Goal: Task Accomplishment & Management: Manage account settings

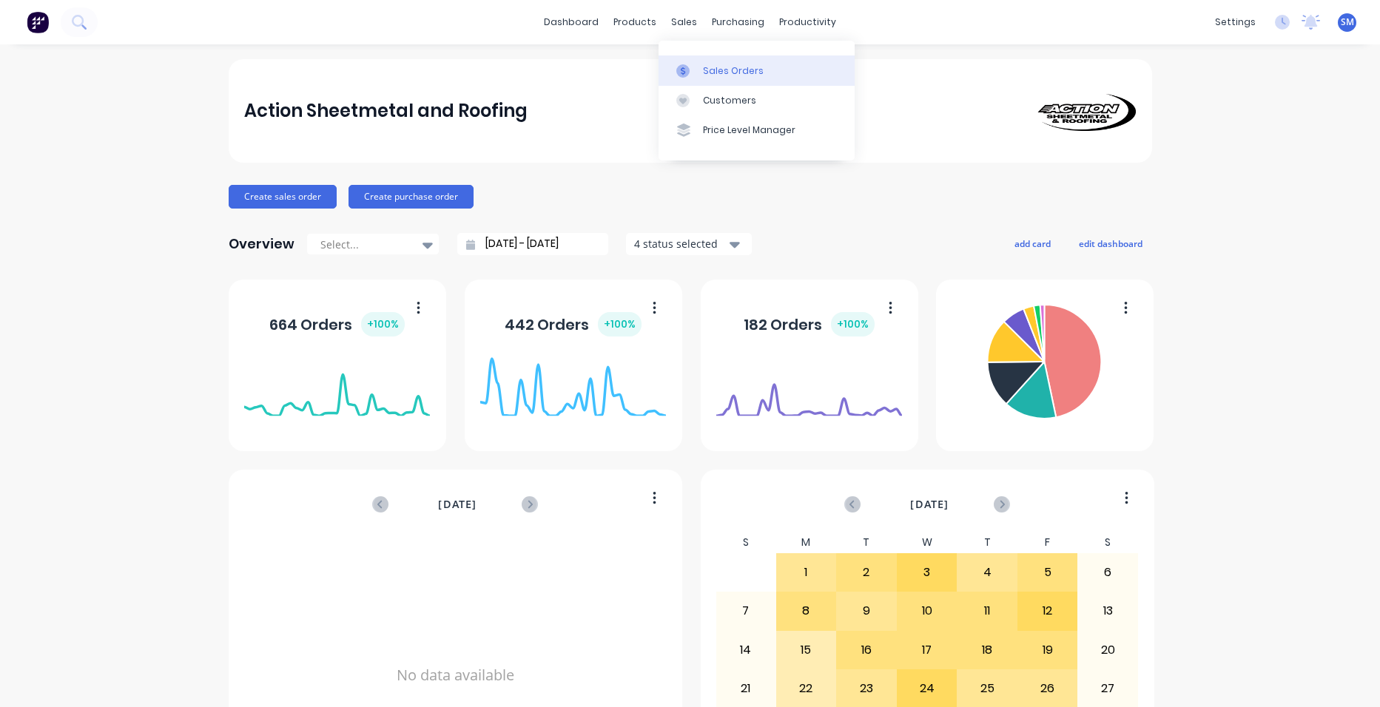
click at [722, 69] on div "Sales Orders" at bounding box center [733, 70] width 61 height 13
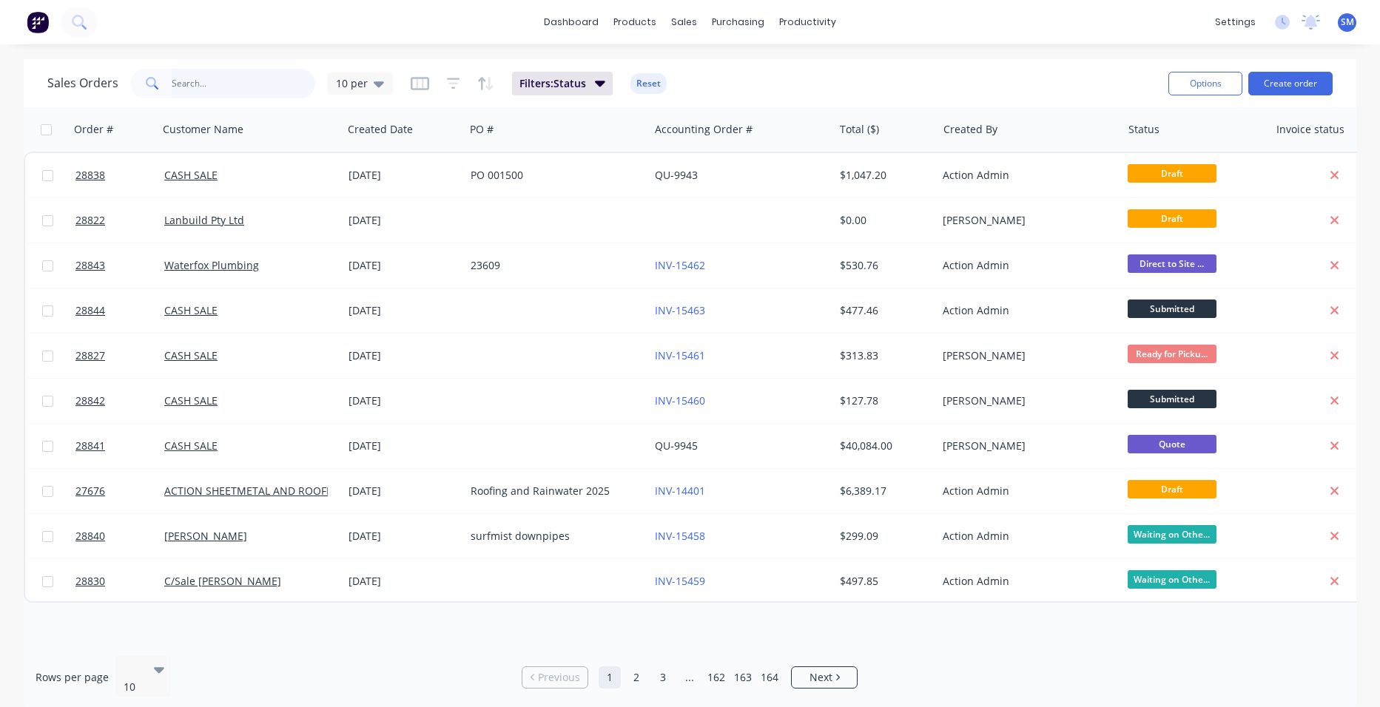
drag, startPoint x: 227, startPoint y: 87, endPoint x: 237, endPoint y: 94, distance: 12.3
click at [227, 87] on input "text" at bounding box center [244, 84] width 144 height 30
click at [211, 89] on input "text" at bounding box center [244, 84] width 144 height 30
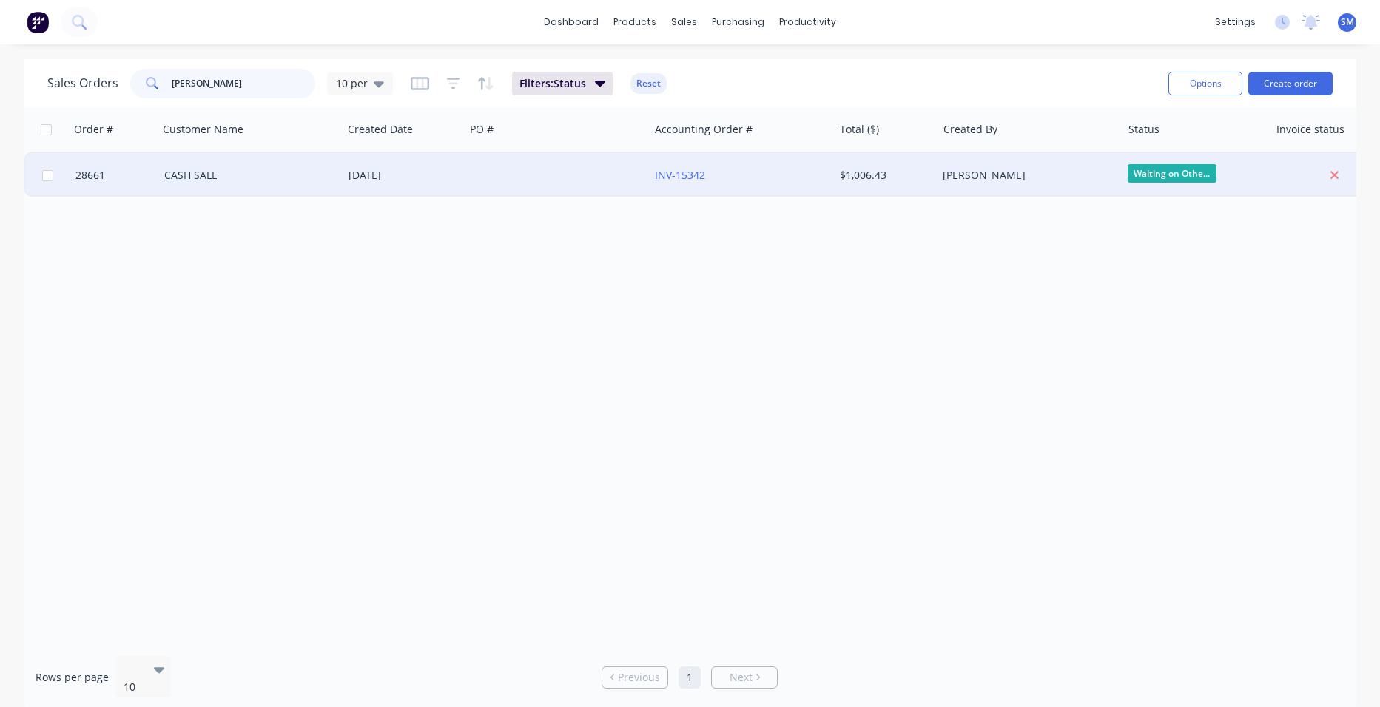
type input "khalid"
click at [612, 175] on div at bounding box center [557, 175] width 184 height 44
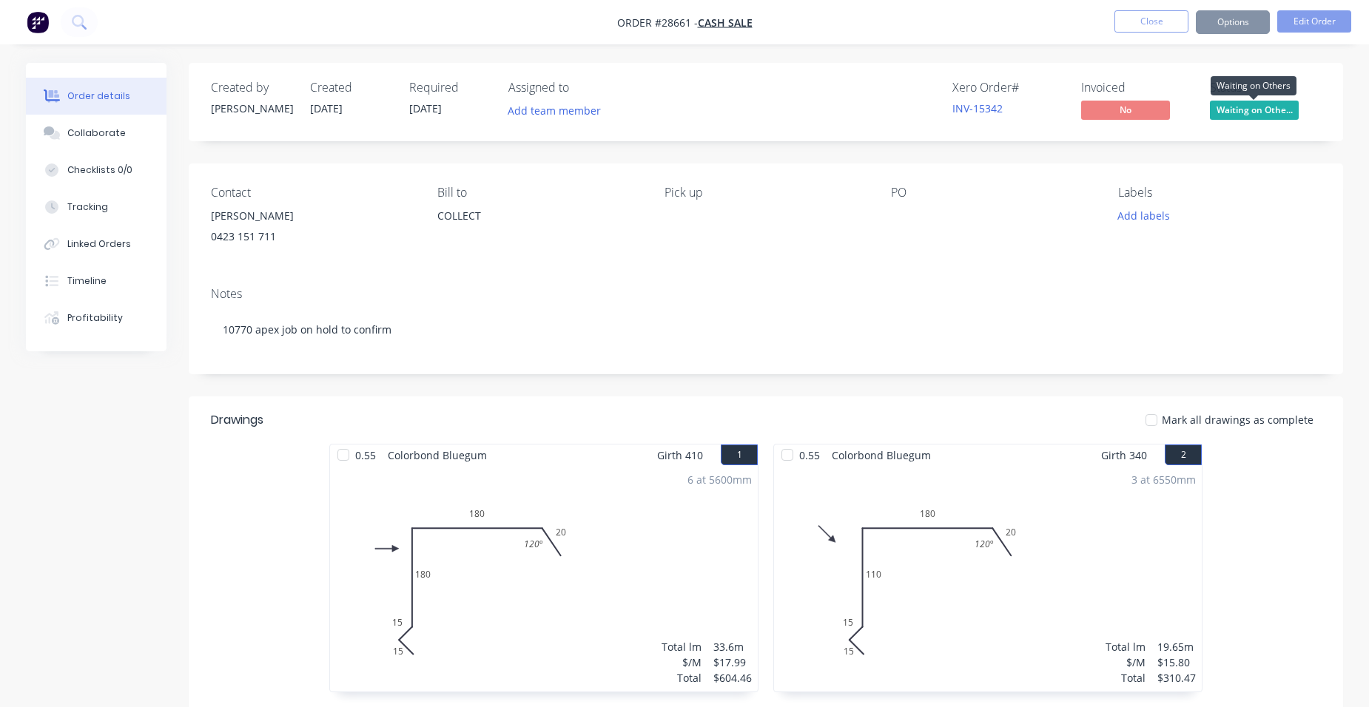
click at [1267, 106] on span "Waiting on Othe..." at bounding box center [1254, 110] width 89 height 18
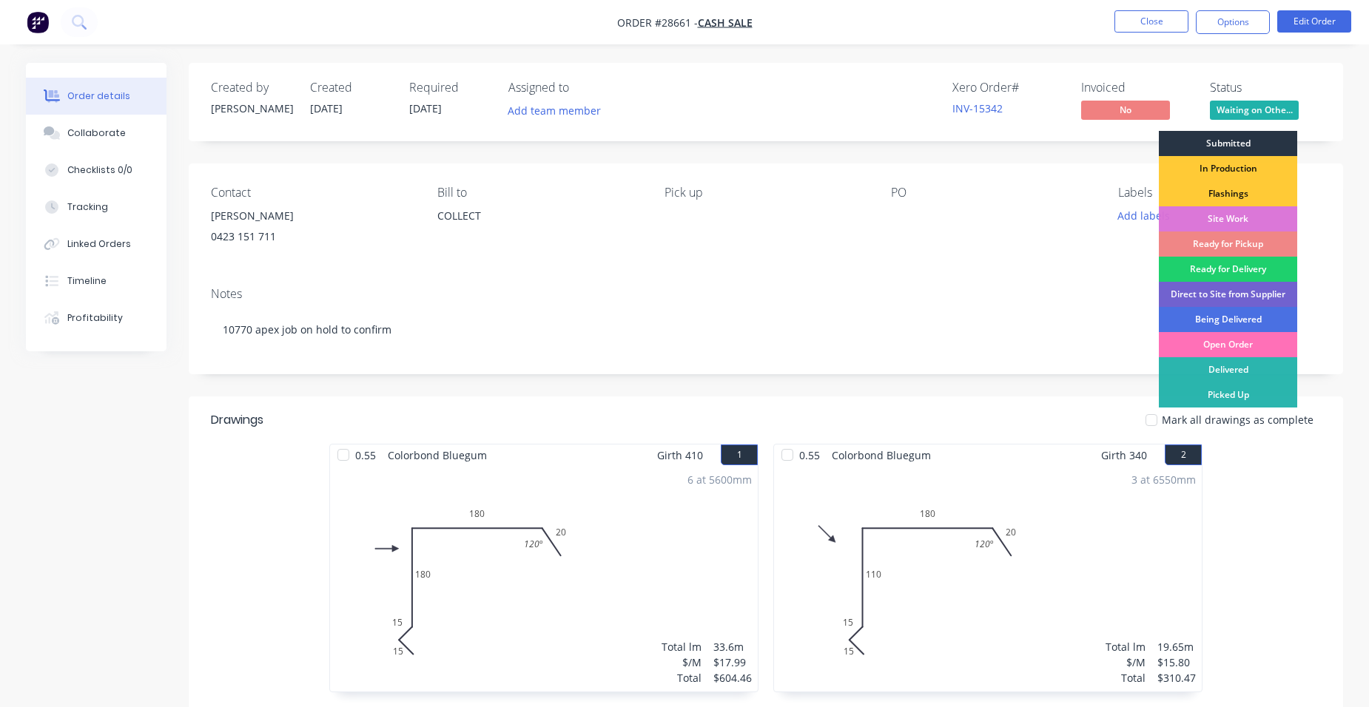
click at [1258, 138] on div "Submitted" at bounding box center [1228, 143] width 138 height 25
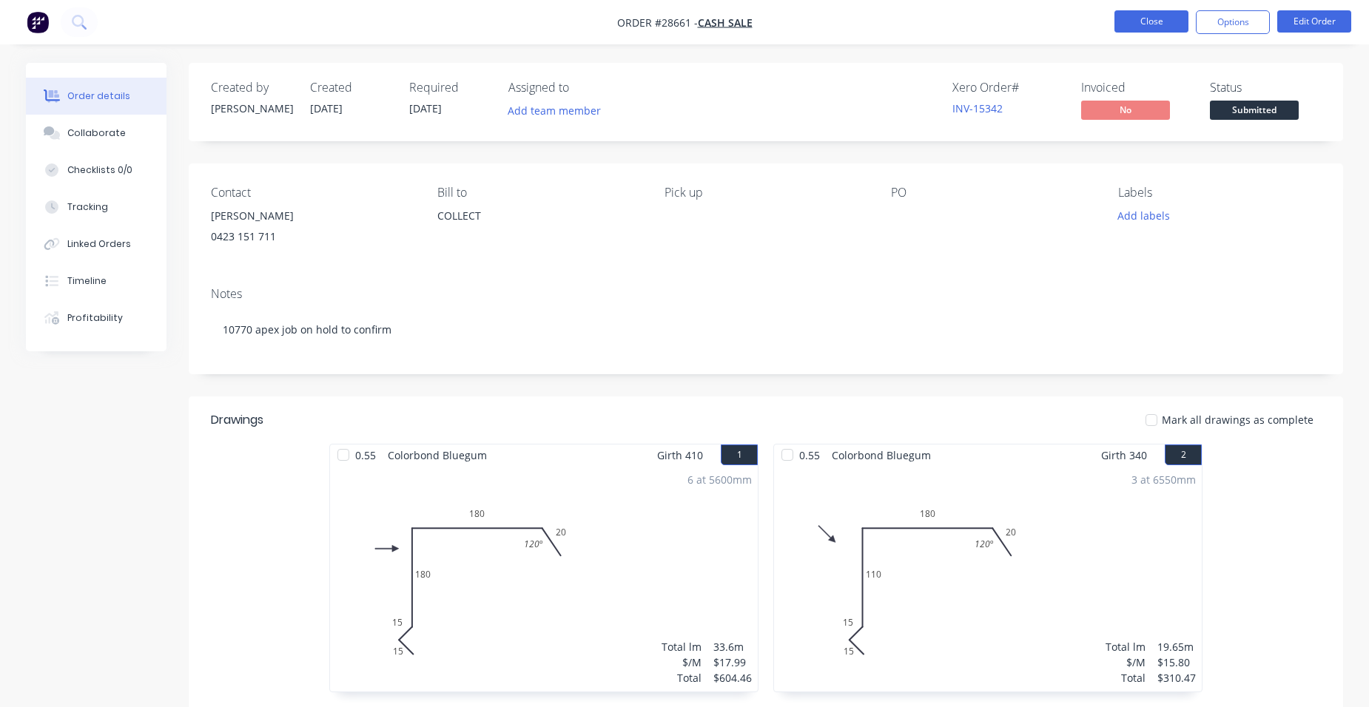
click at [1131, 23] on button "Close" at bounding box center [1151, 21] width 74 height 22
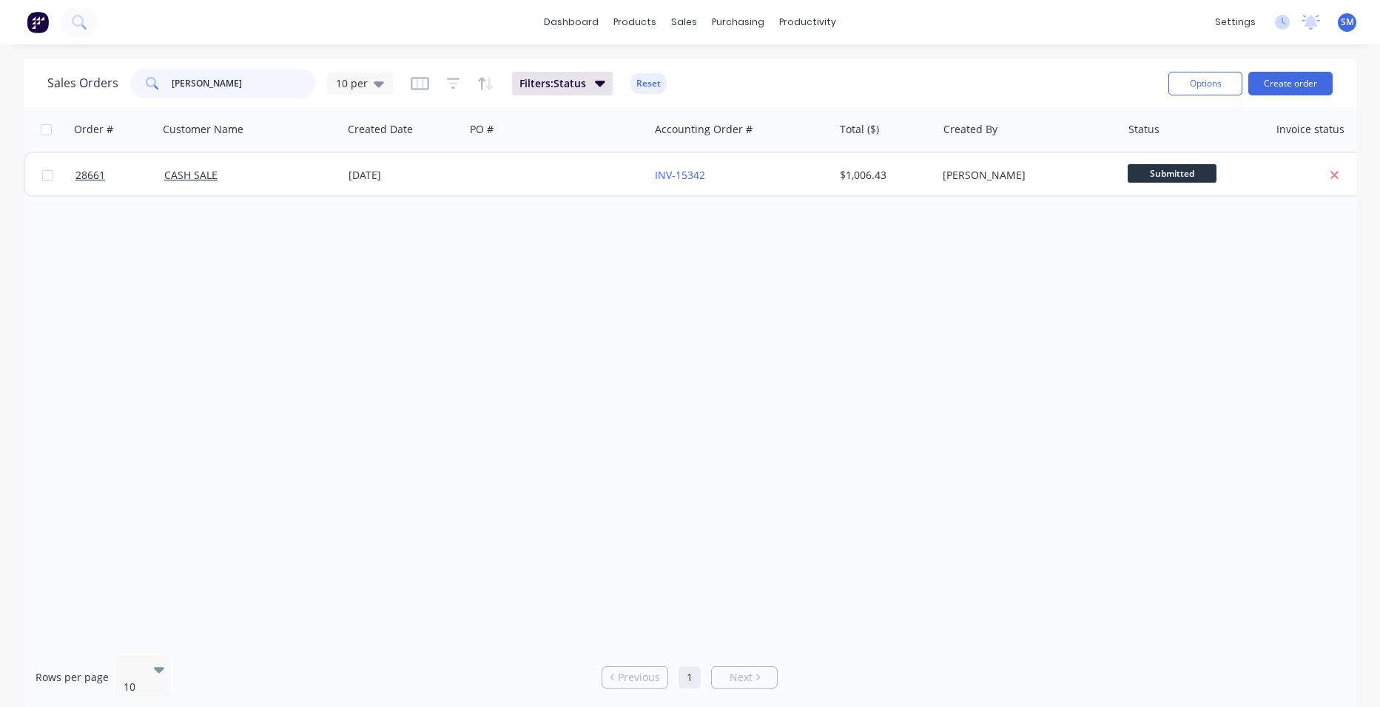
drag, startPoint x: 237, startPoint y: 84, endPoint x: 172, endPoint y: 84, distance: 64.4
click at [172, 84] on input "khalid" at bounding box center [244, 84] width 144 height 30
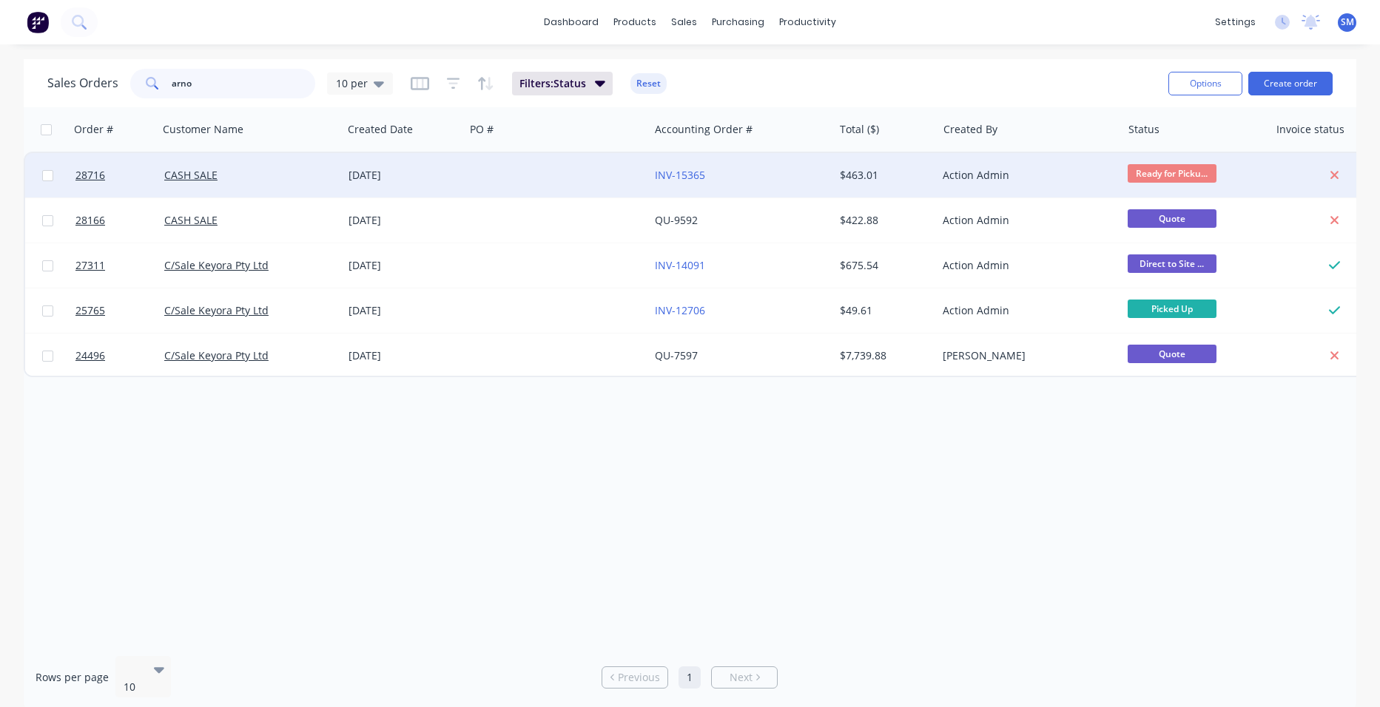
type input "arno"
click at [613, 168] on div at bounding box center [557, 175] width 184 height 44
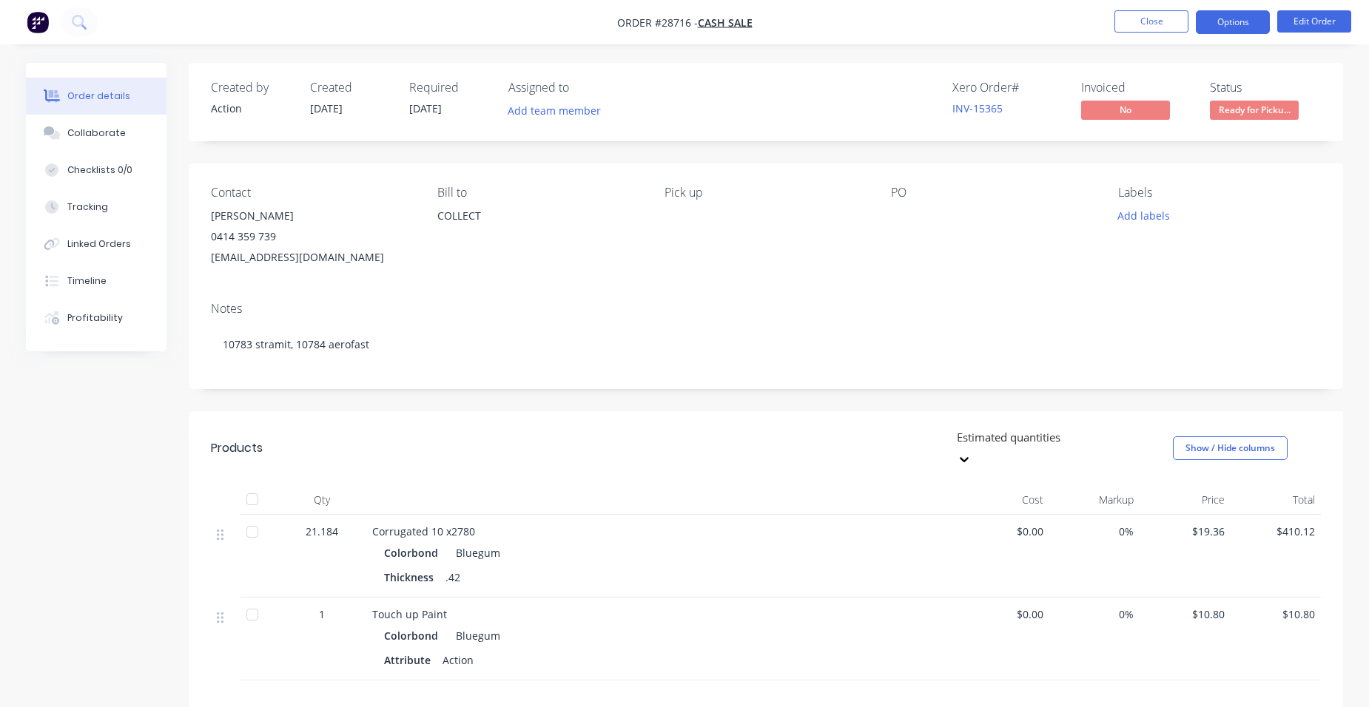
click at [1221, 25] on button "Options" at bounding box center [1233, 22] width 74 height 24
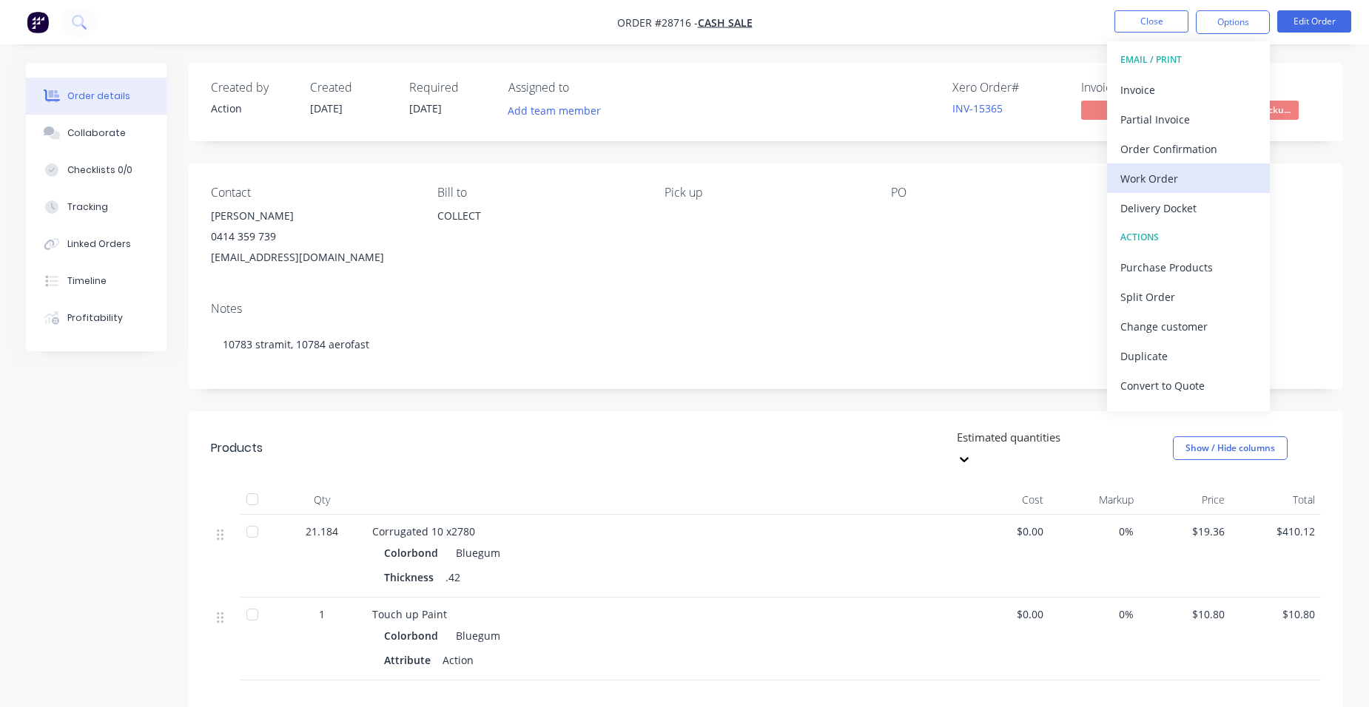
click at [1226, 184] on div "Work Order" at bounding box center [1188, 178] width 136 height 21
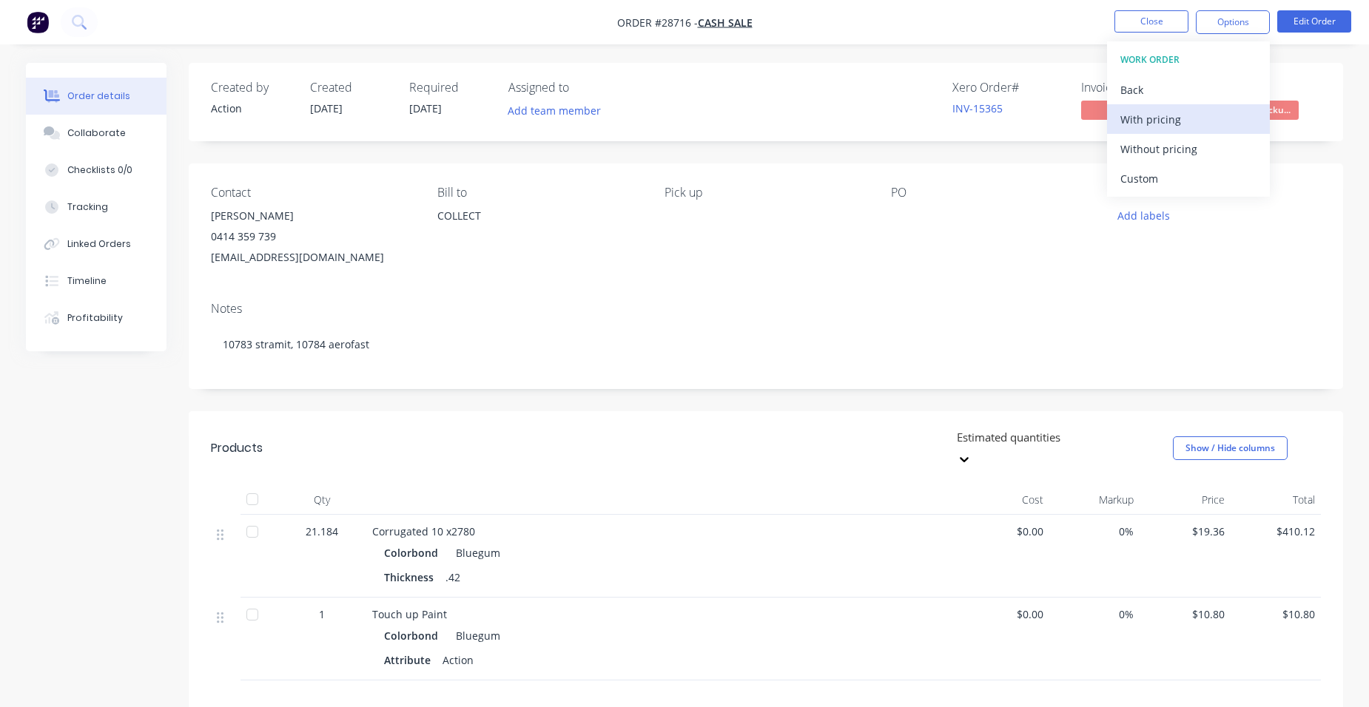
click at [1207, 125] on div "With pricing" at bounding box center [1188, 119] width 136 height 21
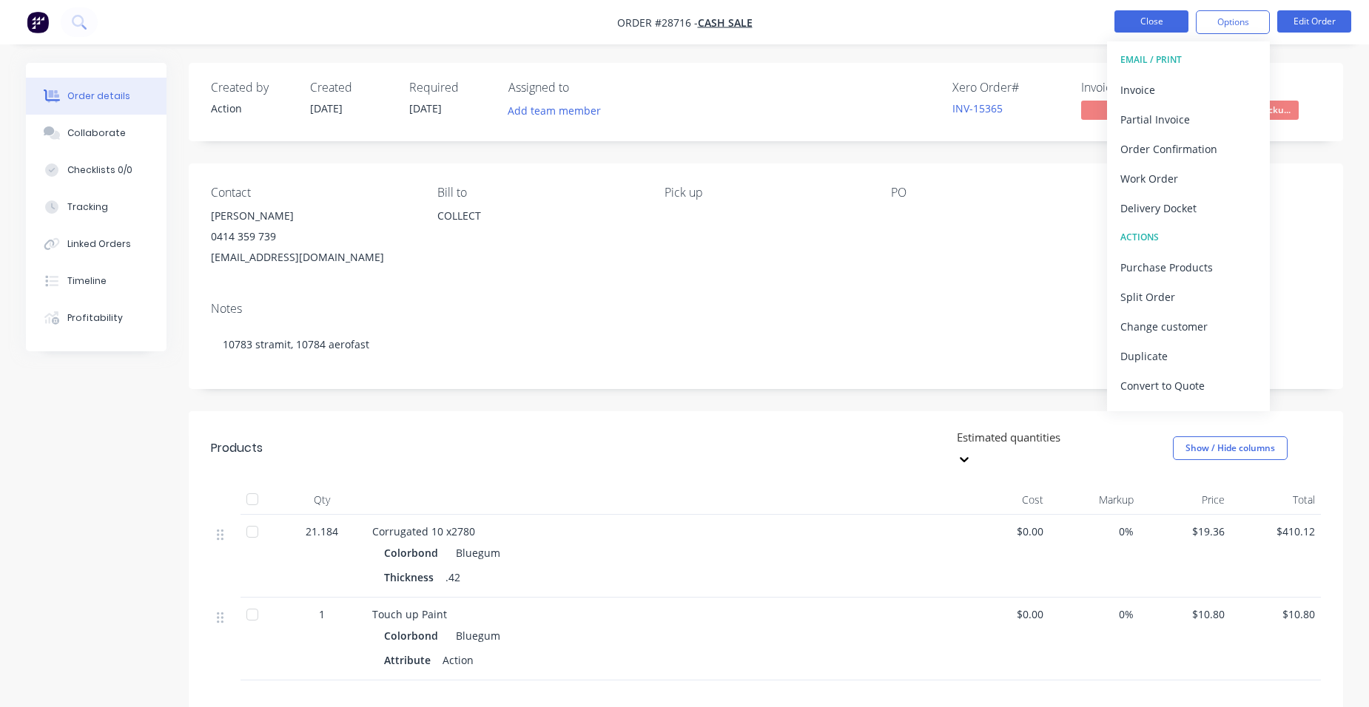
click at [1139, 24] on button "Close" at bounding box center [1151, 21] width 74 height 22
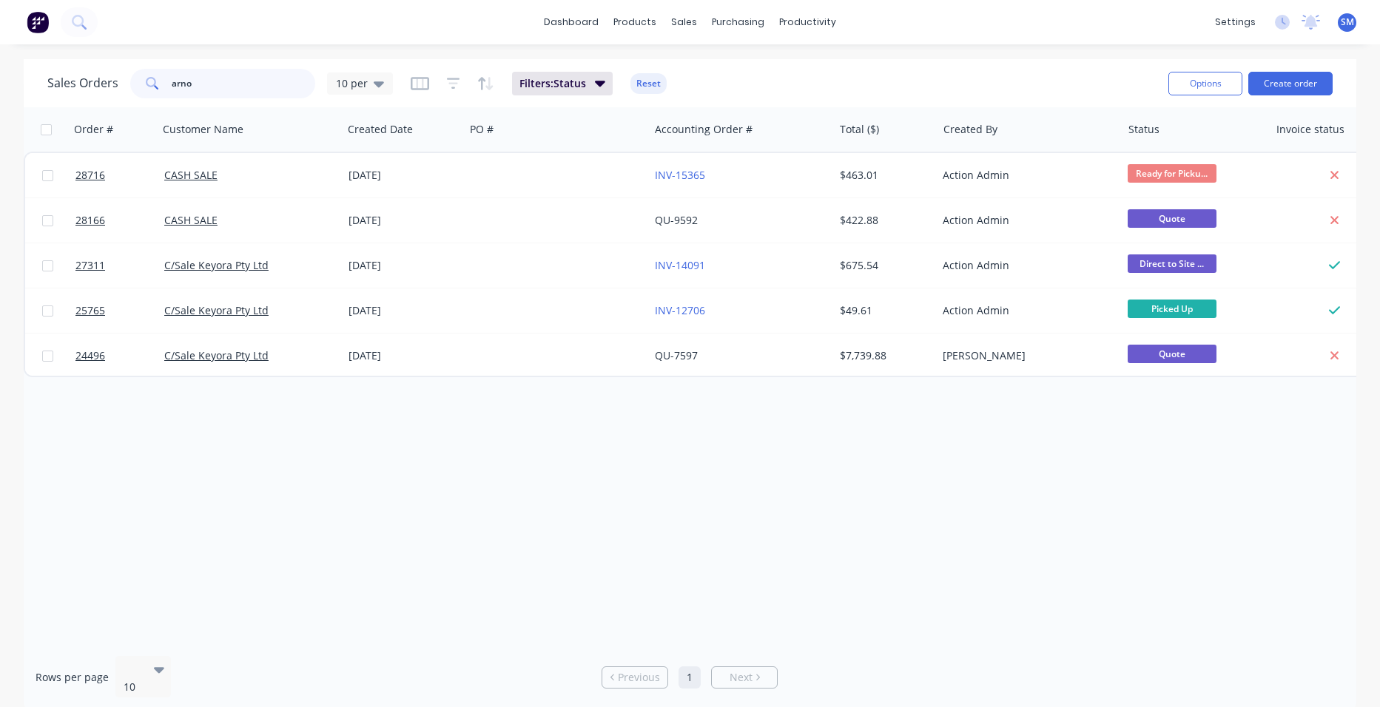
drag, startPoint x: 226, startPoint y: 84, endPoint x: 135, endPoint y: 94, distance: 91.5
click at [119, 94] on div "Sales Orders arno 10 per" at bounding box center [219, 84] width 345 height 30
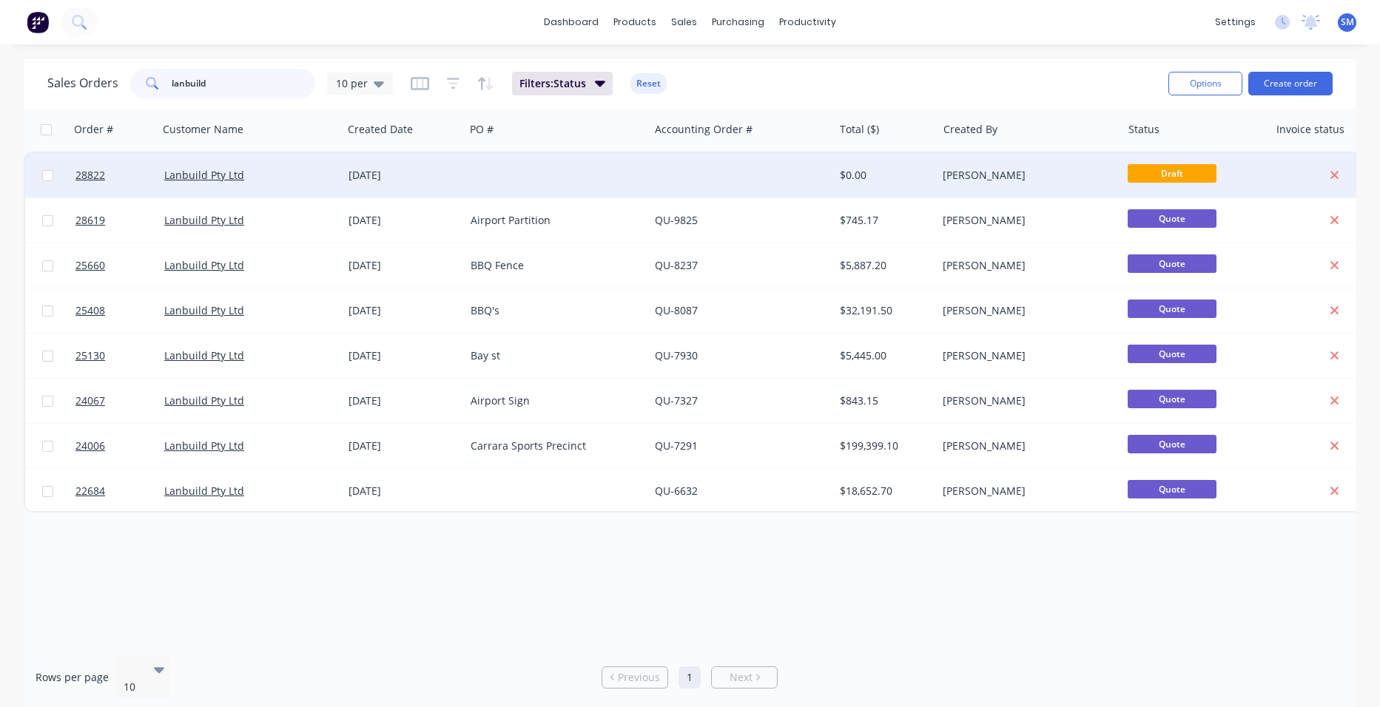
type input "lanbuild"
click at [536, 174] on div at bounding box center [557, 175] width 184 height 44
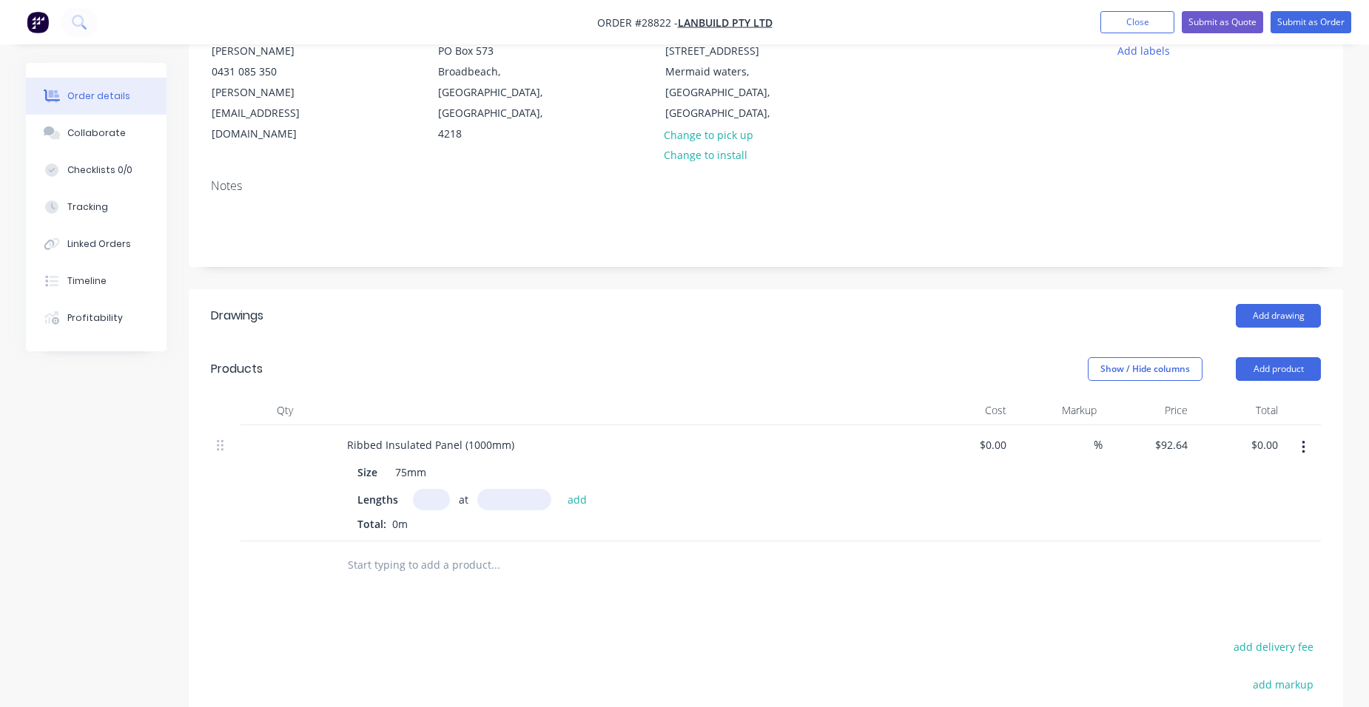
scroll to position [222, 0]
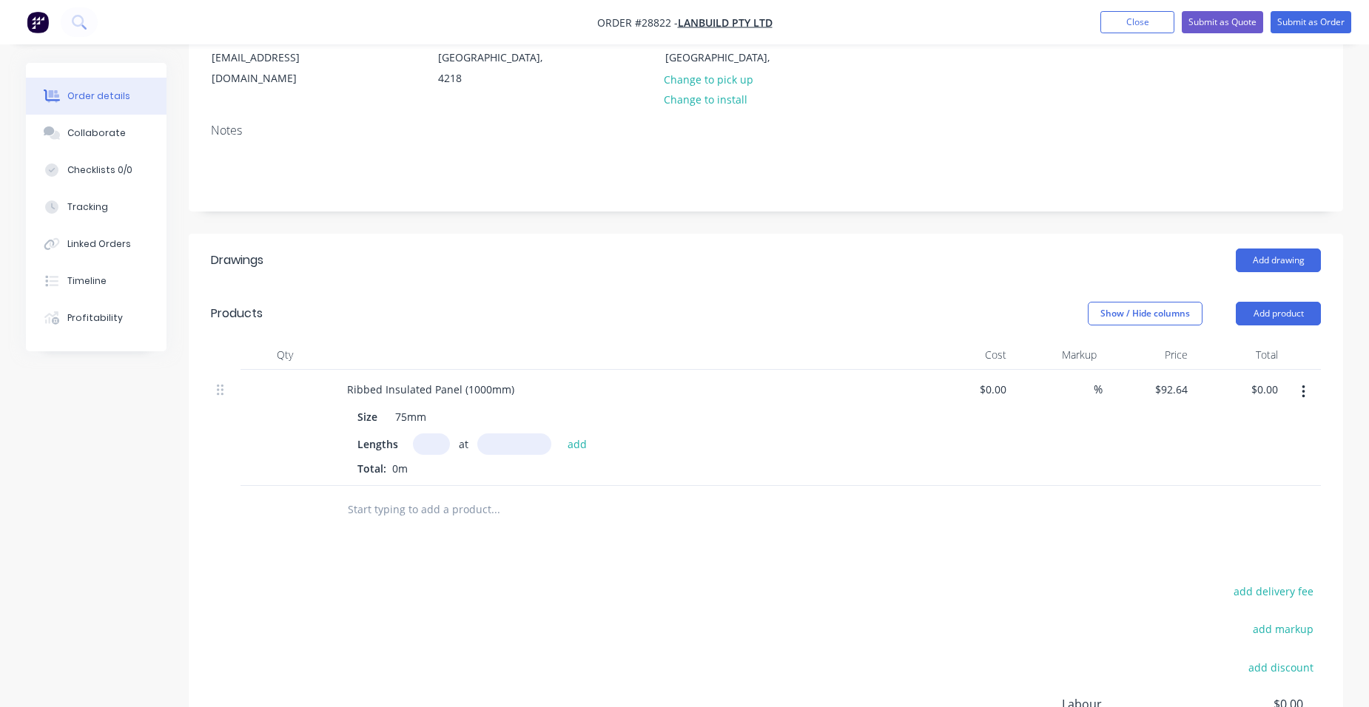
click at [433, 434] on input "text" at bounding box center [431, 444] width 37 height 21
type input "4"
type input "5100"
click at [560, 434] on button "add" at bounding box center [577, 444] width 35 height 20
type input "$1,889.86"
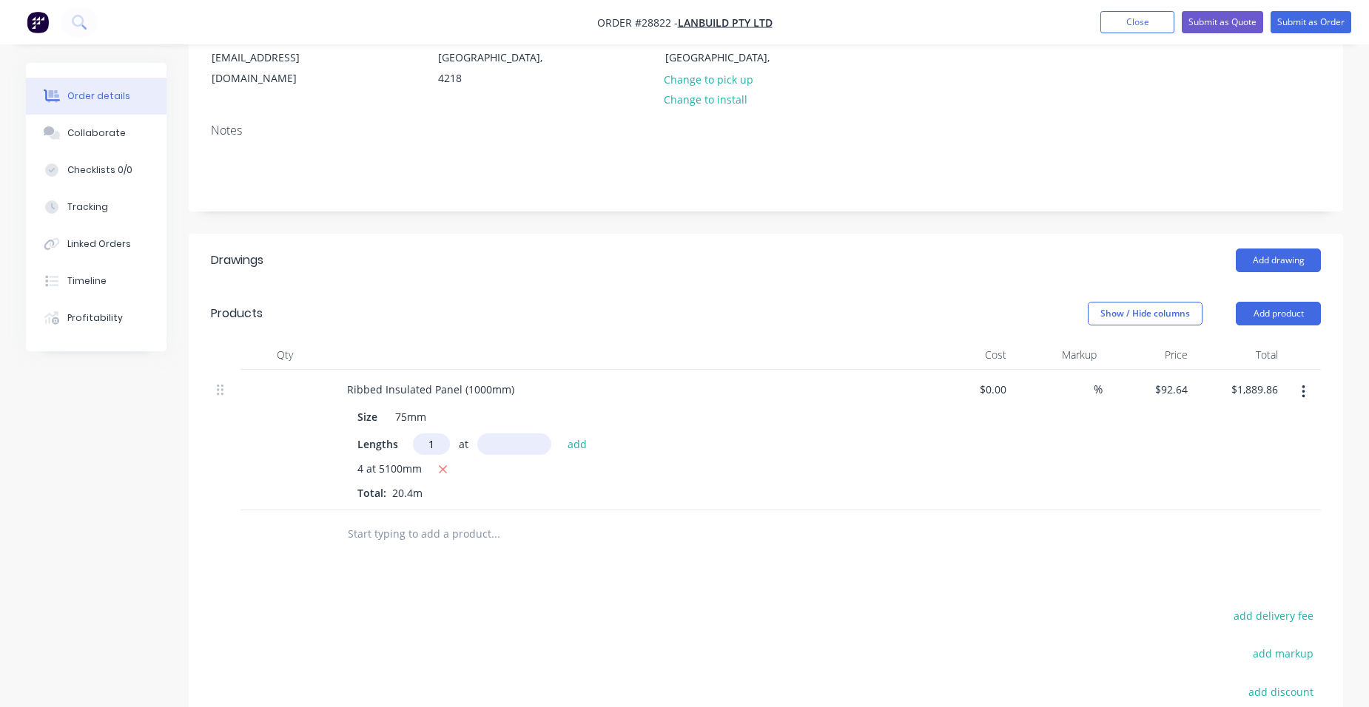
type input "1"
type input "4000"
click at [560, 434] on button "add" at bounding box center [577, 444] width 35 height 20
type input "$2,260.42"
type input "$88.78"
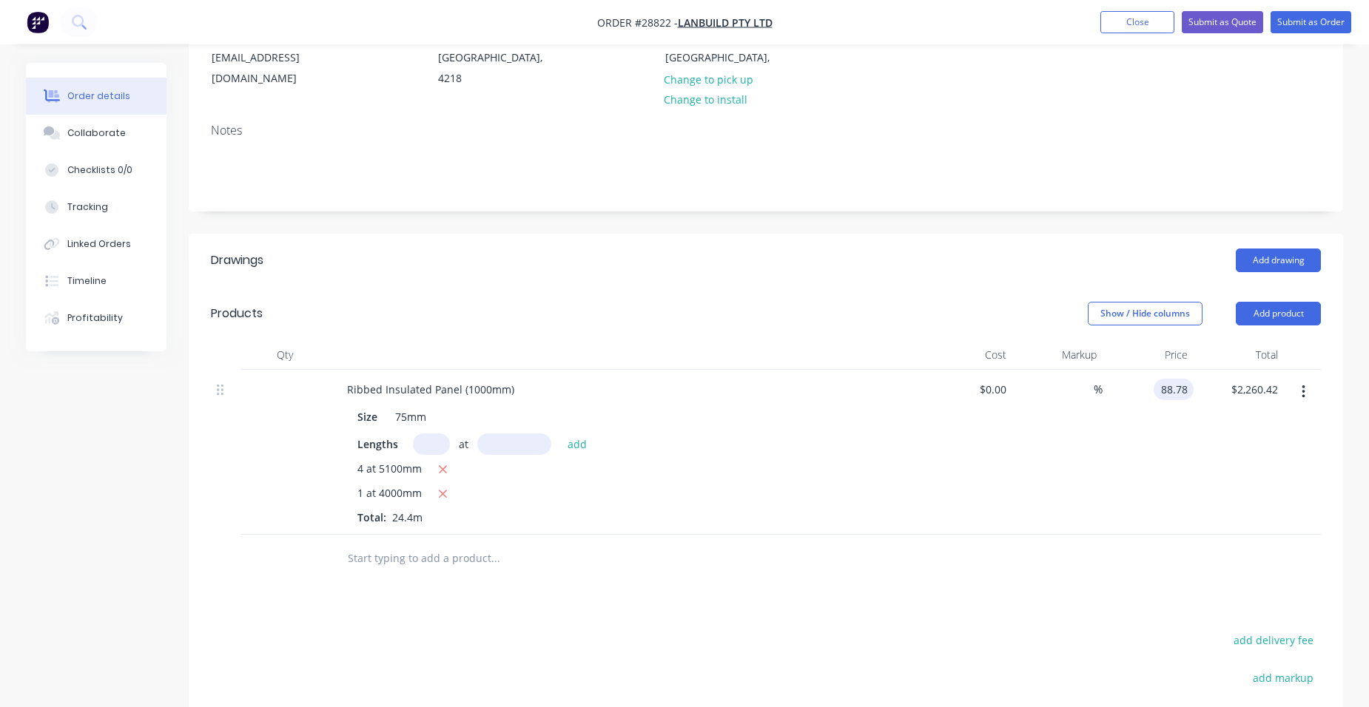
type input "$2,166.23"
click at [1110, 370] on div "$88.78 88.78" at bounding box center [1147, 452] width 91 height 165
click at [1273, 249] on button "Add drawing" at bounding box center [1277, 261] width 85 height 24
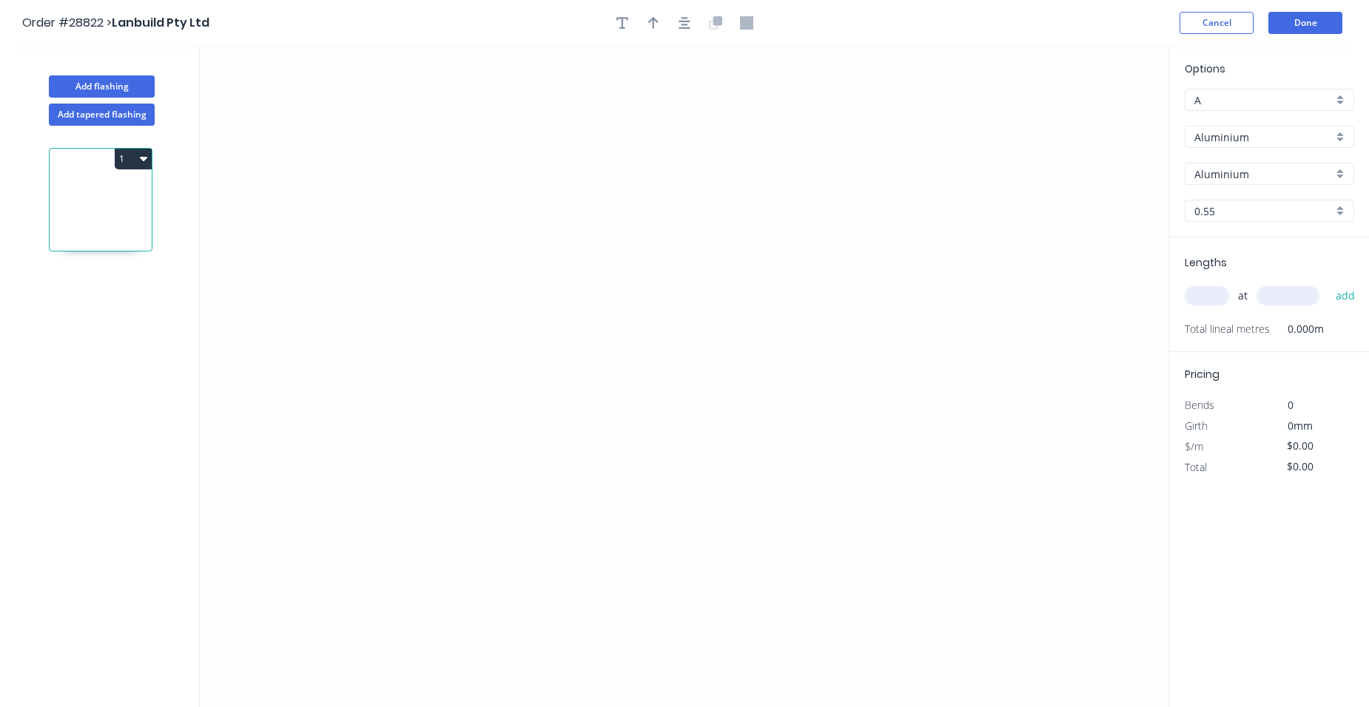
click at [1345, 138] on div "Aluminium" at bounding box center [1268, 137] width 169 height 22
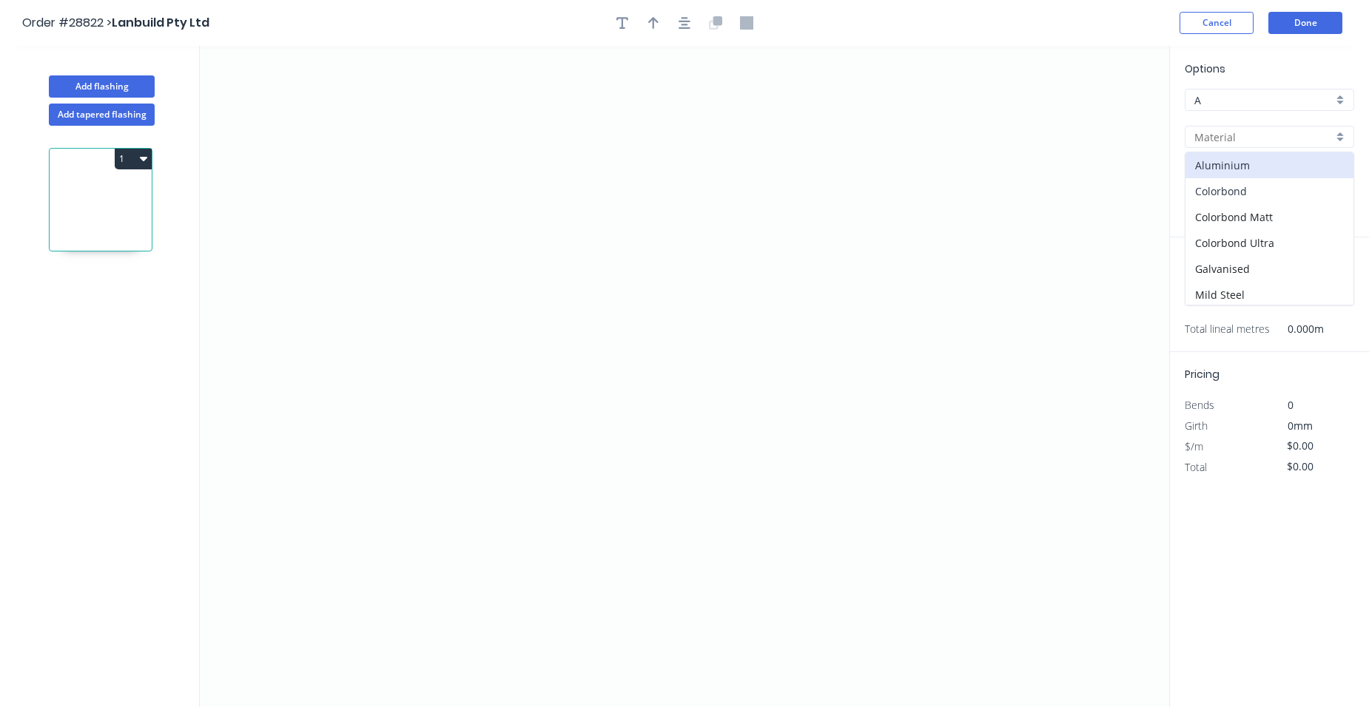
click at [1275, 186] on div "Colorbond" at bounding box center [1269, 191] width 168 height 26
type input "Colorbond"
type input "Basalt"
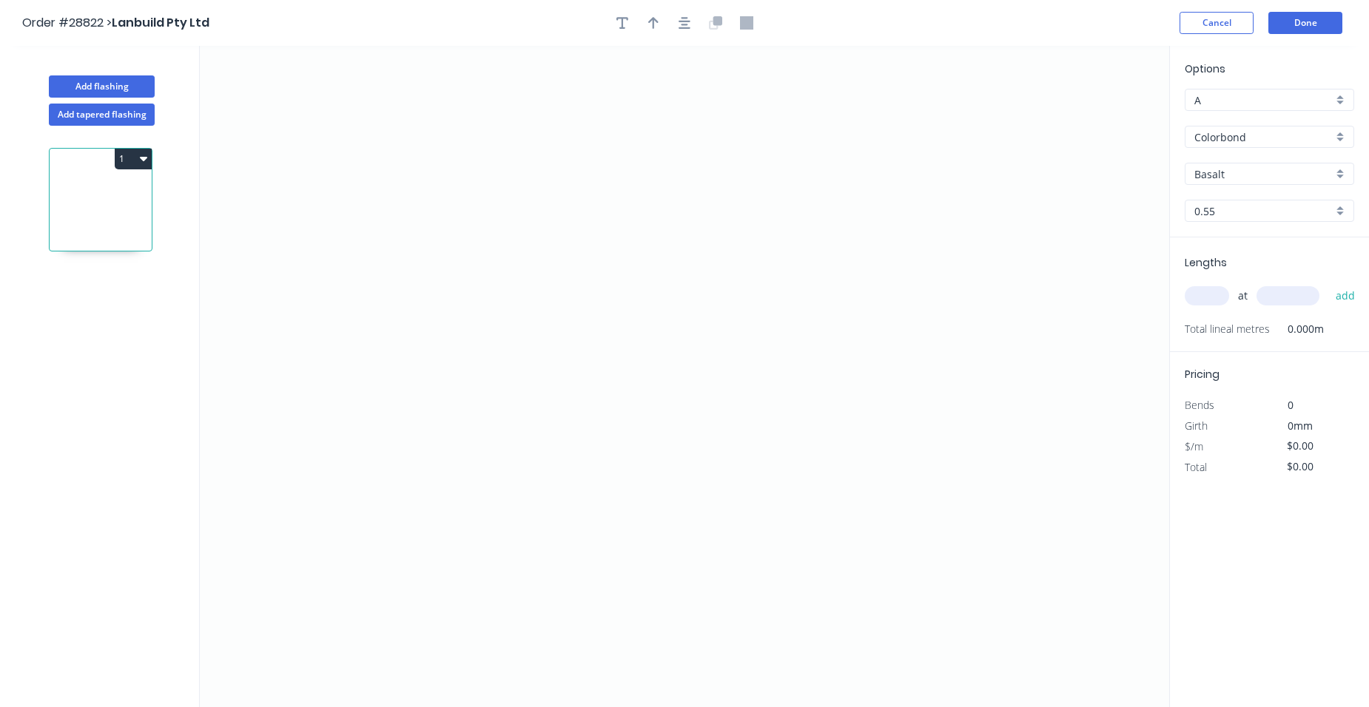
click at [1324, 174] on input "Basalt" at bounding box center [1263, 174] width 138 height 16
click at [1255, 302] on div "Night Sky" at bounding box center [1269, 295] width 168 height 26
type input "Night Sky"
drag, startPoint x: 456, startPoint y: 155, endPoint x: 452, endPoint y: 454, distance: 299.6
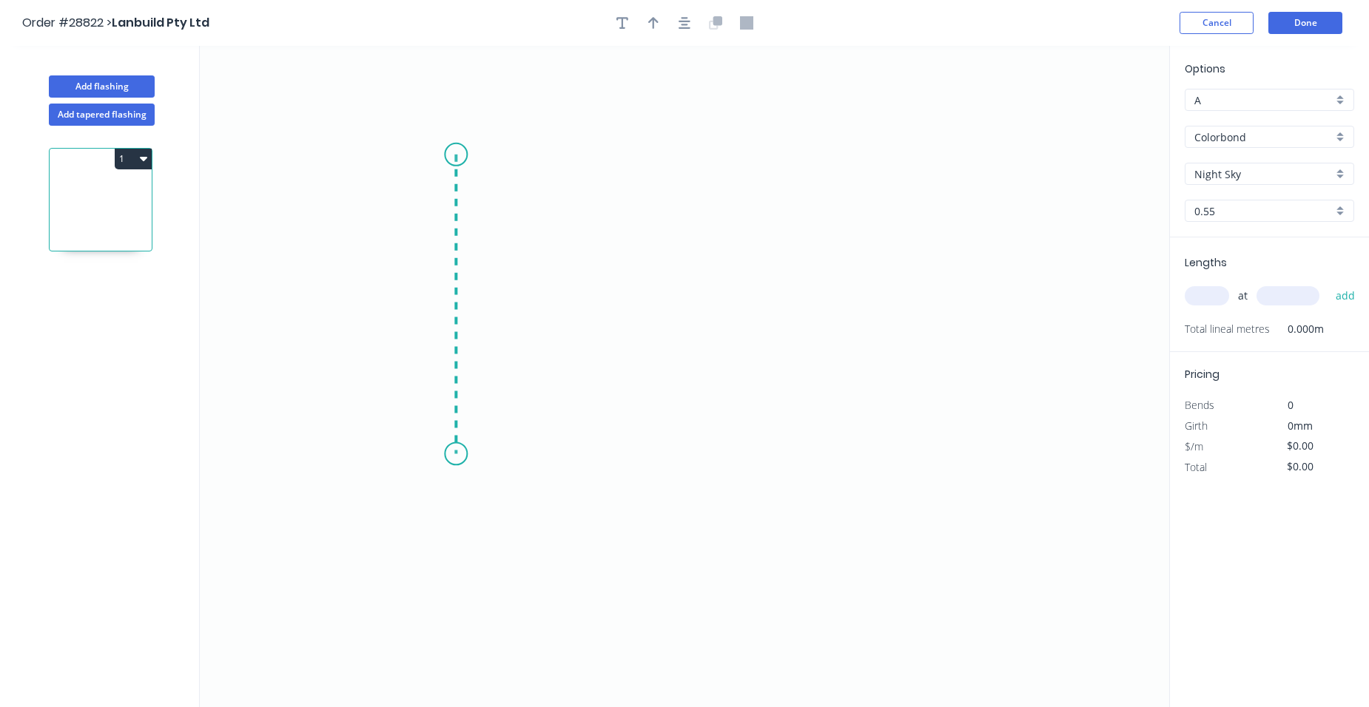
click at [452, 454] on icon "0" at bounding box center [684, 376] width 969 height 661
click at [566, 451] on icon "0 ?" at bounding box center [684, 376] width 969 height 661
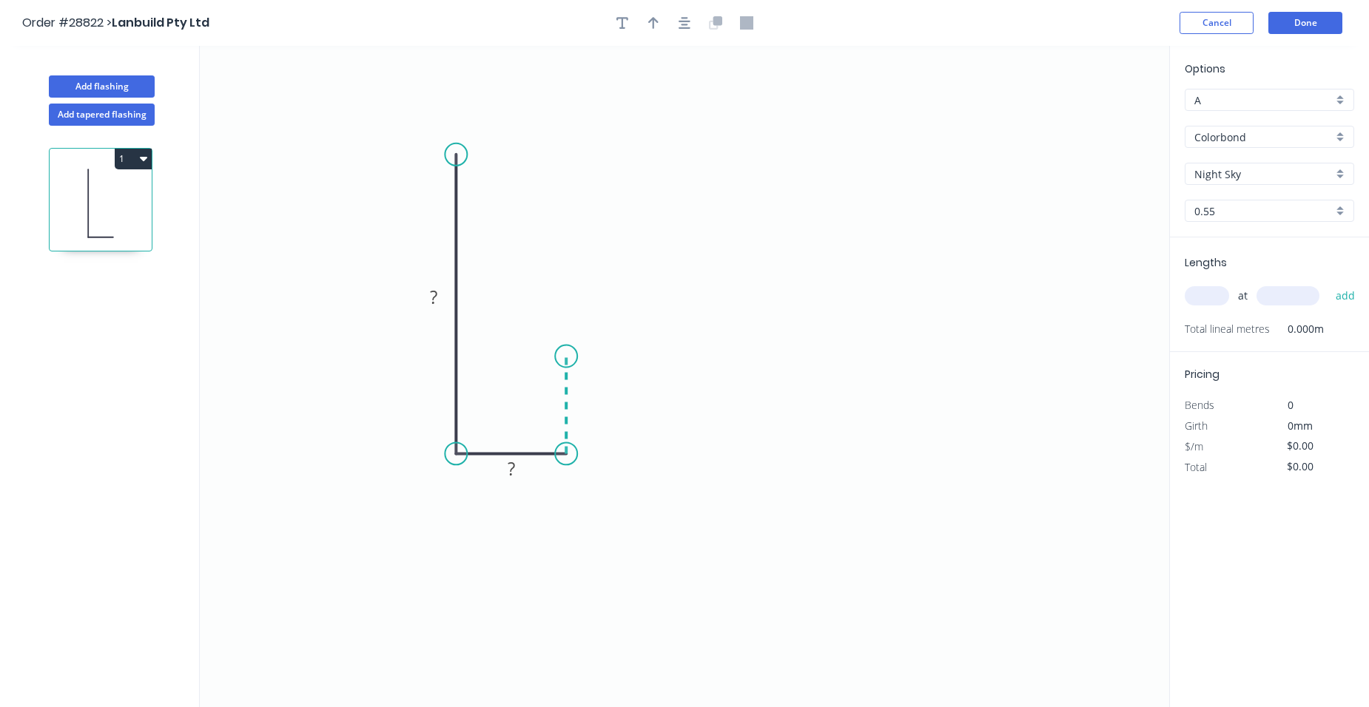
click at [564, 357] on icon "0 ? ?" at bounding box center [684, 376] width 969 height 661
click at [678, 365] on icon "0 ? ? ?" at bounding box center [684, 376] width 969 height 661
click at [699, 354] on icon at bounding box center [688, 355] width 21 height 3
click at [699, 354] on circle at bounding box center [699, 354] width 22 height 22
click at [465, 152] on circle at bounding box center [456, 155] width 22 height 22
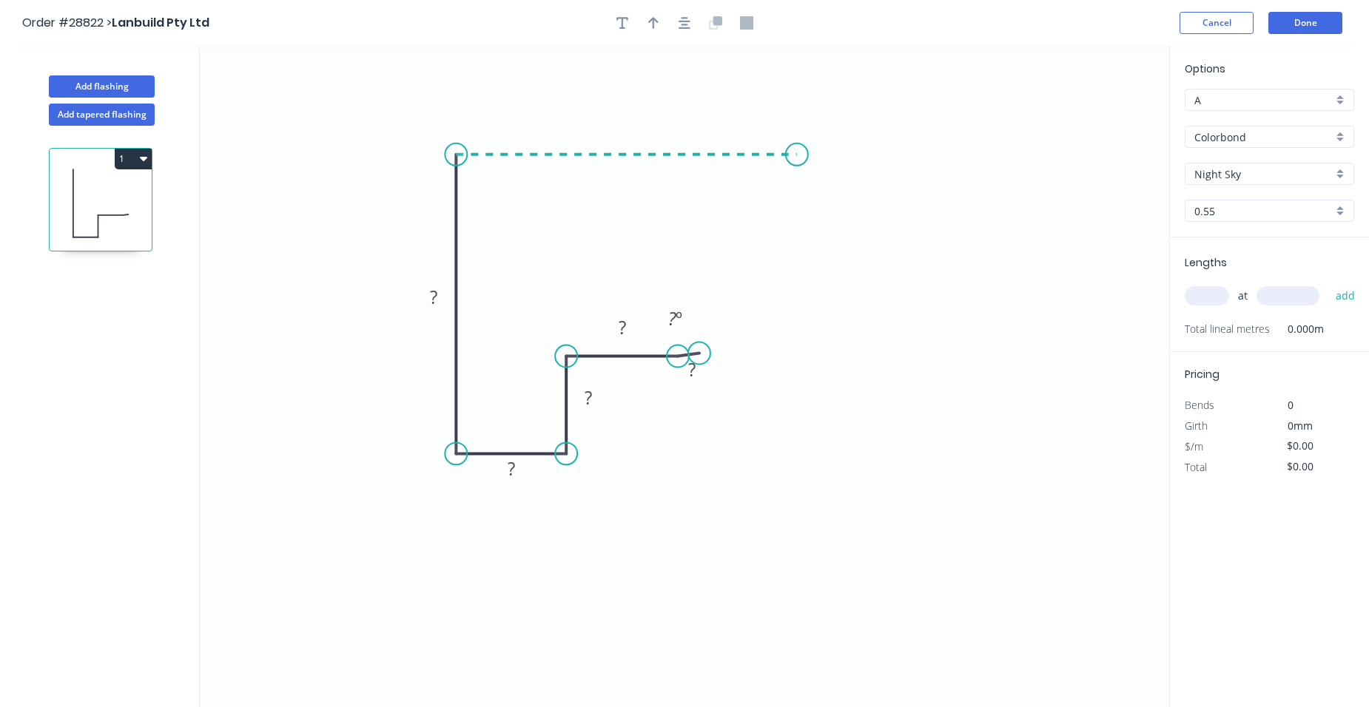
click at [797, 161] on icon "0 ? ? ? ? ? ? º" at bounding box center [684, 376] width 969 height 661
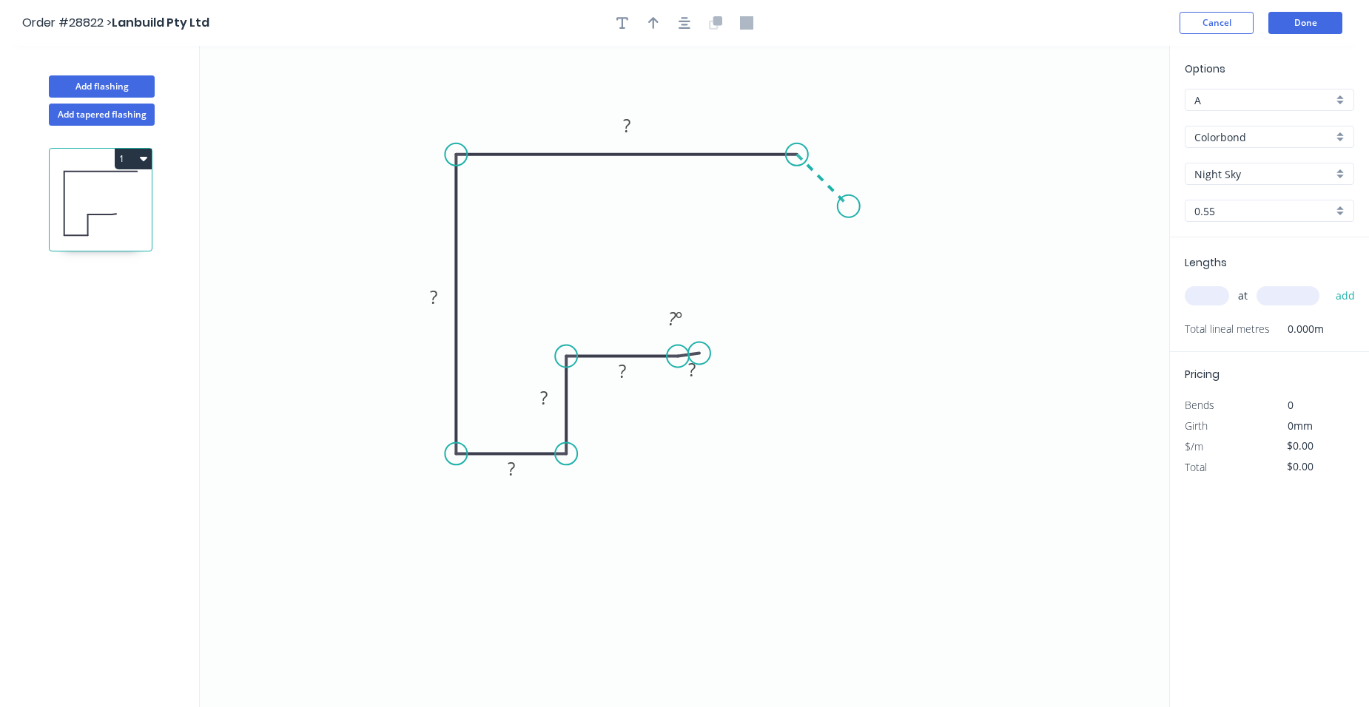
click at [849, 213] on icon "0 ? ? ? ? ? ? ? º" at bounding box center [684, 376] width 969 height 661
click at [849, 213] on circle at bounding box center [848, 206] width 22 height 22
click at [844, 157] on rect at bounding box center [838, 159] width 30 height 21
click at [630, 124] on tspan "?" at bounding box center [626, 125] width 7 height 24
click at [445, 291] on rect at bounding box center [434, 298] width 30 height 21
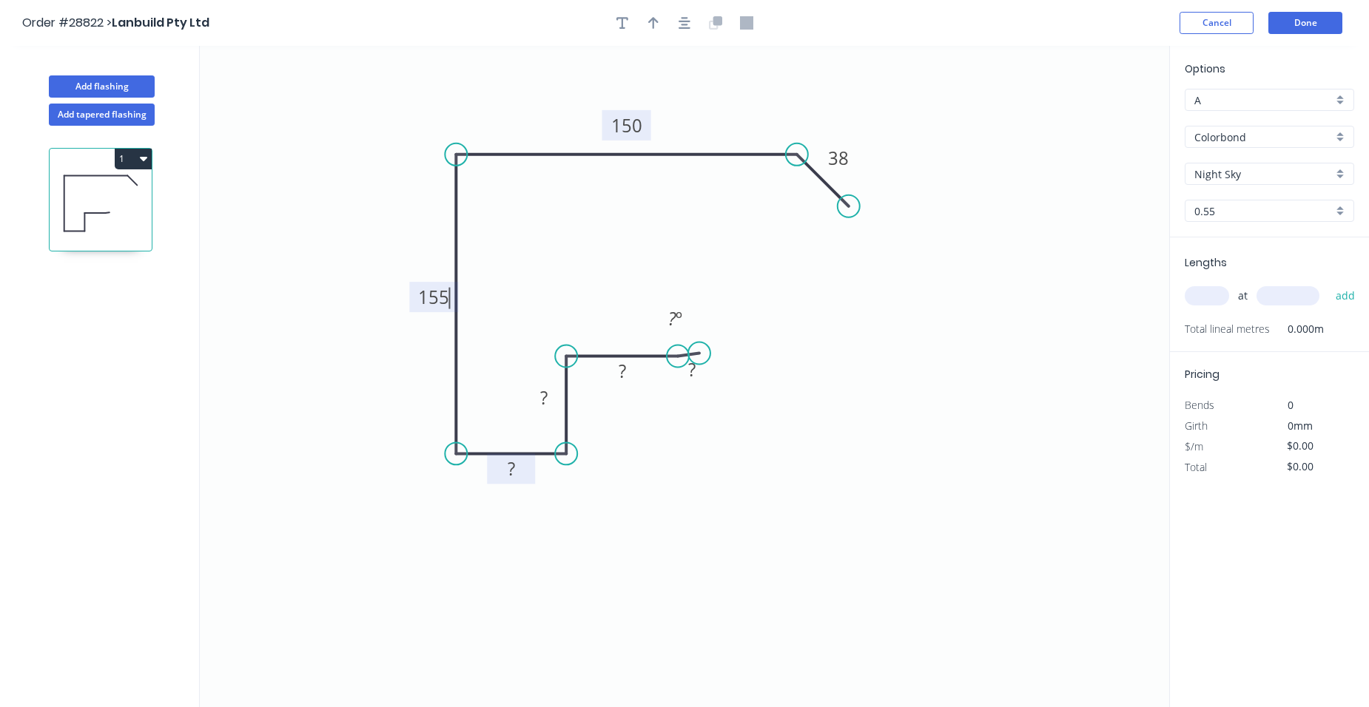
click at [510, 465] on tspan "?" at bounding box center [511, 468] width 7 height 24
drag, startPoint x: 547, startPoint y: 396, endPoint x: 539, endPoint y: 423, distance: 28.8
click at [547, 397] on tspan "?" at bounding box center [543, 397] width 7 height 24
click at [622, 367] on tspan "?" at bounding box center [621, 371] width 7 height 24
click at [691, 364] on tspan "?" at bounding box center [691, 369] width 7 height 24
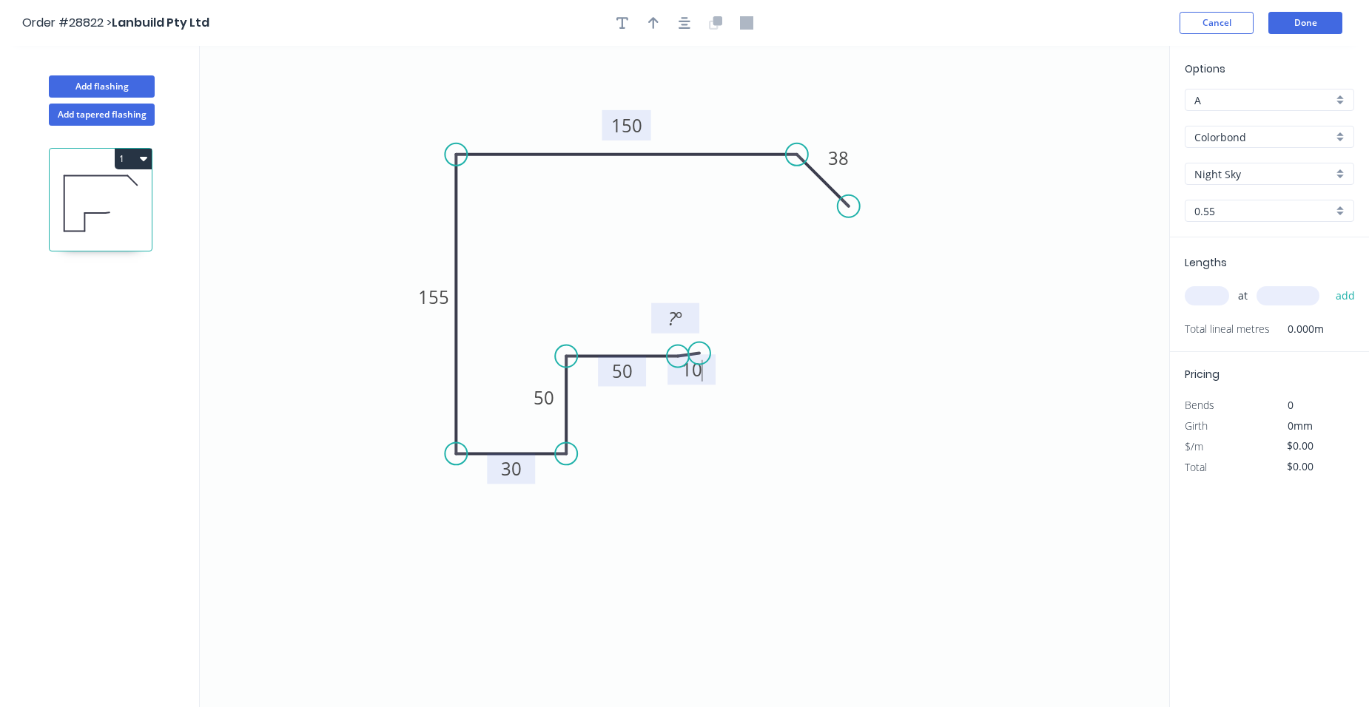
type input "$20.96"
click at [677, 323] on tspan "º" at bounding box center [678, 318] width 7 height 24
click at [807, 209] on div "Show angle" at bounding box center [871, 213] width 149 height 30
click at [784, 189] on tspan "º" at bounding box center [786, 187] width 7 height 24
click at [832, 275] on icon "0 10 50 50 30 155 150 38 155 º 120 º" at bounding box center [684, 376] width 969 height 661
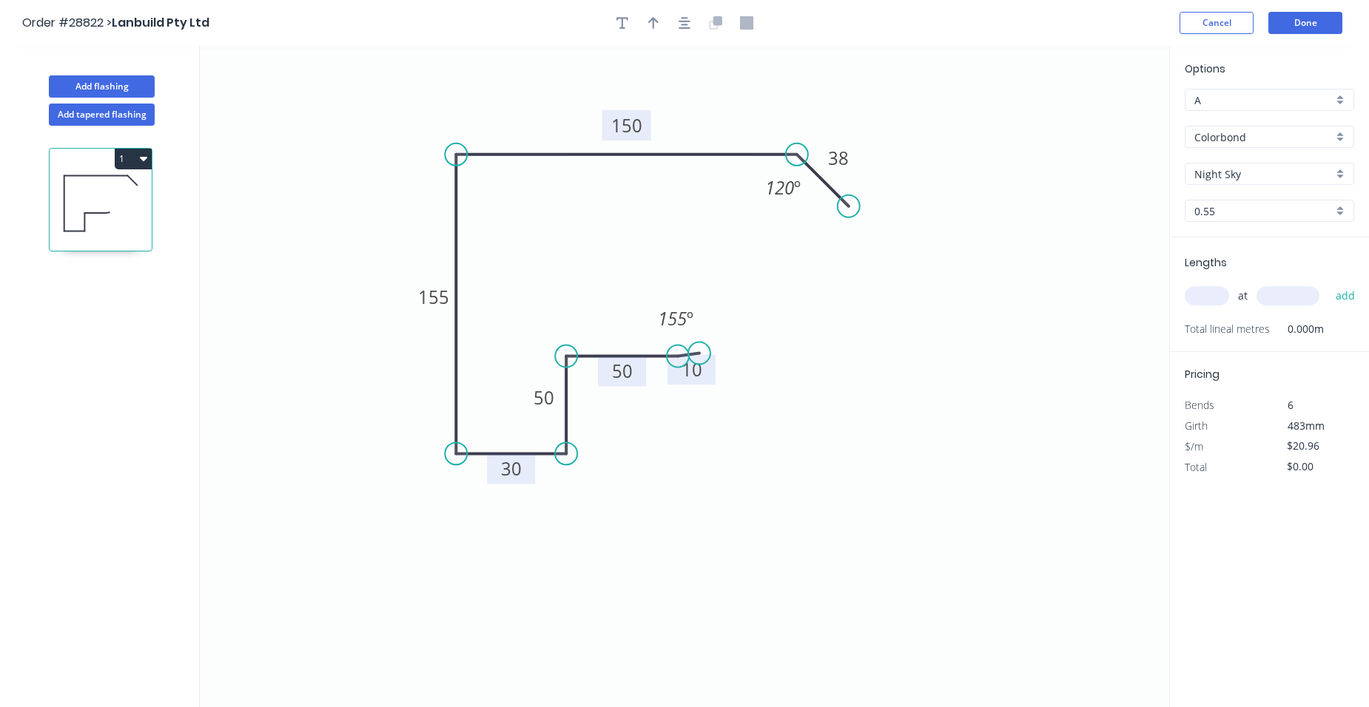
drag, startPoint x: 1207, startPoint y: 294, endPoint x: 1211, endPoint y: 323, distance: 28.4
click at [1206, 294] on input "text" at bounding box center [1206, 295] width 44 height 19
type input "1"
type input "2600"
click at [1328, 283] on button "add" at bounding box center [1345, 295] width 35 height 25
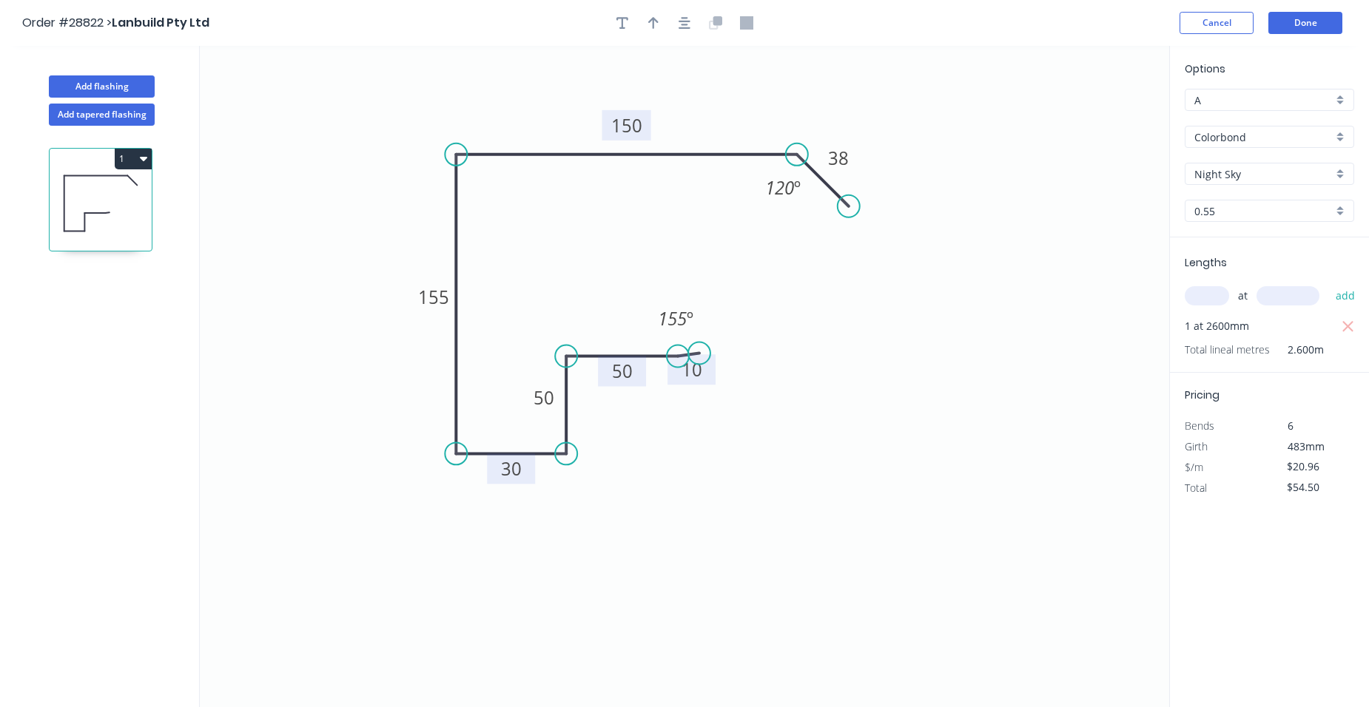
click at [124, 161] on button "1" at bounding box center [133, 159] width 37 height 21
click at [93, 194] on div "Duplicate" at bounding box center [81, 195] width 114 height 21
type input "$0.00"
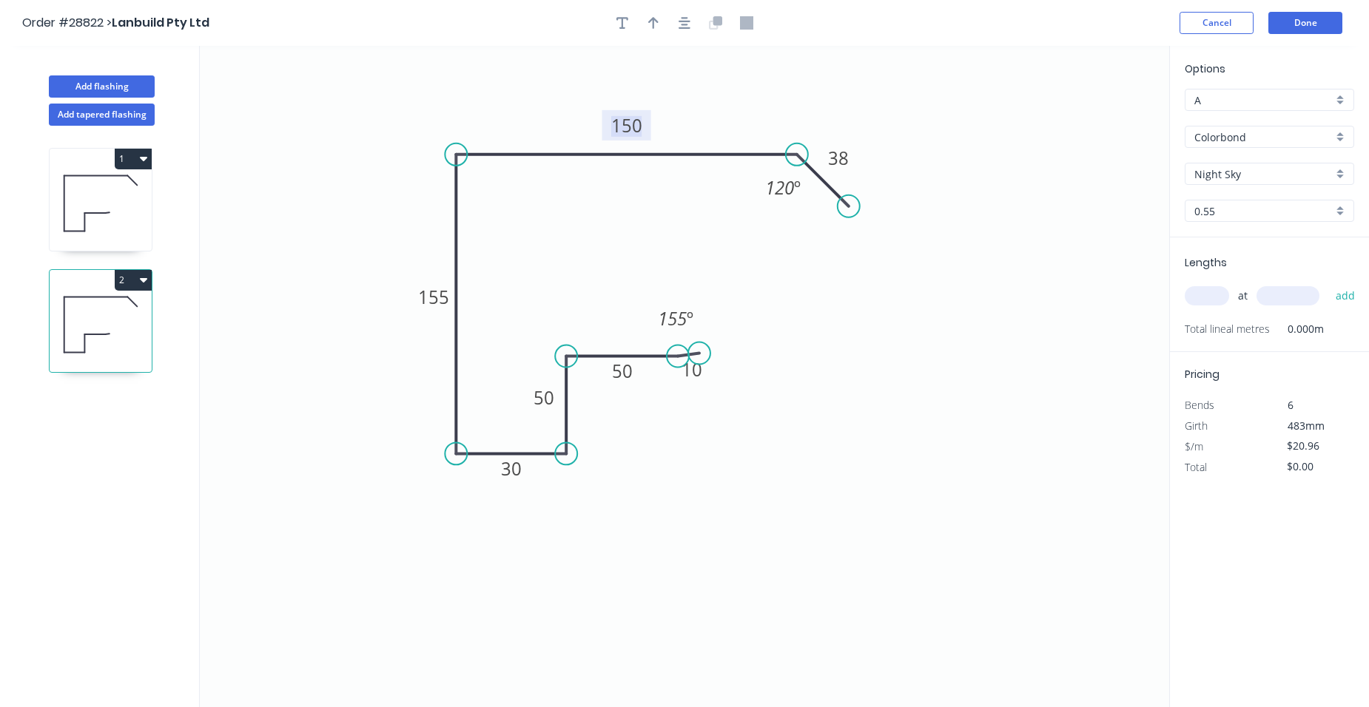
click at [637, 130] on tspan "150" at bounding box center [626, 125] width 31 height 24
click at [784, 218] on icon "0 10 50 50 30 155 240 38 155 º 120 º" at bounding box center [684, 376] width 969 height 661
type input "$23.82"
click at [1207, 295] on input "text" at bounding box center [1206, 295] width 44 height 19
type input "1"
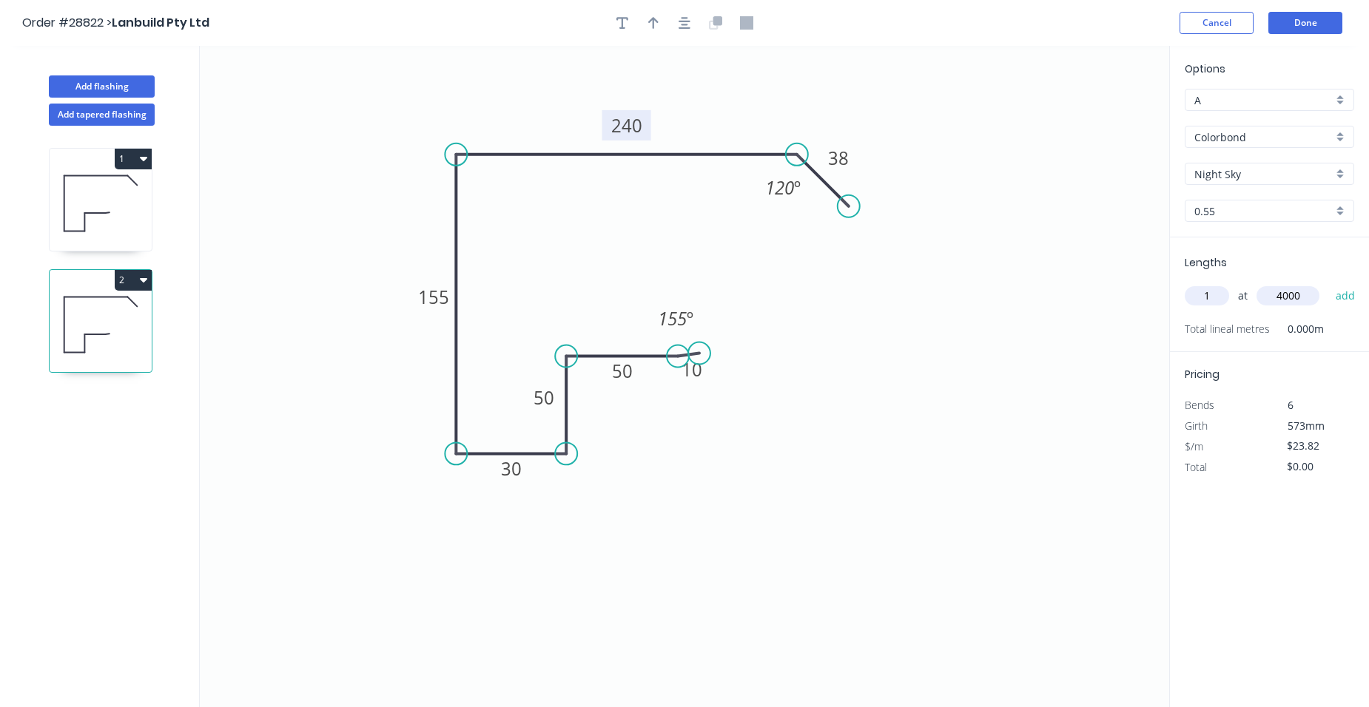
type input "4000"
click at [1328, 283] on button "add" at bounding box center [1345, 295] width 35 height 25
type input "$95.28"
type input "1"
type input "5300"
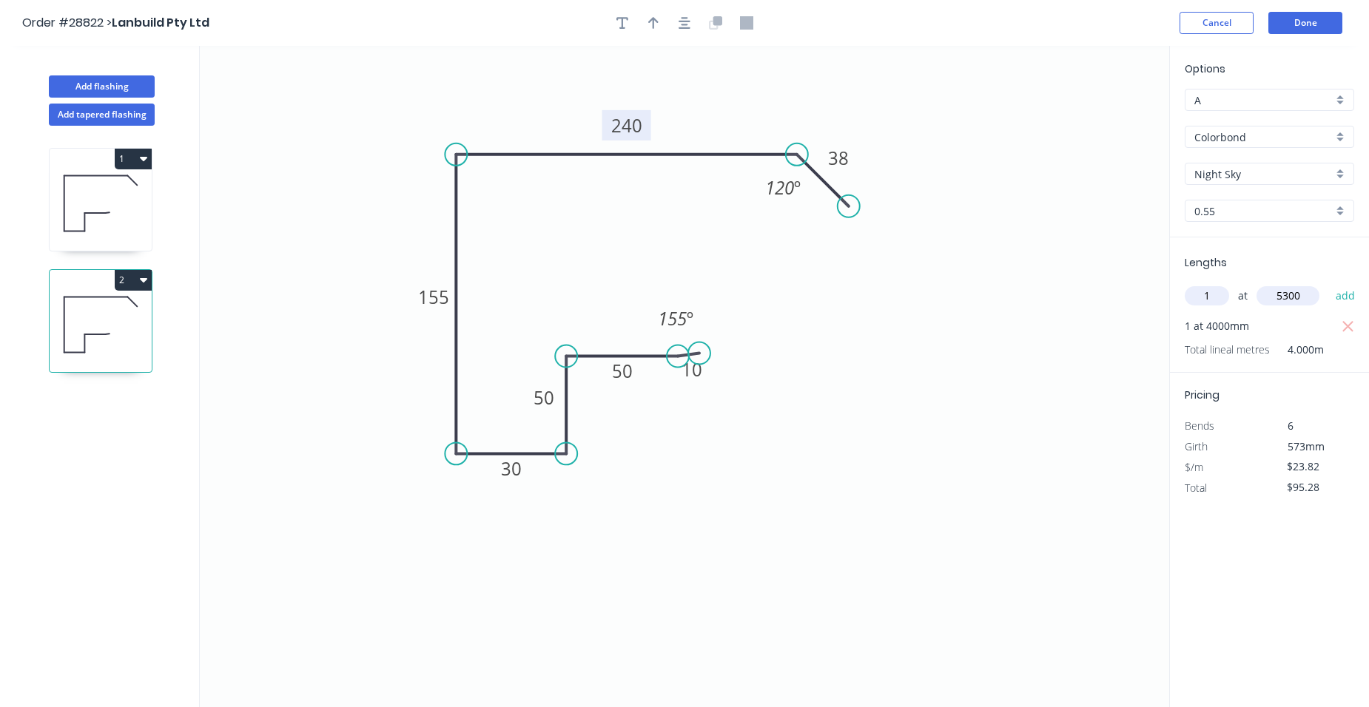
click at [1328, 283] on button "add" at bounding box center [1345, 295] width 35 height 25
click at [146, 273] on button "2" at bounding box center [133, 280] width 37 height 21
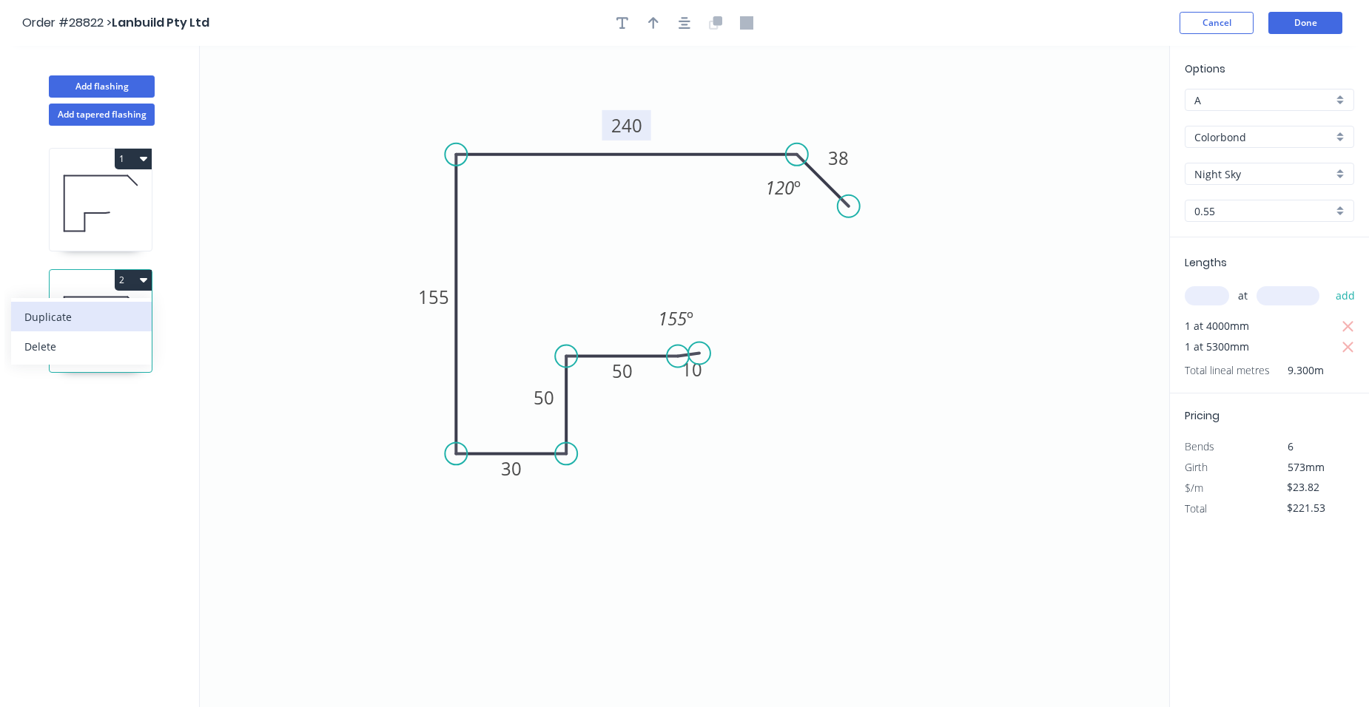
click at [73, 318] on div "Duplicate" at bounding box center [81, 316] width 114 height 21
type input "$0.00"
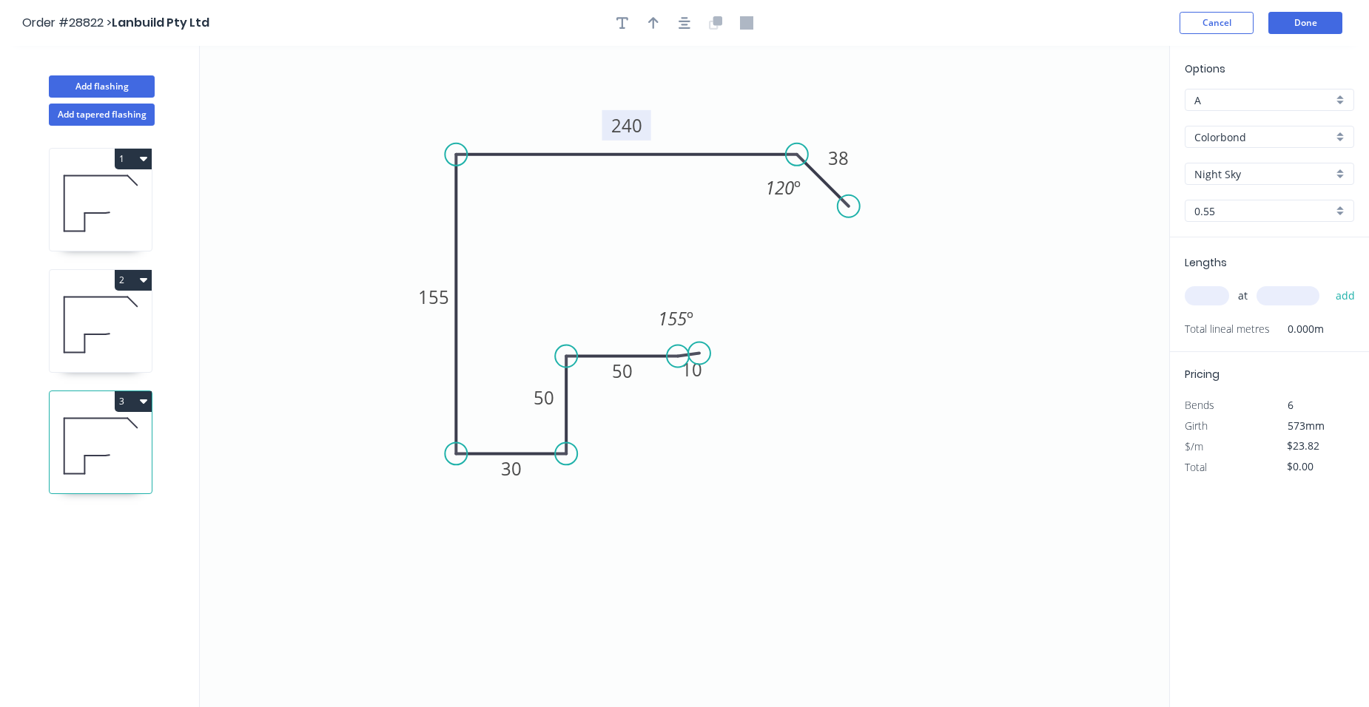
click at [643, 125] on rect at bounding box center [626, 125] width 49 height 30
click at [637, 129] on tspan "240" at bounding box center [626, 125] width 31 height 24
click at [1205, 296] on input "text" at bounding box center [1206, 295] width 44 height 19
type input "$28.34"
type input "1"
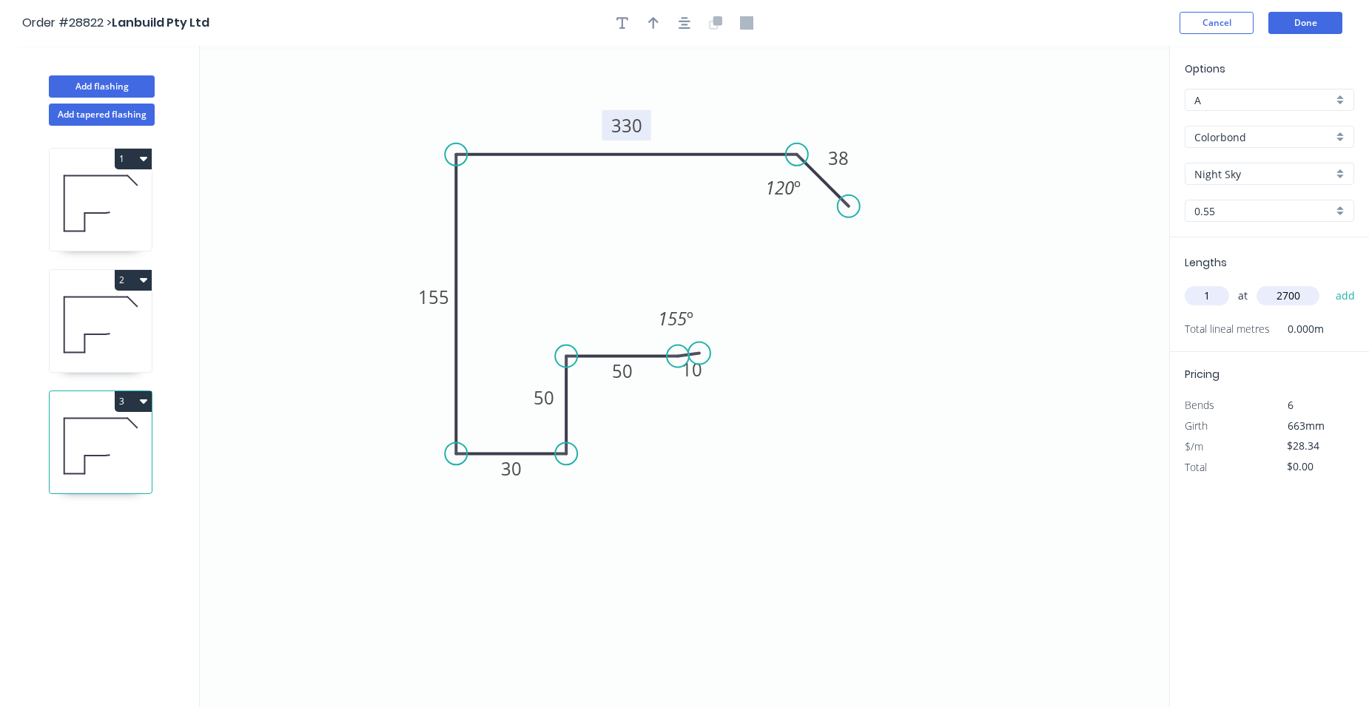
type input "2700"
click at [1328, 283] on button "add" at bounding box center [1345, 295] width 35 height 25
type input "$76.52"
click at [64, 85] on button "Add flashing" at bounding box center [102, 86] width 106 height 22
type input "$0.00"
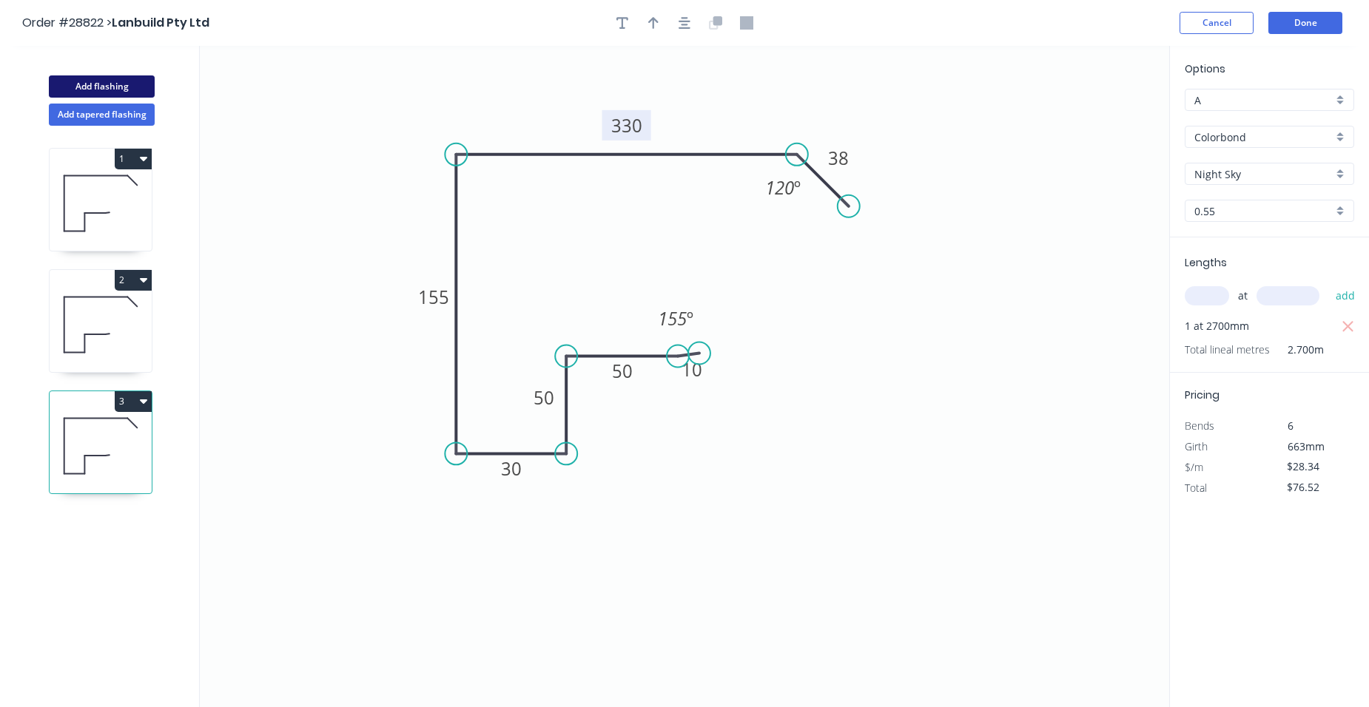
type input "$0.00"
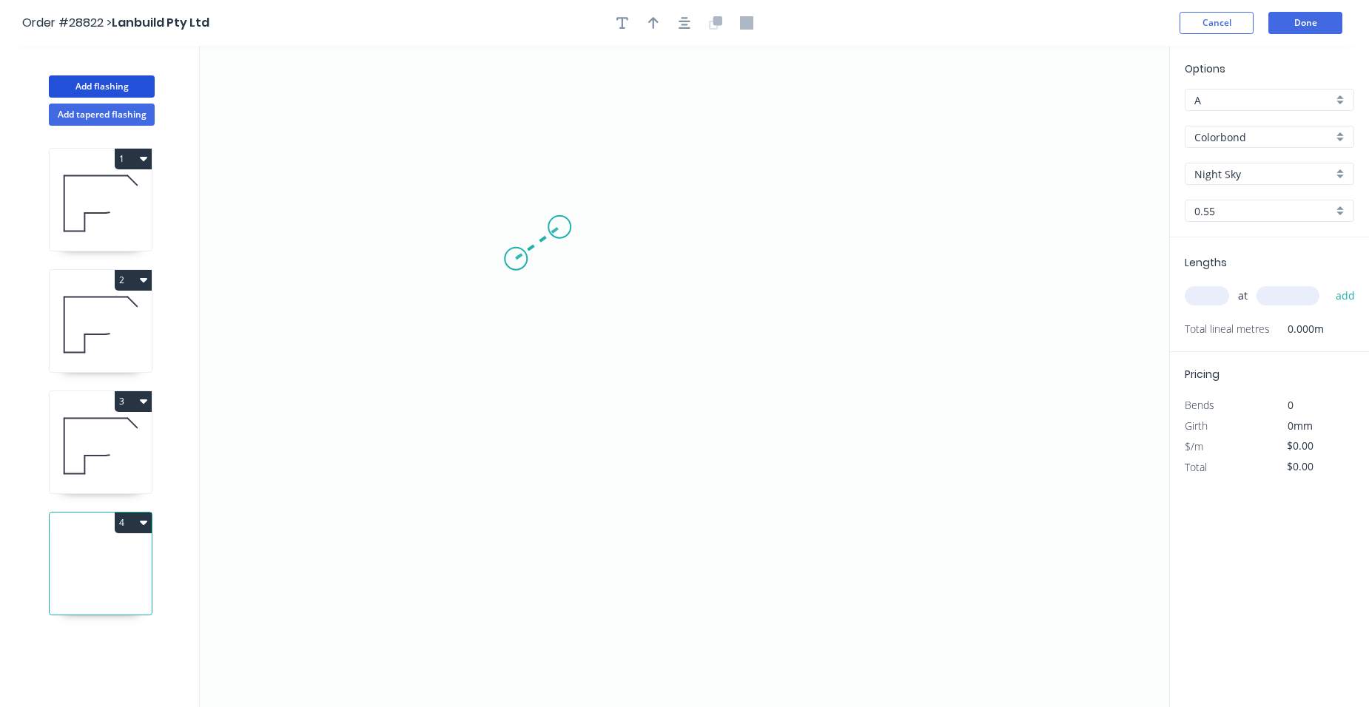
drag, startPoint x: 516, startPoint y: 259, endPoint x: 559, endPoint y: 227, distance: 54.0
click at [559, 227] on icon "0" at bounding box center [684, 376] width 969 height 661
click at [544, 553] on icon "0 ?" at bounding box center [684, 376] width 969 height 661
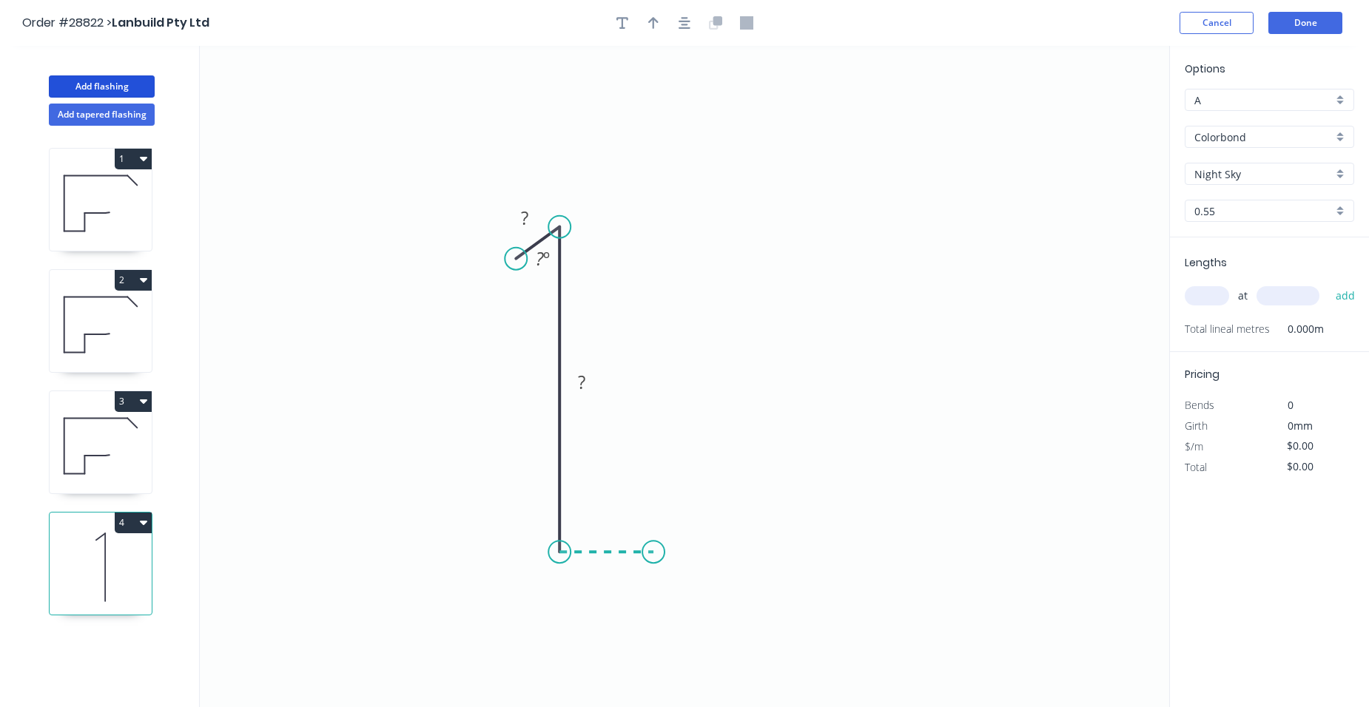
click at [653, 552] on icon at bounding box center [606, 552] width 94 height 0
click at [653, 463] on icon at bounding box center [653, 507] width 0 height 90
click at [751, 453] on icon "0 ? ? ? ? ? º" at bounding box center [684, 376] width 969 height 661
click at [764, 442] on icon at bounding box center [757, 445] width 13 height 13
click at [764, 442] on circle at bounding box center [764, 439] width 22 height 22
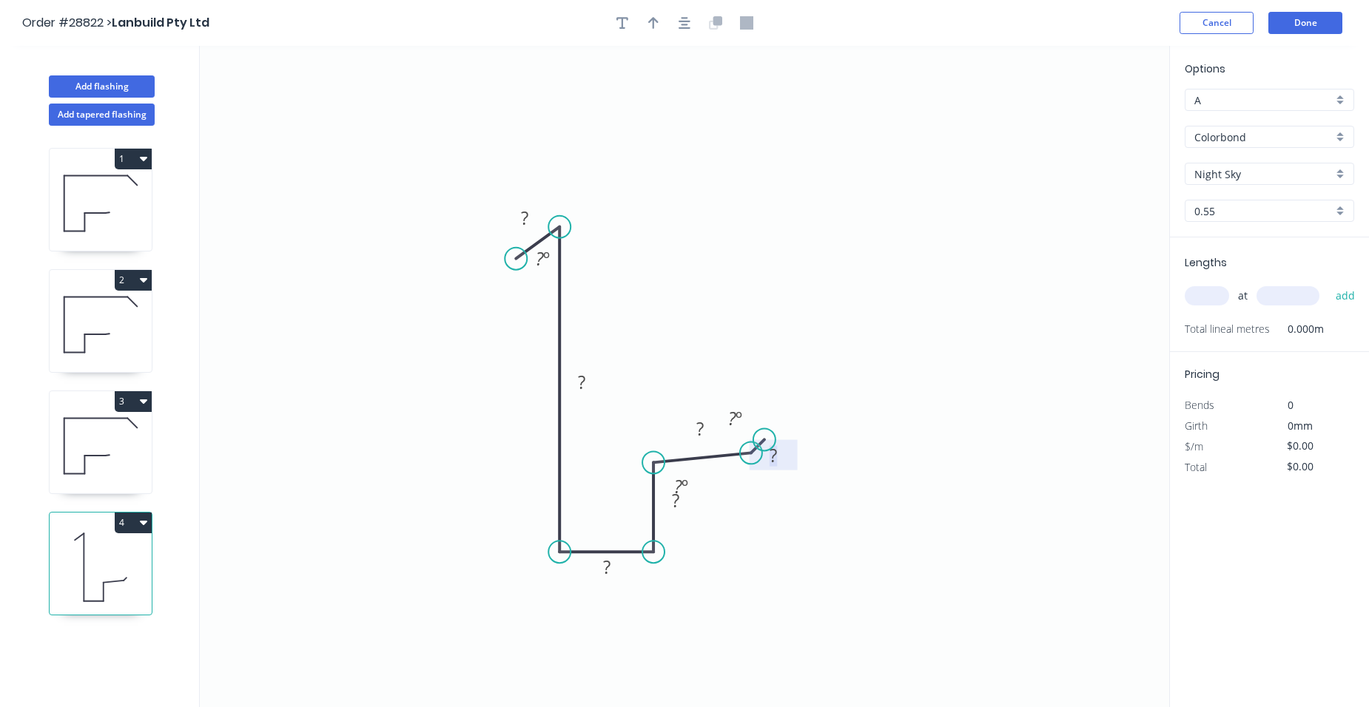
click at [778, 452] on rect at bounding box center [773, 456] width 30 height 21
click at [707, 429] on rect at bounding box center [700, 429] width 30 height 21
click at [611, 564] on rect at bounding box center [607, 568] width 30 height 21
click at [587, 381] on rect at bounding box center [582, 384] width 30 height 21
drag, startPoint x: 527, startPoint y: 220, endPoint x: 551, endPoint y: 240, distance: 31.5
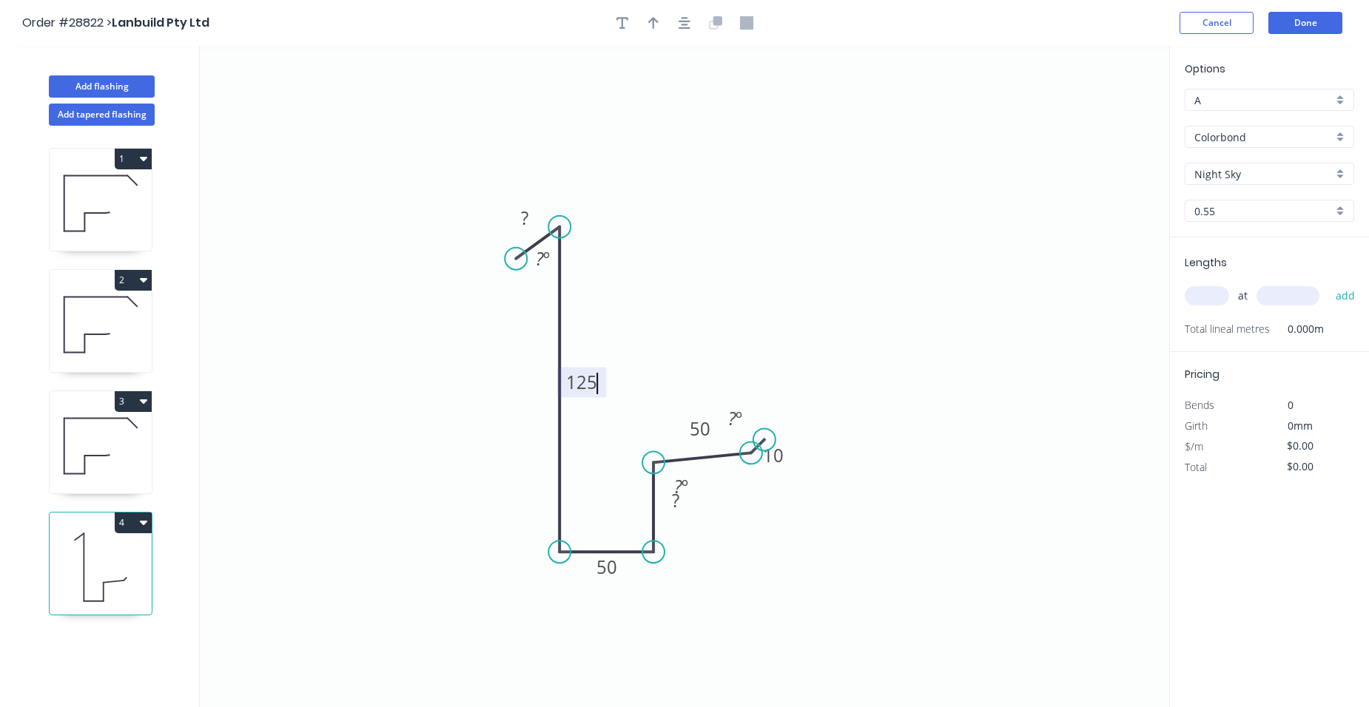
click at [530, 221] on g "?" at bounding box center [525, 218] width 30 height 24
drag, startPoint x: 519, startPoint y: 263, endPoint x: 519, endPoint y: 249, distance: 13.3
click at [519, 249] on icon "0 20 125 50 ? 50 10 ? º ? º ? º" at bounding box center [684, 376] width 969 height 661
click at [542, 257] on tspan "º" at bounding box center [544, 258] width 7 height 24
click at [681, 501] on rect at bounding box center [681, 486] width 48 height 30
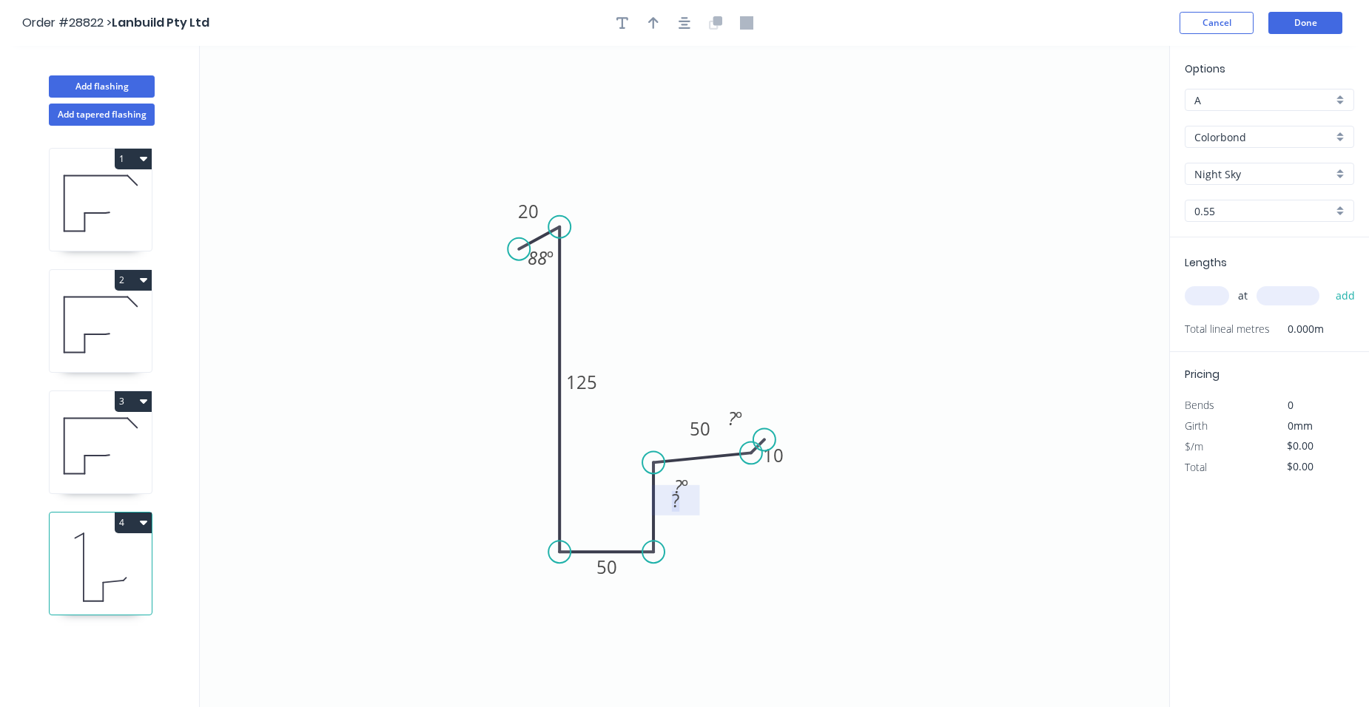
click at [680, 504] on rect at bounding box center [676, 501] width 30 height 21
type input "$16.42"
click at [681, 481] on tspan "º" at bounding box center [684, 486] width 7 height 24
drag, startPoint x: 698, startPoint y: 485, endPoint x: 748, endPoint y: 509, distance: 55.6
click at [748, 509] on rect at bounding box center [731, 510] width 48 height 30
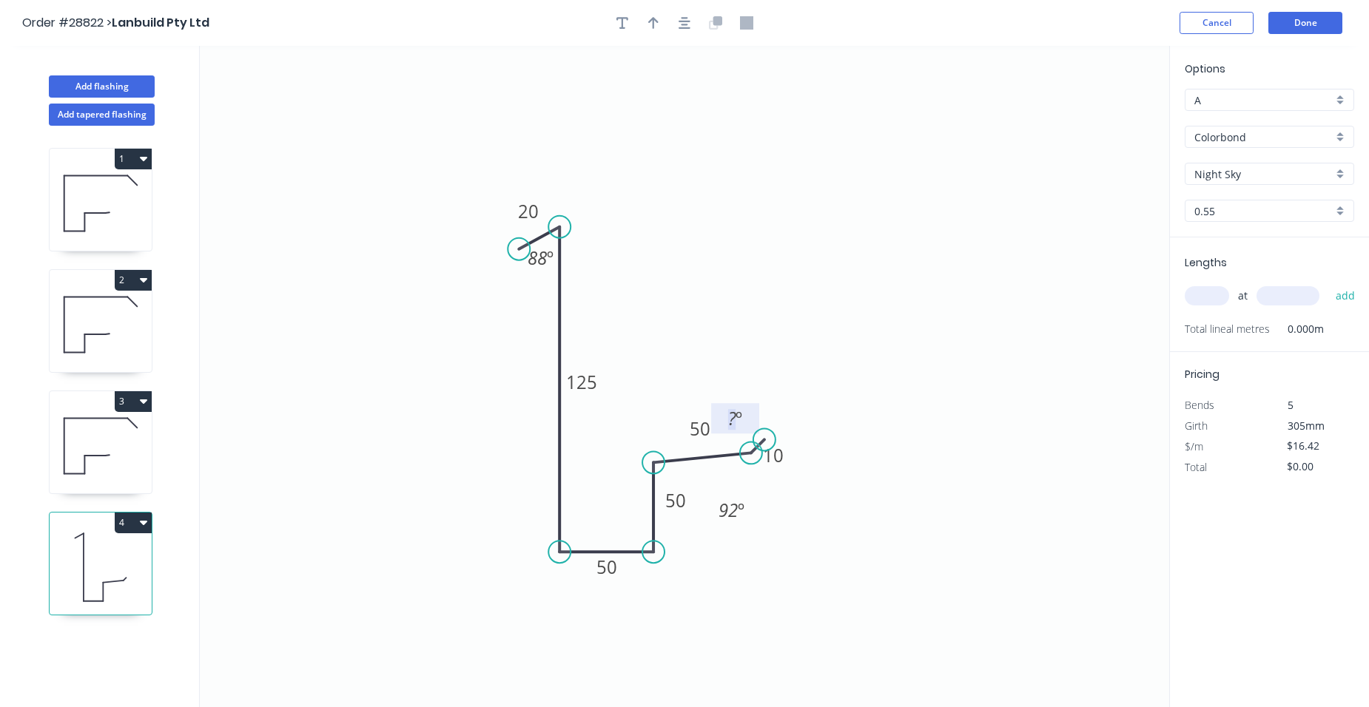
click at [743, 420] on rect at bounding box center [736, 419] width 30 height 21
click at [661, 19] on button "button" at bounding box center [653, 23] width 22 height 22
drag, startPoint x: 1090, startPoint y: 118, endPoint x: 469, endPoint y: 418, distance: 690.2
click at [469, 418] on icon at bounding box center [470, 400] width 13 height 47
click at [1218, 289] on input "text" at bounding box center [1206, 295] width 44 height 19
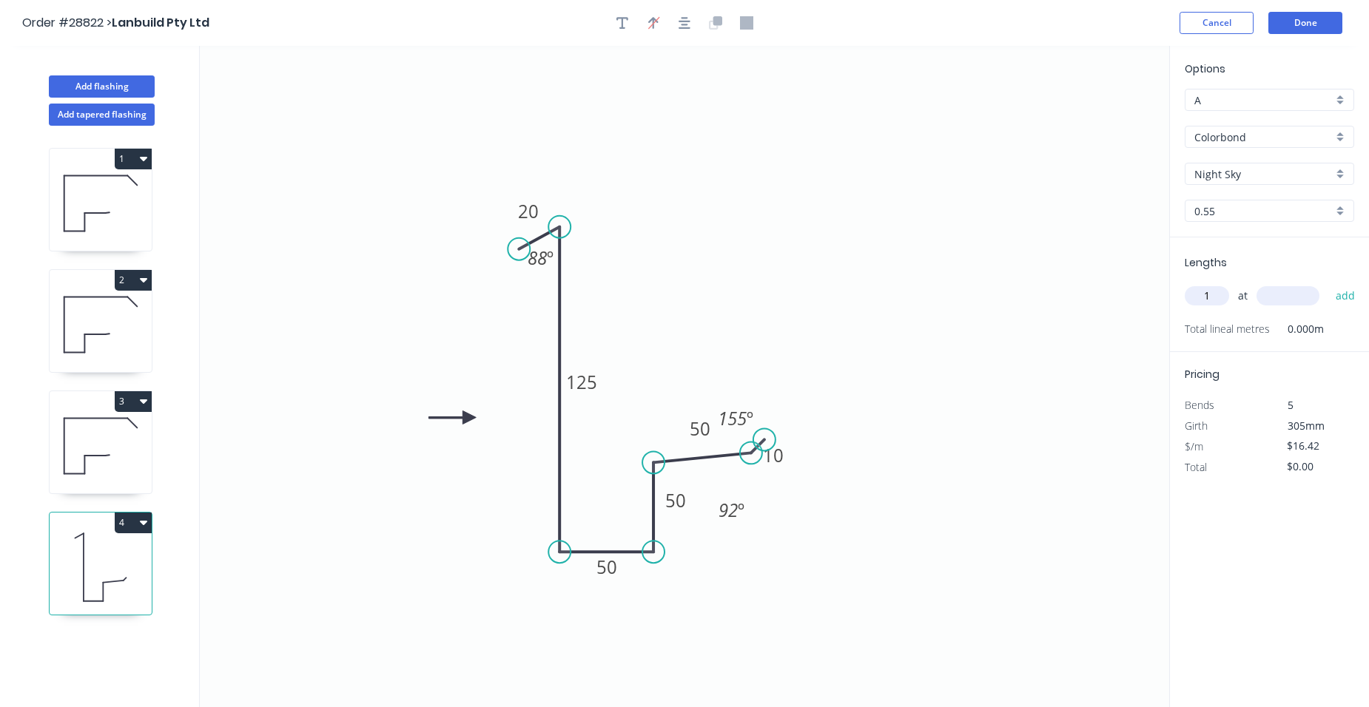
type input "1"
type input "5300"
click at [1343, 300] on button "add" at bounding box center [1345, 295] width 35 height 25
type input "$87.03"
click at [1306, 28] on button "Done" at bounding box center [1305, 23] width 74 height 22
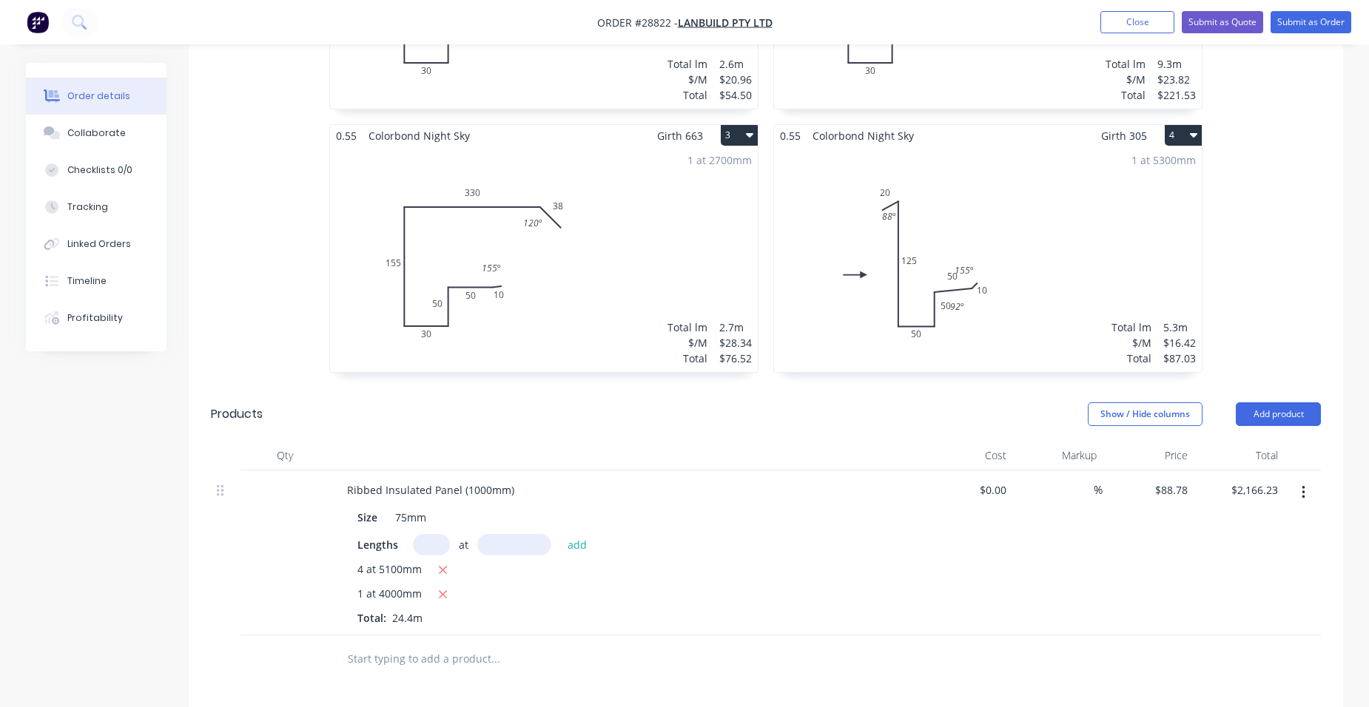
scroll to position [740, 0]
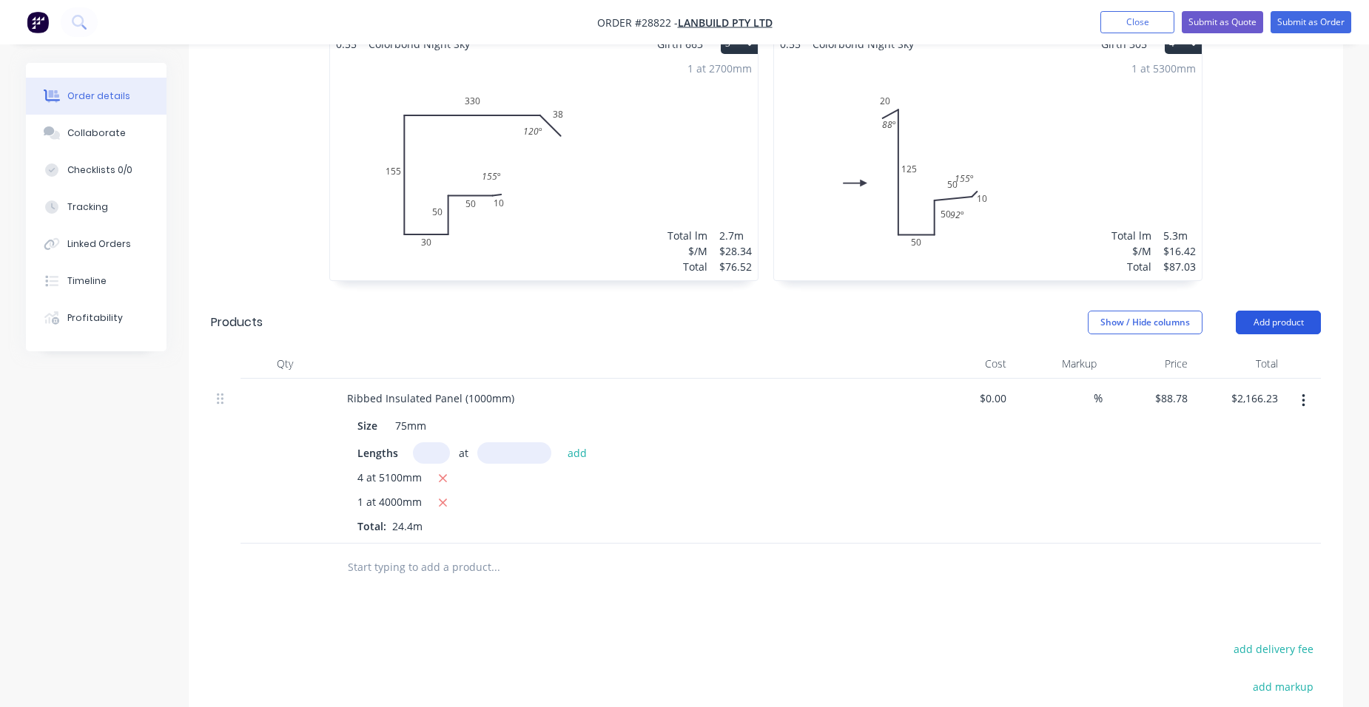
click at [1307, 311] on button "Add product" at bounding box center [1277, 323] width 85 height 24
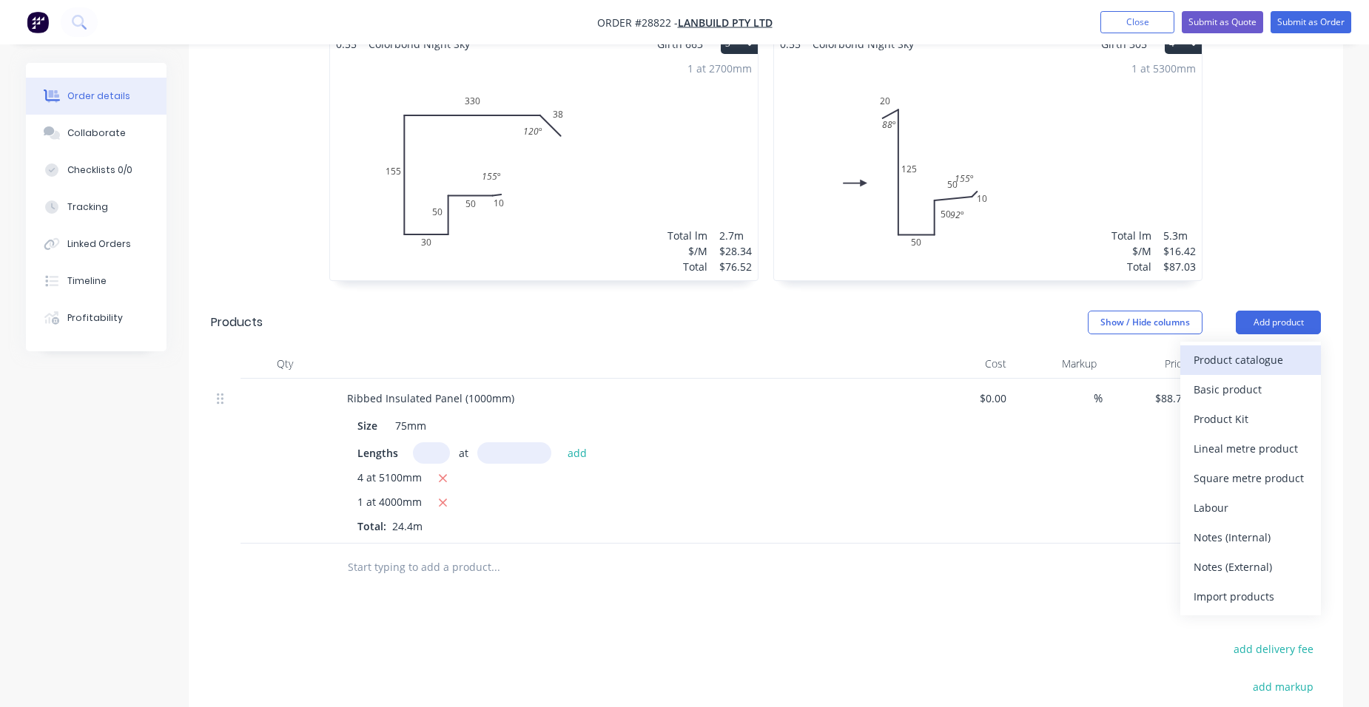
click at [1261, 349] on div "Product catalogue" at bounding box center [1250, 359] width 114 height 21
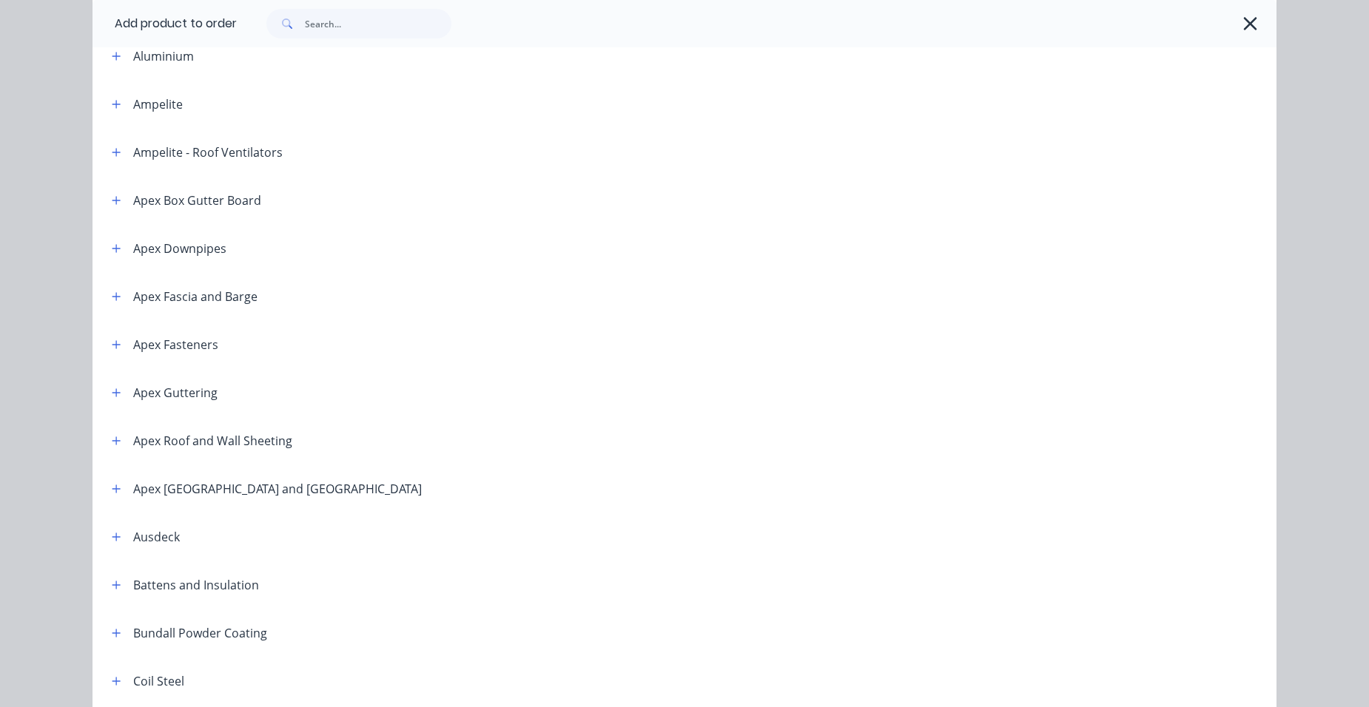
scroll to position [444, 0]
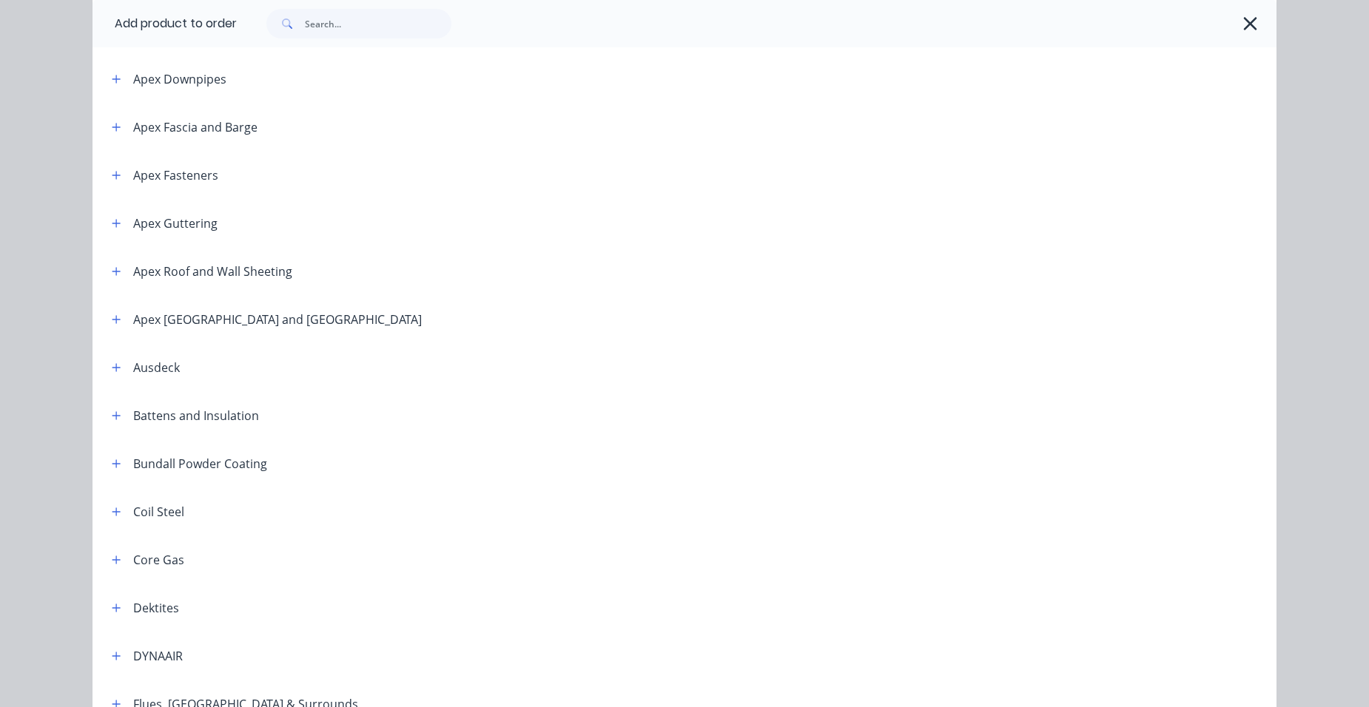
drag, startPoint x: 115, startPoint y: 371, endPoint x: 150, endPoint y: 348, distance: 42.7
click at [114, 371] on icon "button" at bounding box center [116, 368] width 9 height 10
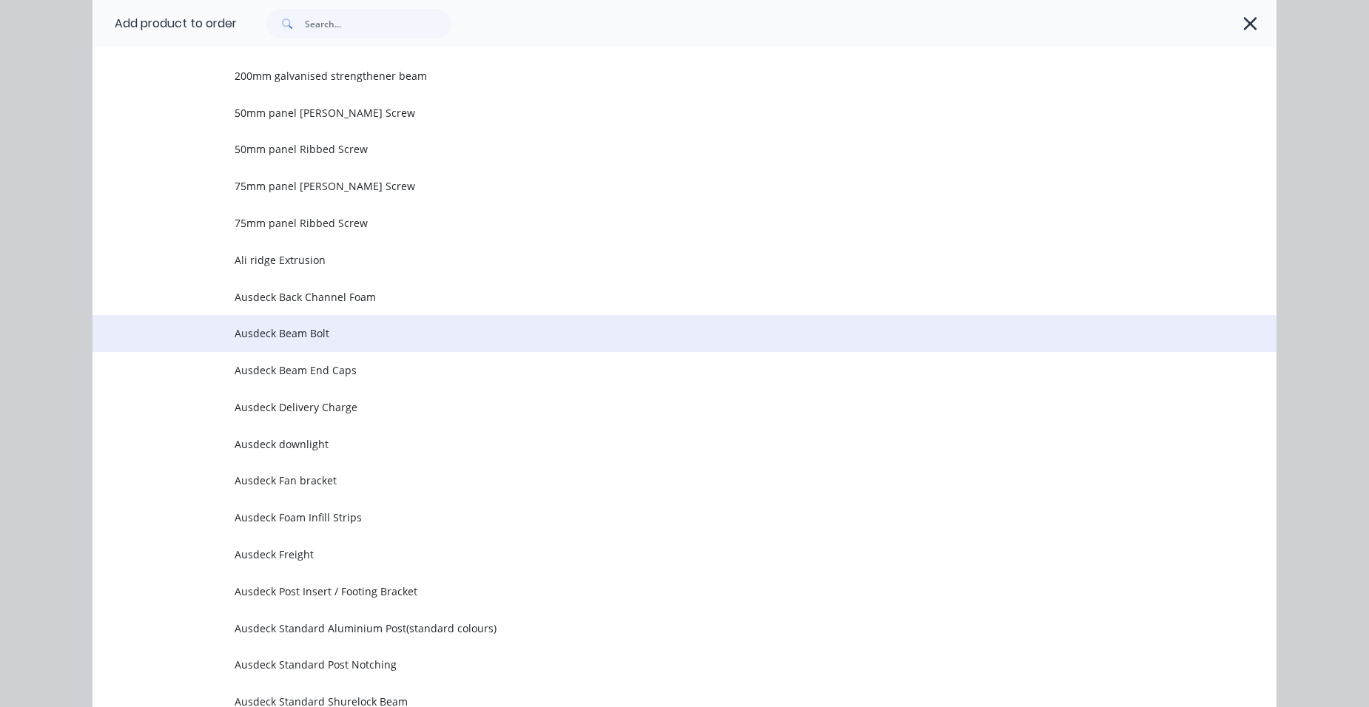
scroll to position [1258, 0]
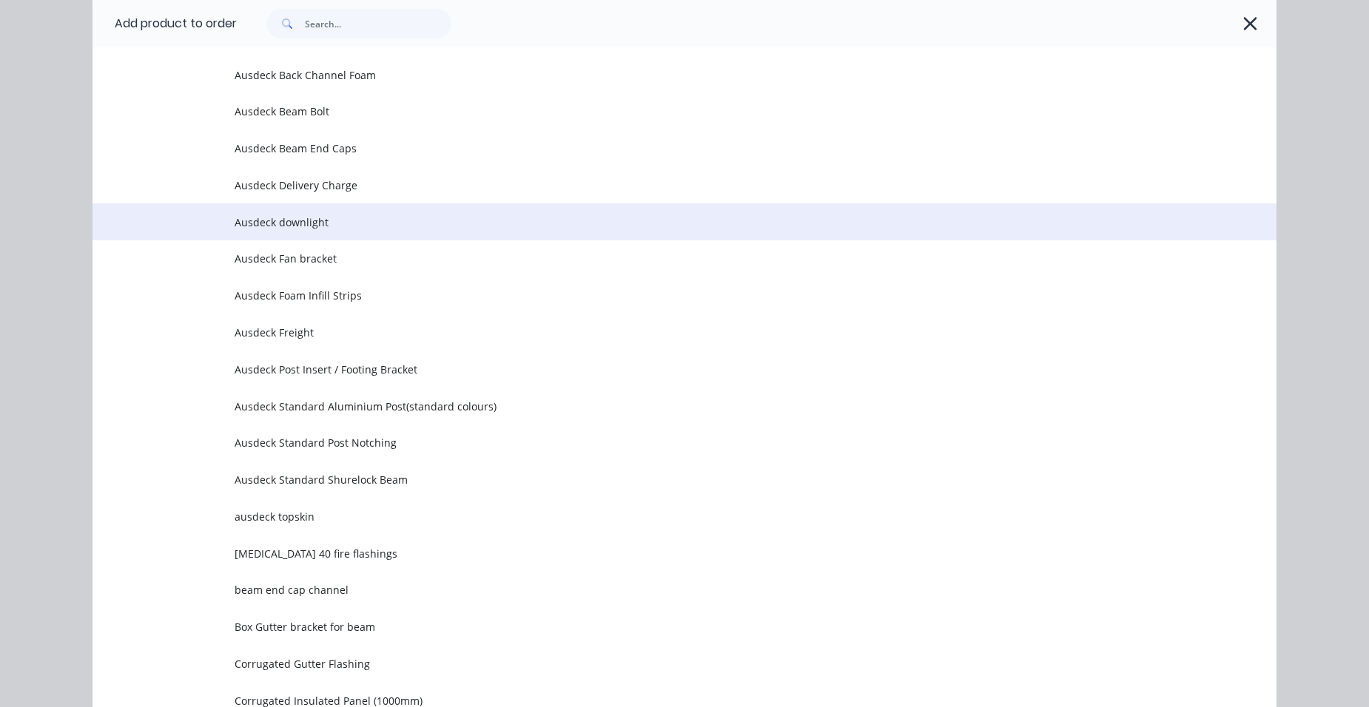
click at [337, 221] on span "Ausdeck downlight" at bounding box center [651, 223] width 833 height 16
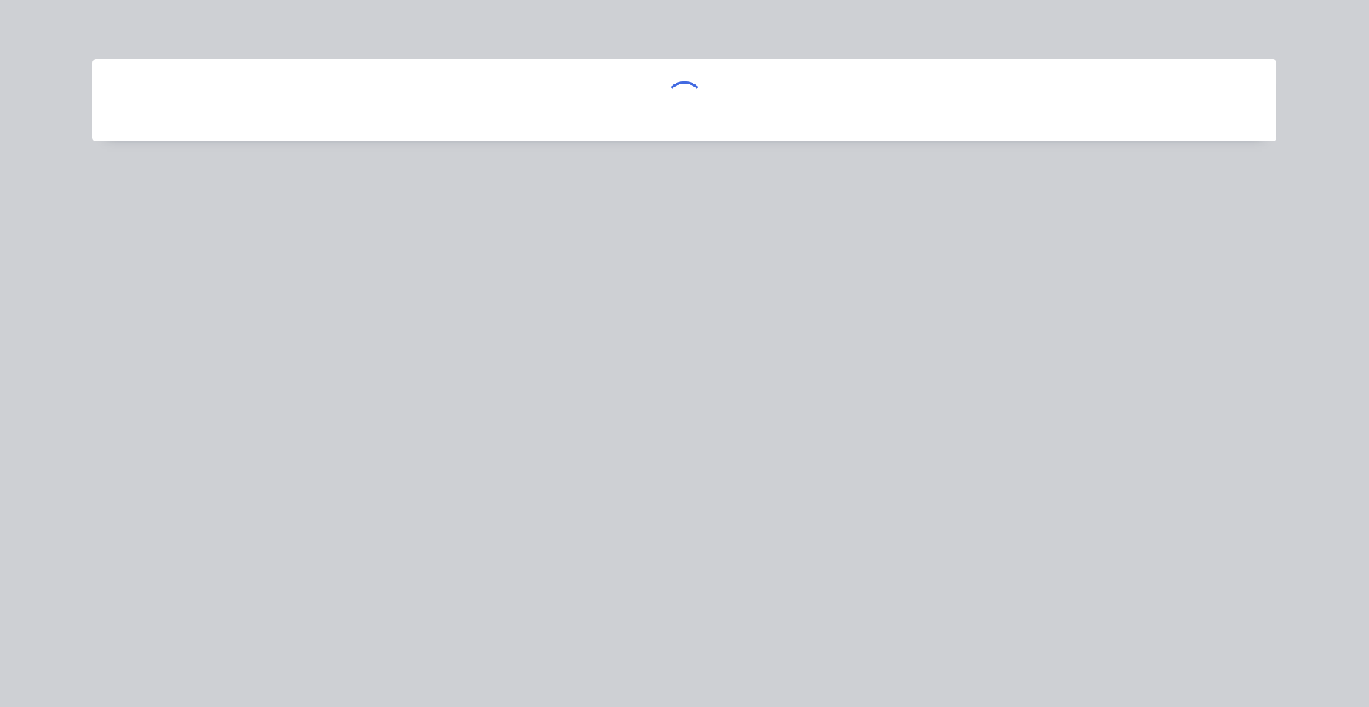
scroll to position [0, 0]
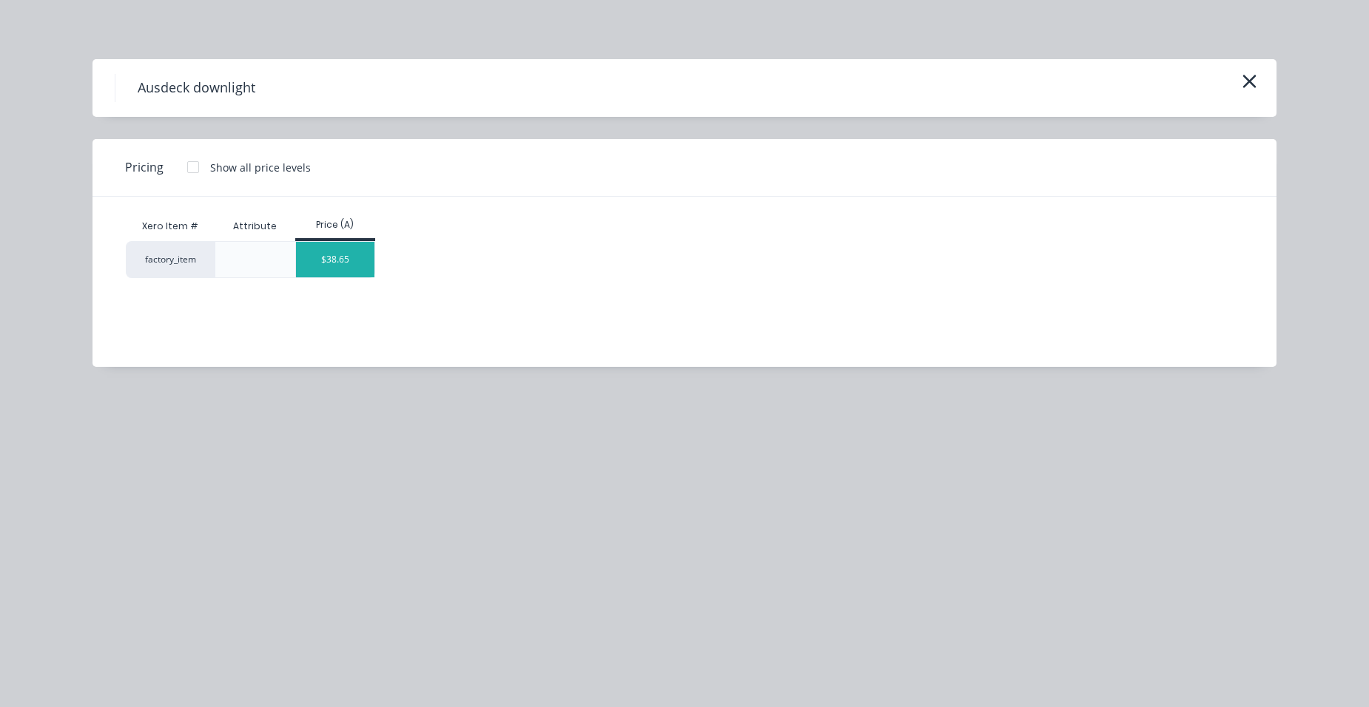
click at [363, 259] on div "$38.65" at bounding box center [335, 260] width 79 height 36
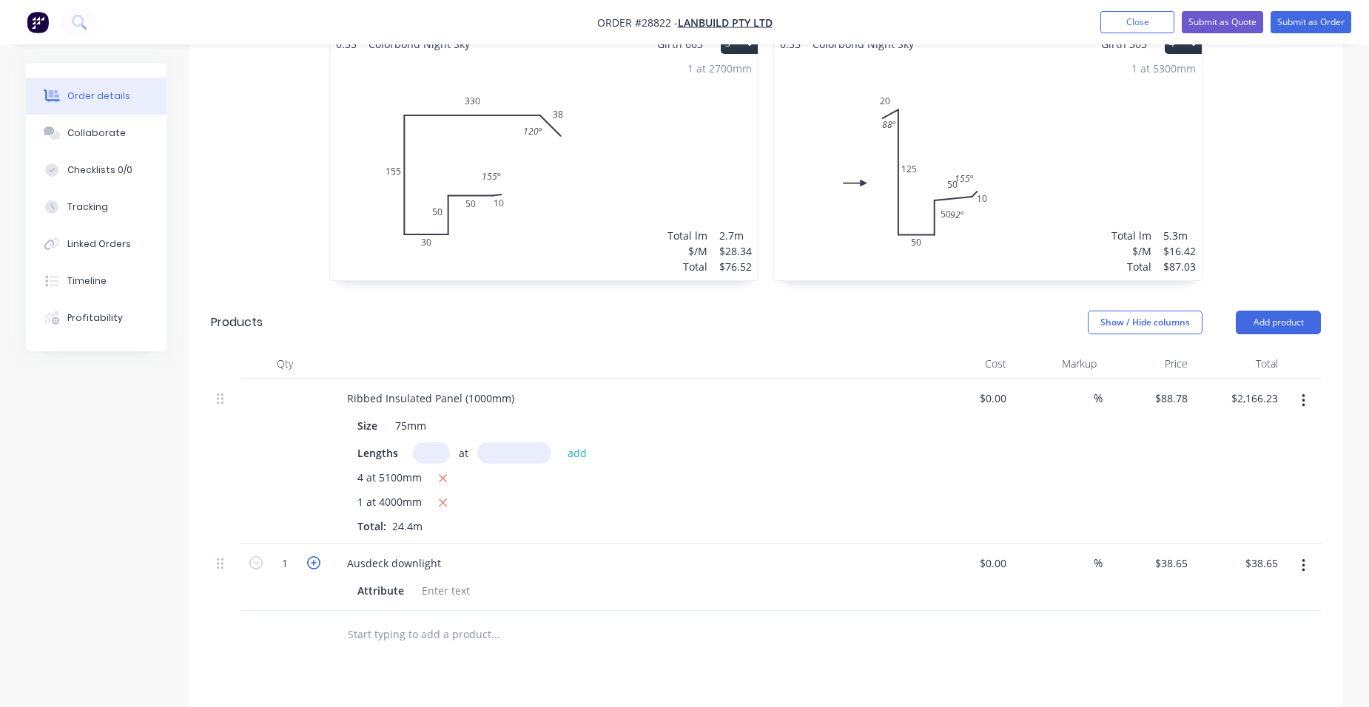
click at [308, 556] on icon "button" at bounding box center [313, 562] width 13 height 13
type input "2"
type input "$77.30"
click at [308, 556] on icon "button" at bounding box center [313, 562] width 13 height 13
type input "3"
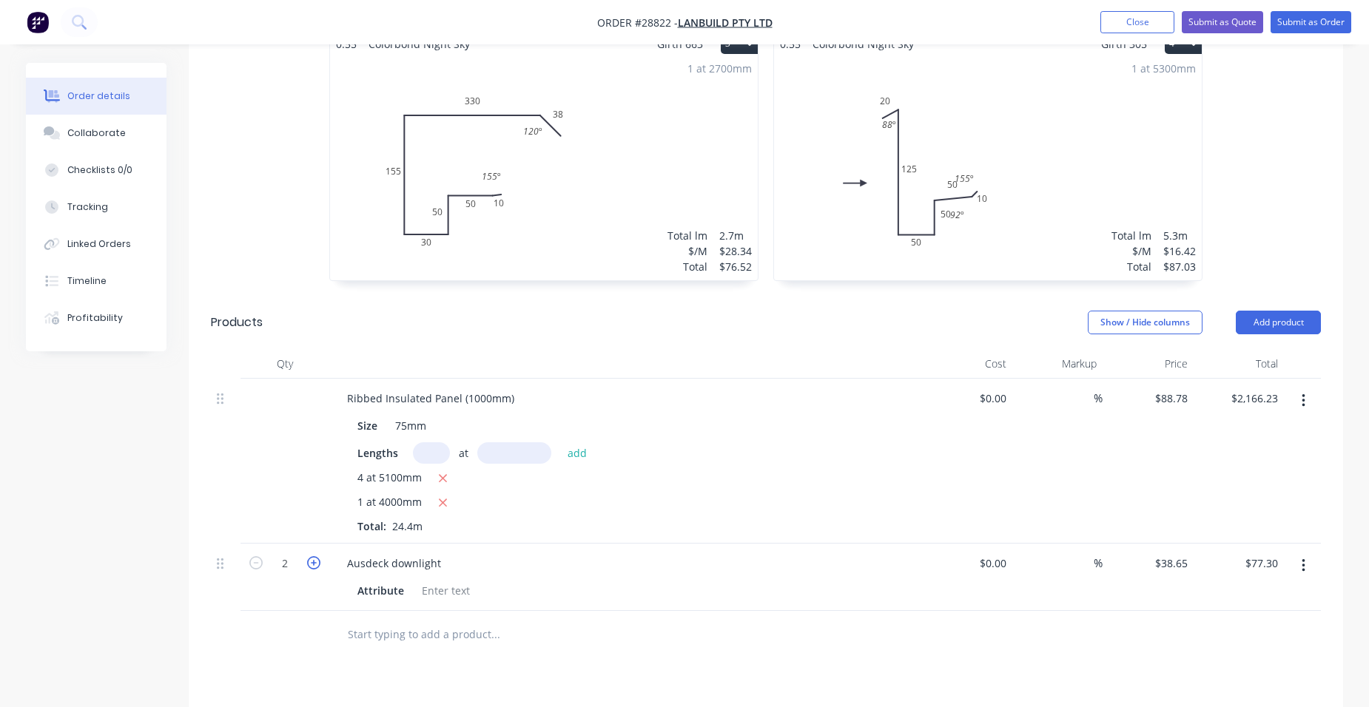
type input "$115.95"
click at [308, 556] on icon "button" at bounding box center [313, 562] width 13 height 13
type input "4"
type input "$154.60"
click at [1279, 311] on button "Add product" at bounding box center [1277, 323] width 85 height 24
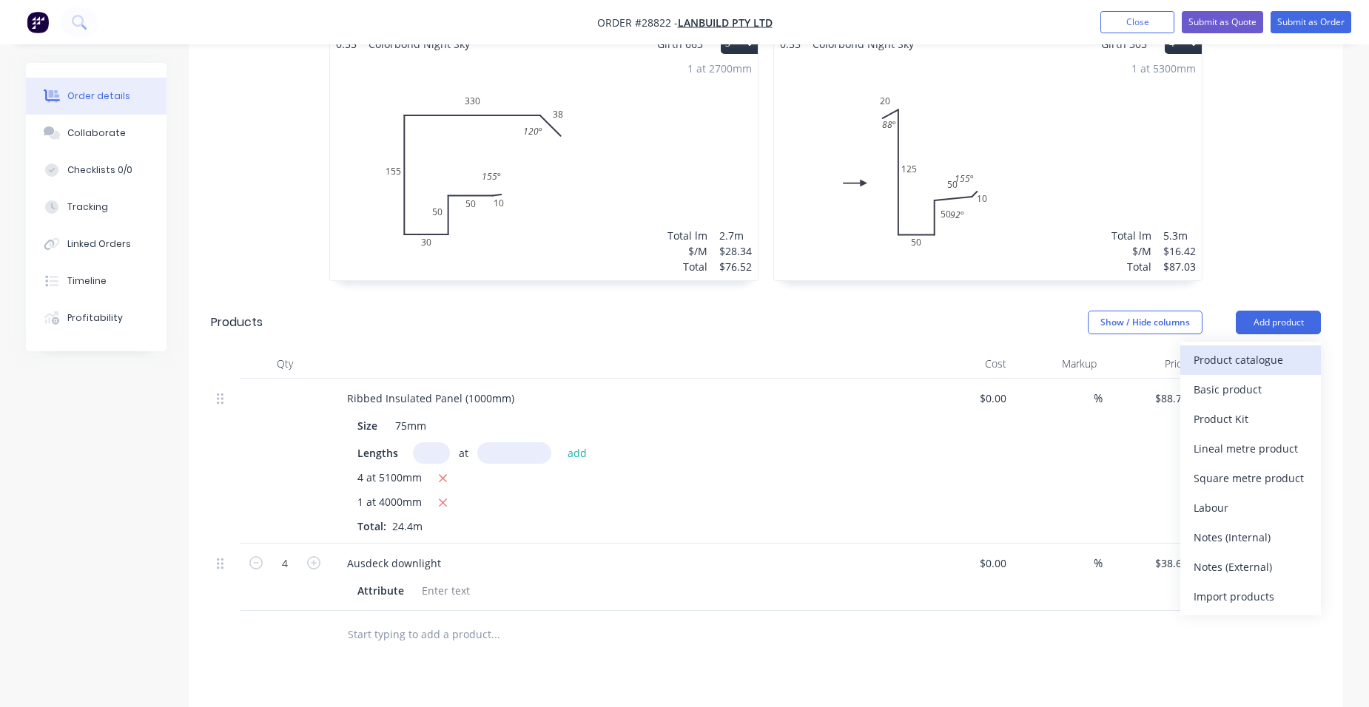
click at [1242, 349] on div "Product catalogue" at bounding box center [1250, 359] width 114 height 21
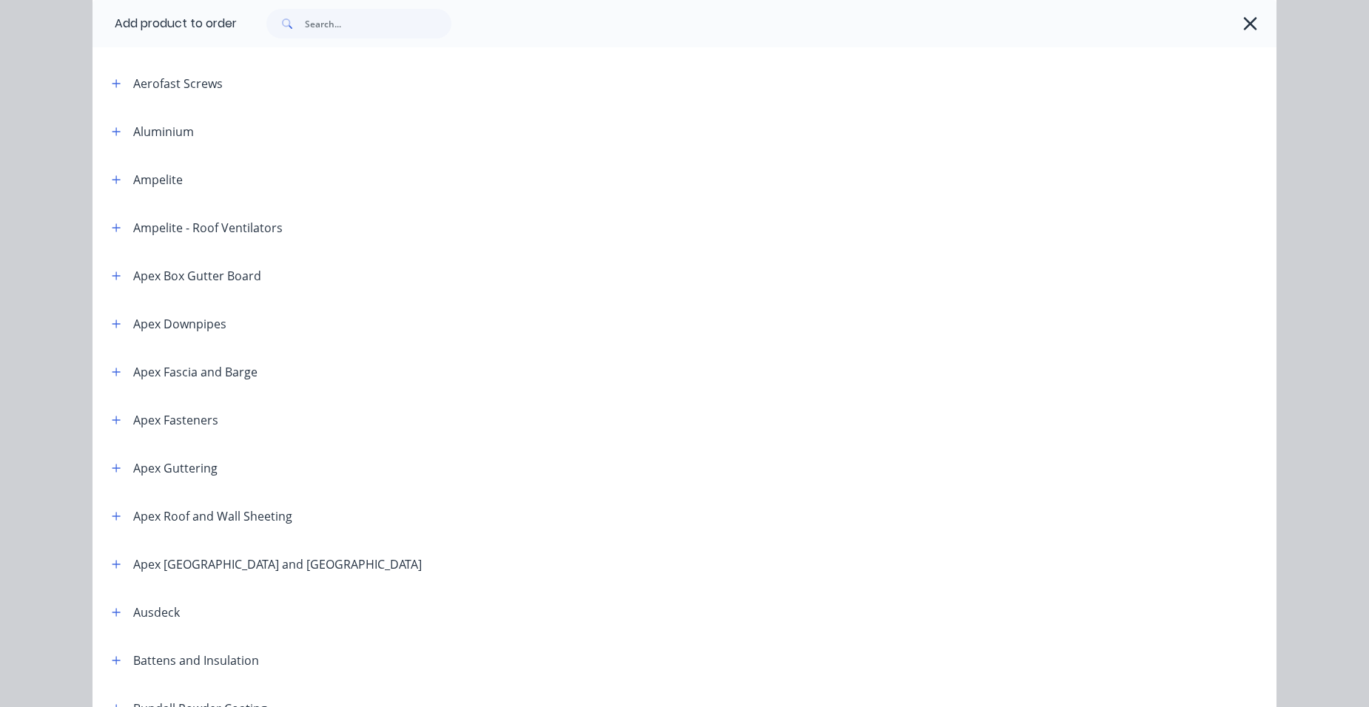
scroll to position [296, 0]
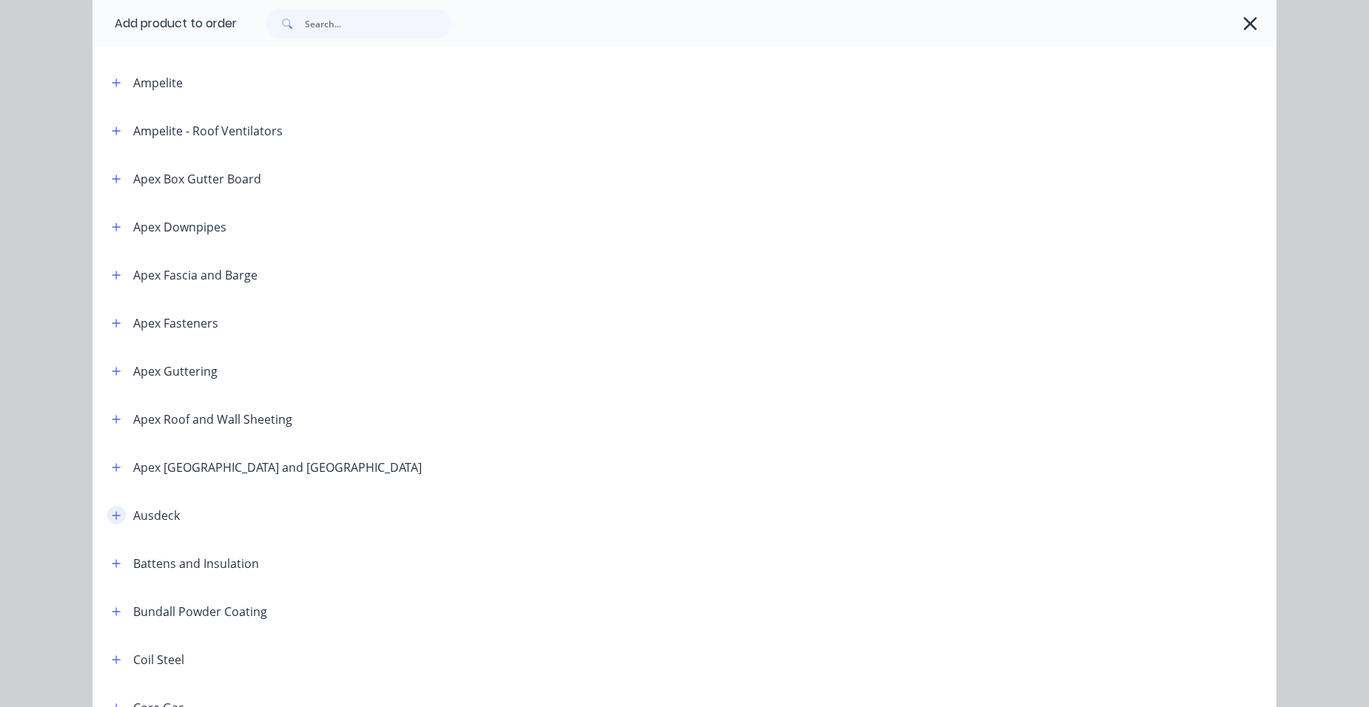
click at [112, 516] on icon "button" at bounding box center [116, 515] width 9 height 10
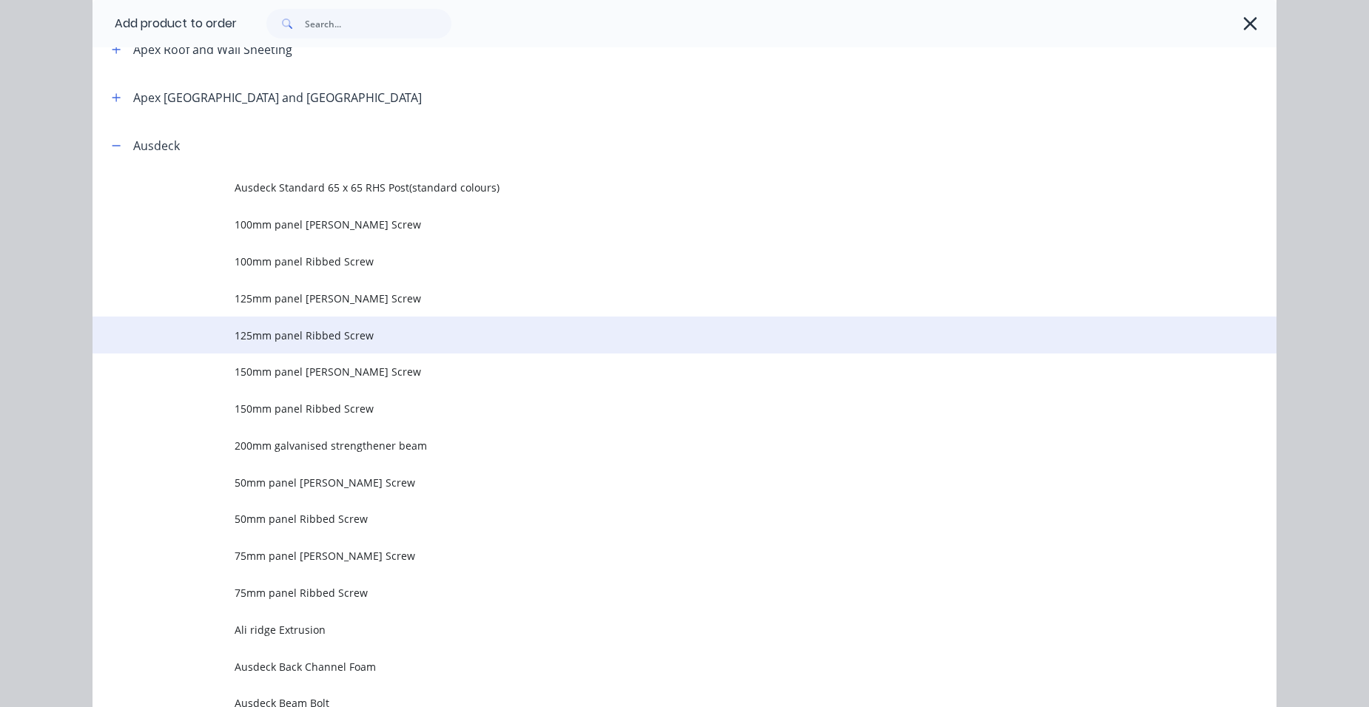
scroll to position [888, 0]
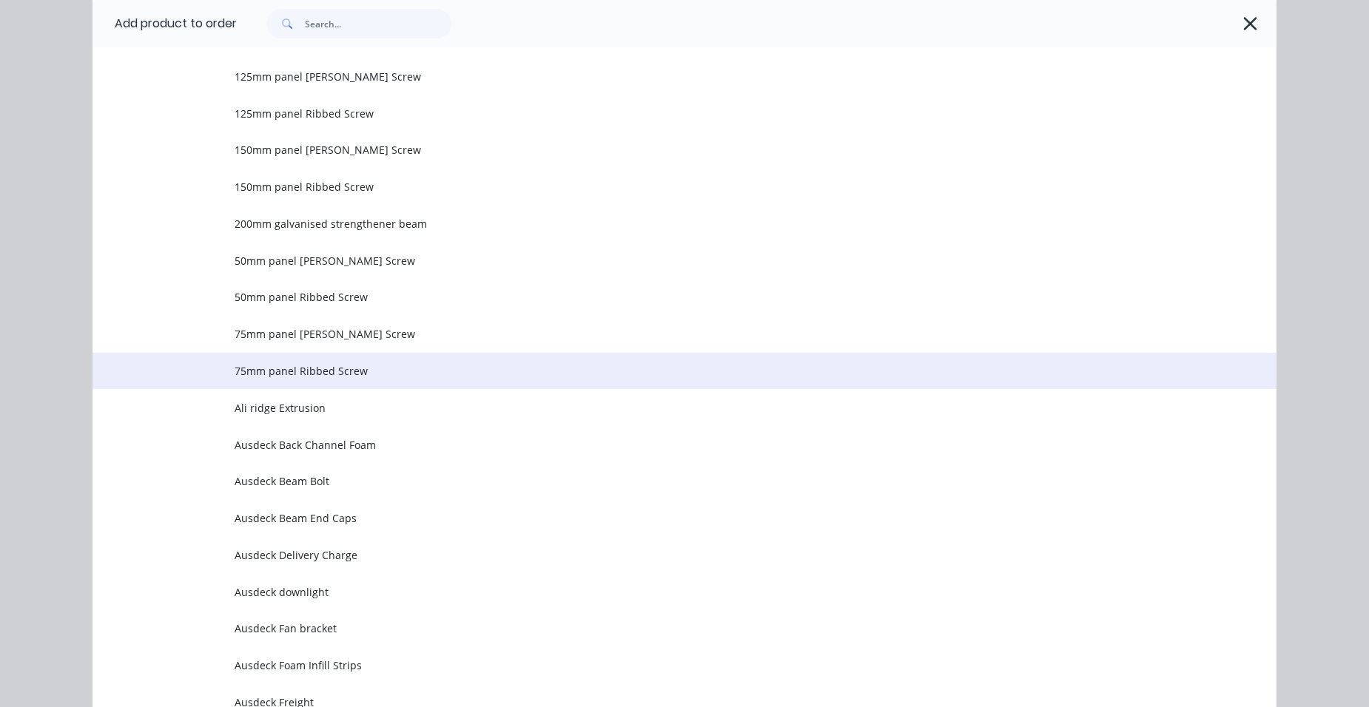
click at [353, 364] on span "75mm panel Ribbed Screw" at bounding box center [651, 371] width 833 height 16
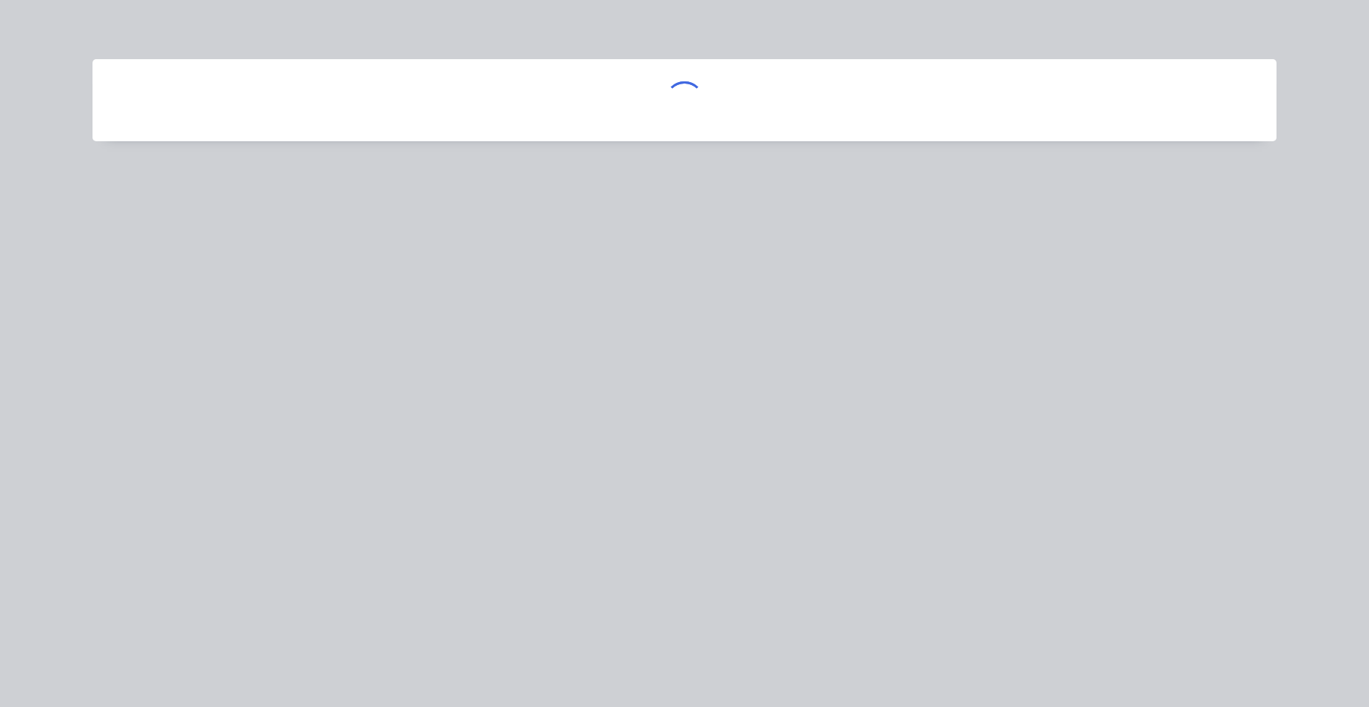
scroll to position [0, 0]
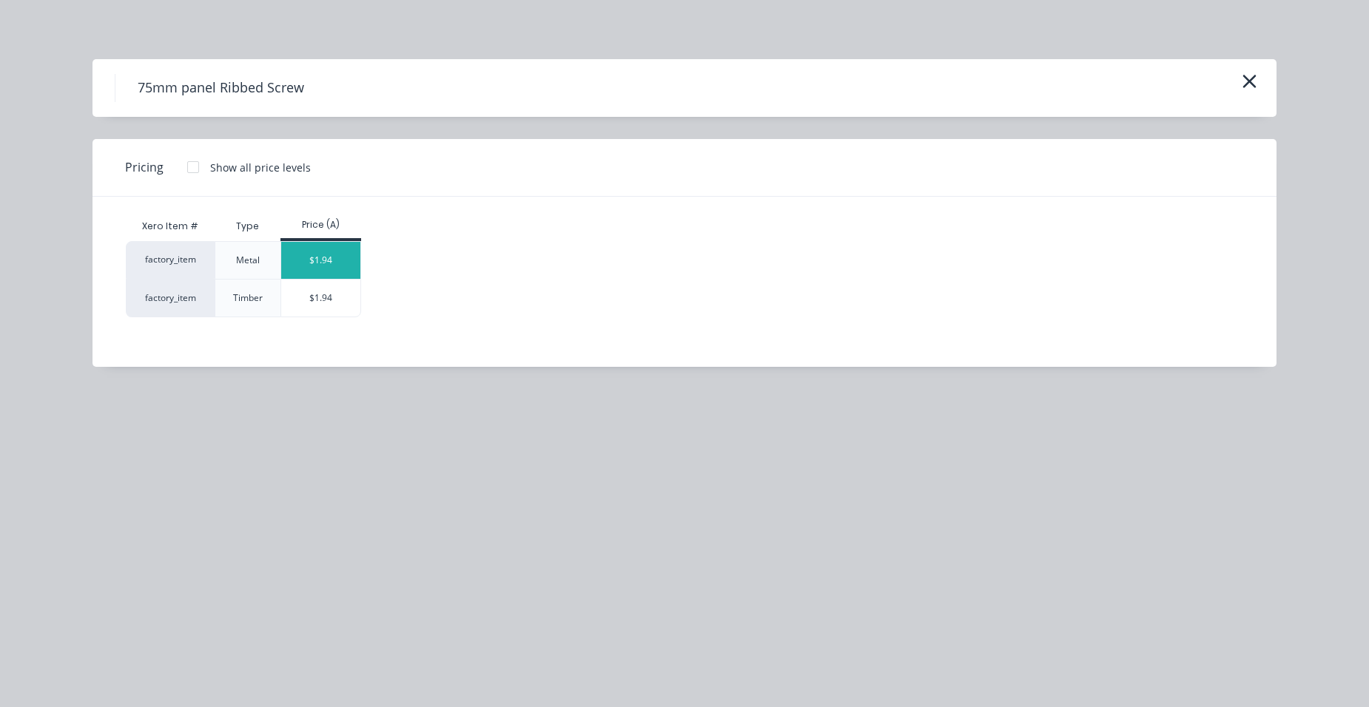
click at [345, 270] on div "$1.94" at bounding box center [320, 260] width 79 height 37
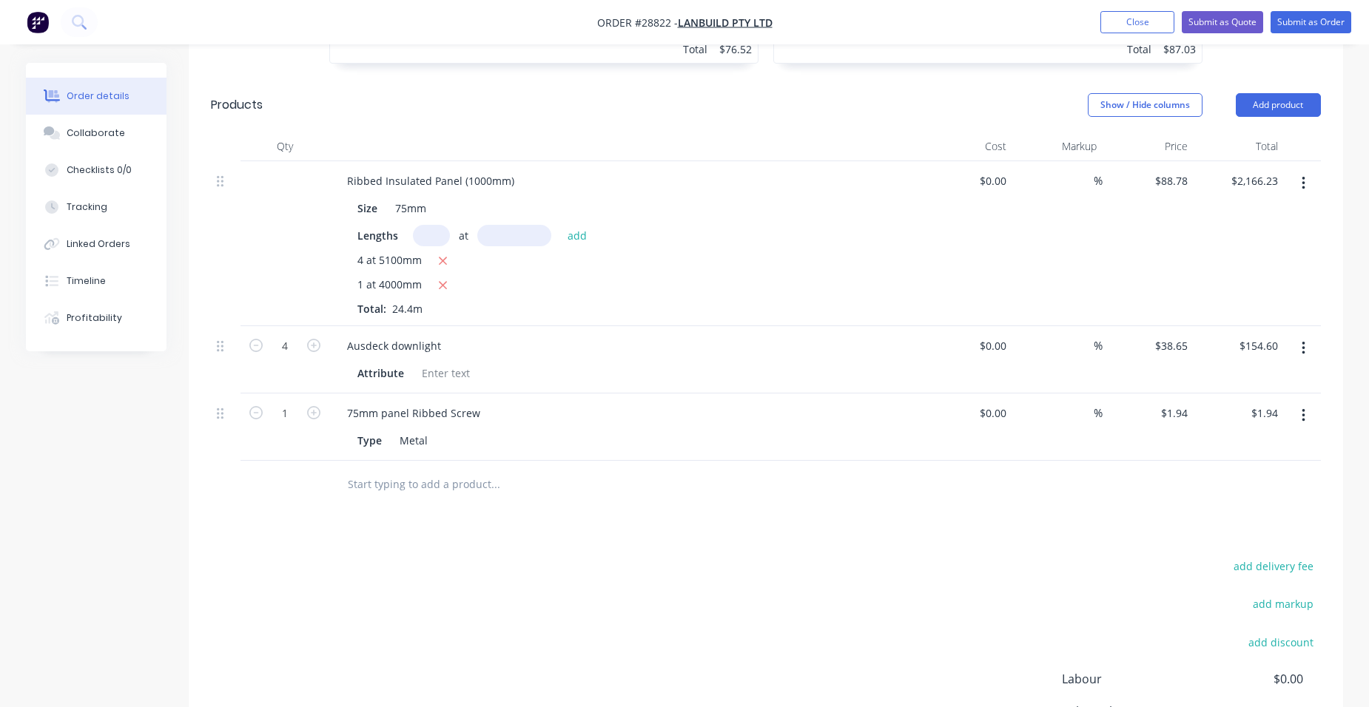
scroll to position [962, 0]
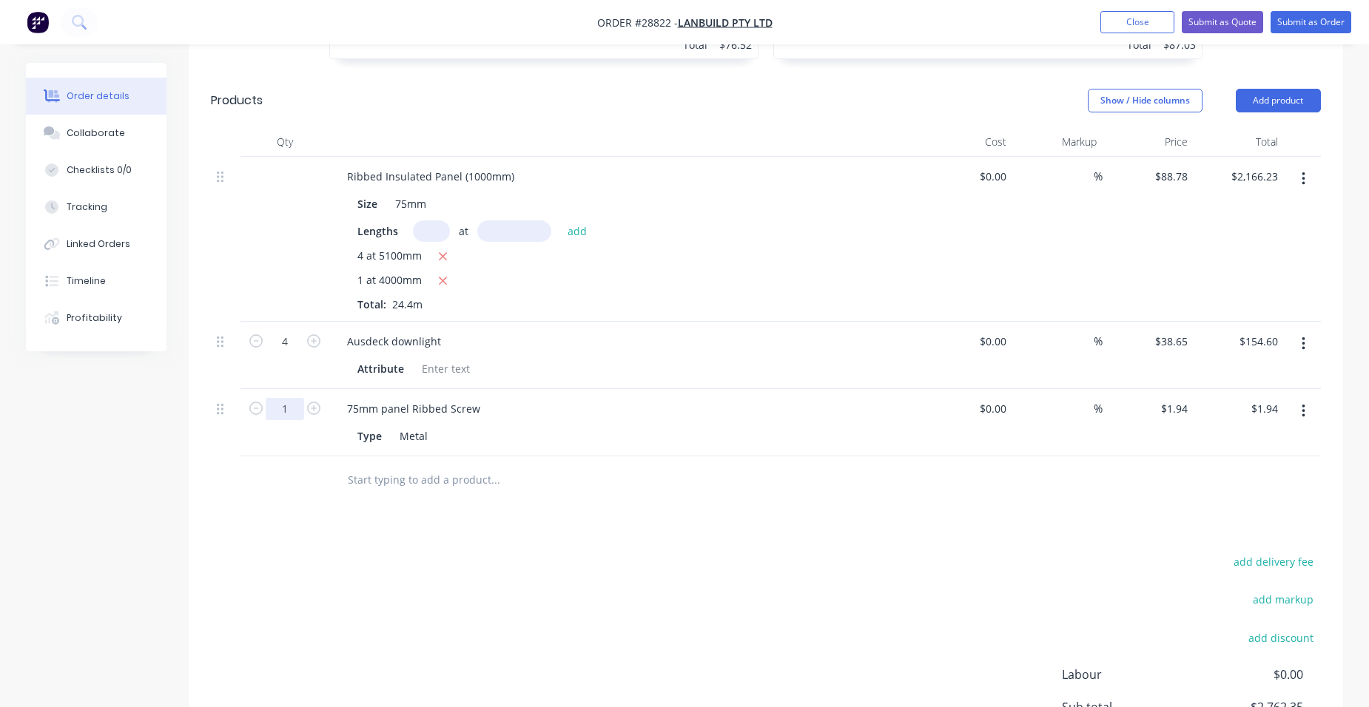
click at [289, 398] on input "1" at bounding box center [285, 409] width 38 height 22
type input "55"
type input "$106.70"
click at [551, 398] on div "75mm panel Ribbed Screw" at bounding box center [625, 408] width 580 height 21
drag, startPoint x: 1267, startPoint y: 76, endPoint x: 1254, endPoint y: 92, distance: 21.0
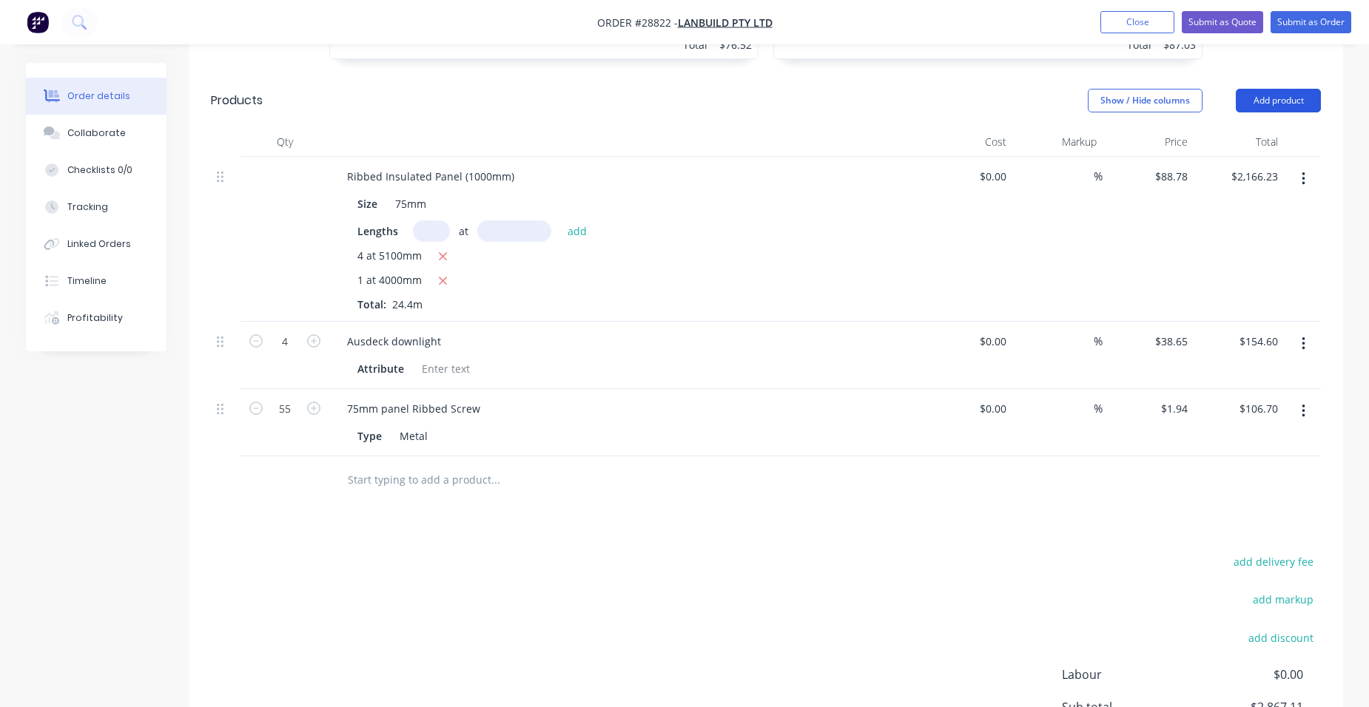
click at [1268, 89] on button "Add product" at bounding box center [1277, 101] width 85 height 24
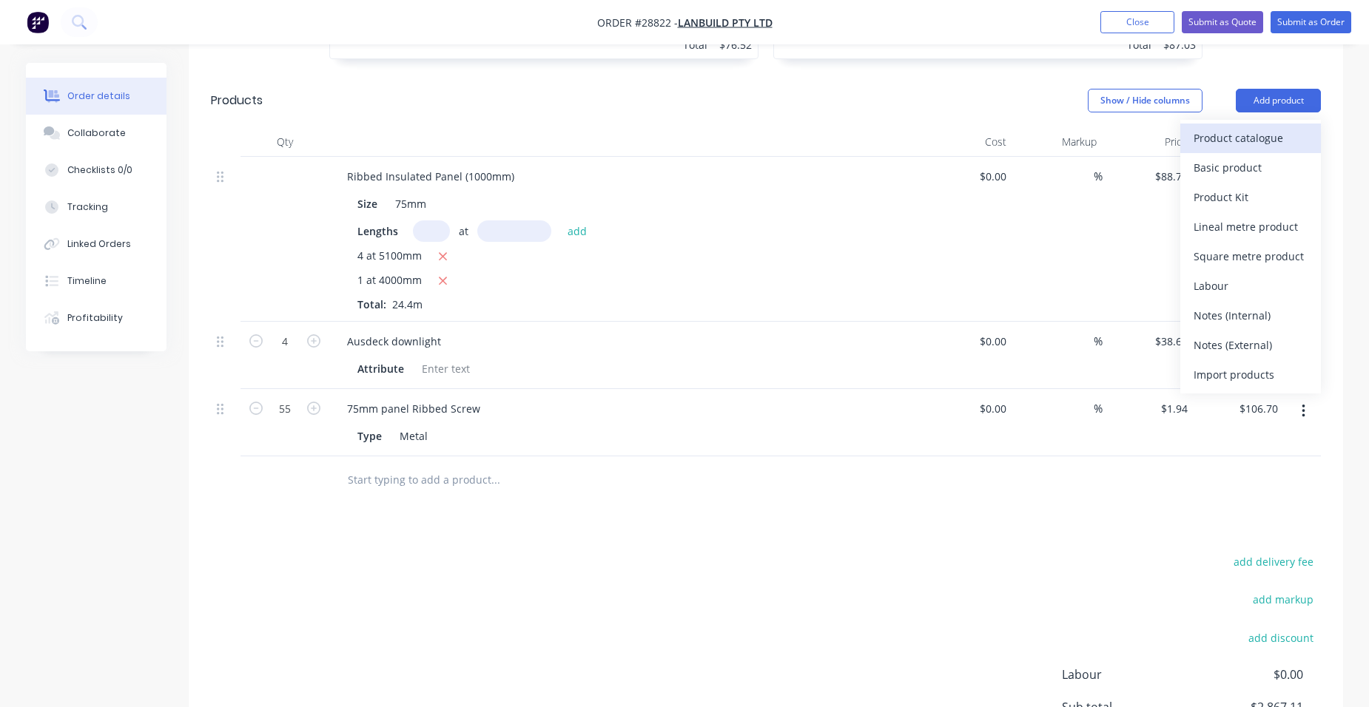
click at [1226, 127] on div "Product catalogue" at bounding box center [1250, 137] width 114 height 21
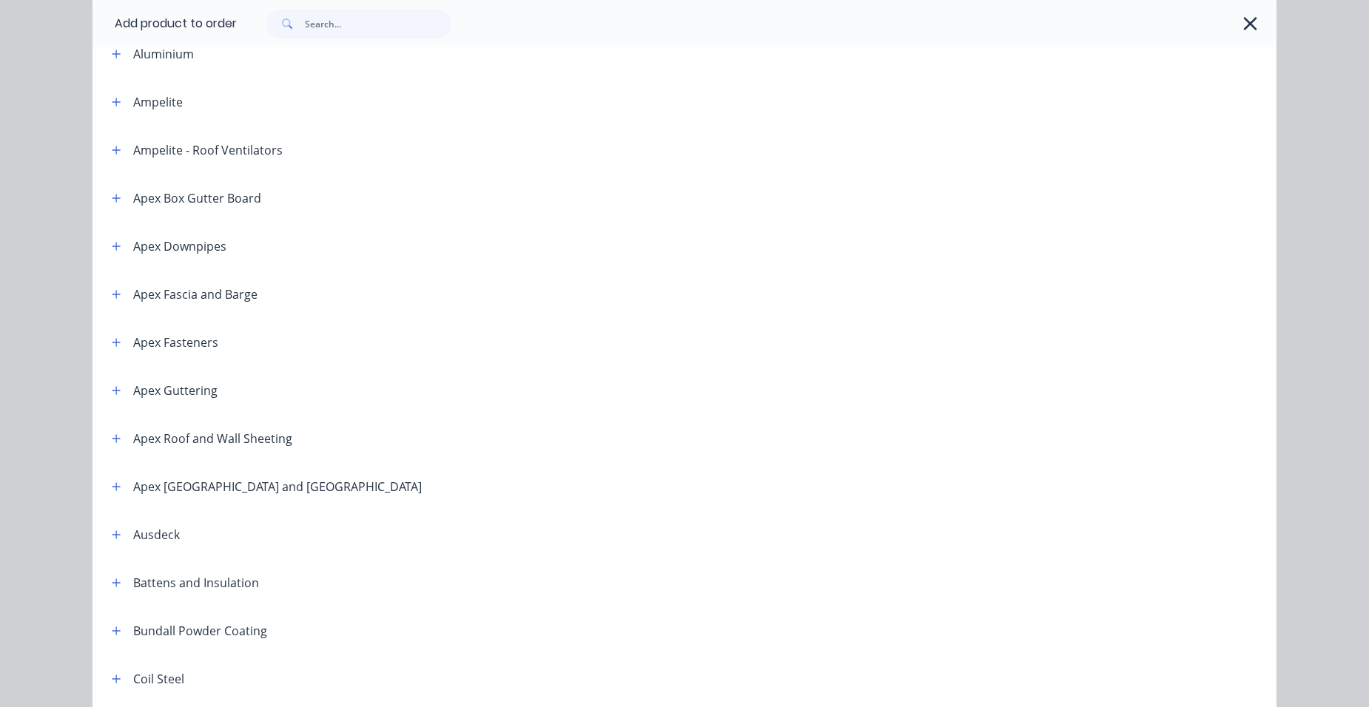
scroll to position [296, 0]
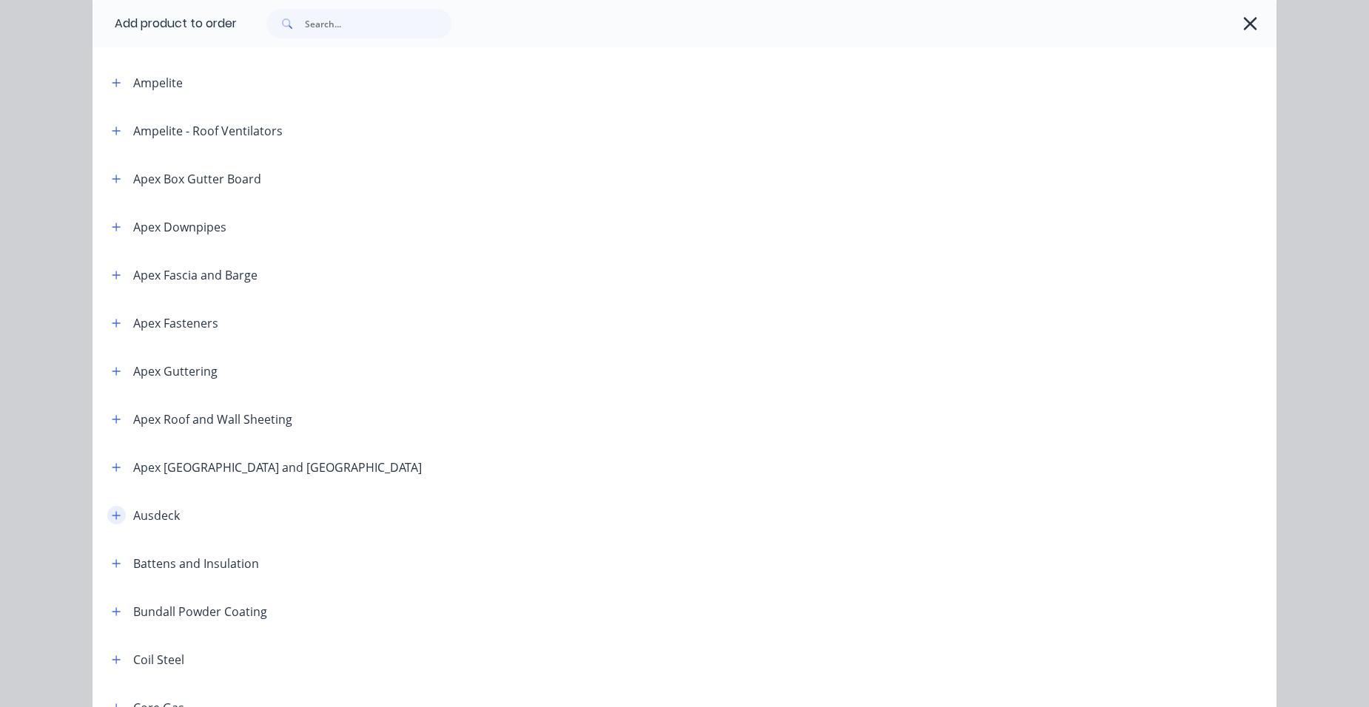
click at [107, 512] on button "button" at bounding box center [116, 515] width 18 height 18
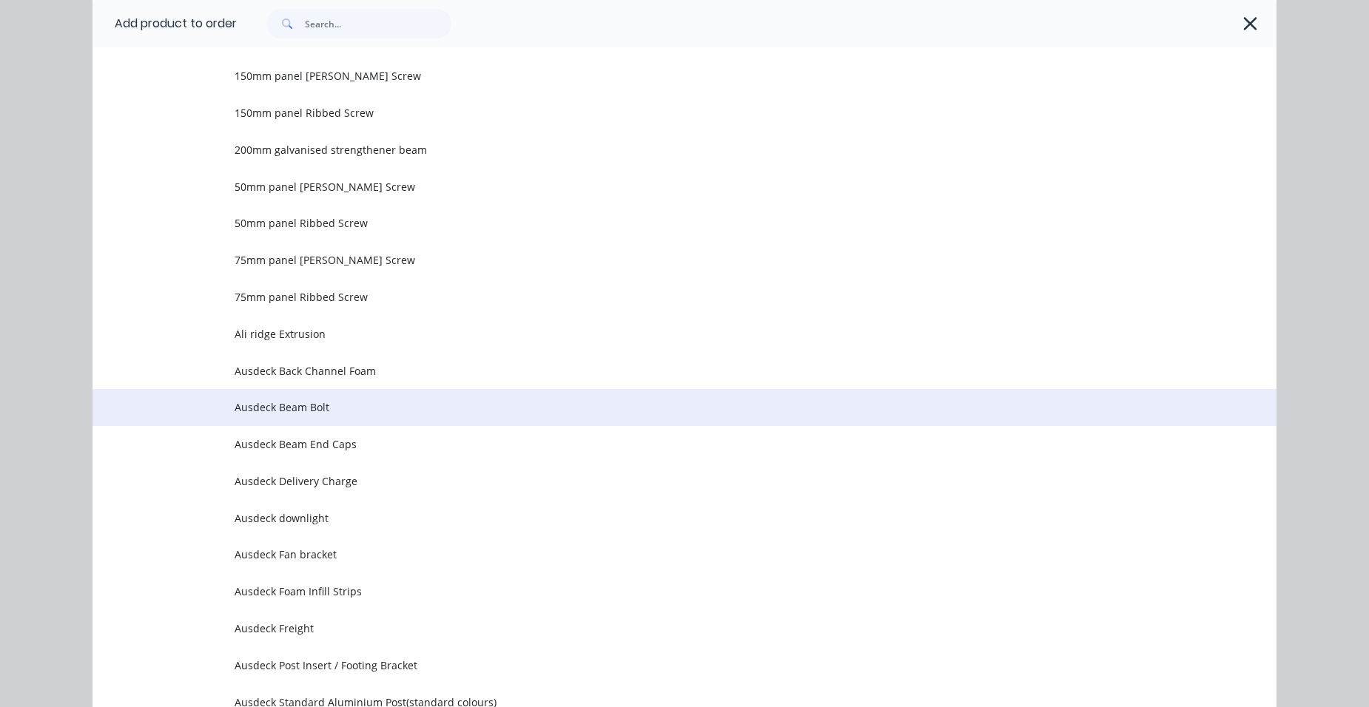
scroll to position [1258, 0]
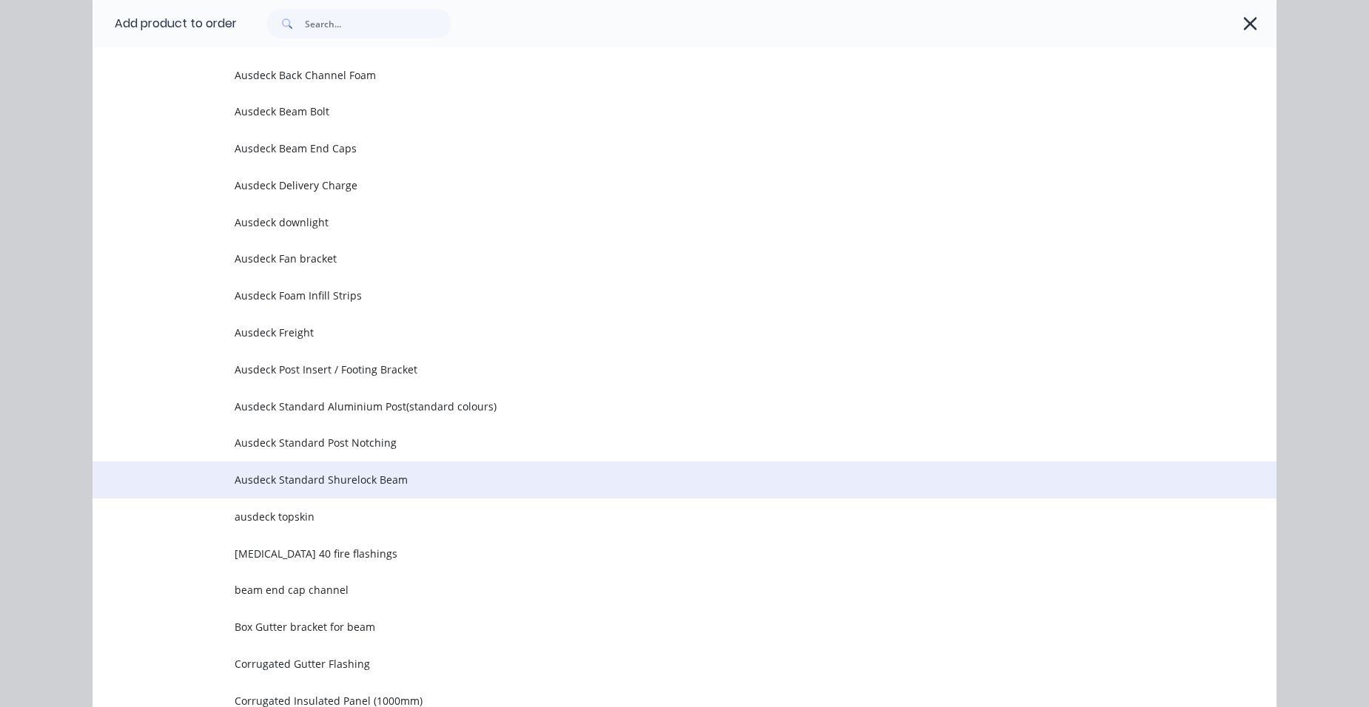
click at [369, 480] on span "Ausdeck Standard Shurelock Beam" at bounding box center [651, 480] width 833 height 16
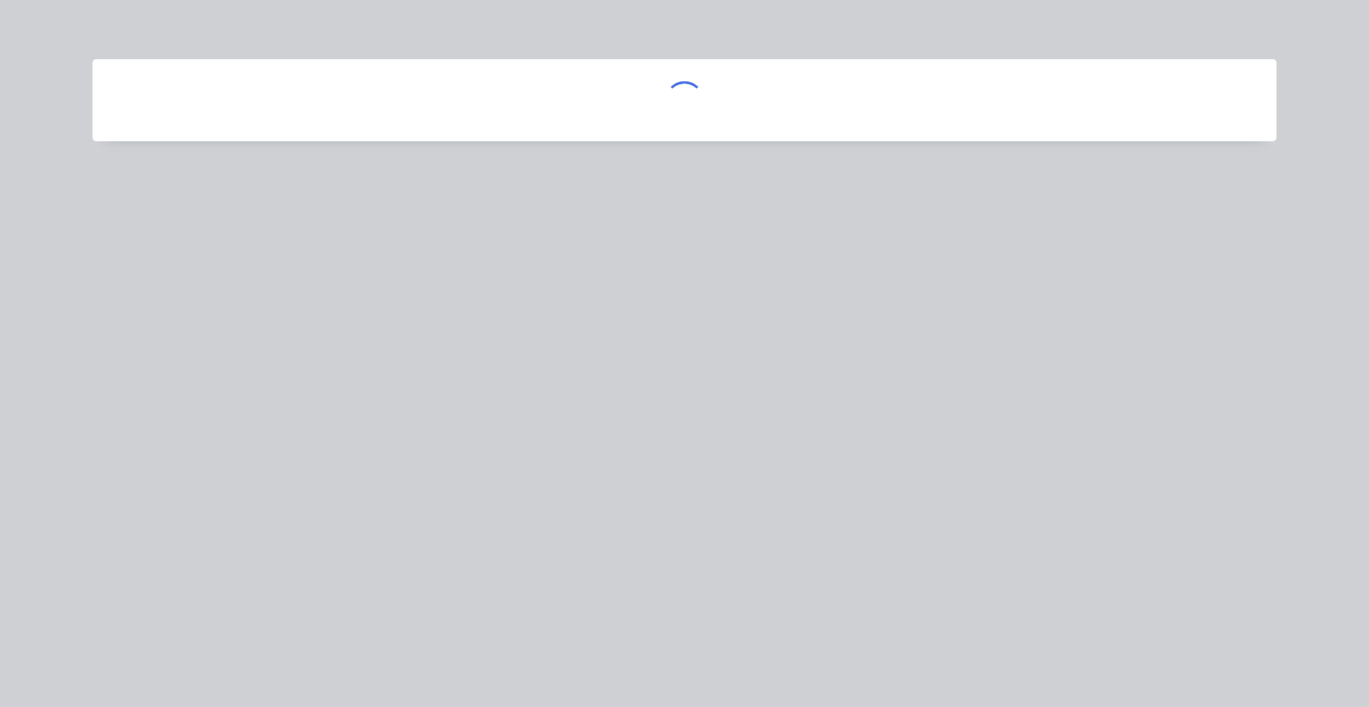
scroll to position [0, 0]
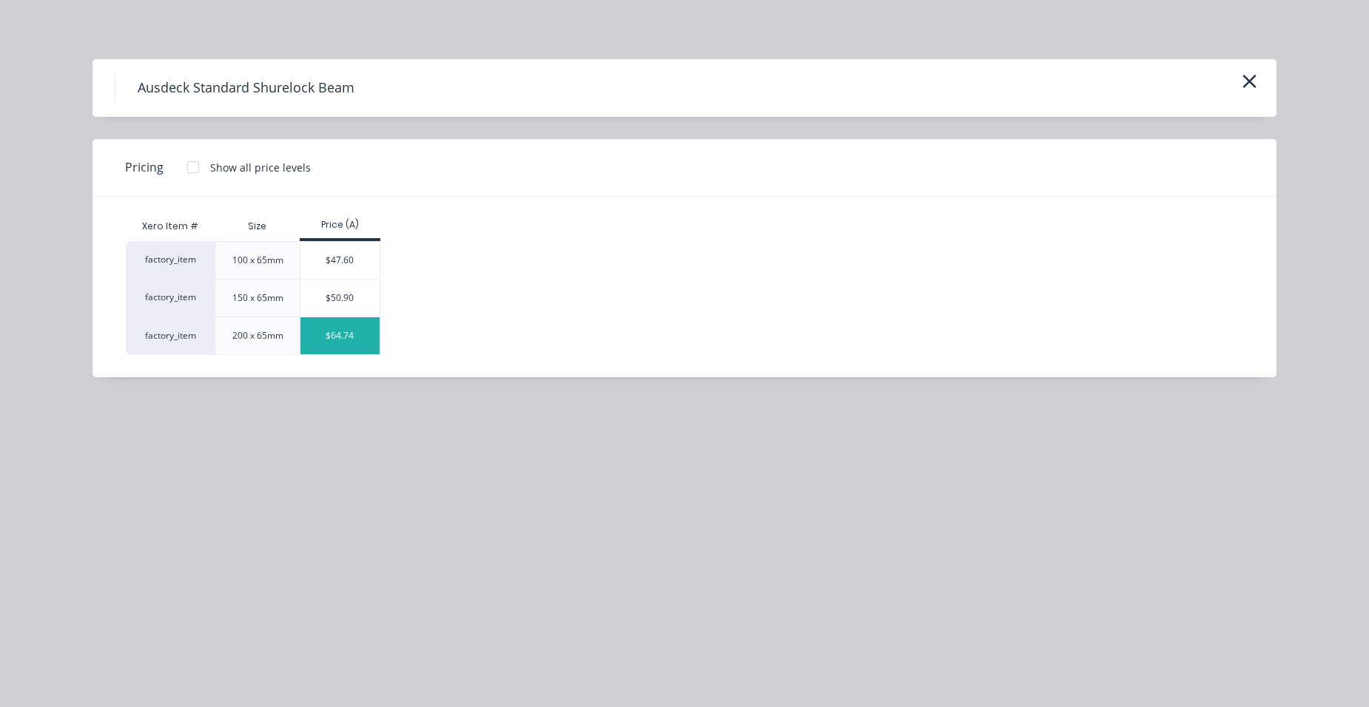
click at [342, 344] on div "$64.74" at bounding box center [339, 335] width 79 height 37
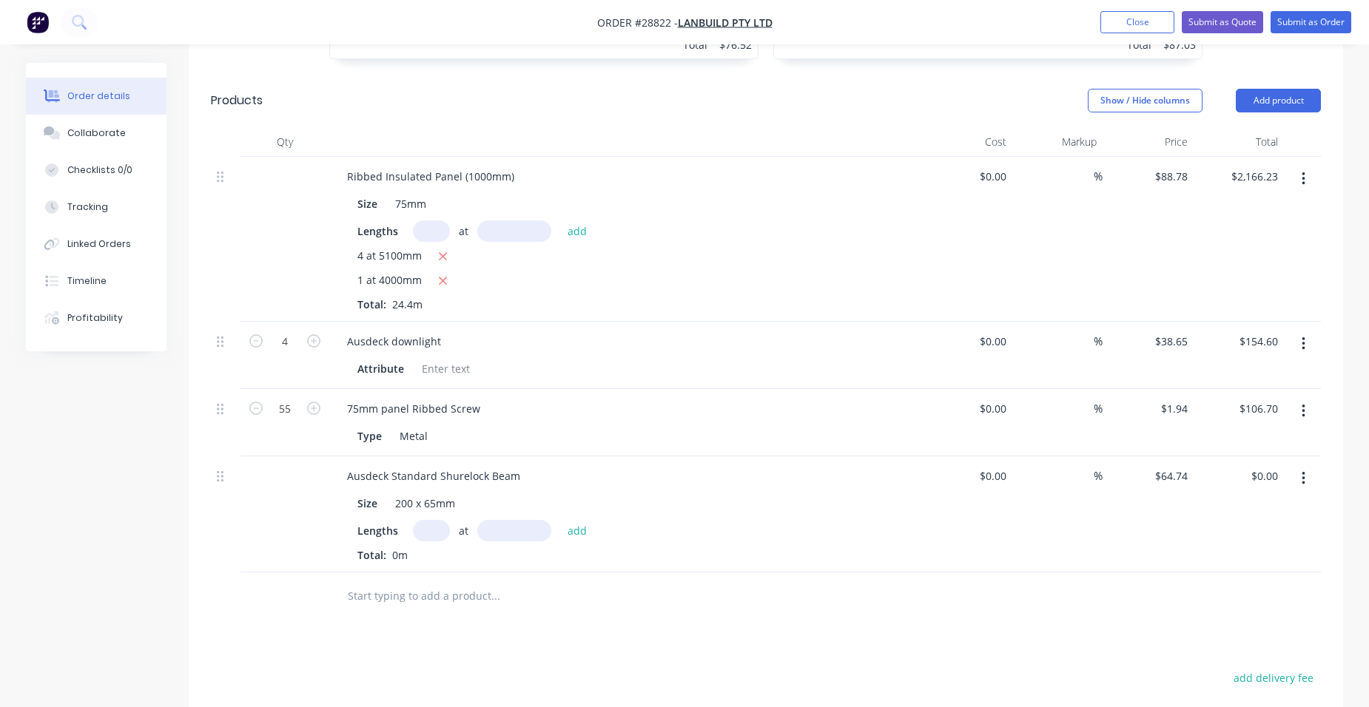
click at [419, 520] on input "text" at bounding box center [431, 530] width 37 height 21
type input "1"
type input "5000"
click at [560, 520] on button "add" at bounding box center [577, 530] width 35 height 20
type input "$323.70"
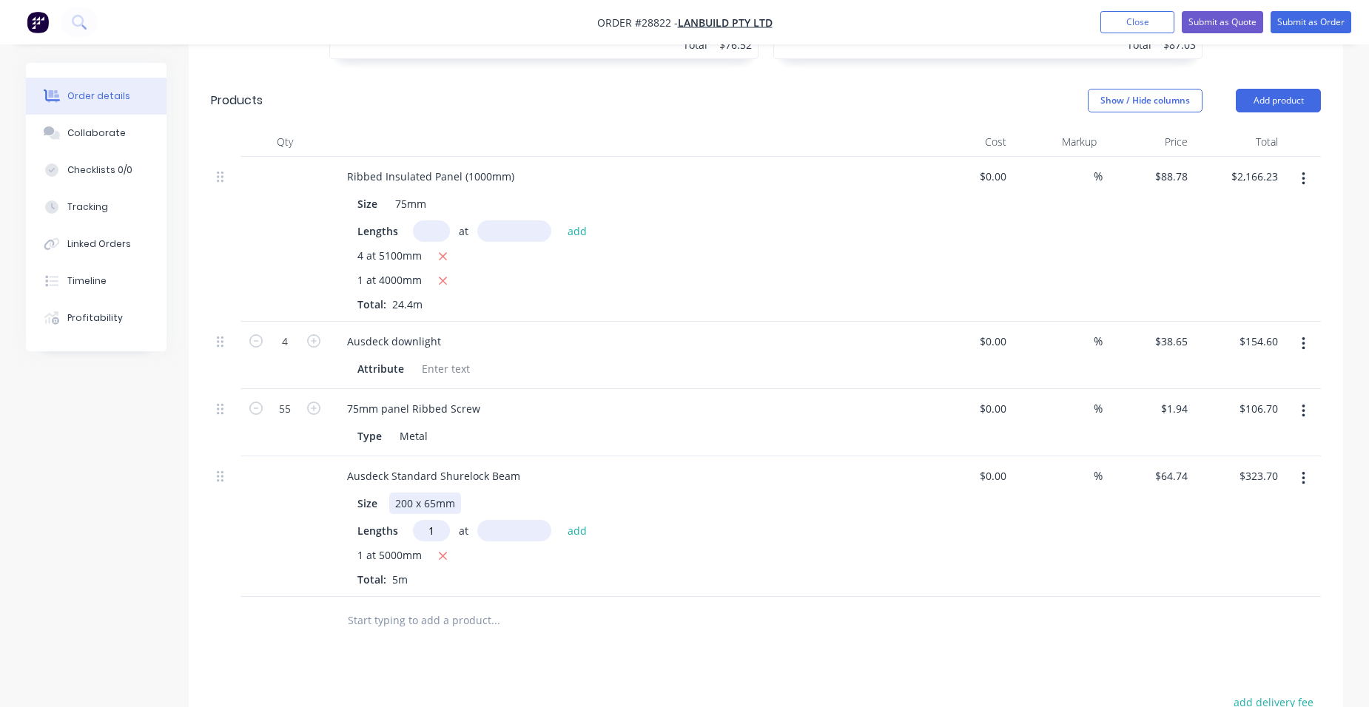
type input "1"
type input "3300"
click at [560, 520] on button "add" at bounding box center [577, 530] width 35 height 20
type input "$537.34"
type input "1"
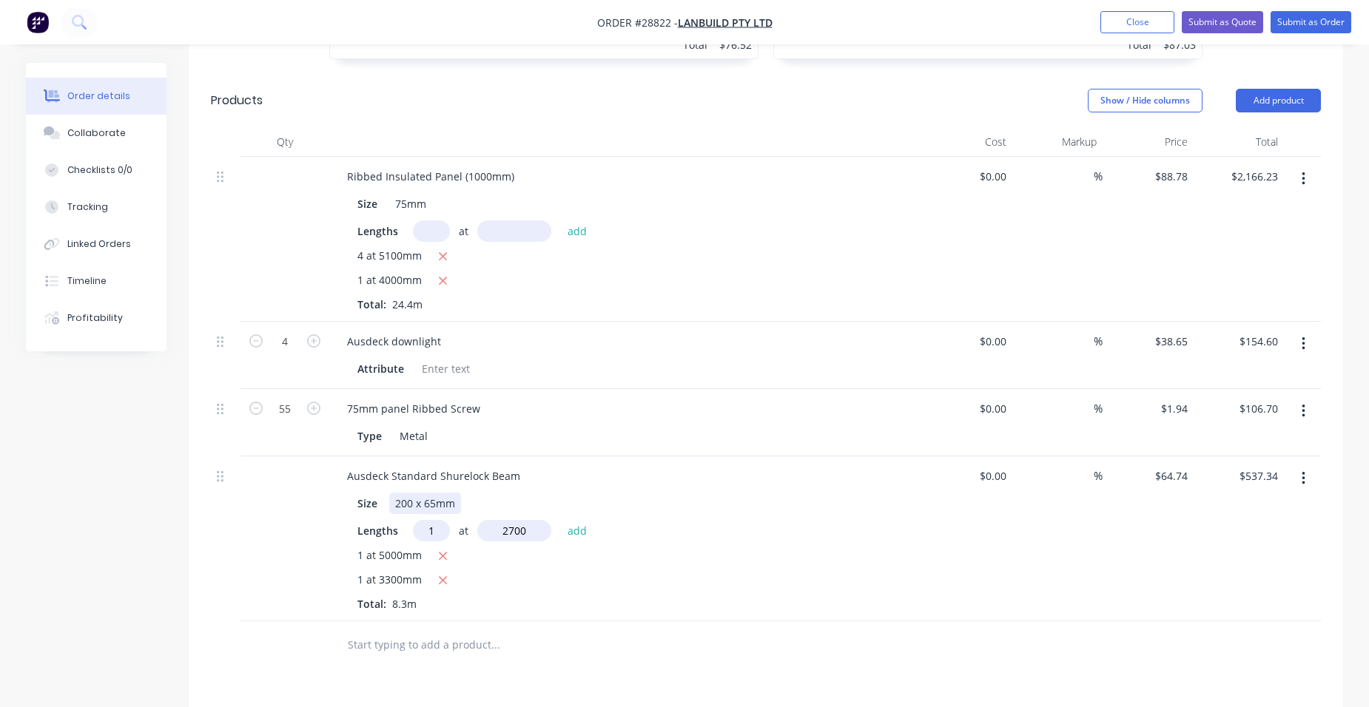
type input "2700"
click at [560, 520] on button "add" at bounding box center [577, 530] width 35 height 20
type input "$712.14"
click at [1286, 89] on button "Add product" at bounding box center [1277, 101] width 85 height 24
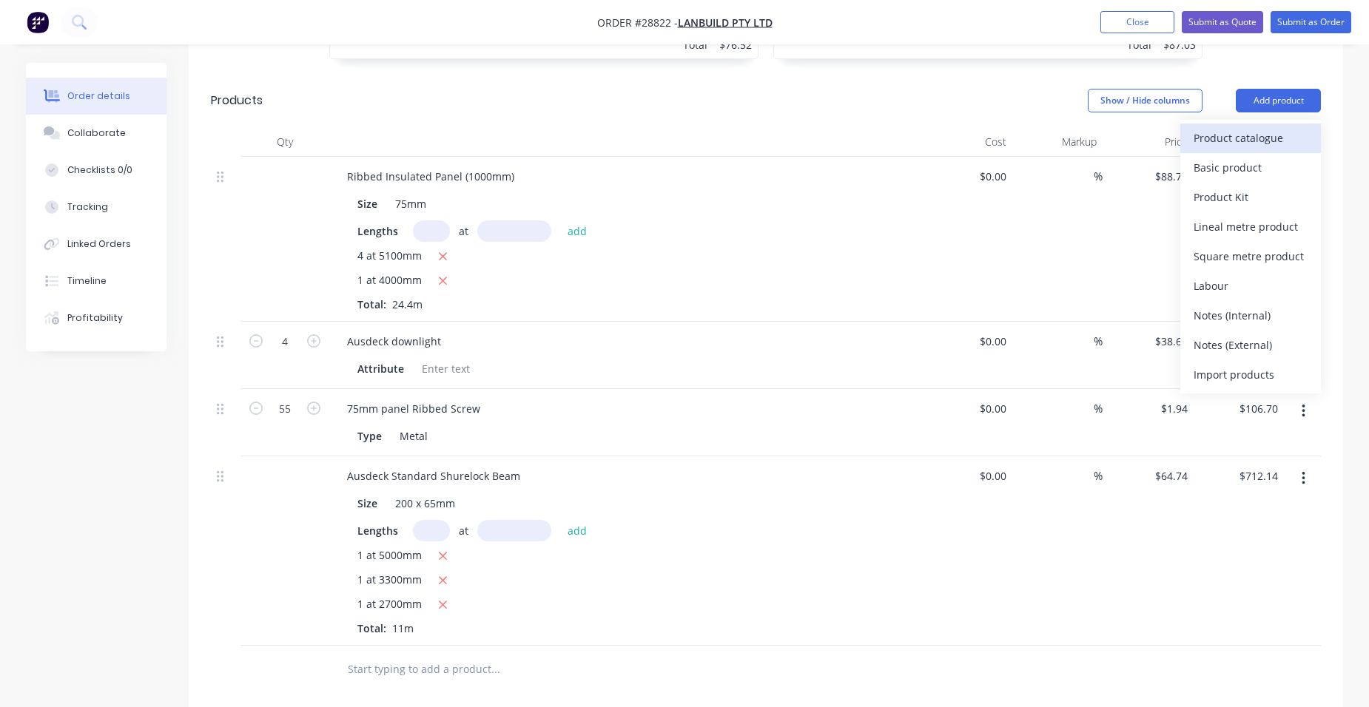
click at [1240, 127] on div "Product catalogue" at bounding box center [1250, 137] width 114 height 21
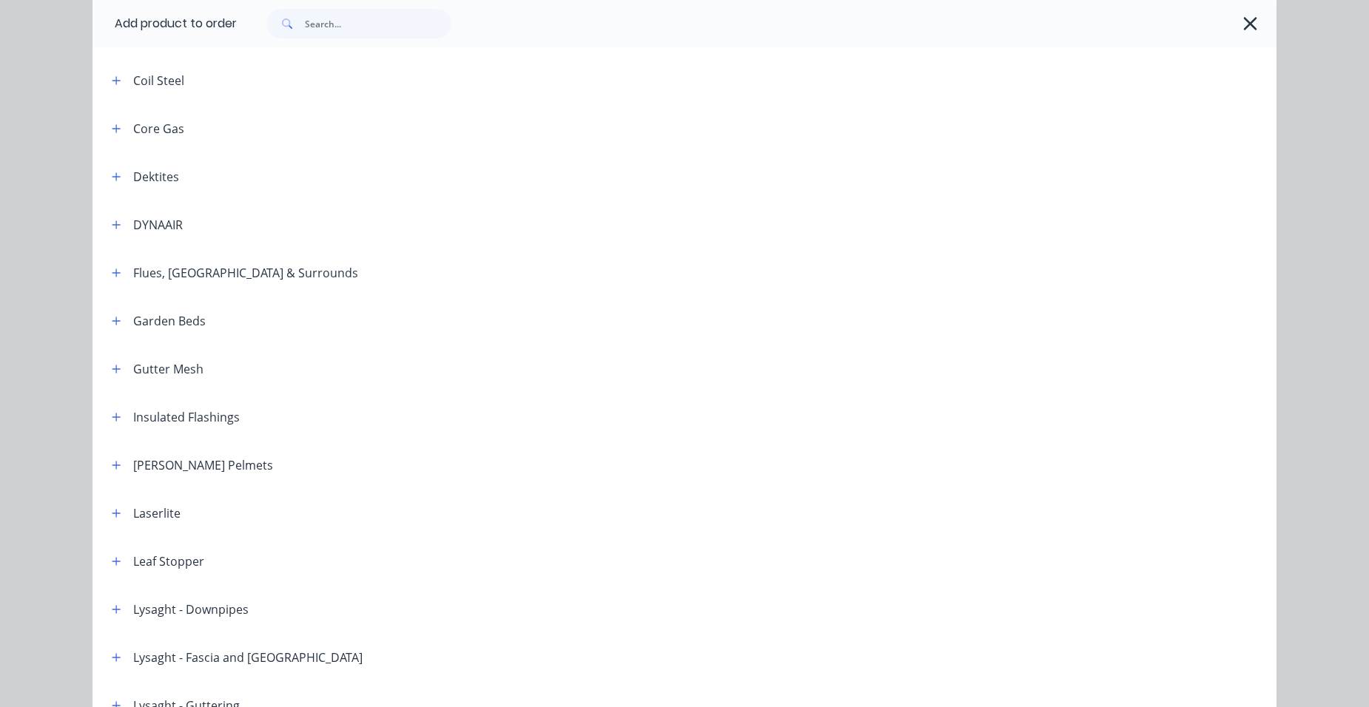
scroll to position [740, 0]
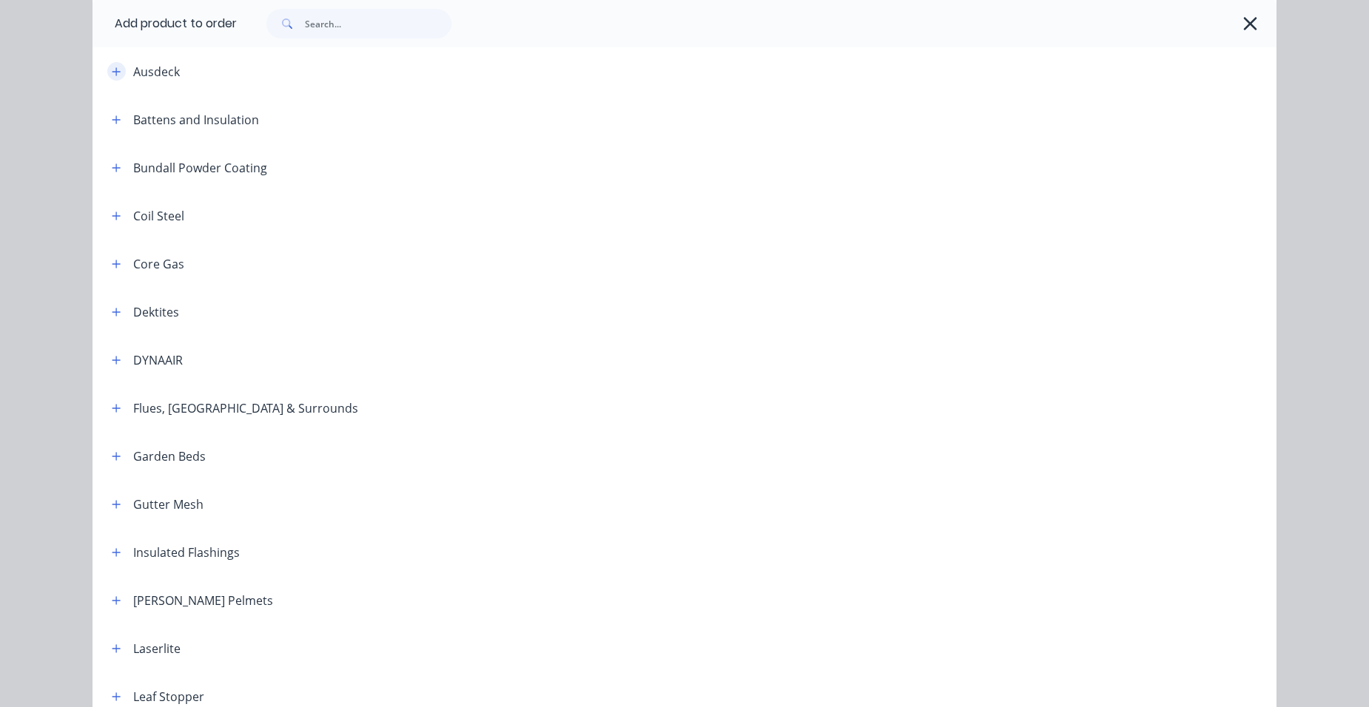
click at [107, 75] on button "button" at bounding box center [116, 71] width 18 height 18
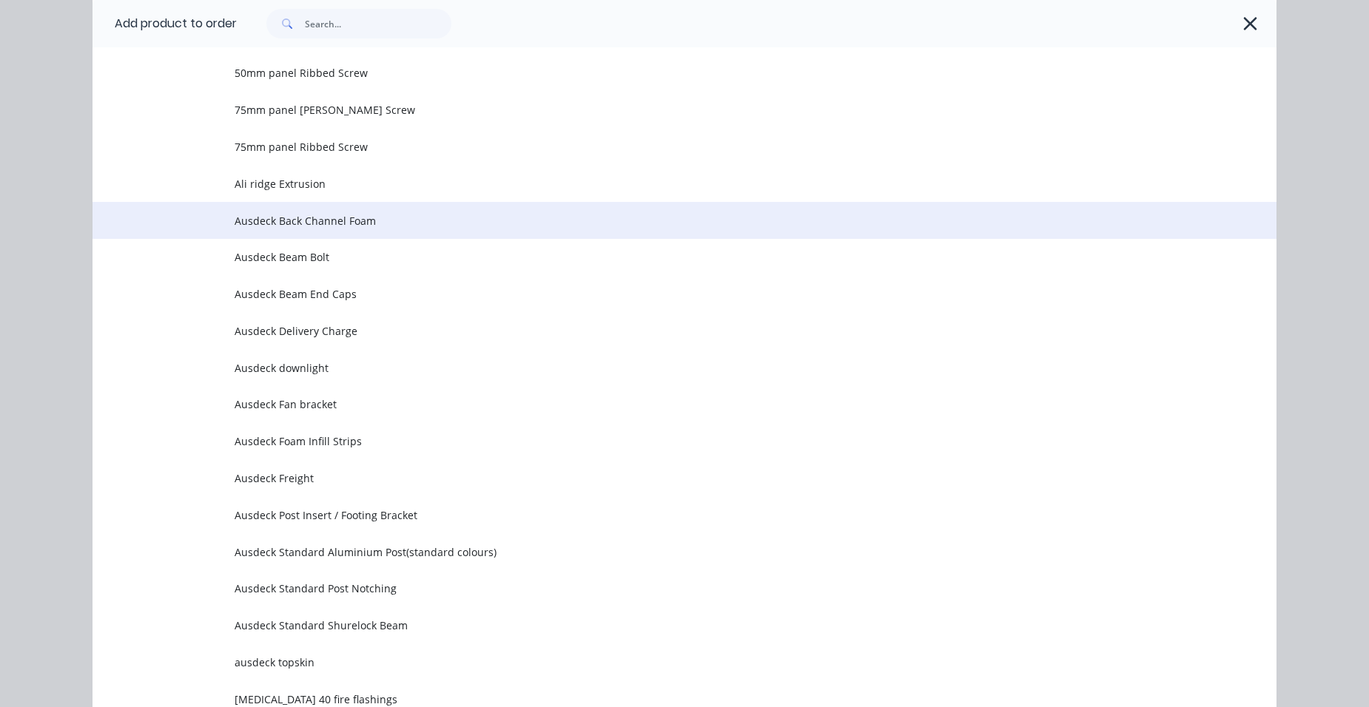
scroll to position [1184, 0]
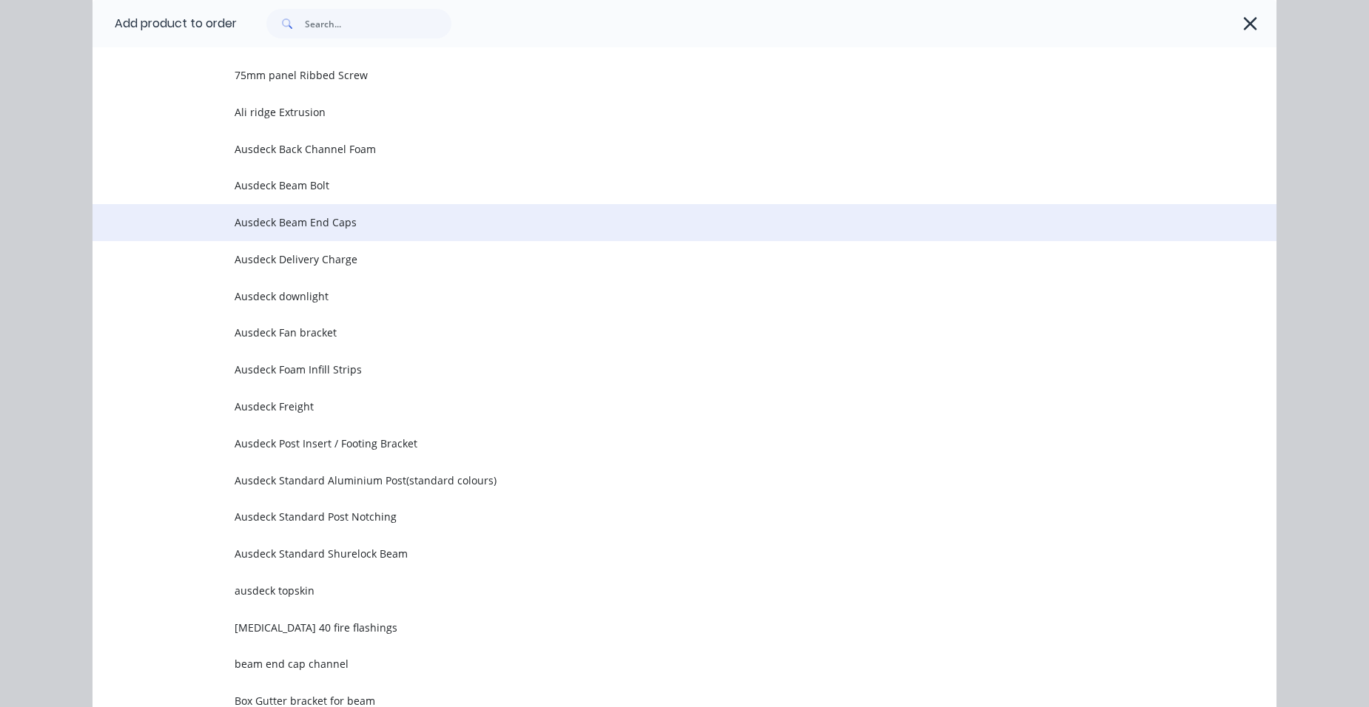
click at [361, 226] on span "Ausdeck Beam End Caps" at bounding box center [651, 223] width 833 height 16
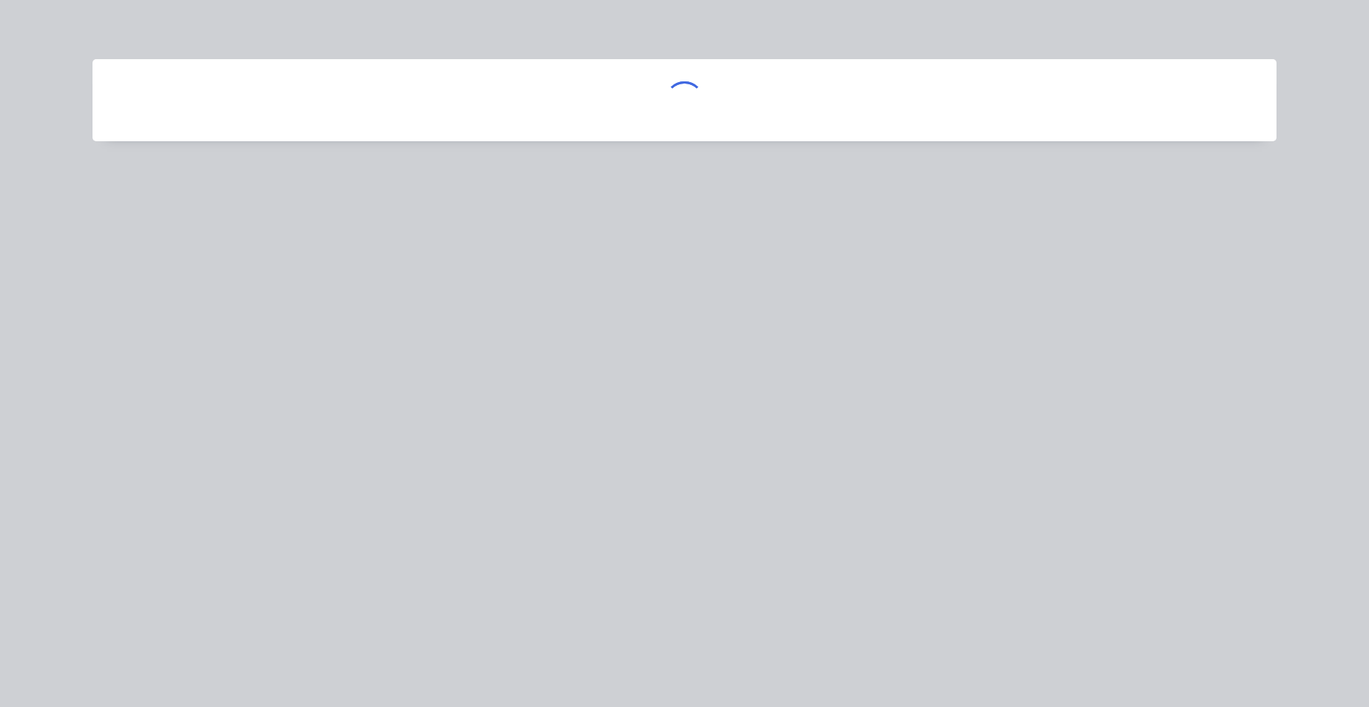
scroll to position [0, 0]
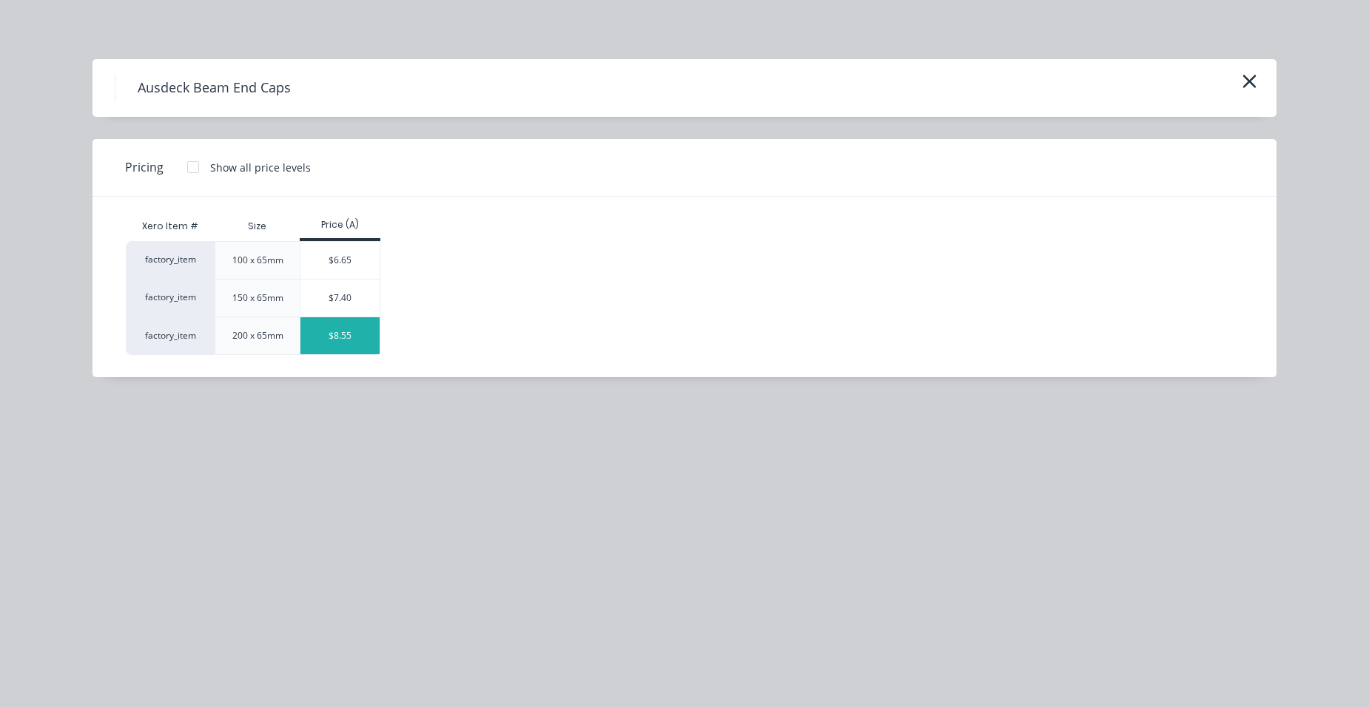
click at [366, 322] on div "$8.55" at bounding box center [339, 335] width 79 height 37
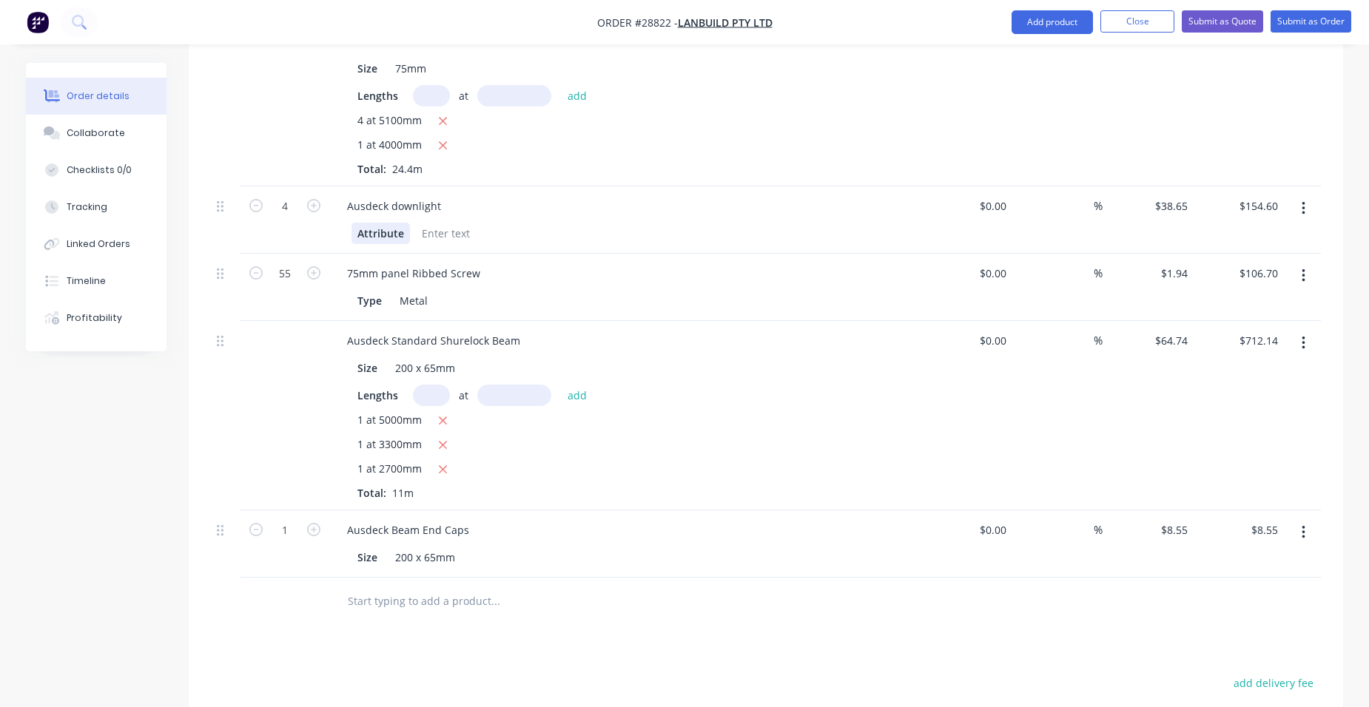
scroll to position [1258, 0]
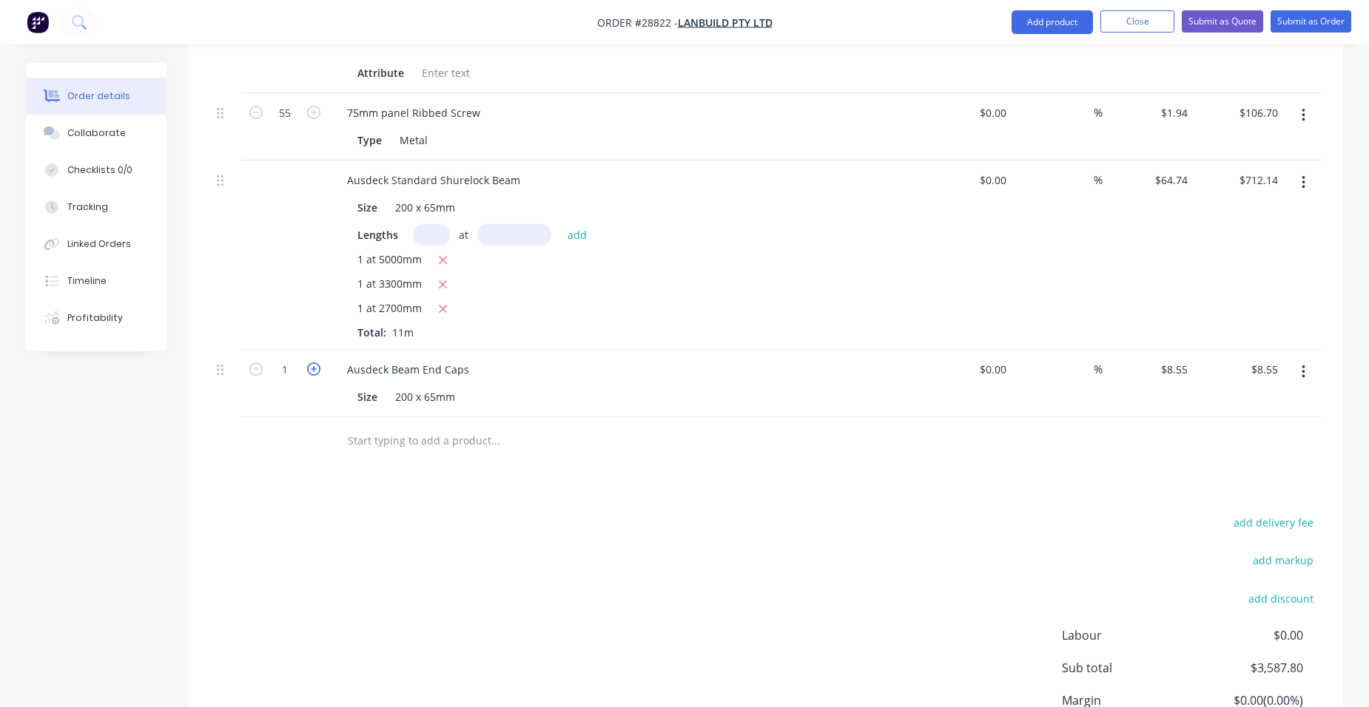
click at [318, 363] on icon "button" at bounding box center [313, 369] width 13 height 13
type input "2"
type input "$17.10"
click at [317, 363] on icon "button" at bounding box center [313, 369] width 13 height 13
type input "3"
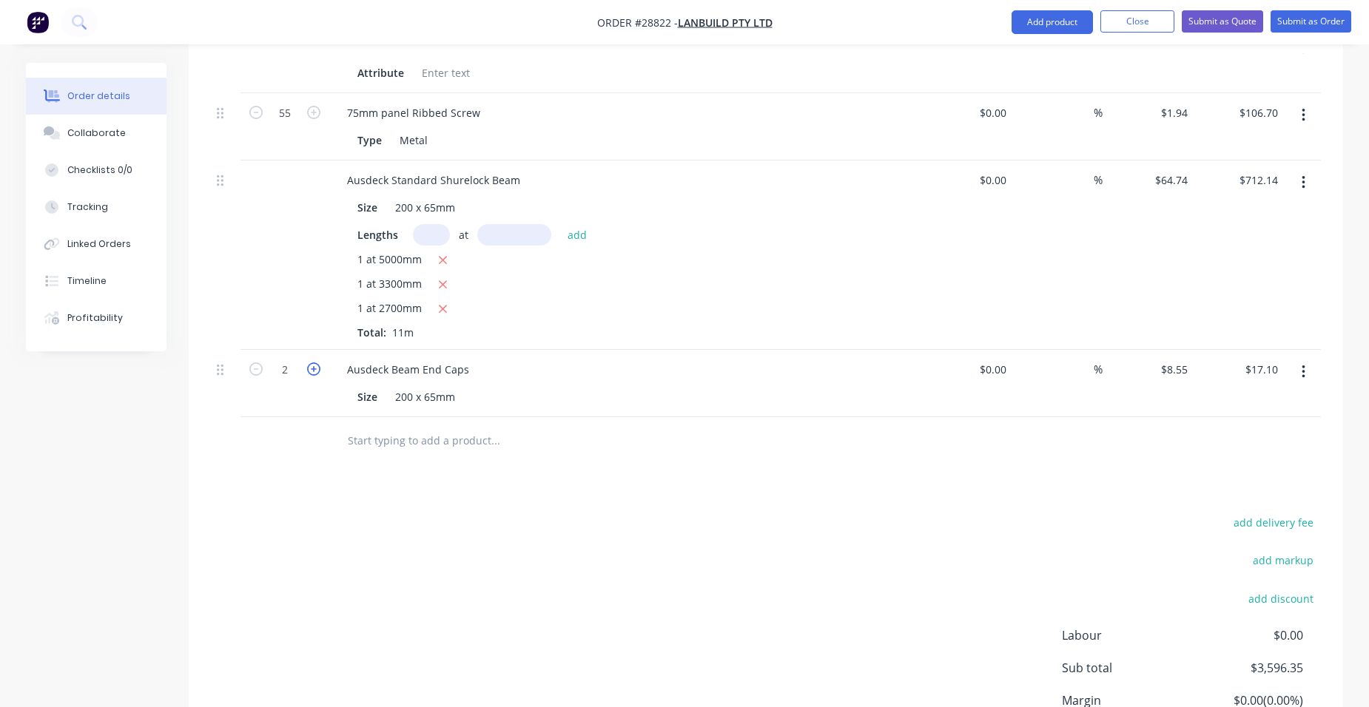
type input "$25.65"
click at [1070, 11] on button "Add product" at bounding box center [1051, 22] width 81 height 24
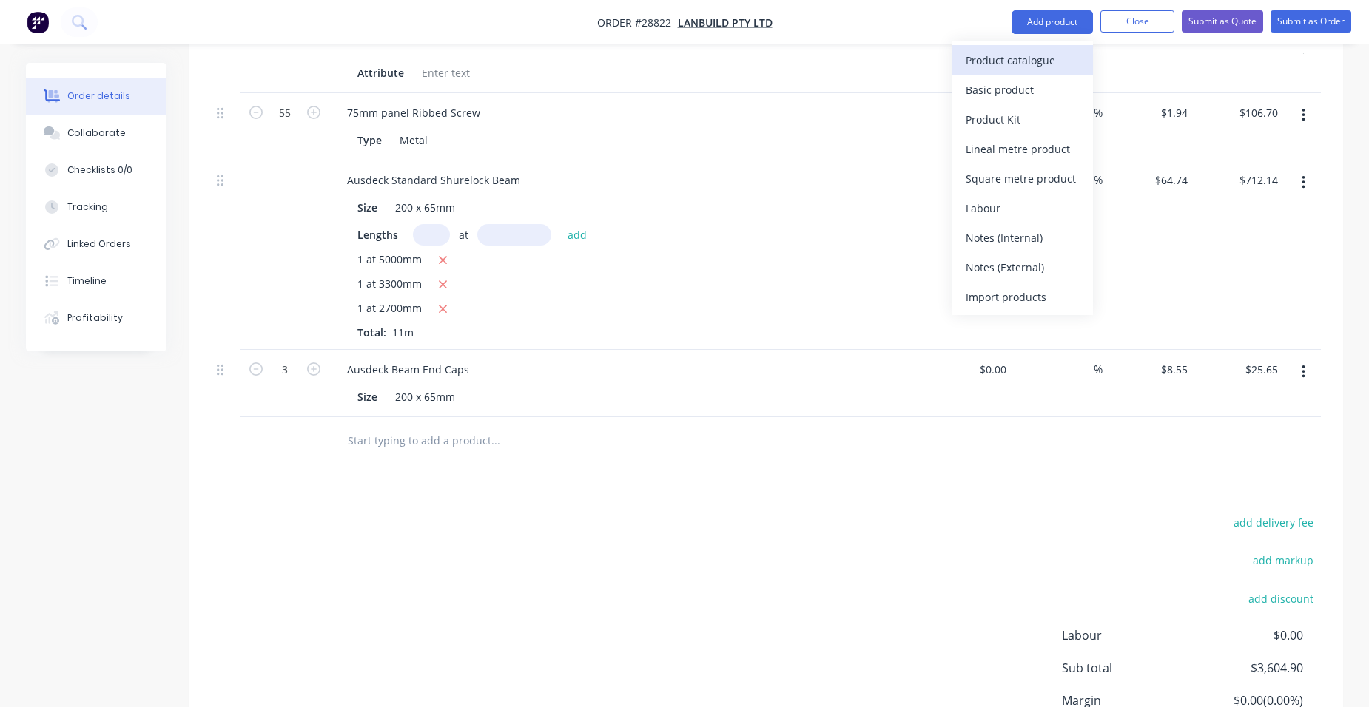
click at [1039, 58] on div "Product catalogue" at bounding box center [1022, 60] width 114 height 21
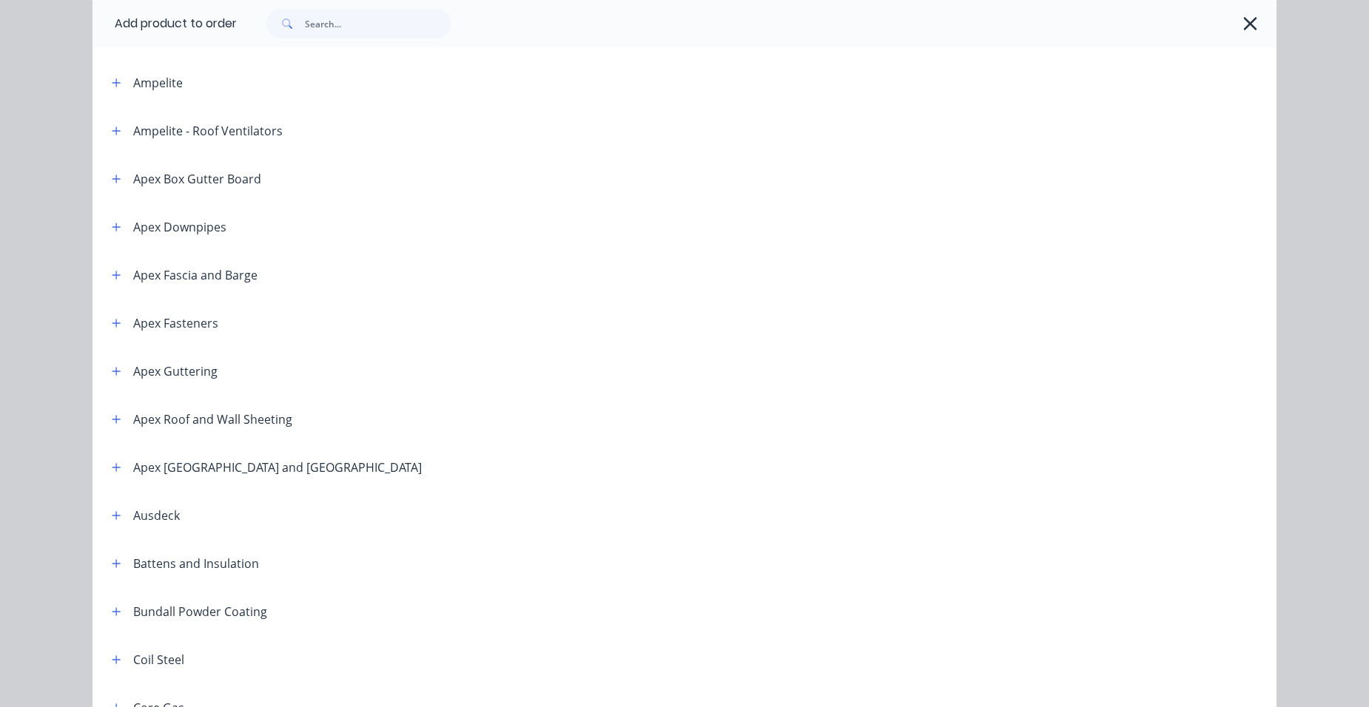
scroll to position [370, 0]
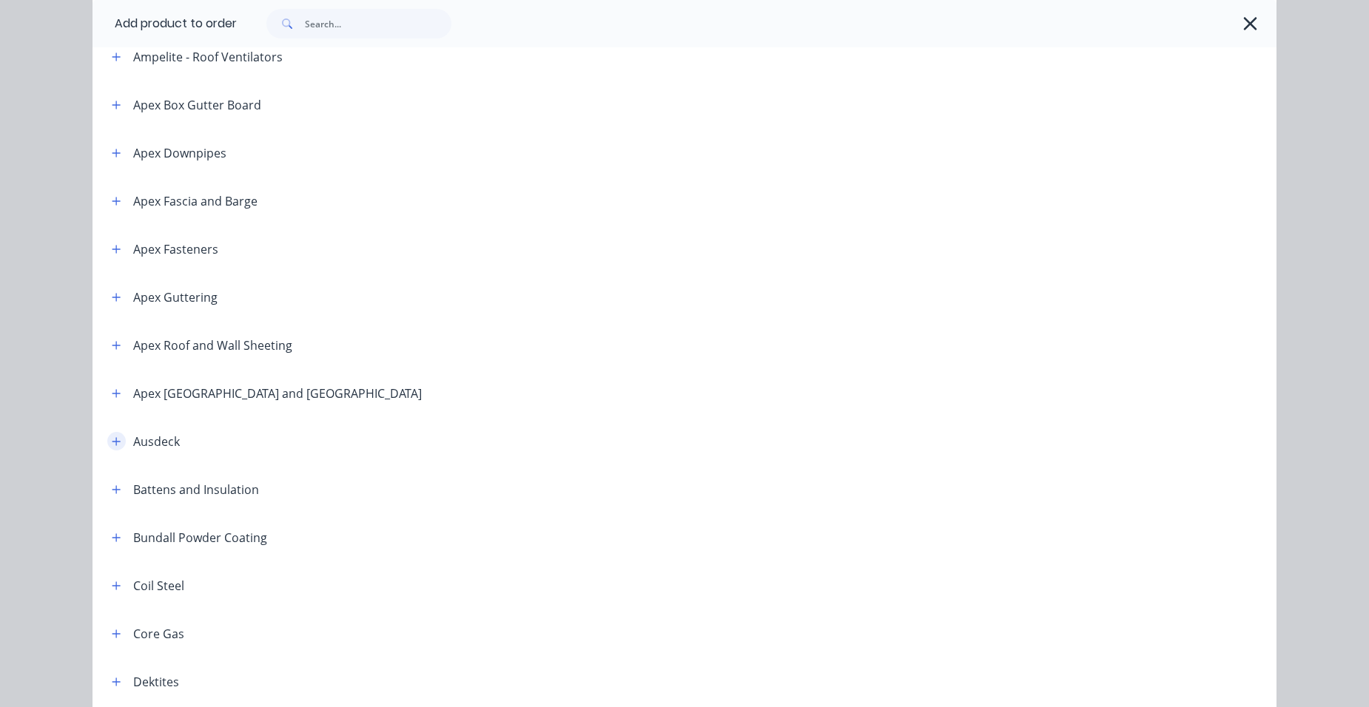
click at [113, 439] on icon "button" at bounding box center [116, 441] width 9 height 10
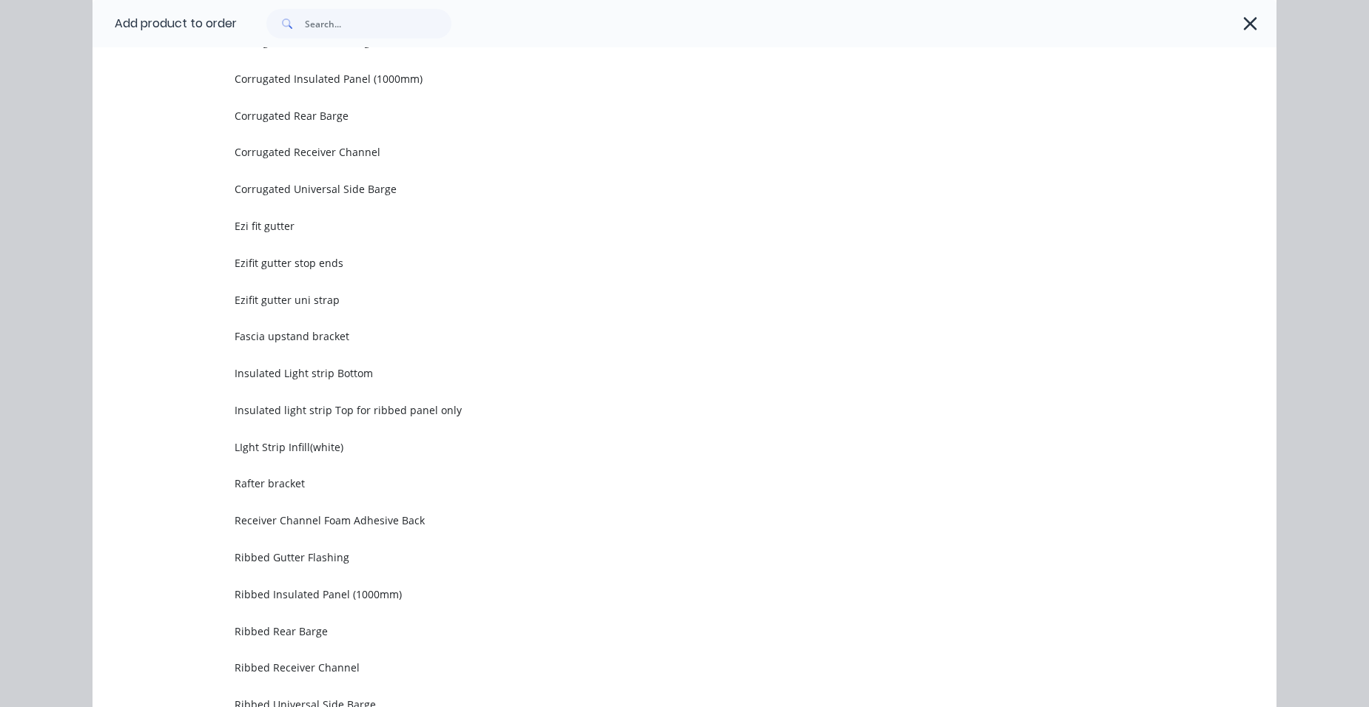
scroll to position [1923, 0]
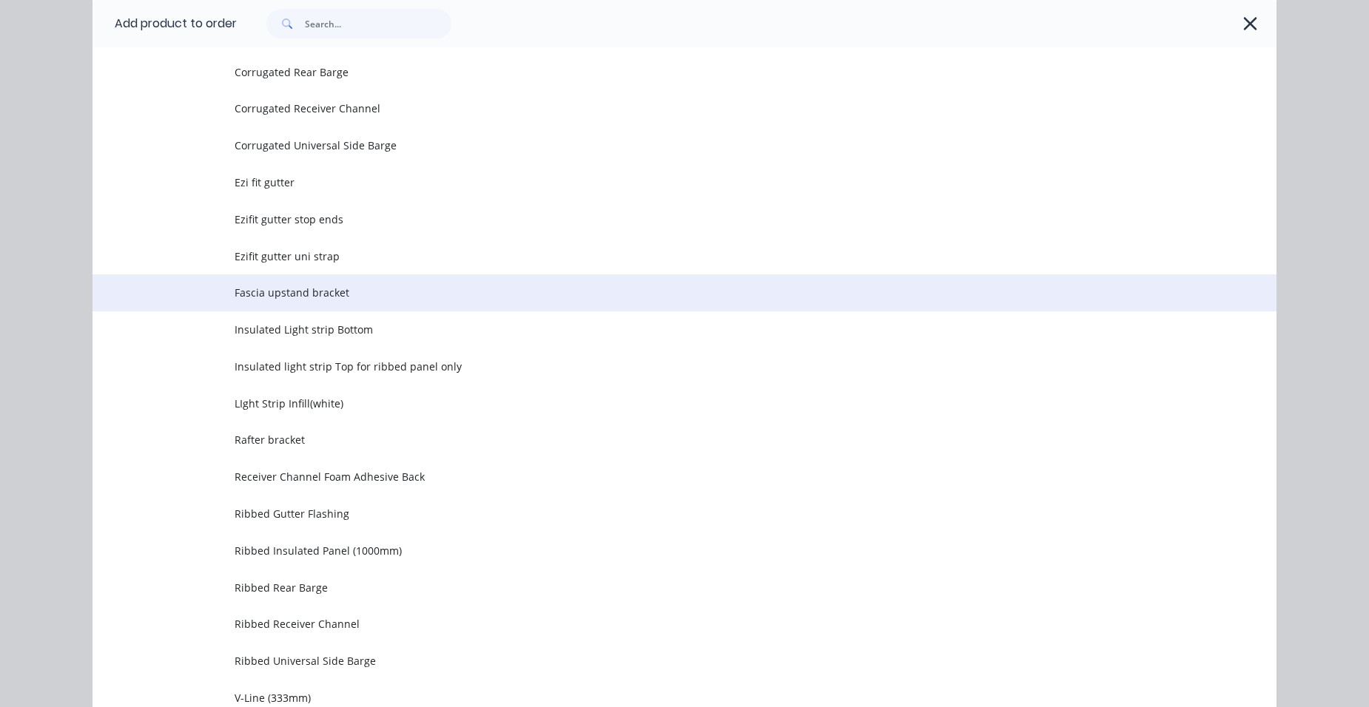
click at [316, 297] on span "Fascia upstand bracket" at bounding box center [651, 293] width 833 height 16
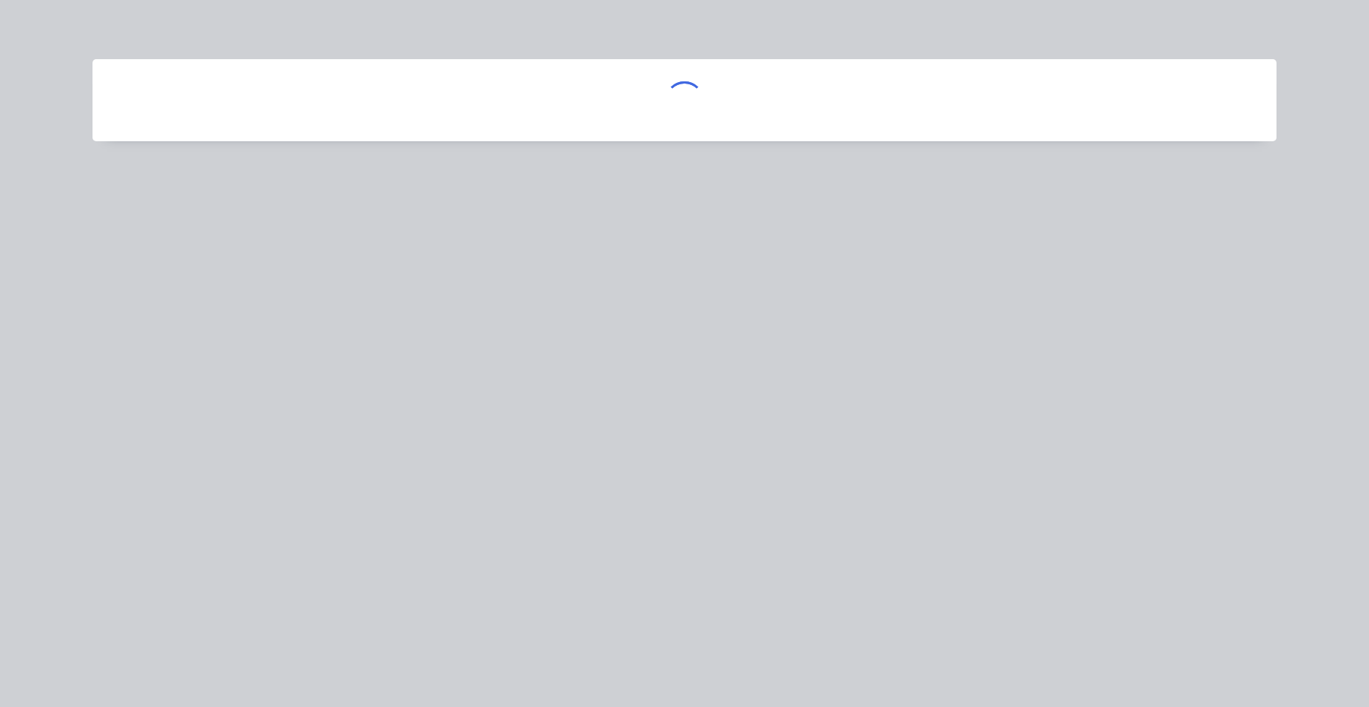
scroll to position [0, 0]
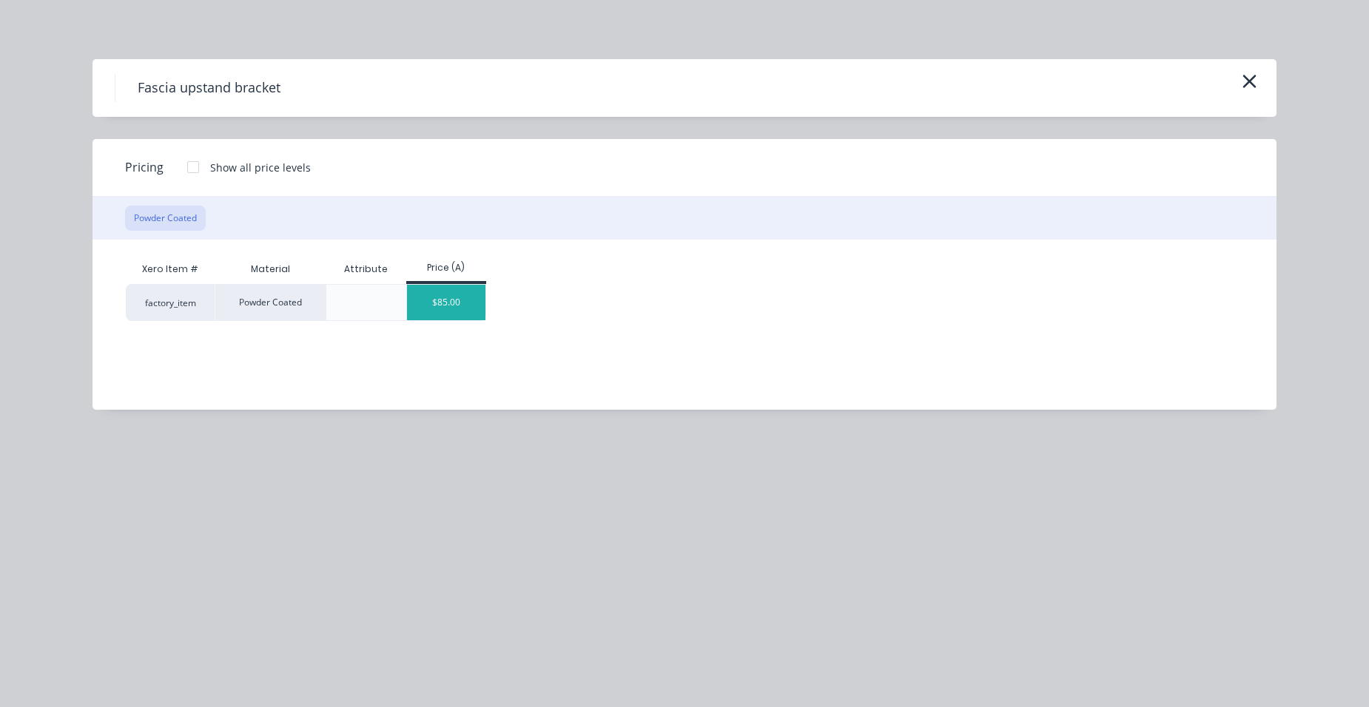
click at [450, 298] on div "$85.00" at bounding box center [446, 303] width 79 height 36
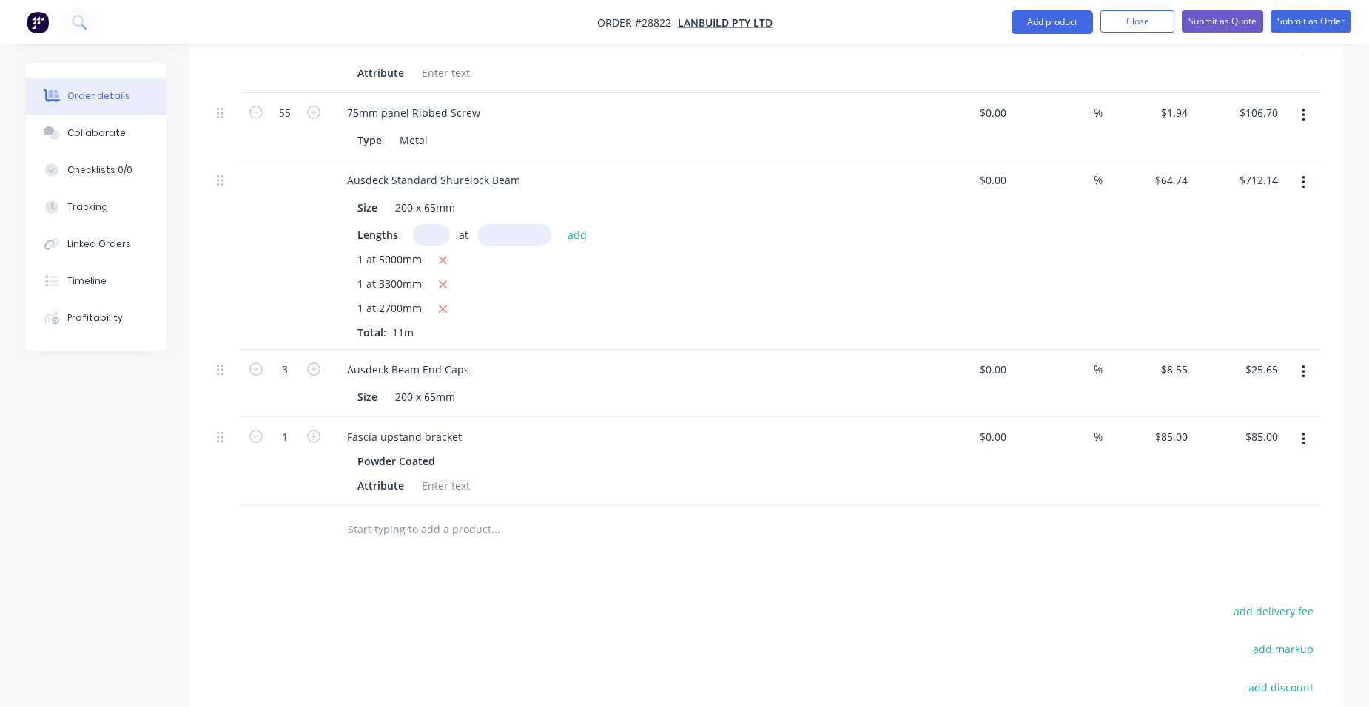
click at [1295, 426] on button "button" at bounding box center [1303, 439] width 35 height 27
click at [1228, 556] on div "Delete" at bounding box center [1250, 566] width 114 height 21
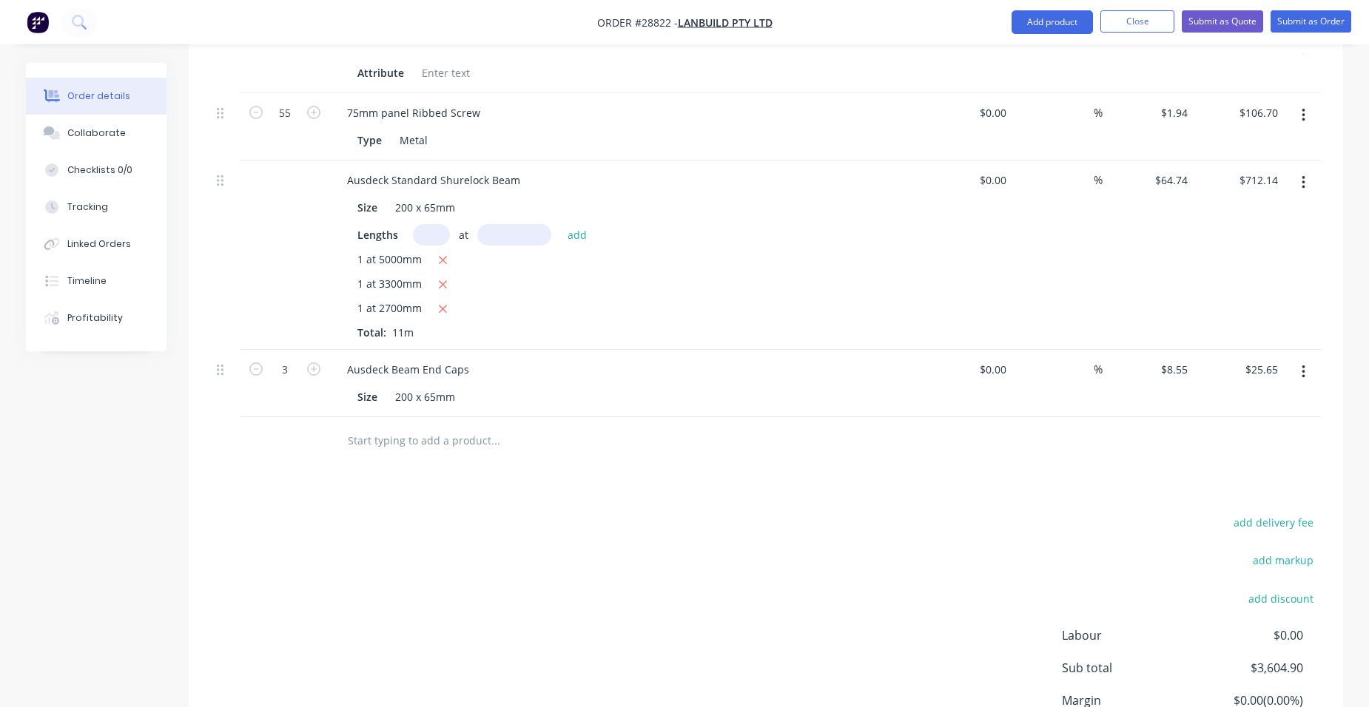
click at [1309, 359] on button "button" at bounding box center [1303, 372] width 35 height 27
click at [1233, 430] on div "Duplicate" at bounding box center [1250, 440] width 114 height 21
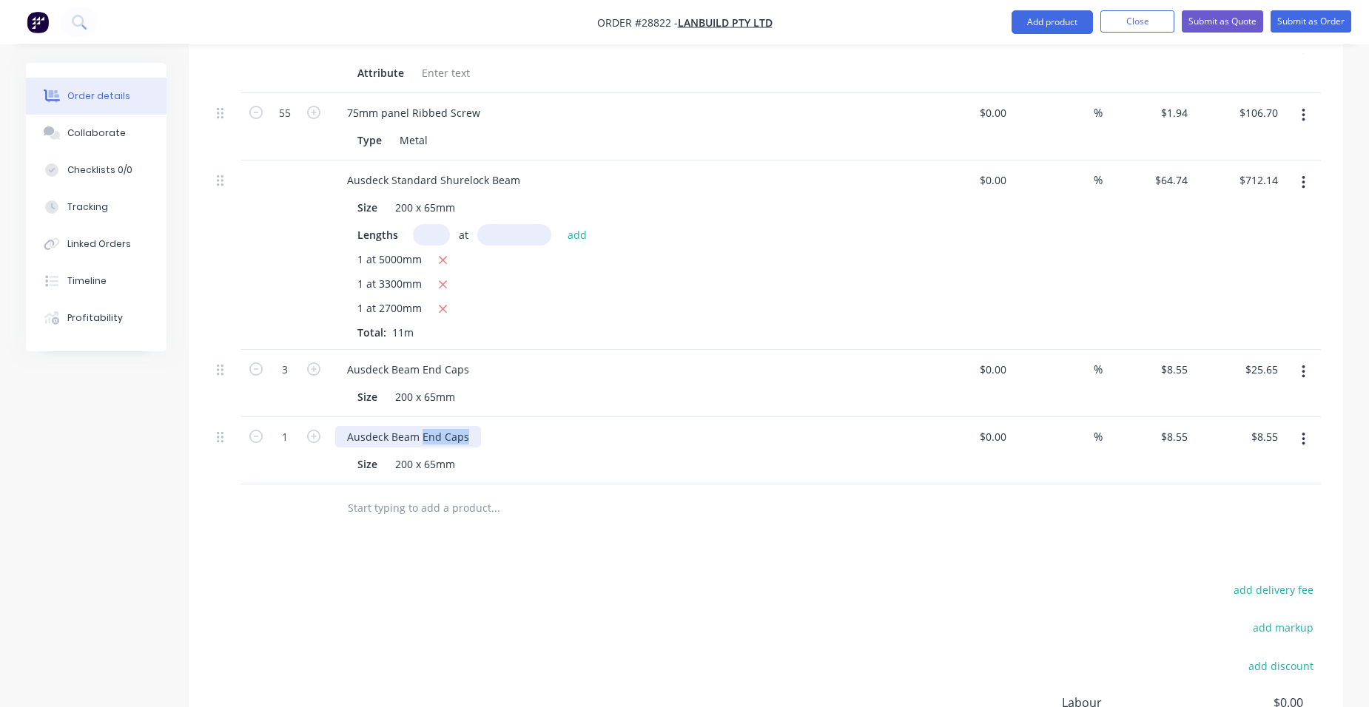
drag, startPoint x: 465, startPoint y: 413, endPoint x: 423, endPoint y: 426, distance: 44.2
click at [423, 426] on div "Ausdeck Beam End Caps" at bounding box center [408, 436] width 146 height 21
click at [465, 426] on div "Ausdeck Beam End Caps" at bounding box center [408, 436] width 146 height 21
click at [1191, 426] on input "8.55" at bounding box center [1179, 436] width 28 height 21
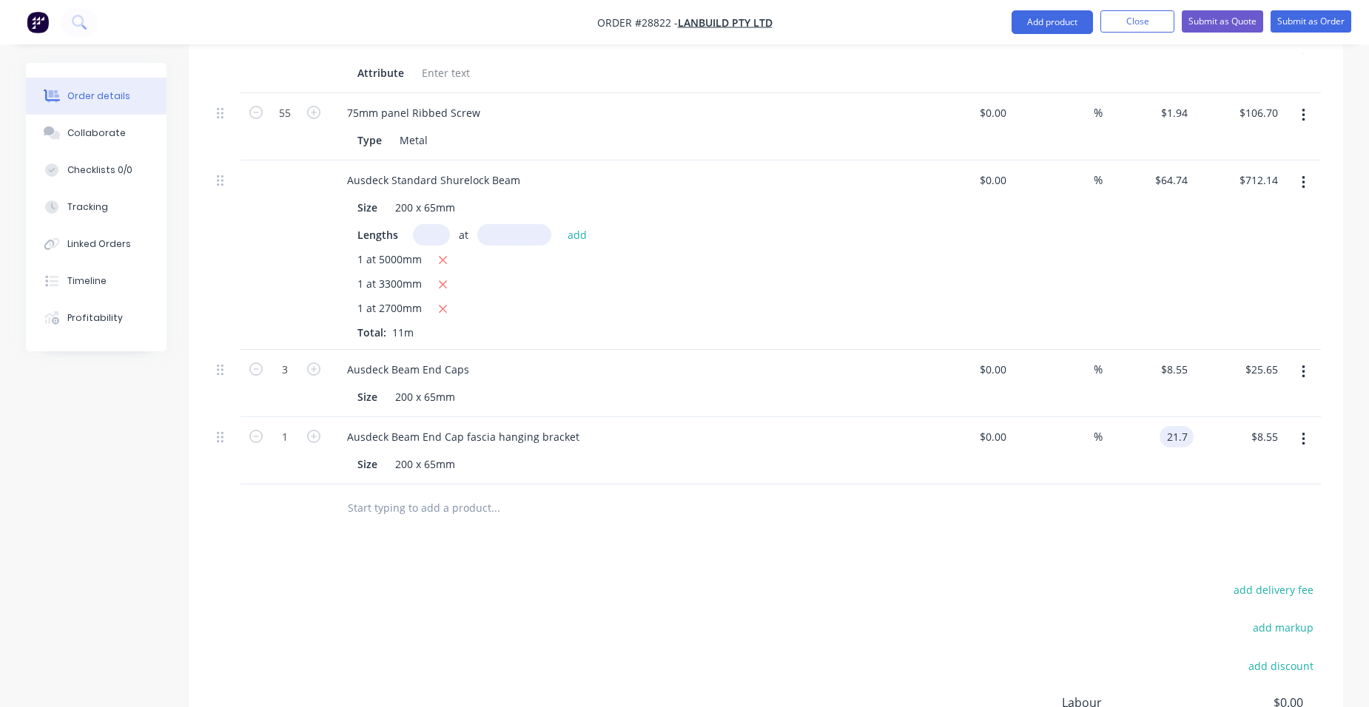
type input "$21.70"
click at [1147, 426] on div "$21.70 21.7" at bounding box center [1147, 450] width 91 height 67
click at [1300, 426] on button "button" at bounding box center [1303, 439] width 35 height 27
click at [1275, 497] on div "Duplicate" at bounding box center [1250, 507] width 114 height 21
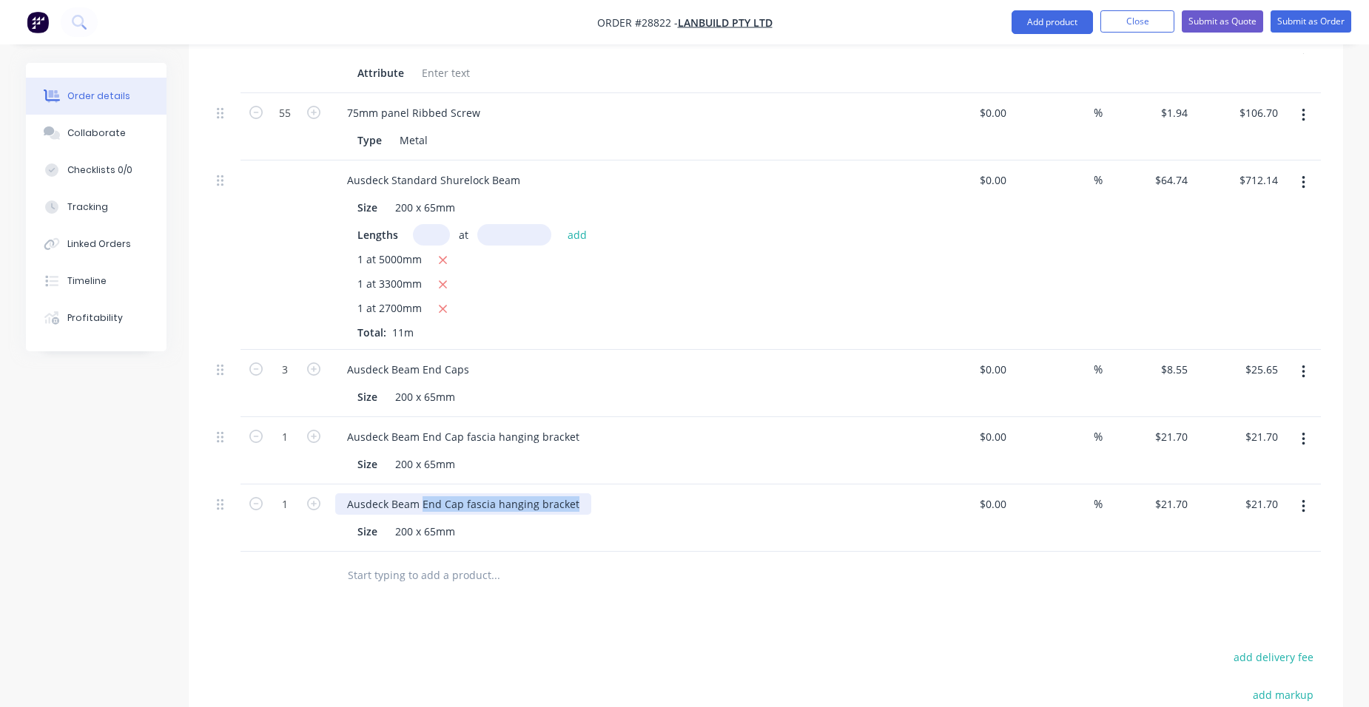
drag, startPoint x: 579, startPoint y: 483, endPoint x: 422, endPoint y: 485, distance: 156.9
click at [422, 493] on div "Ausdeck Beam End Cap fascia hanging bracket" at bounding box center [463, 503] width 256 height 21
click at [459, 493] on div "Ausdeck Beam End Cap fascia hanging bracket" at bounding box center [463, 503] width 256 height 21
click at [573, 493] on div "Ausdeck Beam End Cap fascia hanging bracket" at bounding box center [463, 503] width 256 height 21
type input "$31.76"
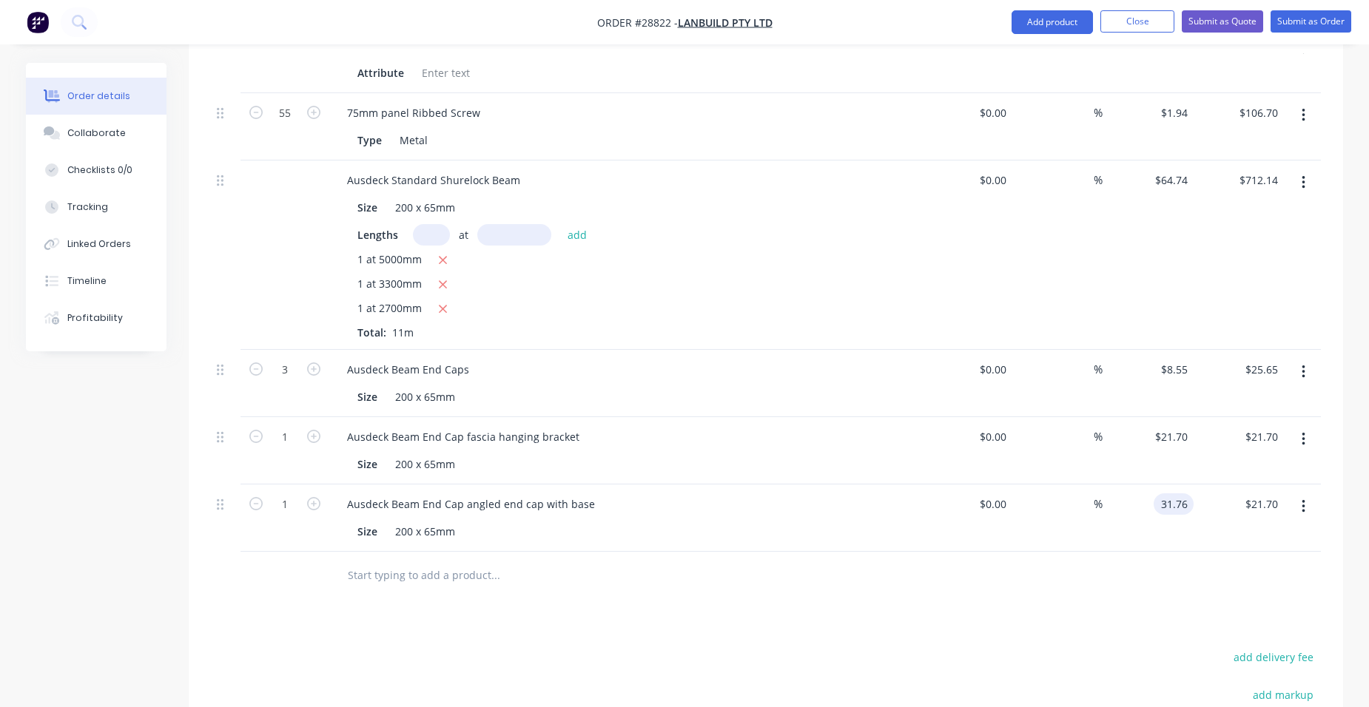
type input "$31.76"
click at [1110, 485] on div "$31.76 31.76" at bounding box center [1147, 518] width 91 height 67
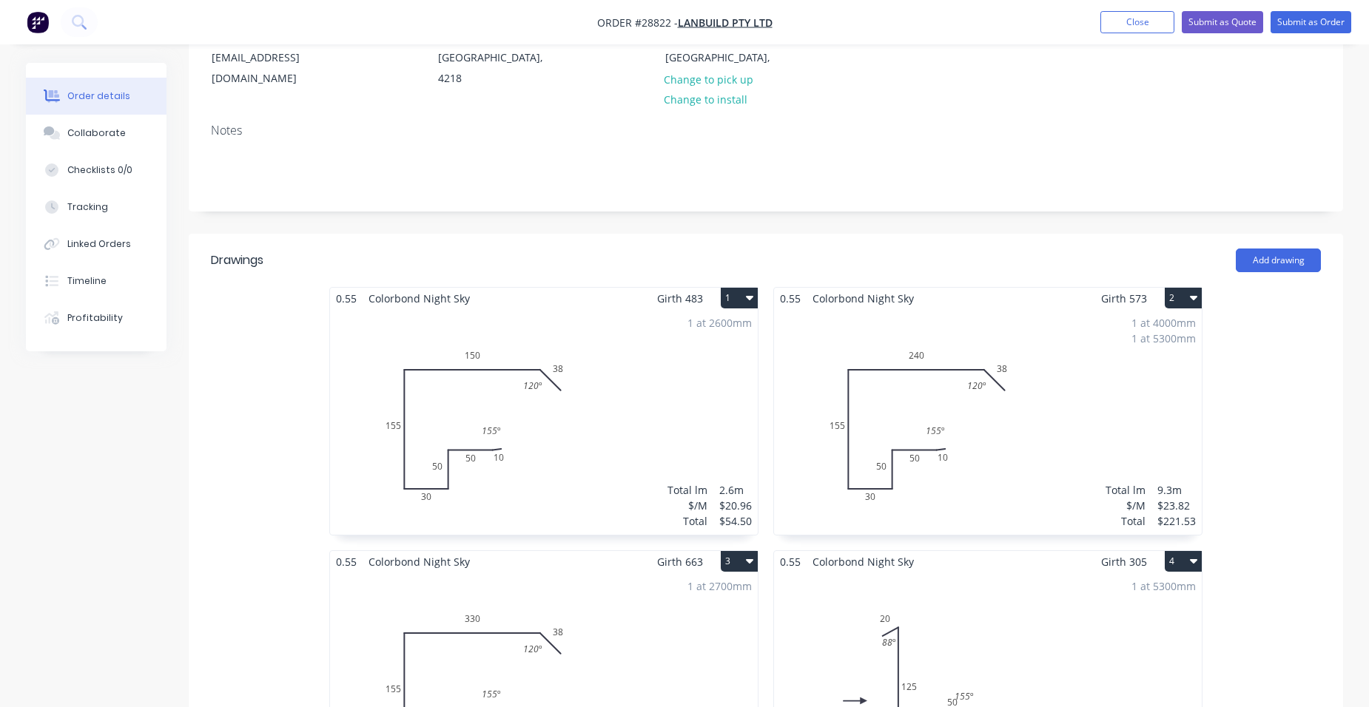
scroll to position [444, 0]
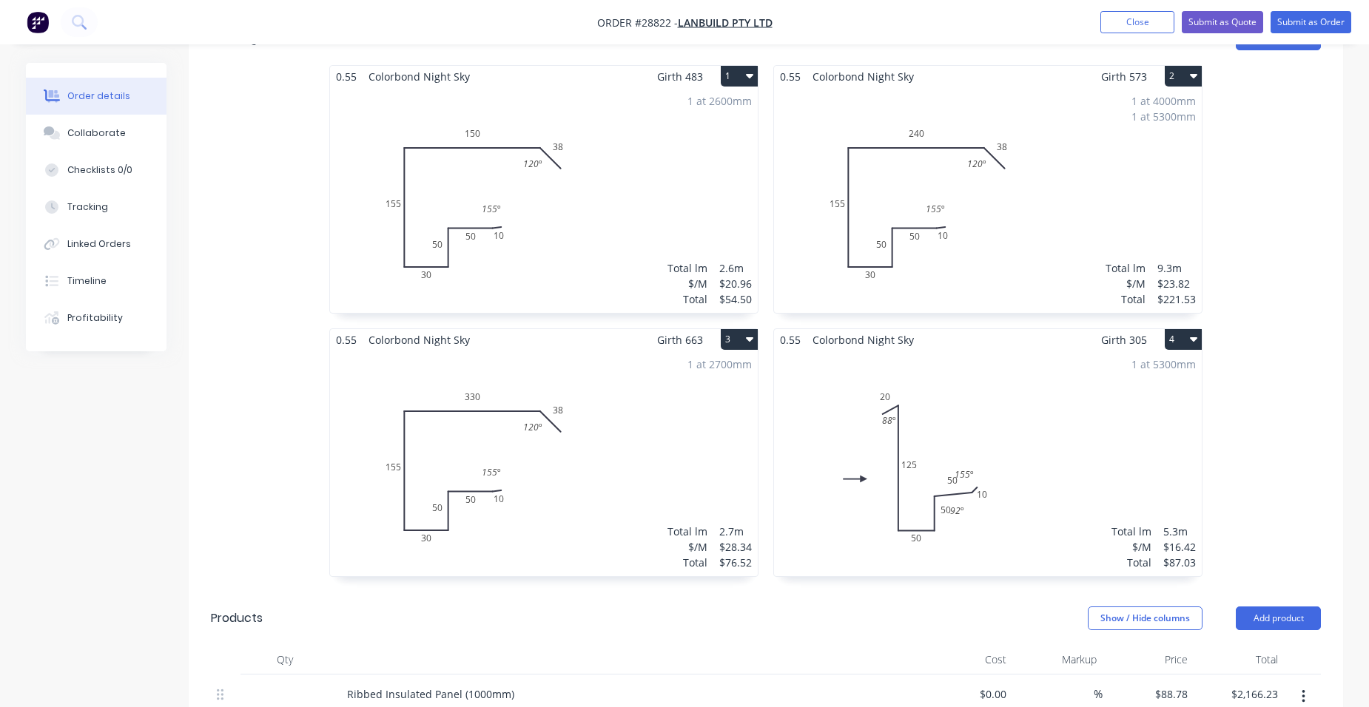
click at [1079, 380] on div "1 at 5300mm Total lm $/M Total 5.3m $16.42 $87.03" at bounding box center [988, 464] width 428 height 226
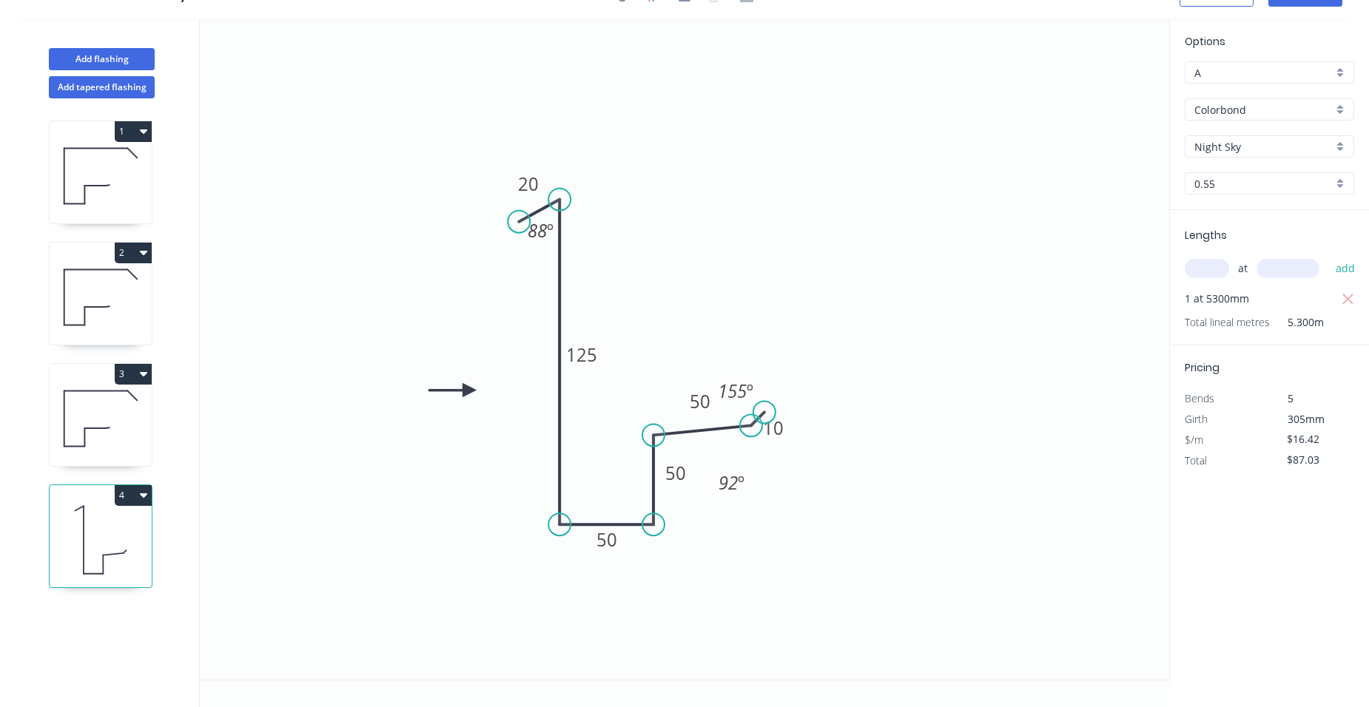
scroll to position [27, 0]
click at [545, 235] on tspan "88" at bounding box center [536, 230] width 19 height 24
click at [739, 486] on tspan "º" at bounding box center [741, 483] width 7 height 24
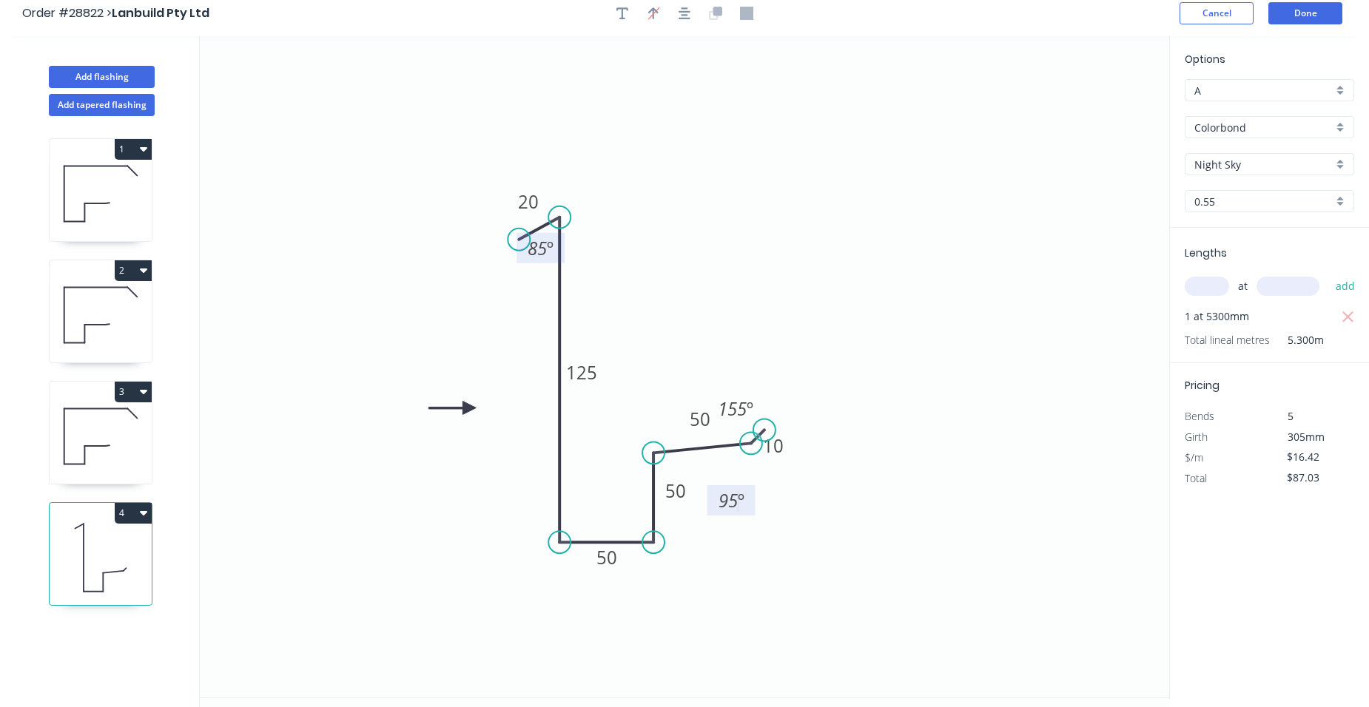
scroll to position [0, 0]
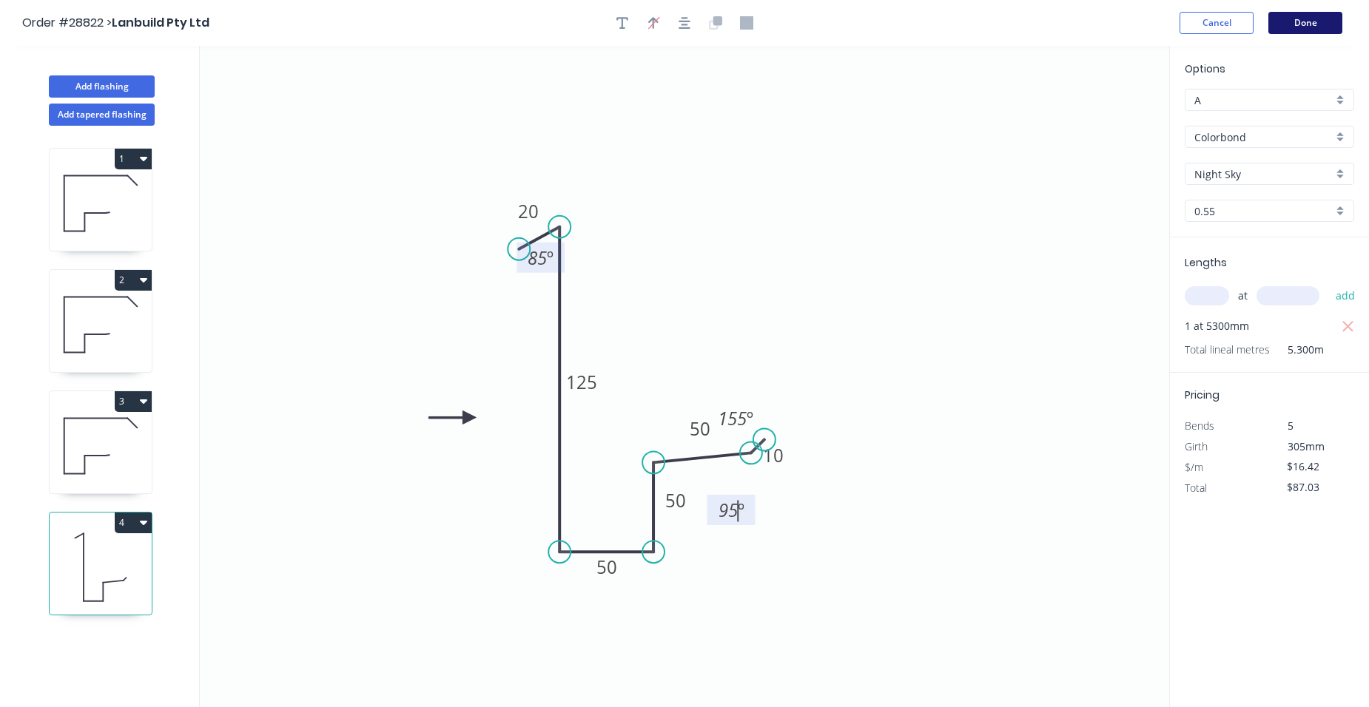
click at [1300, 19] on button "Done" at bounding box center [1305, 23] width 74 height 22
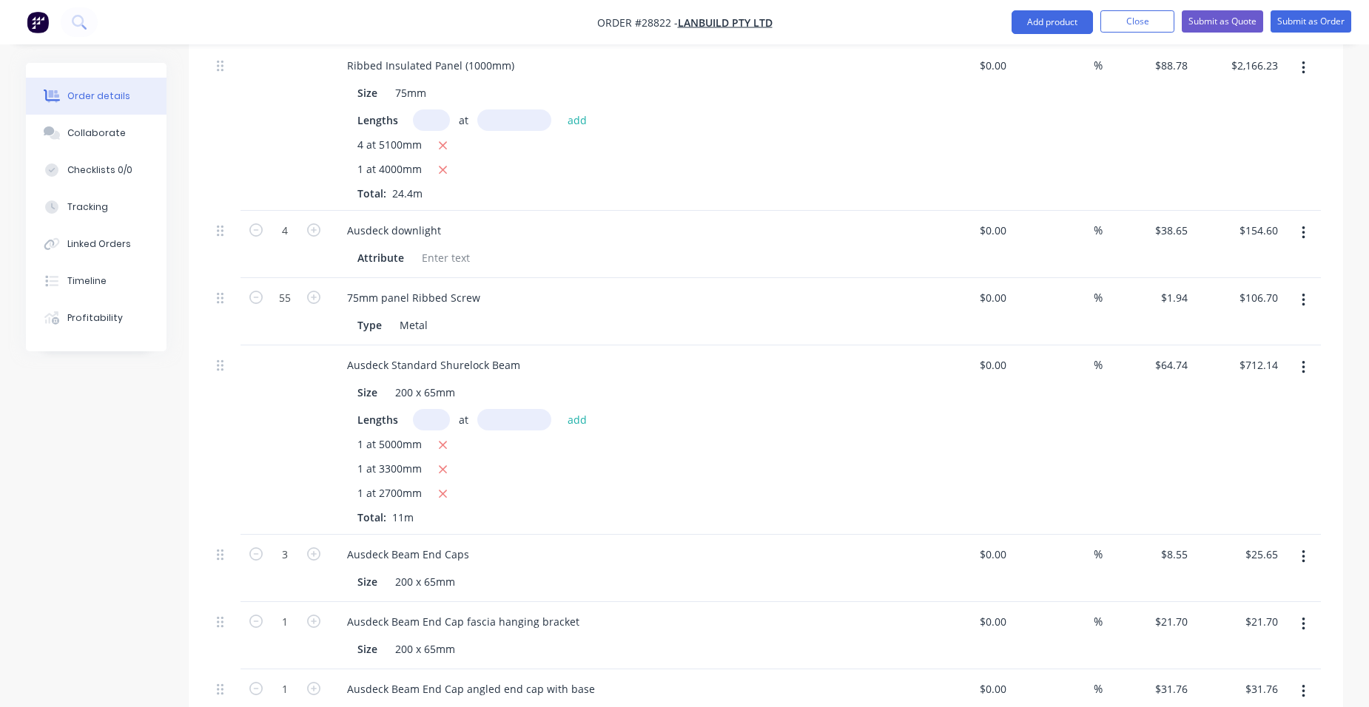
scroll to position [1184, 0]
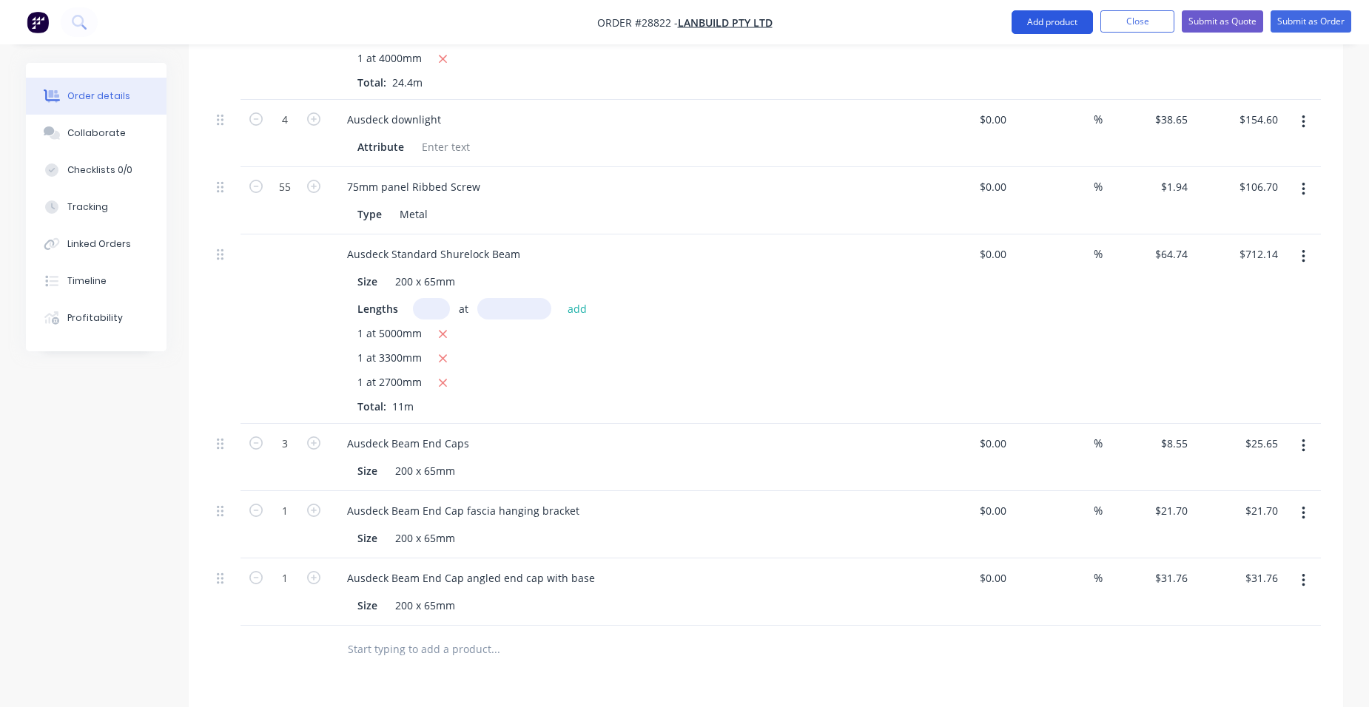
click at [1068, 23] on button "Add product" at bounding box center [1051, 22] width 81 height 24
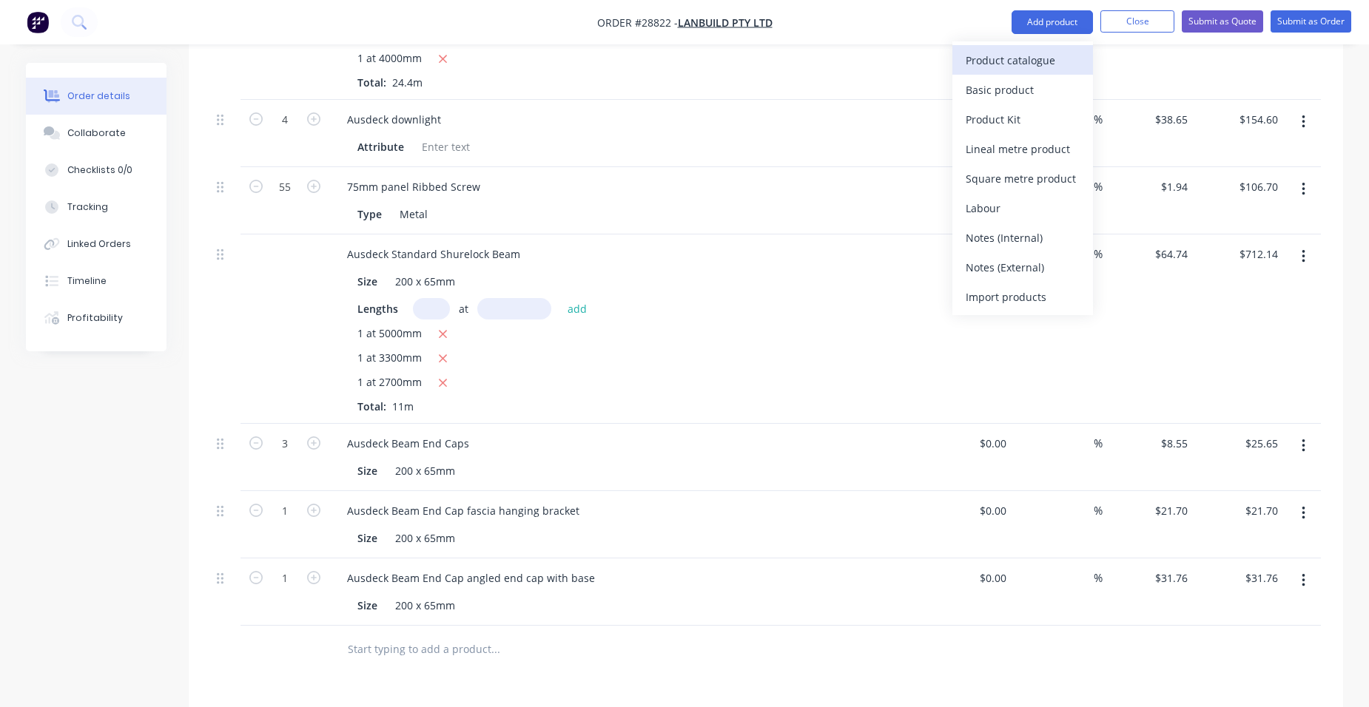
click at [1026, 56] on div "Product catalogue" at bounding box center [1022, 60] width 114 height 21
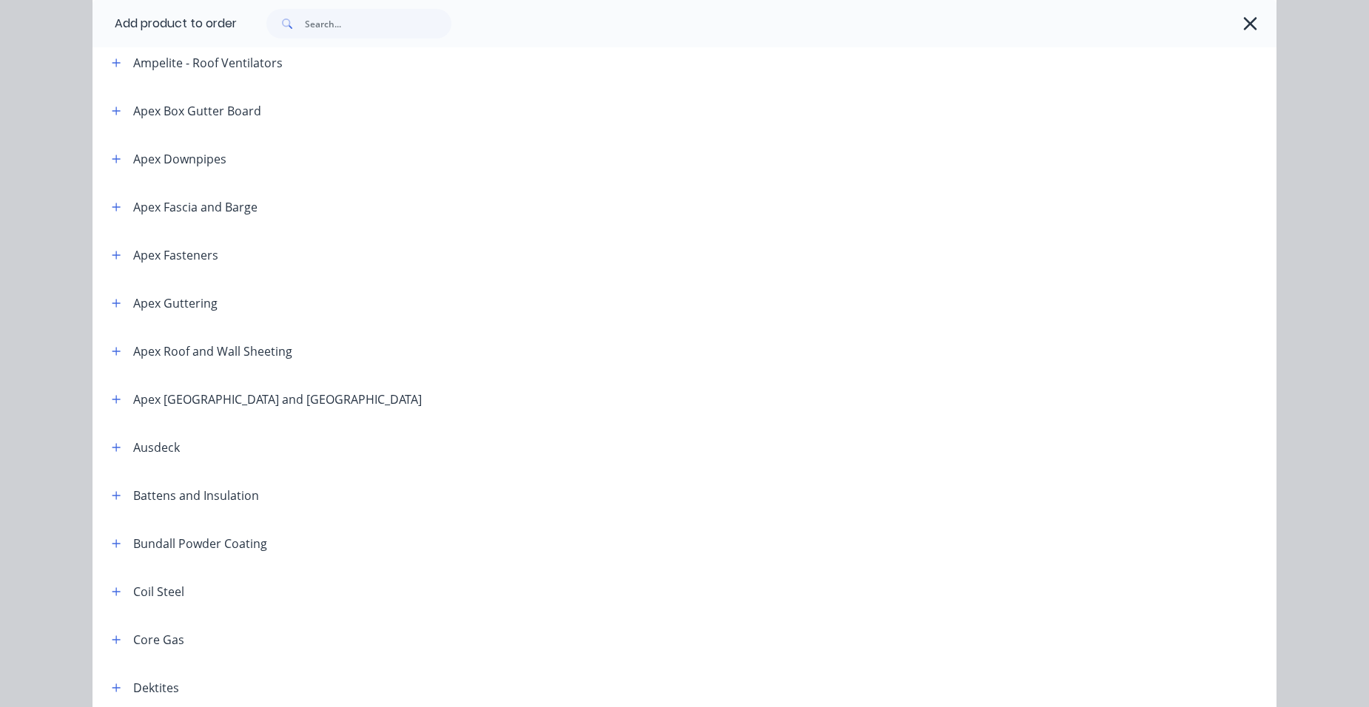
scroll to position [370, 0]
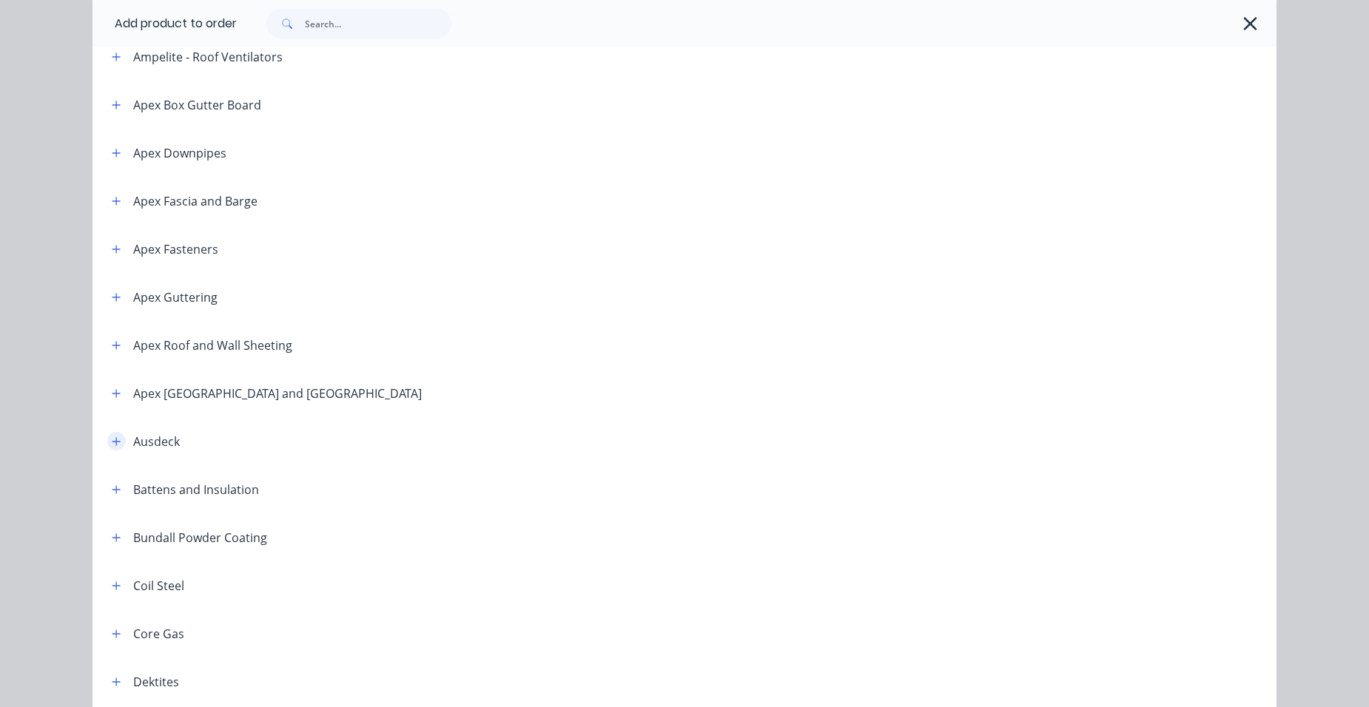
click at [109, 434] on button "button" at bounding box center [116, 441] width 18 height 18
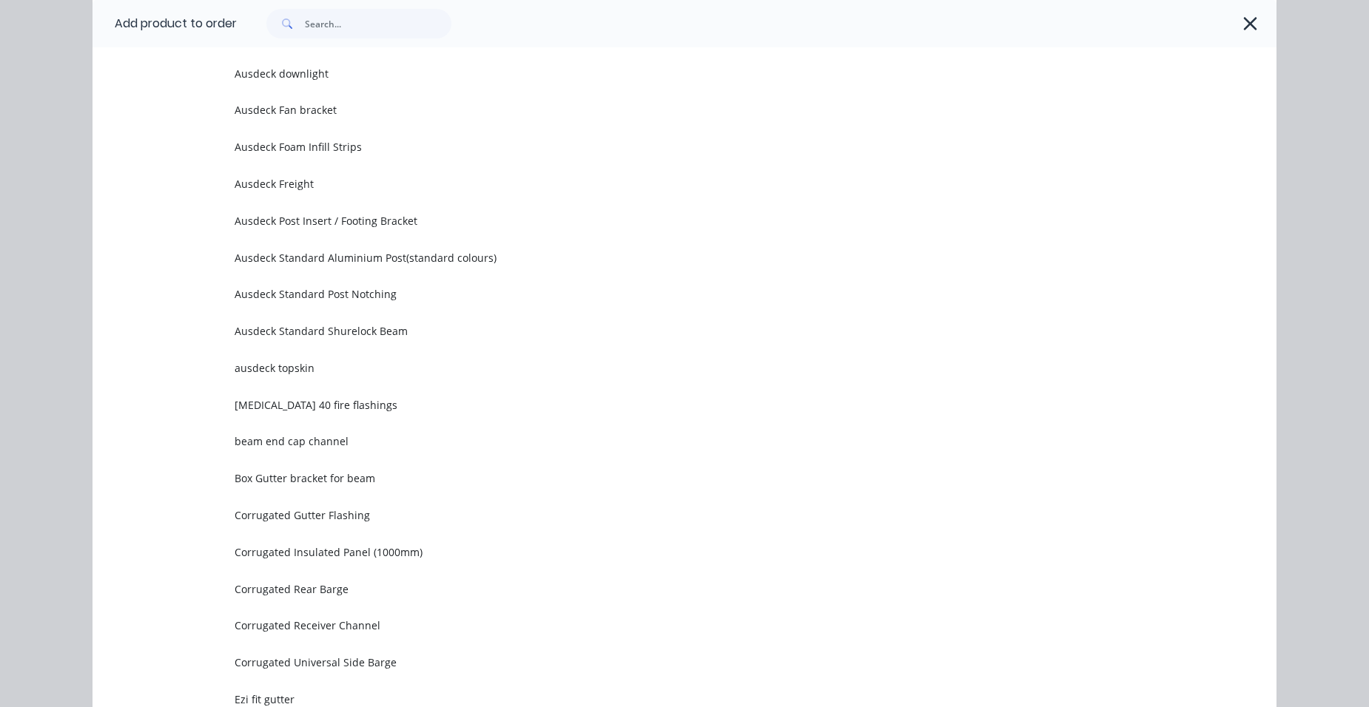
scroll to position [1406, 0]
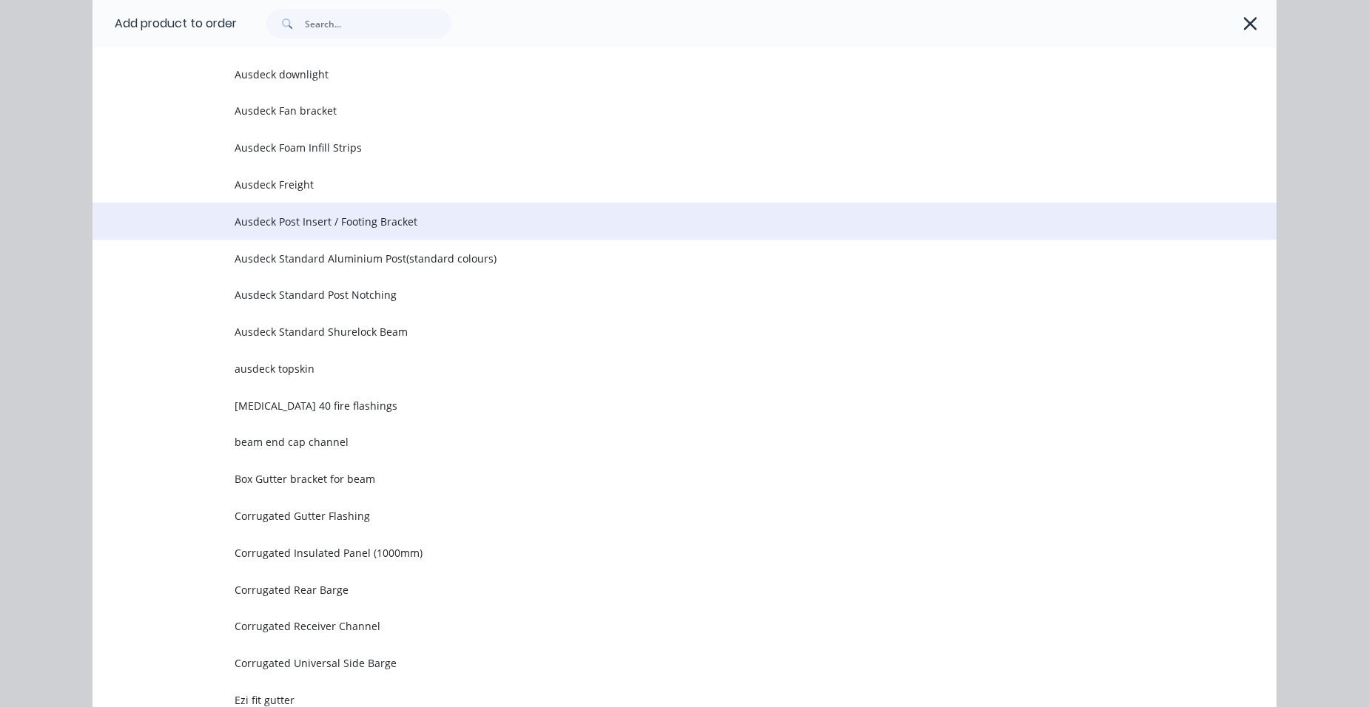
click at [399, 226] on span "Ausdeck Post Insert / Footing Bracket" at bounding box center [651, 222] width 833 height 16
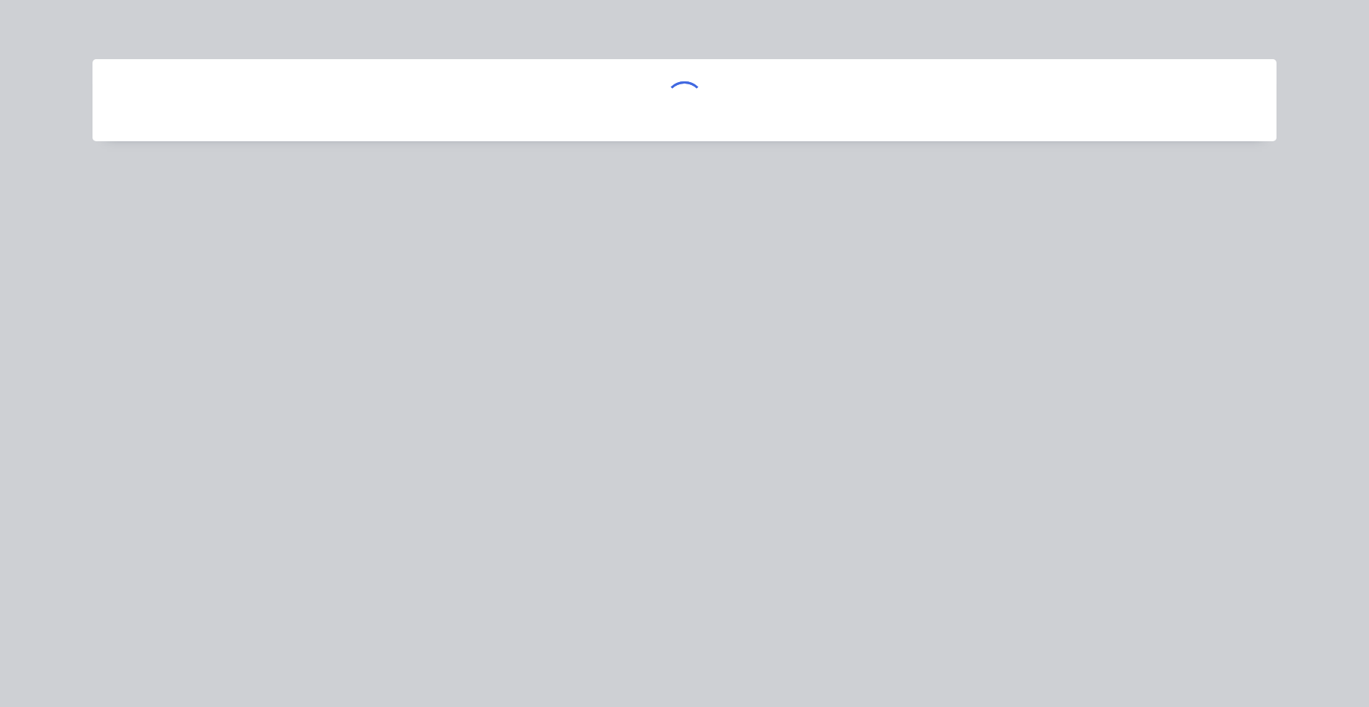
scroll to position [0, 0]
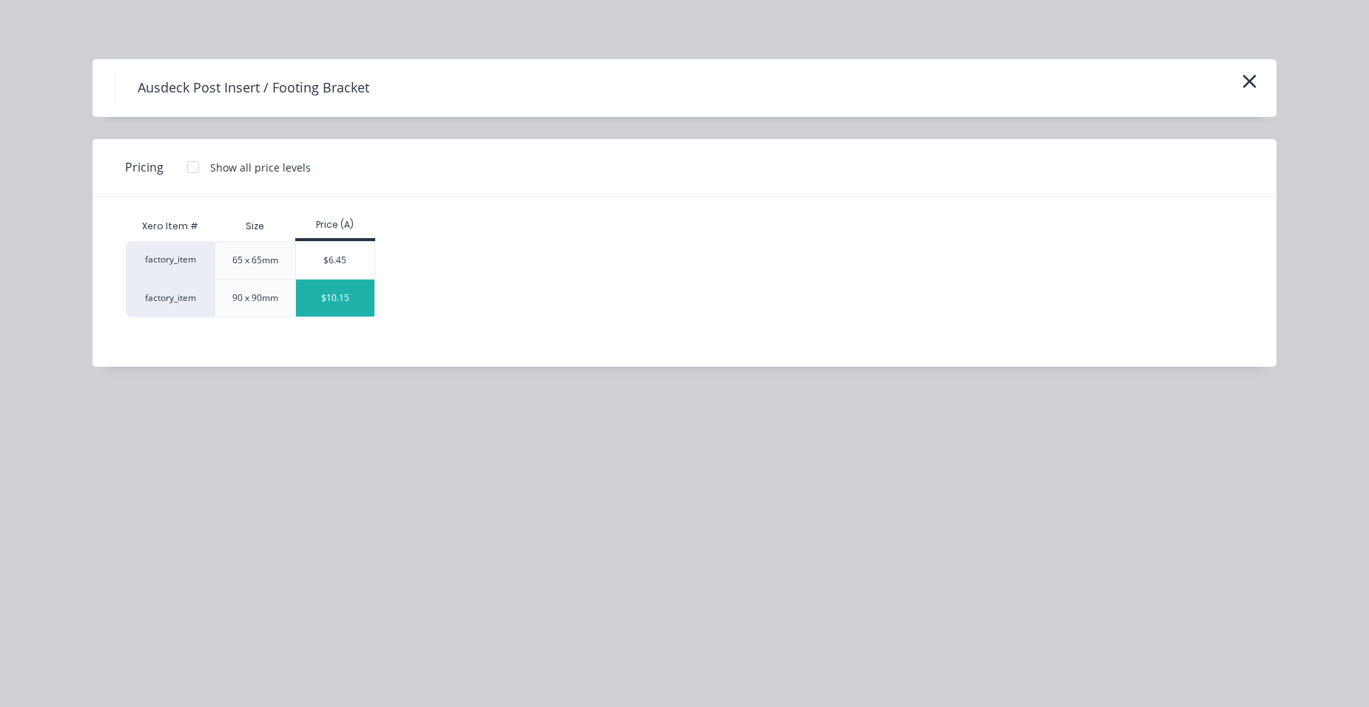
click at [349, 303] on div "$10.15" at bounding box center [335, 298] width 79 height 37
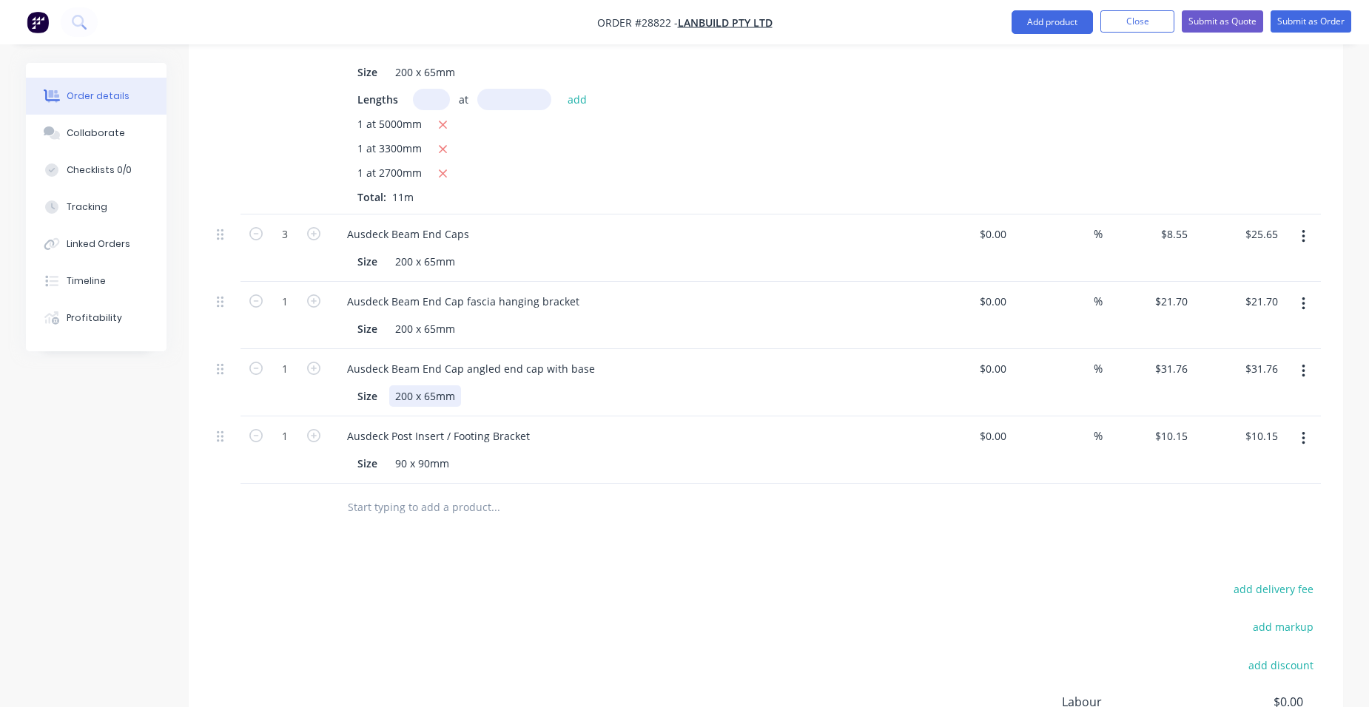
scroll to position [1406, 0]
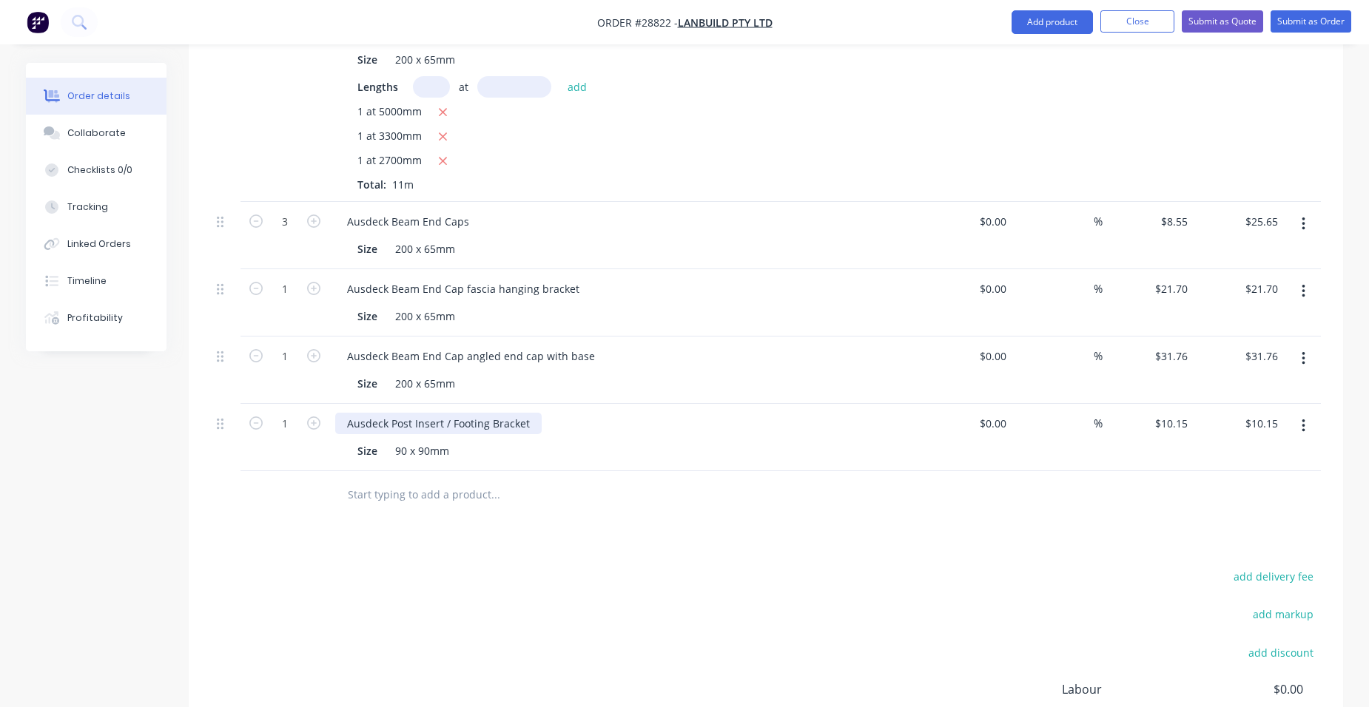
click at [531, 413] on div "Ausdeck Post Insert / Footing Bracket" at bounding box center [438, 423] width 206 height 21
click at [307, 417] on icon "button" at bounding box center [313, 423] width 13 height 13
type input "2"
type input "$20.30"
click at [1301, 418] on icon "button" at bounding box center [1303, 426] width 4 height 16
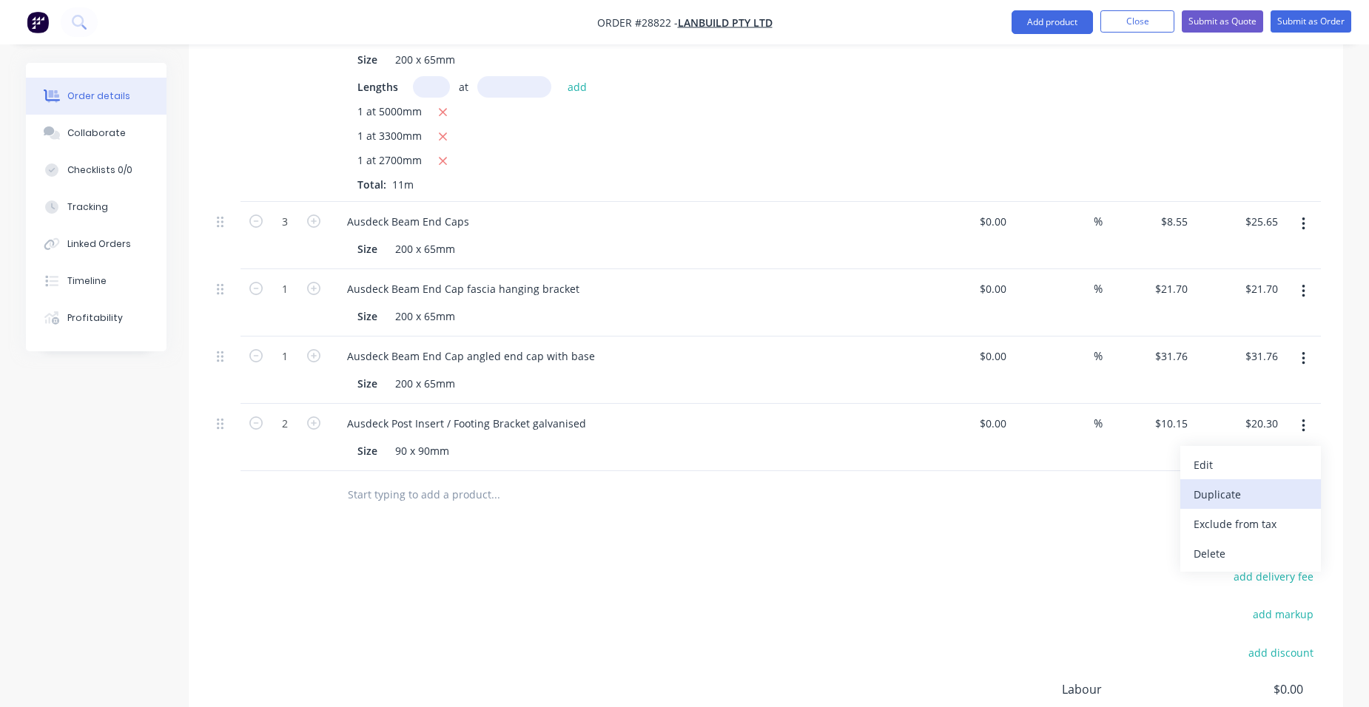
click at [1287, 484] on div "Duplicate" at bounding box center [1250, 494] width 114 height 21
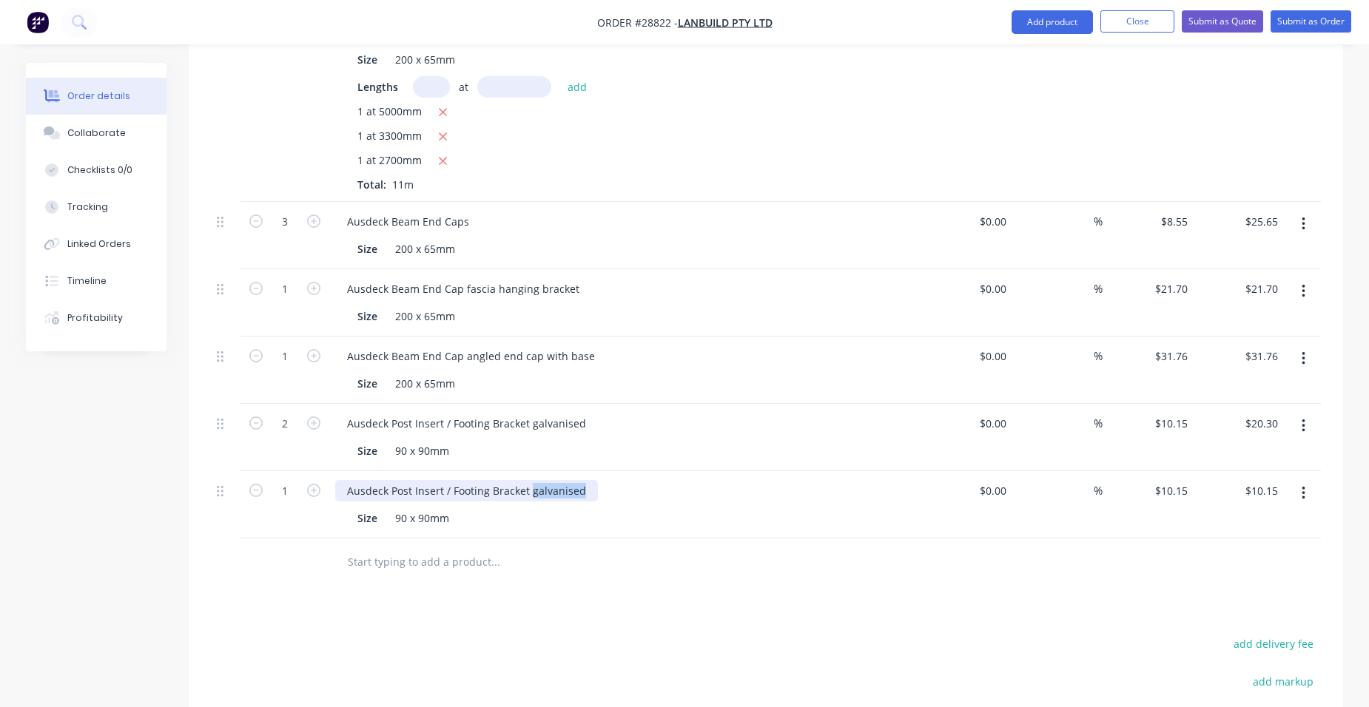
drag, startPoint x: 587, startPoint y: 471, endPoint x: 529, endPoint y: 478, distance: 58.9
click at [529, 480] on div "Ausdeck Post Insert / Footing Bracket galvanised" at bounding box center [466, 490] width 263 height 21
click at [297, 480] on input "1" at bounding box center [285, 491] width 38 height 22
type input "2"
type input "$20.30"
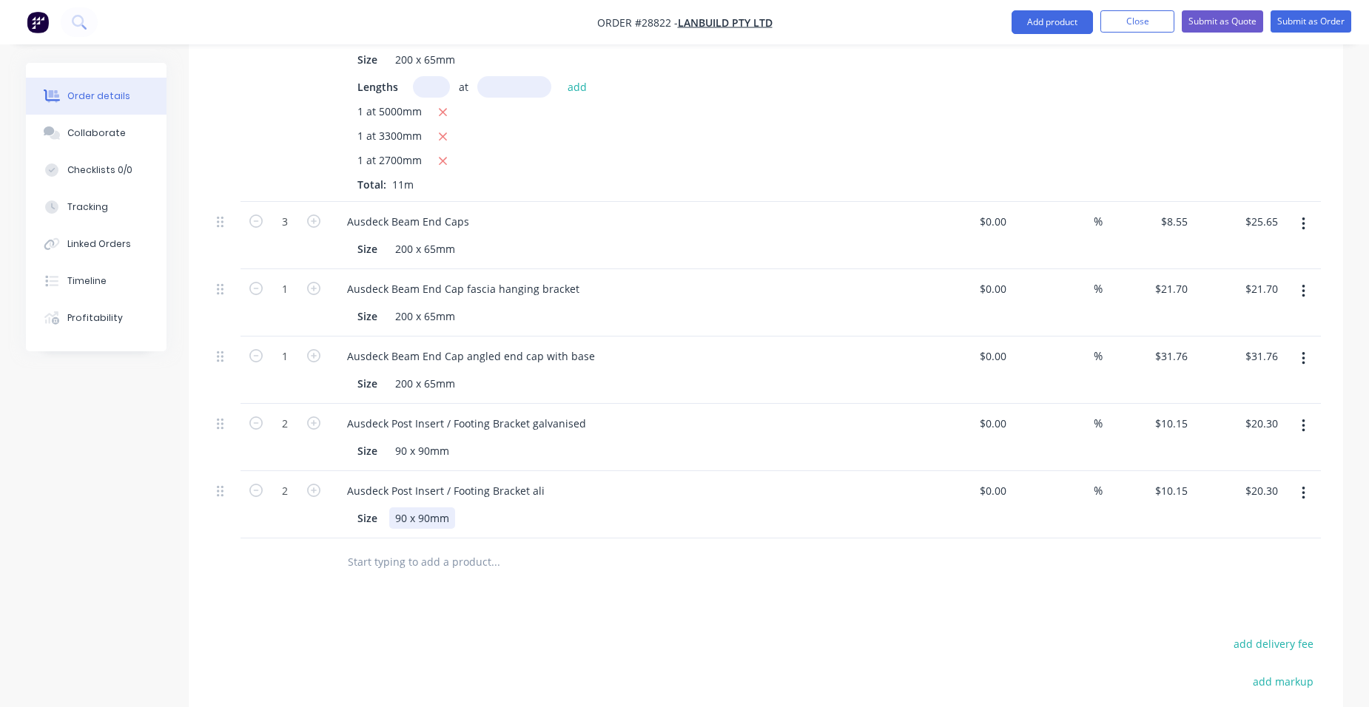
click at [664, 508] on div "Size 90 x 90mm" at bounding box center [622, 518] width 542 height 21
click at [1190, 480] on input "10.15" at bounding box center [1176, 490] width 34 height 21
type input "$11.50"
type input "$23.00"
click at [1156, 471] on div "$11.50 $11.50" at bounding box center [1147, 504] width 91 height 67
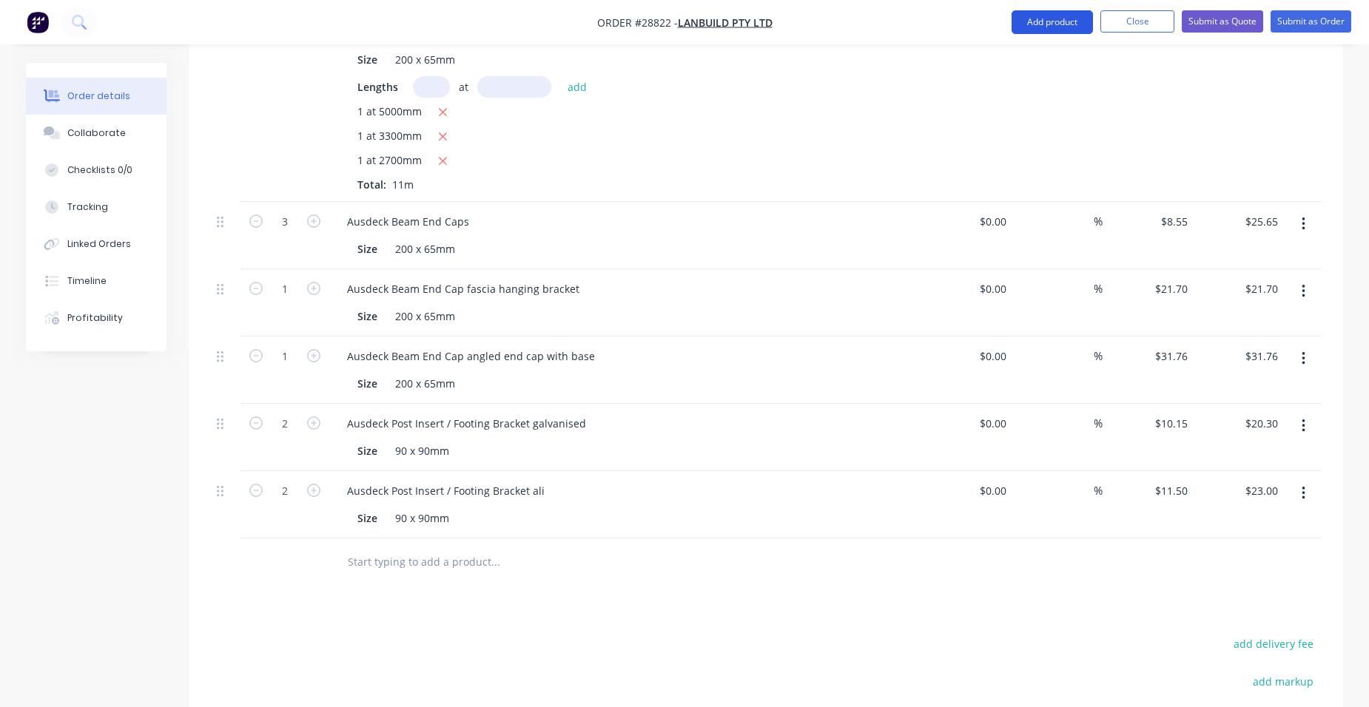
click at [1062, 23] on button "Add product" at bounding box center [1051, 22] width 81 height 24
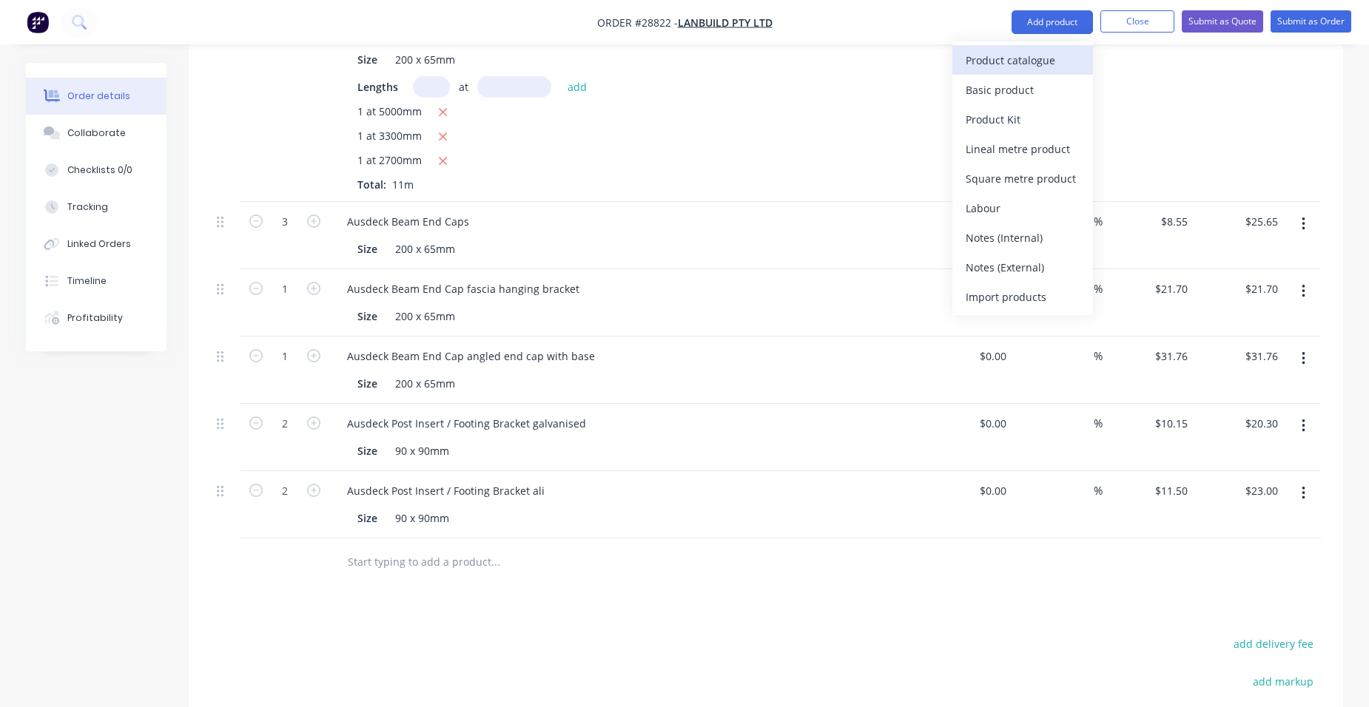
click at [1005, 58] on div "Product catalogue" at bounding box center [1022, 60] width 114 height 21
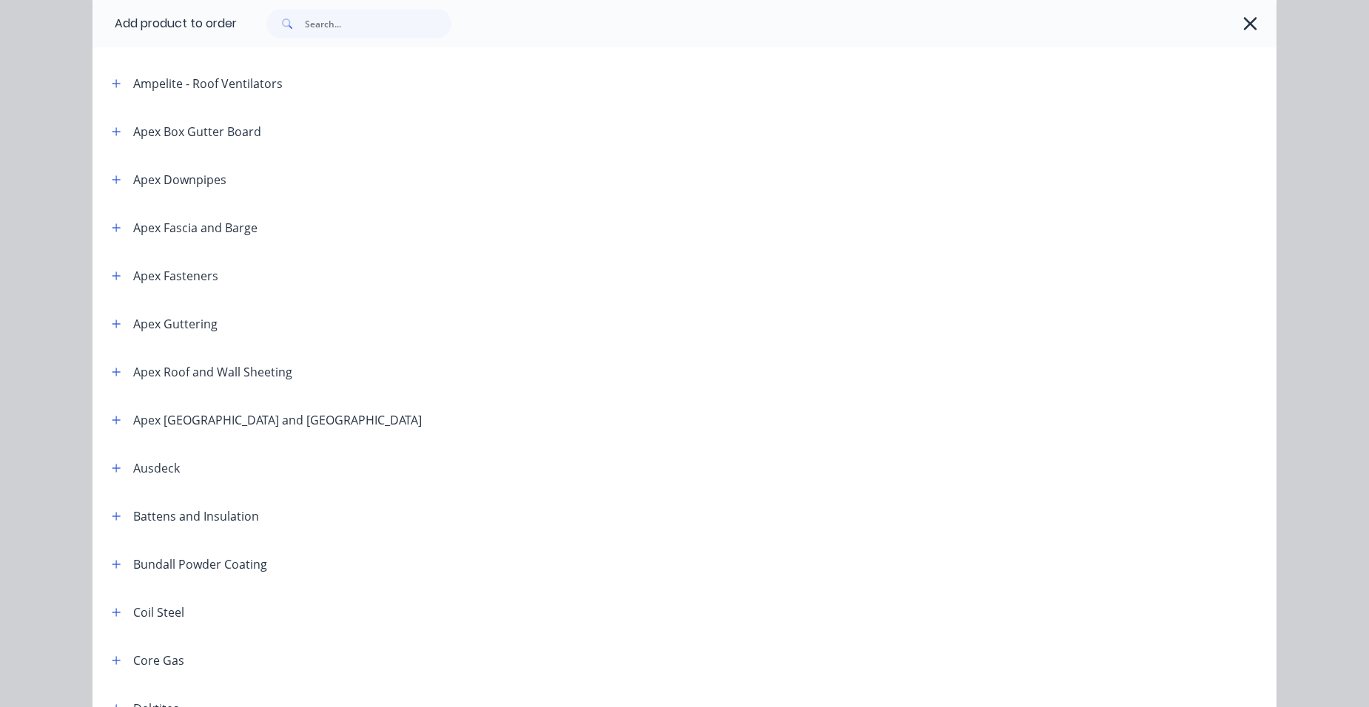
scroll to position [370, 0]
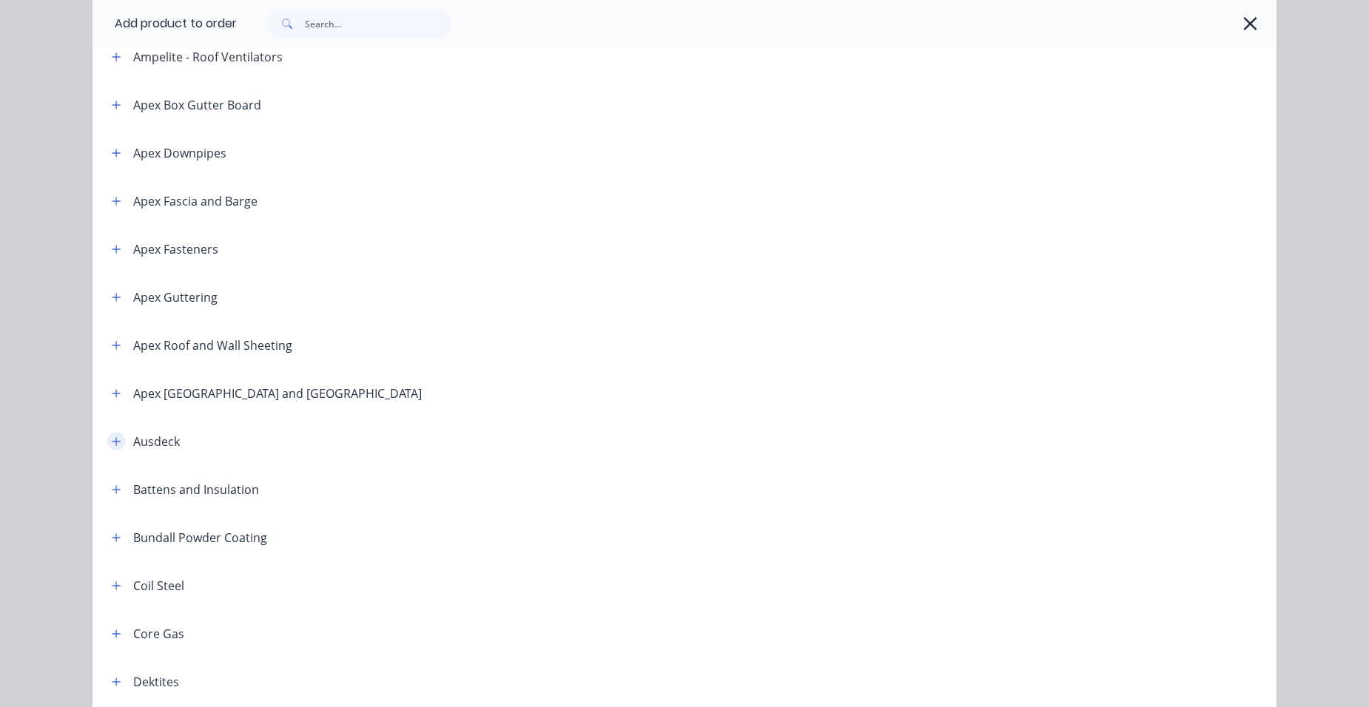
click at [112, 442] on icon "button" at bounding box center [116, 441] width 9 height 10
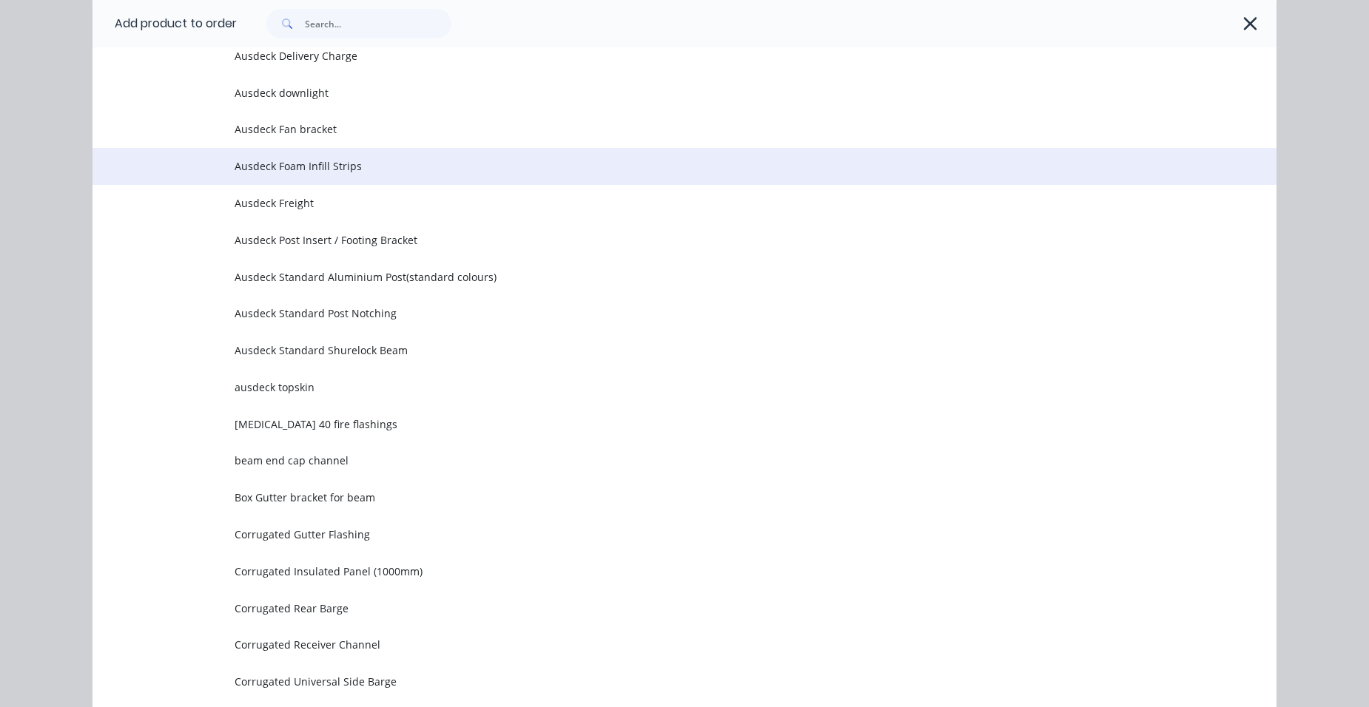
scroll to position [1406, 0]
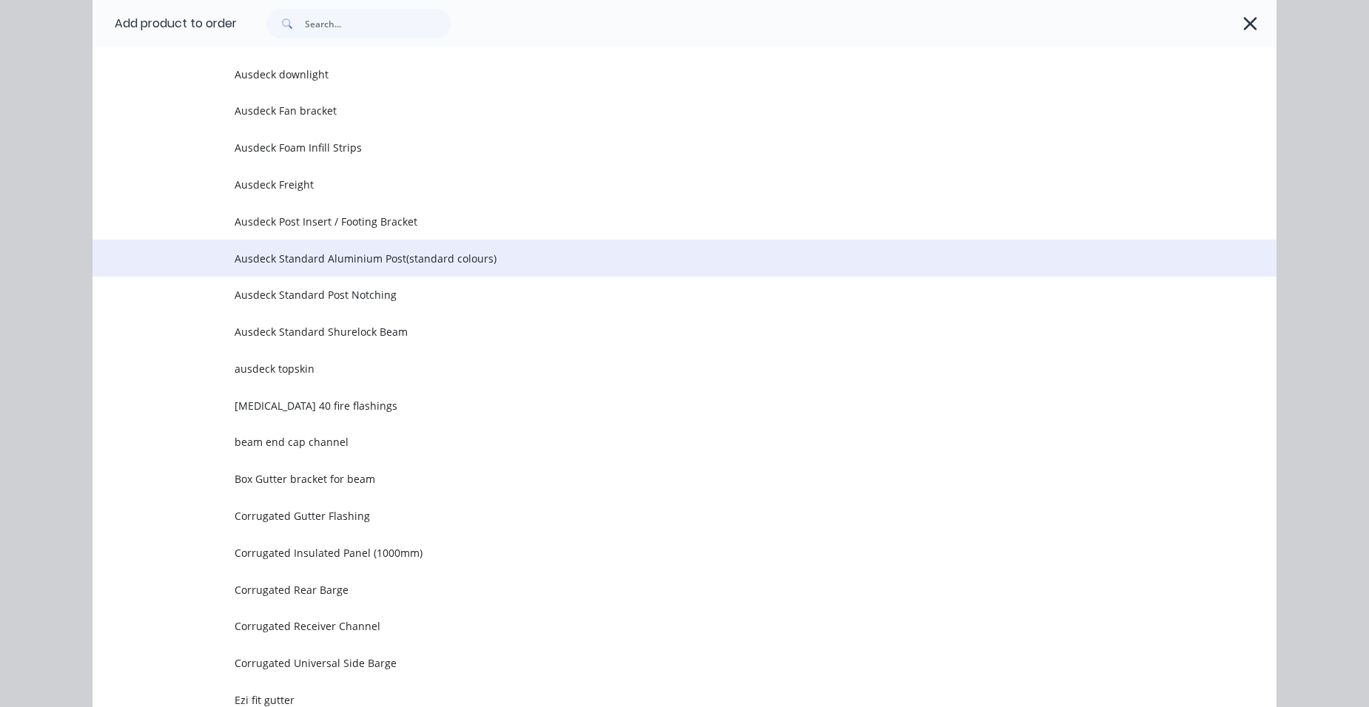
click at [352, 259] on span "Ausdeck Standard Aluminium Post(standard colours)" at bounding box center [651, 259] width 833 height 16
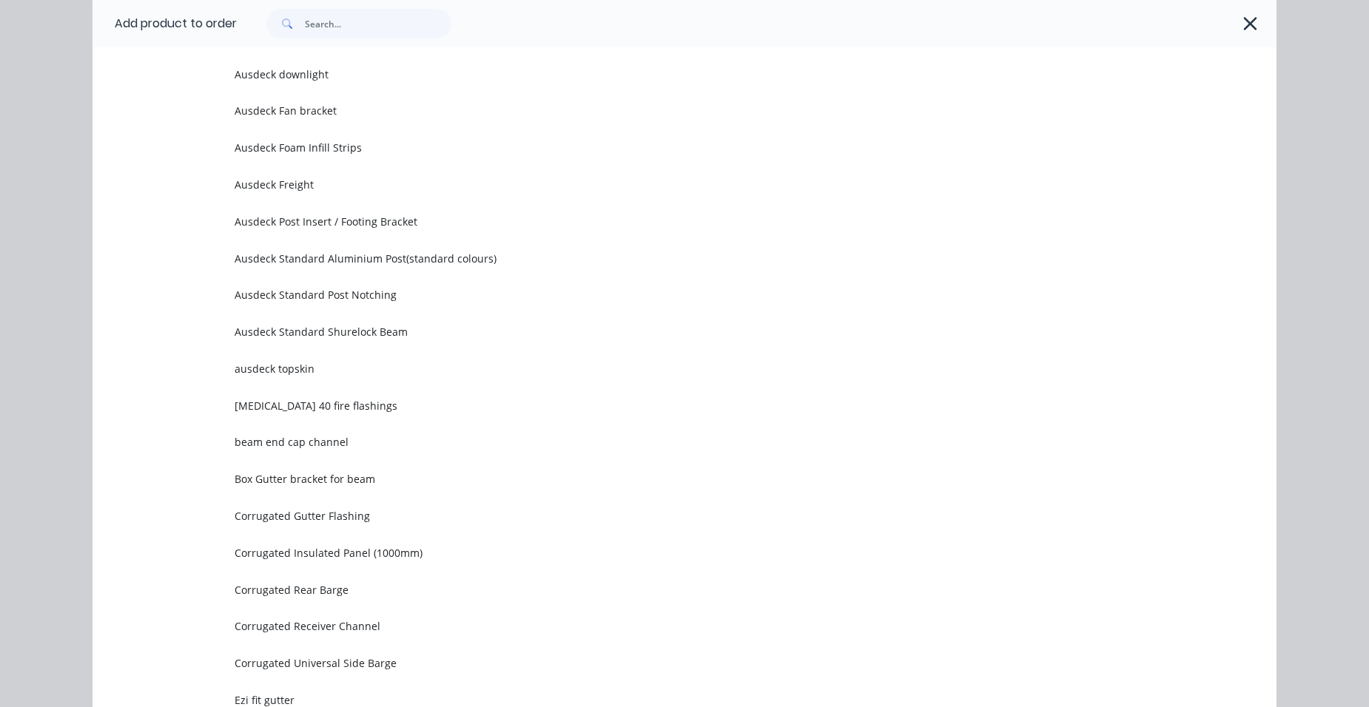
scroll to position [0, 0]
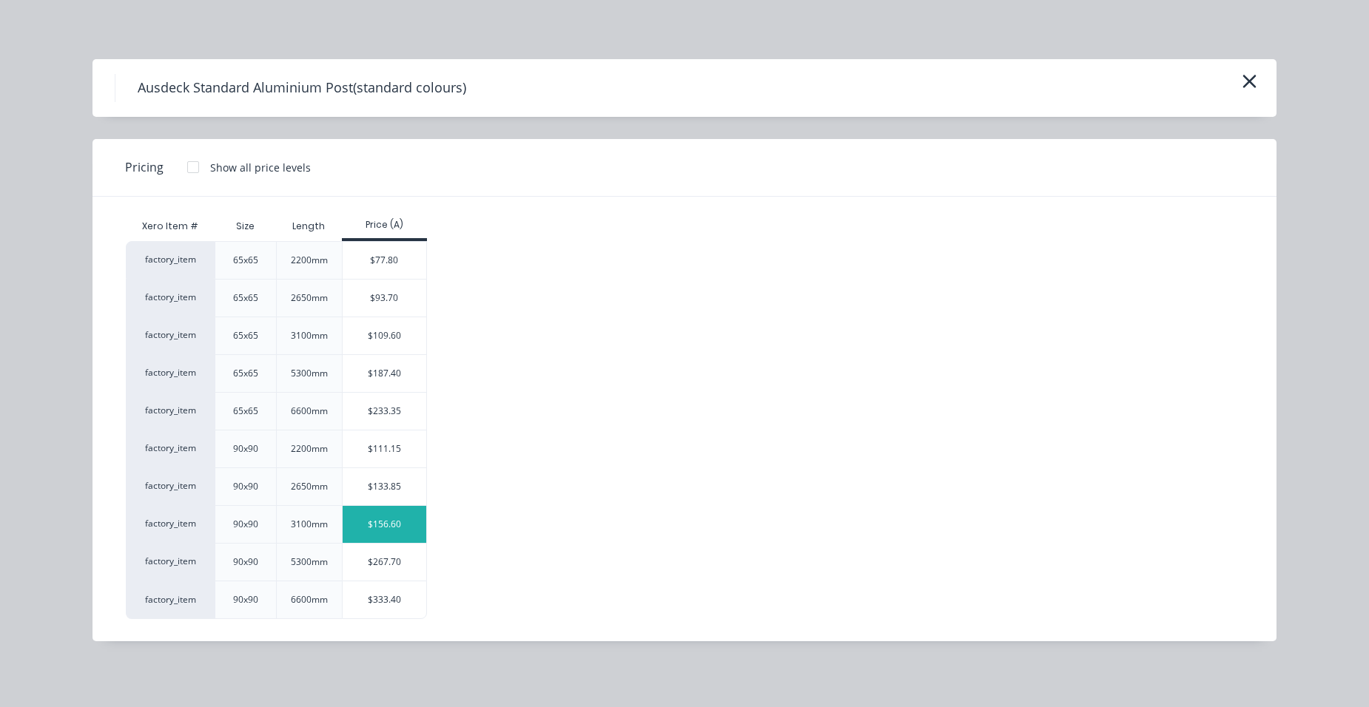
click at [385, 522] on div "$156.60" at bounding box center [385, 524] width 84 height 37
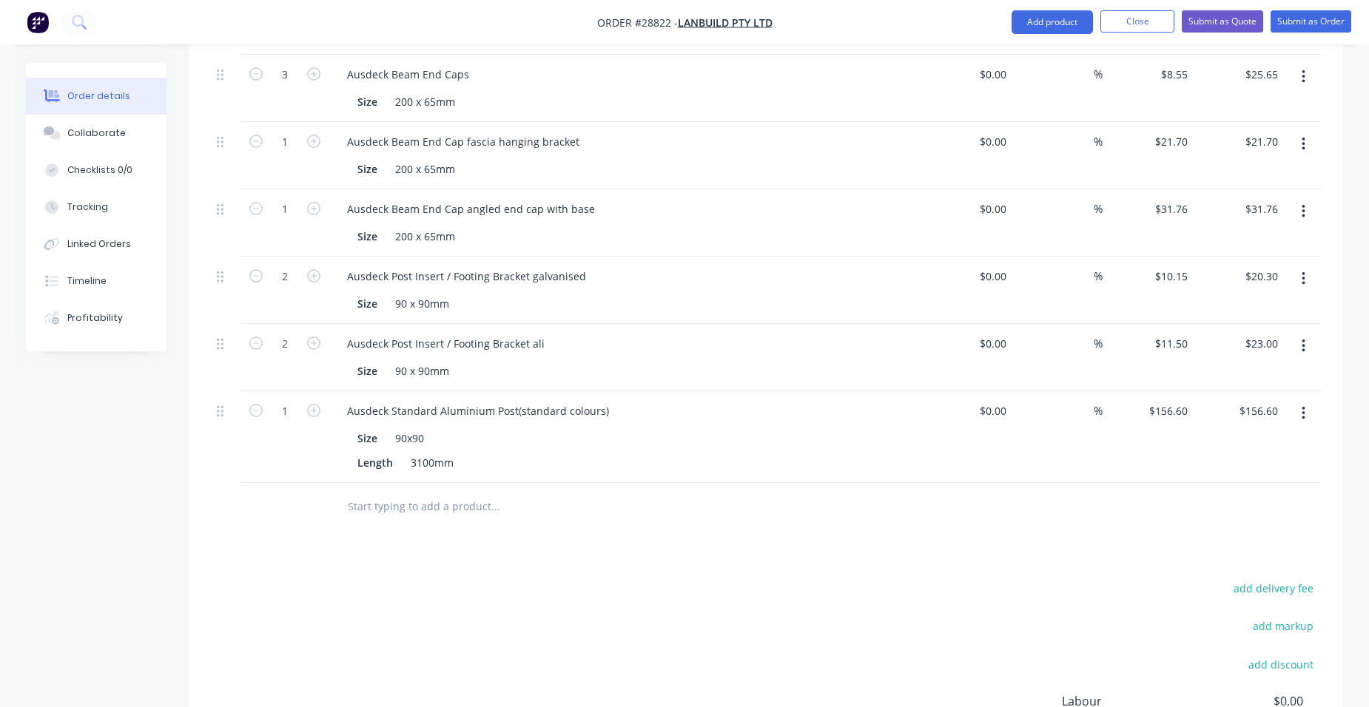
scroll to position [1554, 0]
drag, startPoint x: 448, startPoint y: 442, endPoint x: 409, endPoint y: 448, distance: 39.5
click at [409, 451] on div "3100mm" at bounding box center [432, 461] width 55 height 21
click at [319, 403] on icon "button" at bounding box center [313, 409] width 13 height 13
type input "2"
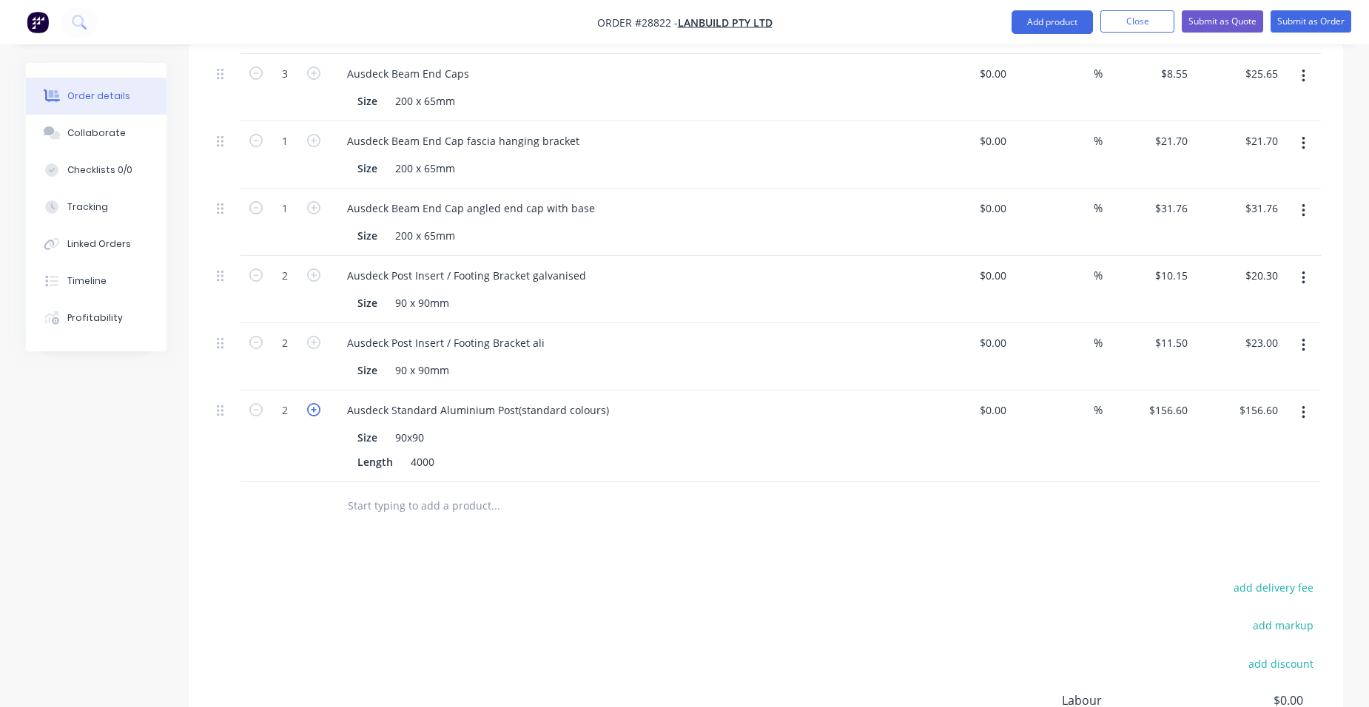
type input "$313.20"
click at [1304, 405] on icon "button" at bounding box center [1303, 413] width 4 height 16
click at [1257, 471] on div "Duplicate" at bounding box center [1250, 481] width 114 height 21
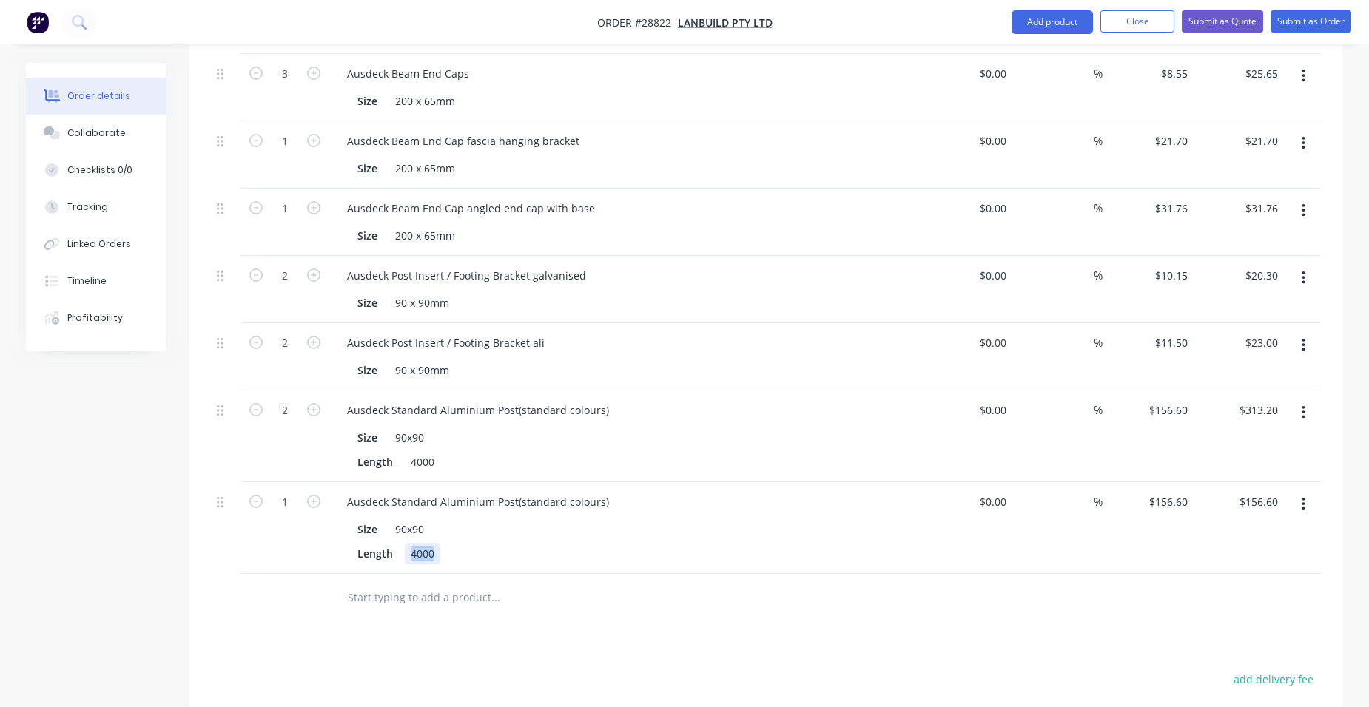
drag, startPoint x: 436, startPoint y: 534, endPoint x: 394, endPoint y: 544, distance: 43.4
click at [394, 544] on div "Ausdeck Standard Aluminium Post(standard colours) Size 90x90 Length 4000" at bounding box center [625, 528] width 592 height 92
click at [1191, 491] on input "156.6" at bounding box center [1176, 501] width 34 height 21
type input "$138.85"
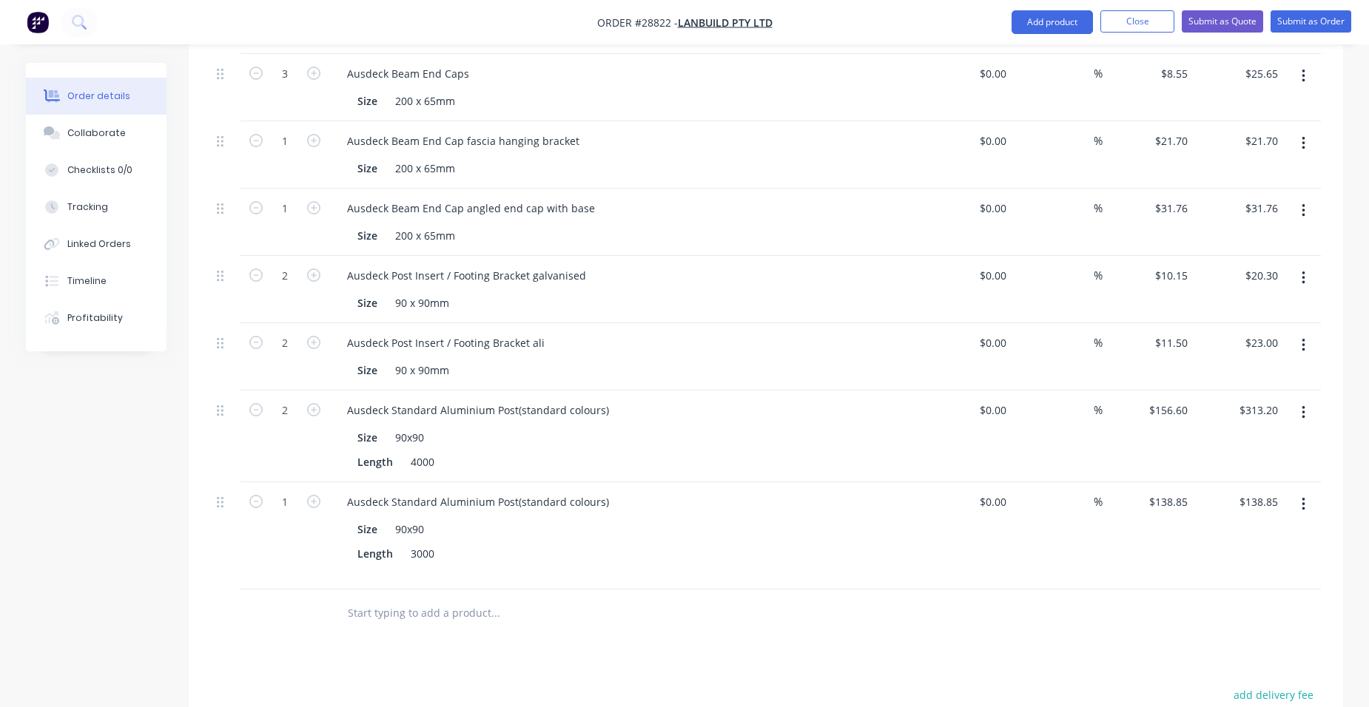
click at [1127, 488] on div "$138.85 $138.85" at bounding box center [1147, 535] width 91 height 107
click at [1189, 399] on input "156.6" at bounding box center [1176, 409] width 34 height 21
type input "$185.15"
type input "$370.30"
click at [1144, 399] on div "$185.15 185.15" at bounding box center [1147, 437] width 91 height 92
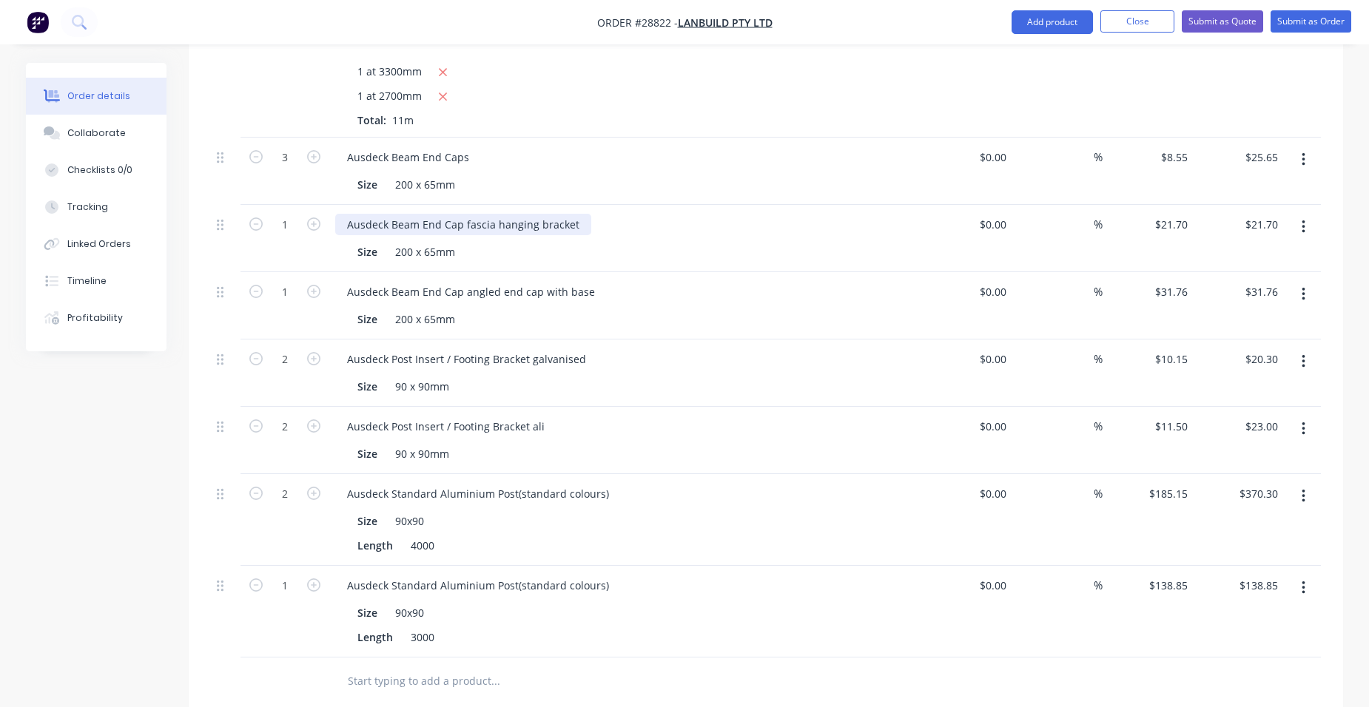
scroll to position [1480, 0]
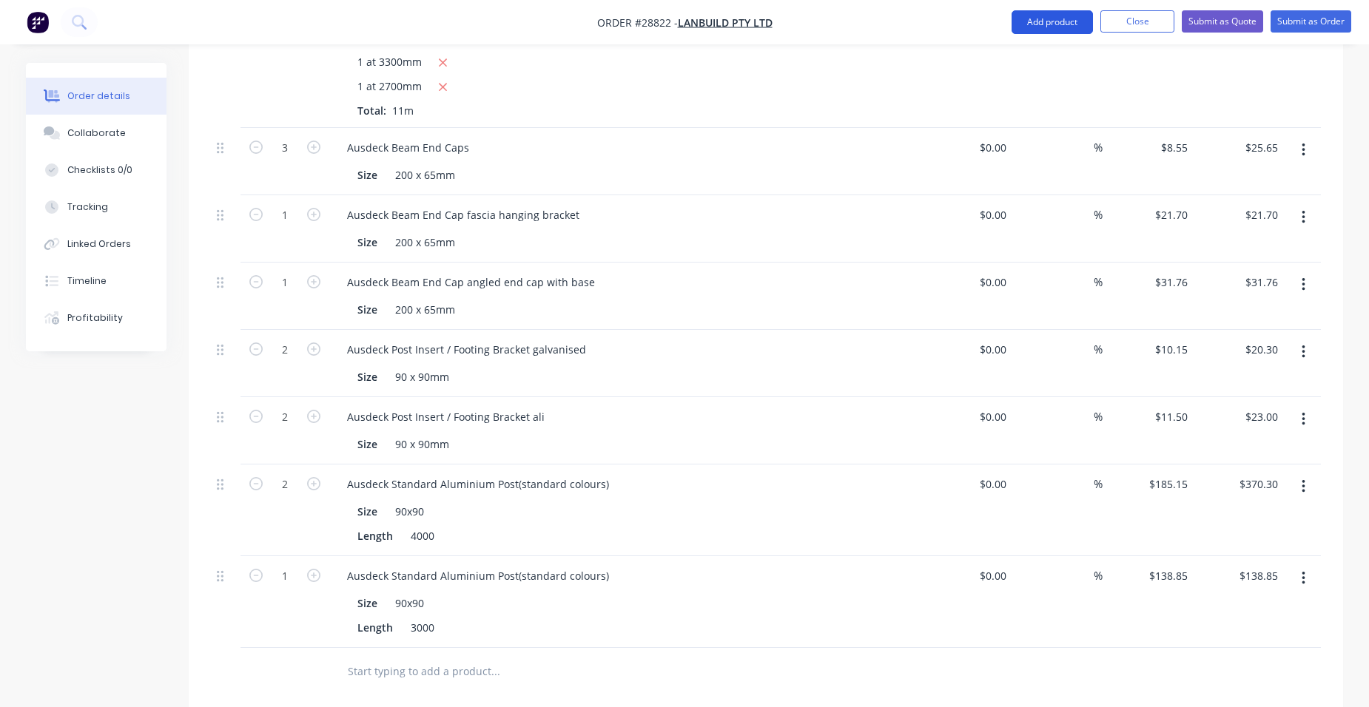
click at [1054, 25] on button "Add product" at bounding box center [1051, 22] width 81 height 24
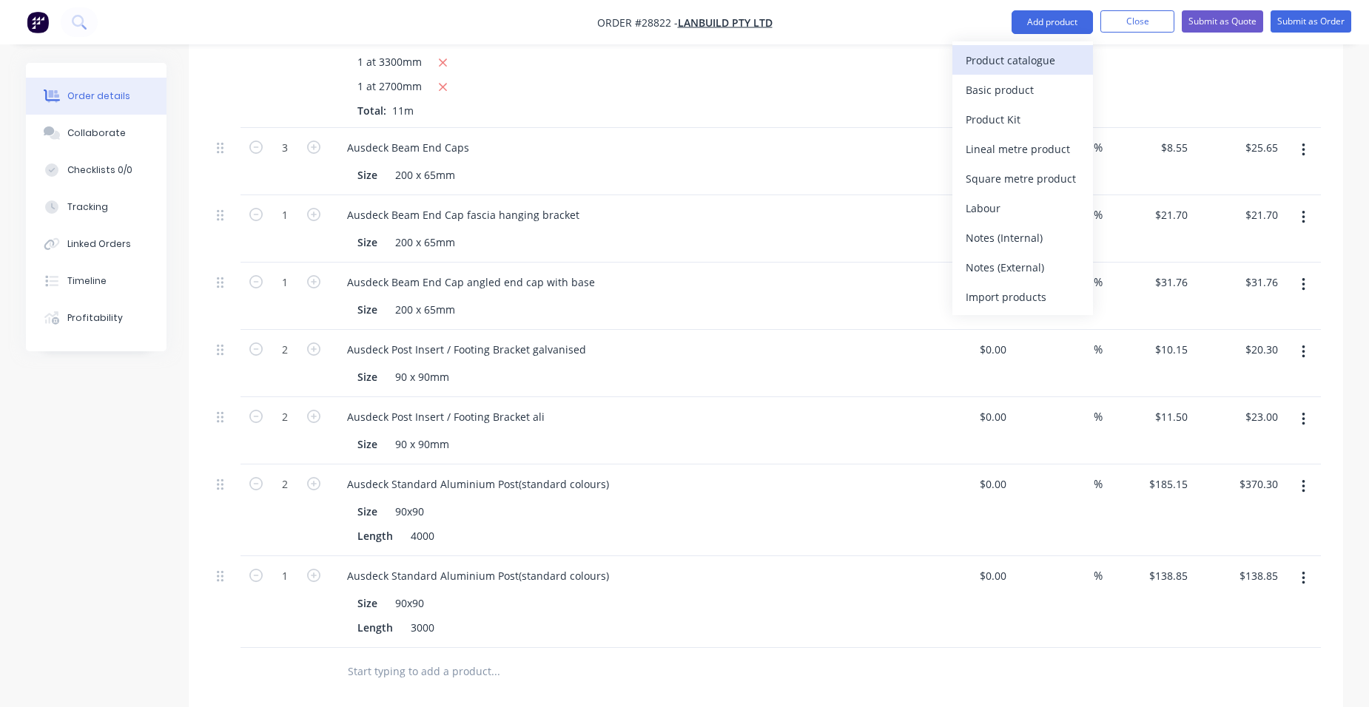
click at [1018, 67] on div "Product catalogue" at bounding box center [1022, 60] width 114 height 21
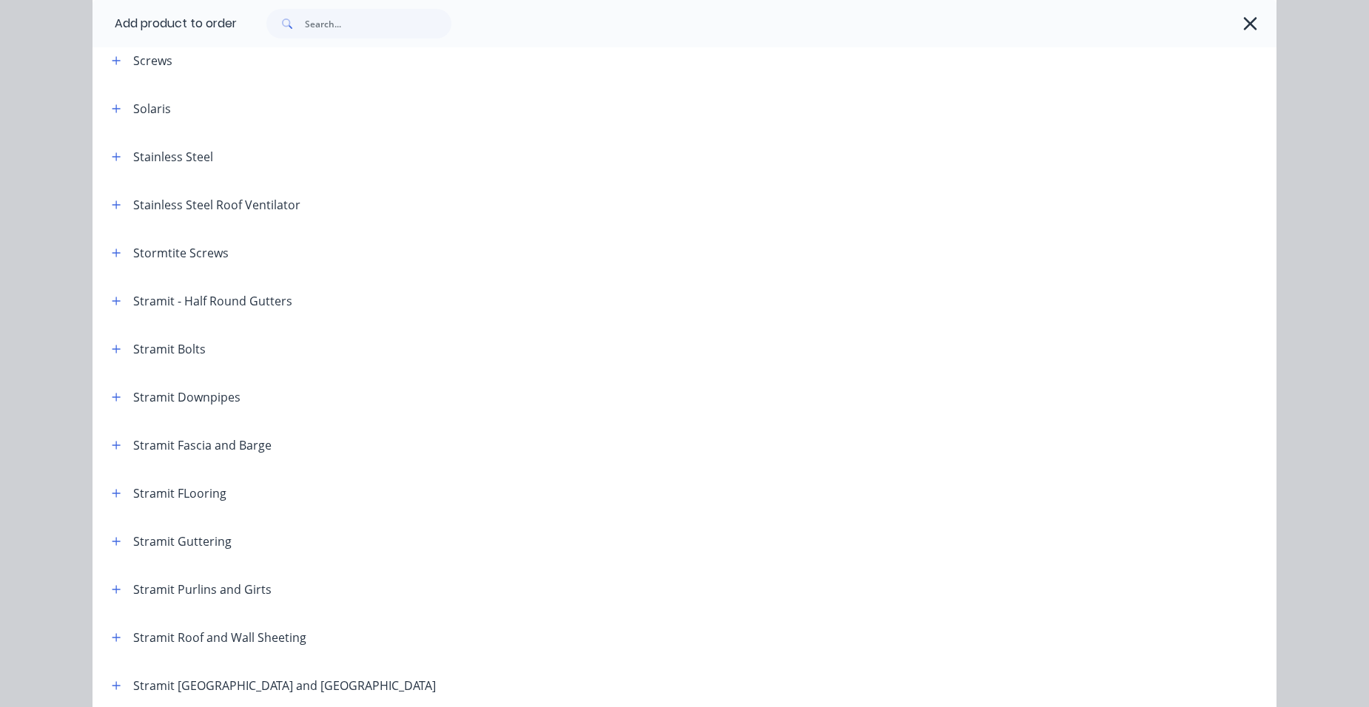
scroll to position [2453, 0]
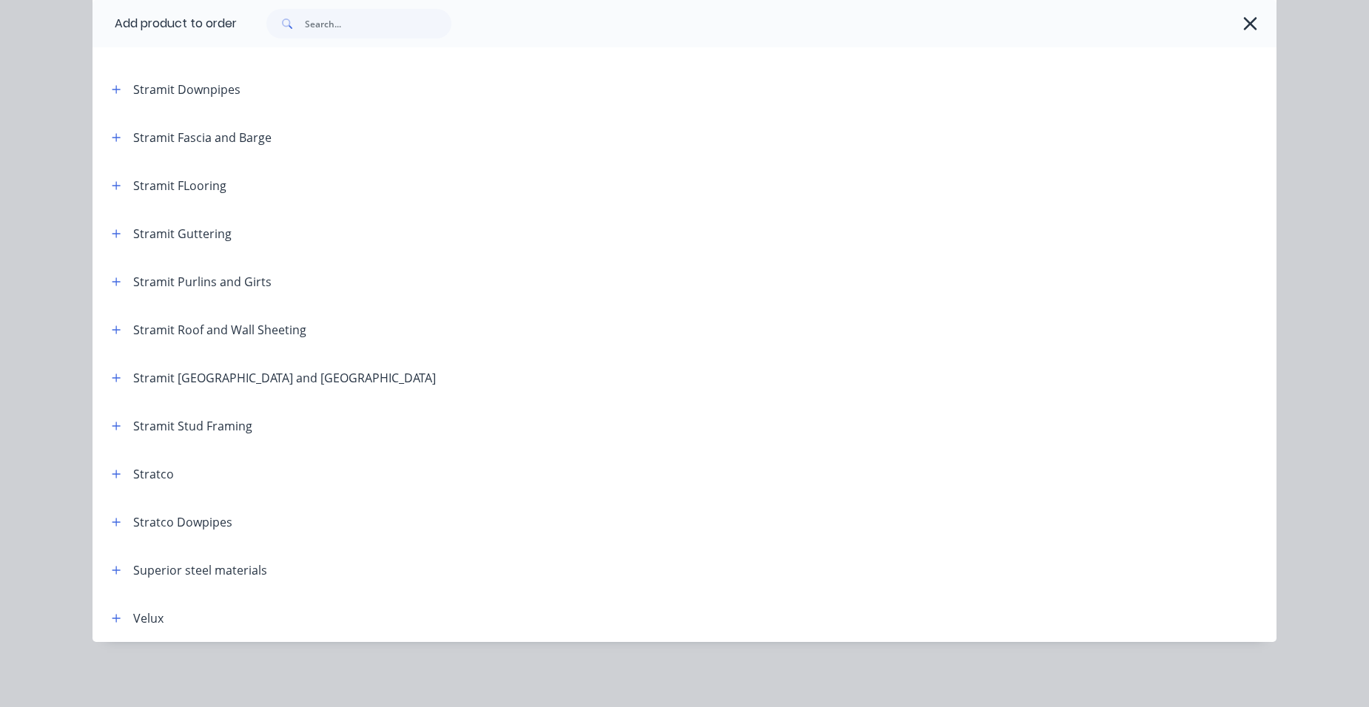
click at [113, 243] on header "Stramit Guttering" at bounding box center [684, 233] width 1184 height 48
click at [112, 235] on icon "button" at bounding box center [116, 233] width 8 height 8
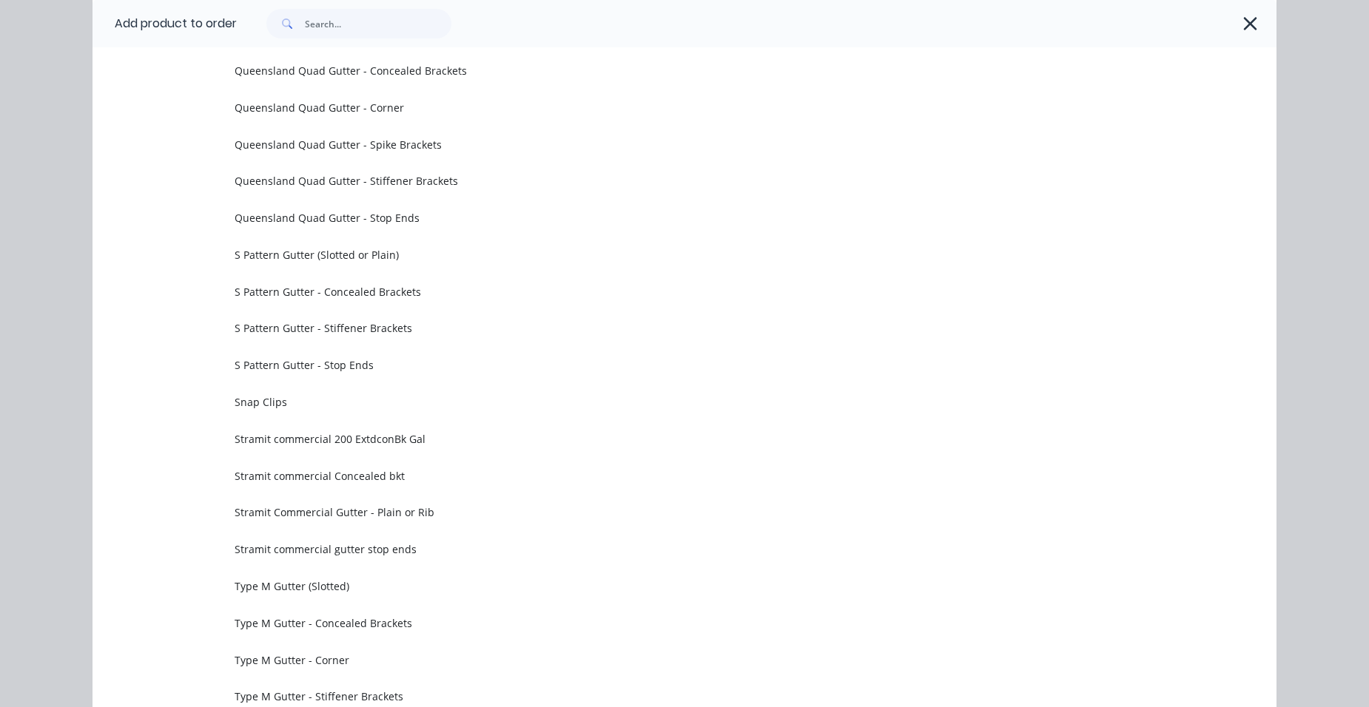
scroll to position [4821, 0]
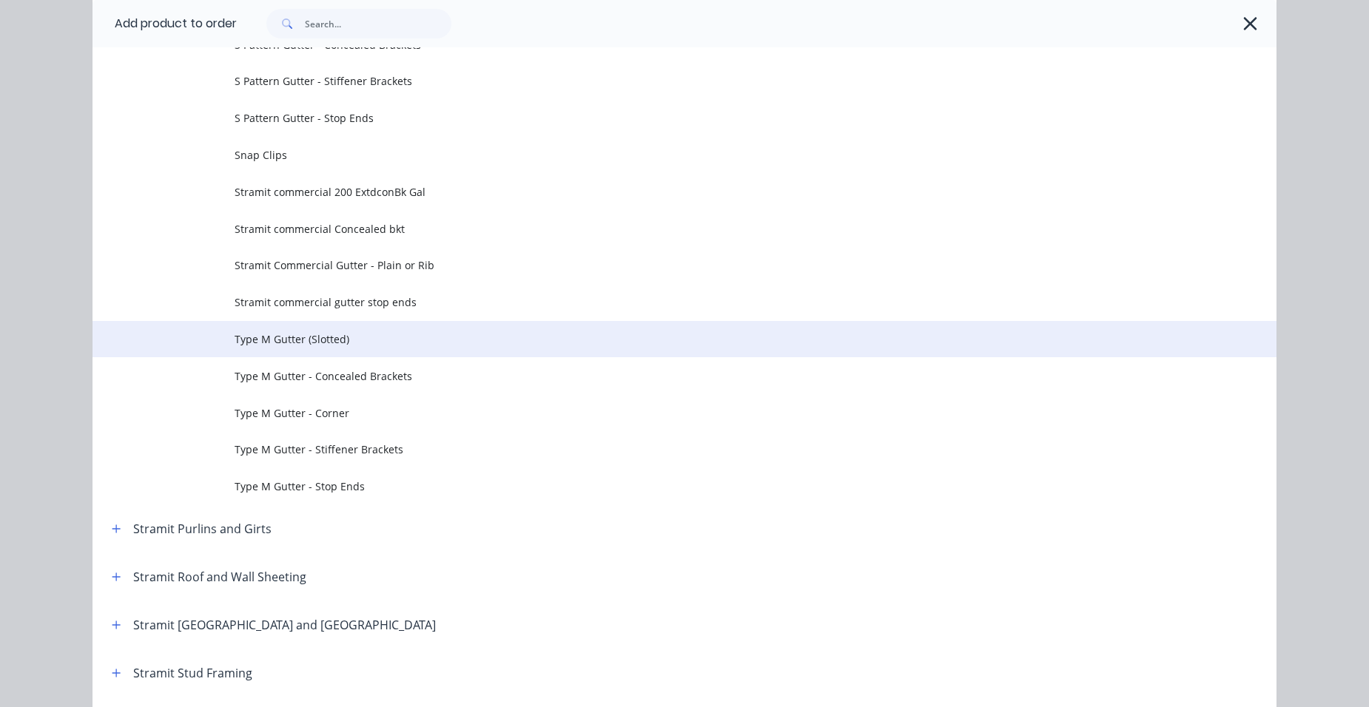
click at [322, 345] on span "Type M Gutter (Slotted)" at bounding box center [651, 339] width 833 height 16
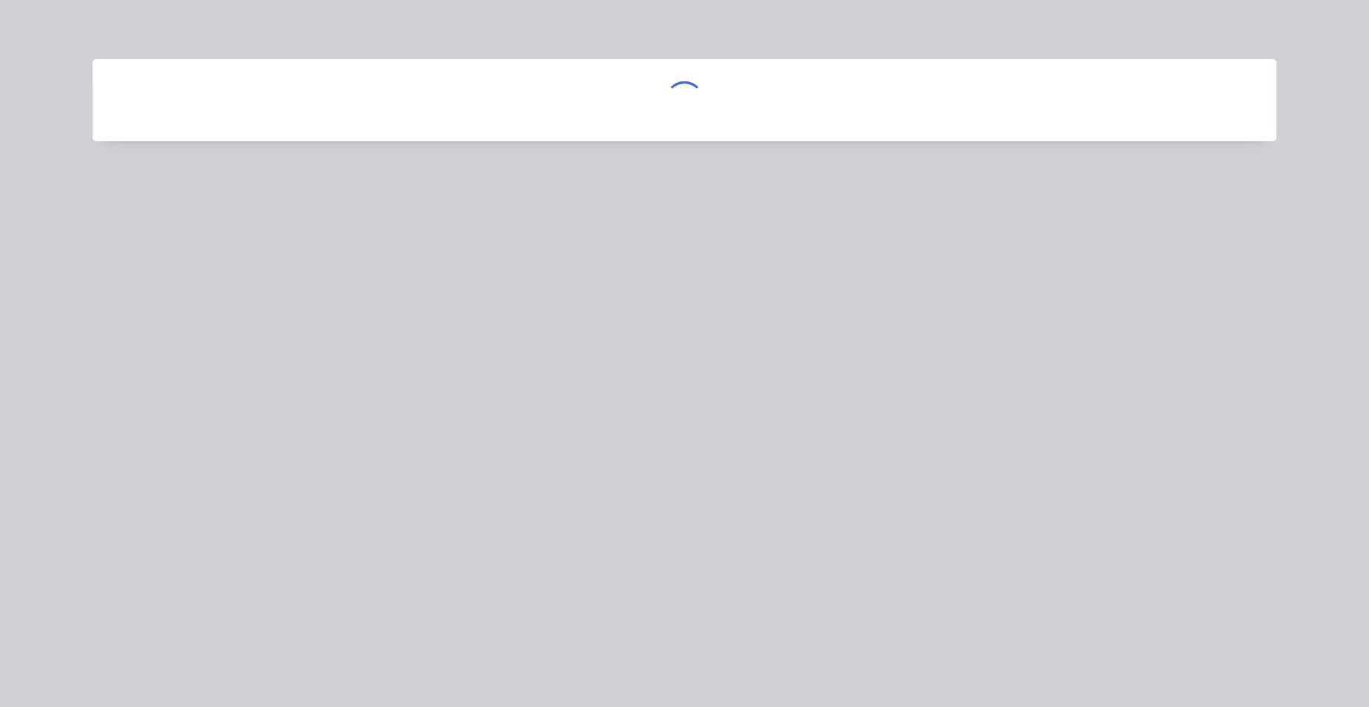
scroll to position [0, 0]
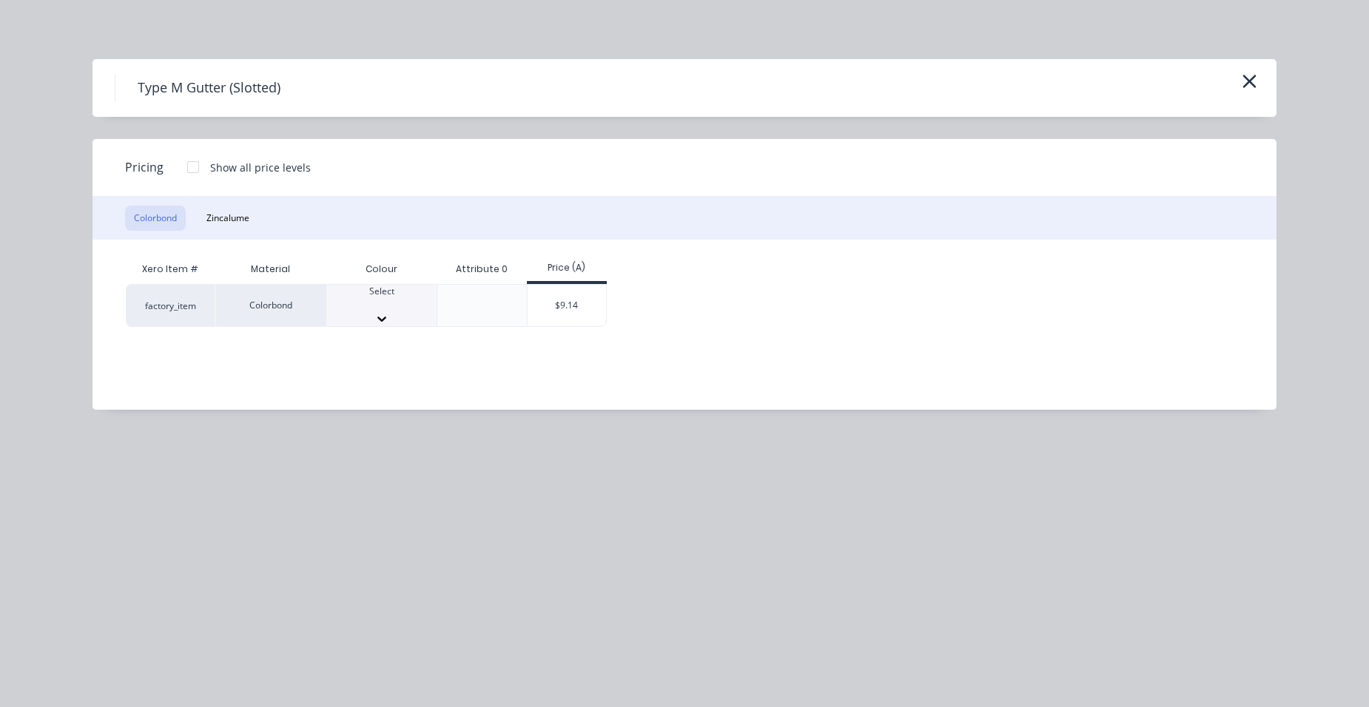
click at [355, 317] on div "Select" at bounding box center [381, 305] width 110 height 41
drag, startPoint x: 396, startPoint y: 377, endPoint x: 570, endPoint y: 348, distance: 177.0
click at [592, 312] on div "$9.14" at bounding box center [566, 310] width 79 height 50
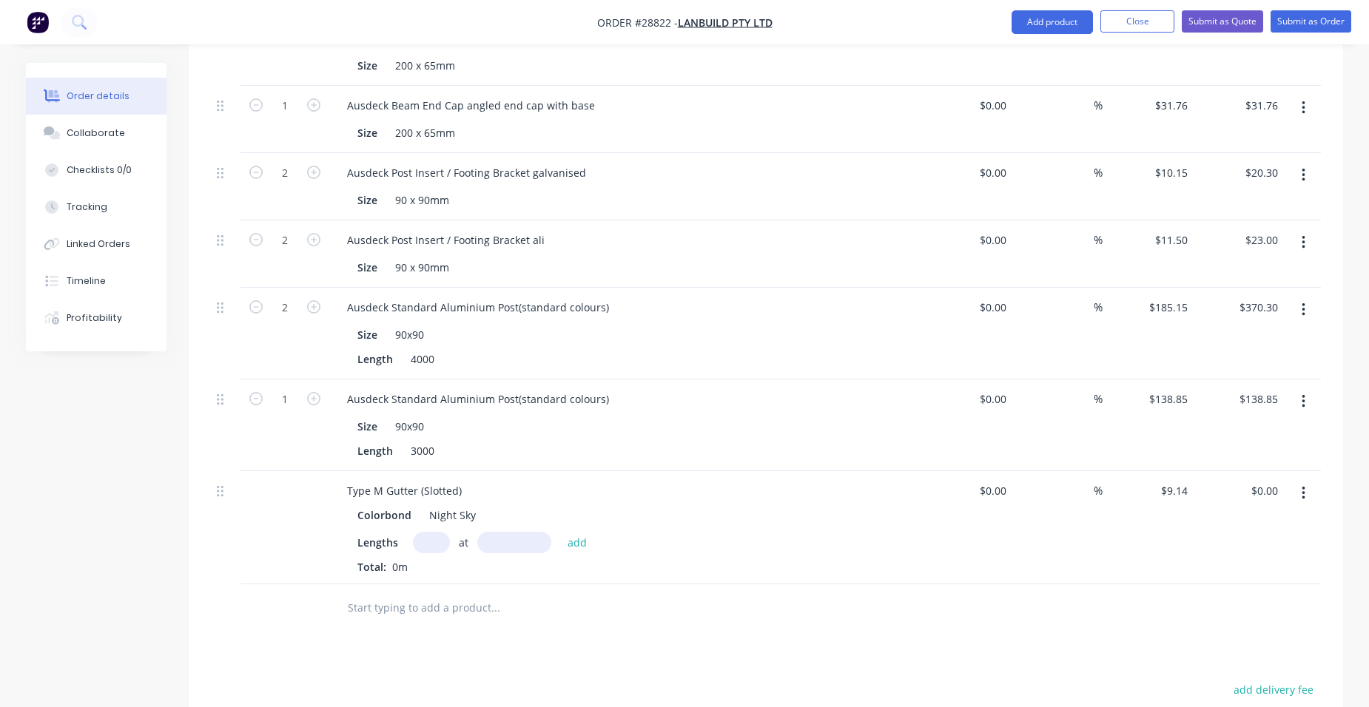
scroll to position [1702, 0]
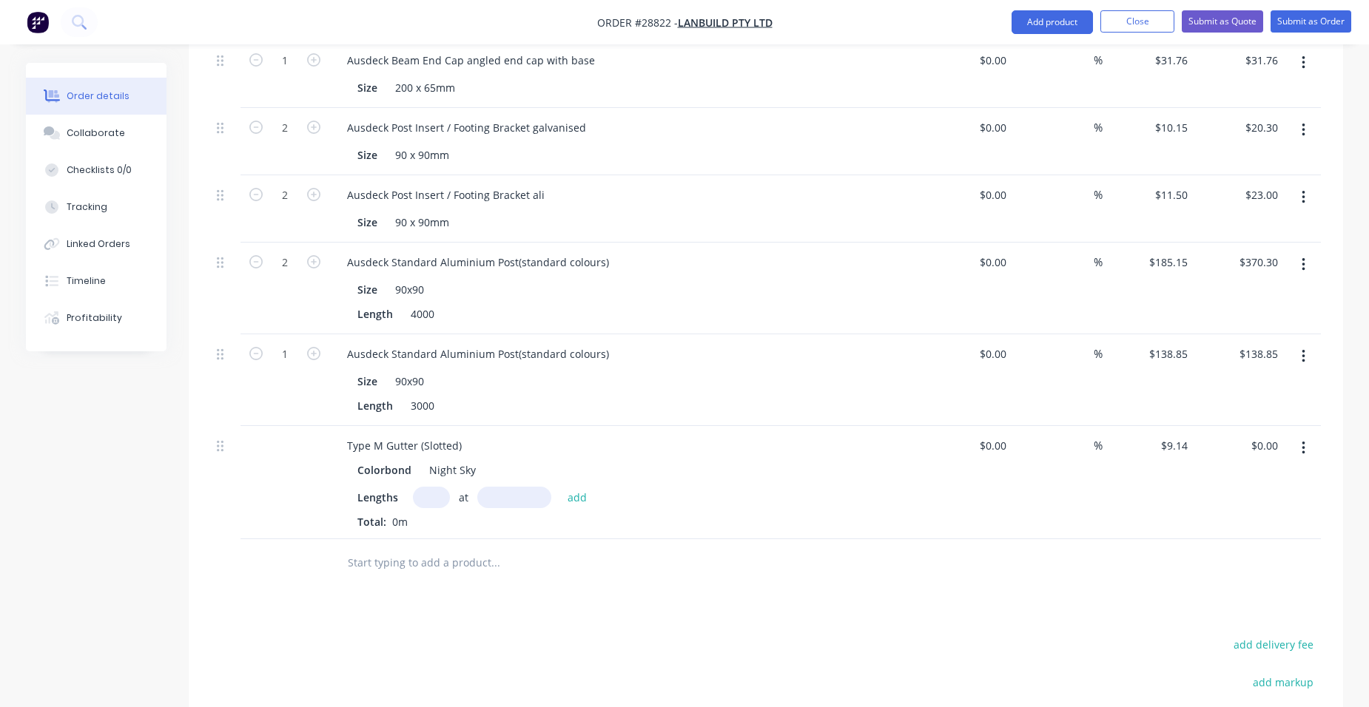
click at [431, 496] on input "text" at bounding box center [431, 497] width 37 height 21
type input "1"
type input "5100"
click at [560, 487] on button "add" at bounding box center [577, 497] width 35 height 20
type input "$46.61"
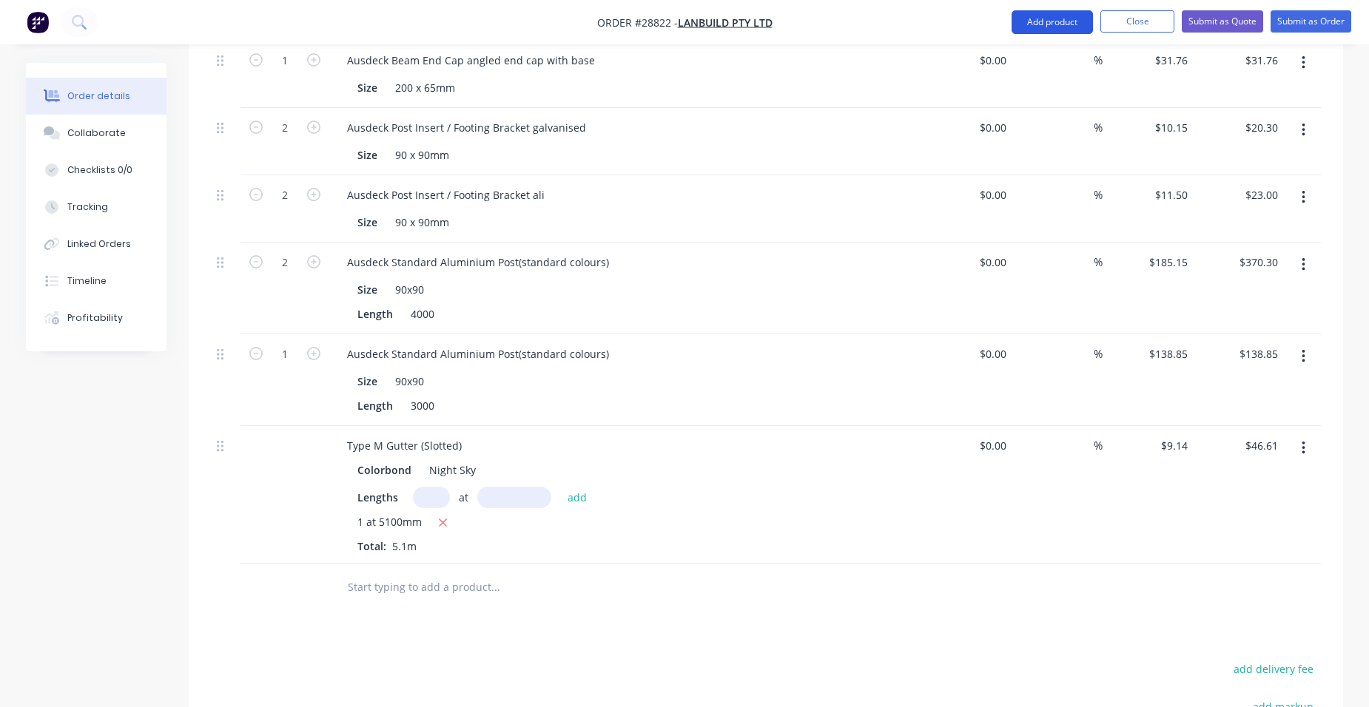
click at [1026, 20] on button "Add product" at bounding box center [1051, 22] width 81 height 24
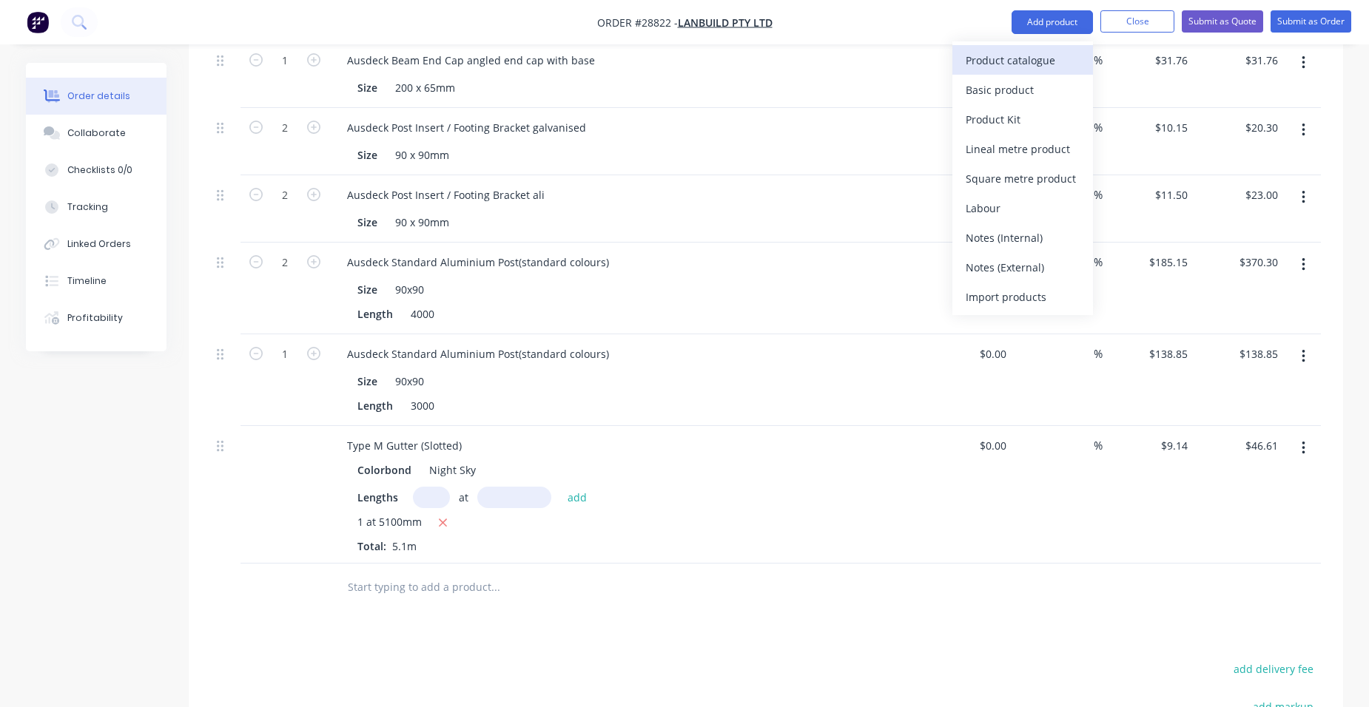
drag, startPoint x: 992, startPoint y: 58, endPoint x: 985, endPoint y: 61, distance: 7.6
click at [985, 61] on div "Product catalogue" at bounding box center [1022, 60] width 114 height 21
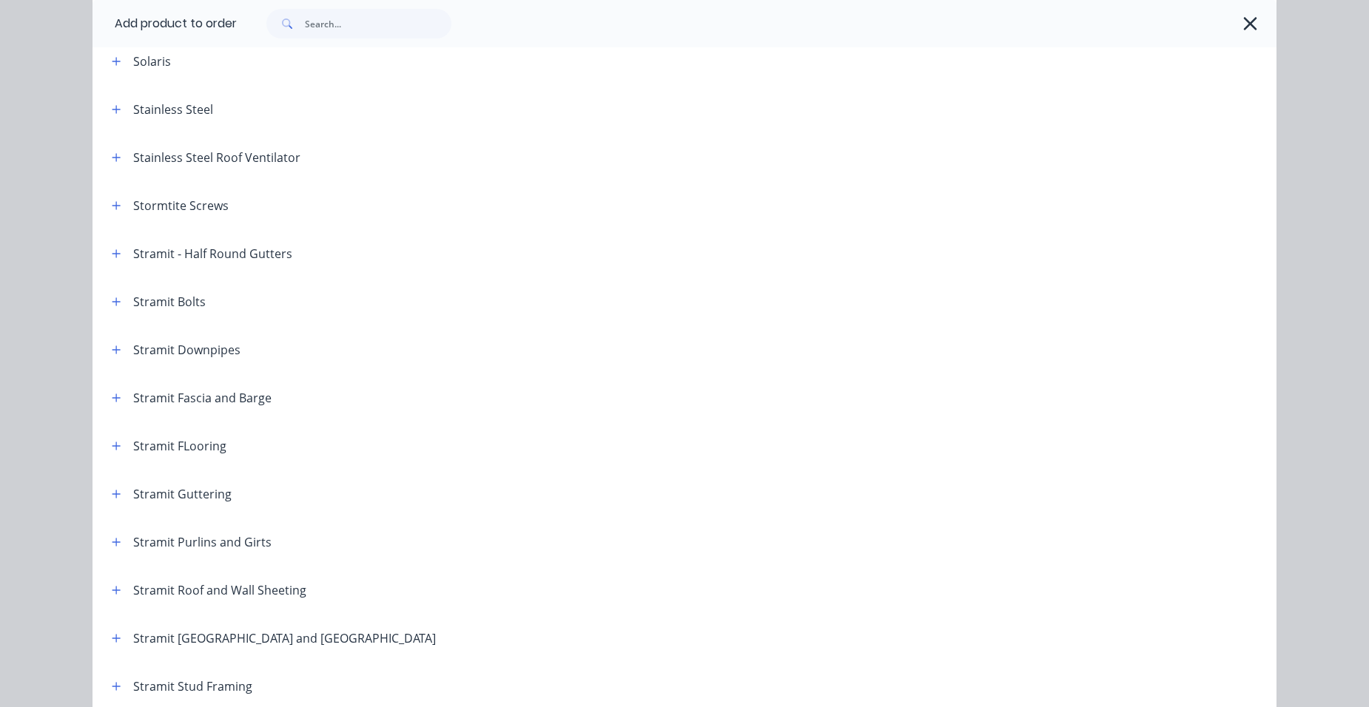
scroll to position [2219, 0]
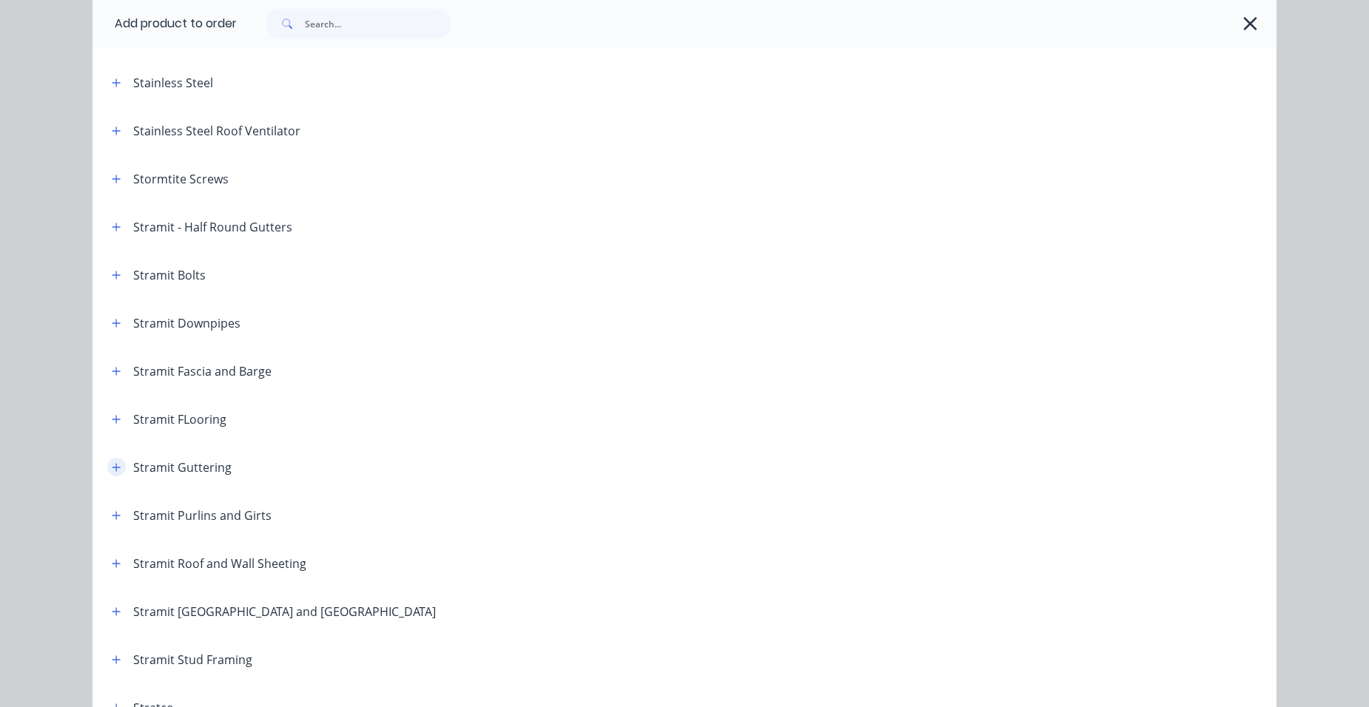
click at [112, 464] on icon "button" at bounding box center [116, 467] width 9 height 10
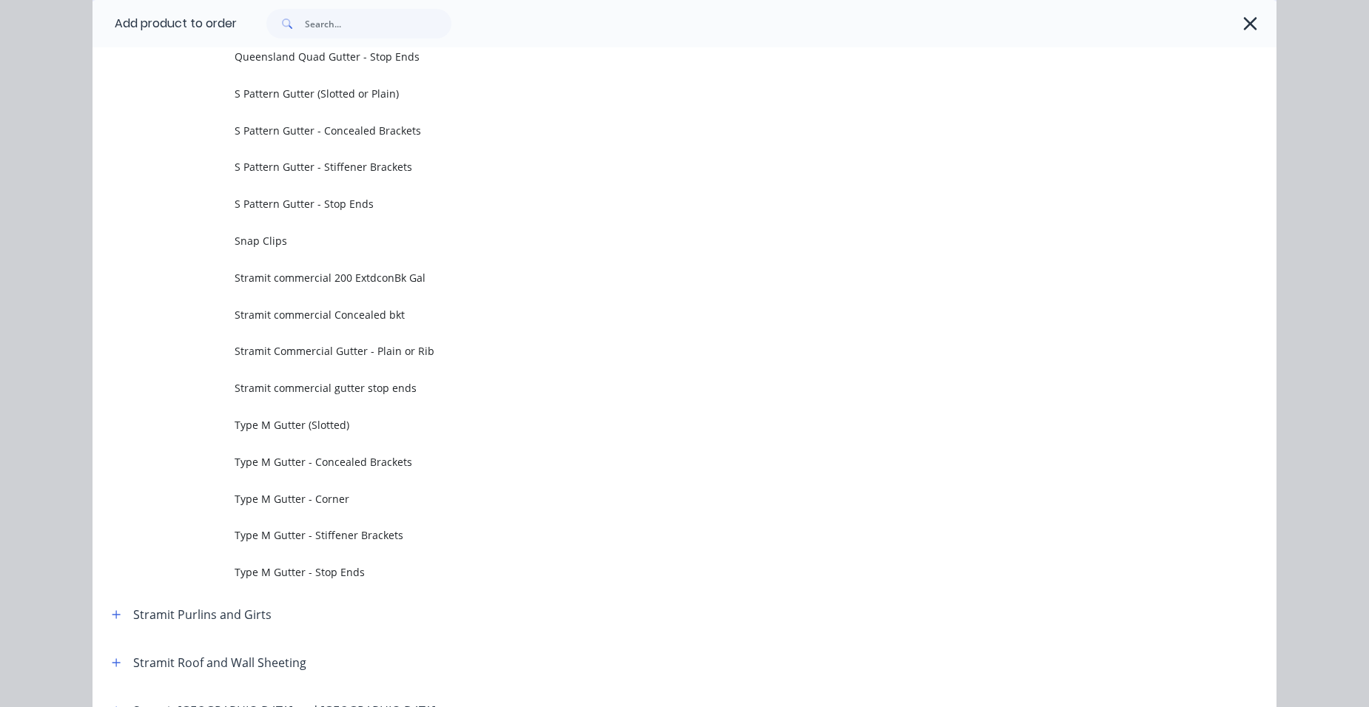
scroll to position [4957, 0]
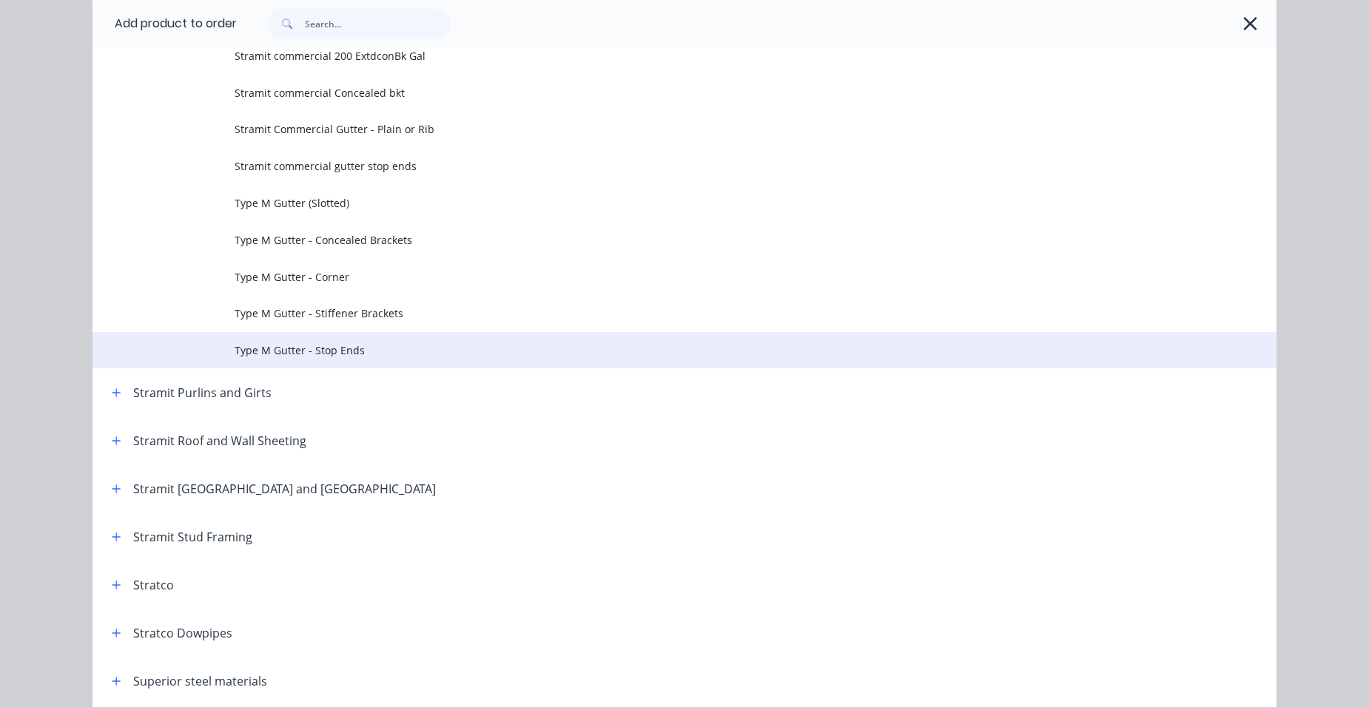
click at [283, 354] on span "Type M Gutter - Stop Ends" at bounding box center [651, 351] width 833 height 16
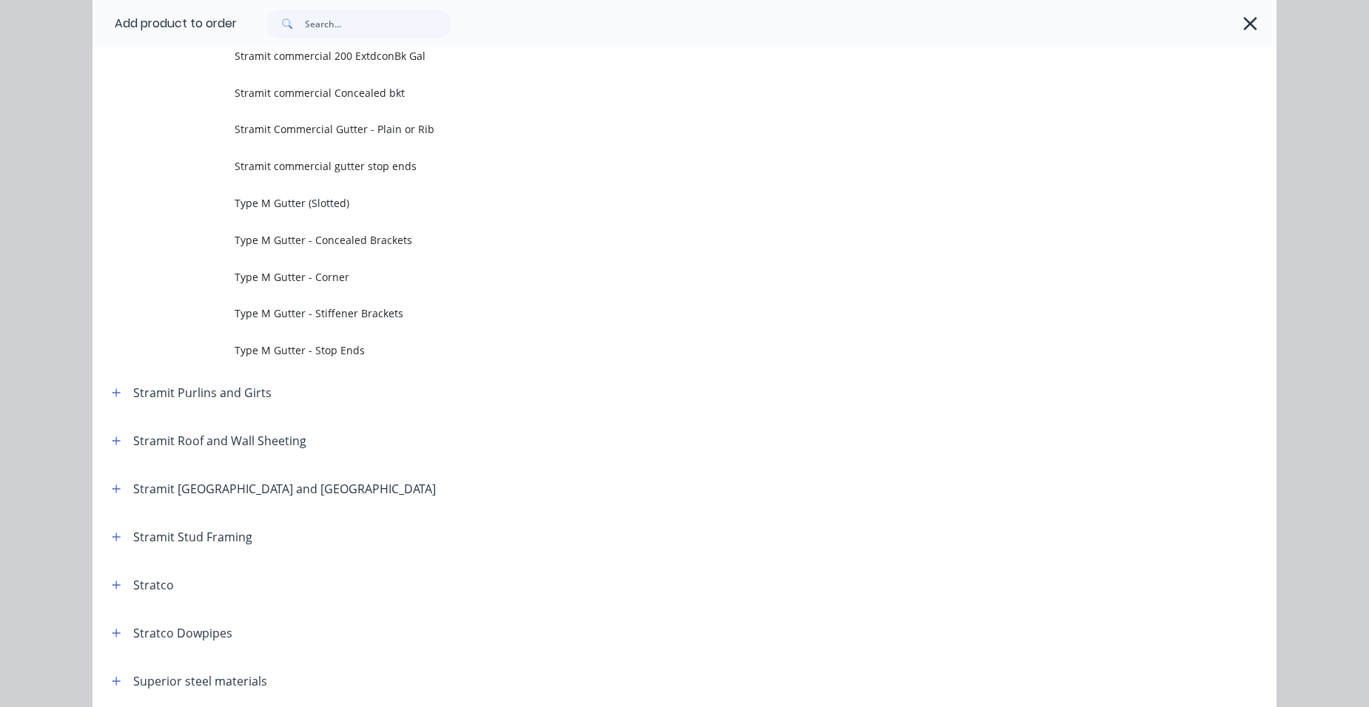
scroll to position [0, 0]
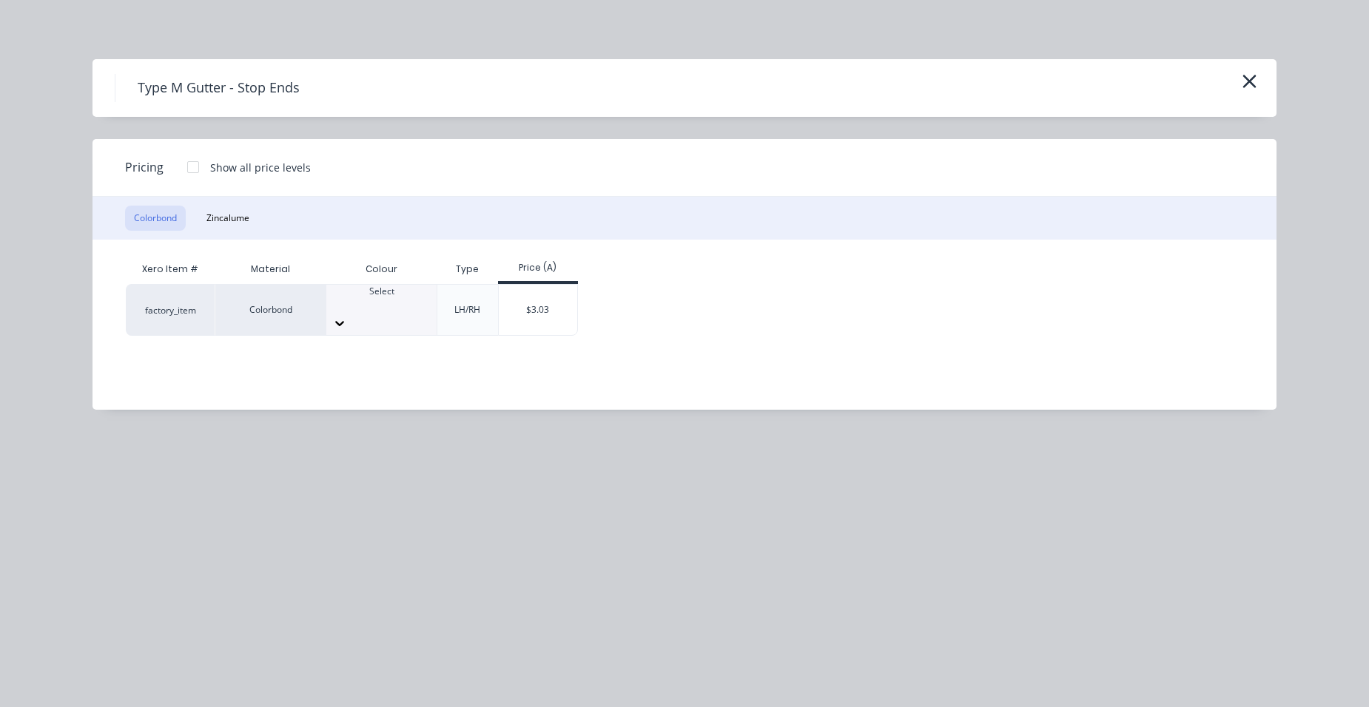
click at [363, 315] on div "Select" at bounding box center [381, 310] width 110 height 50
click at [525, 319] on div "$3.03" at bounding box center [538, 310] width 79 height 50
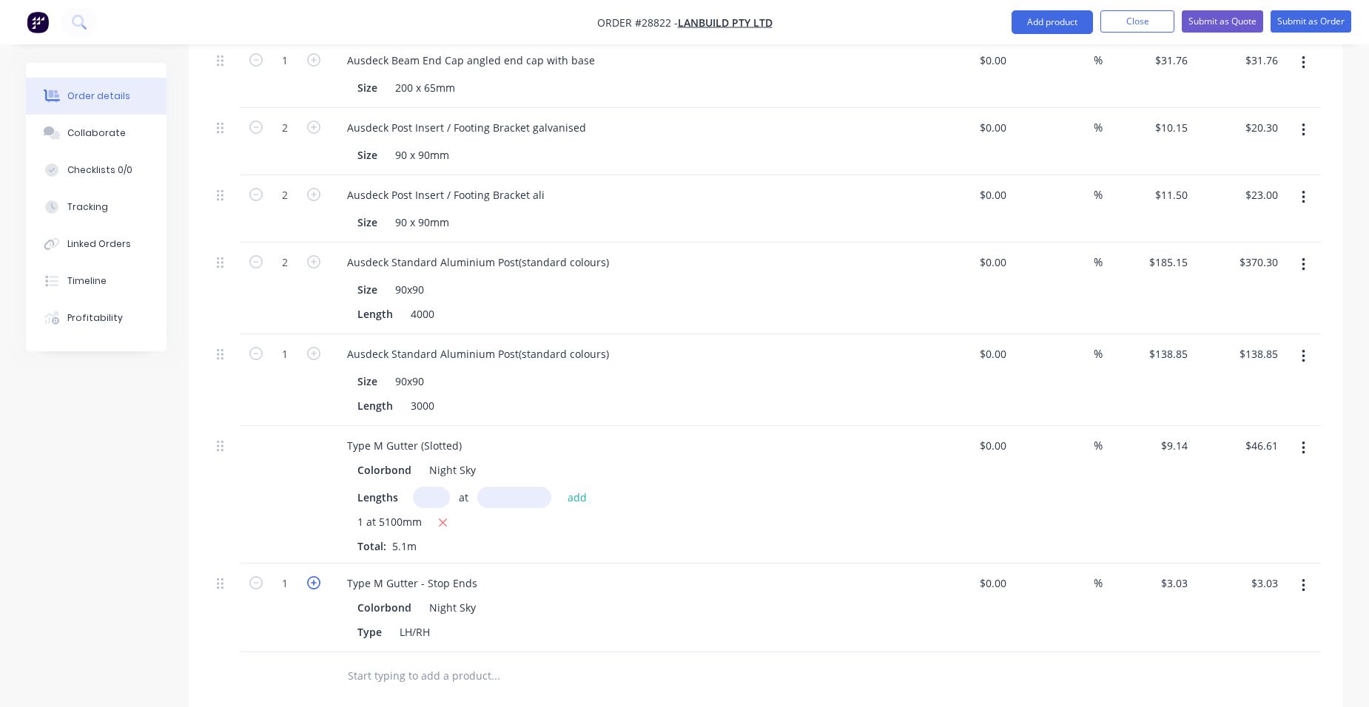
click at [310, 579] on icon "button" at bounding box center [313, 582] width 13 height 13
type input "2"
type input "$6.06"
click at [1032, 28] on button "Add product" at bounding box center [1051, 22] width 81 height 24
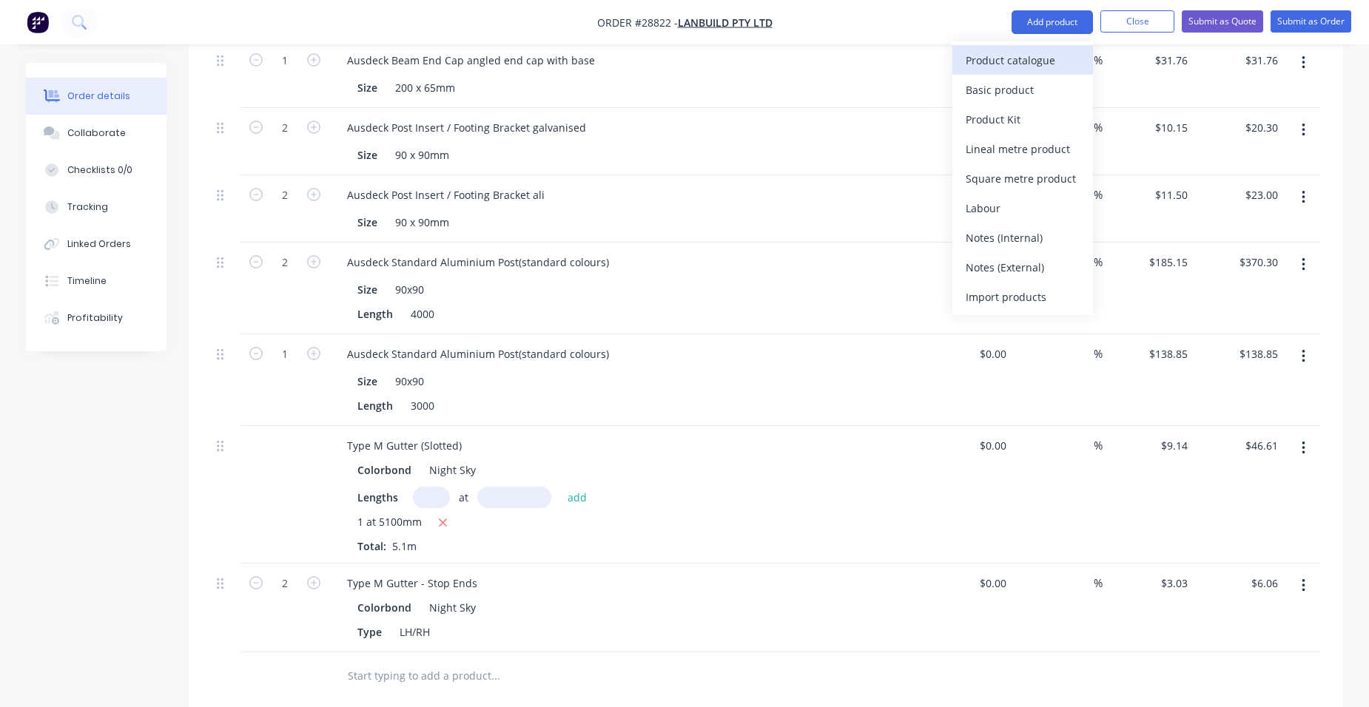
click at [1020, 51] on div "Product catalogue" at bounding box center [1022, 60] width 114 height 21
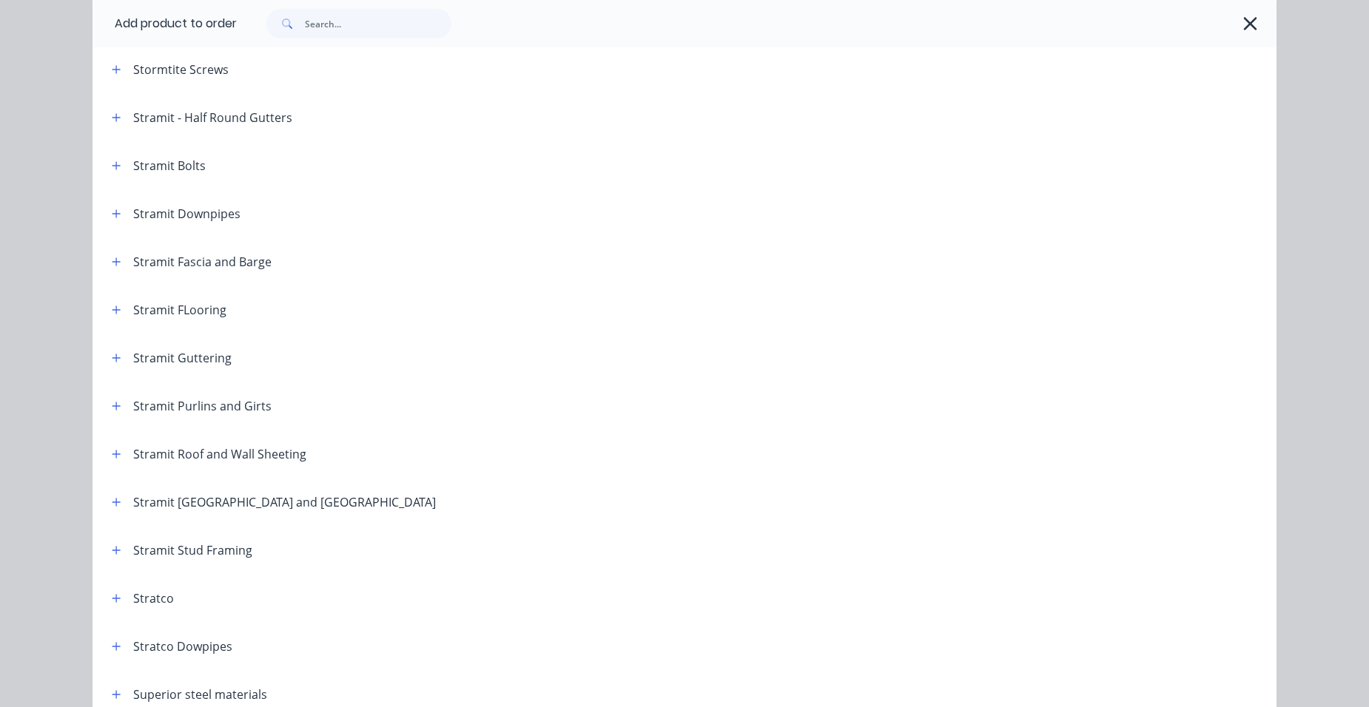
scroll to position [2367, 0]
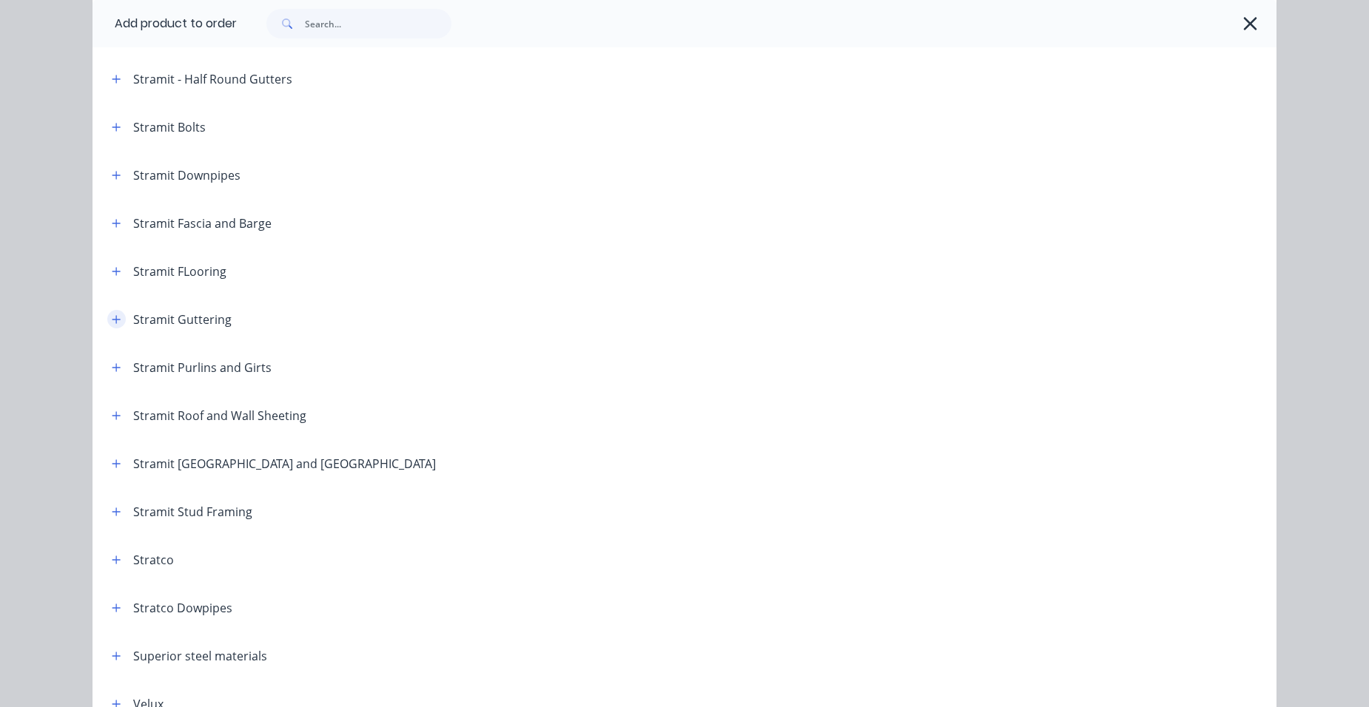
click at [112, 319] on icon "button" at bounding box center [116, 319] width 8 height 8
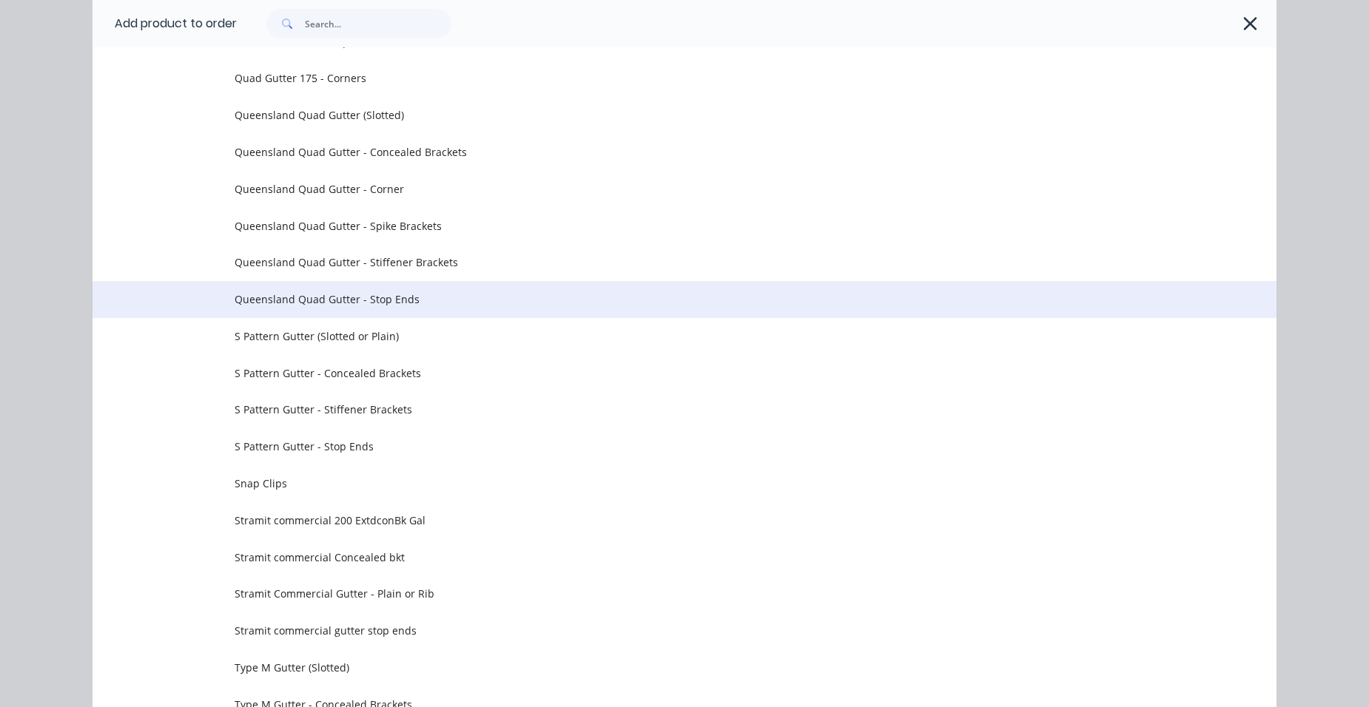
scroll to position [4809, 0]
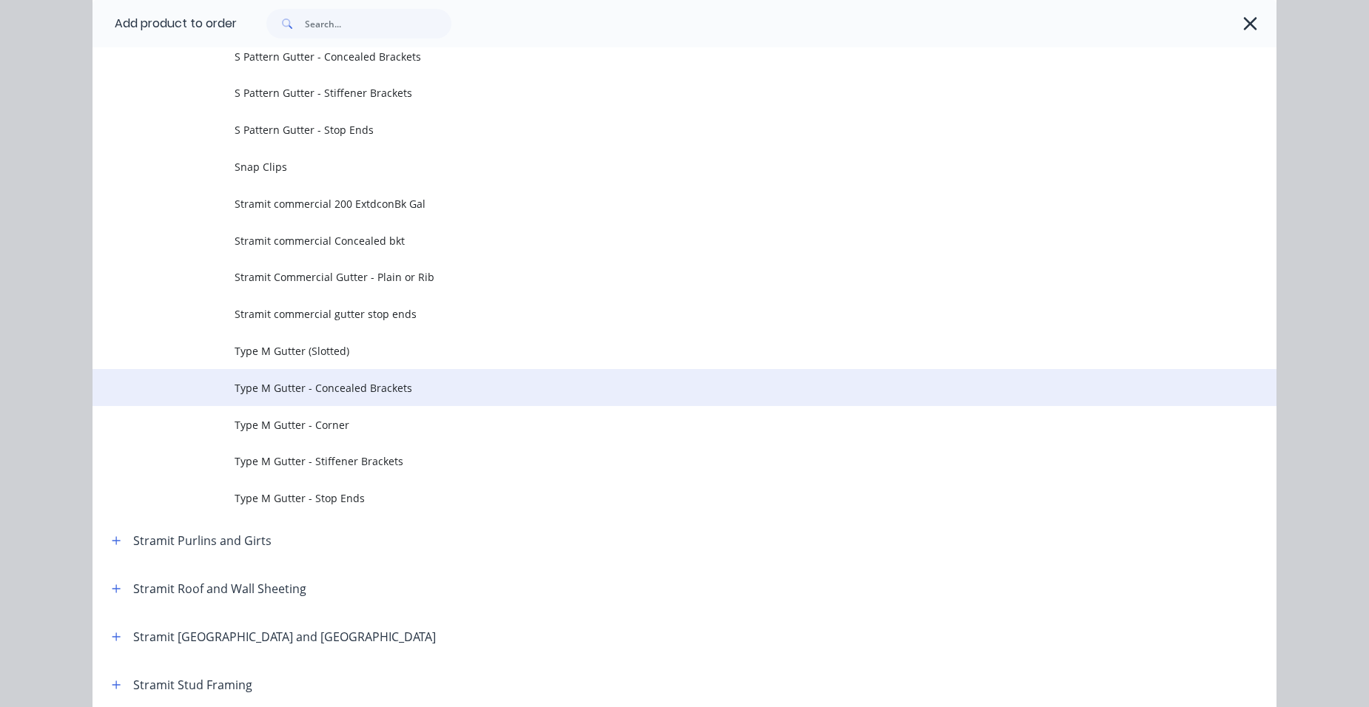
click at [337, 387] on span "Type M Gutter - Concealed Brackets" at bounding box center [651, 388] width 833 height 16
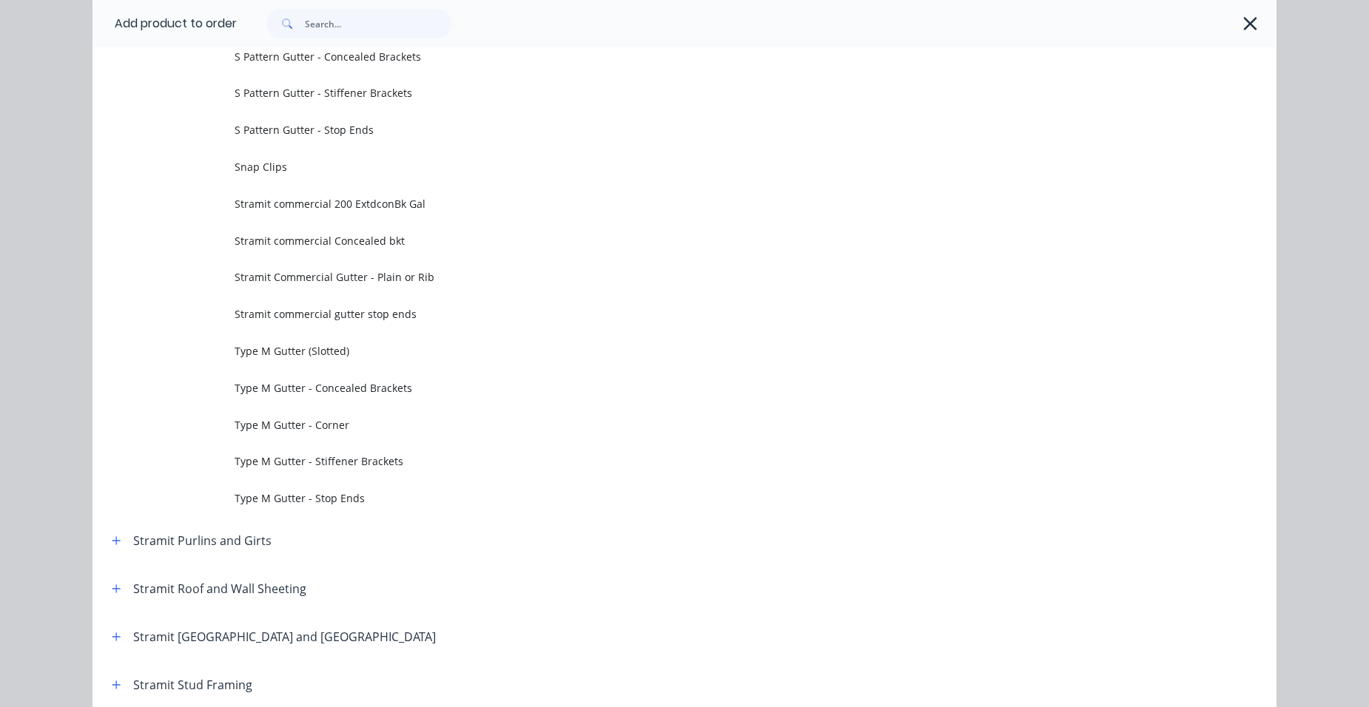
scroll to position [0, 0]
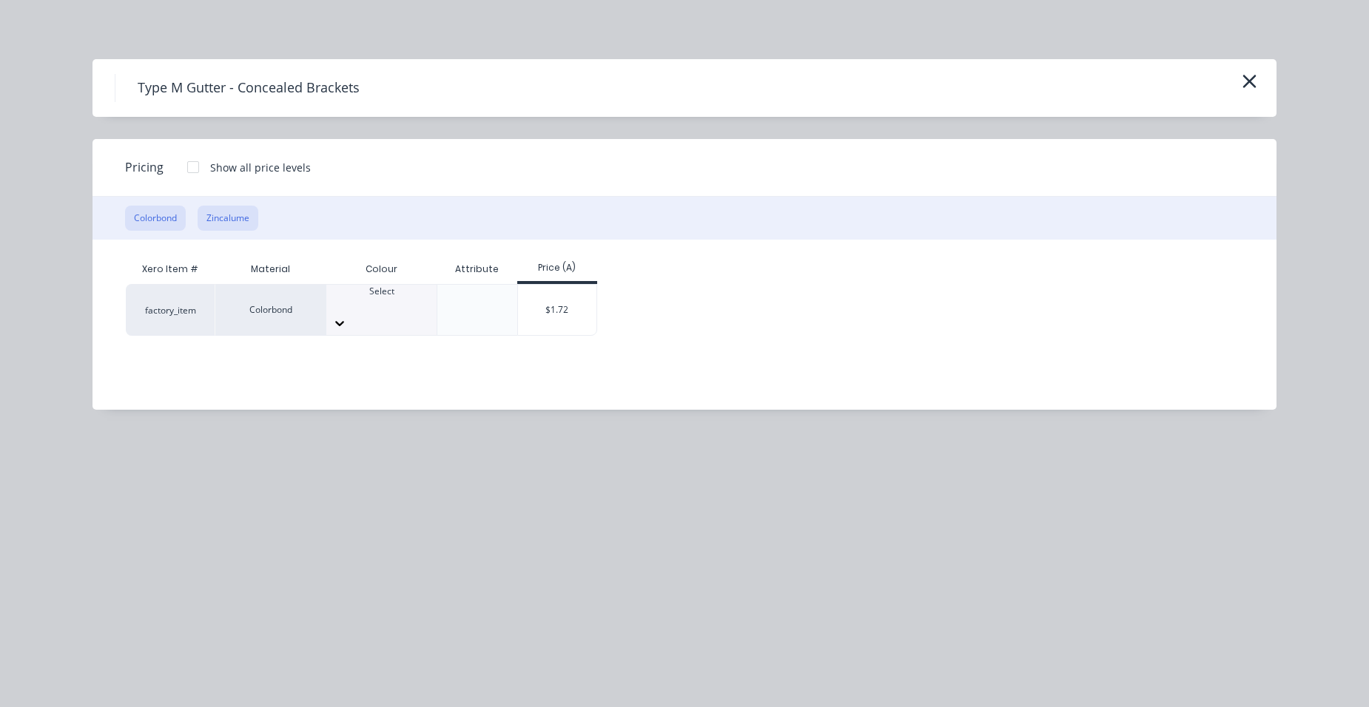
click at [243, 215] on button "Zincalume" at bounding box center [228, 218] width 61 height 25
drag, startPoint x: 428, startPoint y: 291, endPoint x: 425, endPoint y: 308, distance: 18.1
click at [431, 291] on div "$1.45" at bounding box center [456, 303] width 79 height 36
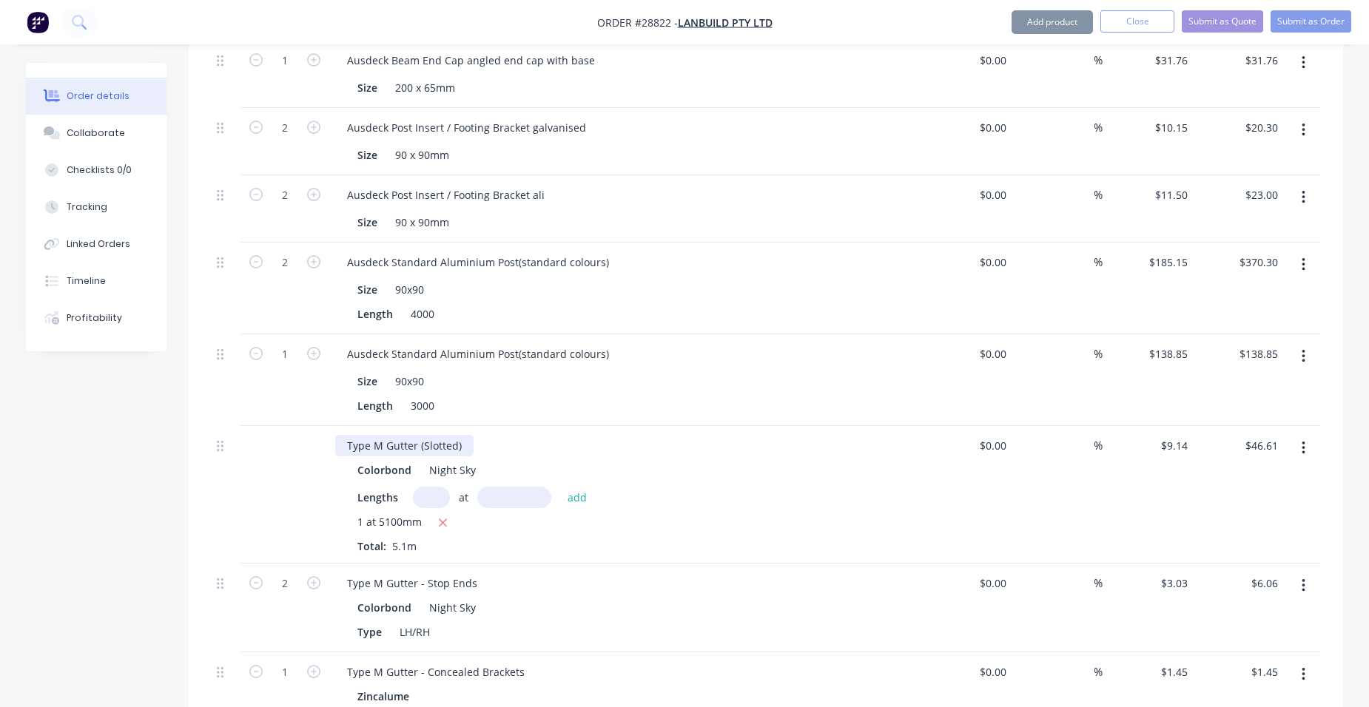
scroll to position [1997, 0]
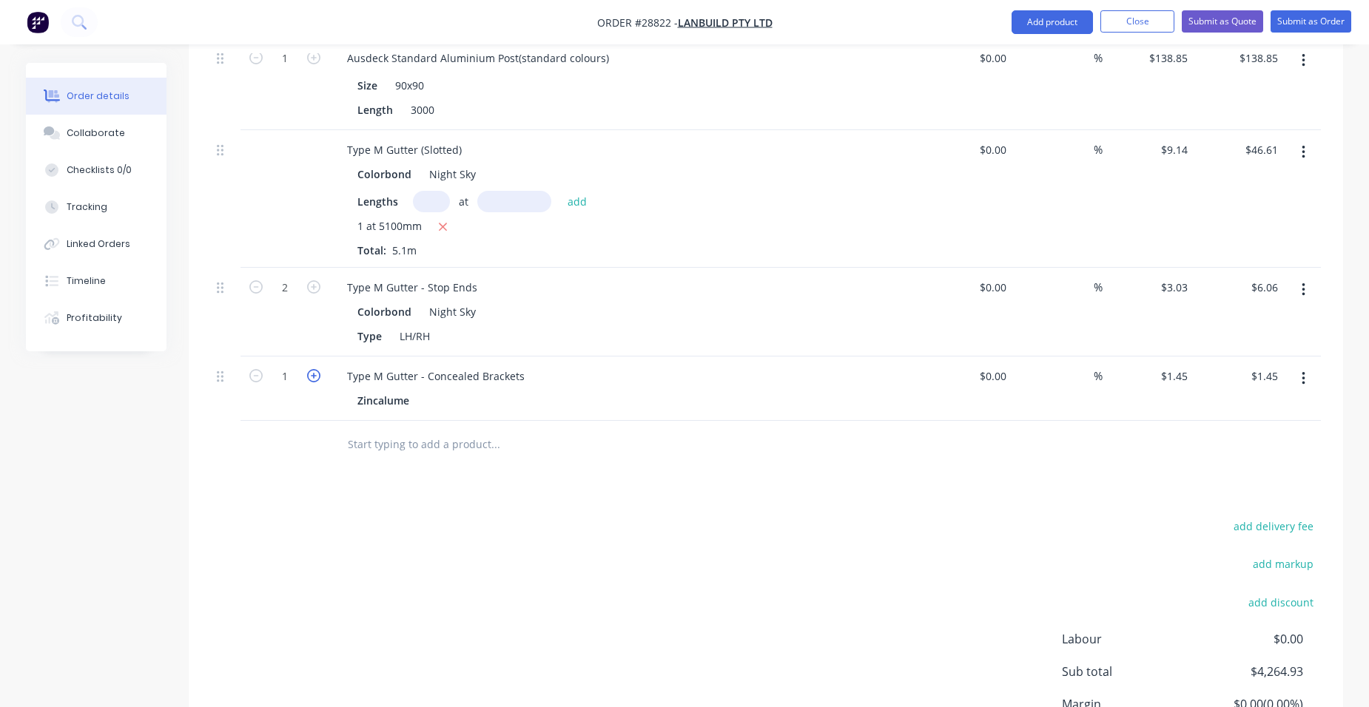
click at [315, 369] on icon "button" at bounding box center [313, 375] width 13 height 13
type input "2"
type input "$2.90"
click at [315, 369] on icon "button" at bounding box center [313, 375] width 13 height 13
type input "3"
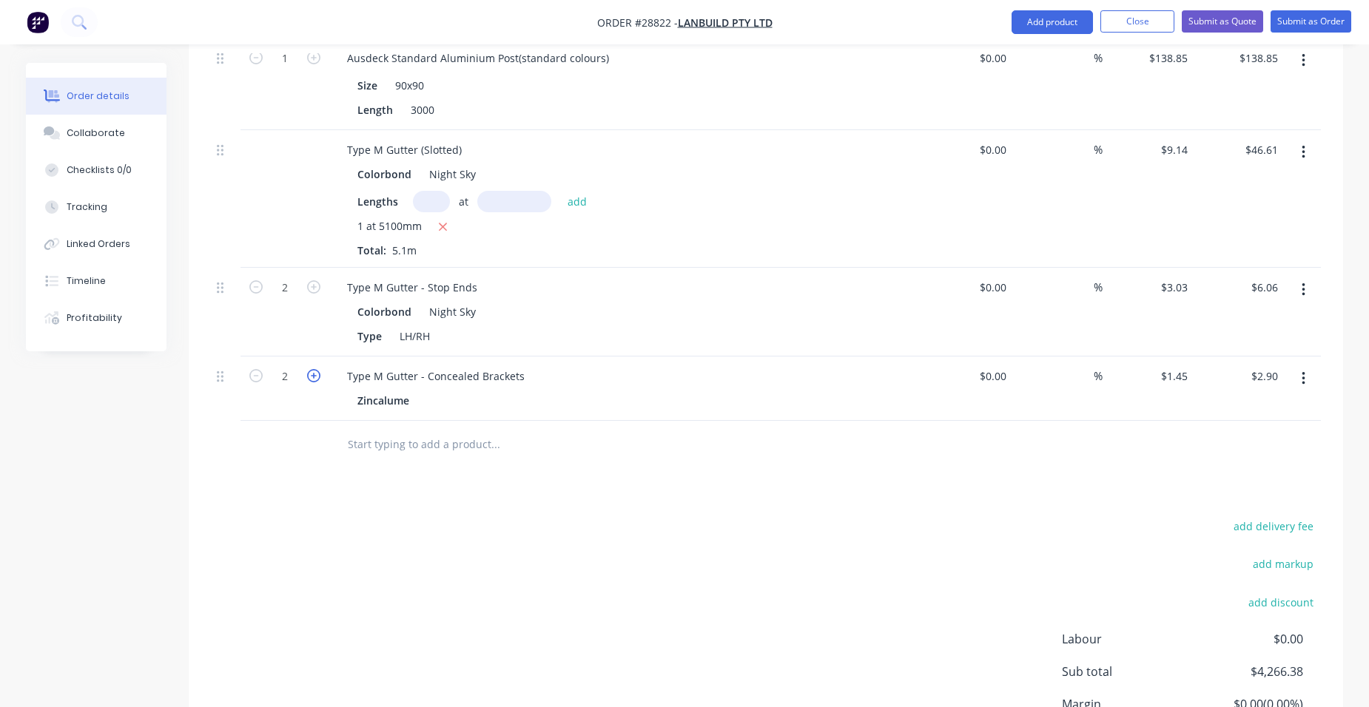
type input "$4.35"
click at [315, 369] on icon "button" at bounding box center [313, 375] width 13 height 13
type input "4"
type input "$5.80"
click at [315, 369] on icon "button" at bounding box center [313, 375] width 13 height 13
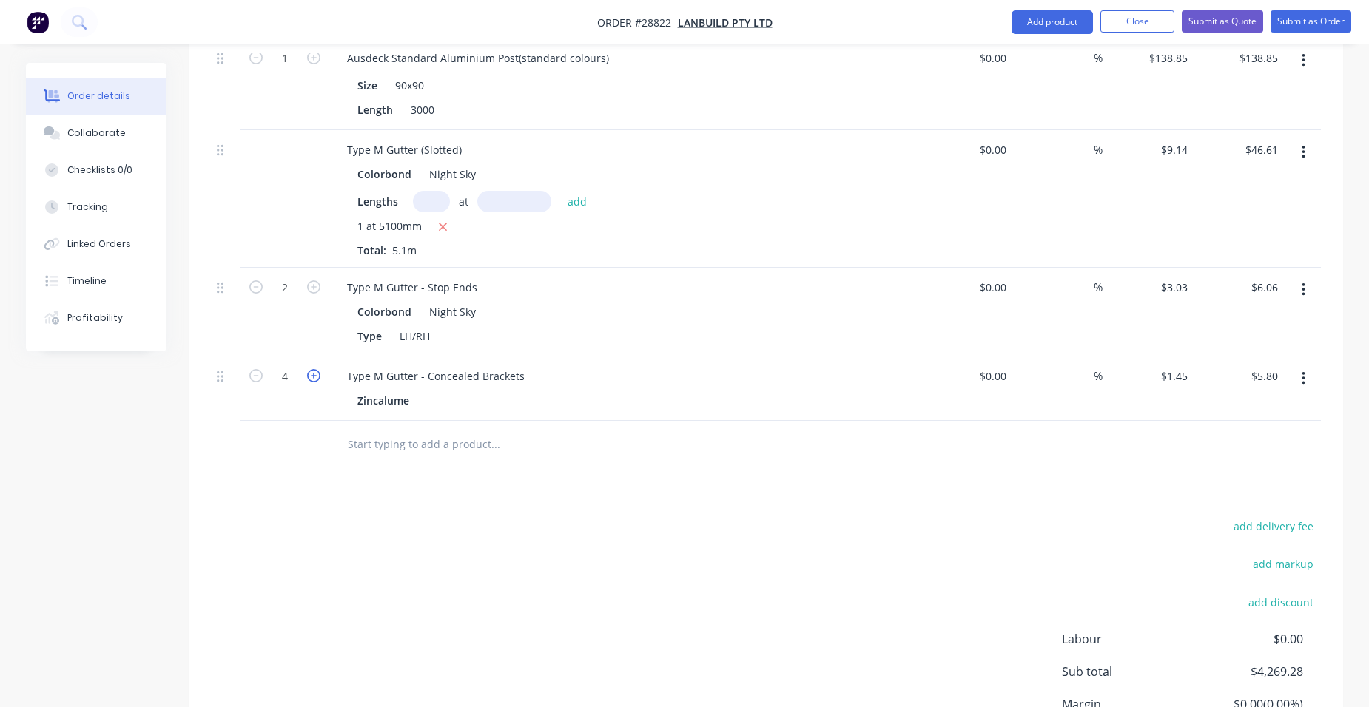
type input "5"
type input "$7.25"
click at [315, 369] on icon "button" at bounding box center [313, 375] width 13 height 13
type input "6"
type input "$8.70"
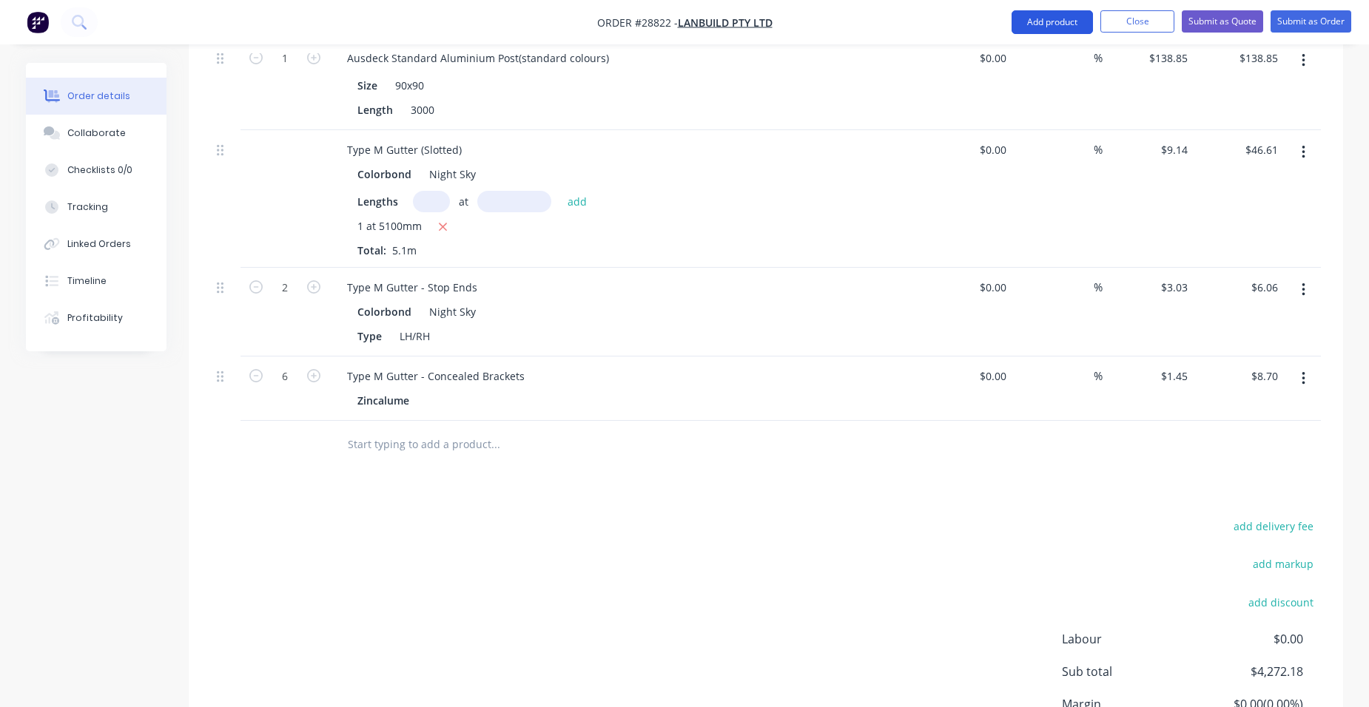
click at [1053, 25] on button "Add product" at bounding box center [1051, 22] width 81 height 24
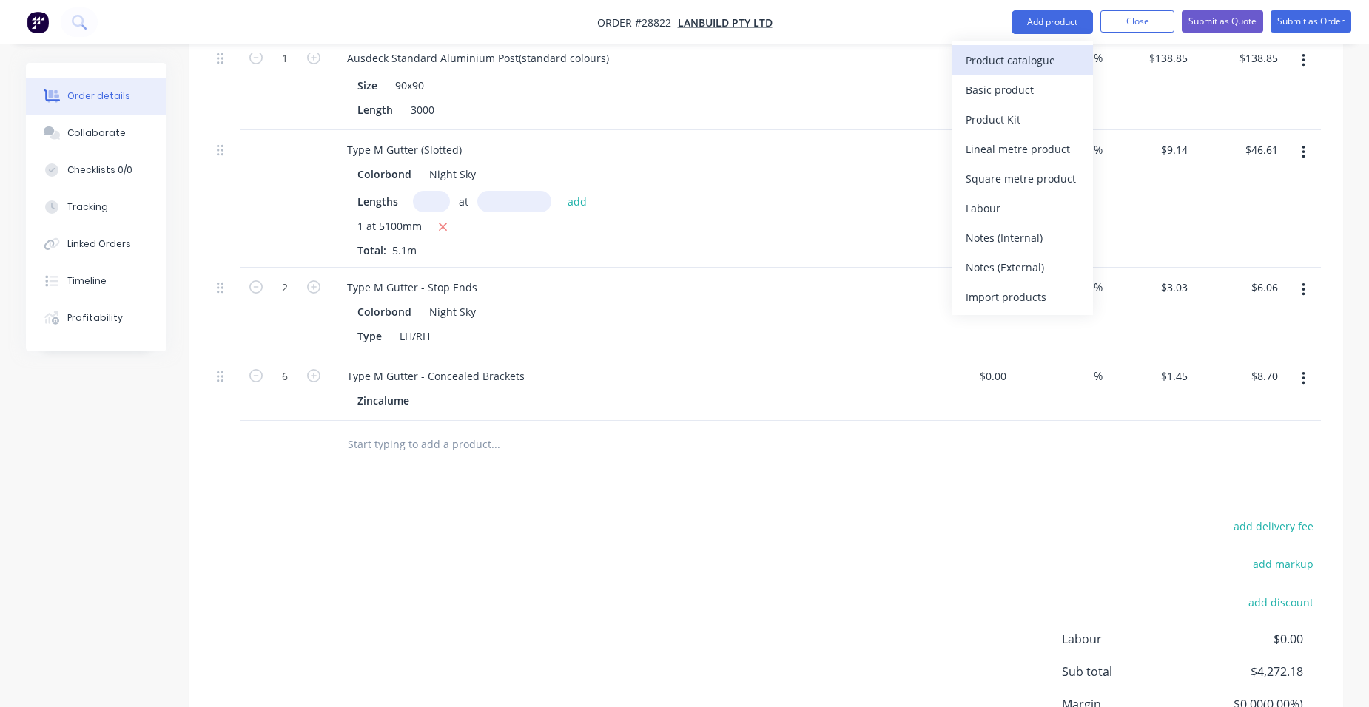
click at [1030, 58] on div "Product catalogue" at bounding box center [1022, 60] width 114 height 21
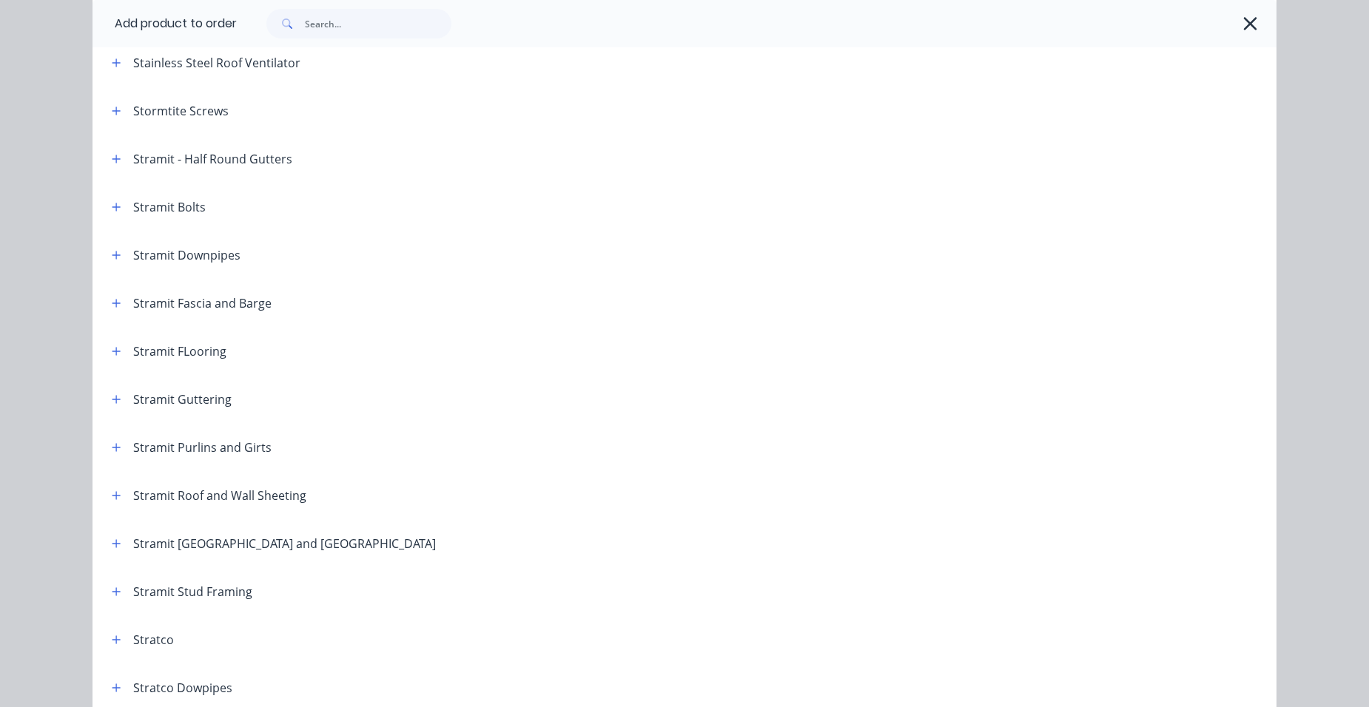
scroll to position [2293, 0]
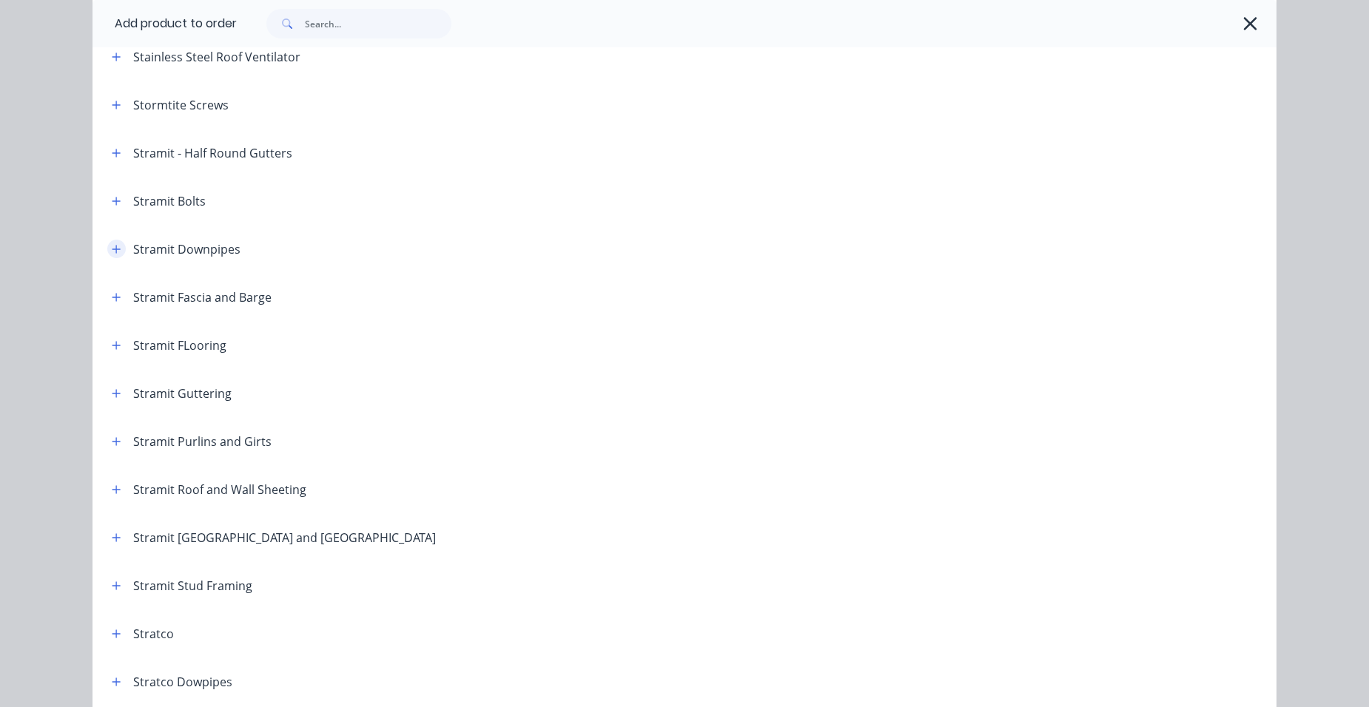
click at [112, 253] on icon "button" at bounding box center [116, 249] width 9 height 10
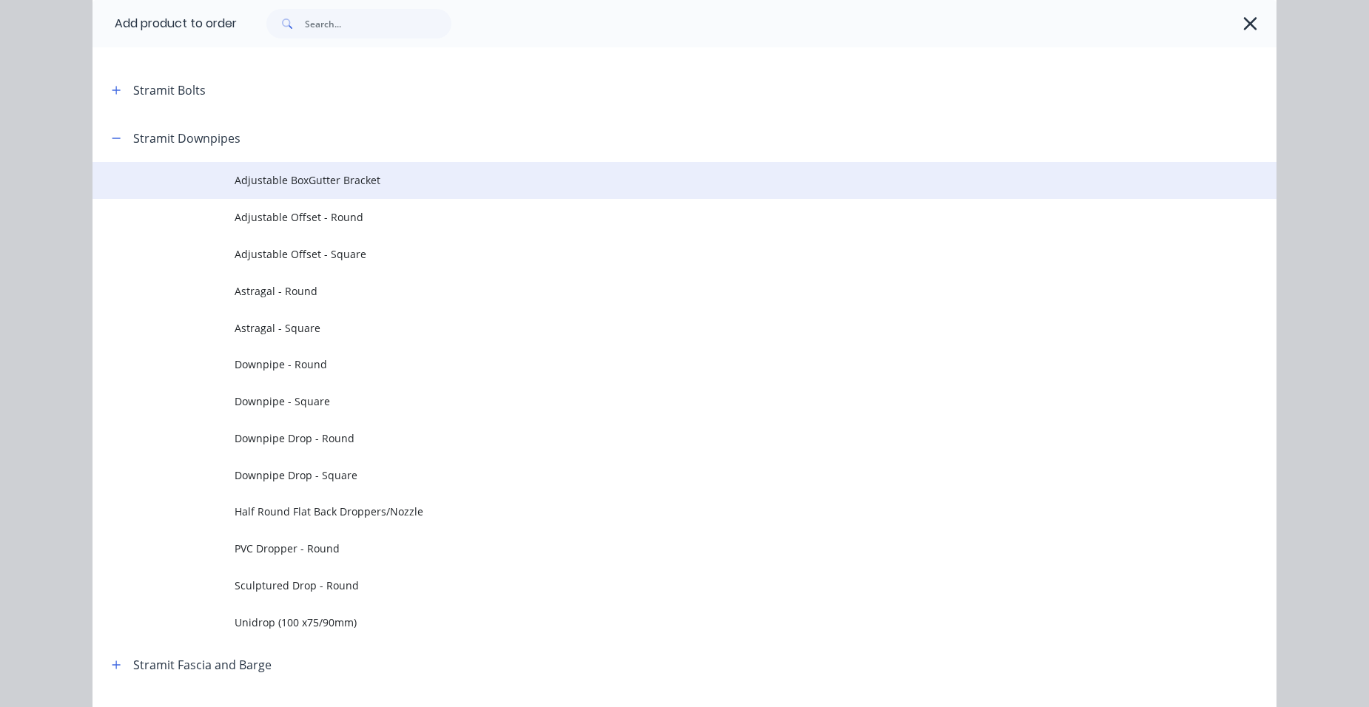
scroll to position [2589, 0]
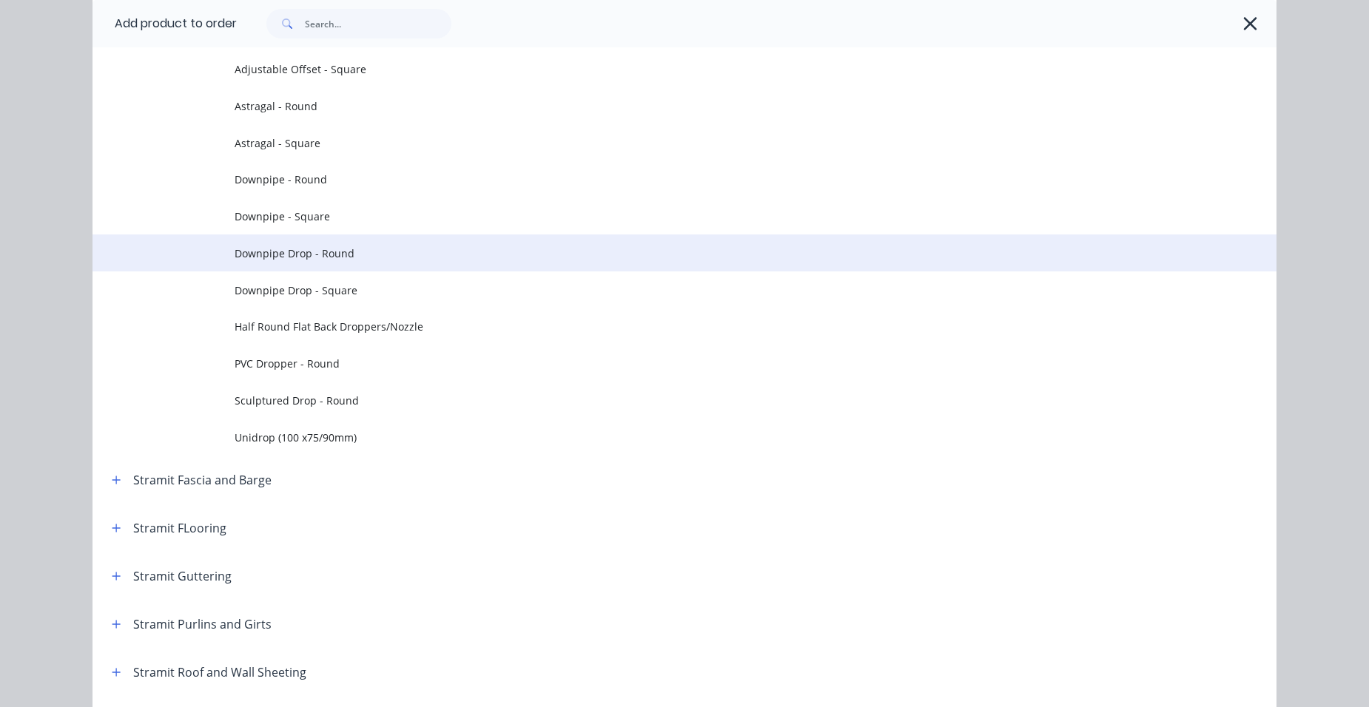
click at [380, 248] on span "Downpipe Drop - Round" at bounding box center [651, 254] width 833 height 16
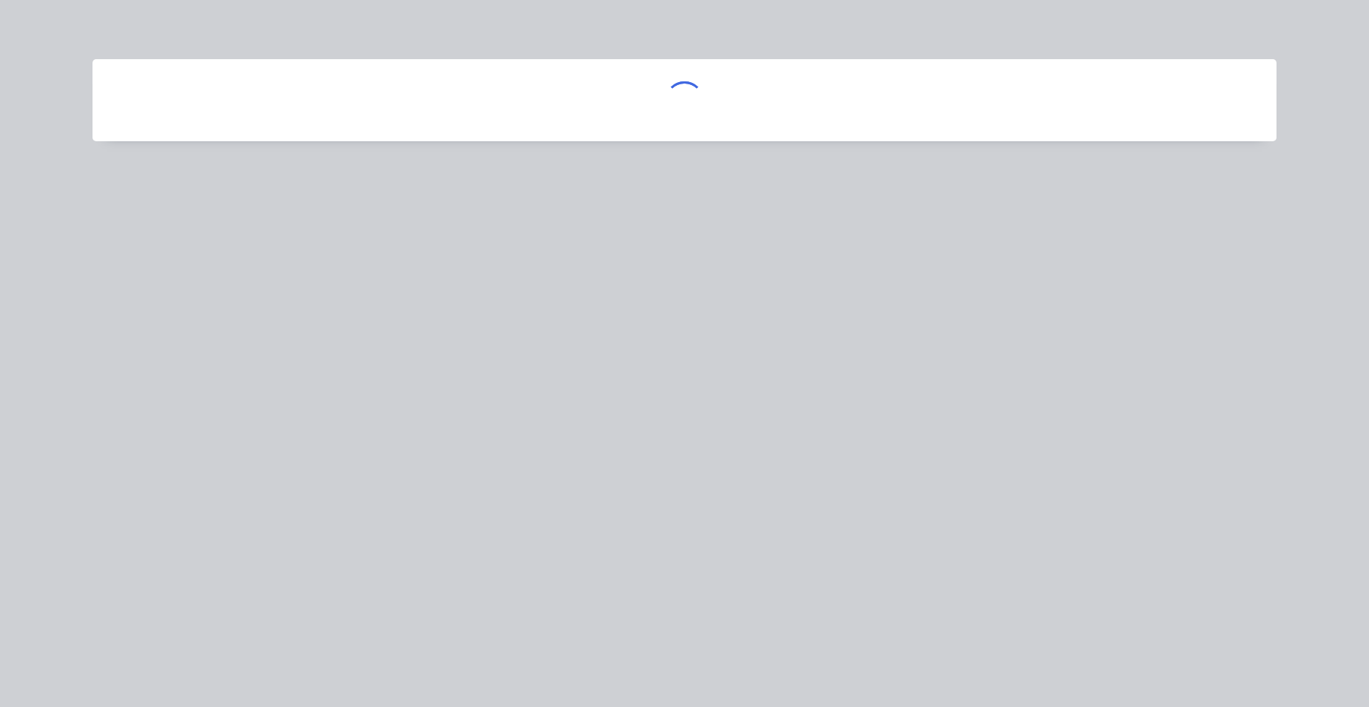
scroll to position [0, 0]
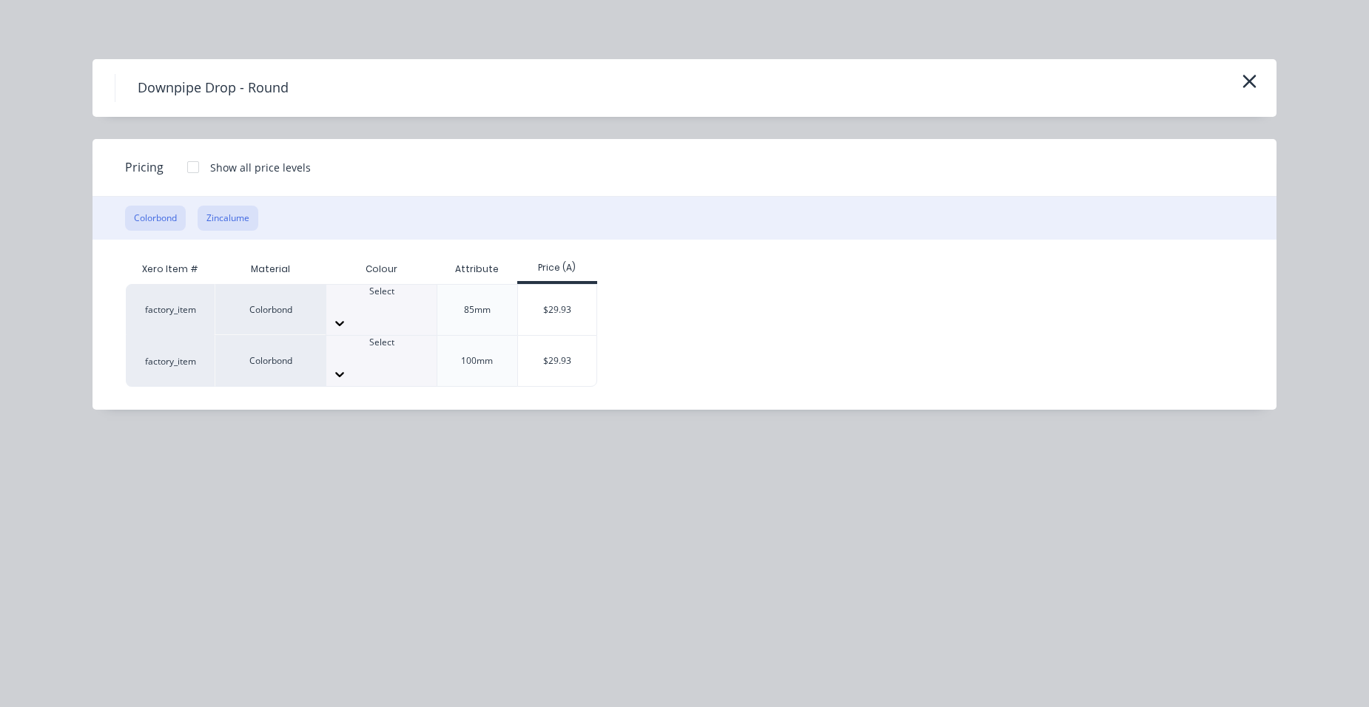
click at [230, 227] on button "Zincalume" at bounding box center [228, 218] width 61 height 25
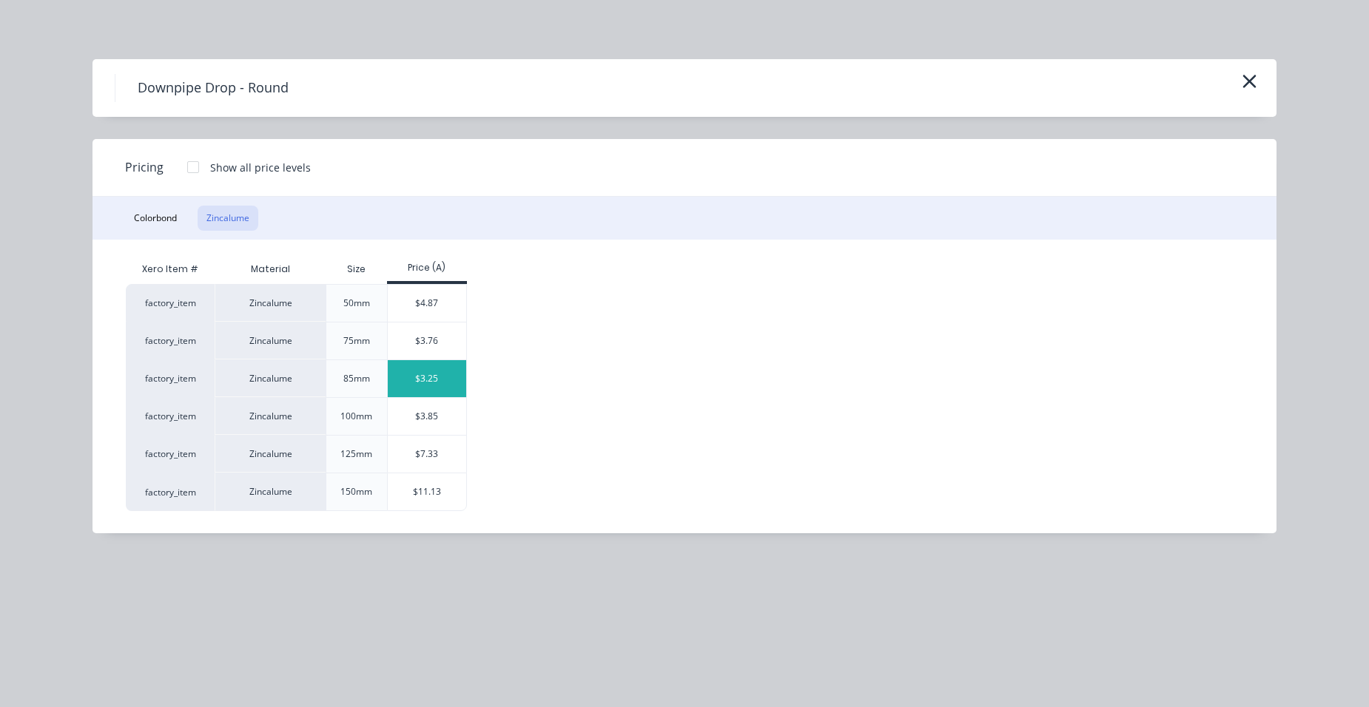
click at [451, 365] on div "$3.25" at bounding box center [427, 378] width 79 height 37
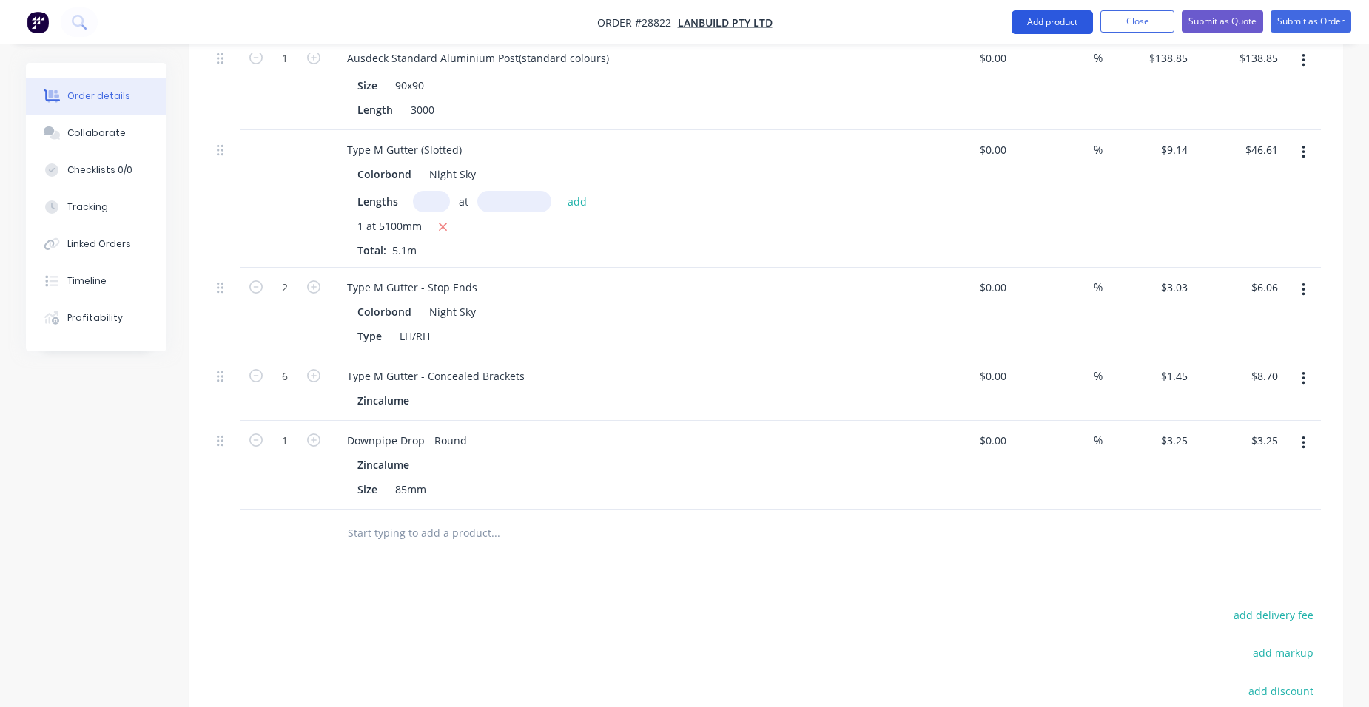
click at [1020, 20] on button "Add product" at bounding box center [1051, 22] width 81 height 24
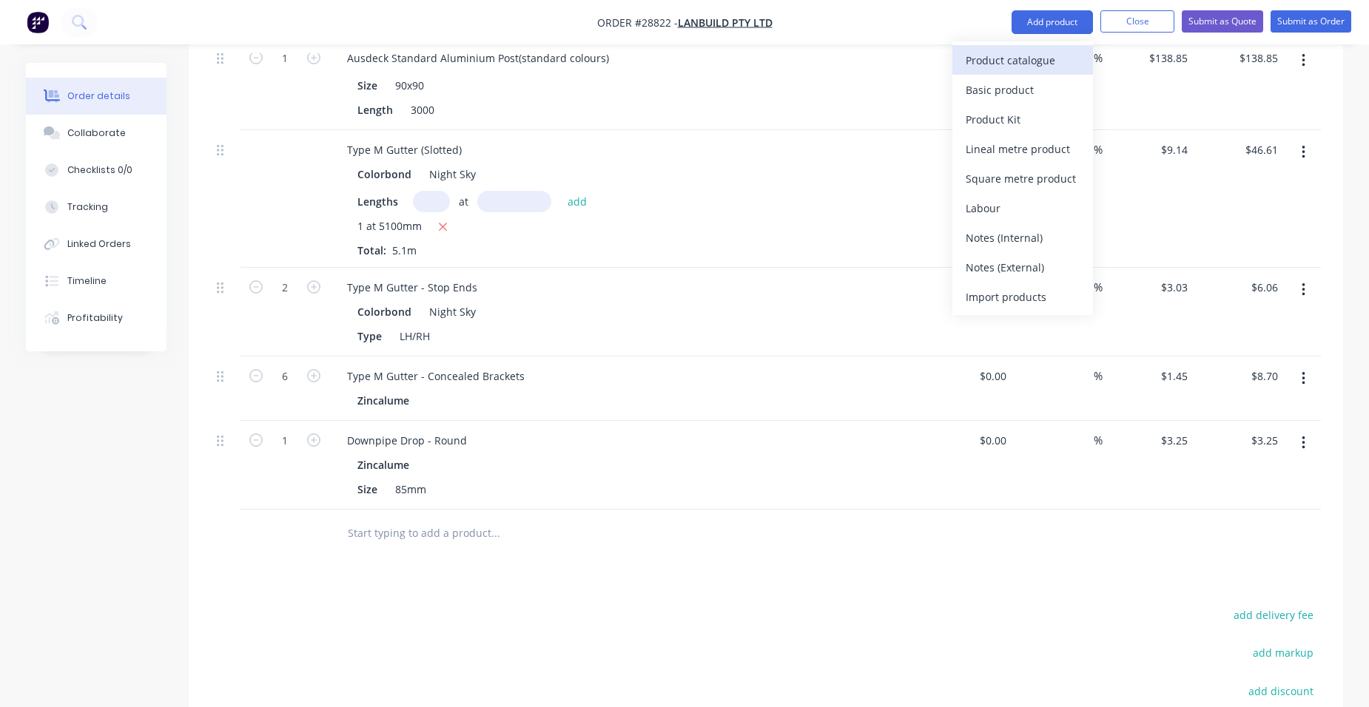
click at [1000, 53] on div "Product catalogue" at bounding box center [1022, 60] width 114 height 21
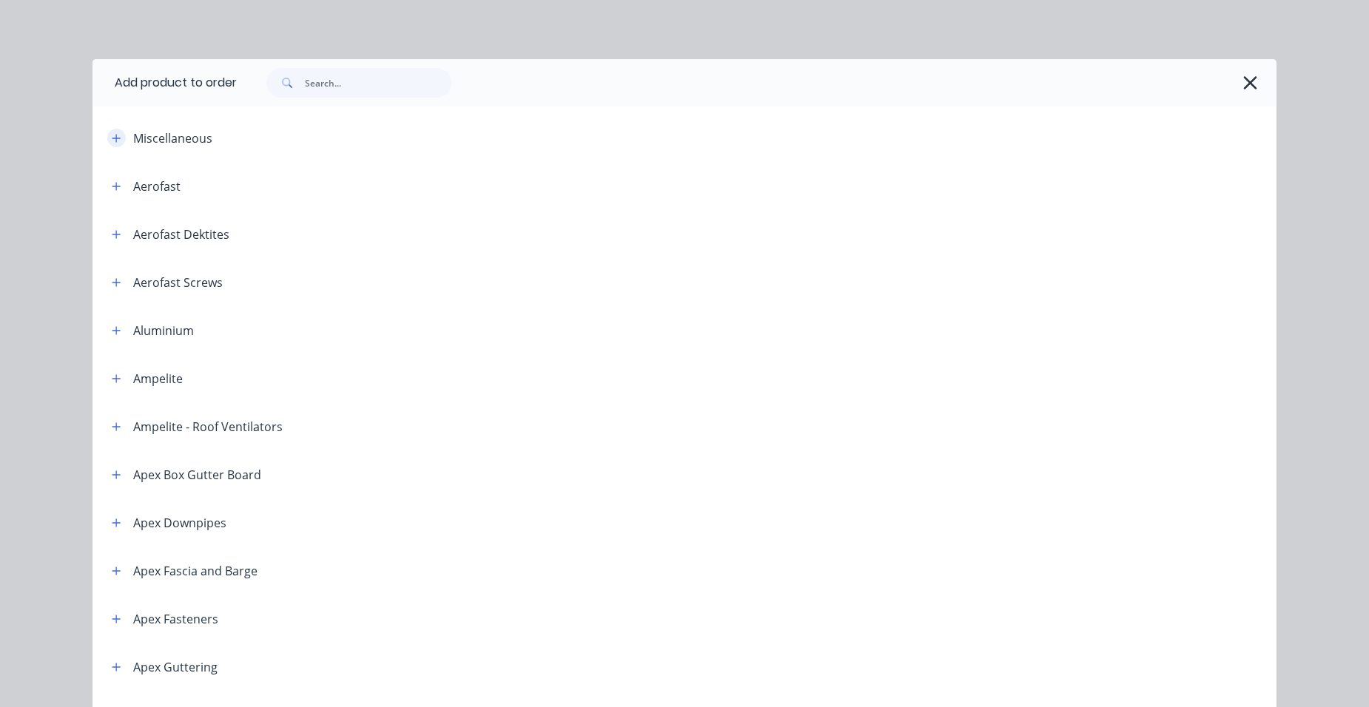
click at [107, 132] on button "button" at bounding box center [116, 138] width 18 height 18
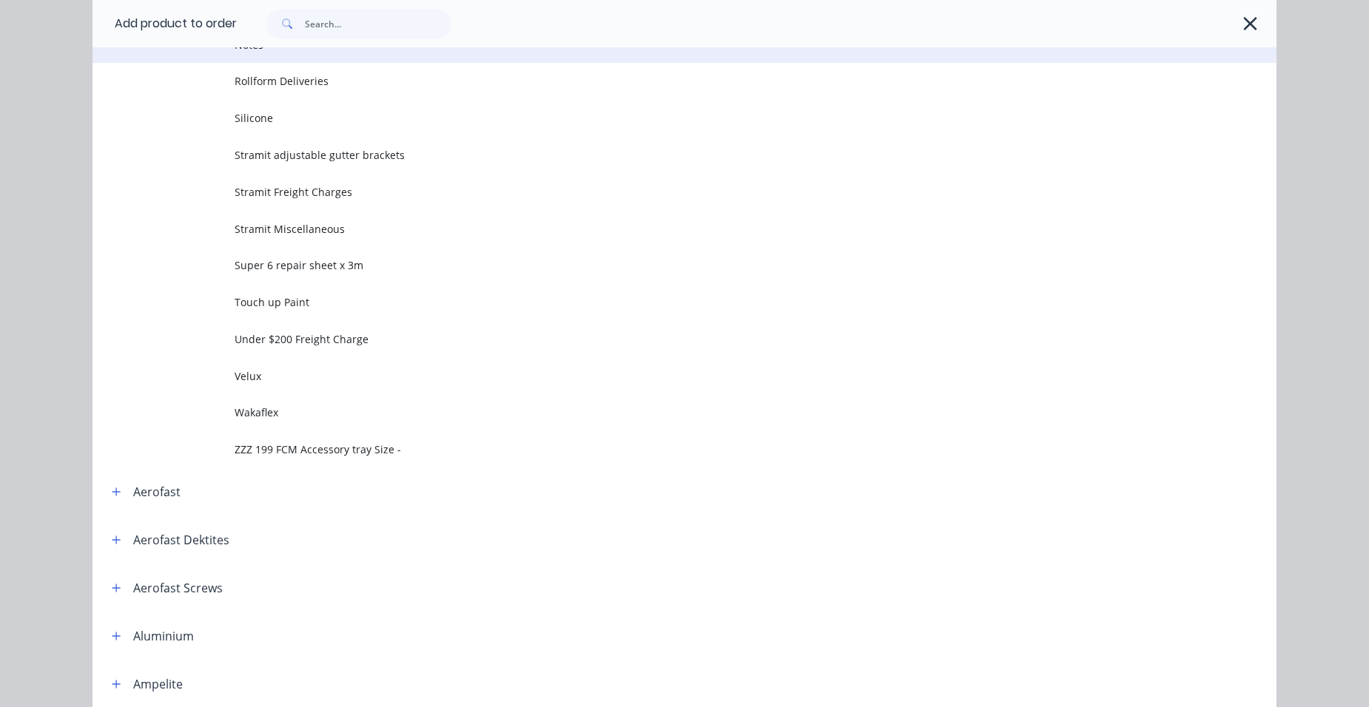
scroll to position [888, 0]
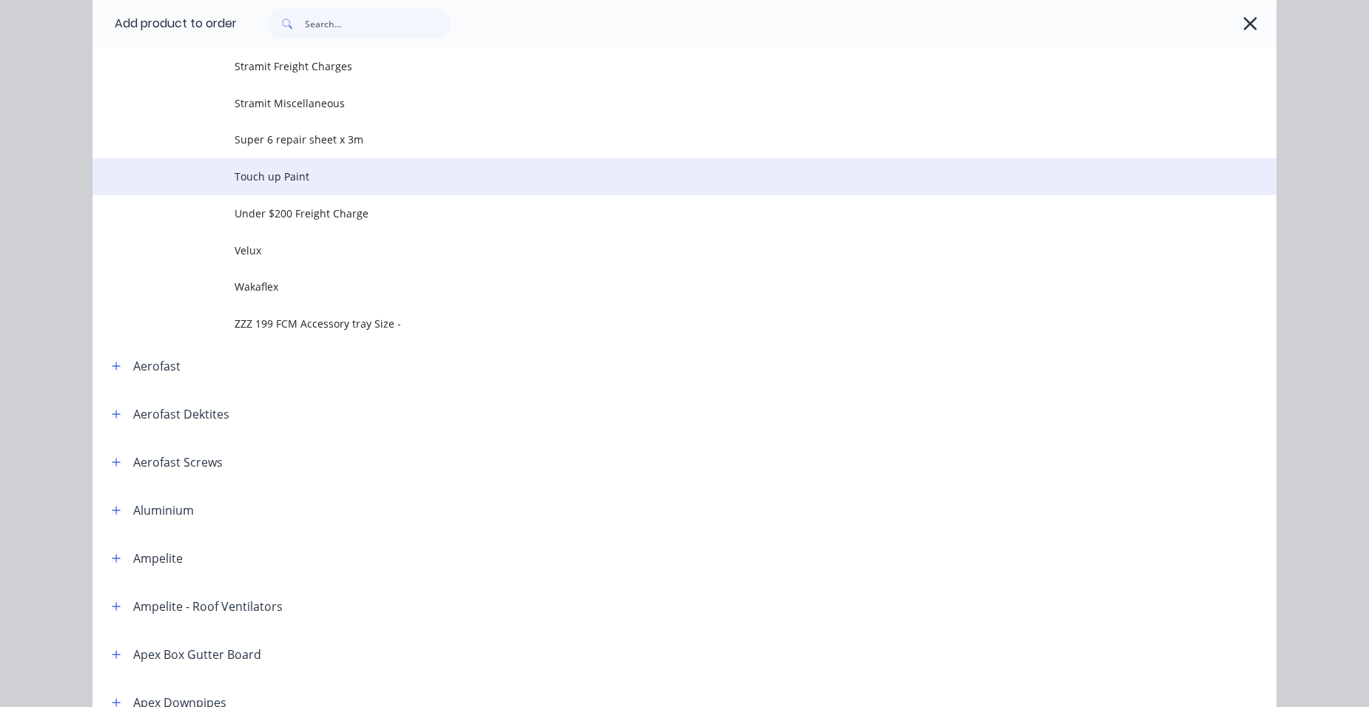
click at [277, 186] on td "Touch up Paint" at bounding box center [756, 176] width 1042 height 37
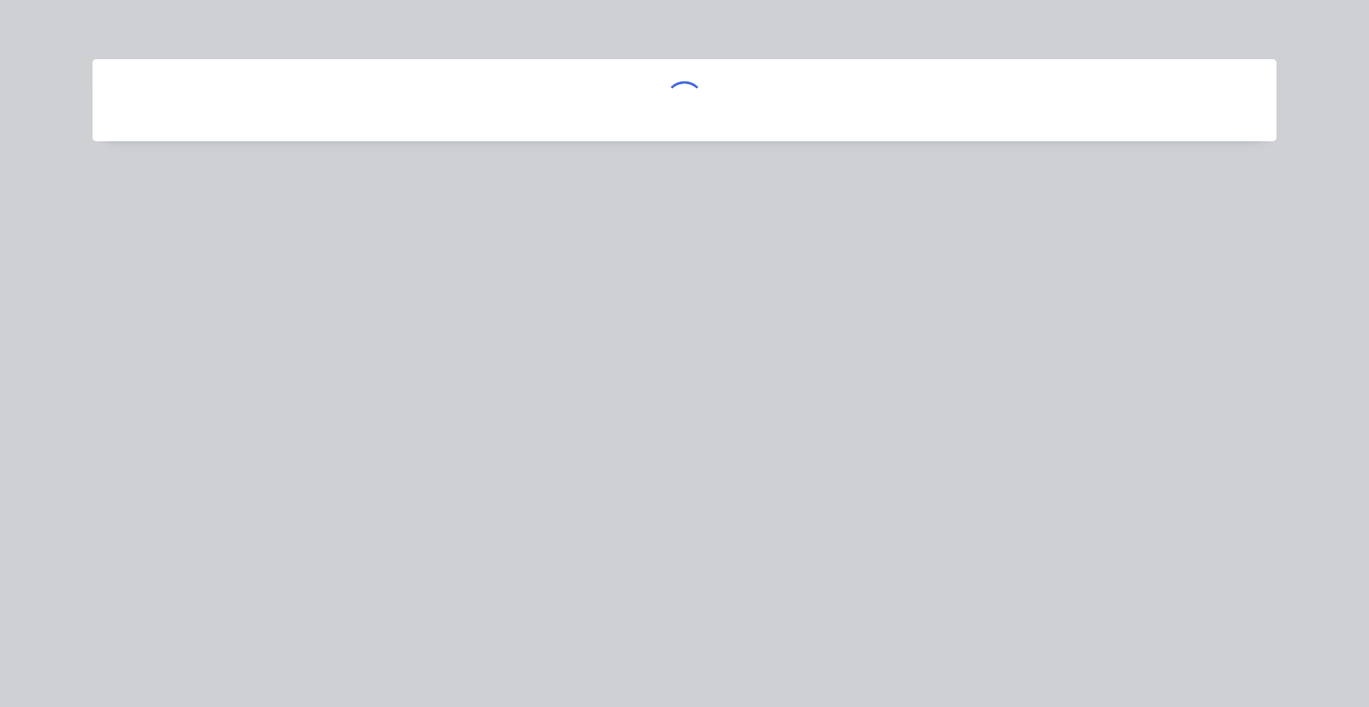
scroll to position [0, 0]
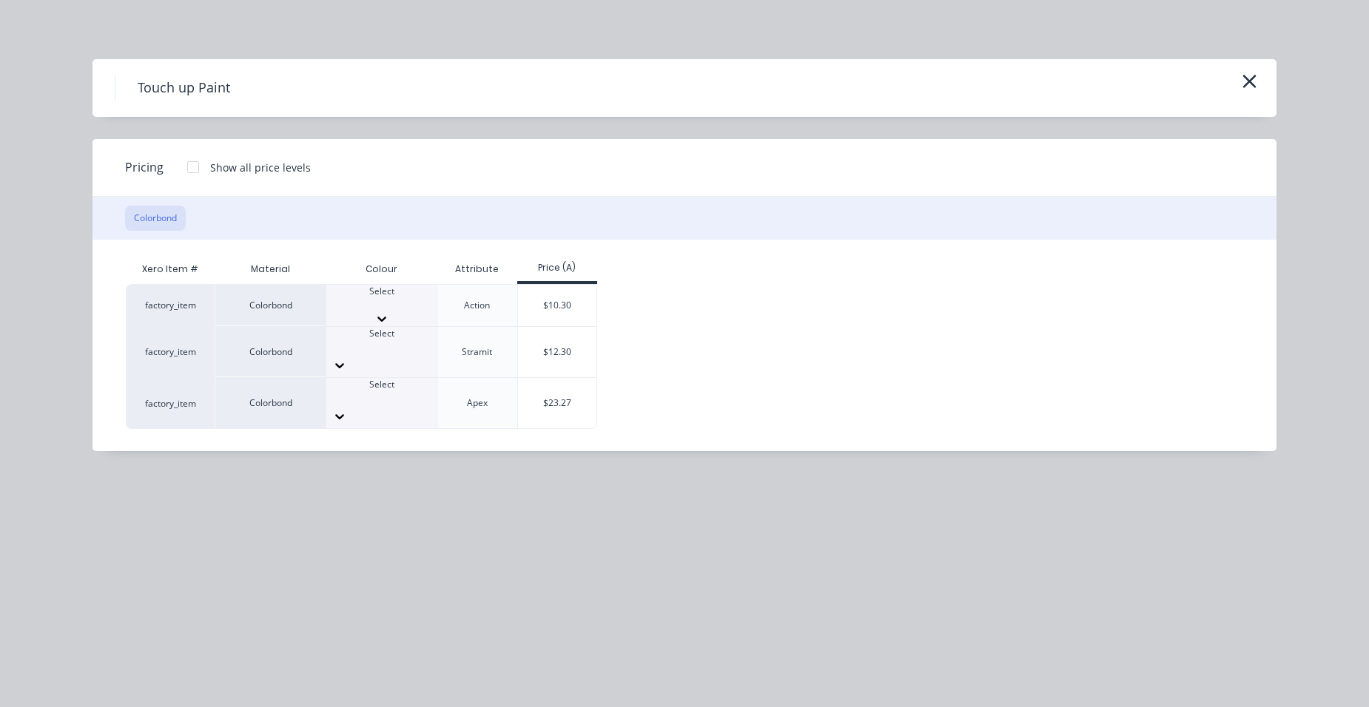
click at [357, 316] on div "Select" at bounding box center [381, 305] width 110 height 41
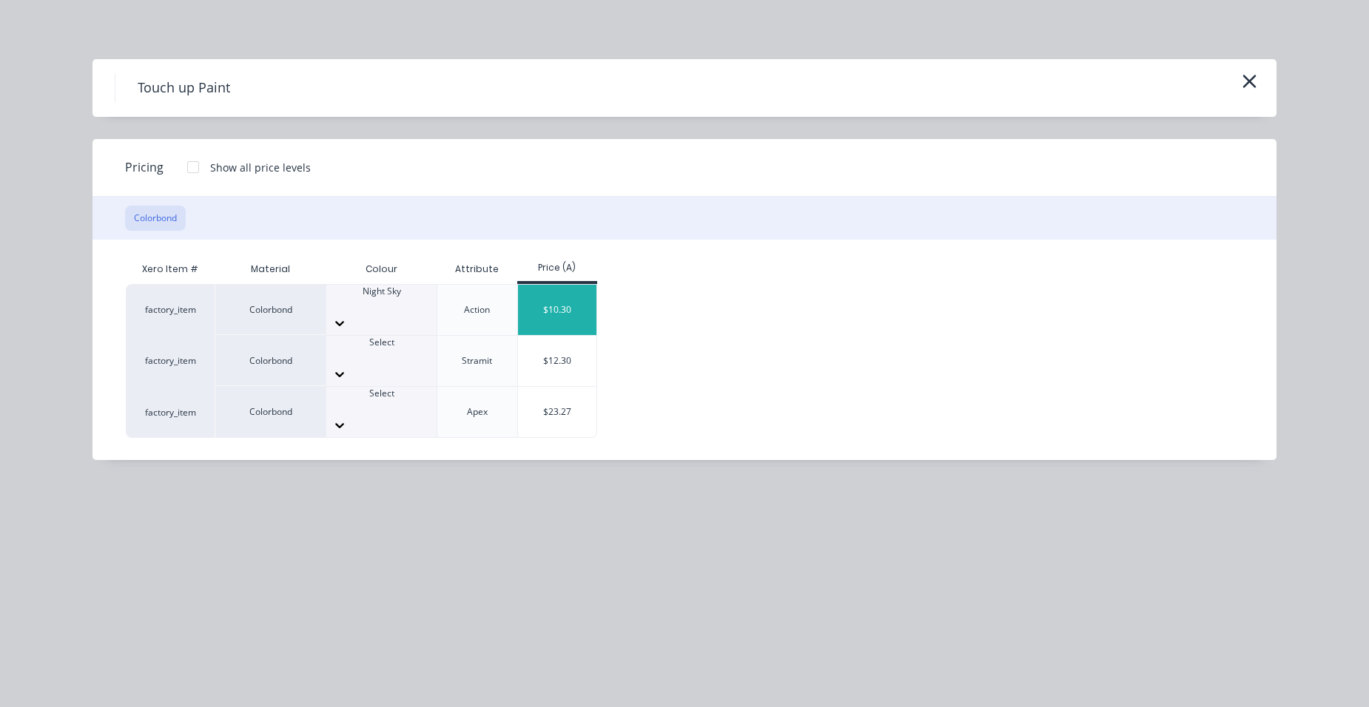
click at [546, 297] on div "$10.30" at bounding box center [557, 310] width 79 height 50
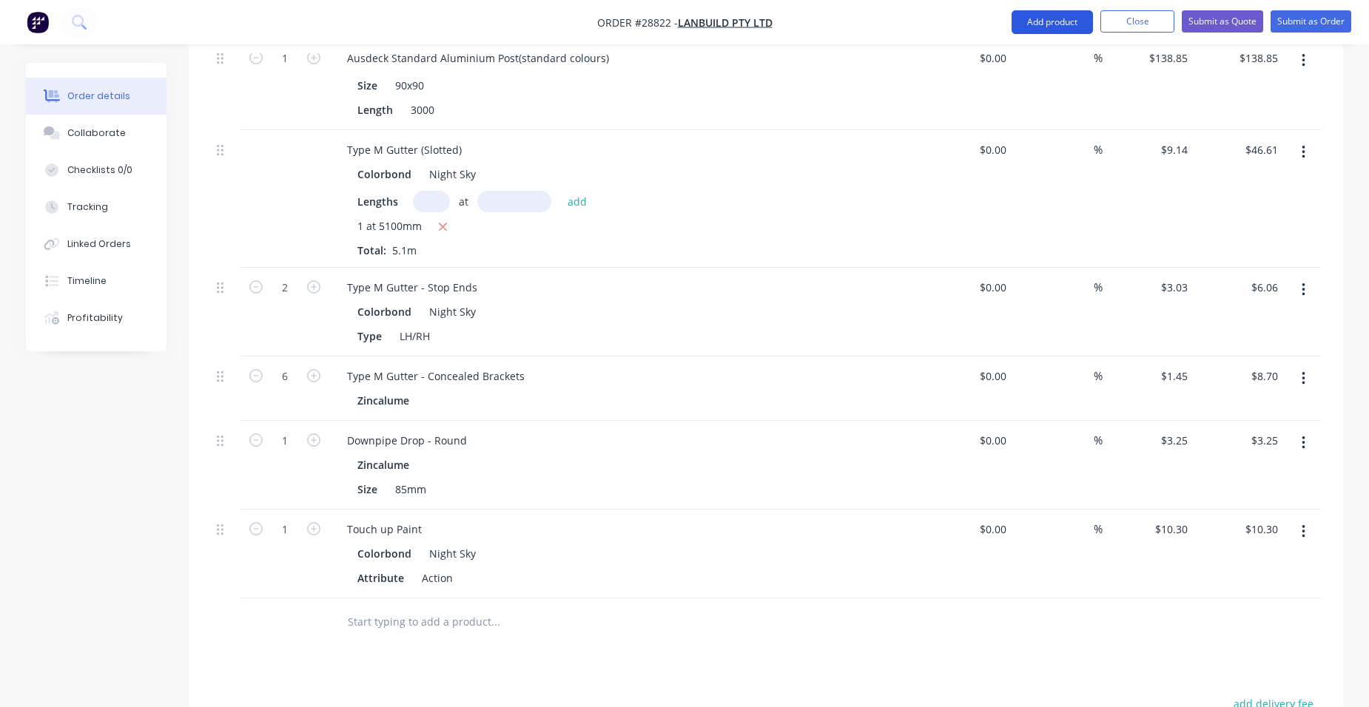
click at [1051, 29] on button "Add product" at bounding box center [1051, 22] width 81 height 24
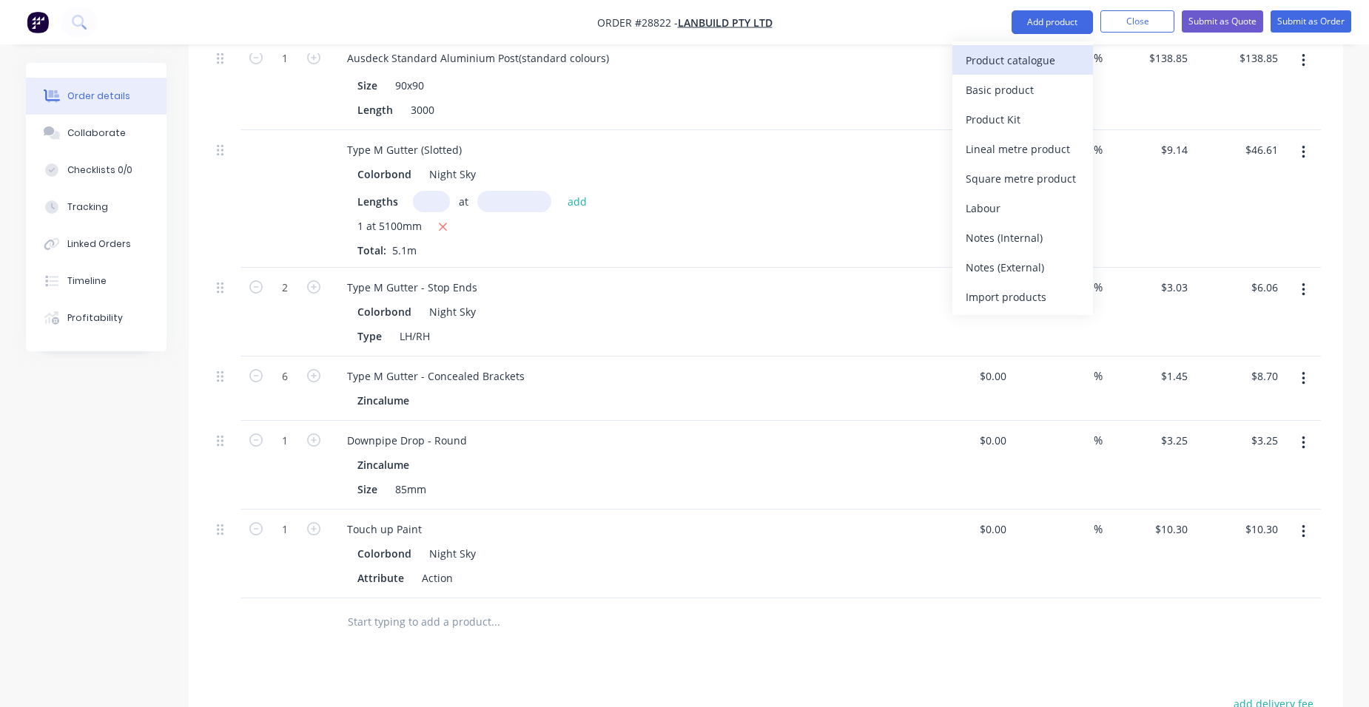
click at [1019, 55] on div "Product catalogue" at bounding box center [1022, 60] width 114 height 21
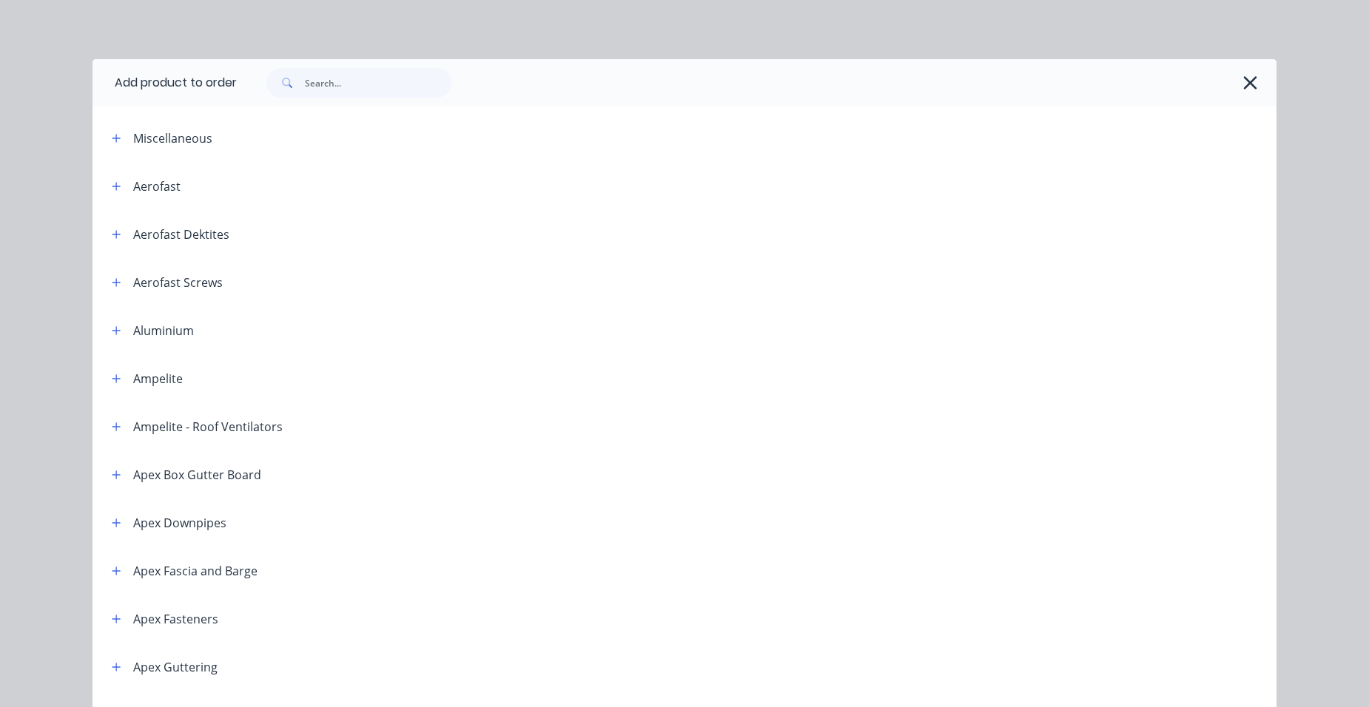
click at [120, 180] on span at bounding box center [116, 186] width 18 height 18
click at [116, 183] on button "button" at bounding box center [116, 186] width 18 height 18
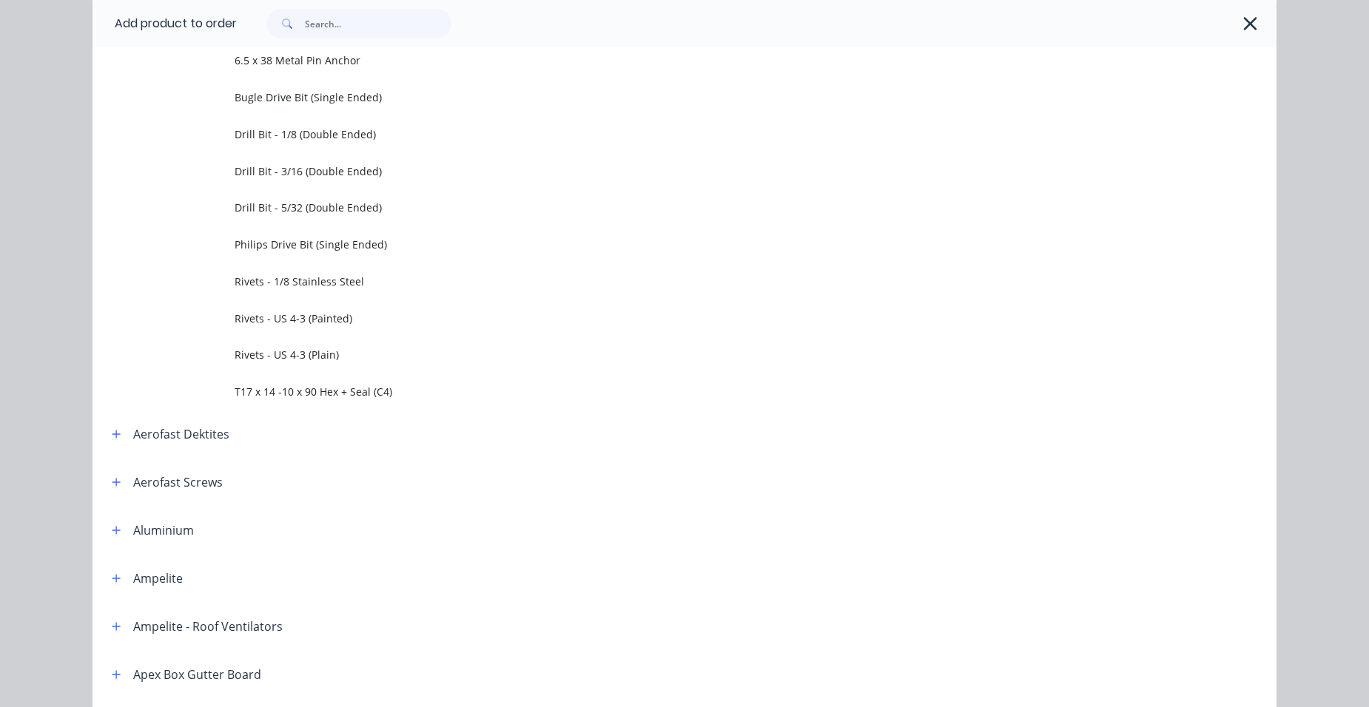
scroll to position [740, 0]
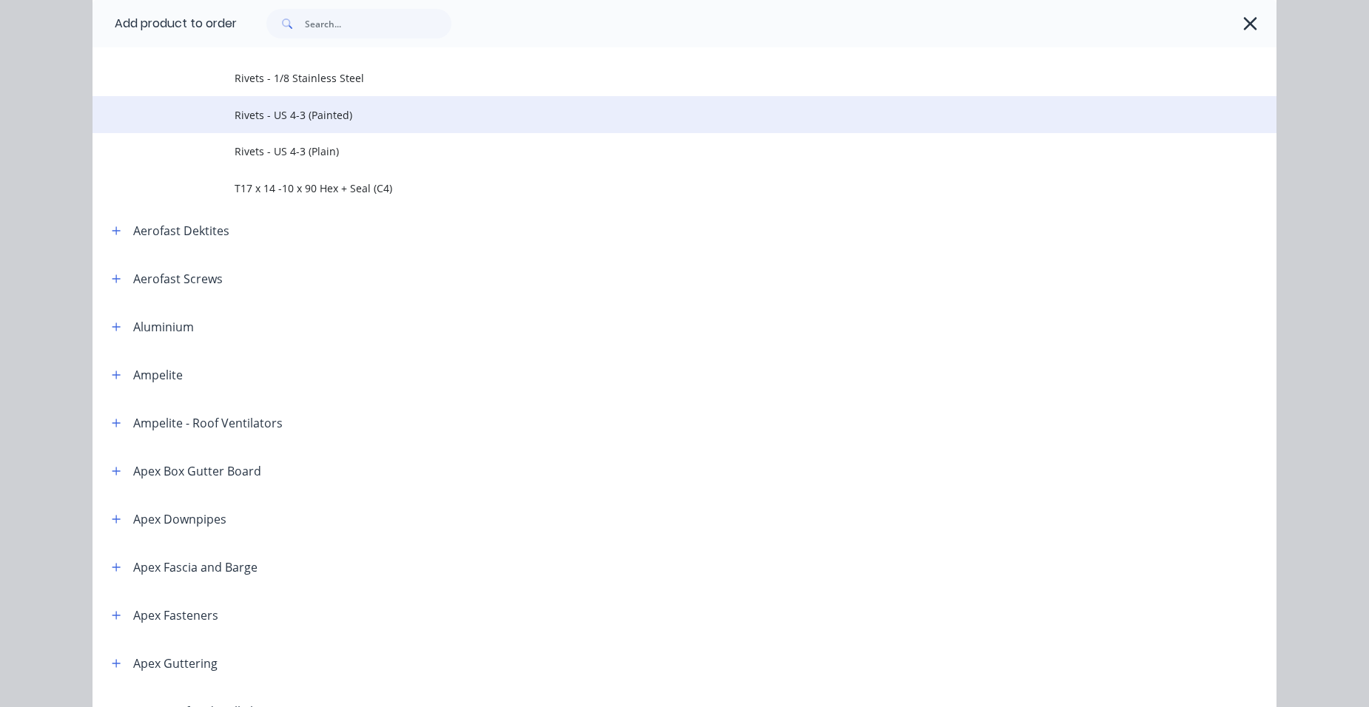
click at [316, 120] on span "Rivets - US 4-3 (Painted)" at bounding box center [651, 115] width 833 height 16
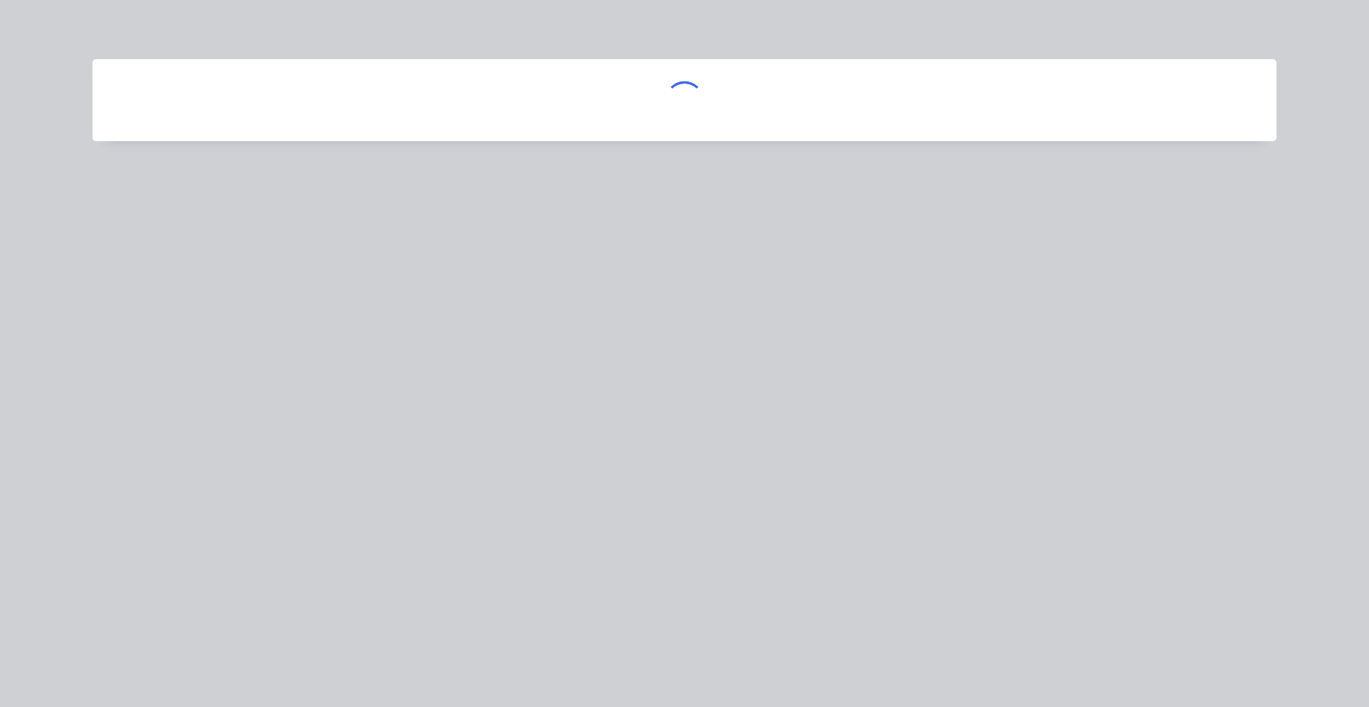
scroll to position [0, 0]
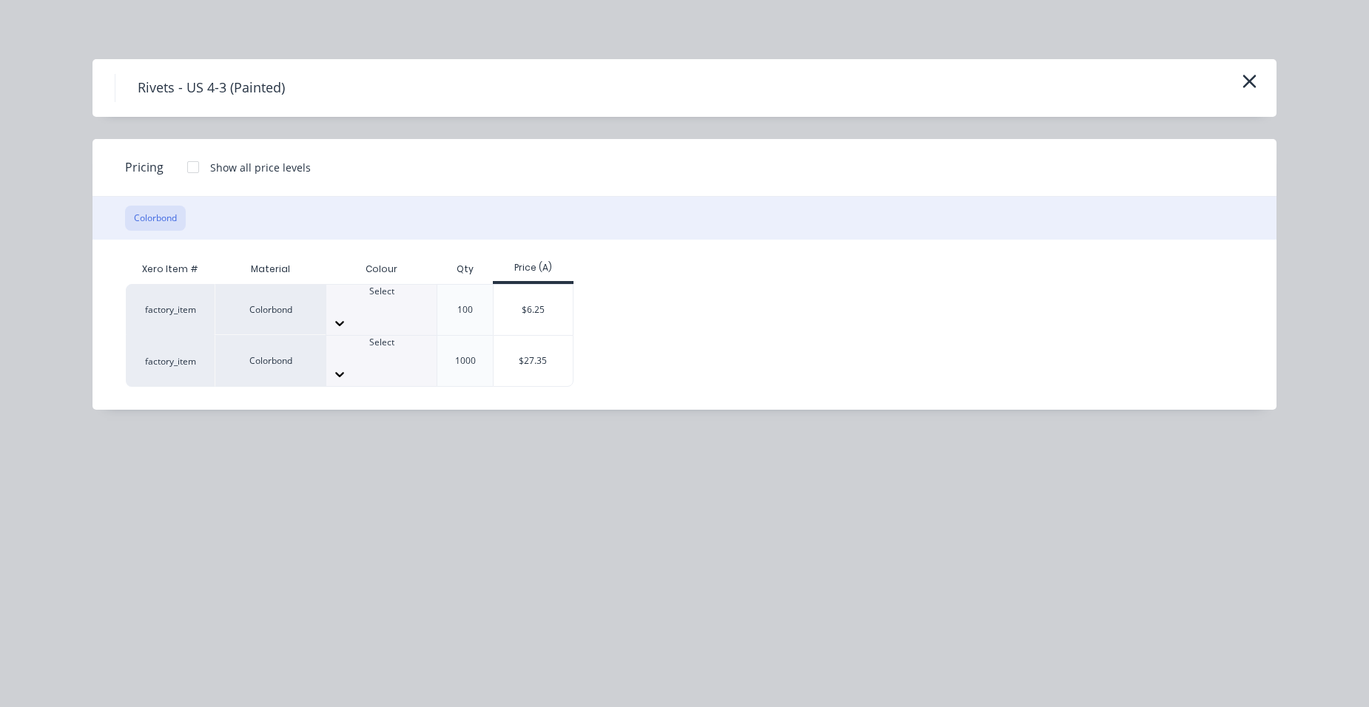
click at [368, 293] on div "Select" at bounding box center [381, 310] width 110 height 50
drag, startPoint x: 397, startPoint y: 440, endPoint x: 408, endPoint y: 412, distance: 30.2
drag, startPoint x: 524, startPoint y: 312, endPoint x: 1052, endPoint y: 148, distance: 553.2
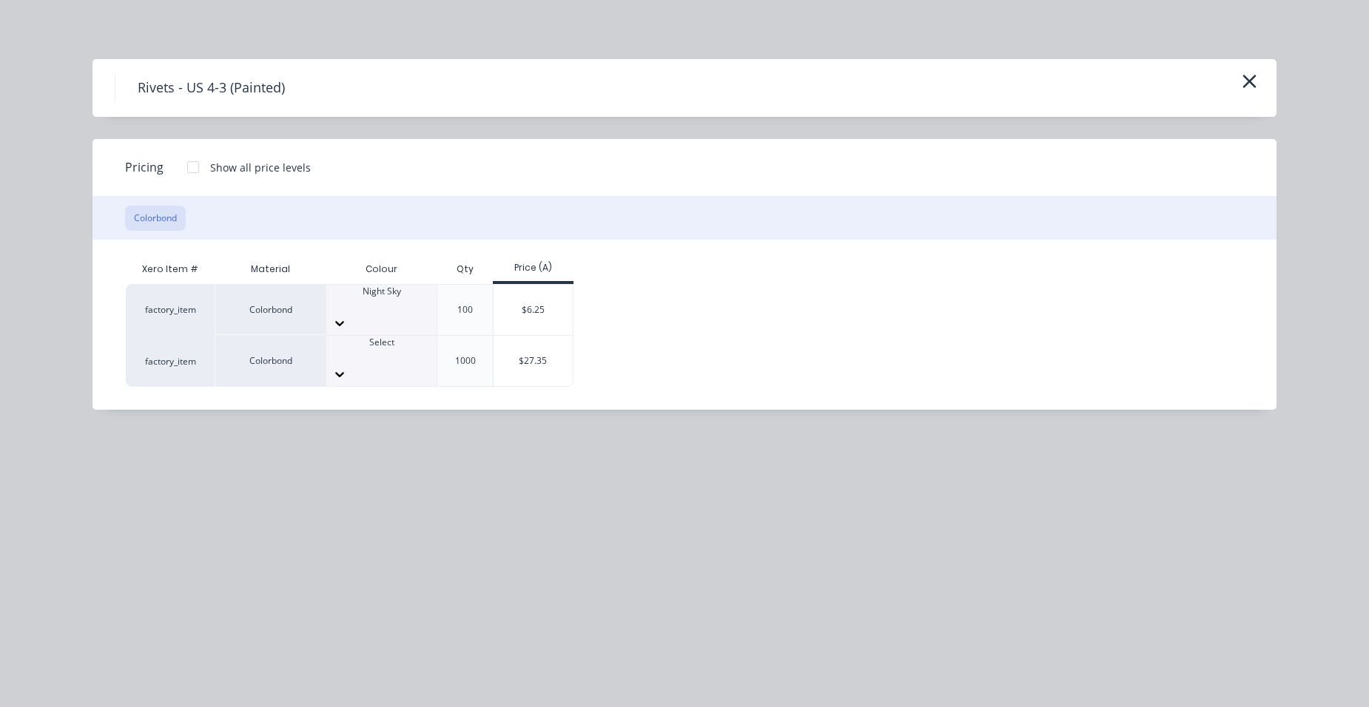
click at [524, 313] on div "$6.25" at bounding box center [532, 310] width 79 height 50
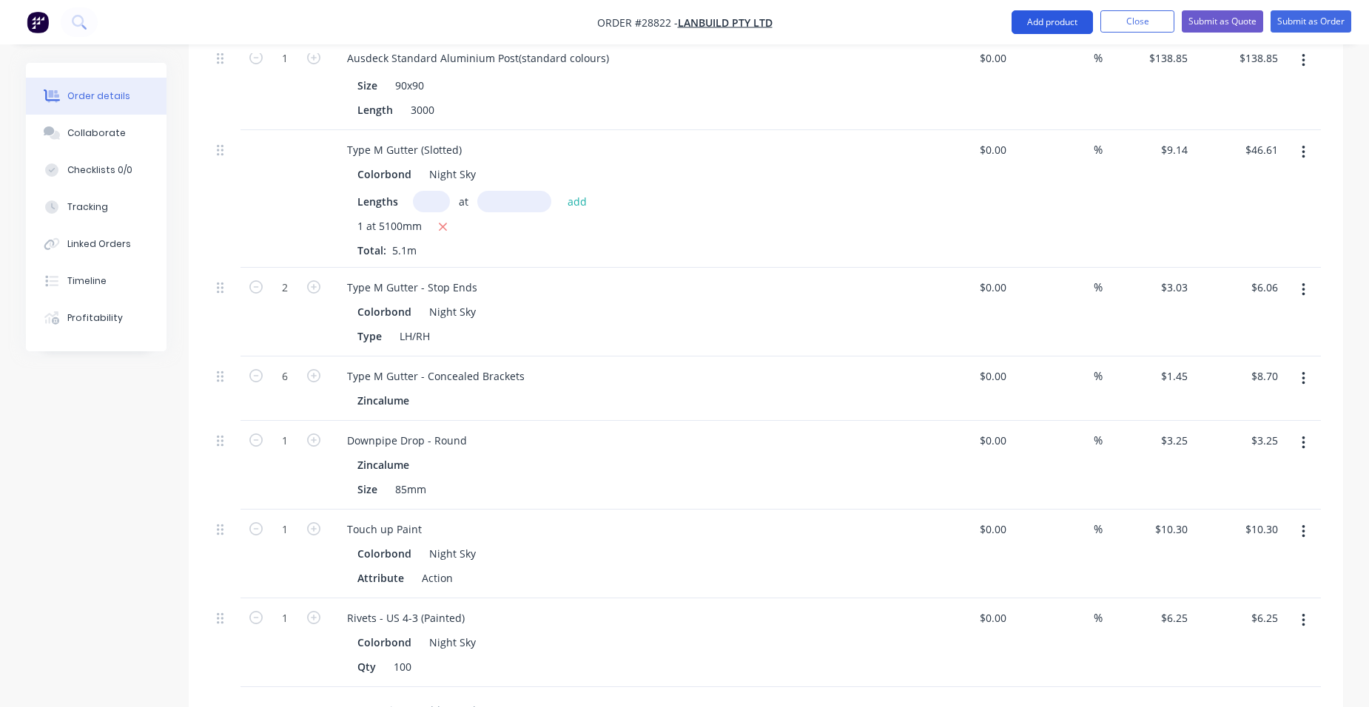
click at [1055, 27] on button "Add product" at bounding box center [1051, 22] width 81 height 24
click at [1033, 50] on div "Product catalogue" at bounding box center [1022, 60] width 114 height 21
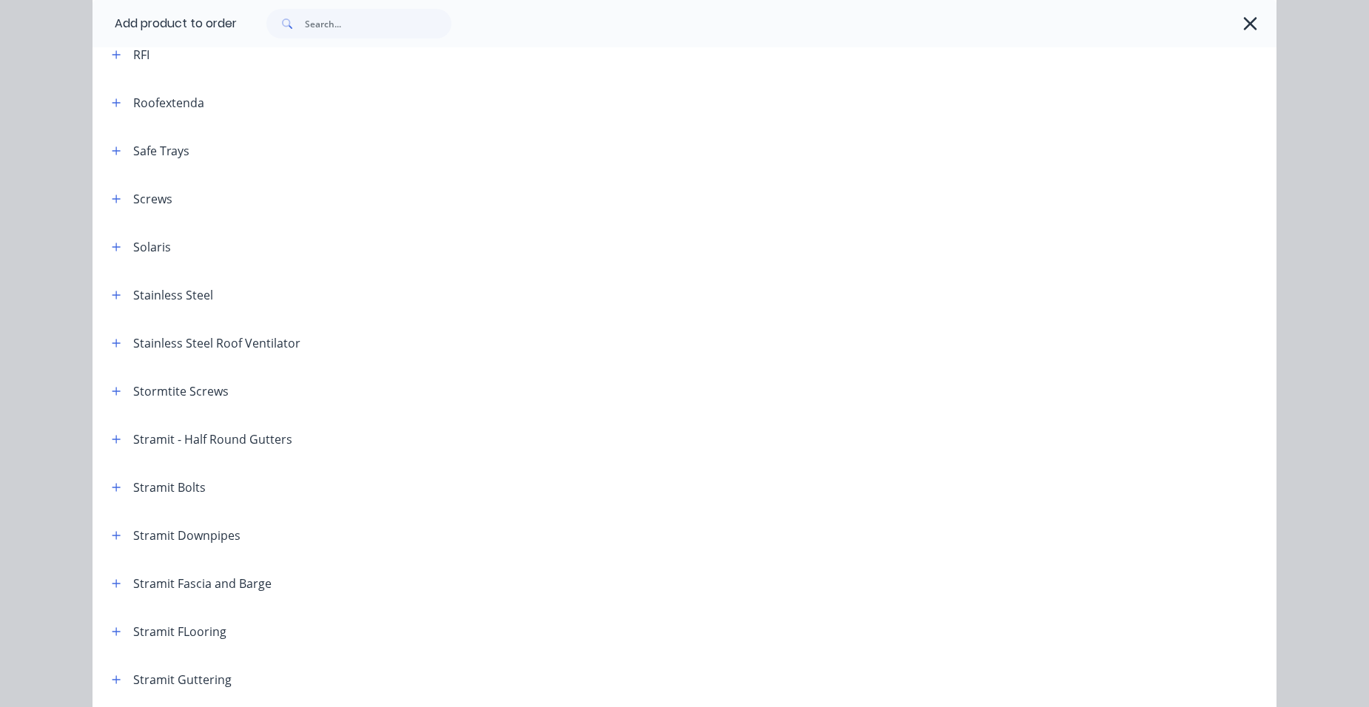
scroll to position [1997, 0]
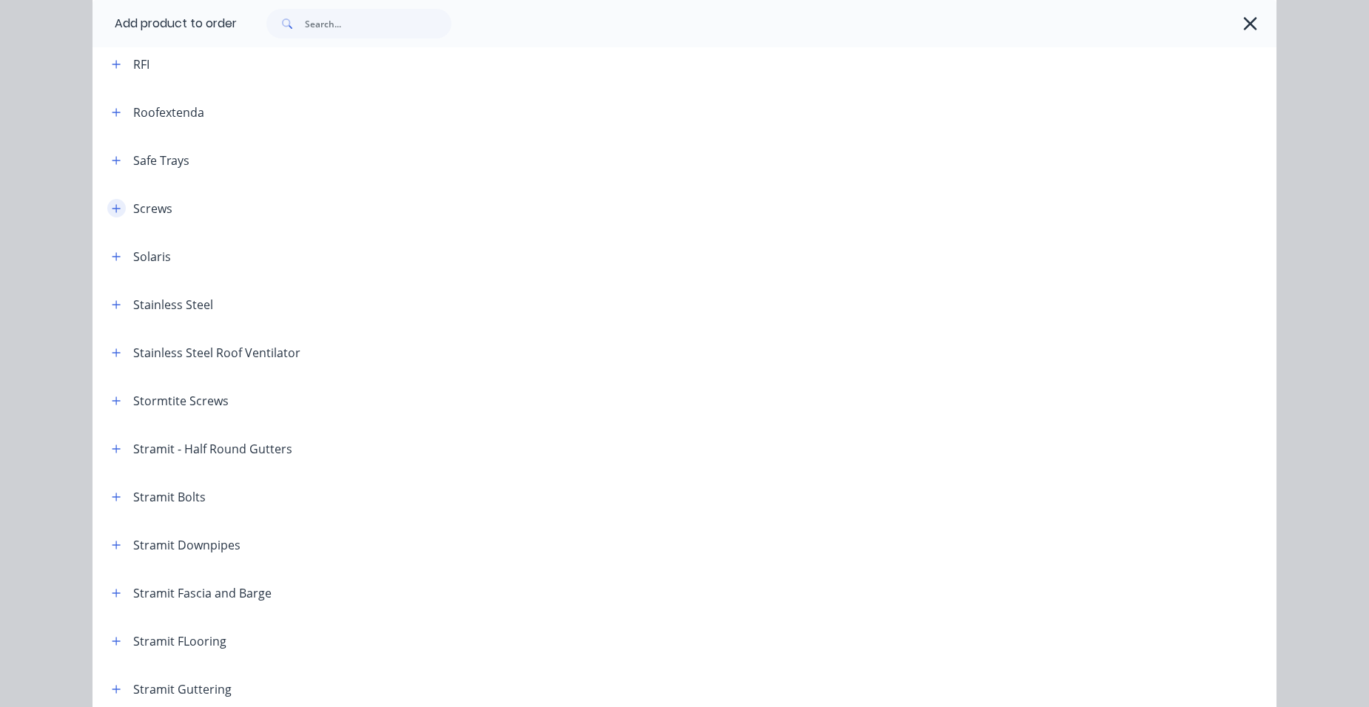
click at [112, 211] on icon "button" at bounding box center [116, 208] width 9 height 10
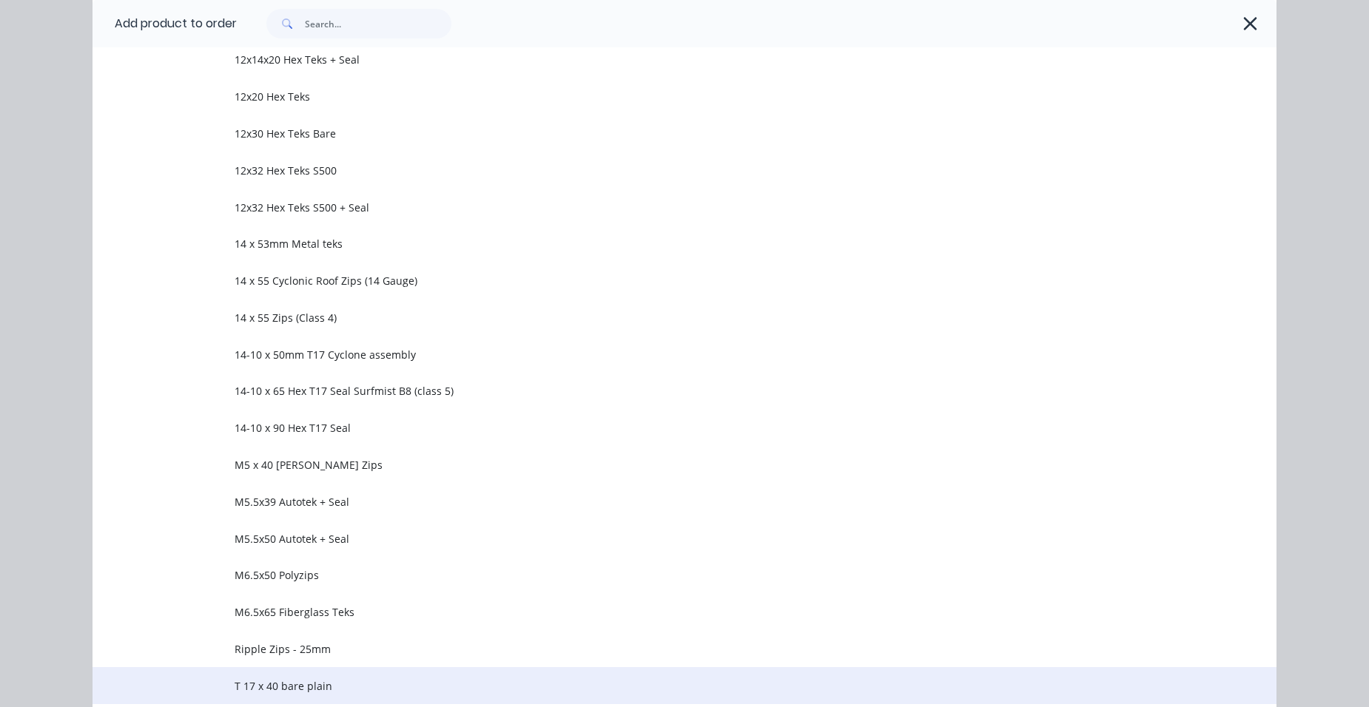
scroll to position [2515, 0]
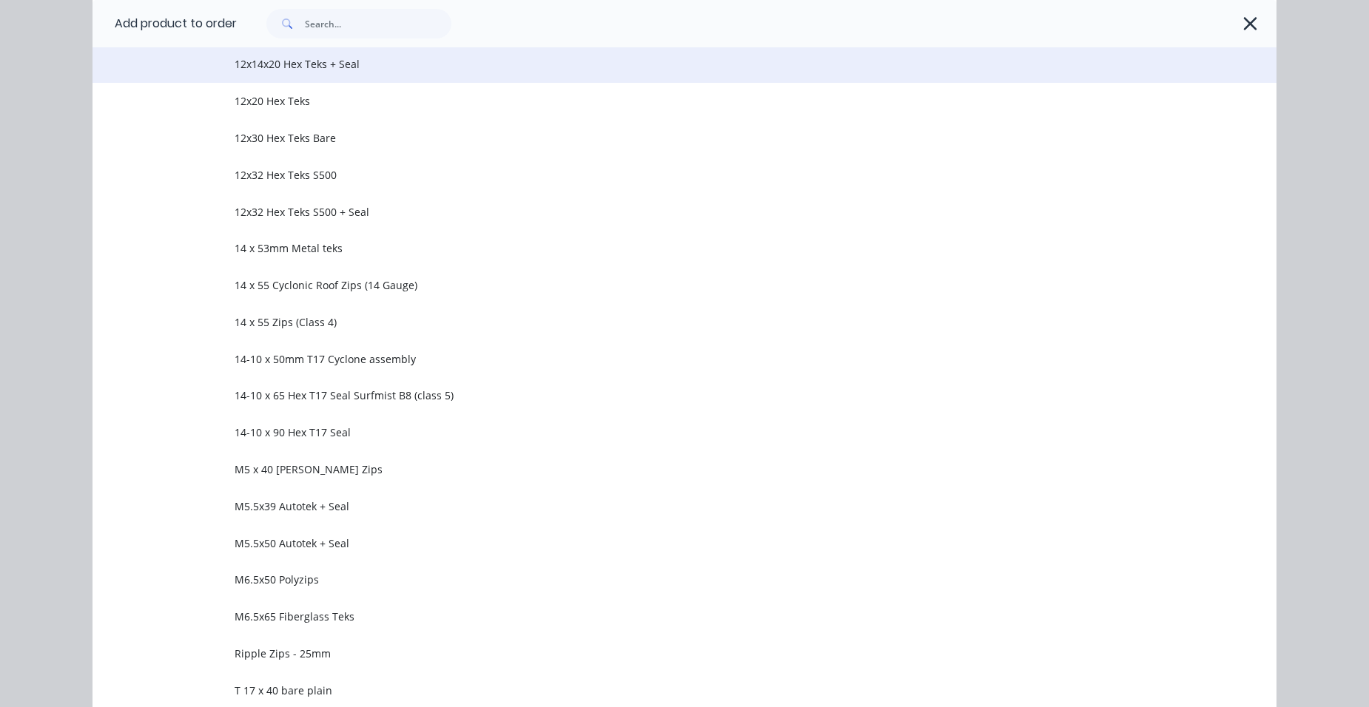
click at [358, 76] on td "12x14x20 Hex Teks + Seal" at bounding box center [756, 64] width 1042 height 37
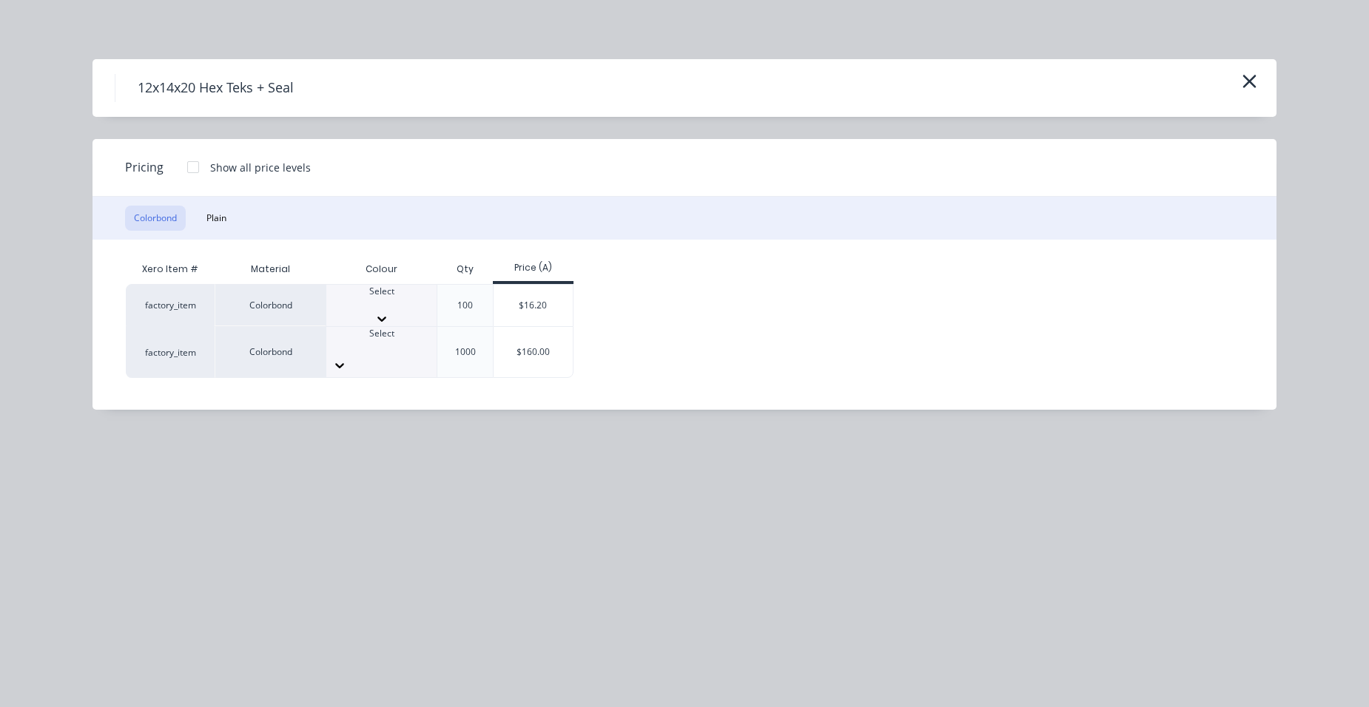
click at [388, 298] on div at bounding box center [381, 304] width 110 height 13
click at [499, 291] on div "$16.20" at bounding box center [532, 310] width 79 height 50
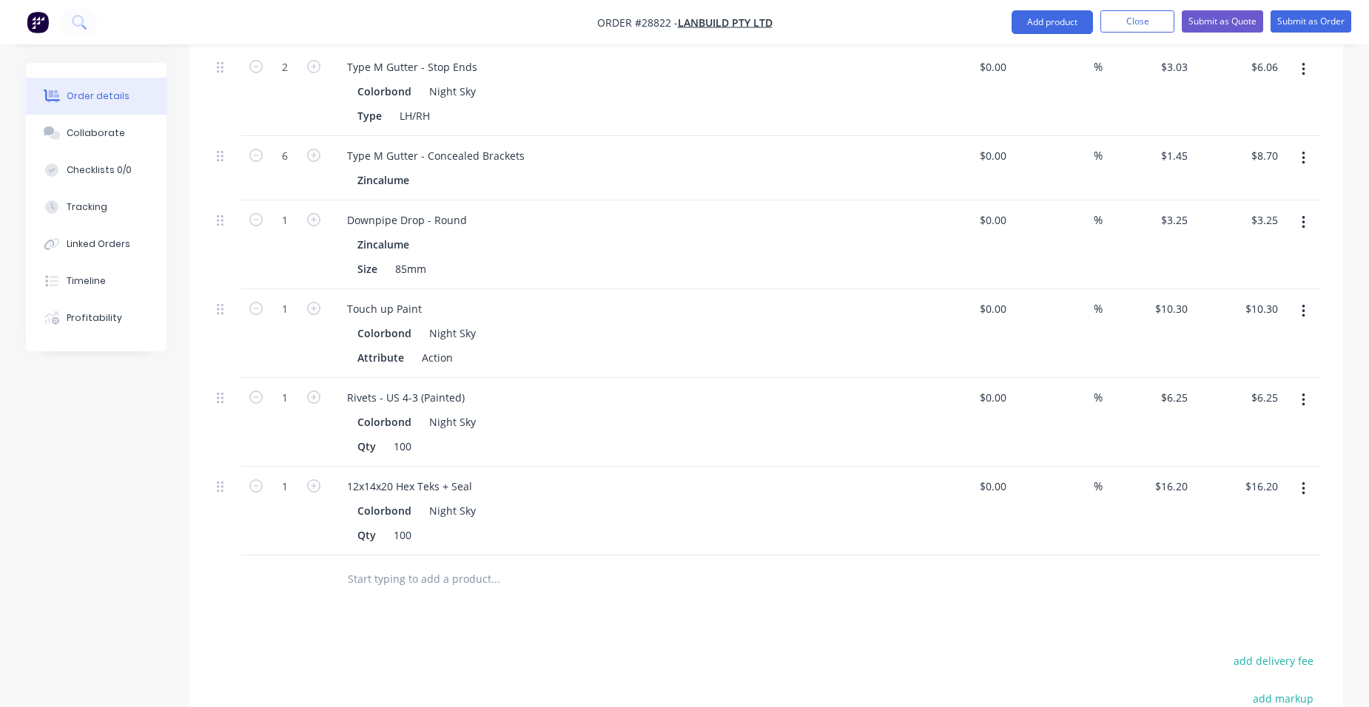
scroll to position [2219, 0]
click at [1065, 19] on button "Add product" at bounding box center [1051, 22] width 81 height 24
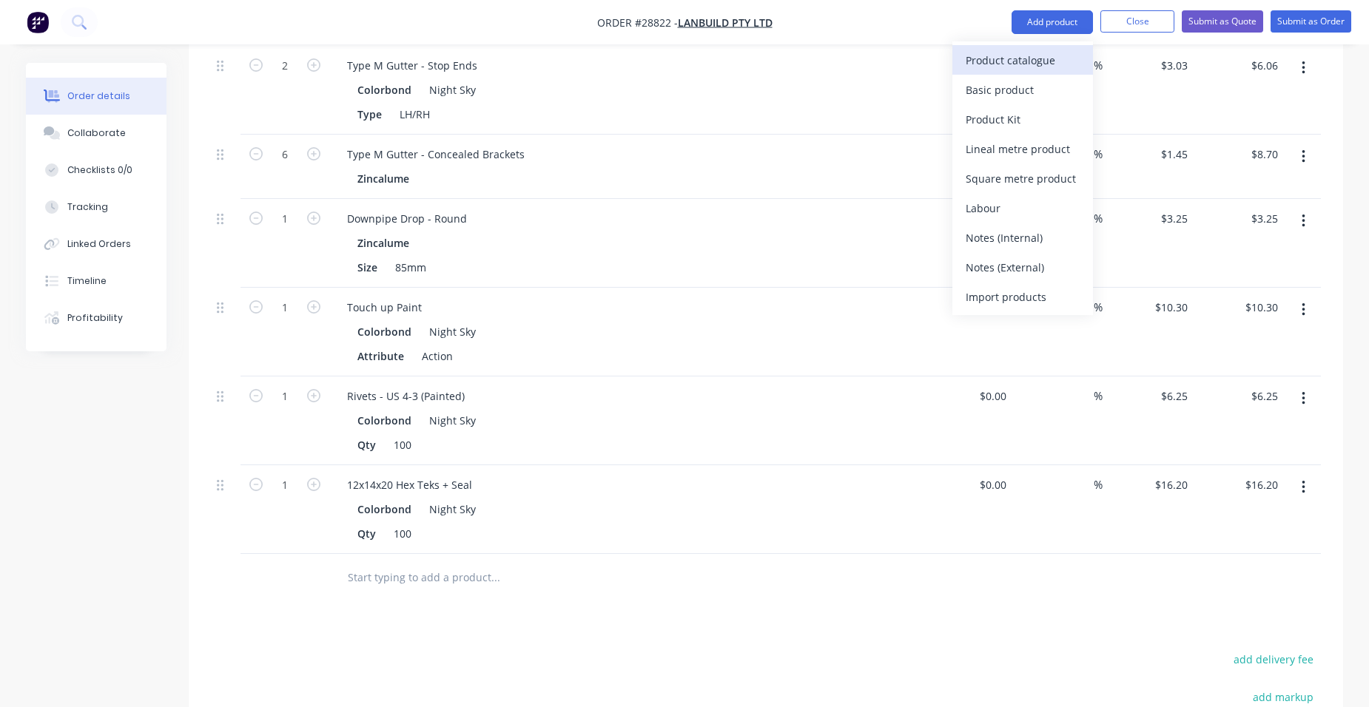
click at [1031, 50] on div "Product catalogue" at bounding box center [1022, 60] width 114 height 21
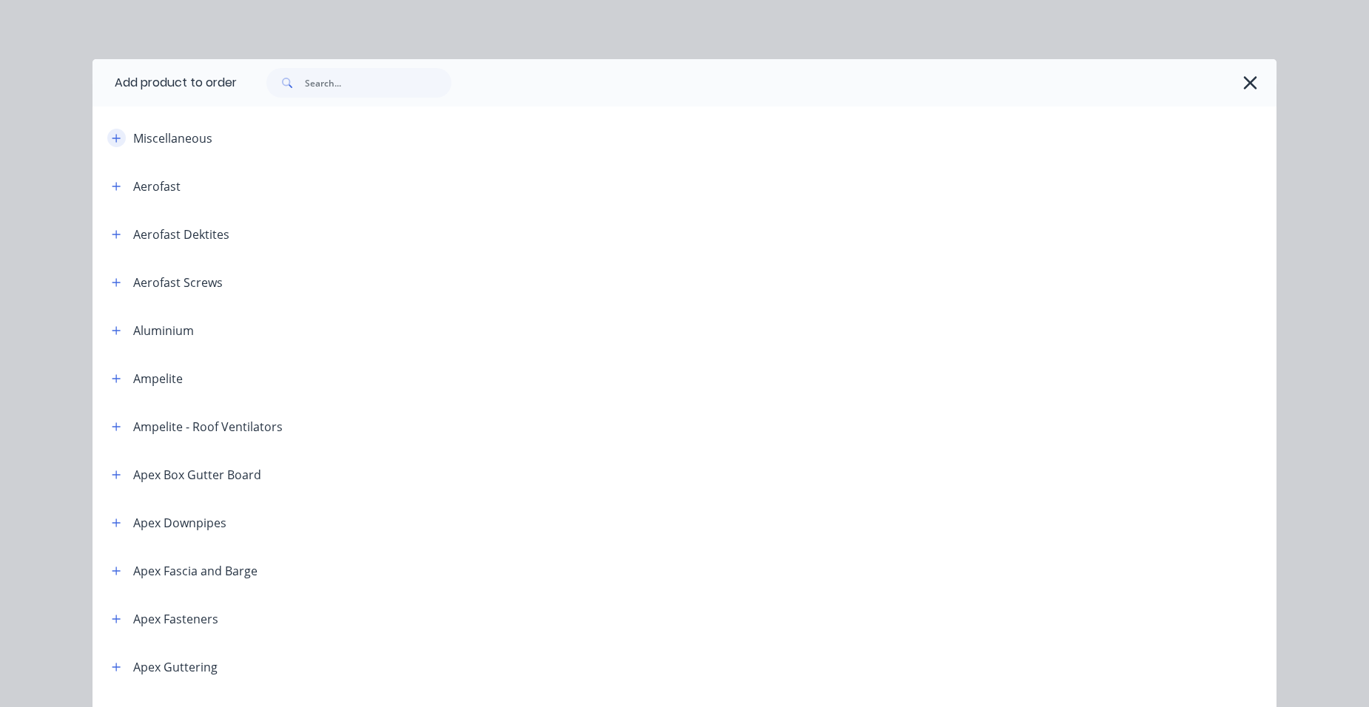
click at [107, 145] on button "button" at bounding box center [116, 138] width 18 height 18
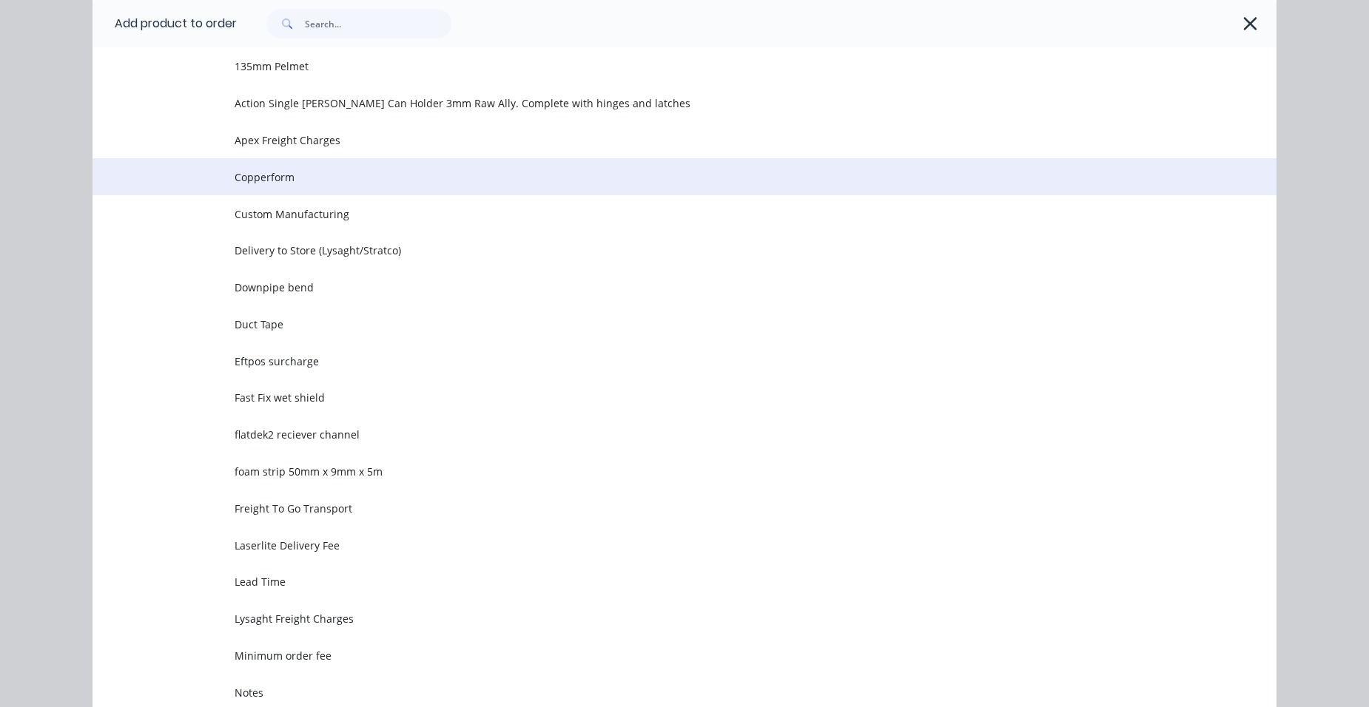
scroll to position [222, 0]
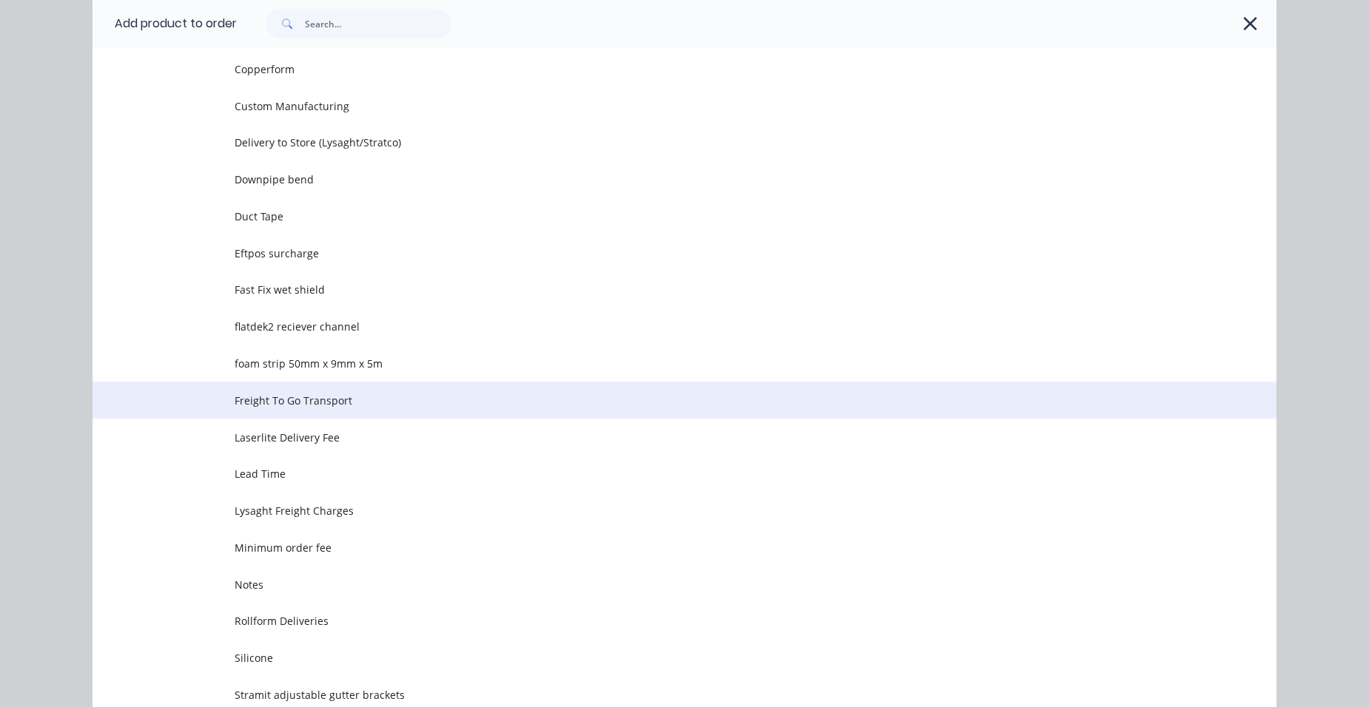
click at [313, 401] on span "Freight To Go Transport" at bounding box center [651, 401] width 833 height 16
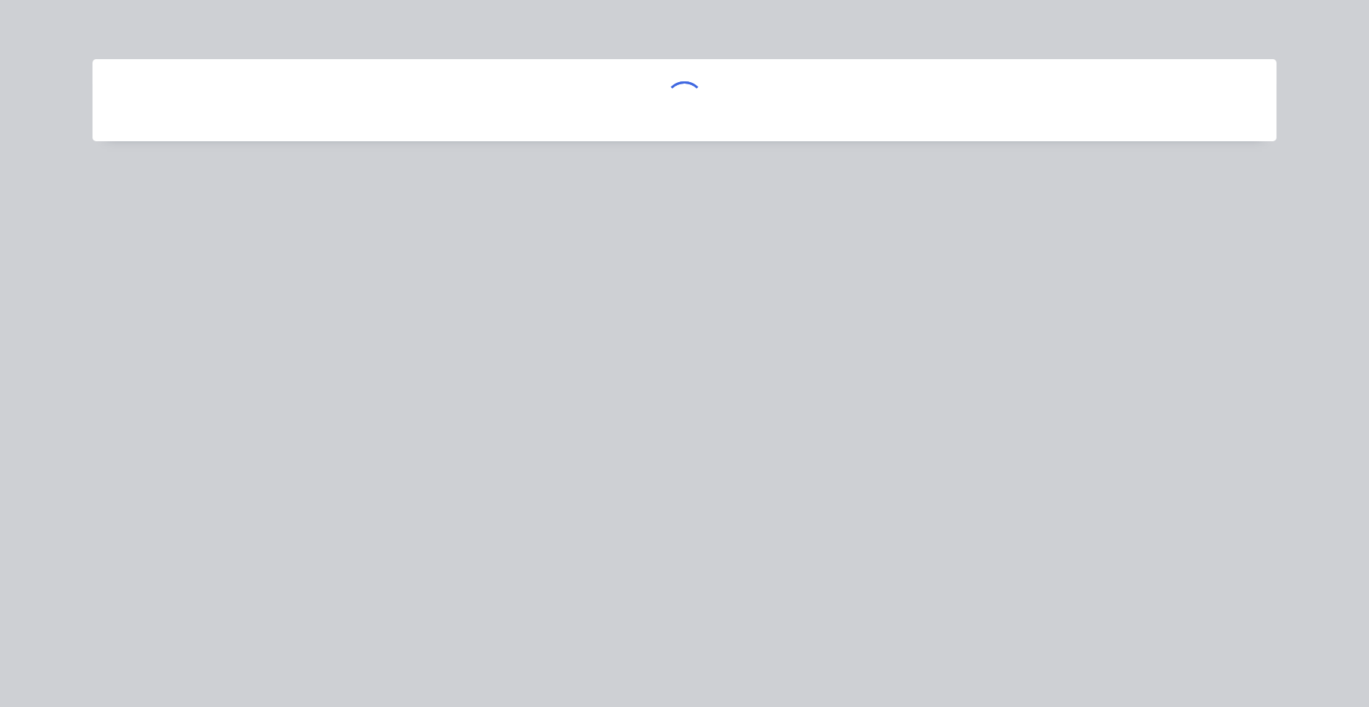
scroll to position [0, 0]
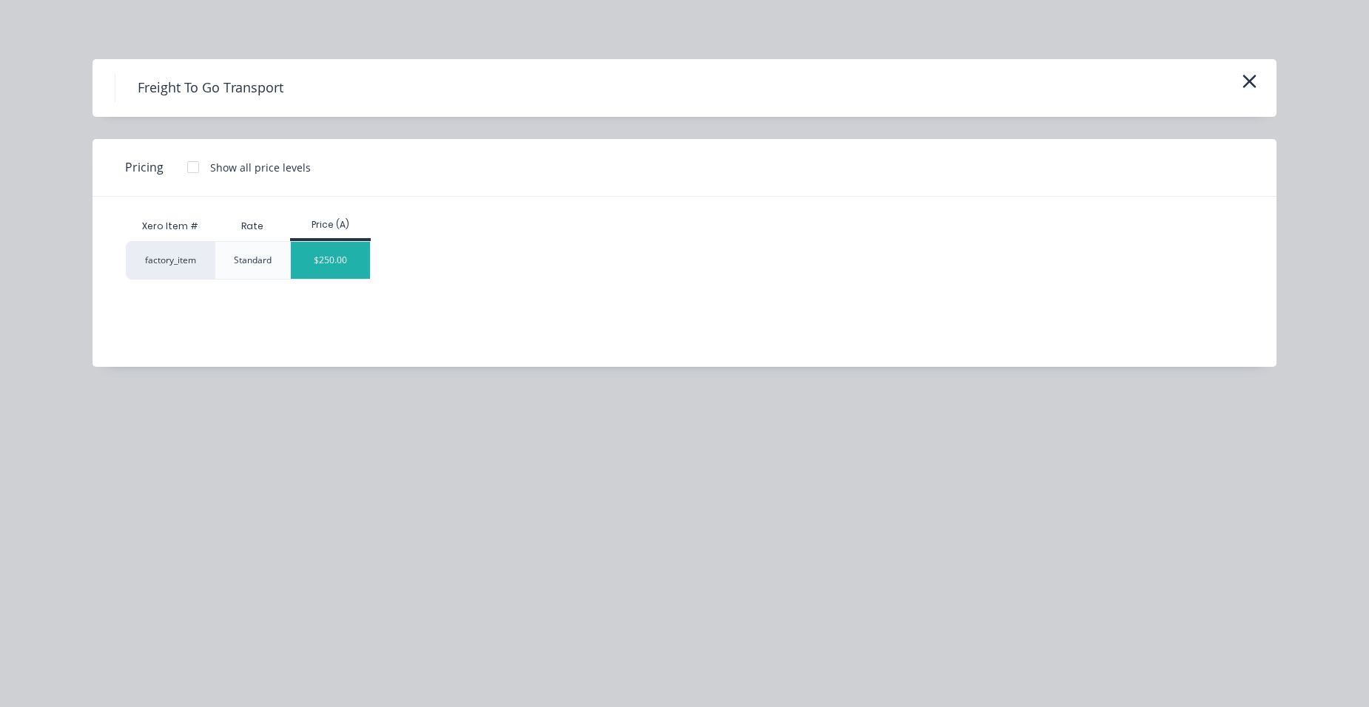
click at [334, 273] on div "$250.00" at bounding box center [330, 260] width 79 height 37
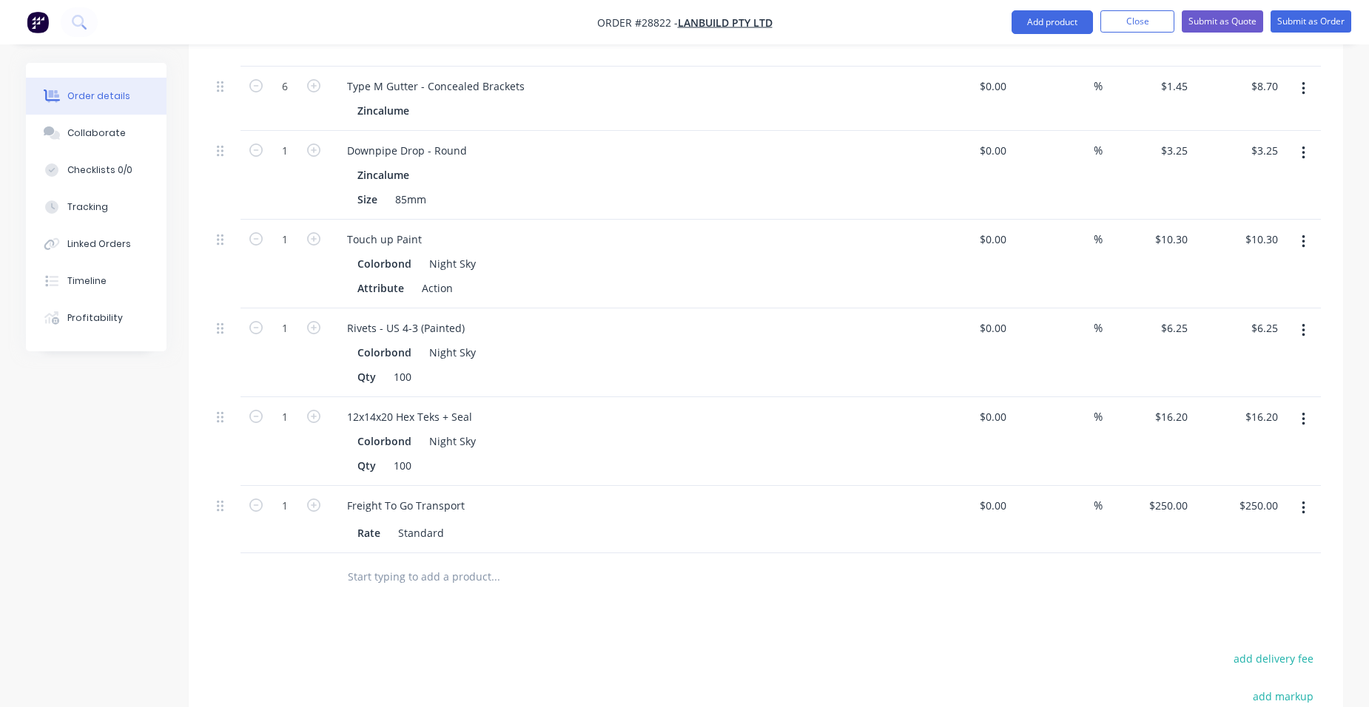
scroll to position [2367, 0]
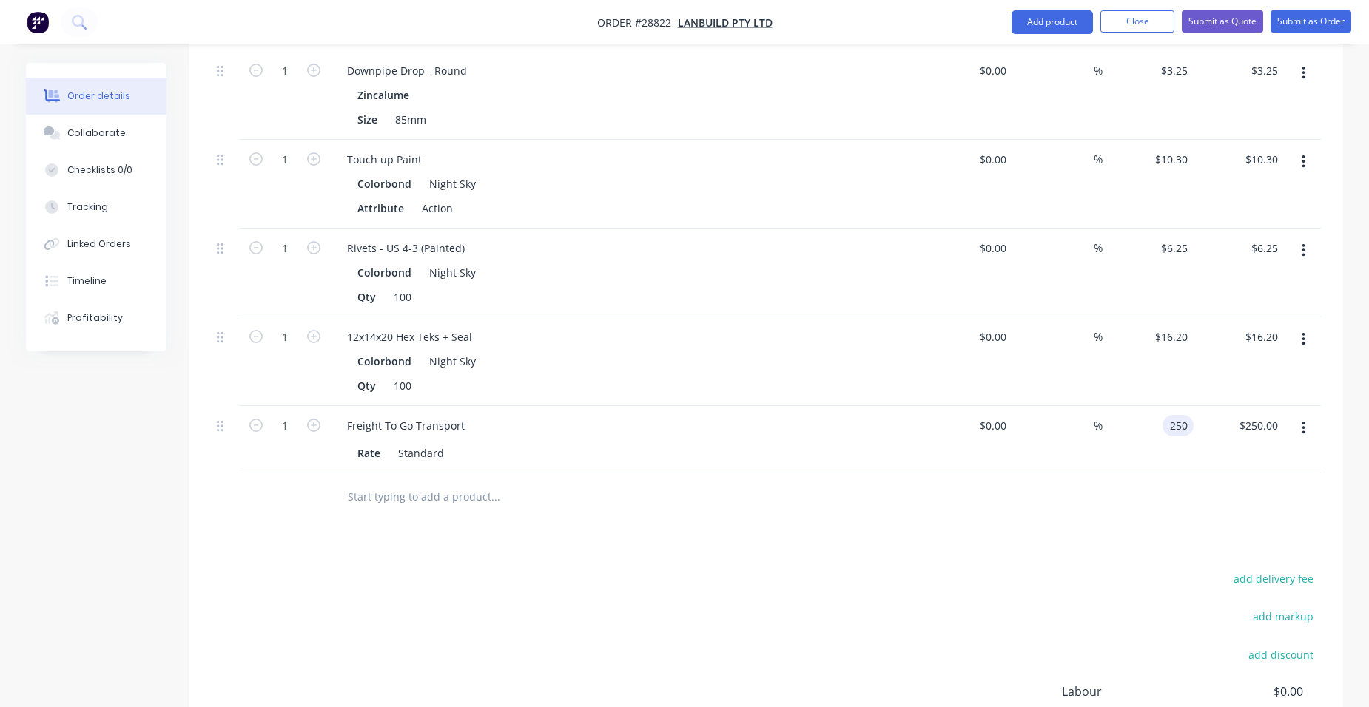
click at [1183, 422] on input "250" at bounding box center [1180, 425] width 25 height 21
type input "$260.00"
click at [1136, 417] on div "$260.00 $260.00" at bounding box center [1147, 439] width 91 height 67
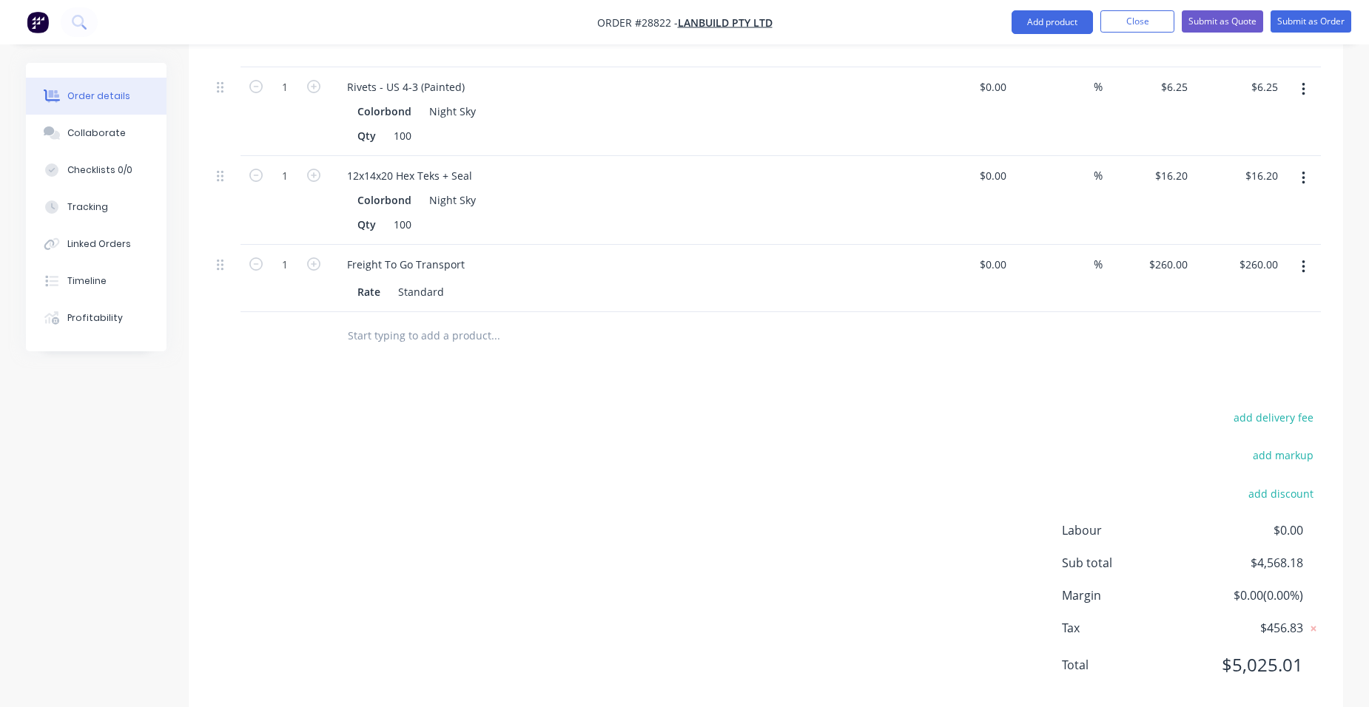
scroll to position [2554, 0]
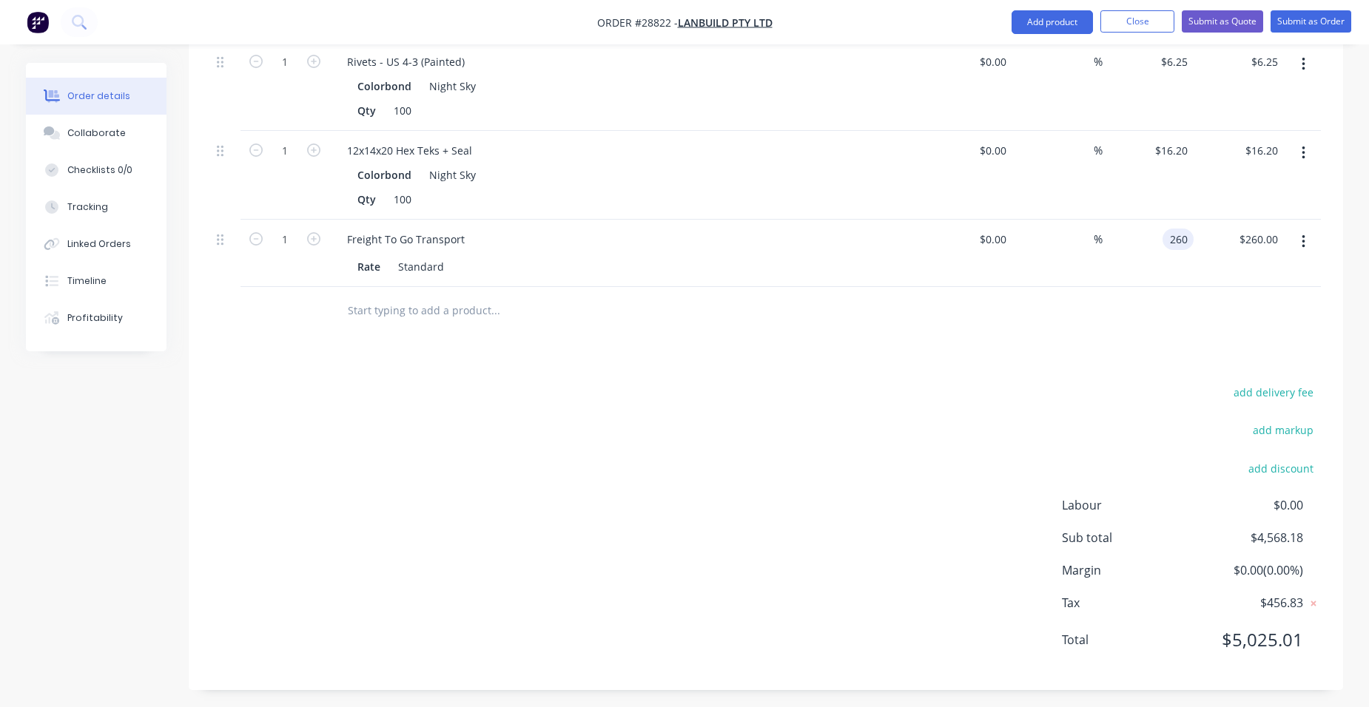
click at [1183, 231] on input "260" at bounding box center [1180, 239] width 25 height 21
type input "$300.00"
click at [1215, 246] on div "$300.00 $300.00" at bounding box center [1238, 253] width 91 height 67
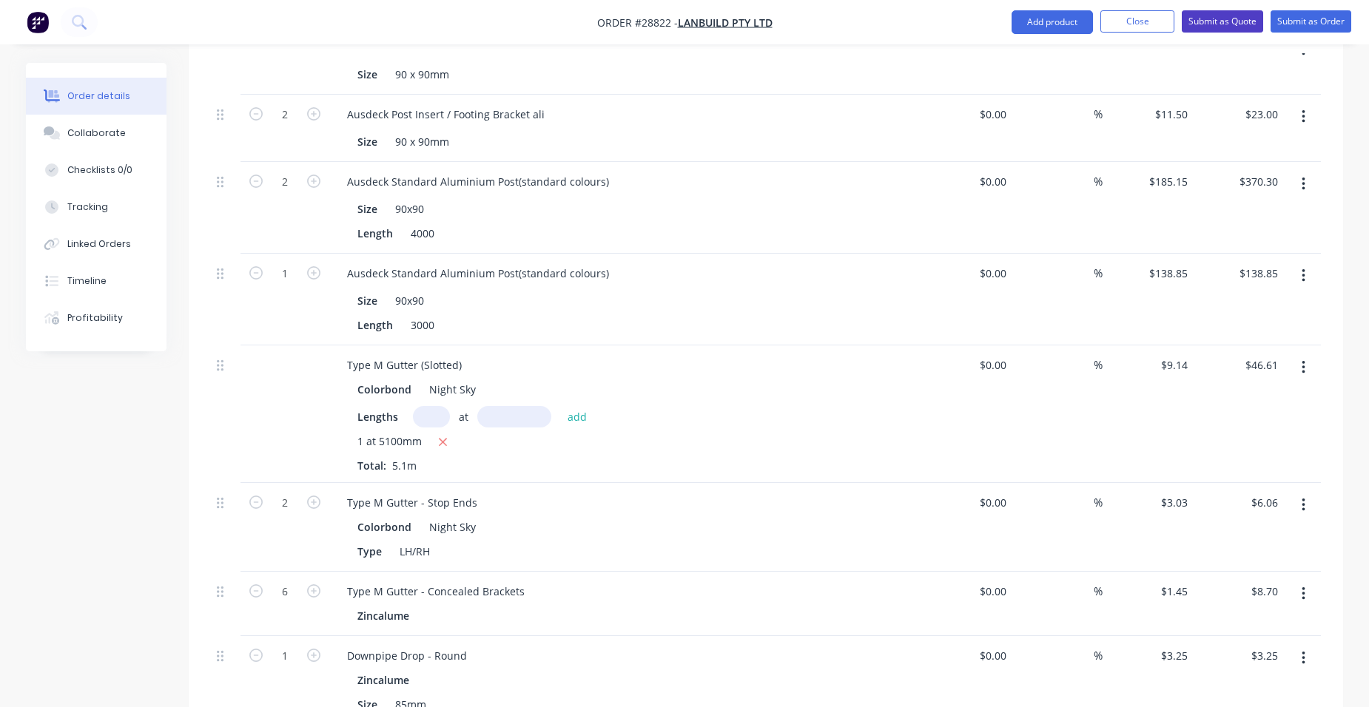
scroll to position [1740, 0]
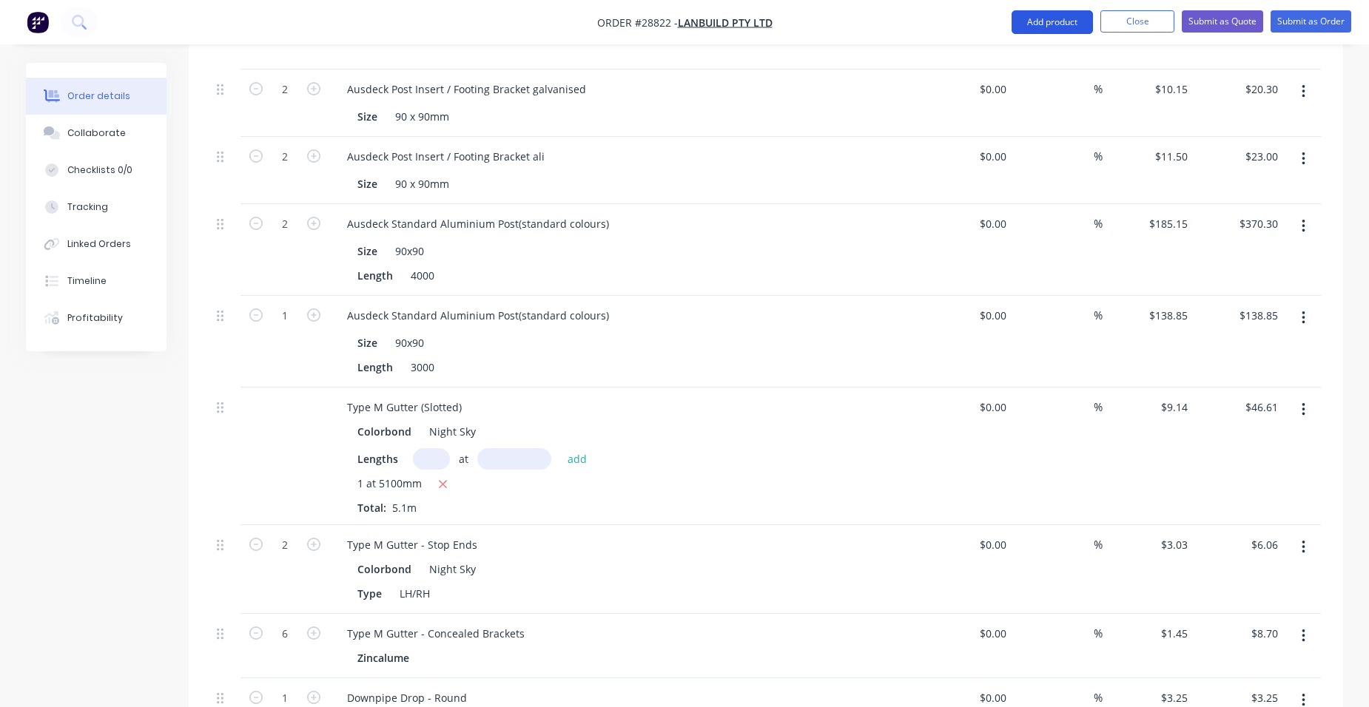
click at [1027, 11] on button "Add product" at bounding box center [1051, 22] width 81 height 24
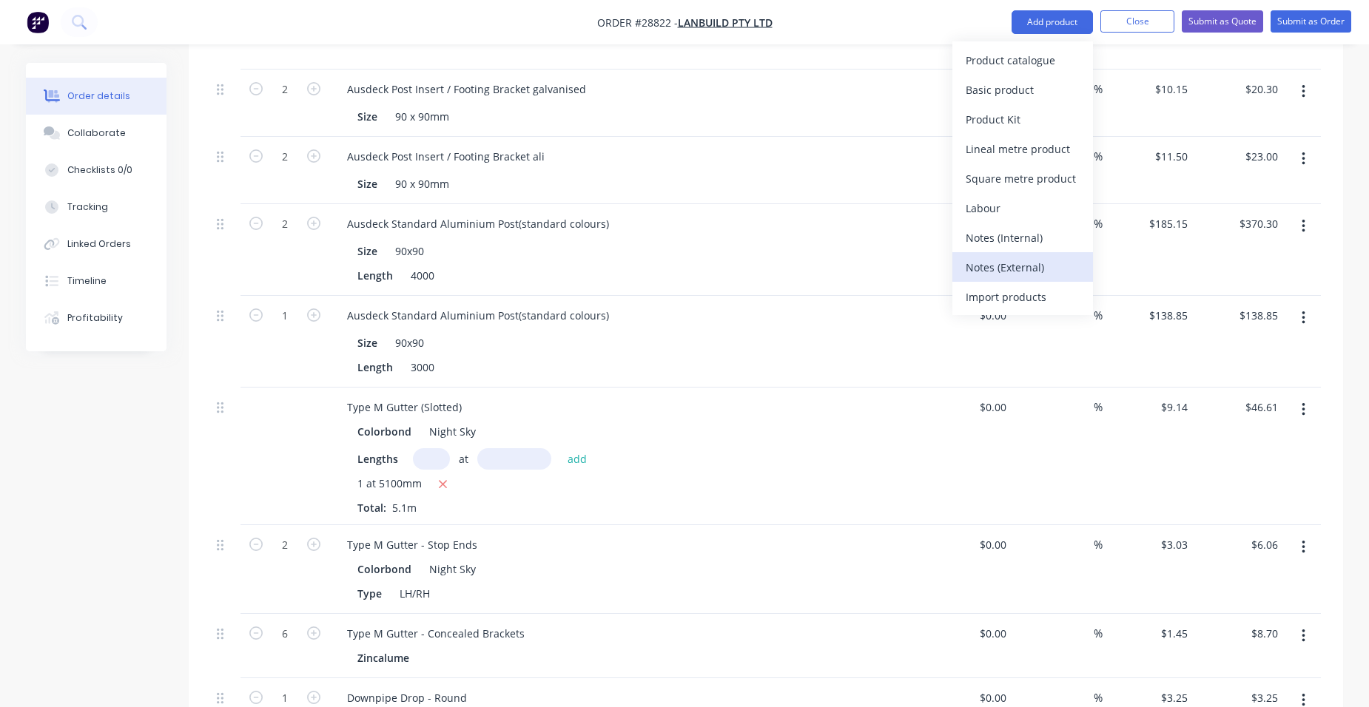
click at [1030, 275] on div "Notes (External)" at bounding box center [1022, 267] width 114 height 21
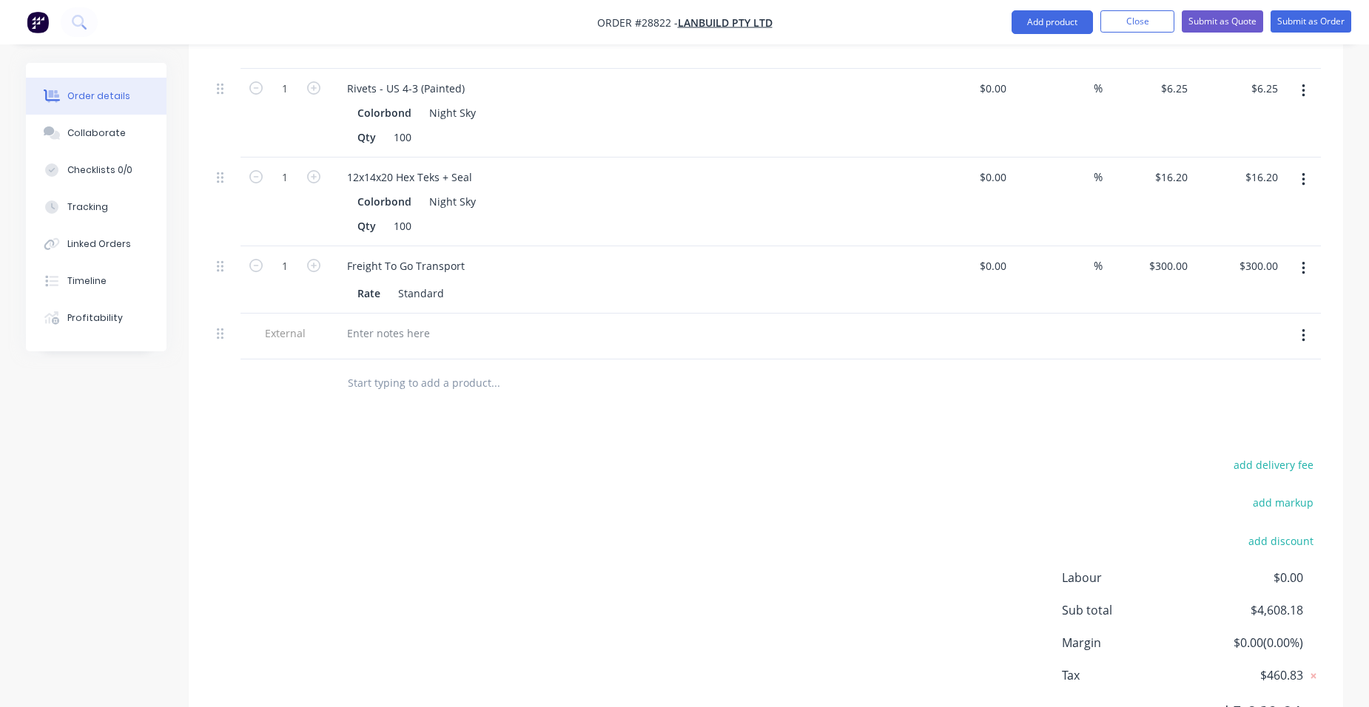
scroll to position [2554, 0]
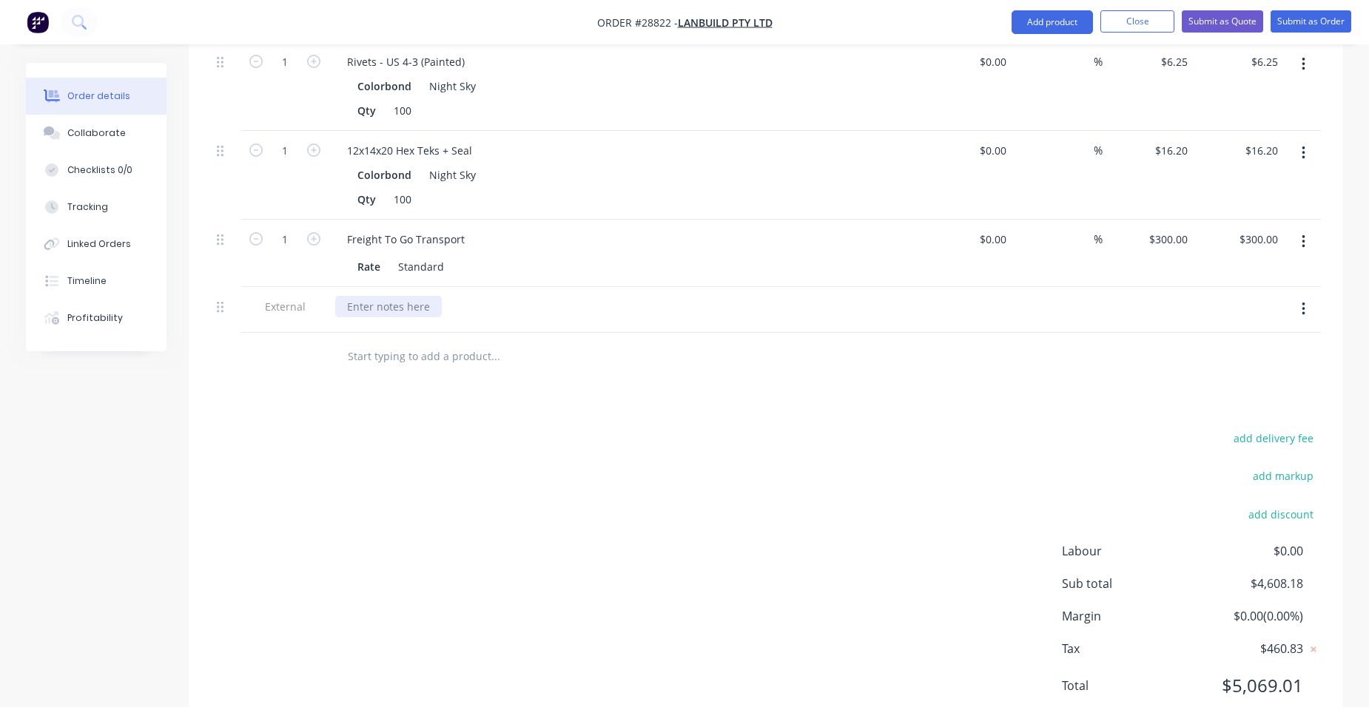
click at [416, 308] on div at bounding box center [388, 306] width 107 height 21
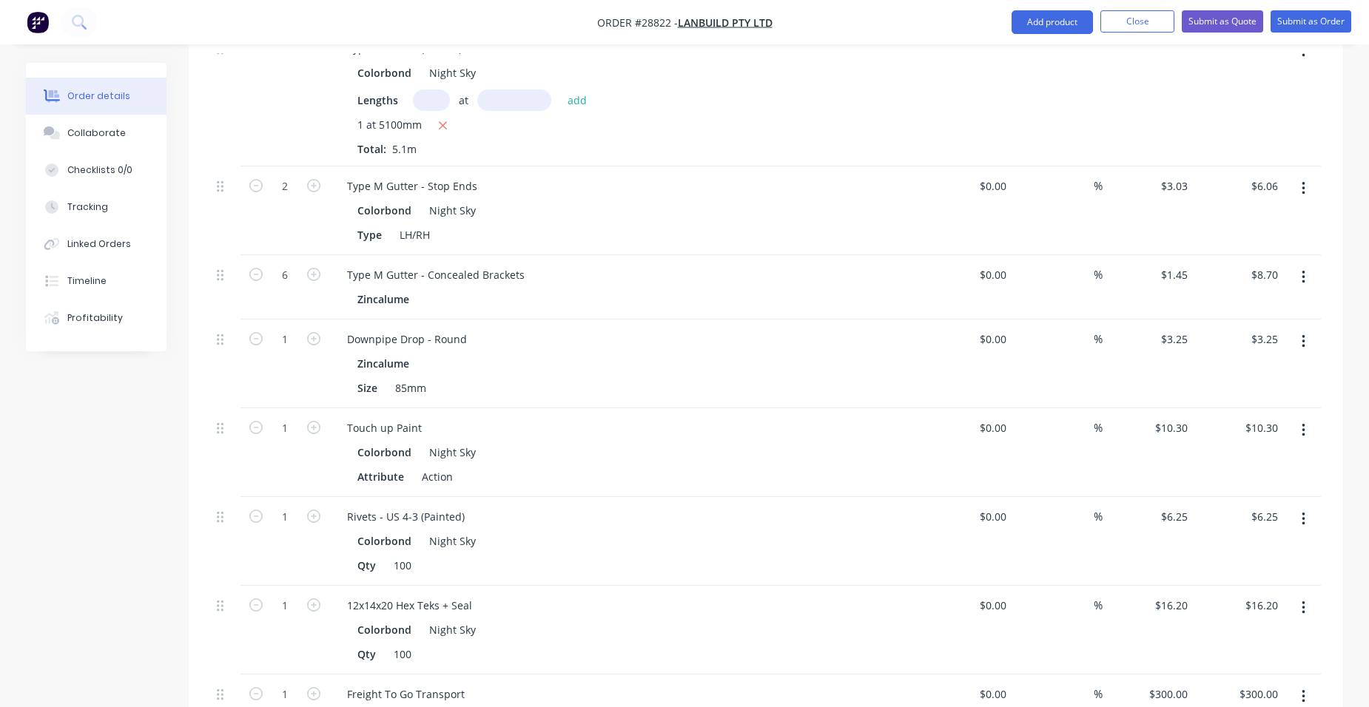
scroll to position [2097, 0]
click at [1204, 15] on button "Submit as Quote" at bounding box center [1221, 21] width 81 height 22
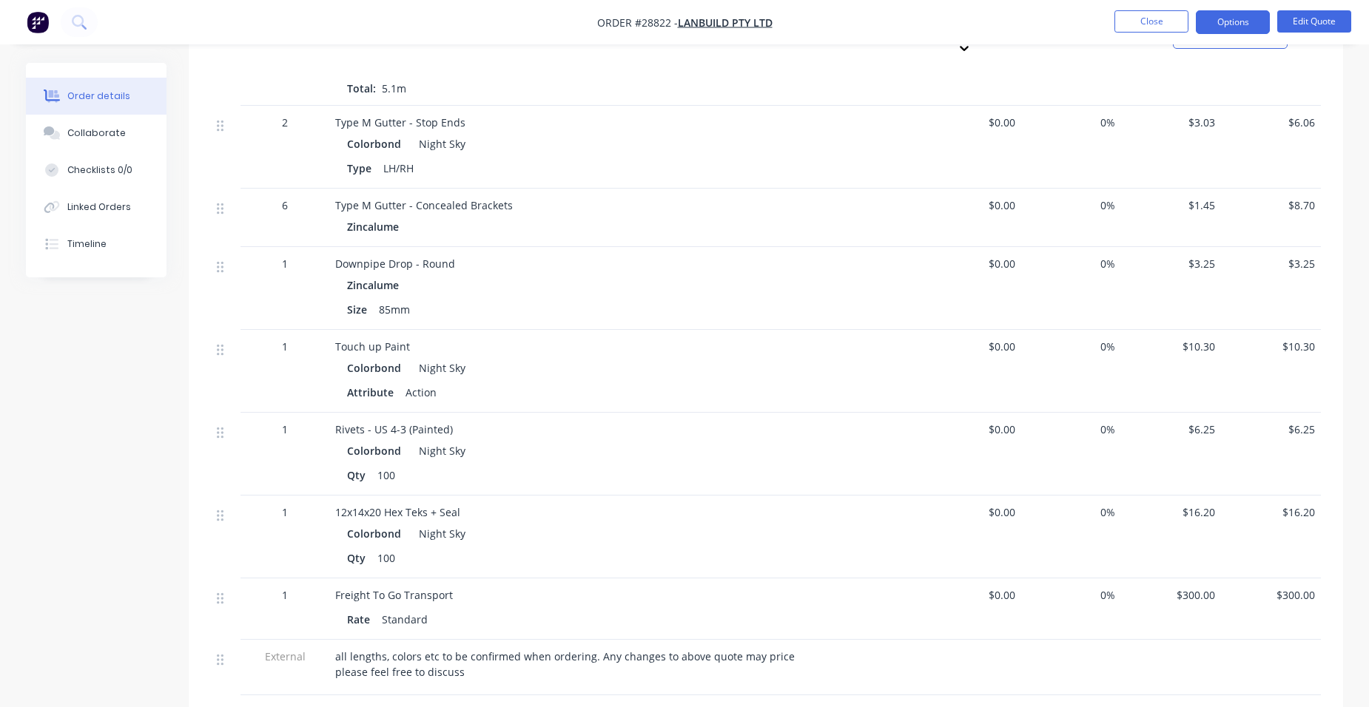
scroll to position [2270, 0]
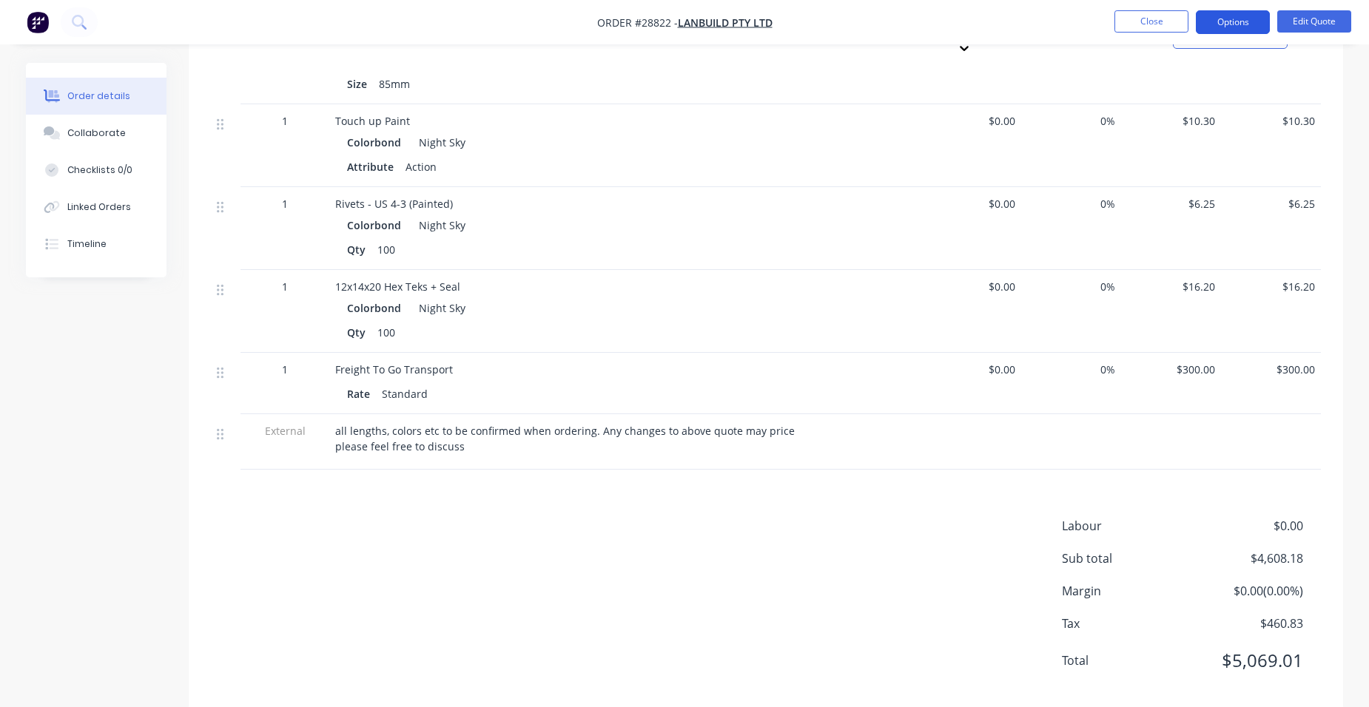
click at [1236, 26] on button "Options" at bounding box center [1233, 22] width 74 height 24
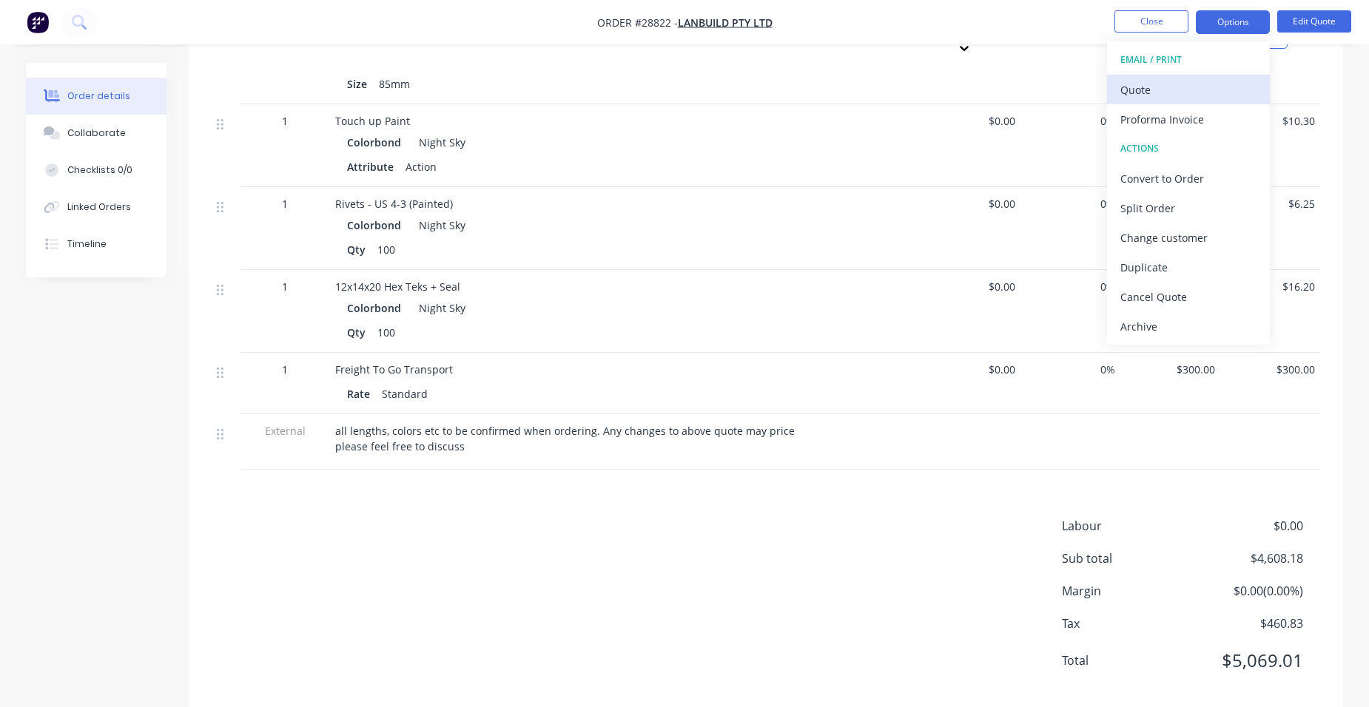
click at [1163, 84] on div "Quote" at bounding box center [1188, 89] width 136 height 21
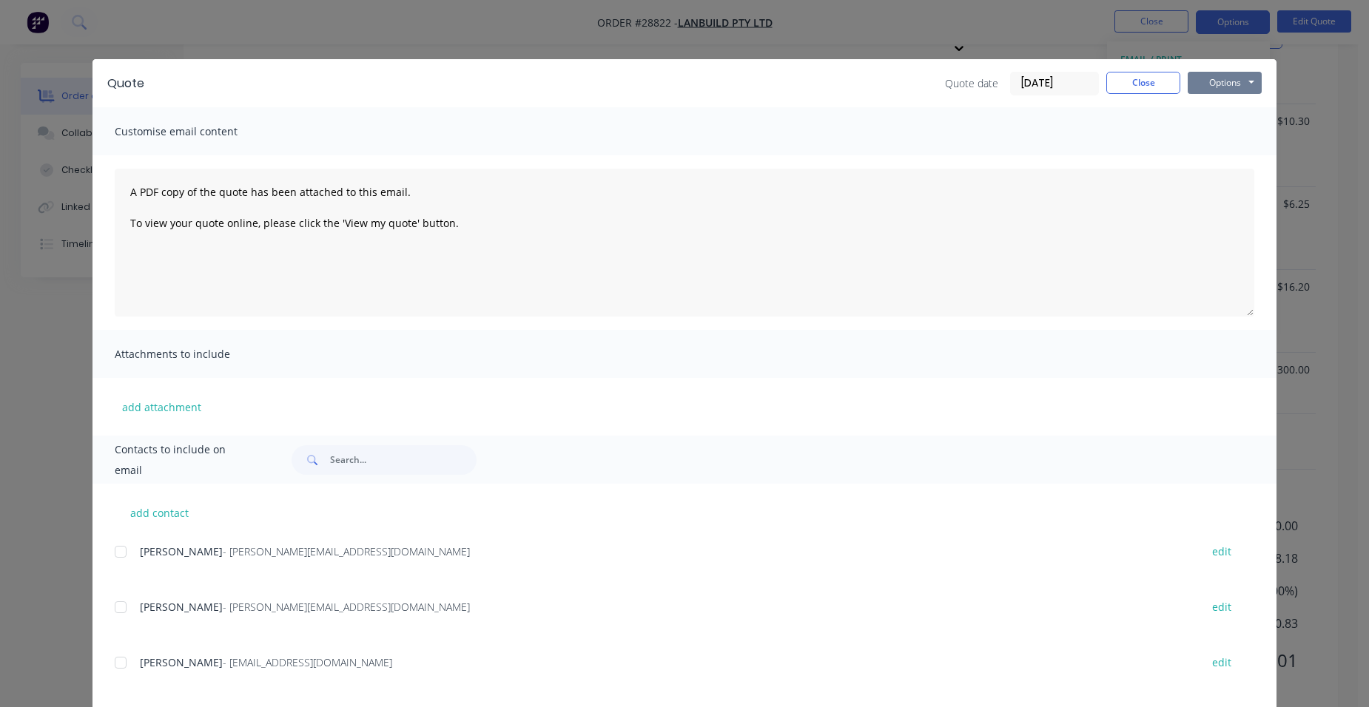
click at [1198, 77] on button "Options" at bounding box center [1224, 83] width 74 height 22
click at [1189, 123] on button "Print" at bounding box center [1234, 133] width 95 height 24
click at [1115, 87] on button "Close" at bounding box center [1143, 83] width 74 height 22
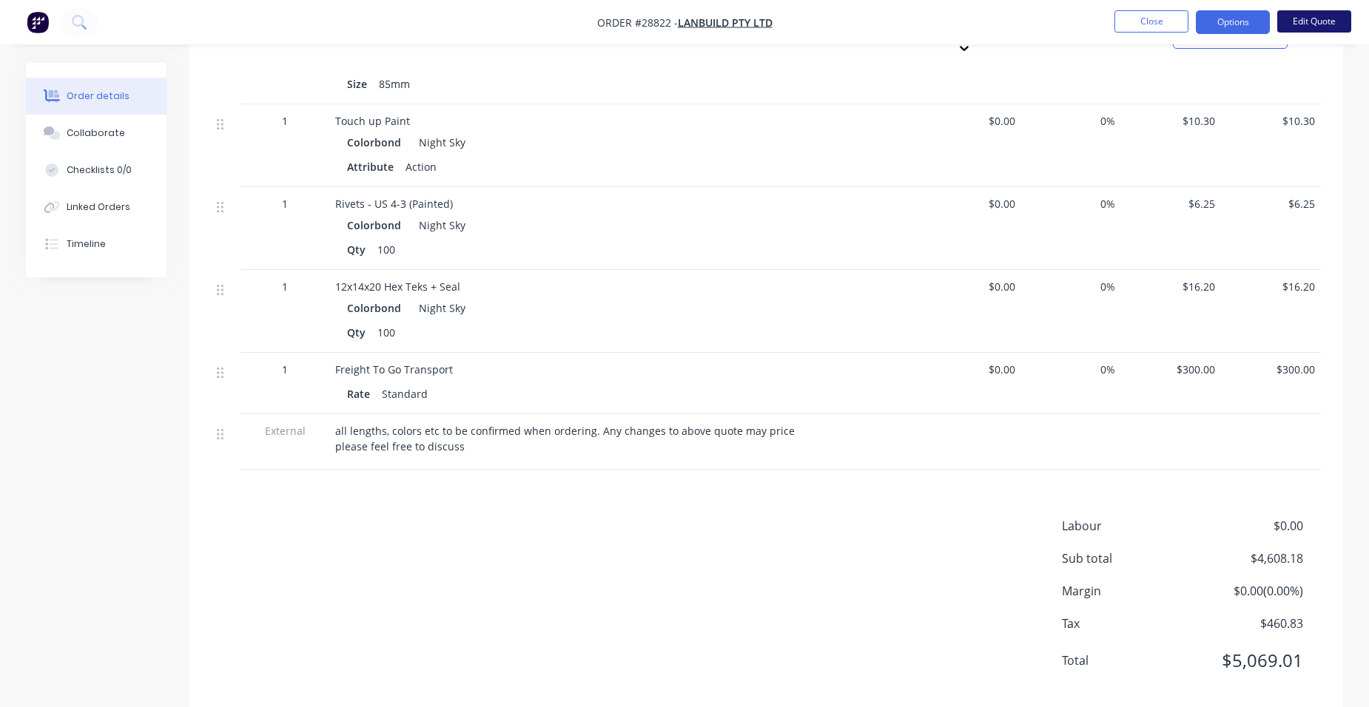
click at [1298, 21] on button "Edit Quote" at bounding box center [1314, 21] width 74 height 22
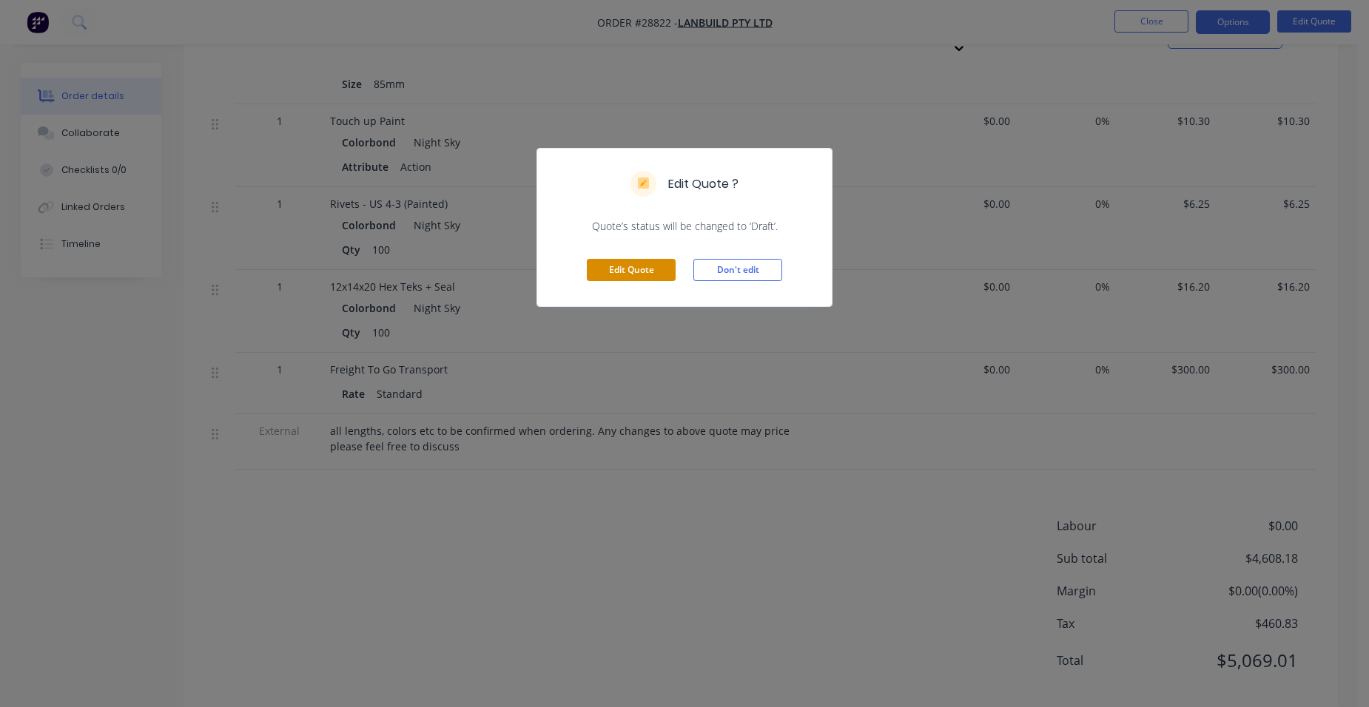
click at [661, 265] on button "Edit Quote" at bounding box center [631, 270] width 89 height 22
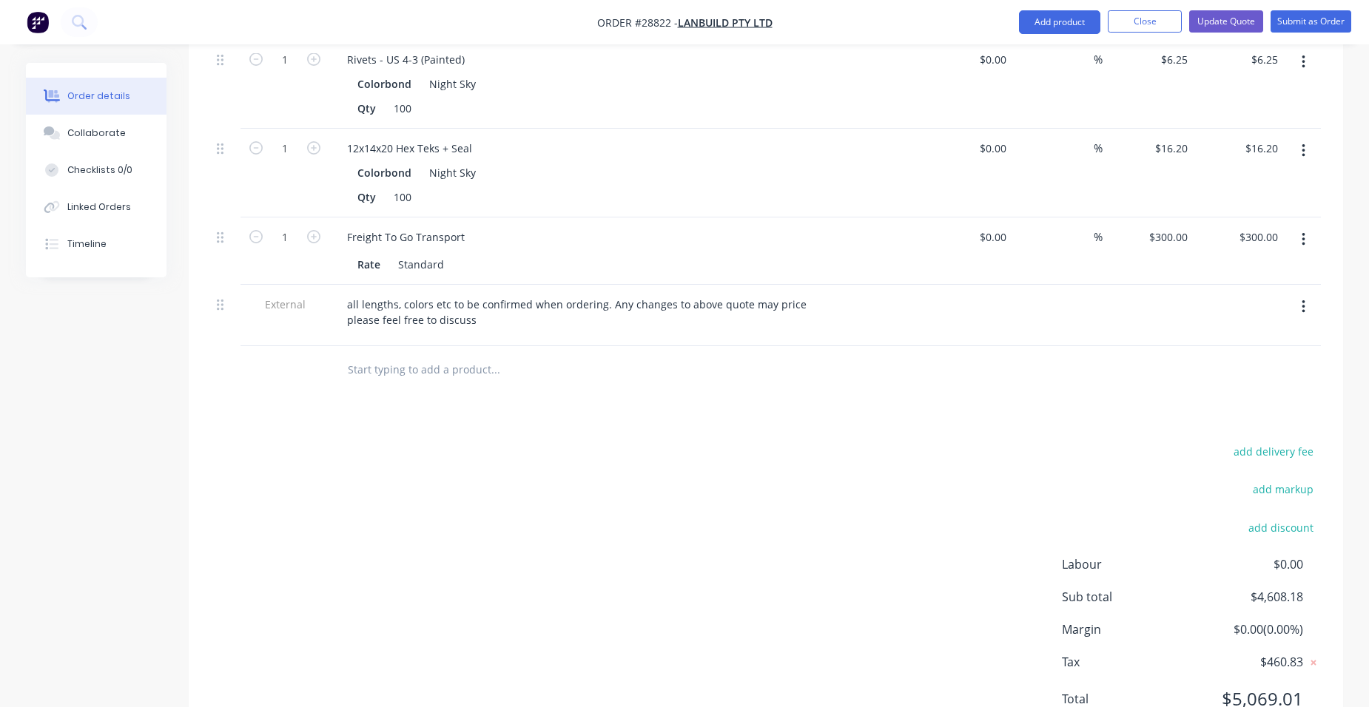
scroll to position [2615, 0]
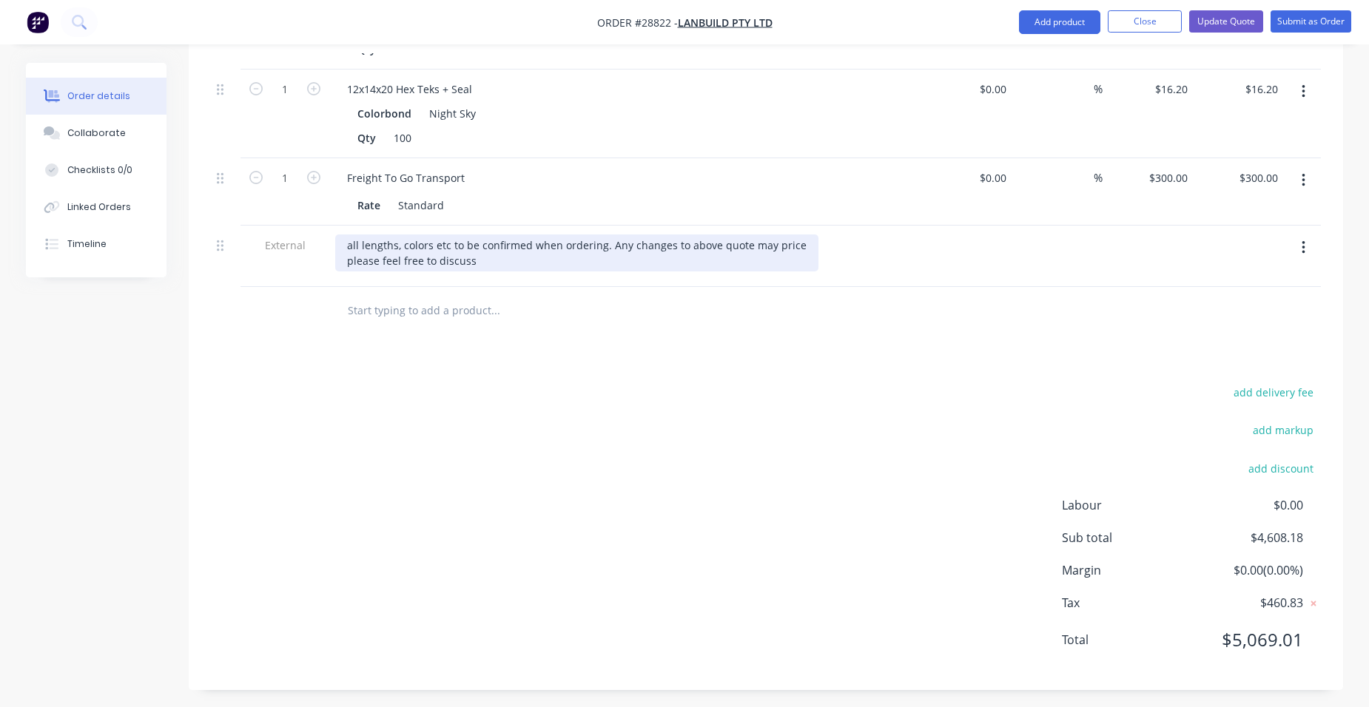
click at [766, 241] on div "all lengths, colors etc to be confirmed when ordering. Any changes to above quo…" at bounding box center [576, 253] width 483 height 37
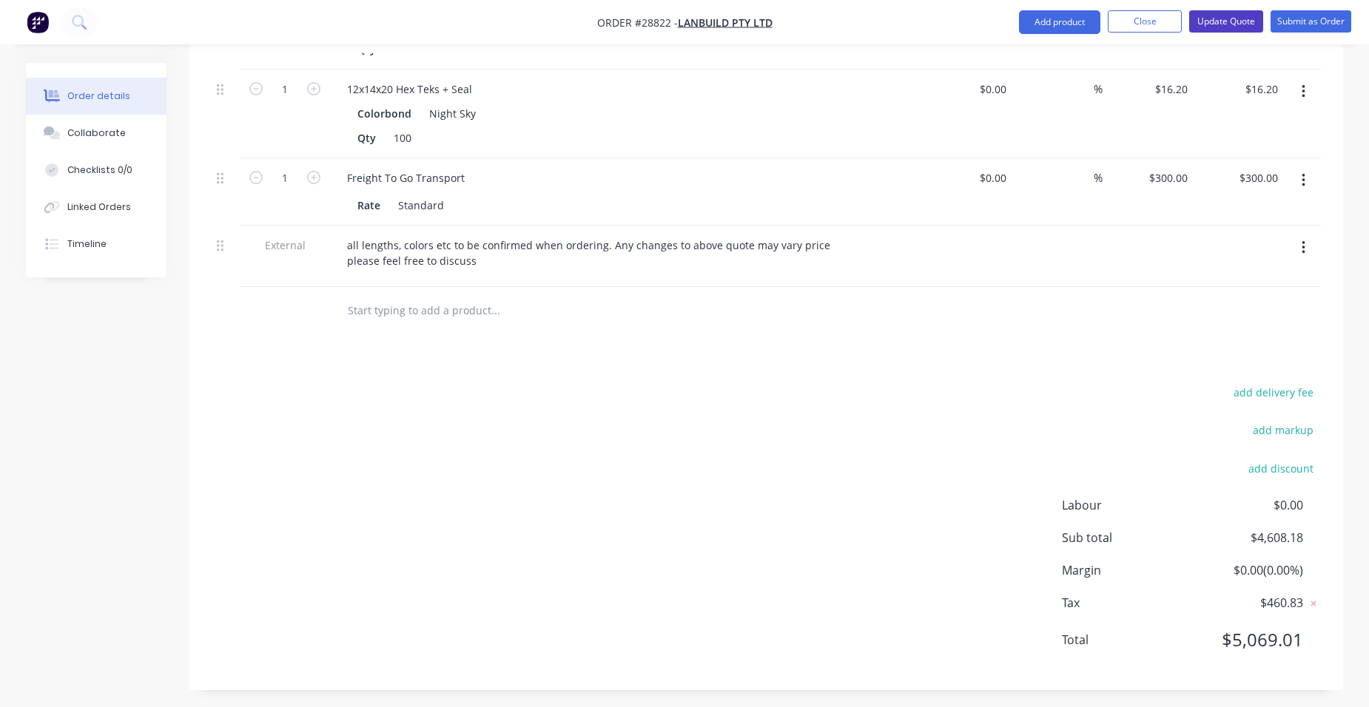
click at [1210, 19] on button "Update Quote" at bounding box center [1226, 21] width 74 height 22
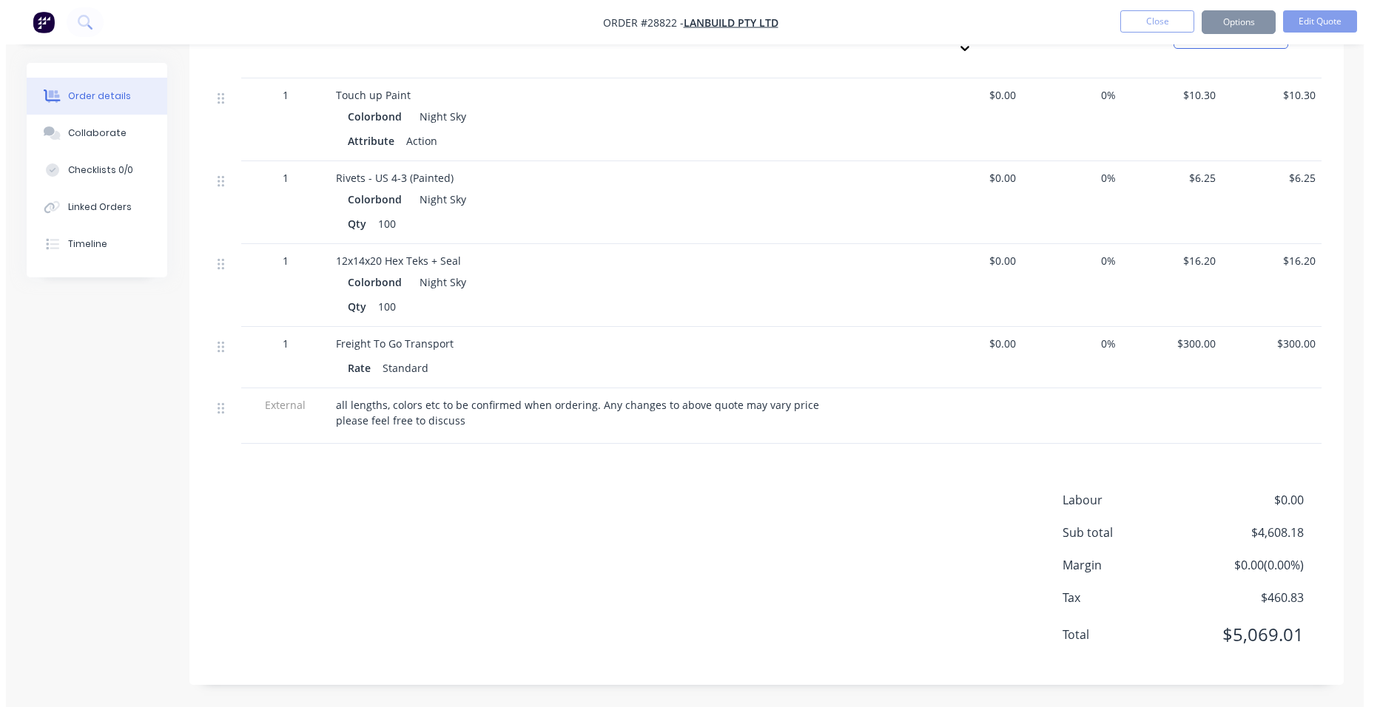
scroll to position [0, 0]
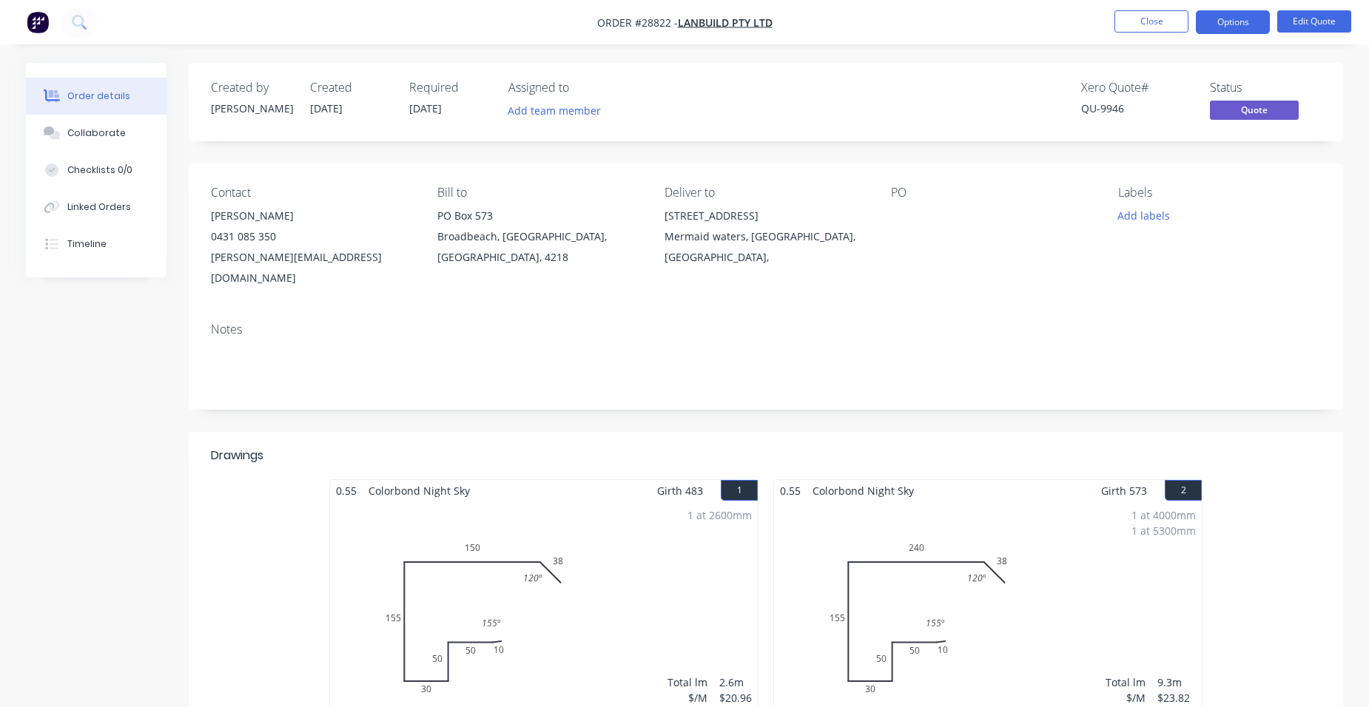
click at [1230, 26] on button "Options" at bounding box center [1233, 22] width 74 height 24
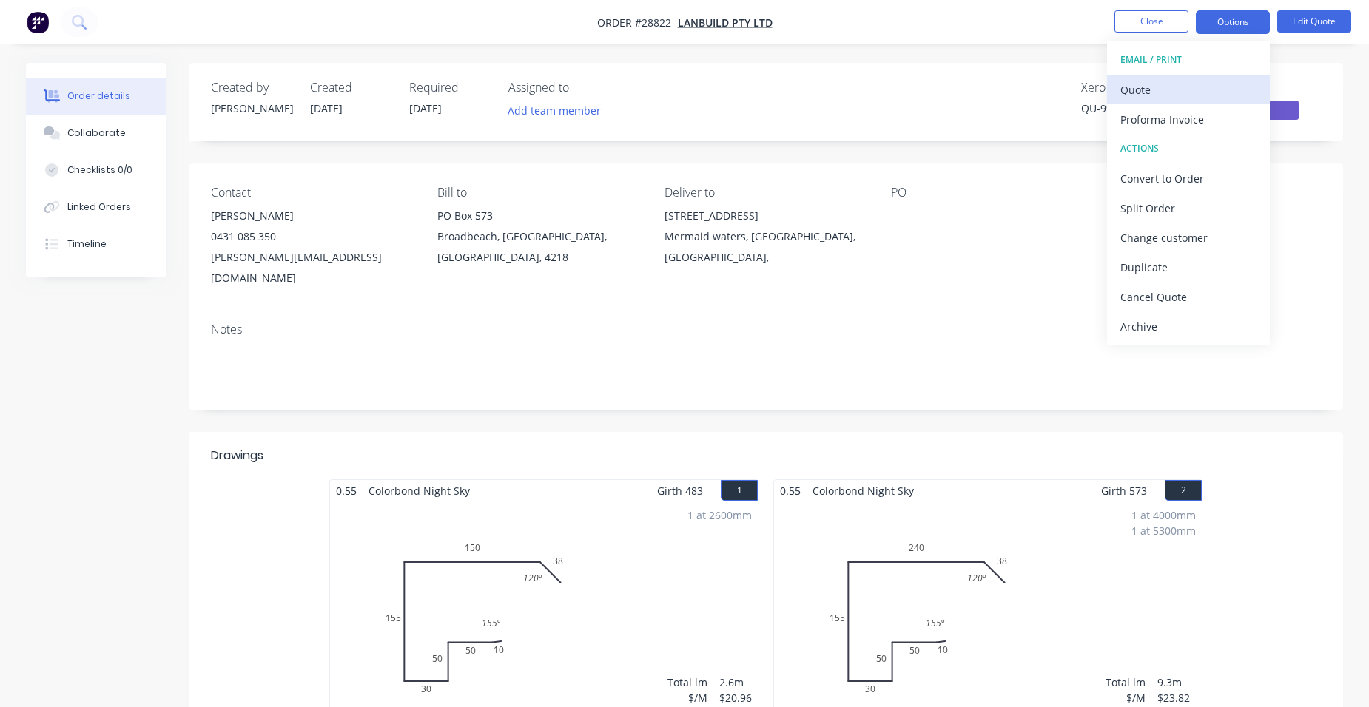
click at [1211, 91] on div "Quote" at bounding box center [1188, 89] width 136 height 21
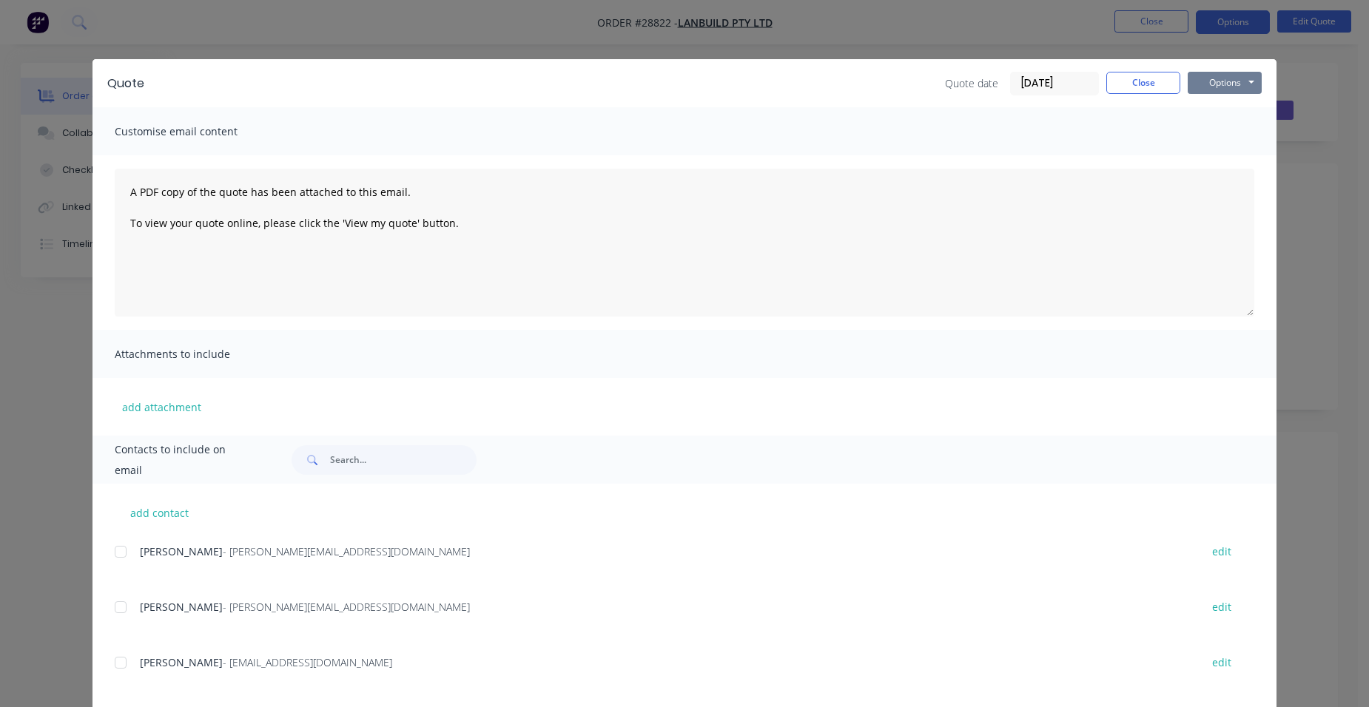
click at [1225, 72] on button "Options" at bounding box center [1224, 83] width 74 height 22
click at [1236, 124] on button "Print" at bounding box center [1234, 133] width 95 height 24
click at [1162, 76] on button "Close" at bounding box center [1143, 83] width 74 height 22
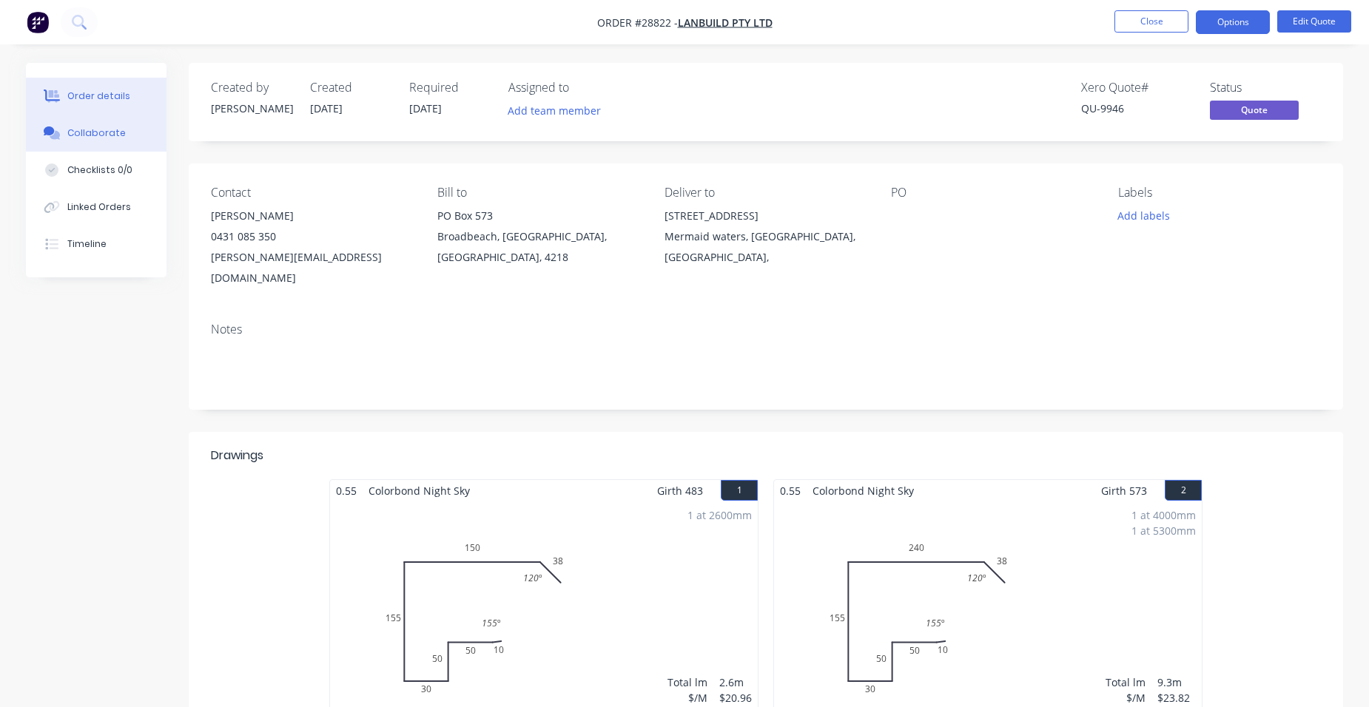
click at [116, 132] on div "Collaborate" at bounding box center [96, 133] width 58 height 13
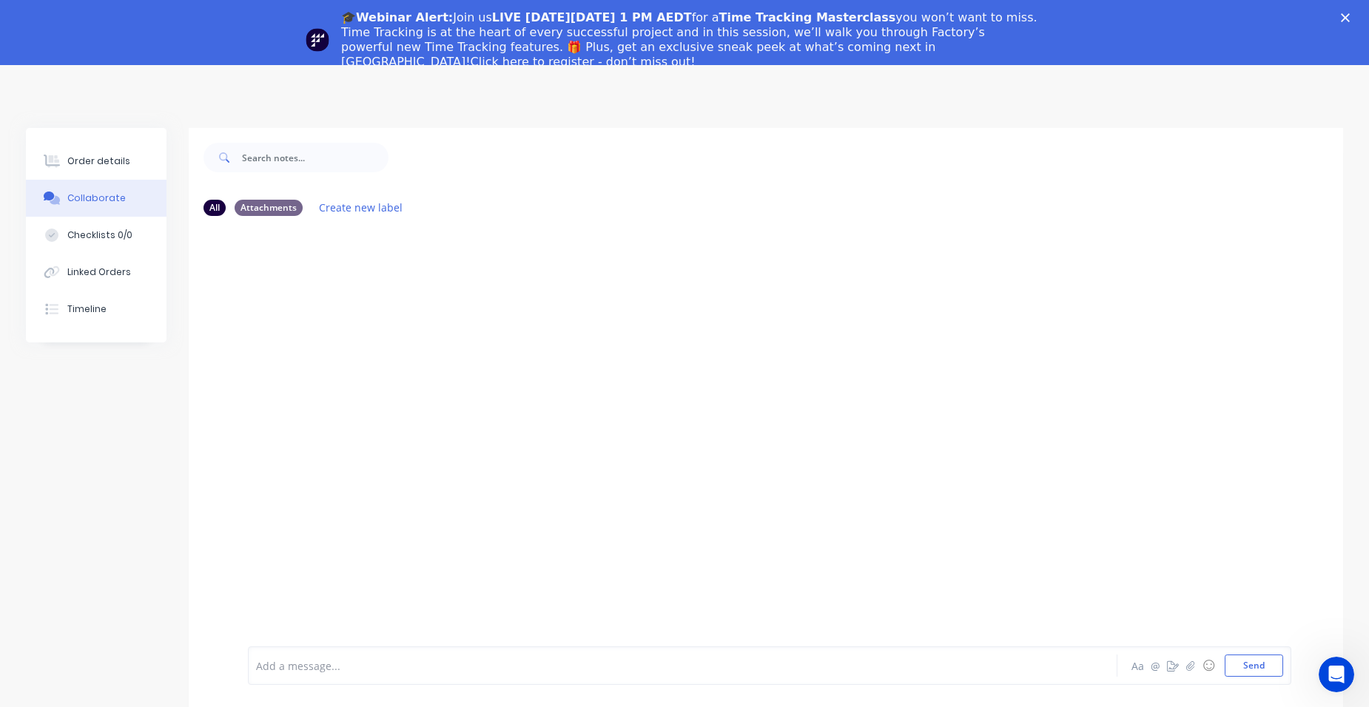
click at [1355, 17] on div "Close" at bounding box center [1348, 17] width 15 height 9
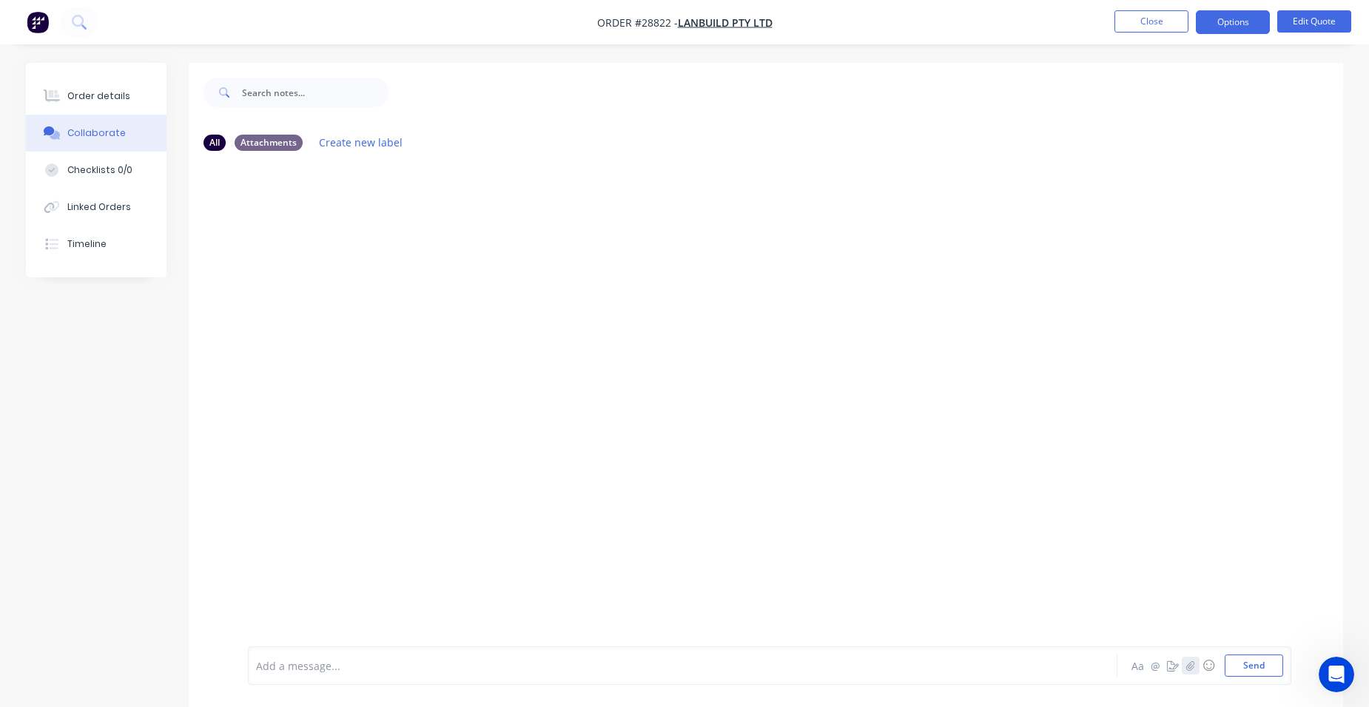
click at [1190, 666] on icon "button" at bounding box center [1190, 666] width 8 height 10
click at [1274, 657] on button "Send" at bounding box center [1253, 666] width 58 height 22
click at [1190, 666] on icon "button" at bounding box center [1190, 666] width 9 height 10
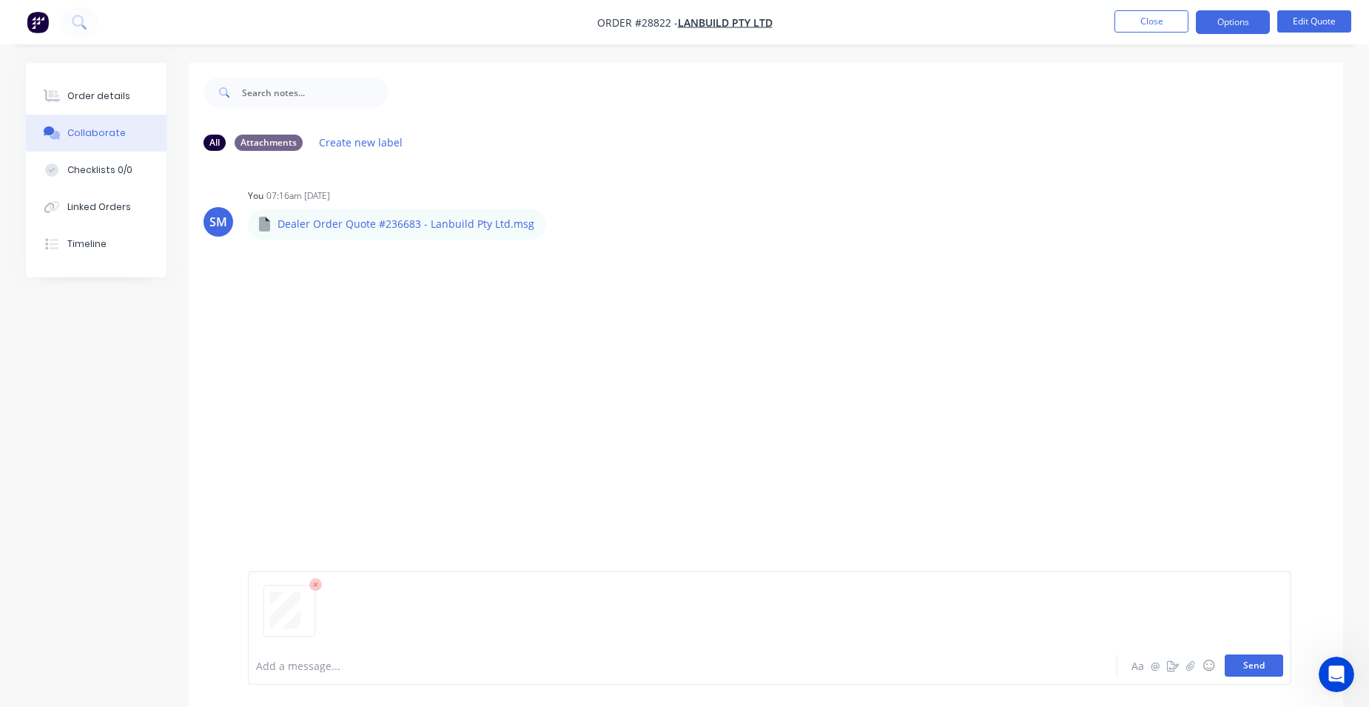
click at [1249, 667] on button "Send" at bounding box center [1253, 666] width 58 height 22
click at [1190, 669] on icon "button" at bounding box center [1190, 666] width 9 height 10
click at [1256, 661] on button "Send" at bounding box center [1253, 666] width 58 height 22
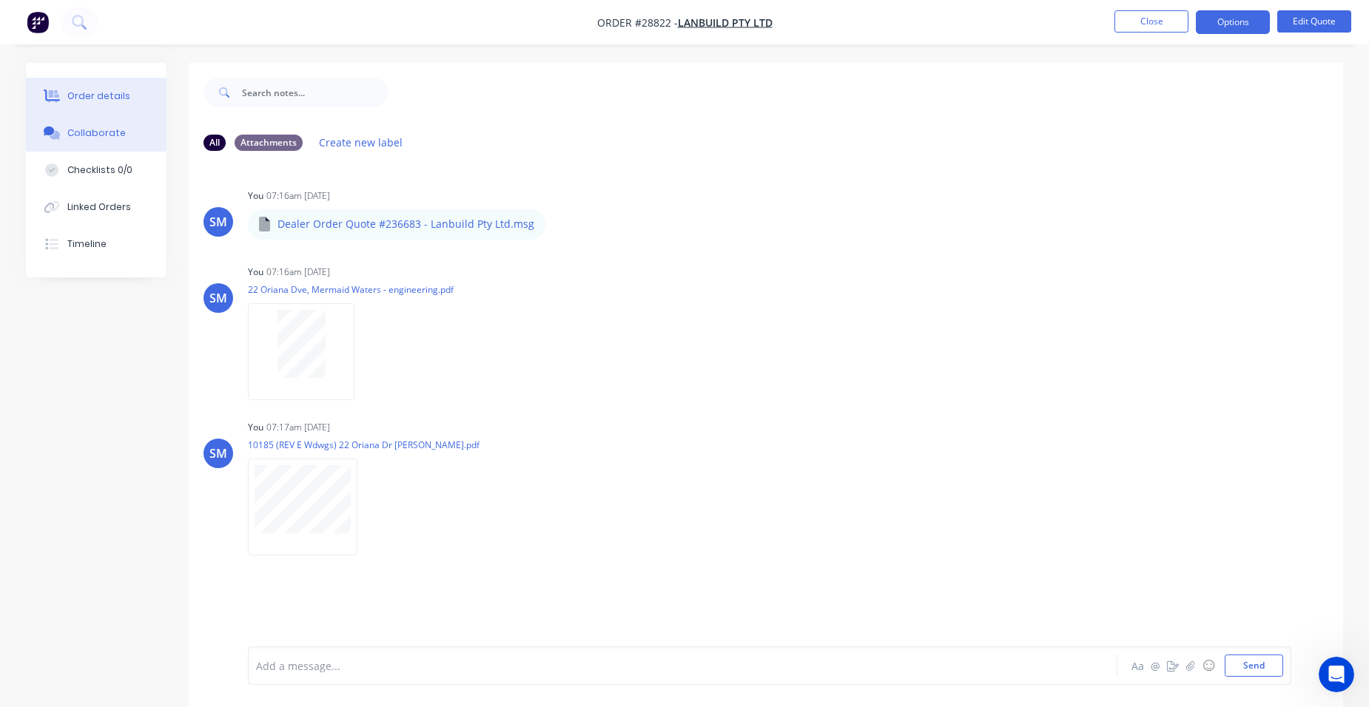
click at [127, 92] on button "Order details" at bounding box center [96, 96] width 141 height 37
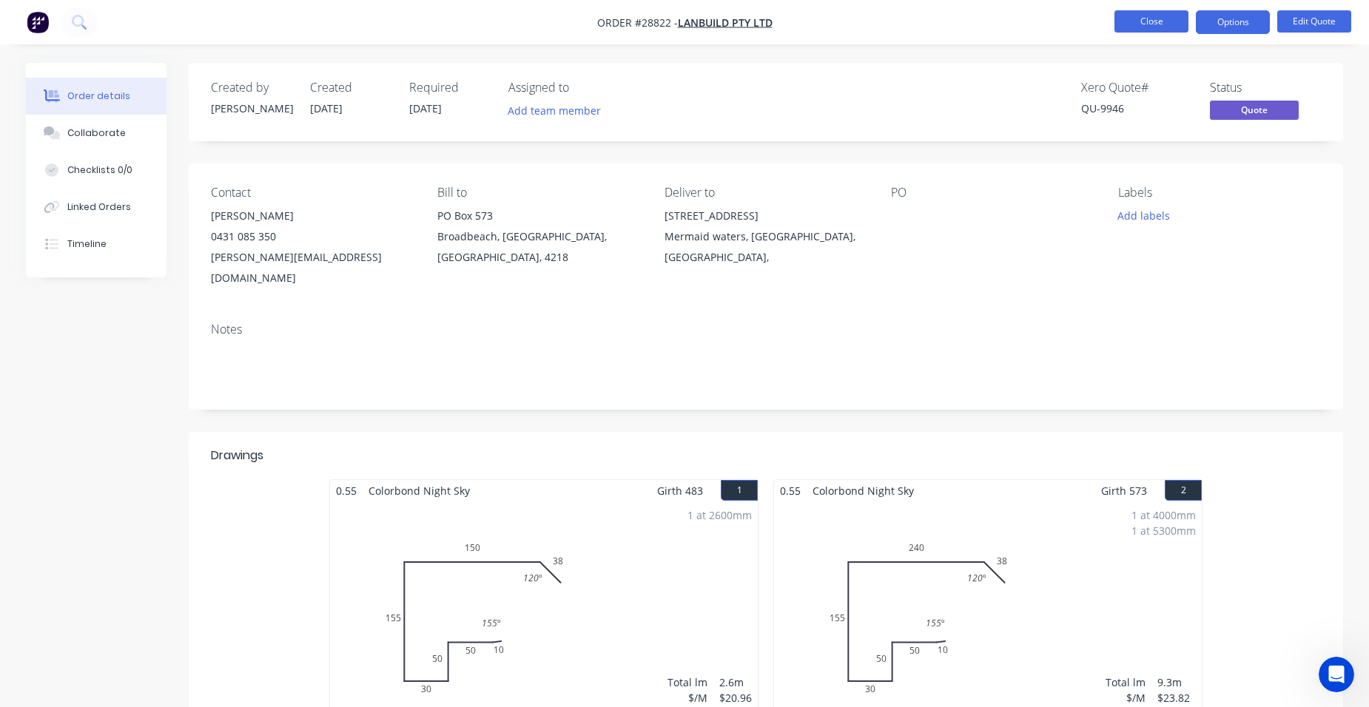
click at [1167, 27] on button "Close" at bounding box center [1151, 21] width 74 height 22
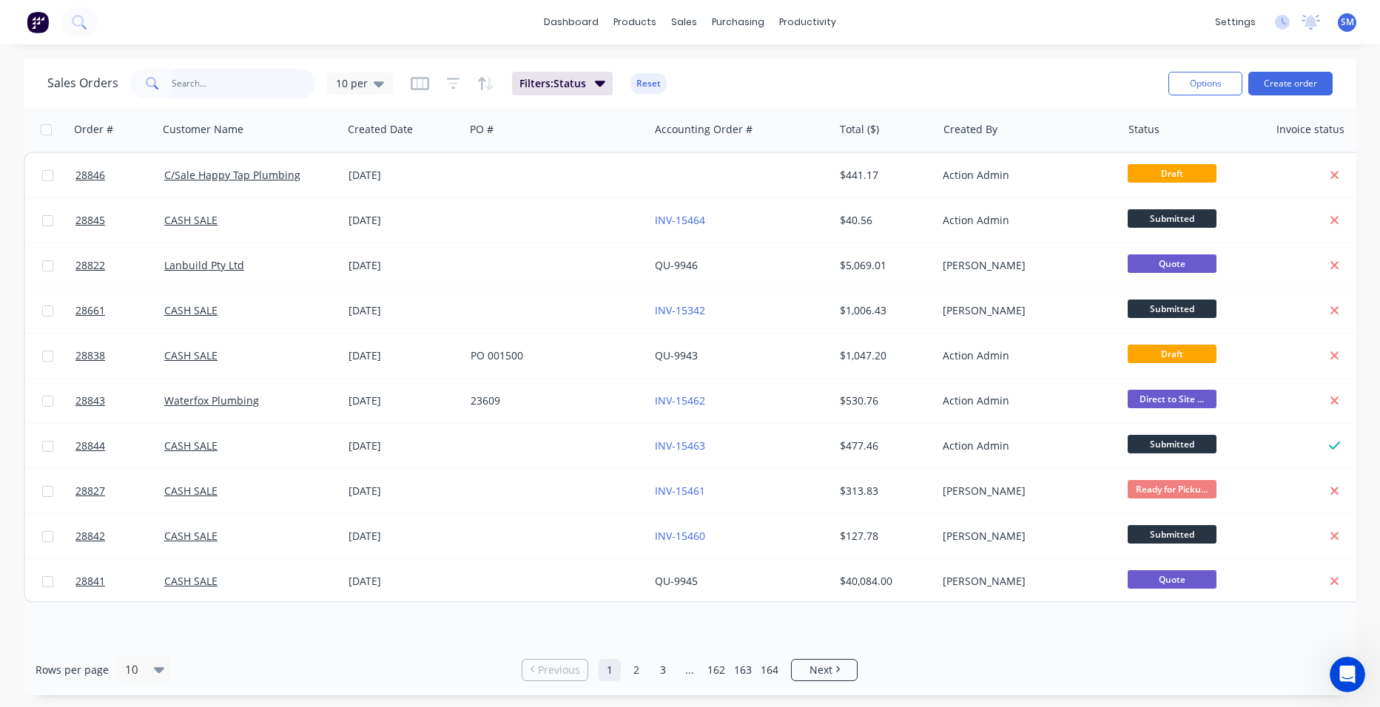
drag, startPoint x: 278, startPoint y: 87, endPoint x: 213, endPoint y: 18, distance: 94.7
click at [277, 87] on input "text" at bounding box center [244, 84] width 144 height 30
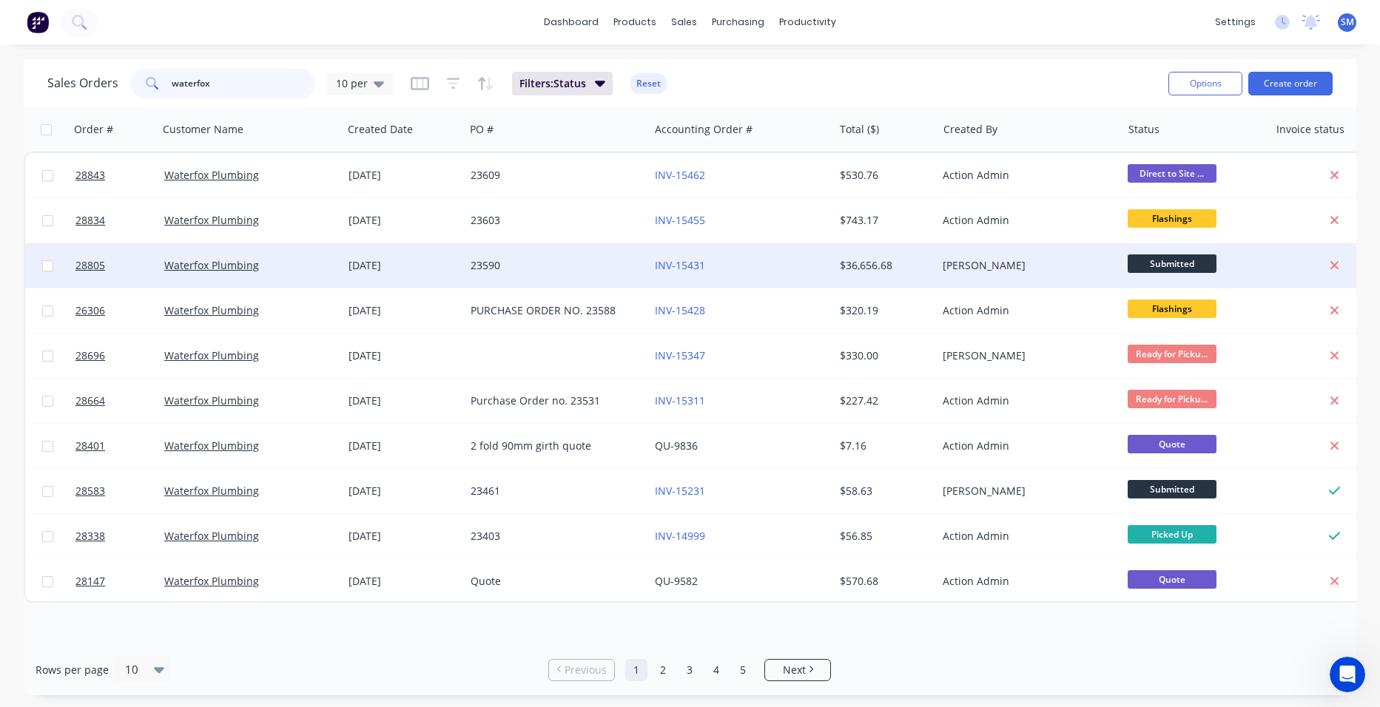
type input "waterfox"
click at [619, 262] on div "23590" at bounding box center [553, 265] width 164 height 15
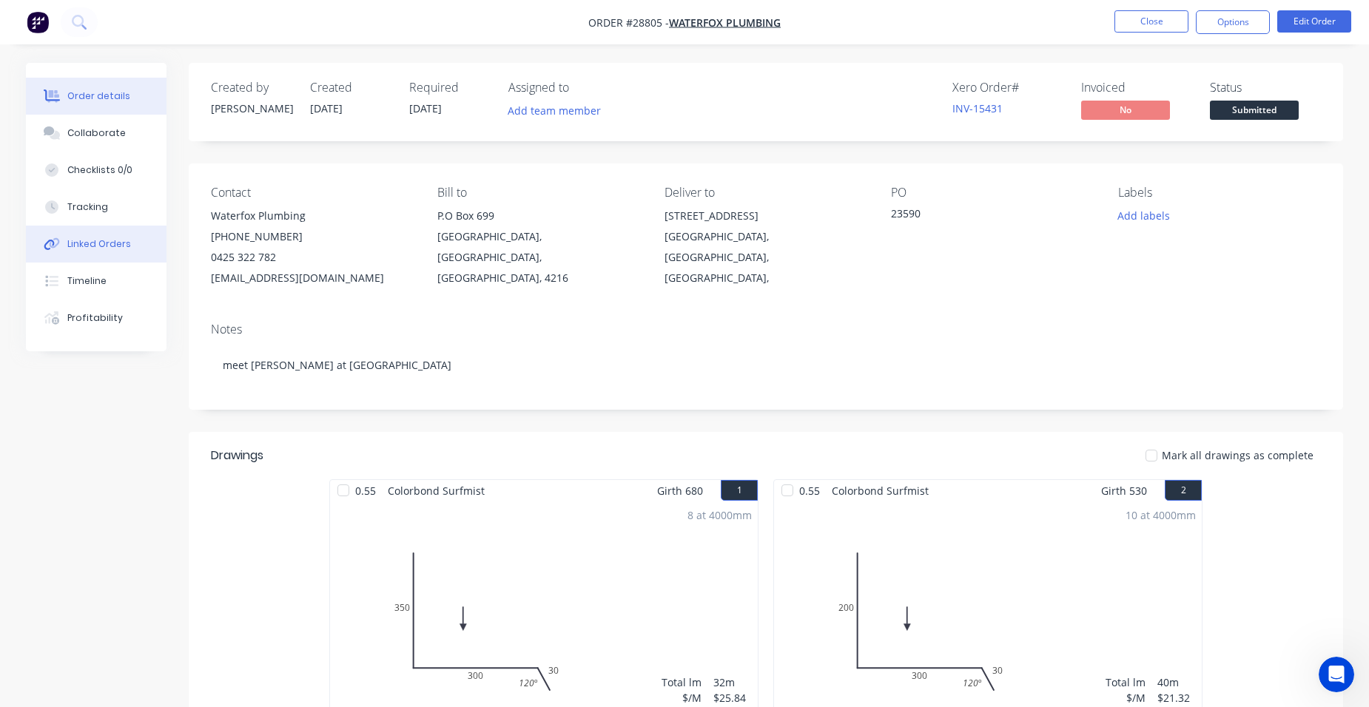
click at [62, 241] on div at bounding box center [52, 243] width 22 height 13
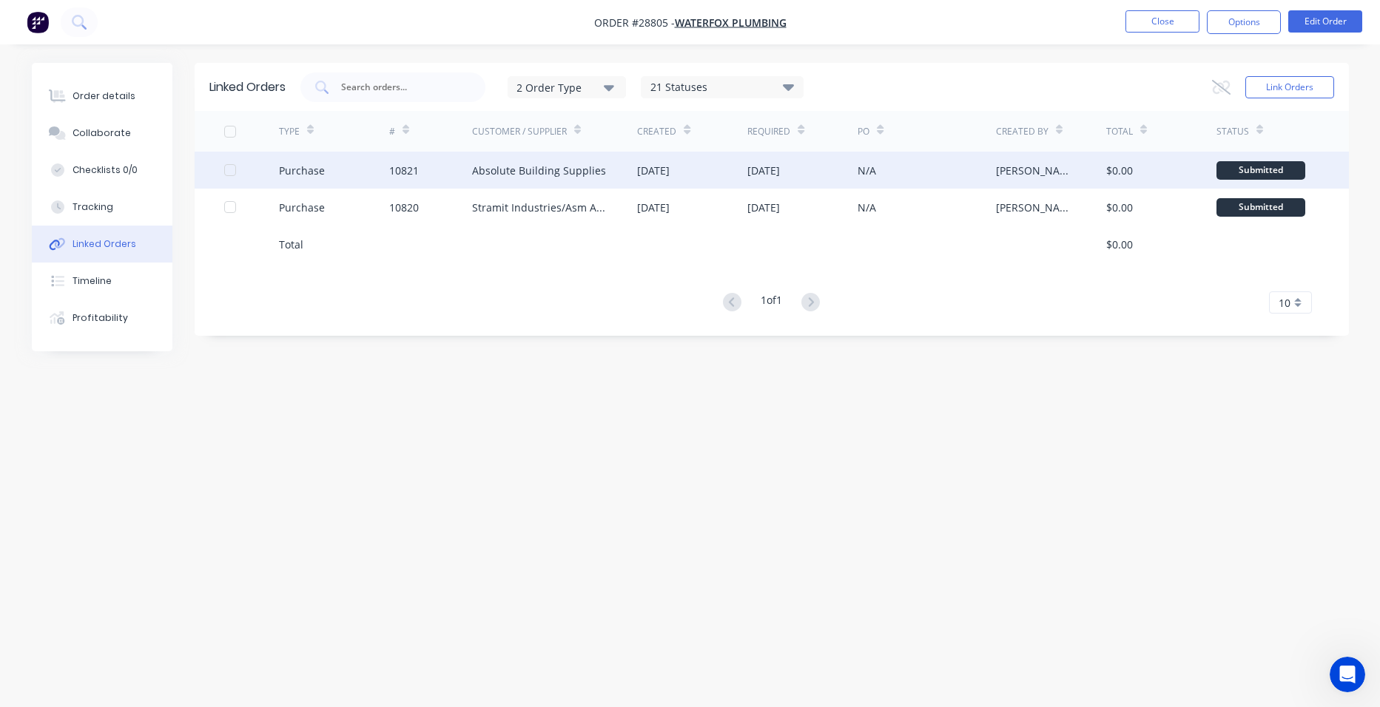
click at [558, 172] on div "Absolute Building Supplies" at bounding box center [539, 171] width 134 height 16
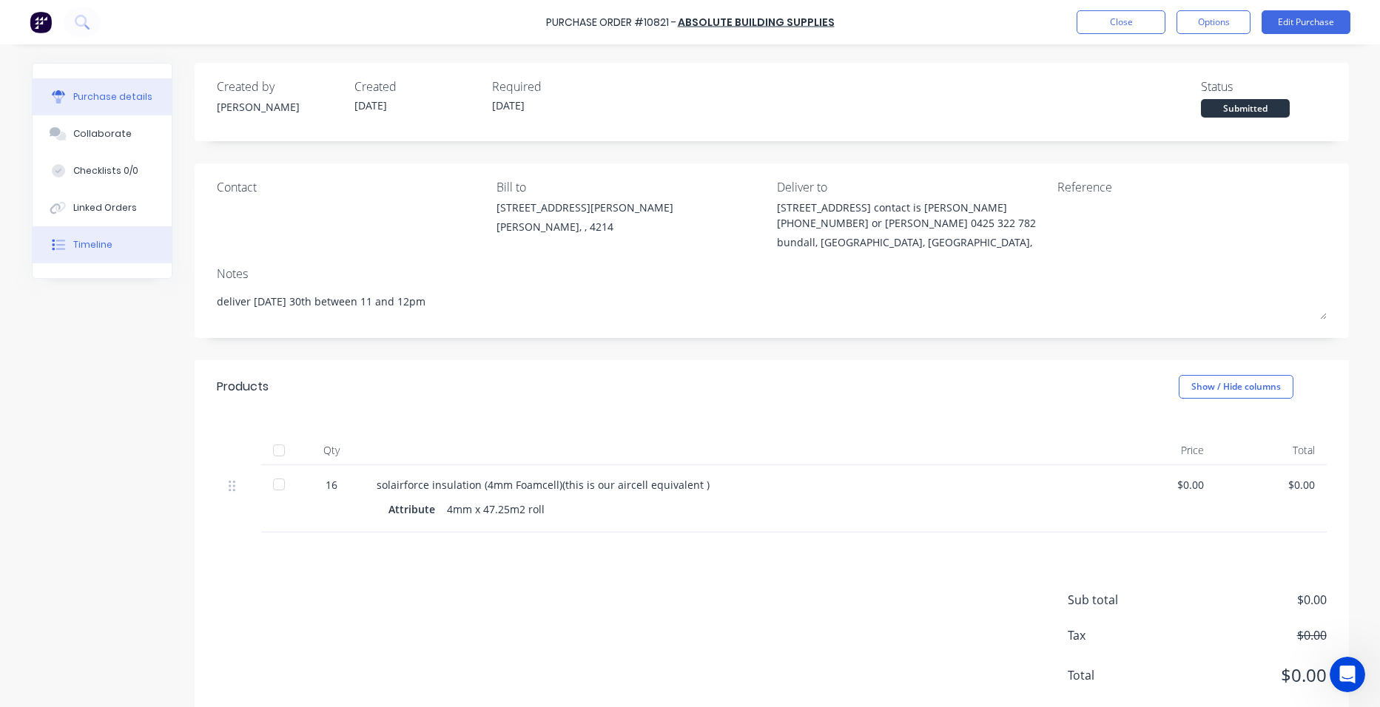
click at [86, 246] on div "Timeline" at bounding box center [92, 244] width 39 height 13
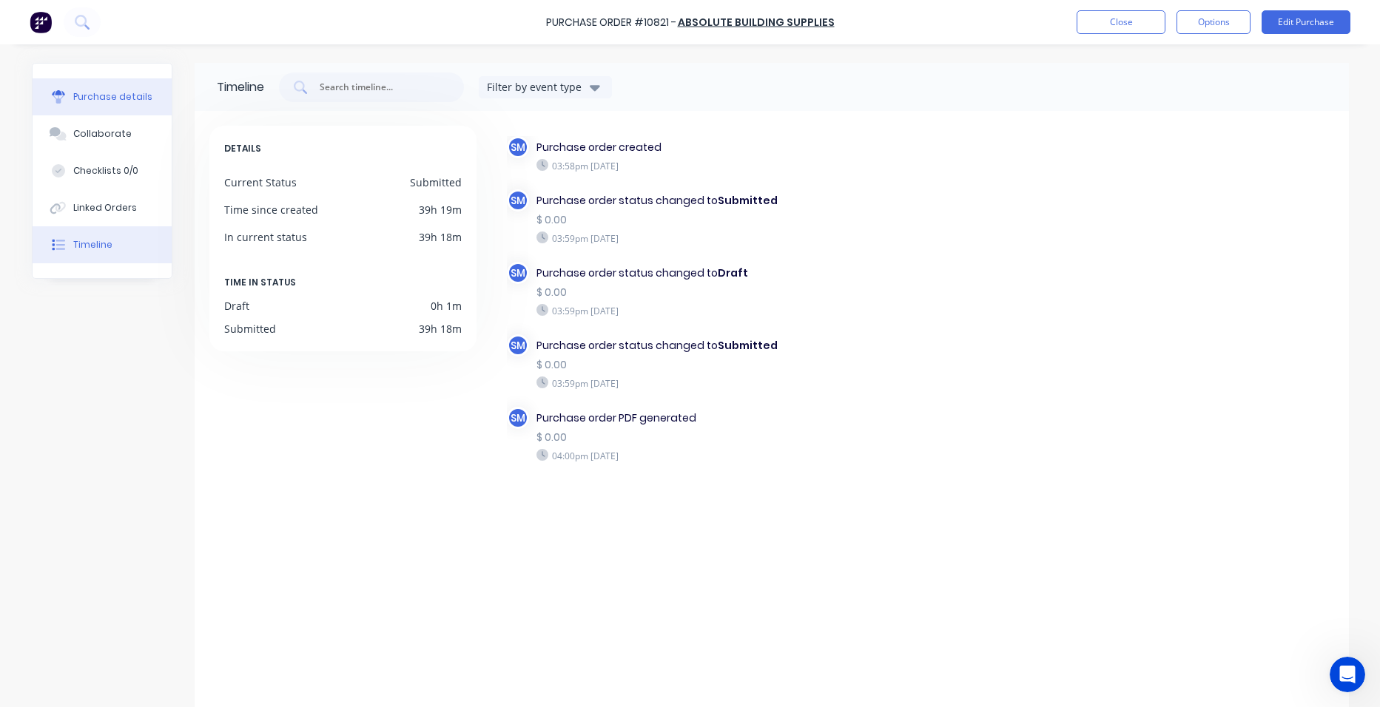
click at [109, 95] on div "Purchase details" at bounding box center [112, 96] width 79 height 13
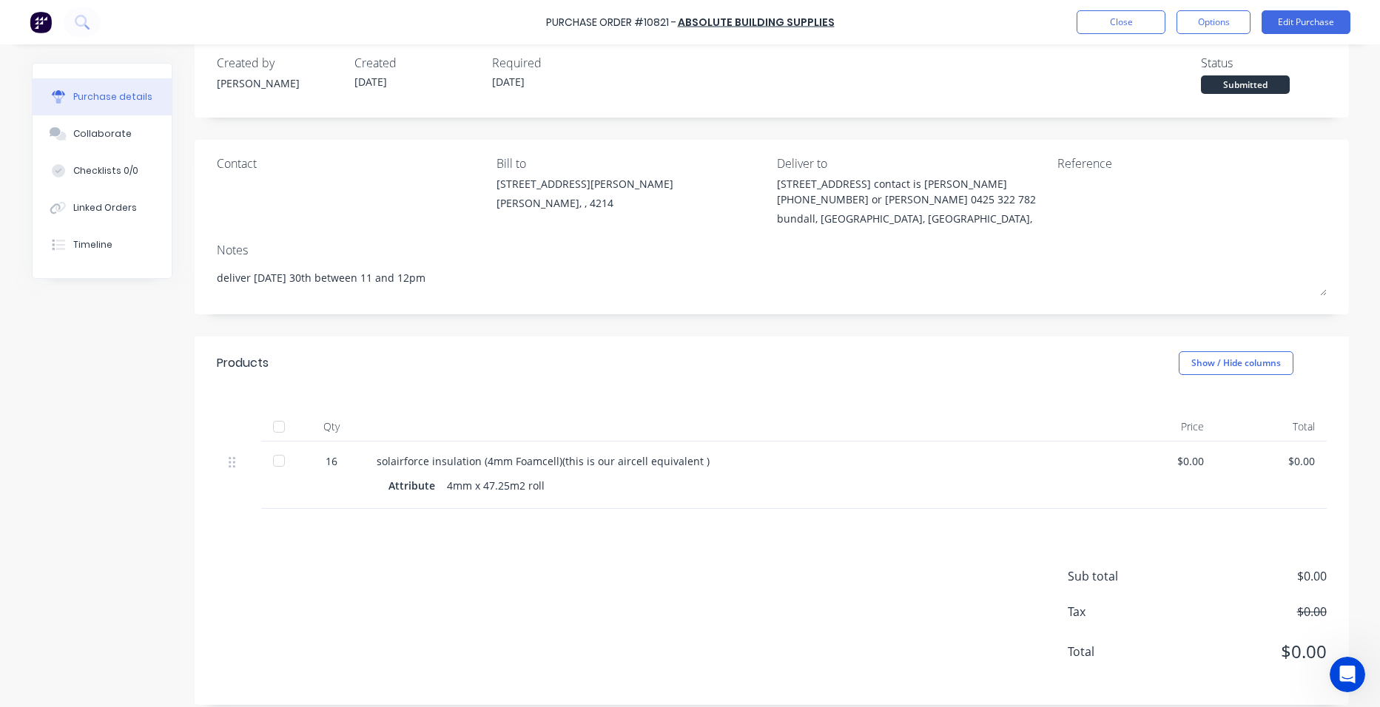
scroll to position [36, 0]
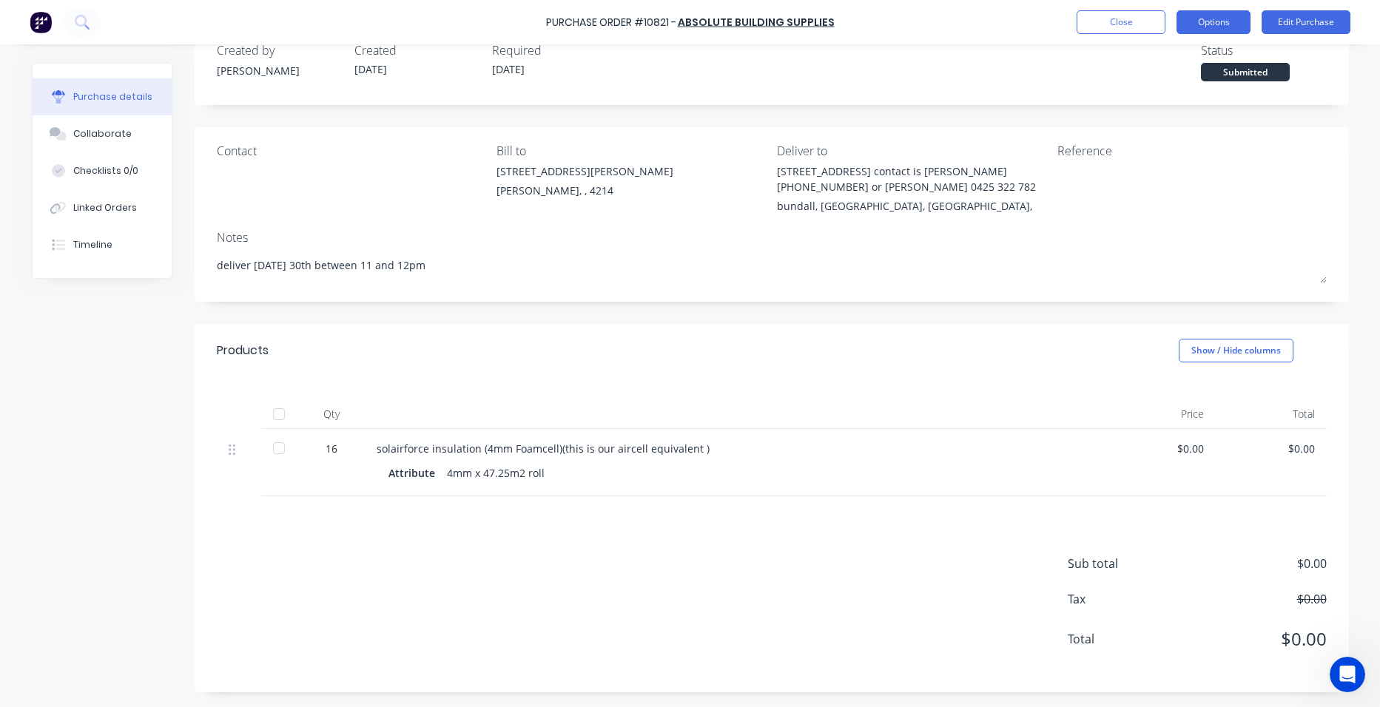
click at [1204, 17] on button "Options" at bounding box center [1213, 22] width 74 height 24
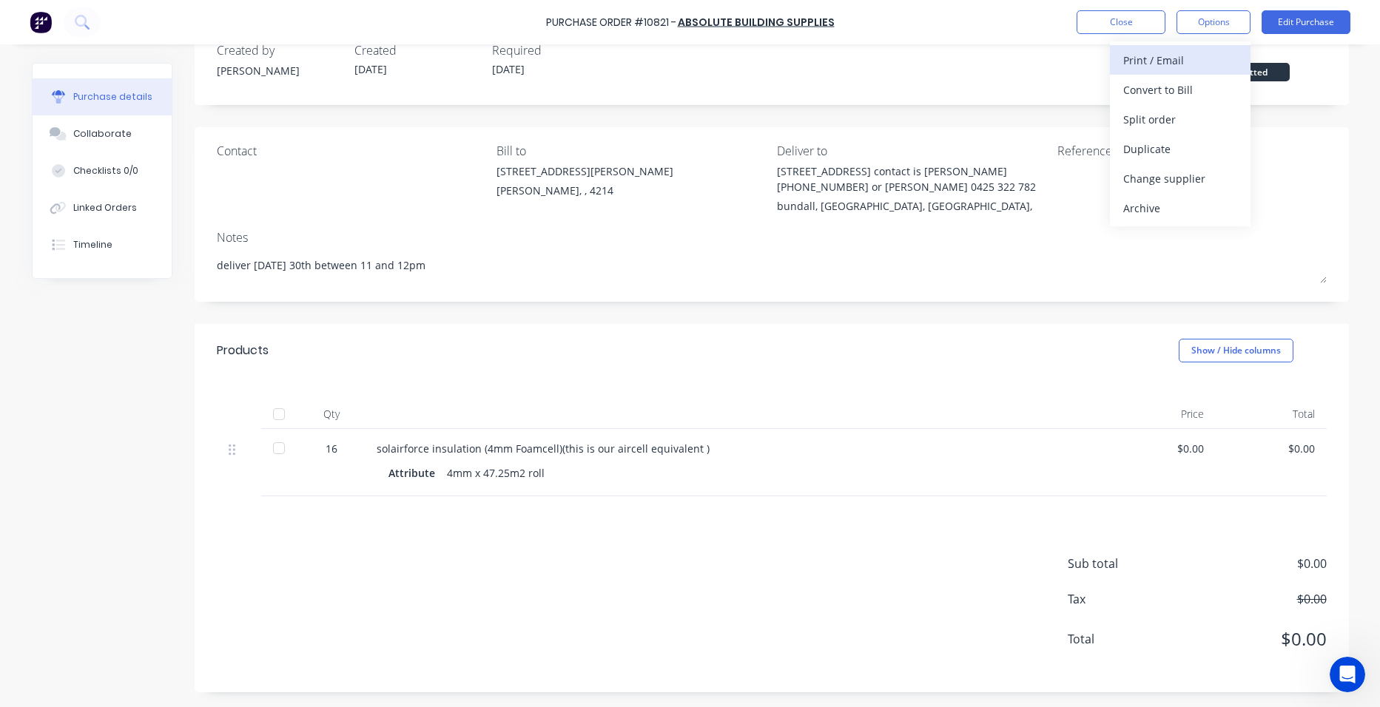
click at [1181, 64] on div "Print / Email" at bounding box center [1180, 60] width 114 height 21
click at [1167, 128] on div "Without pricing" at bounding box center [1180, 119] width 114 height 21
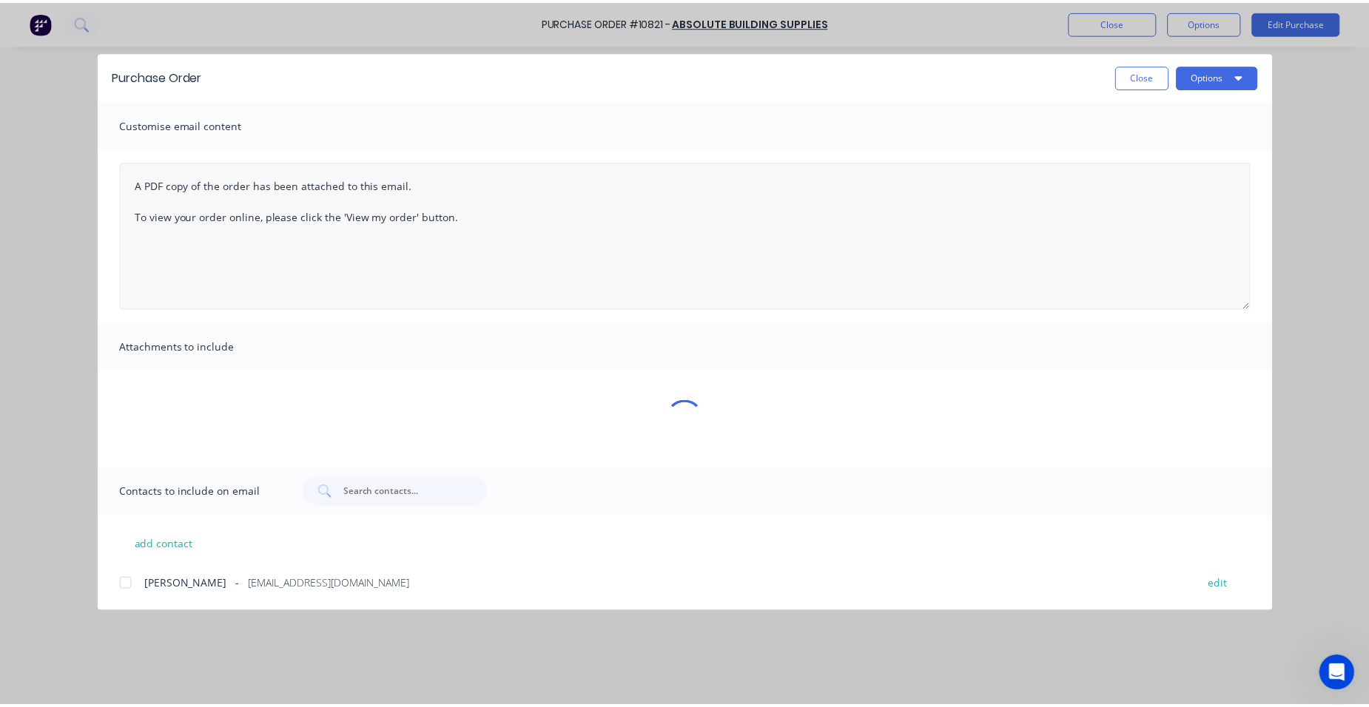
scroll to position [0, 0]
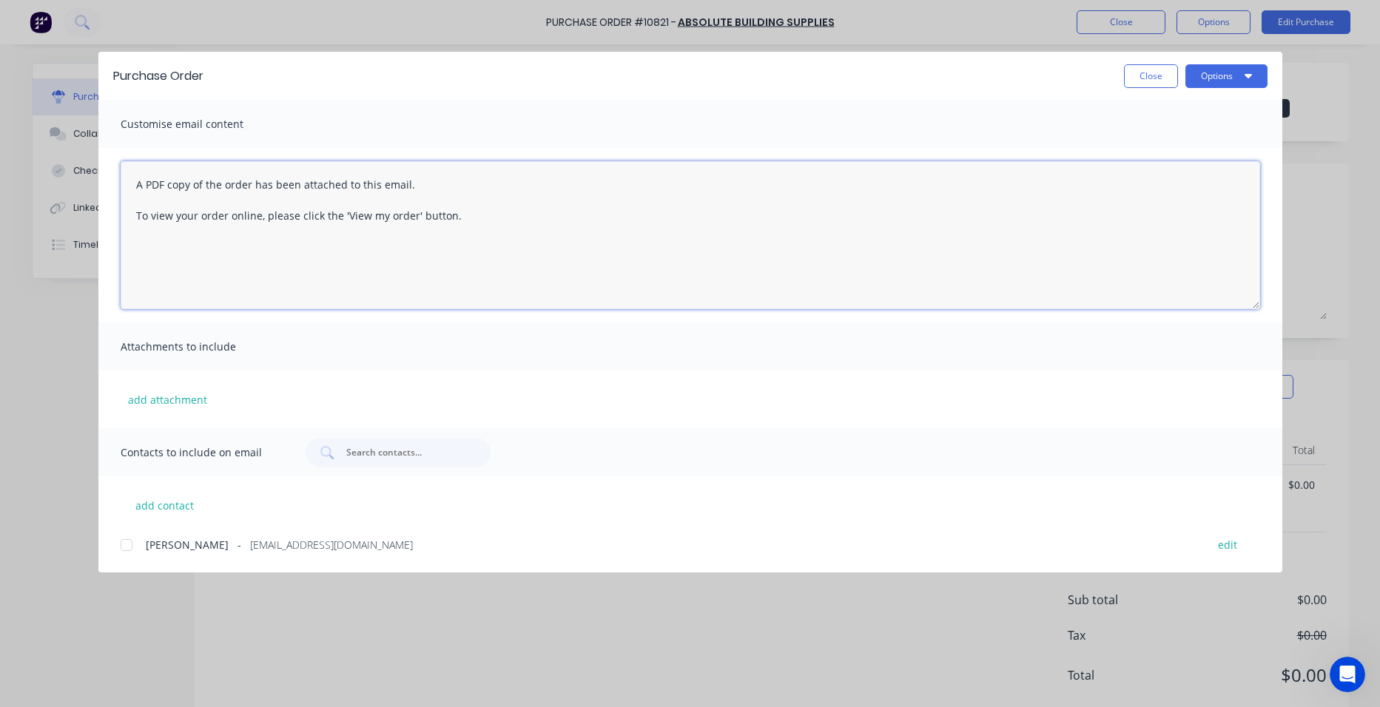
drag, startPoint x: 644, startPoint y: 392, endPoint x: 1179, endPoint y: 205, distance: 567.4
click at [1147, 228] on textarea "A PDF copy of the order has been attached to this email. To view your order onl…" at bounding box center [690, 235] width 1139 height 148
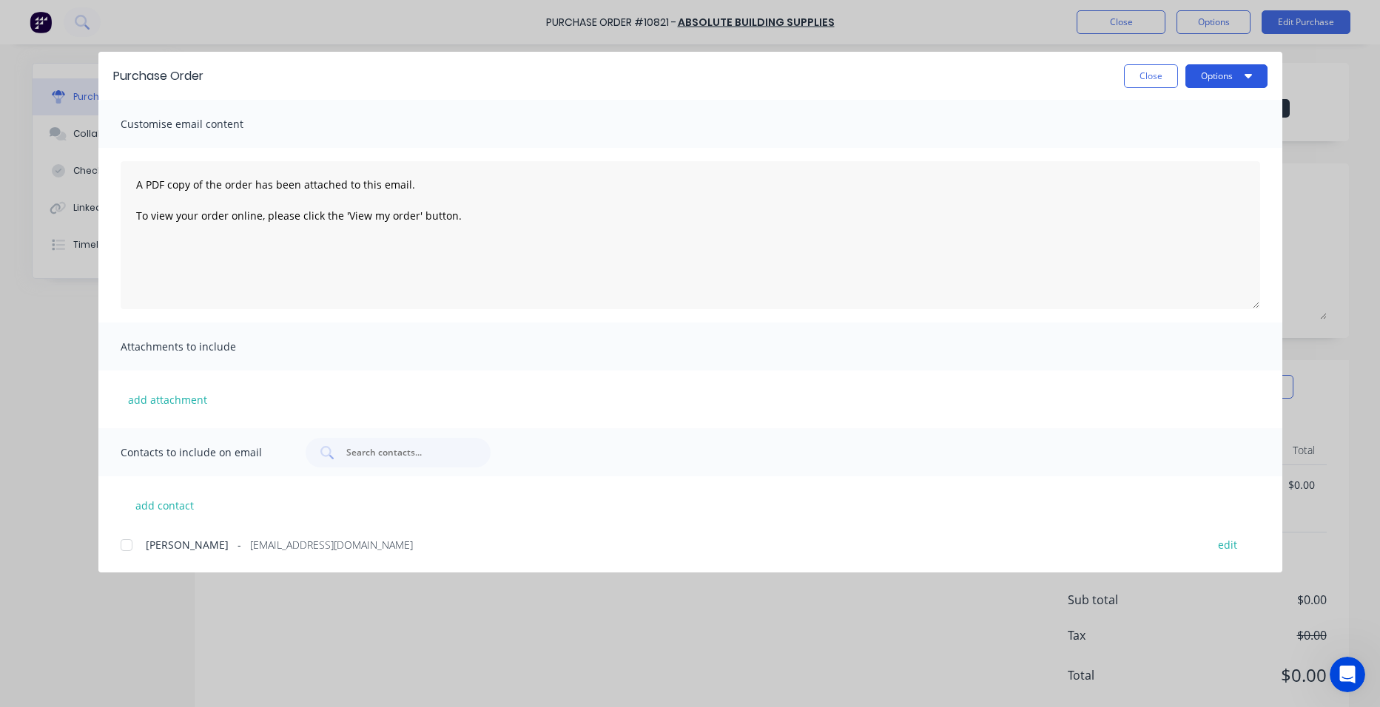
click at [1220, 83] on button "Options" at bounding box center [1226, 76] width 82 height 24
click at [1173, 149] on div "Print" at bounding box center [1197, 142] width 114 height 21
click at [1136, 82] on button "Close" at bounding box center [1151, 76] width 54 height 24
type textarea "x"
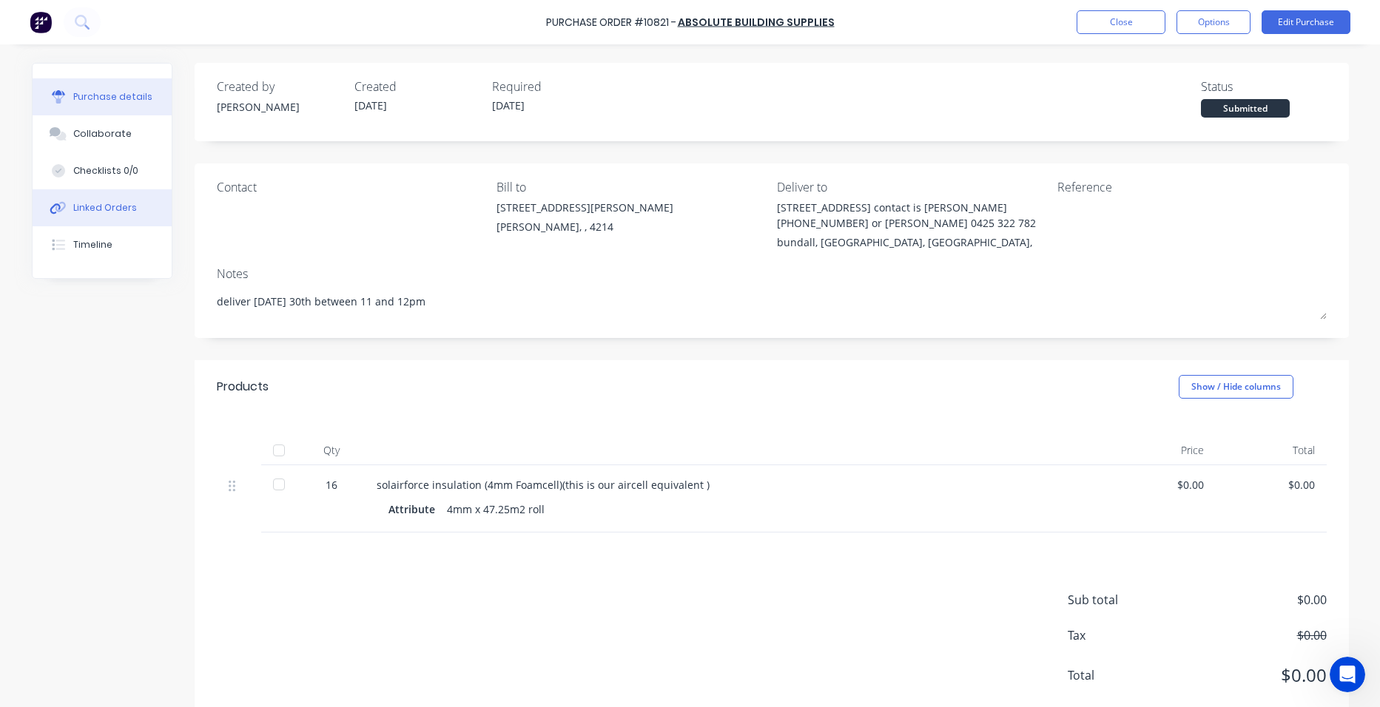
click at [92, 212] on div "Linked Orders" at bounding box center [105, 207] width 64 height 13
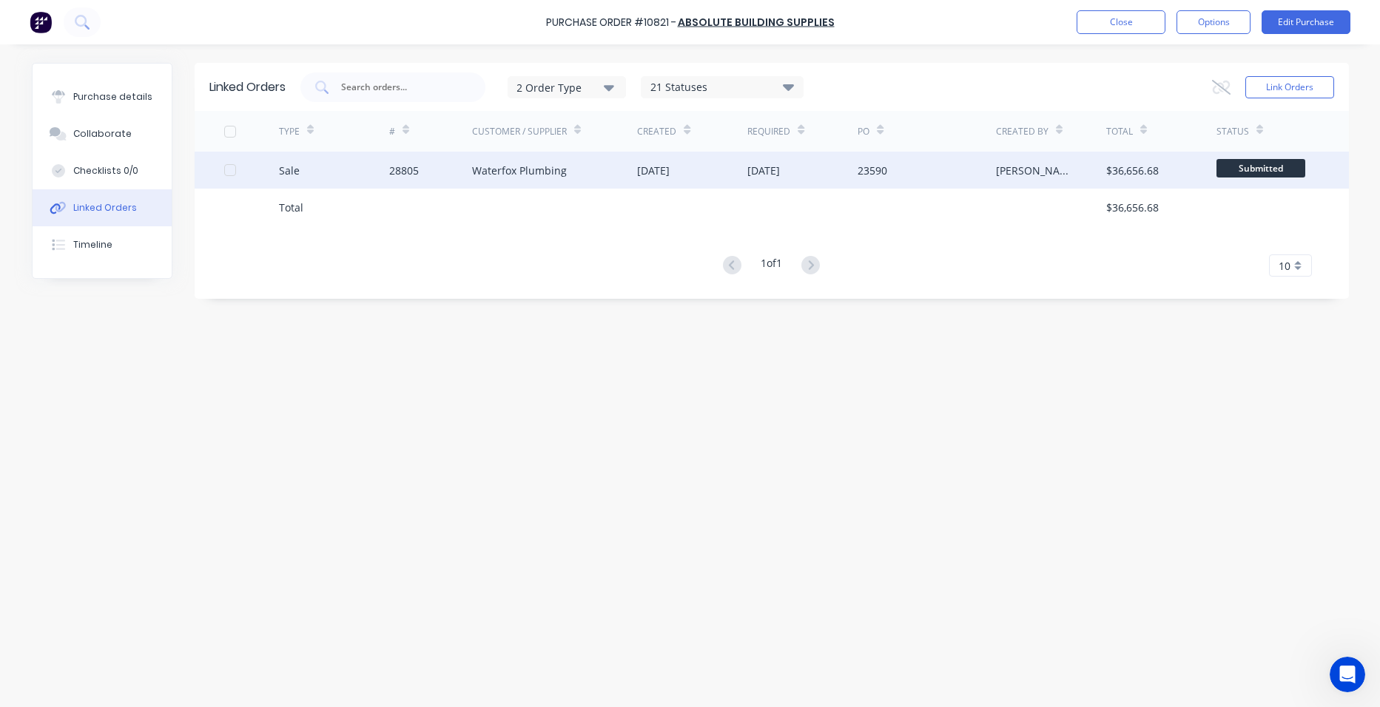
click at [607, 170] on div "Waterfox Plumbing" at bounding box center [555, 170] width 166 height 37
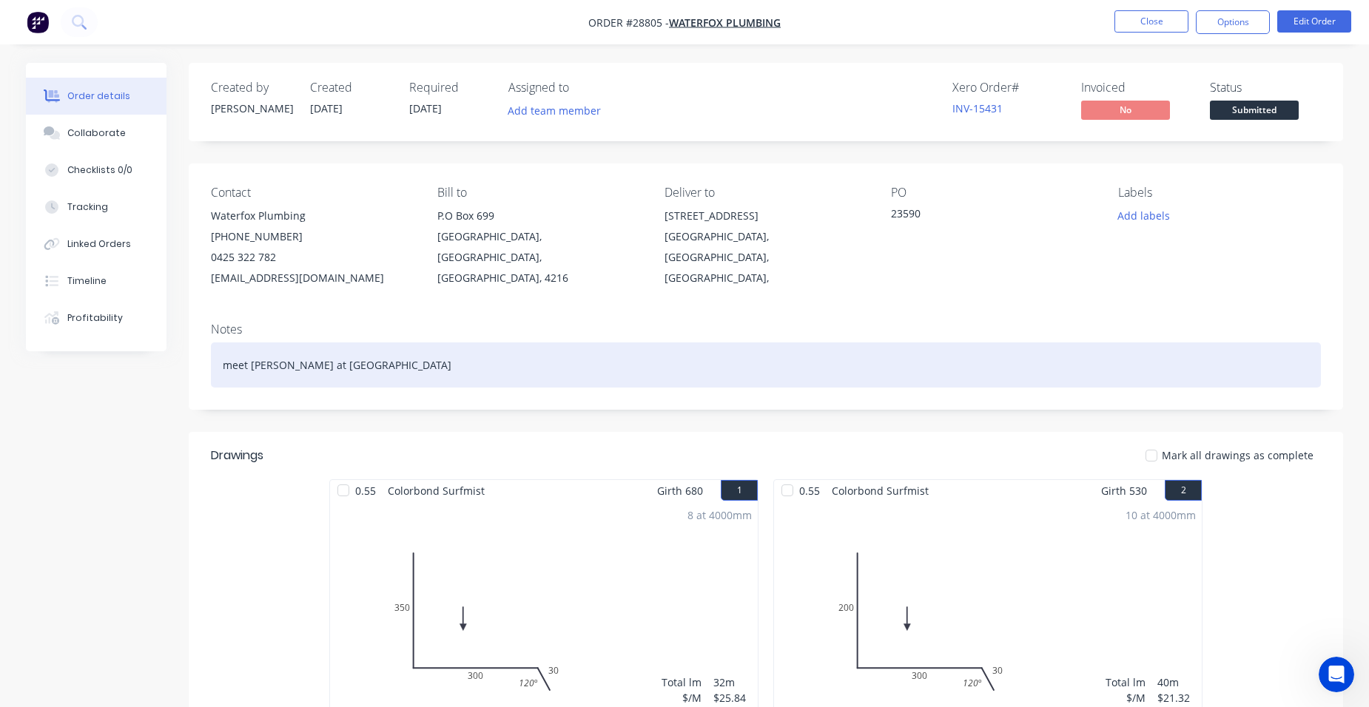
click at [356, 363] on div "meet [PERSON_NAME] at [GEOGRAPHIC_DATA]" at bounding box center [766, 365] width 1110 height 45
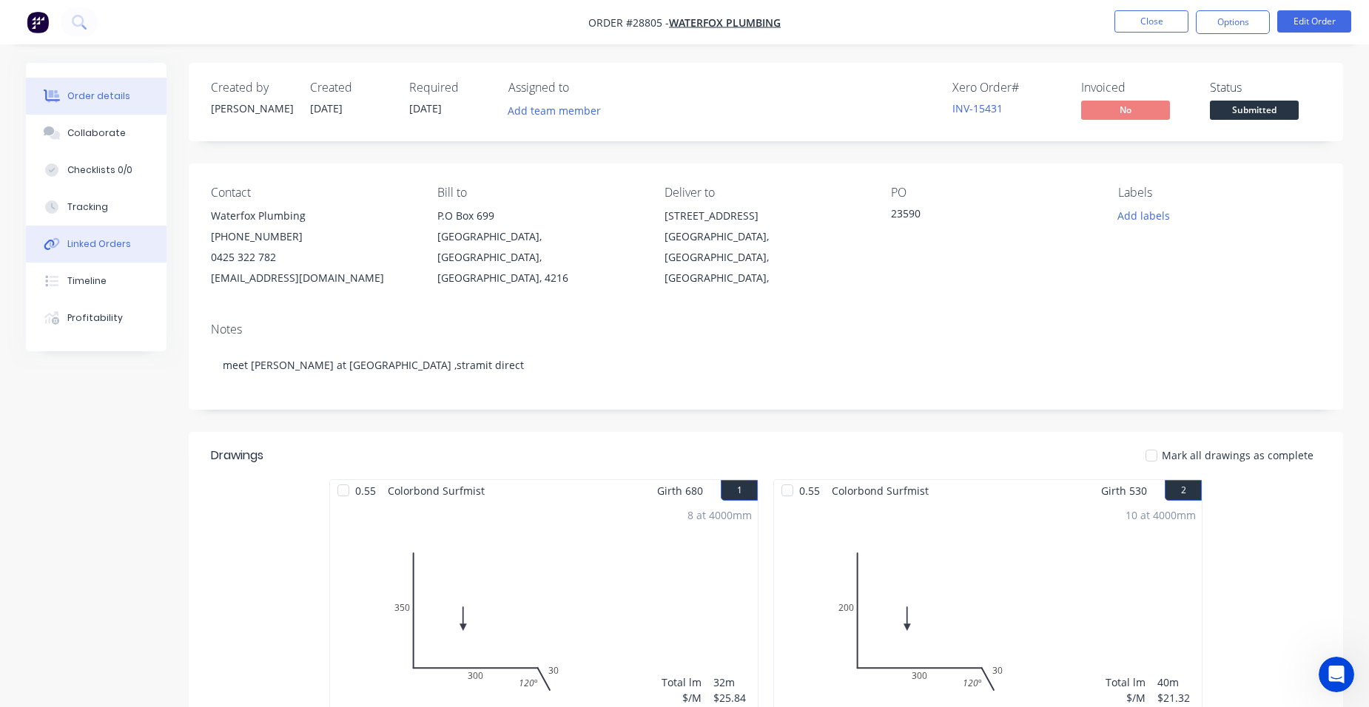
click at [90, 247] on div "Linked Orders" at bounding box center [99, 243] width 64 height 13
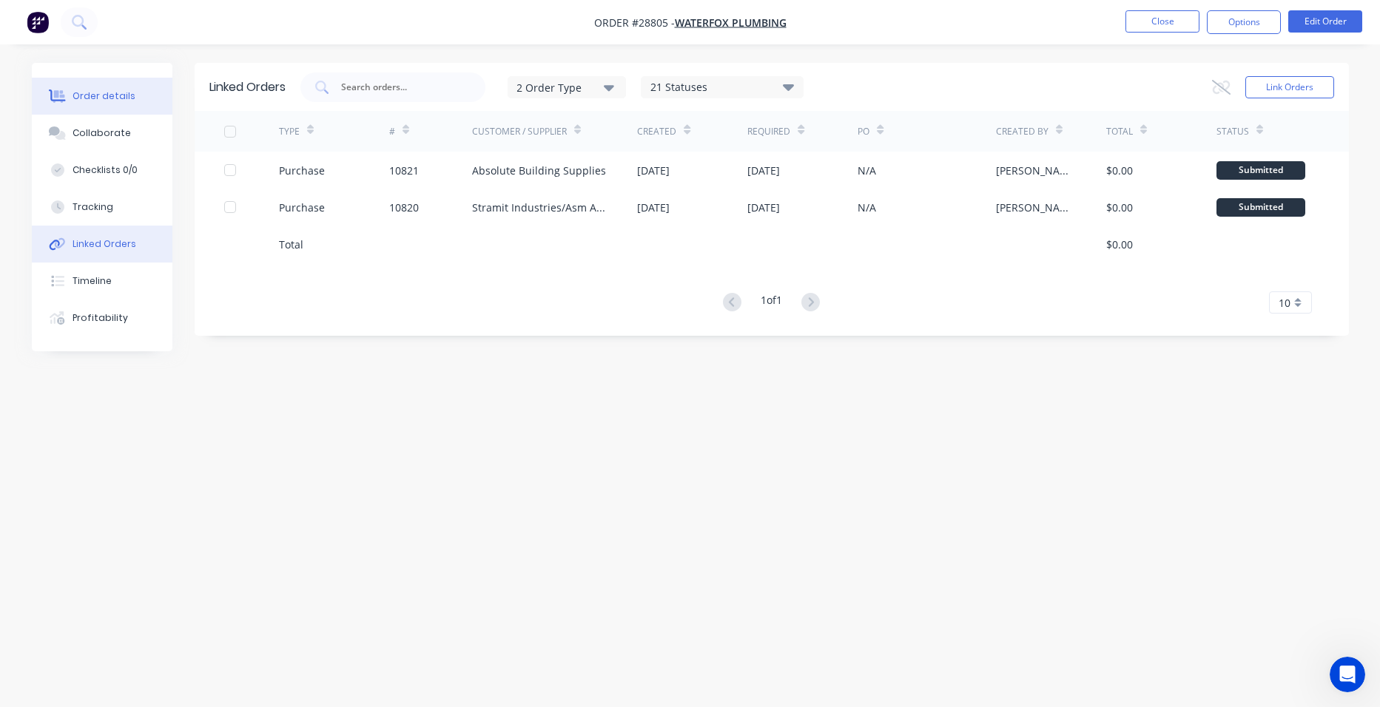
click at [102, 95] on div "Order details" at bounding box center [104, 96] width 63 height 13
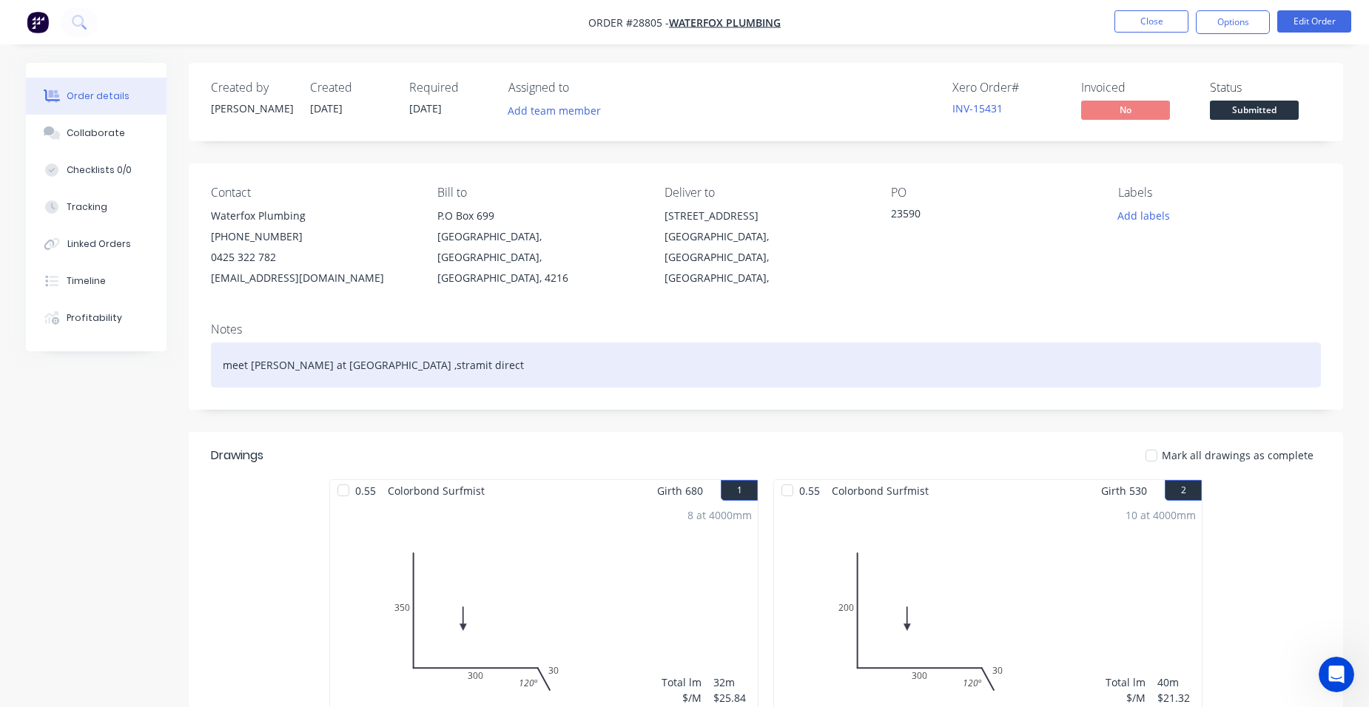
click at [409, 368] on div "meet [PERSON_NAME] at [GEOGRAPHIC_DATA] ,stramit direct" at bounding box center [766, 365] width 1110 height 45
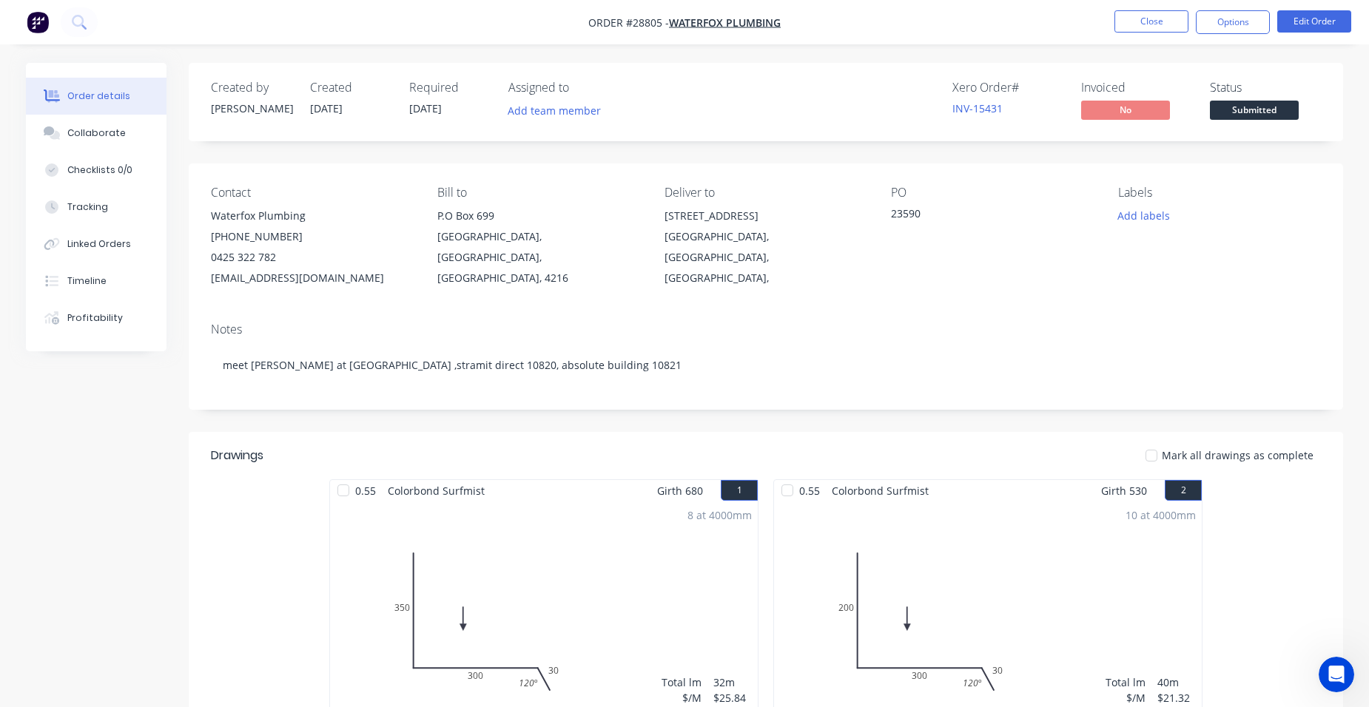
click at [585, 335] on div "Notes" at bounding box center [766, 330] width 1110 height 14
click at [1213, 14] on button "Options" at bounding box center [1233, 22] width 74 height 24
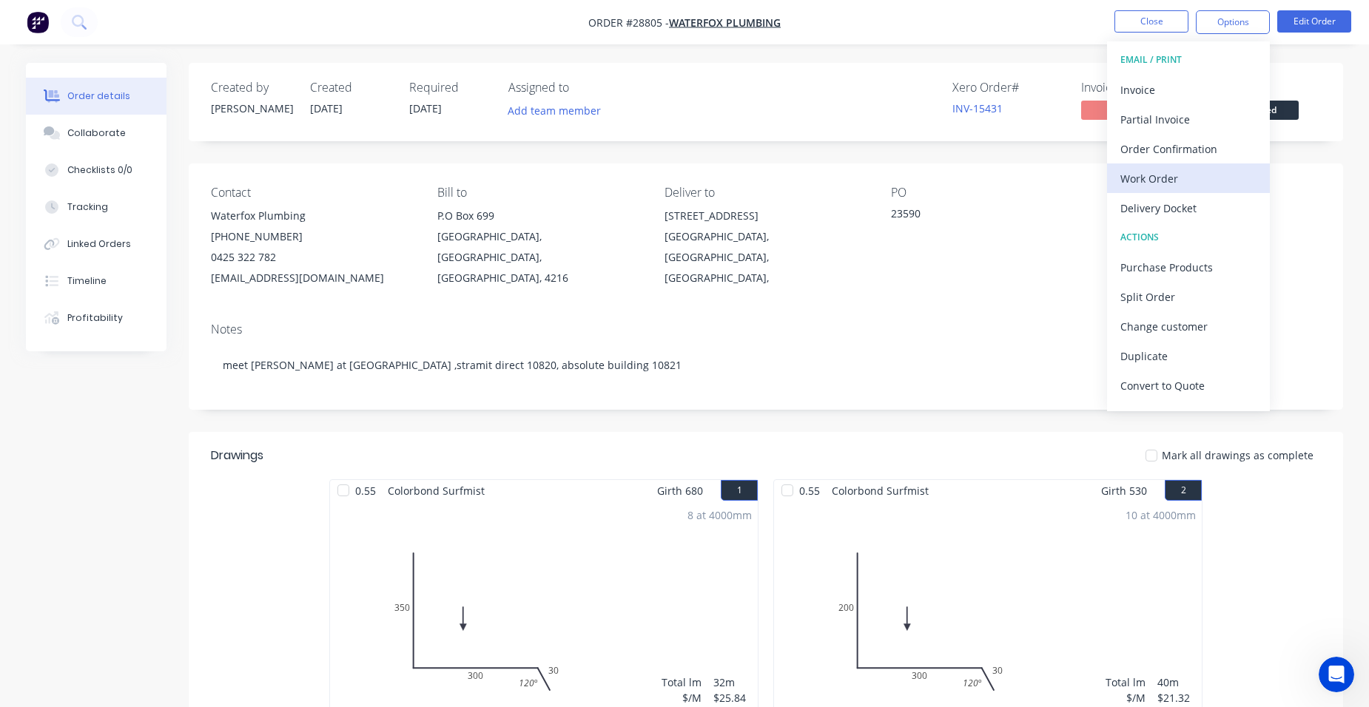
click at [1197, 181] on div "Work Order" at bounding box center [1188, 178] width 136 height 21
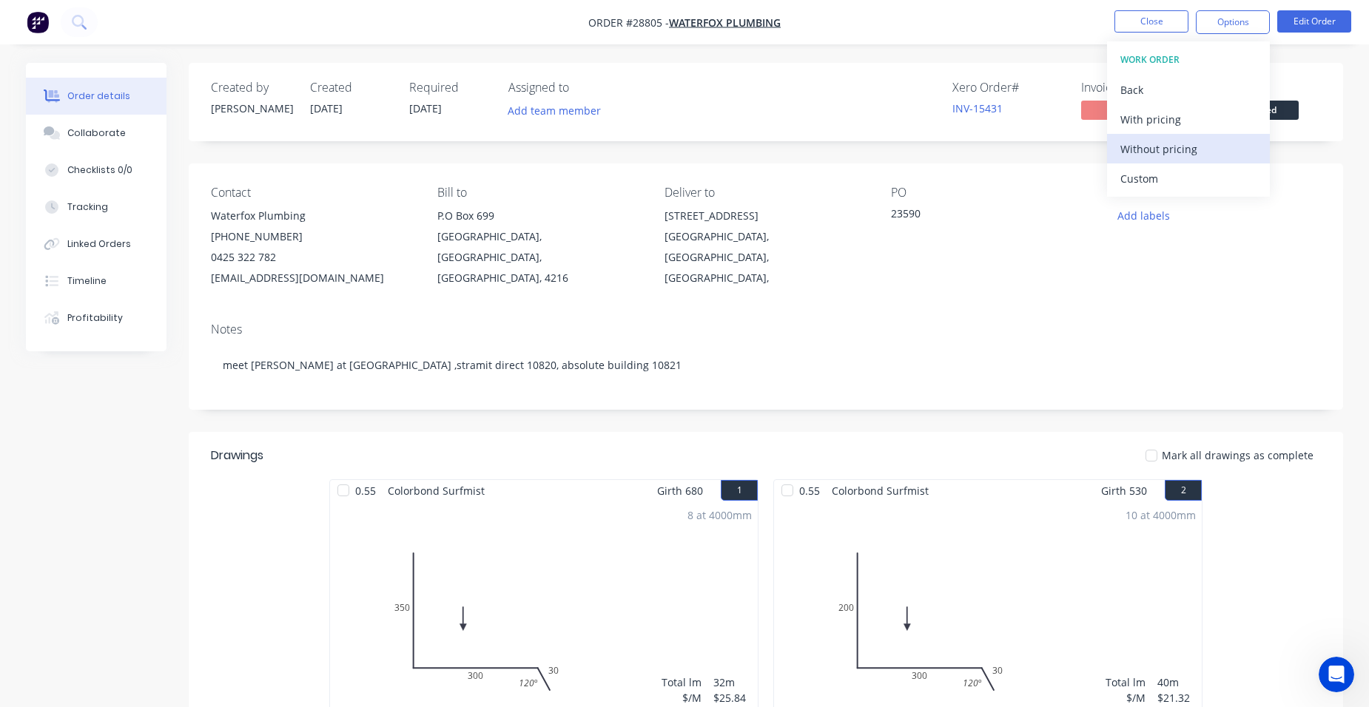
click at [1204, 158] on div "Without pricing" at bounding box center [1188, 148] width 136 height 21
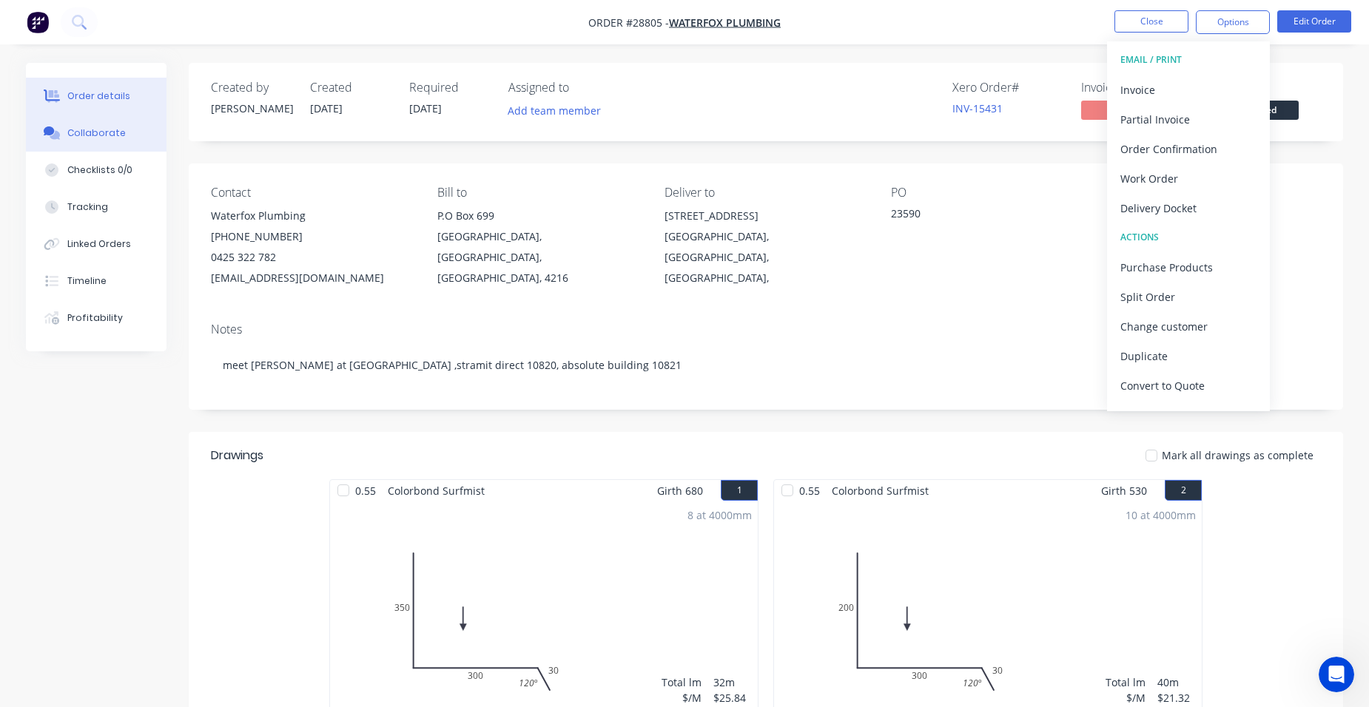
click at [115, 130] on div "Collaborate" at bounding box center [96, 133] width 58 height 13
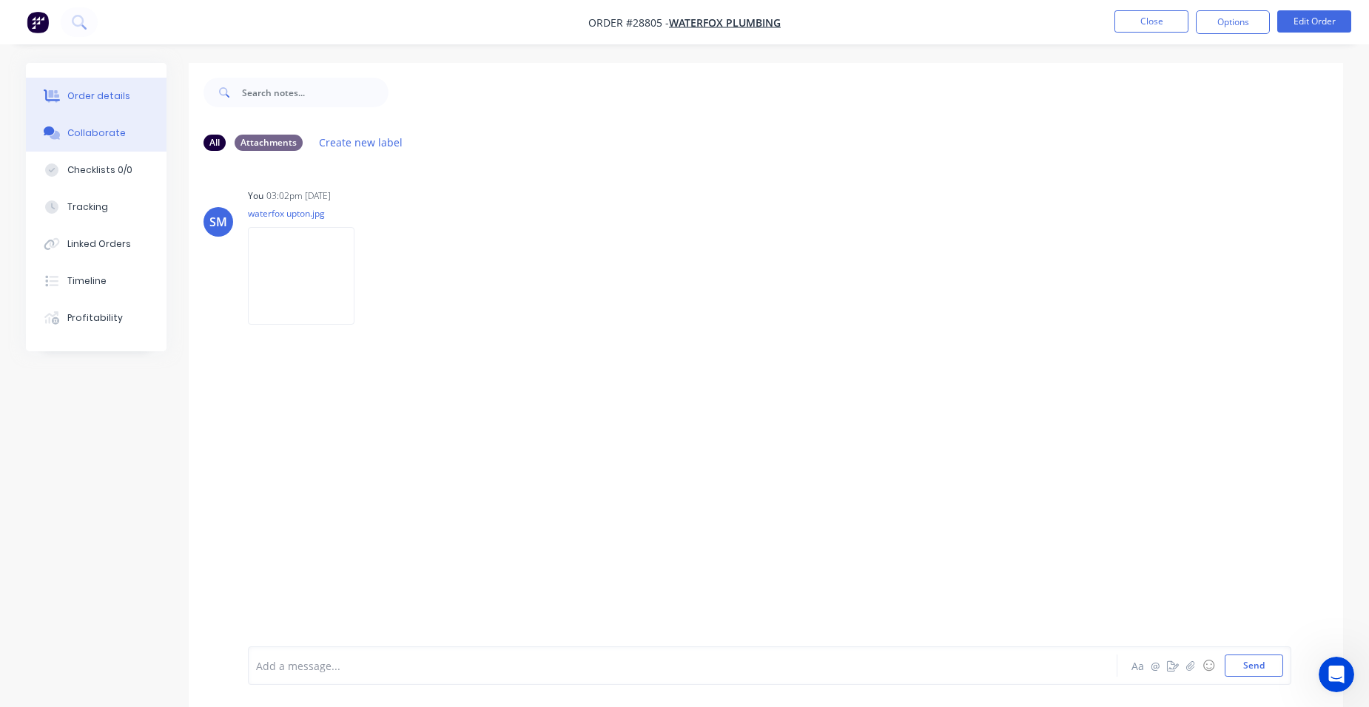
click at [117, 103] on button "Order details" at bounding box center [96, 96] width 141 height 37
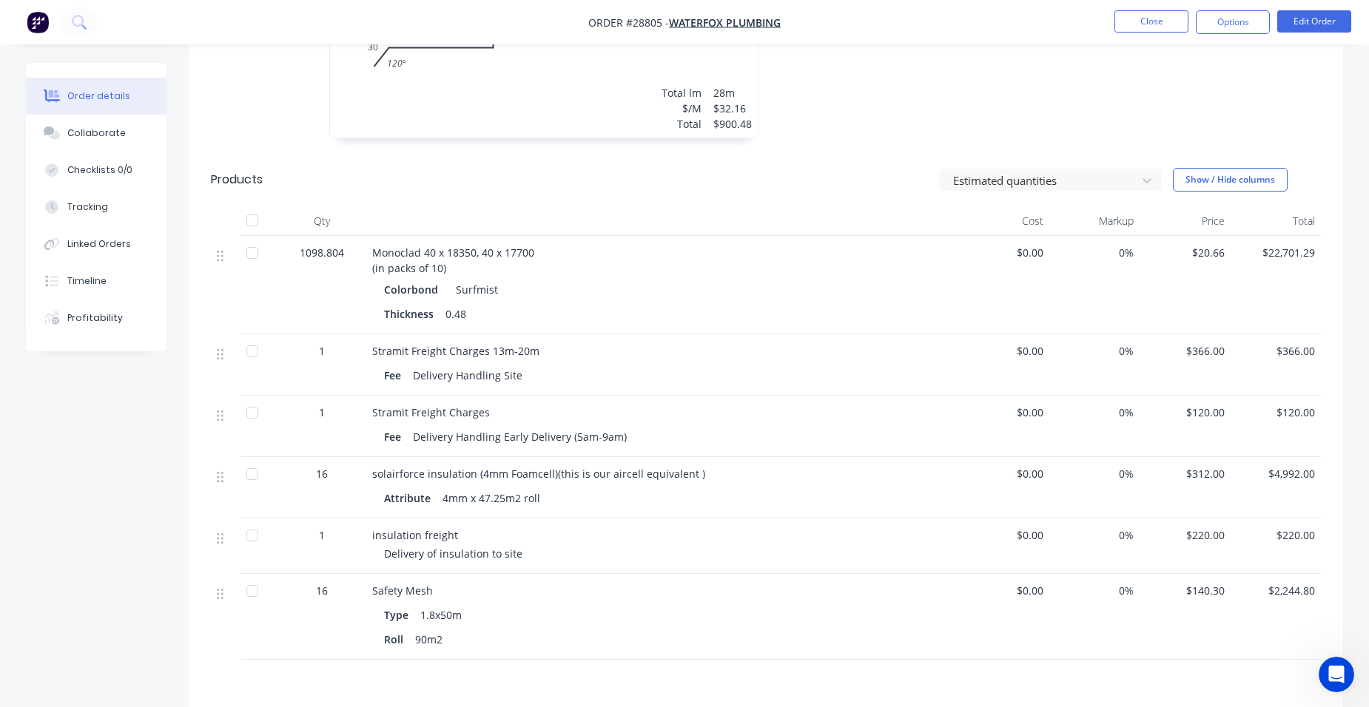
scroll to position [888, 0]
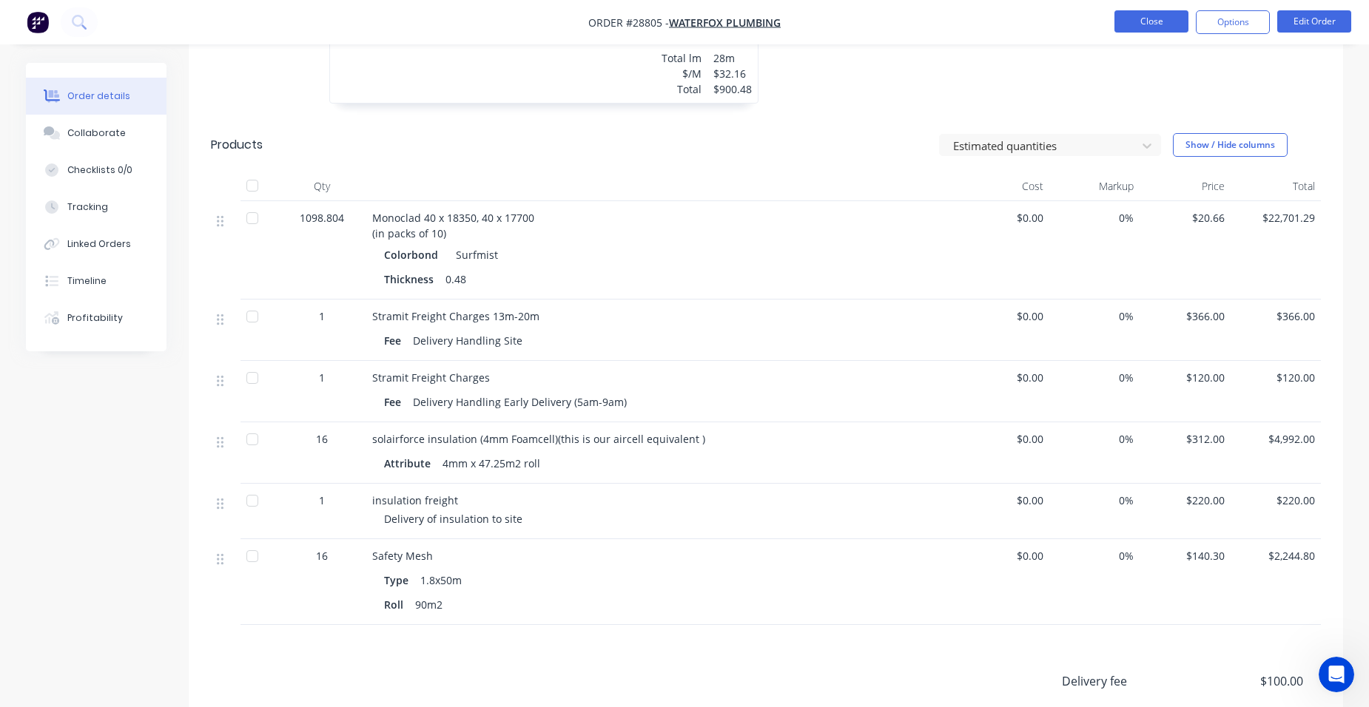
click at [1125, 16] on button "Close" at bounding box center [1151, 21] width 74 height 22
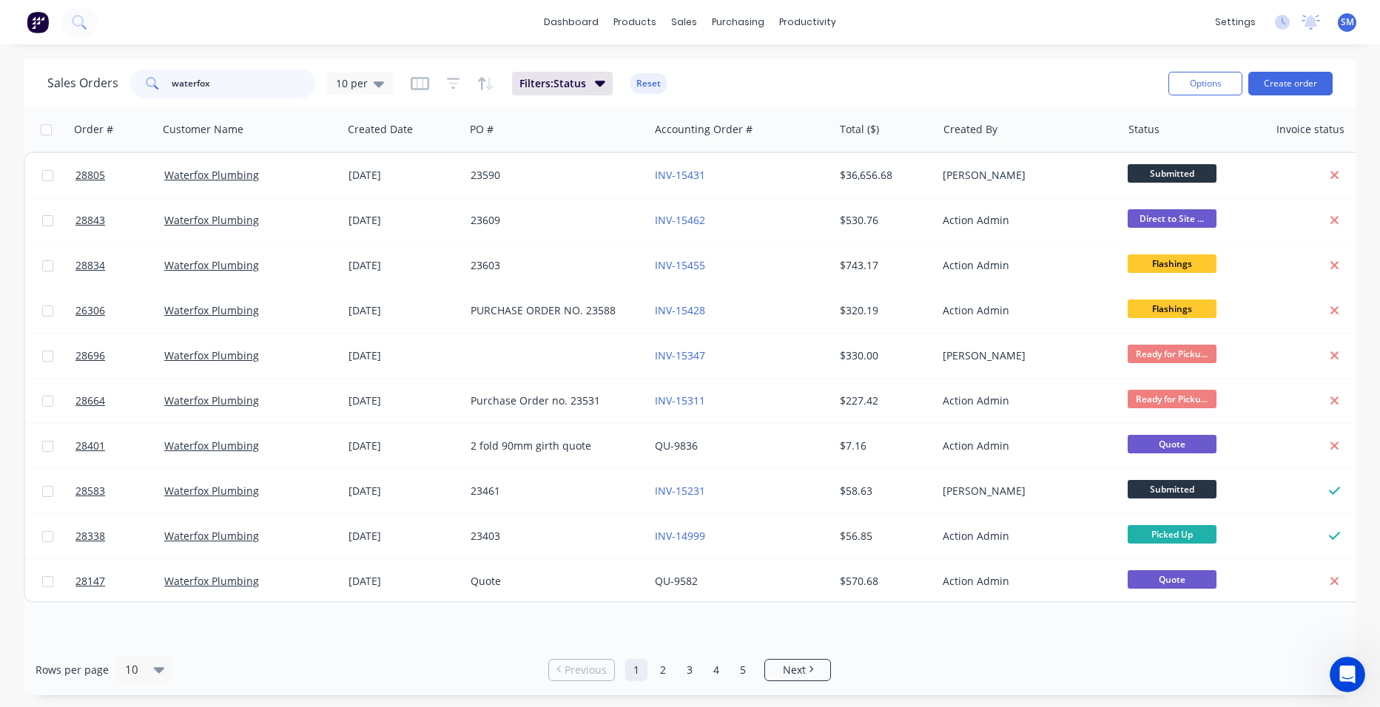
drag, startPoint x: 199, startPoint y: 87, endPoint x: 280, endPoint y: 45, distance: 91.7
click at [149, 95] on div "waterfox" at bounding box center [222, 84] width 185 height 30
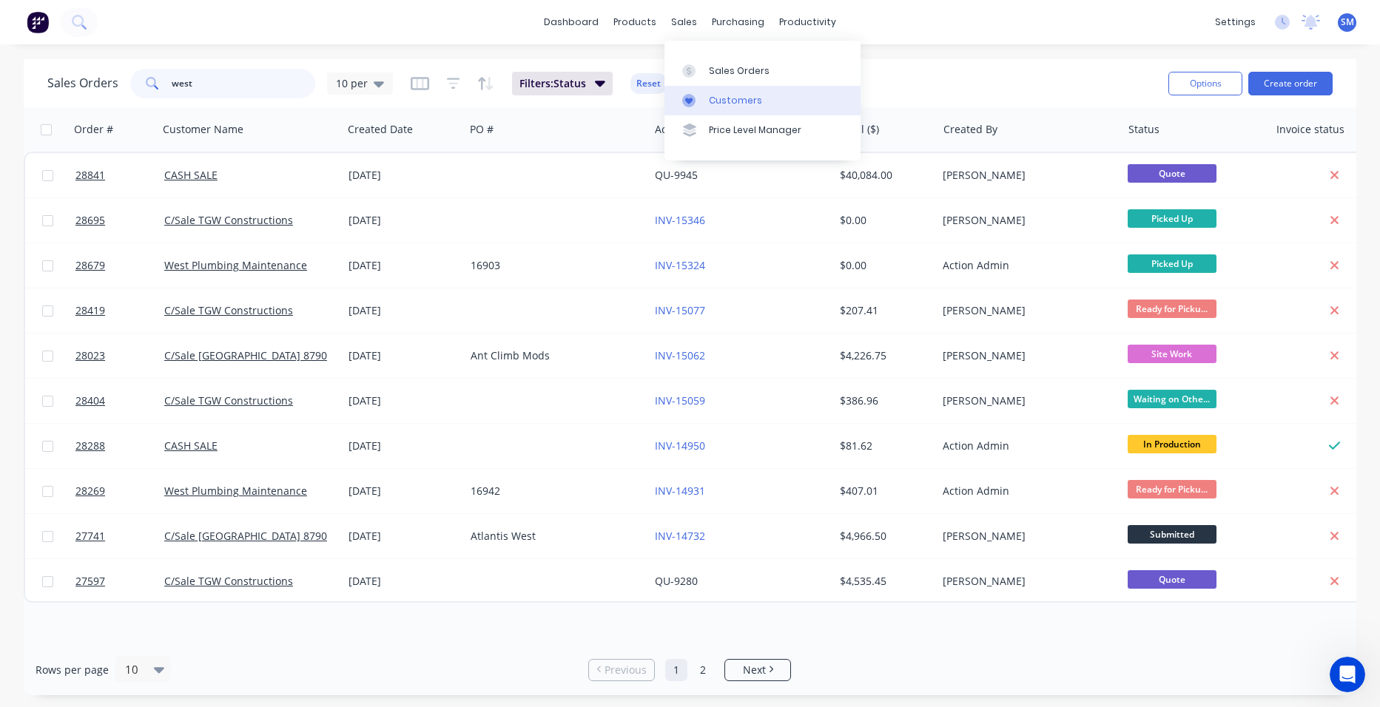
type input "west"
click at [714, 101] on div "Customers" at bounding box center [735, 100] width 53 height 13
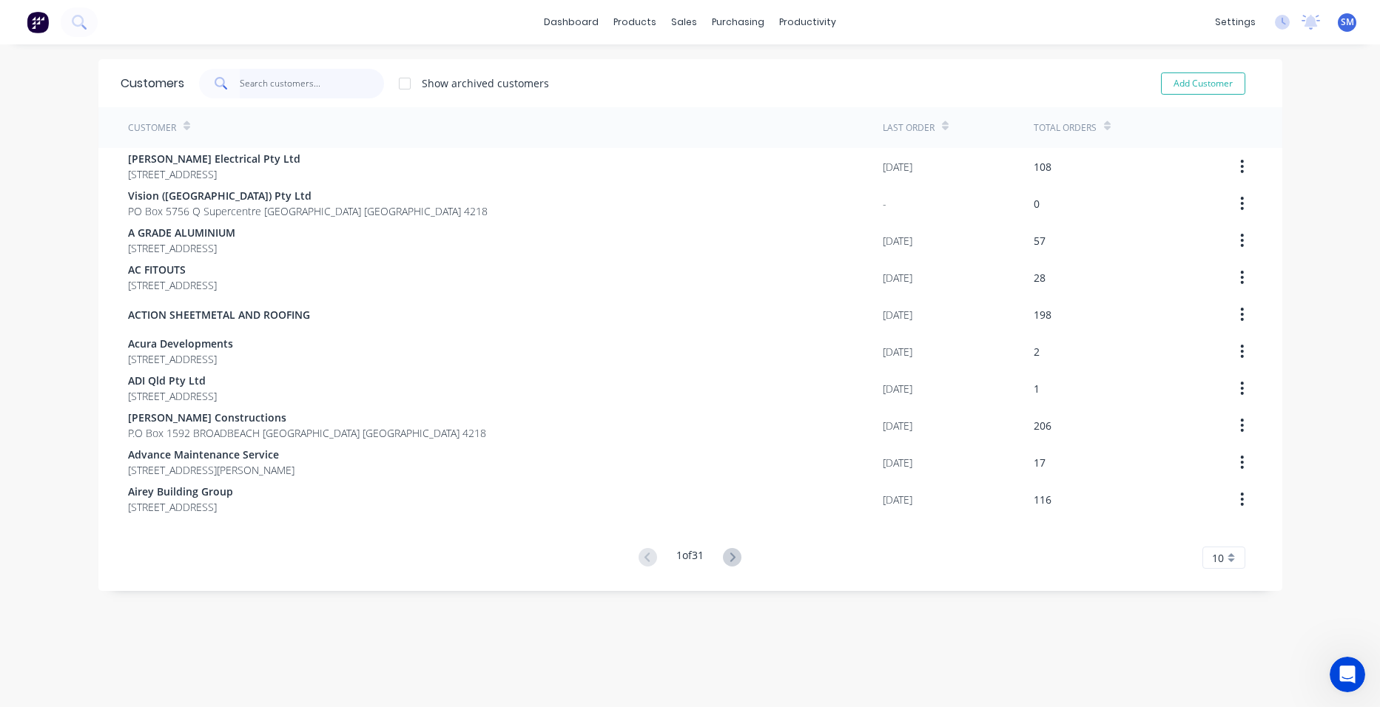
click at [272, 86] on input "text" at bounding box center [312, 84] width 144 height 30
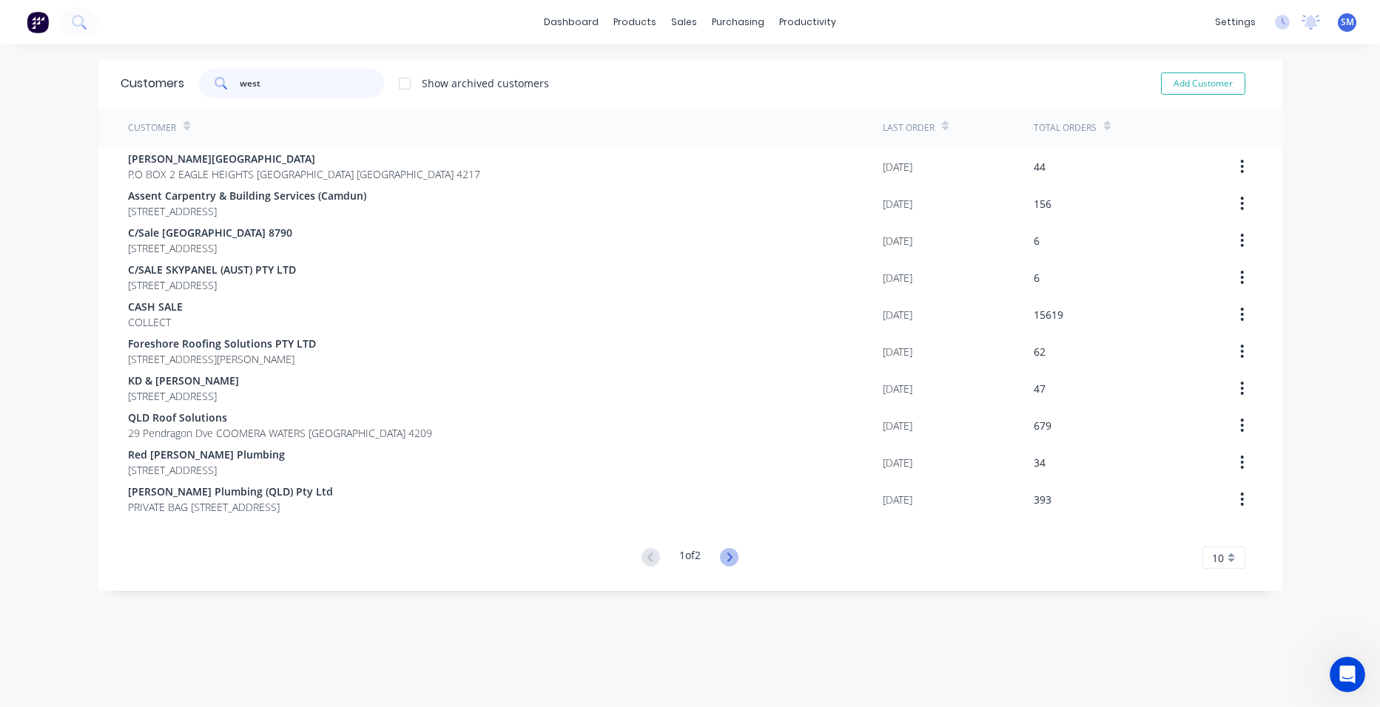
type input "west"
click at [729, 550] on icon at bounding box center [729, 557] width 18 height 18
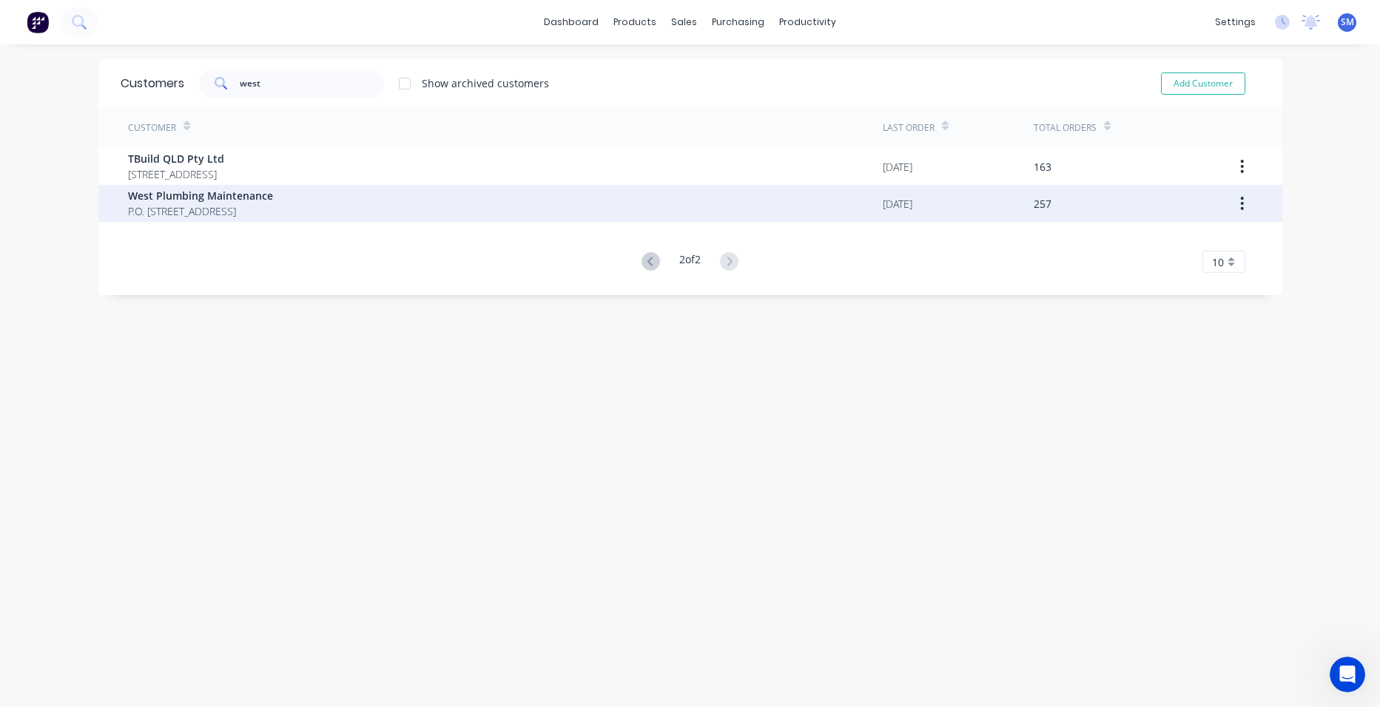
click at [267, 214] on span "P.O. [STREET_ADDRESS]" at bounding box center [200, 211] width 145 height 16
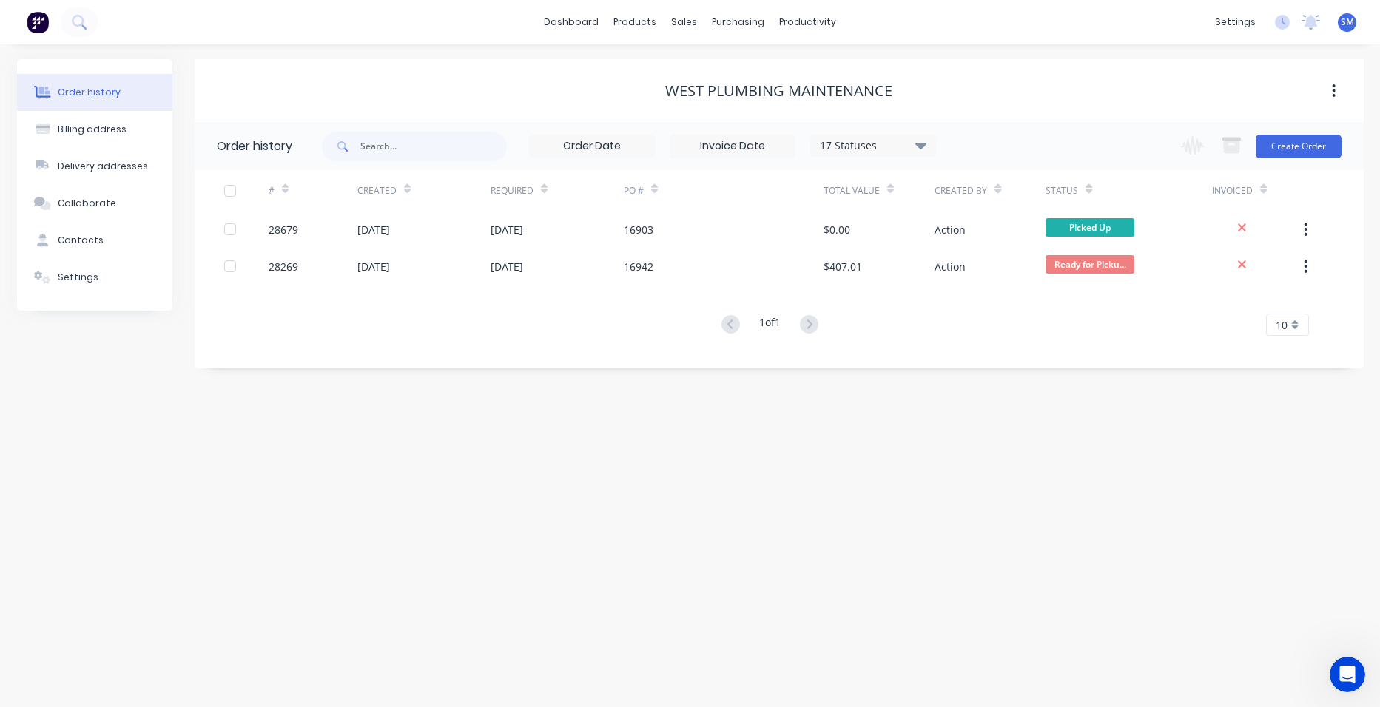
click at [891, 144] on div "17 Statuses" at bounding box center [873, 146] width 124 height 16
drag, startPoint x: 965, startPoint y: 347, endPoint x: 823, endPoint y: 432, distance: 164.9
click at [965, 348] on div "Archived" at bounding box center [903, 354] width 185 height 30
click at [995, 345] on label at bounding box center [995, 345] width 0 height 0
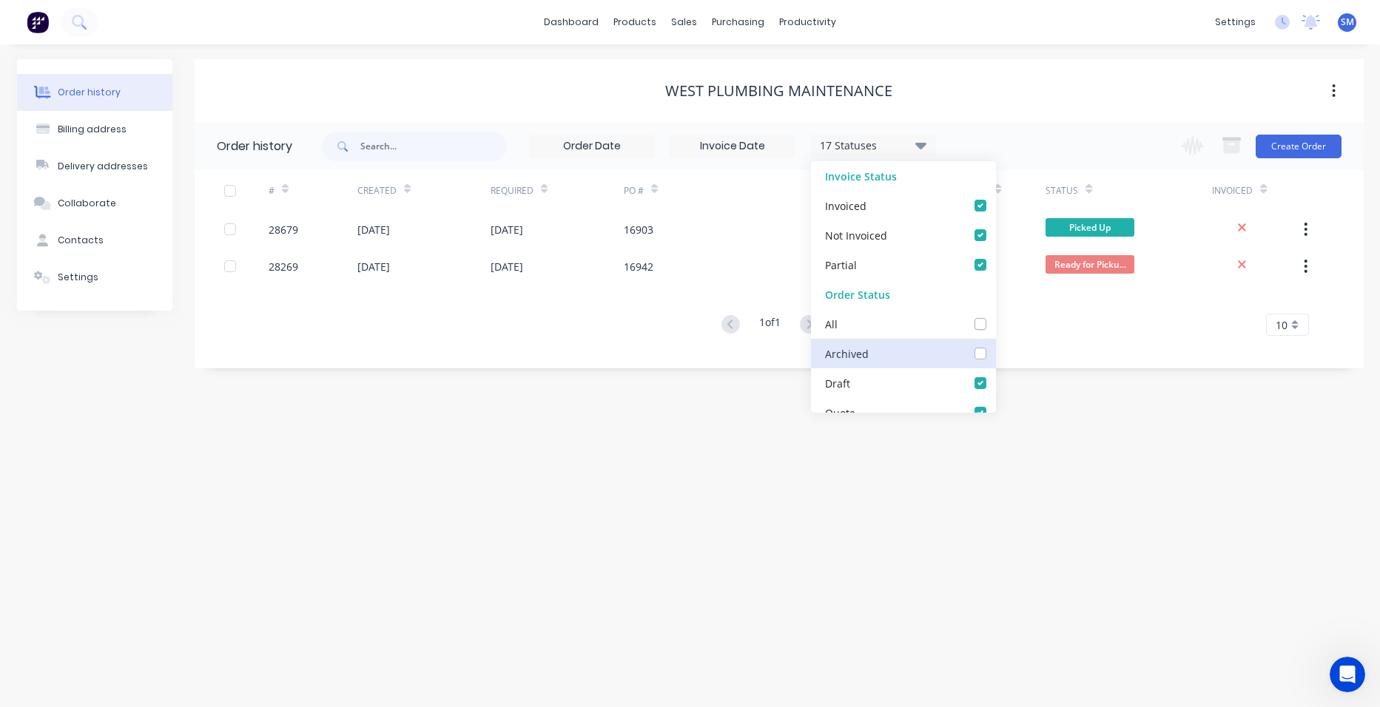
click at [995, 357] on input "checkbox" at bounding box center [1001, 352] width 12 height 14
checkbox input "true"
click at [647, 506] on div "Order history Billing address Delivery addresses Collaborate Contacts Settings …" at bounding box center [690, 375] width 1380 height 663
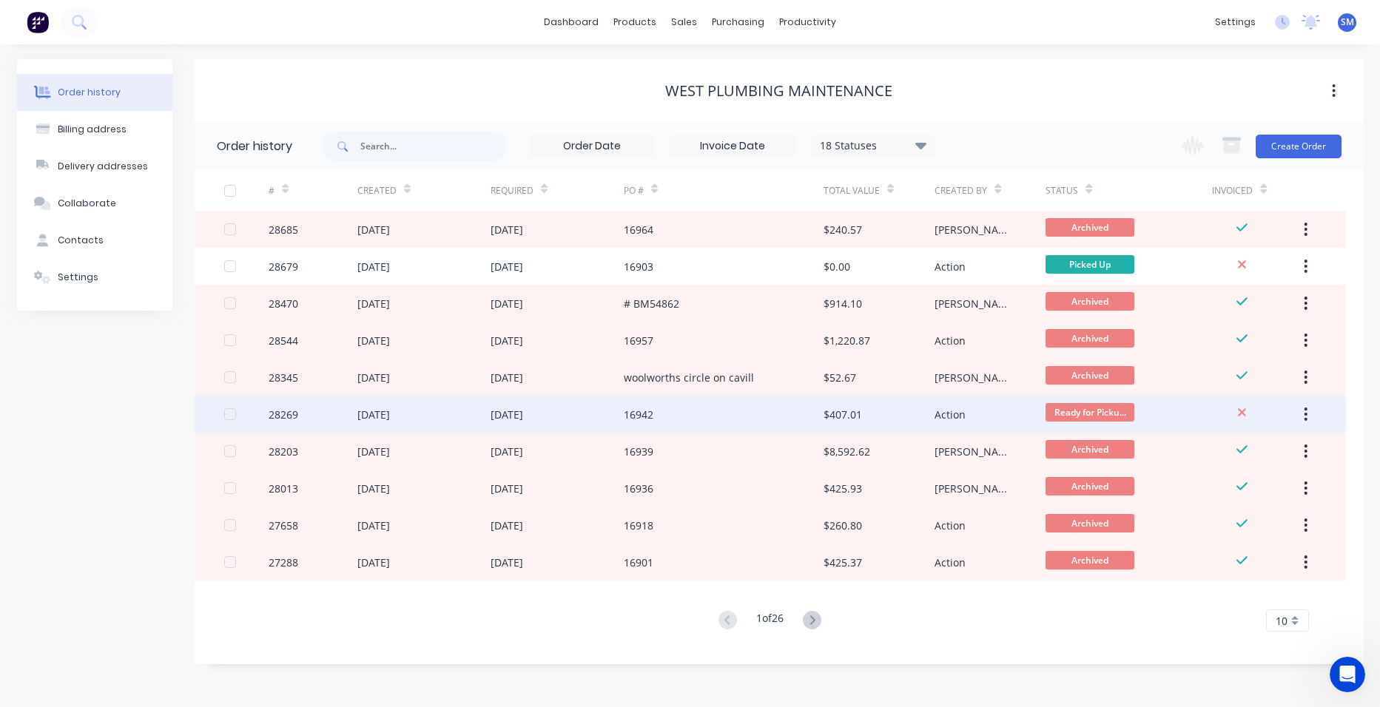
click at [754, 408] on div "16942" at bounding box center [724, 414] width 200 height 37
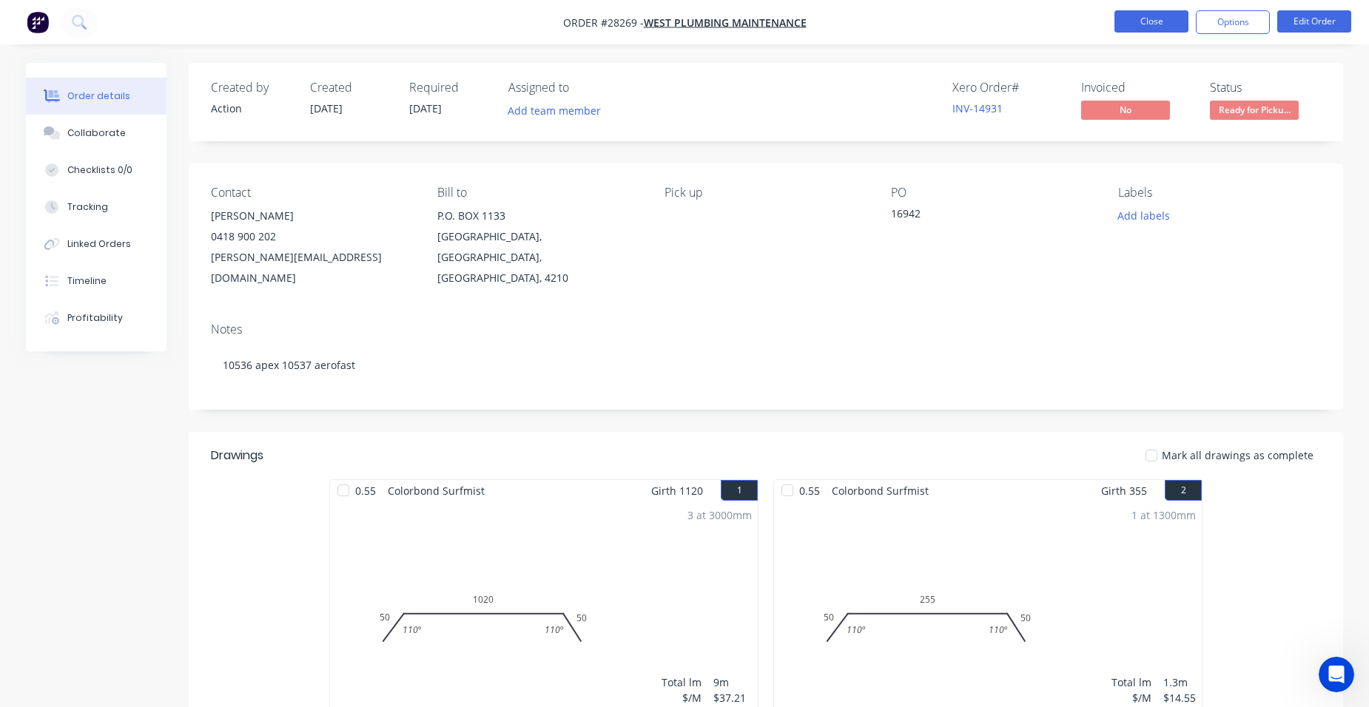
click at [1161, 24] on button "Close" at bounding box center [1151, 21] width 74 height 22
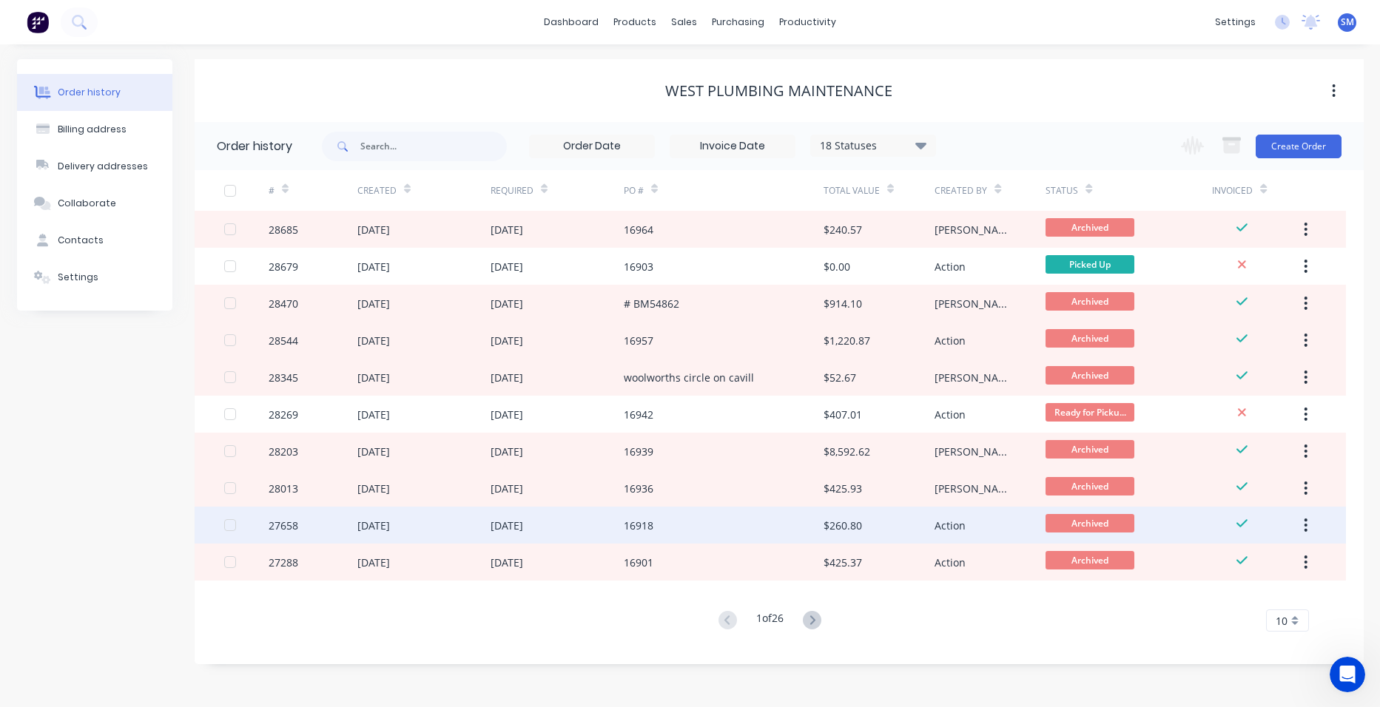
click at [749, 523] on div "16918" at bounding box center [724, 525] width 200 height 37
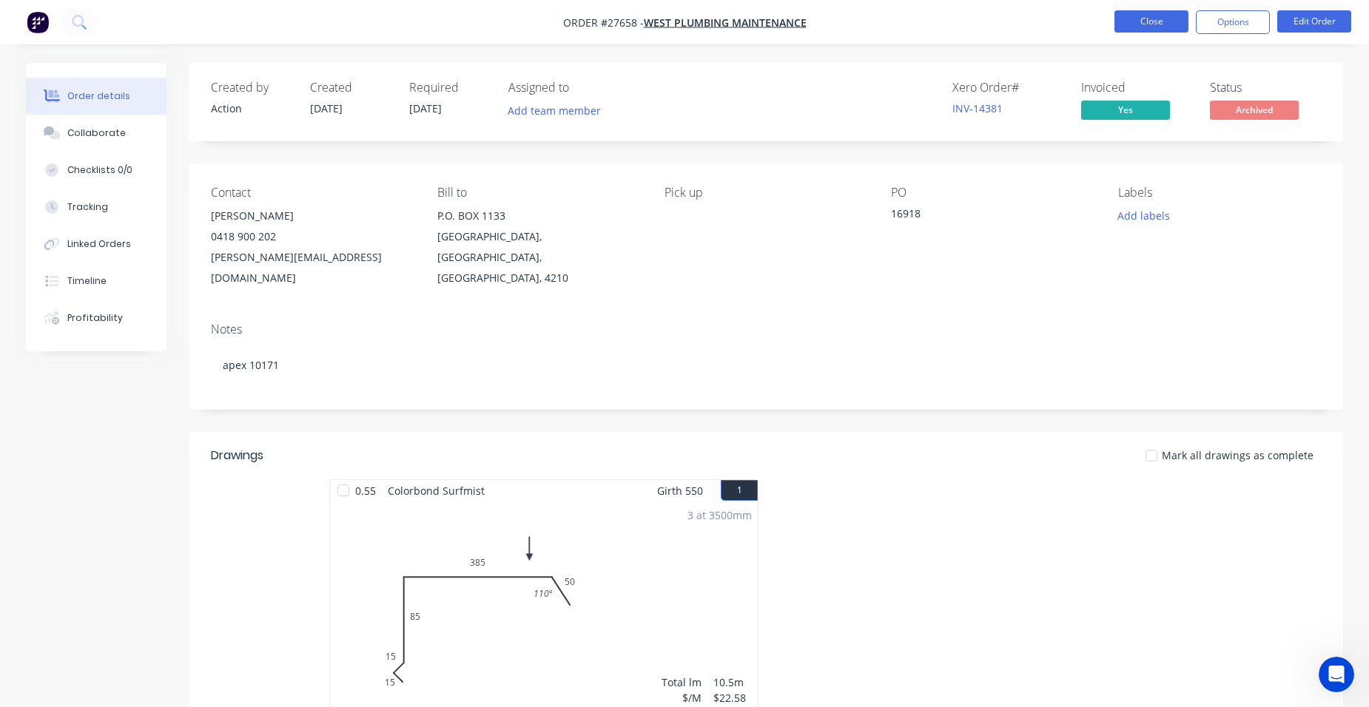
click at [1170, 15] on button "Close" at bounding box center [1151, 21] width 74 height 22
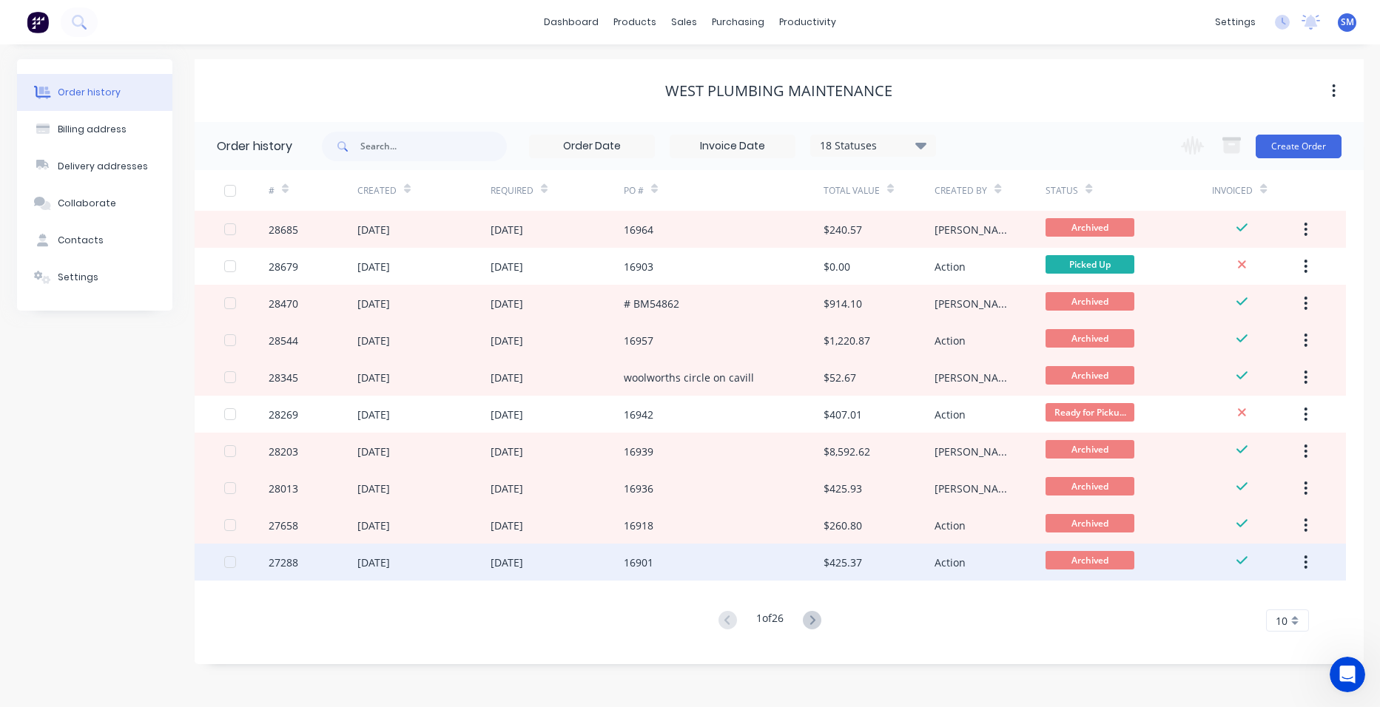
click at [726, 559] on div "16901" at bounding box center [724, 562] width 200 height 37
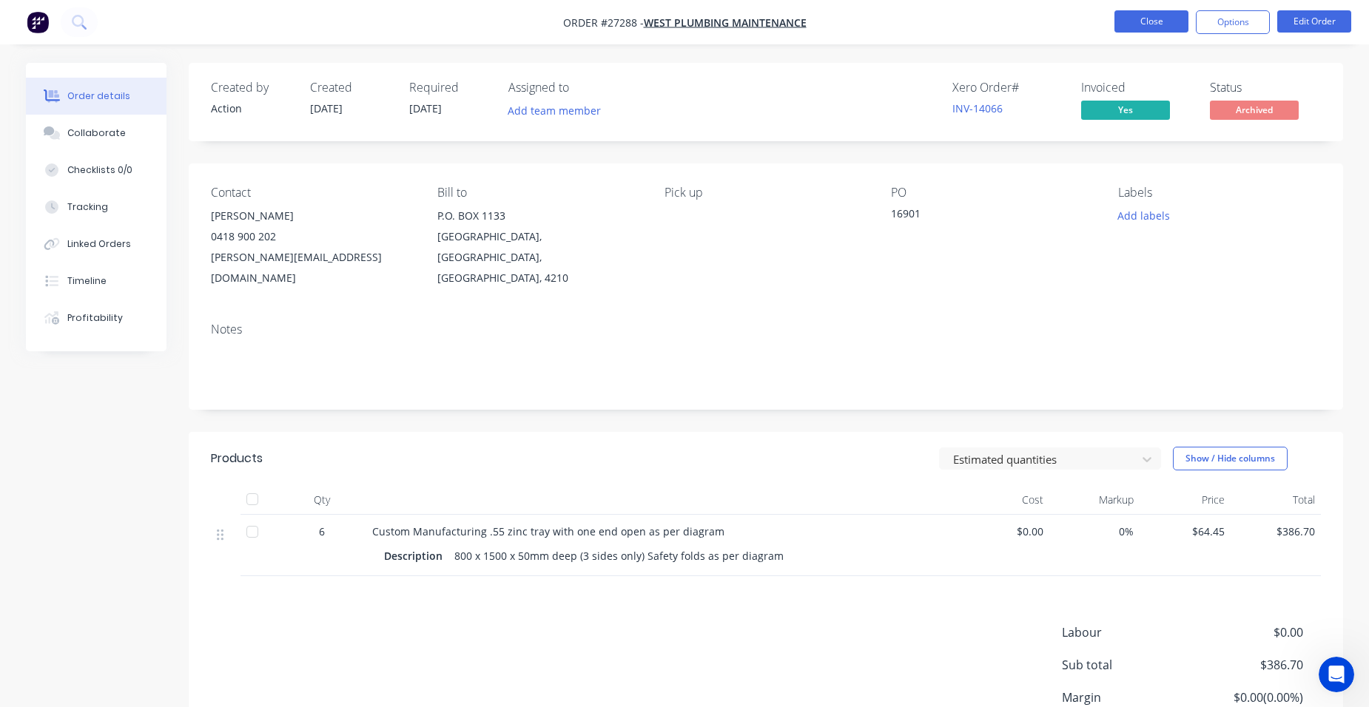
click at [1126, 21] on button "Close" at bounding box center [1151, 21] width 74 height 22
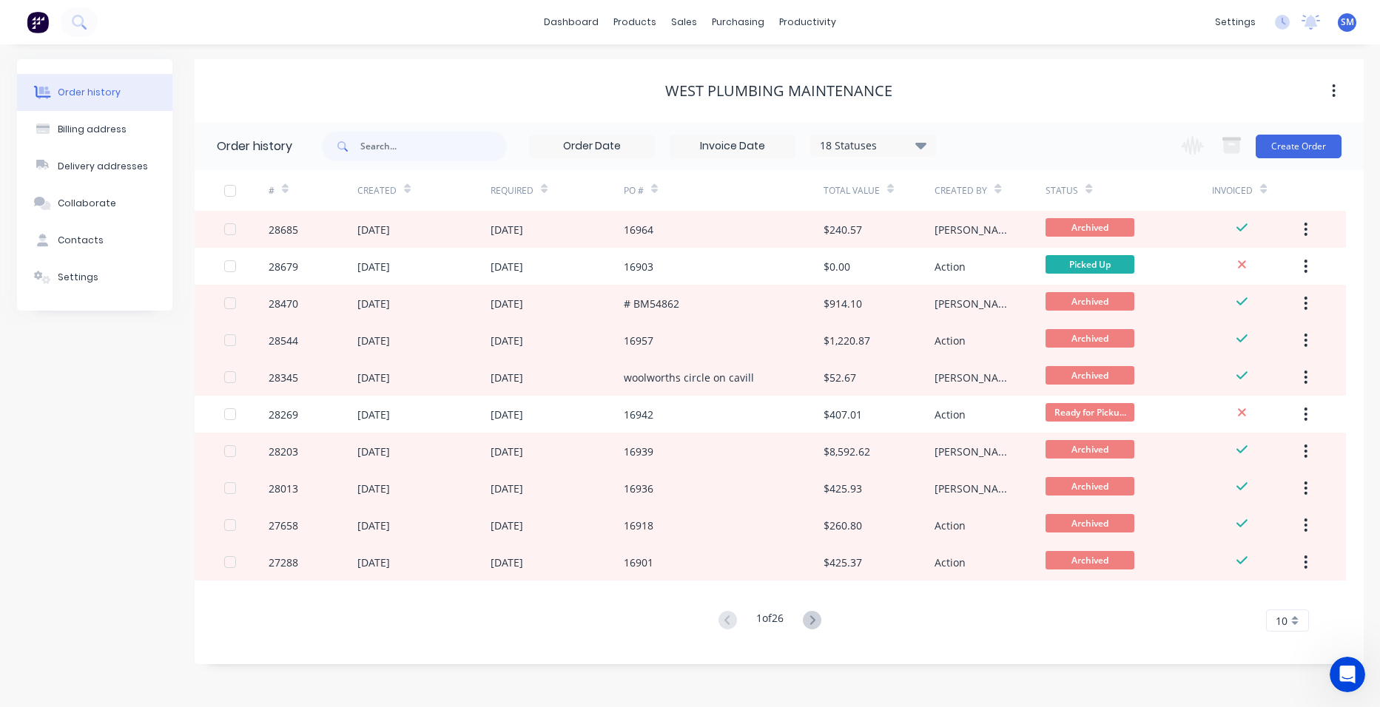
click at [817, 617] on icon at bounding box center [812, 620] width 18 height 18
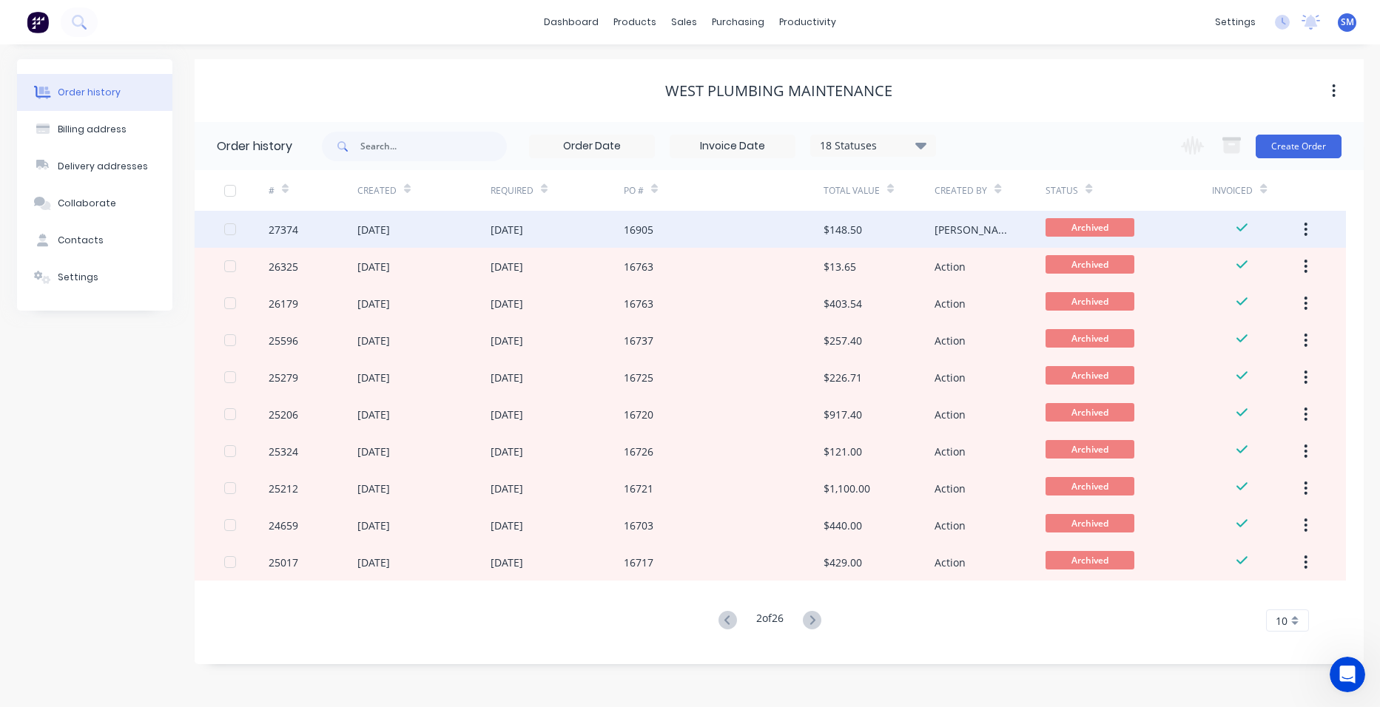
click at [769, 233] on div "16905" at bounding box center [724, 229] width 200 height 37
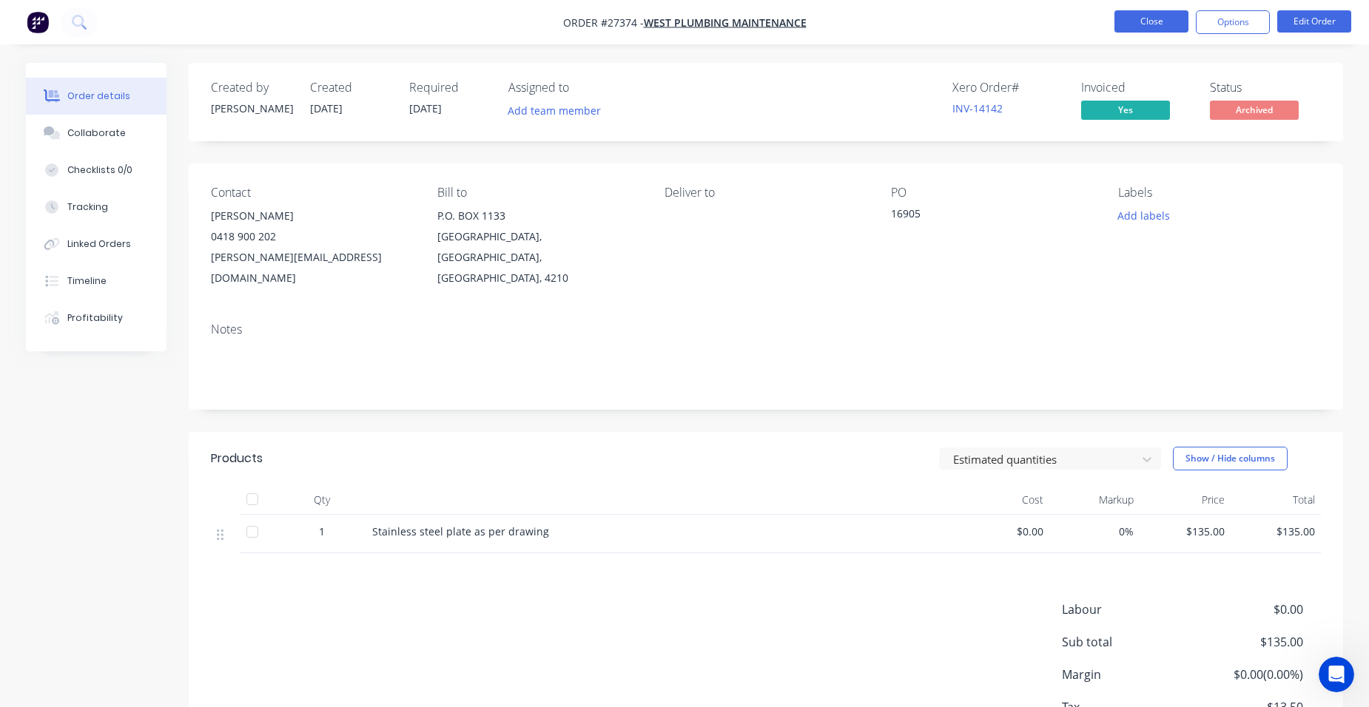
click at [1154, 25] on button "Close" at bounding box center [1151, 21] width 74 height 22
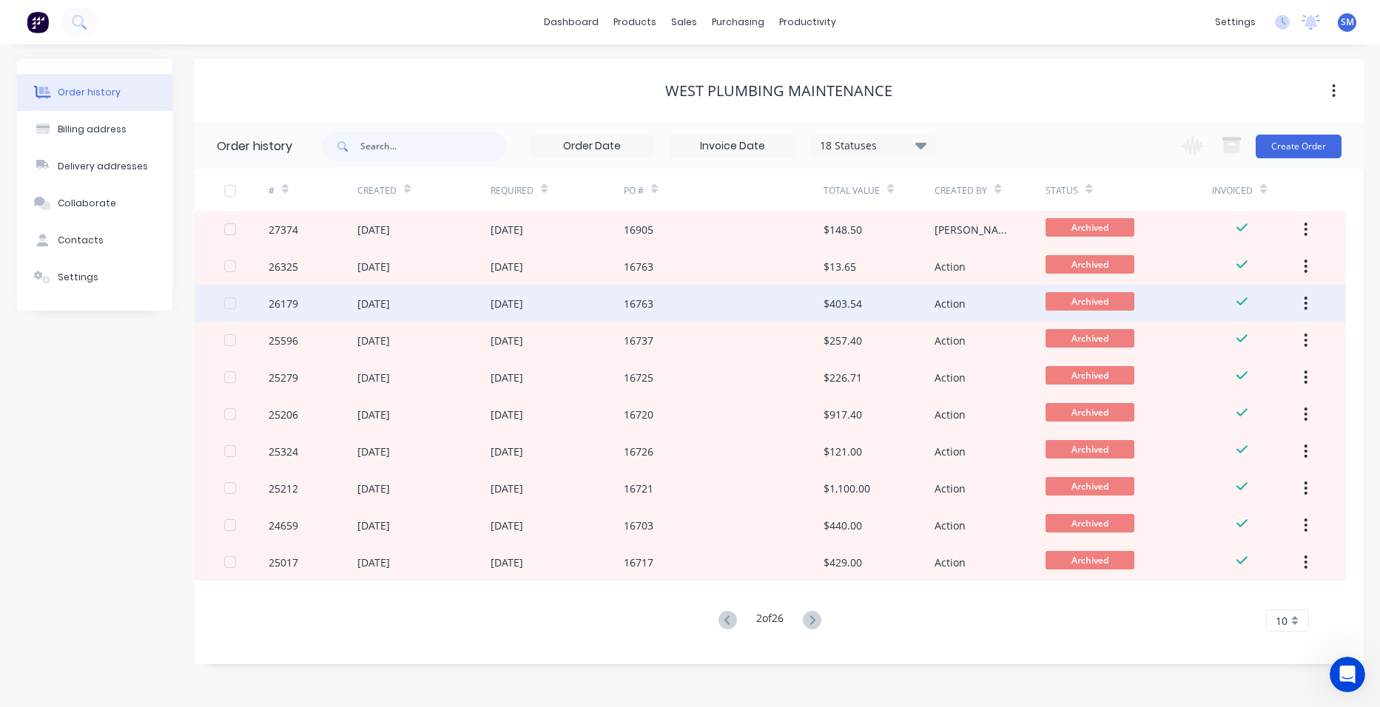
click at [735, 294] on div "16763" at bounding box center [724, 303] width 200 height 37
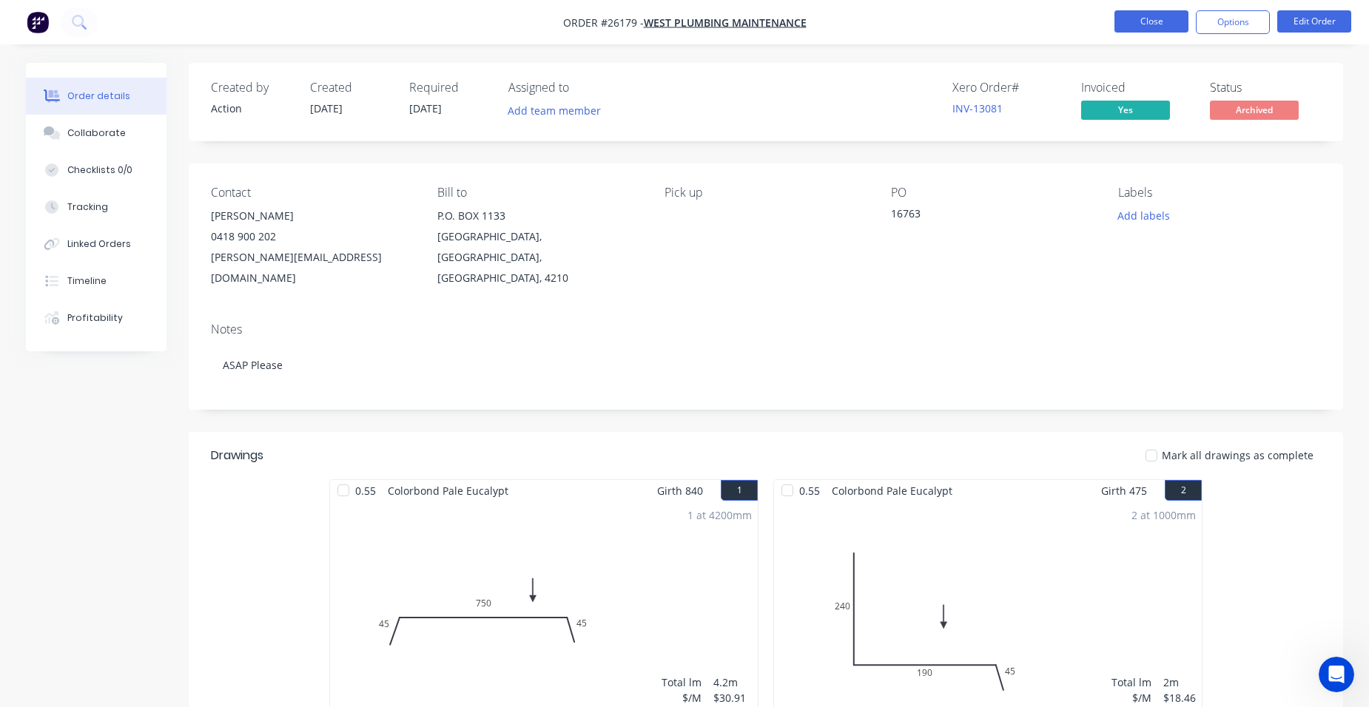
click at [1124, 18] on button "Close" at bounding box center [1151, 21] width 74 height 22
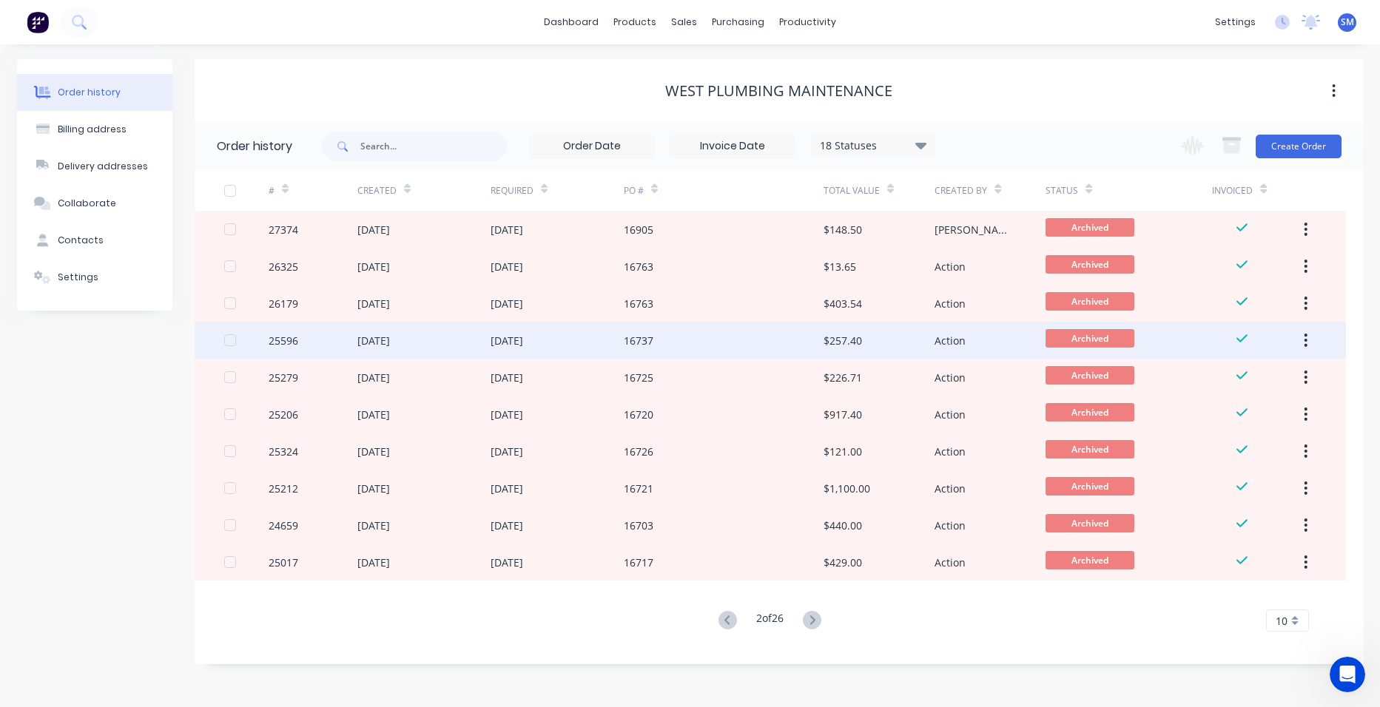
click at [736, 340] on div "16737" at bounding box center [724, 340] width 200 height 37
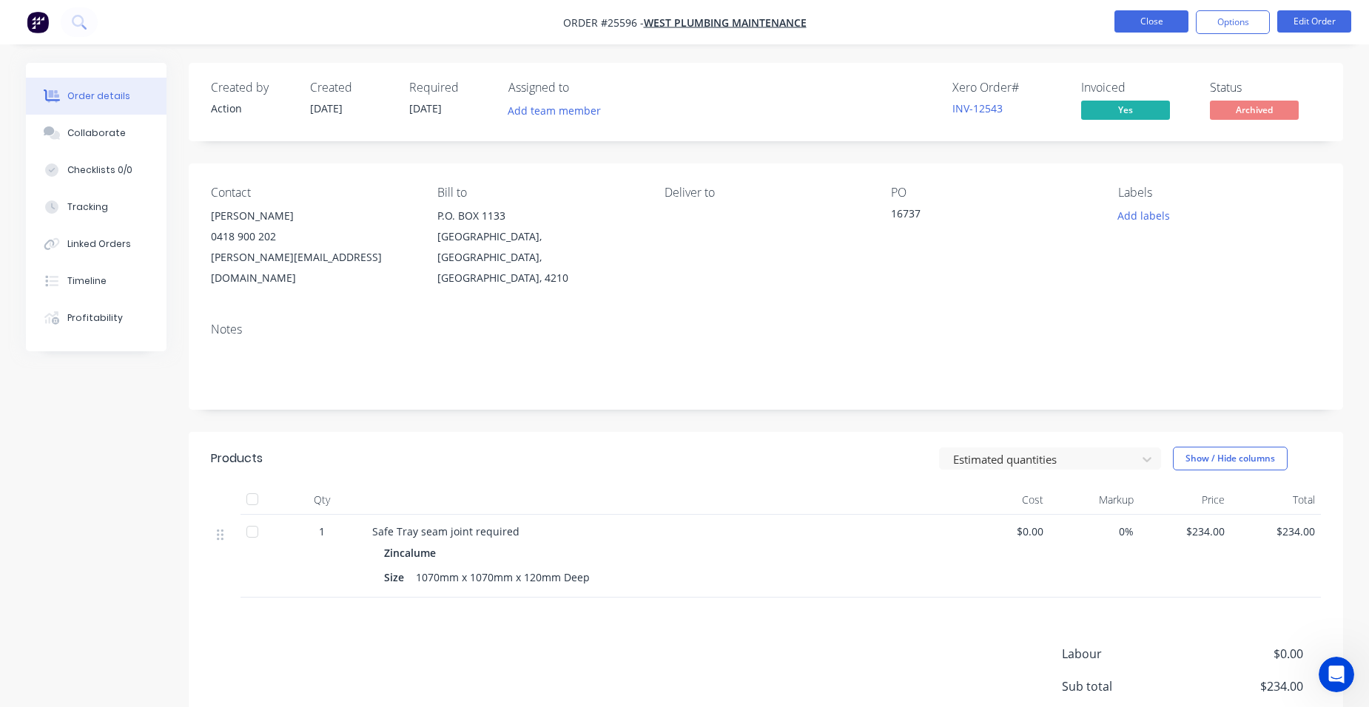
click at [1124, 18] on button "Close" at bounding box center [1151, 21] width 74 height 22
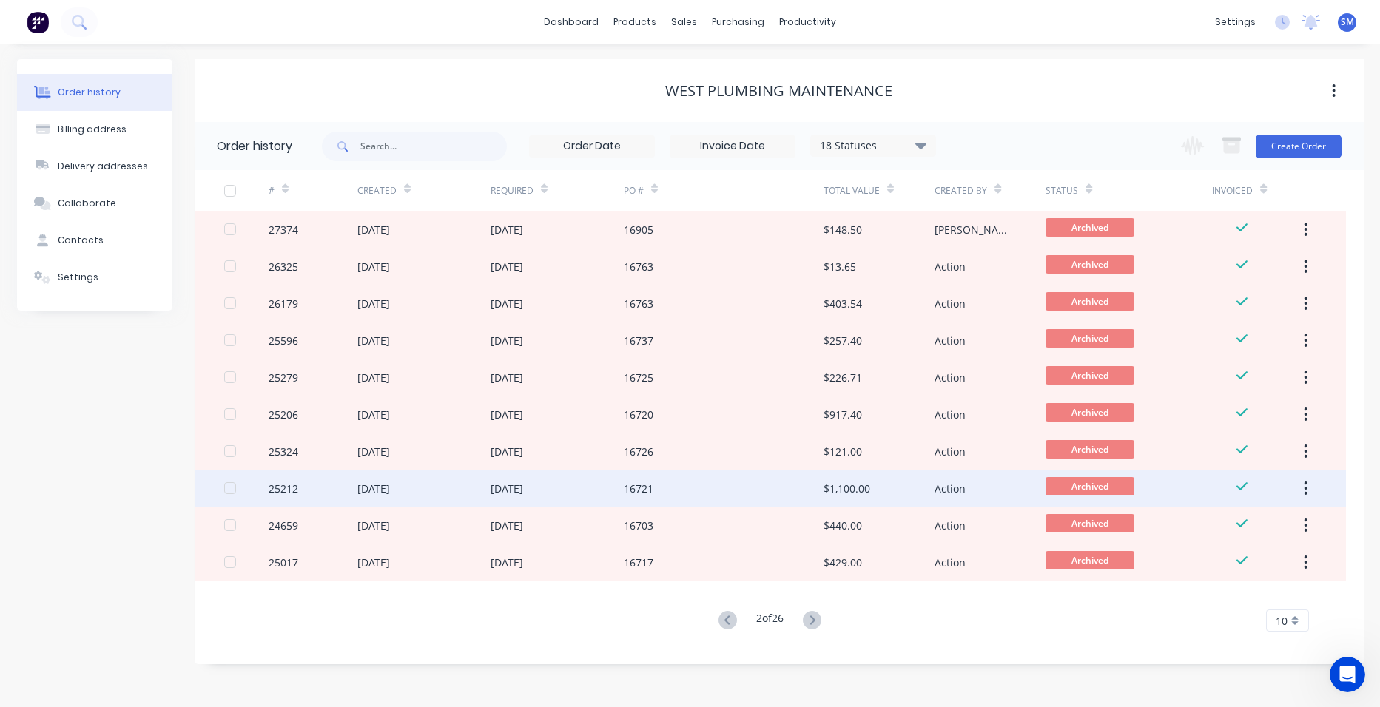
click at [764, 490] on div "16721" at bounding box center [724, 488] width 200 height 37
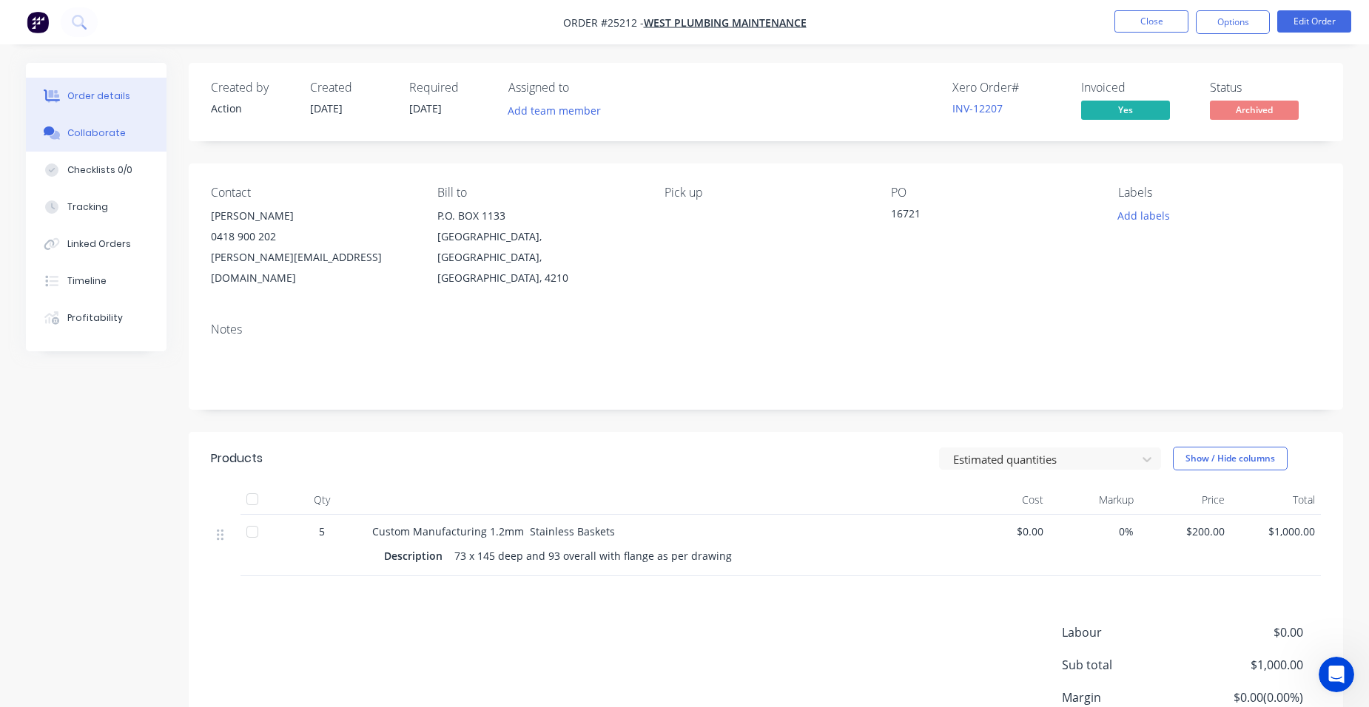
click at [81, 140] on button "Collaborate" at bounding box center [96, 133] width 141 height 37
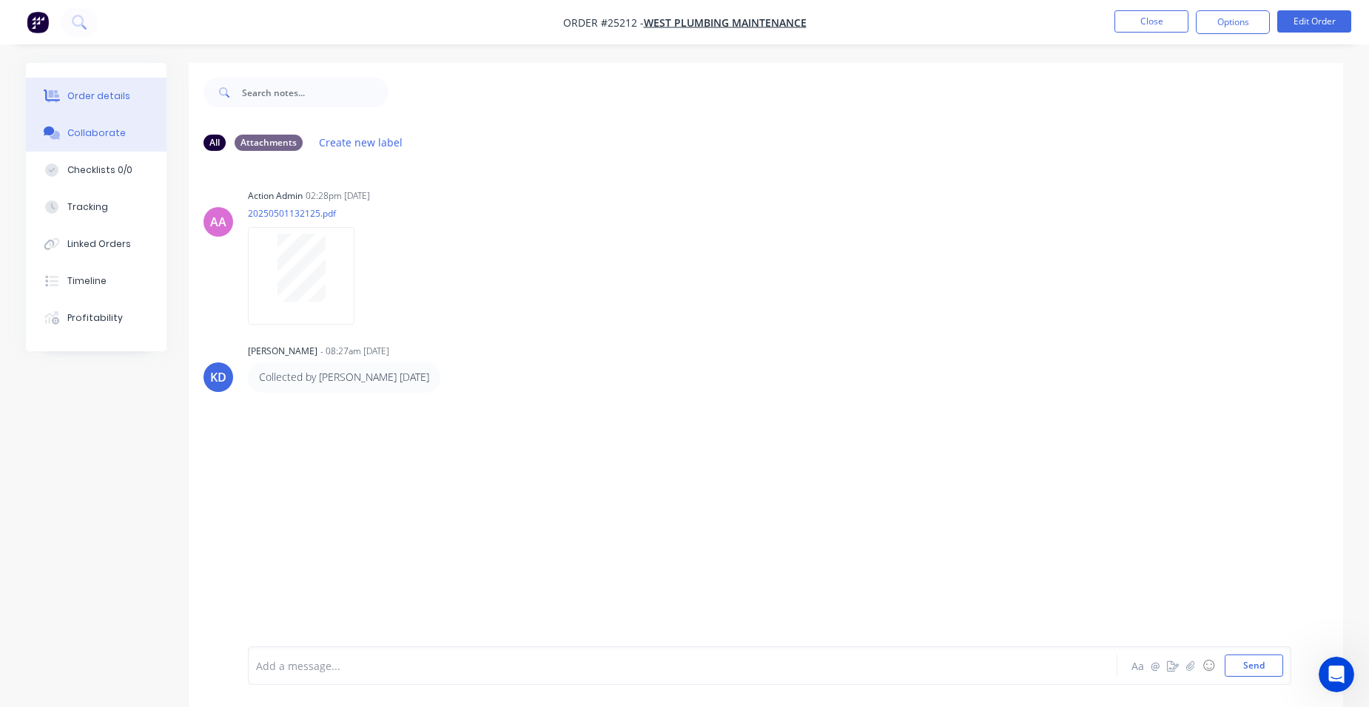
click at [109, 98] on div "Order details" at bounding box center [98, 96] width 63 height 13
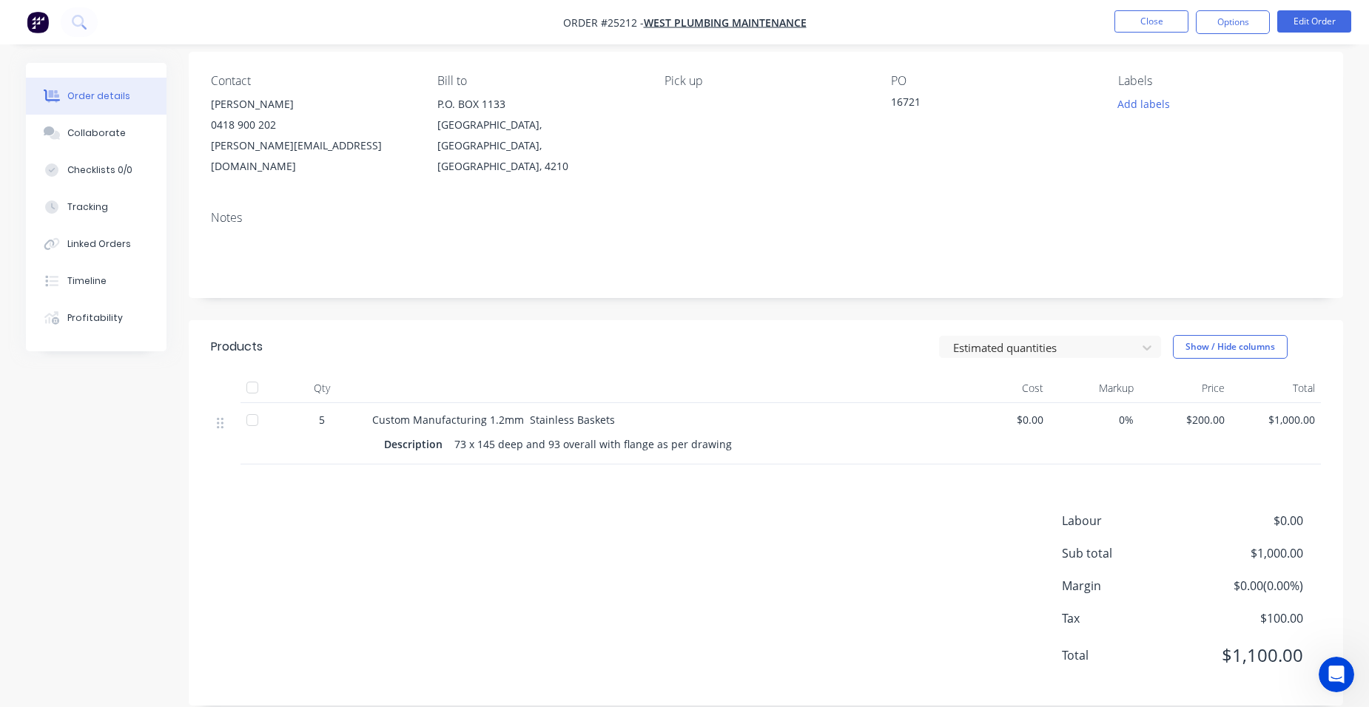
scroll to position [38, 0]
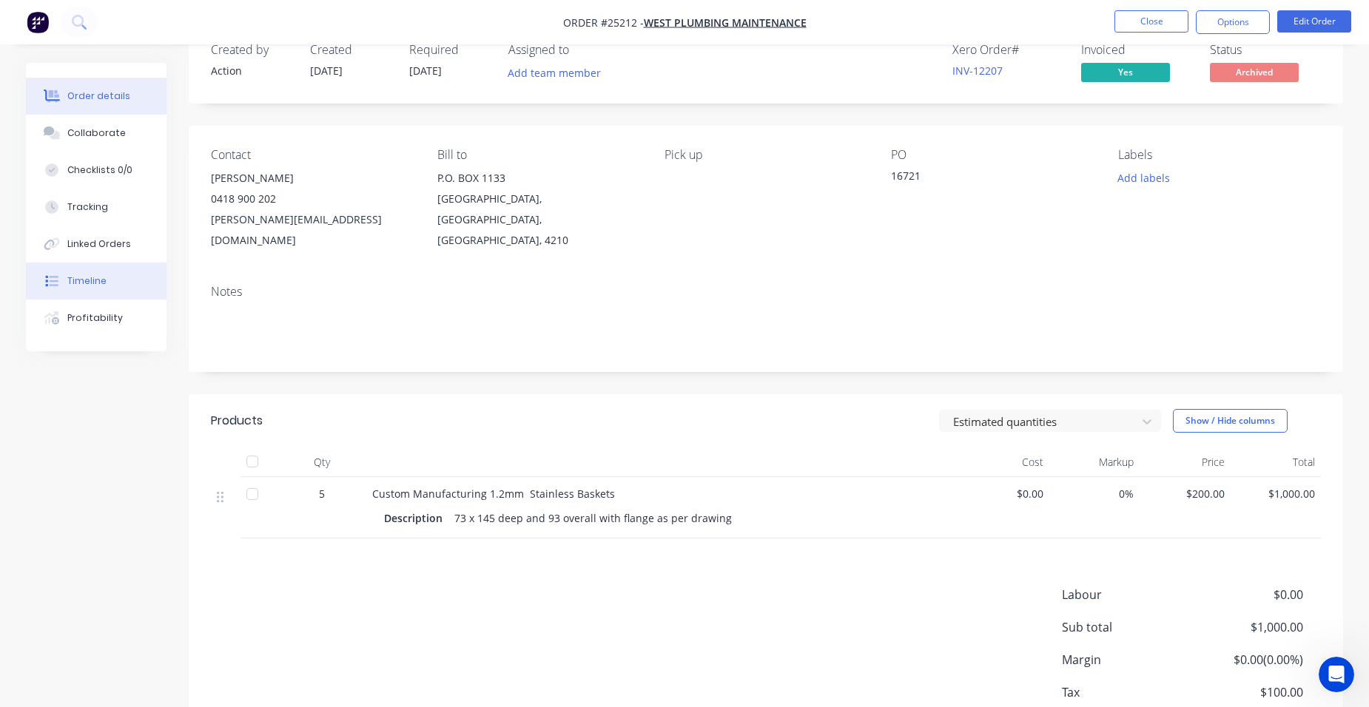
click at [87, 286] on div "Timeline" at bounding box center [86, 280] width 39 height 13
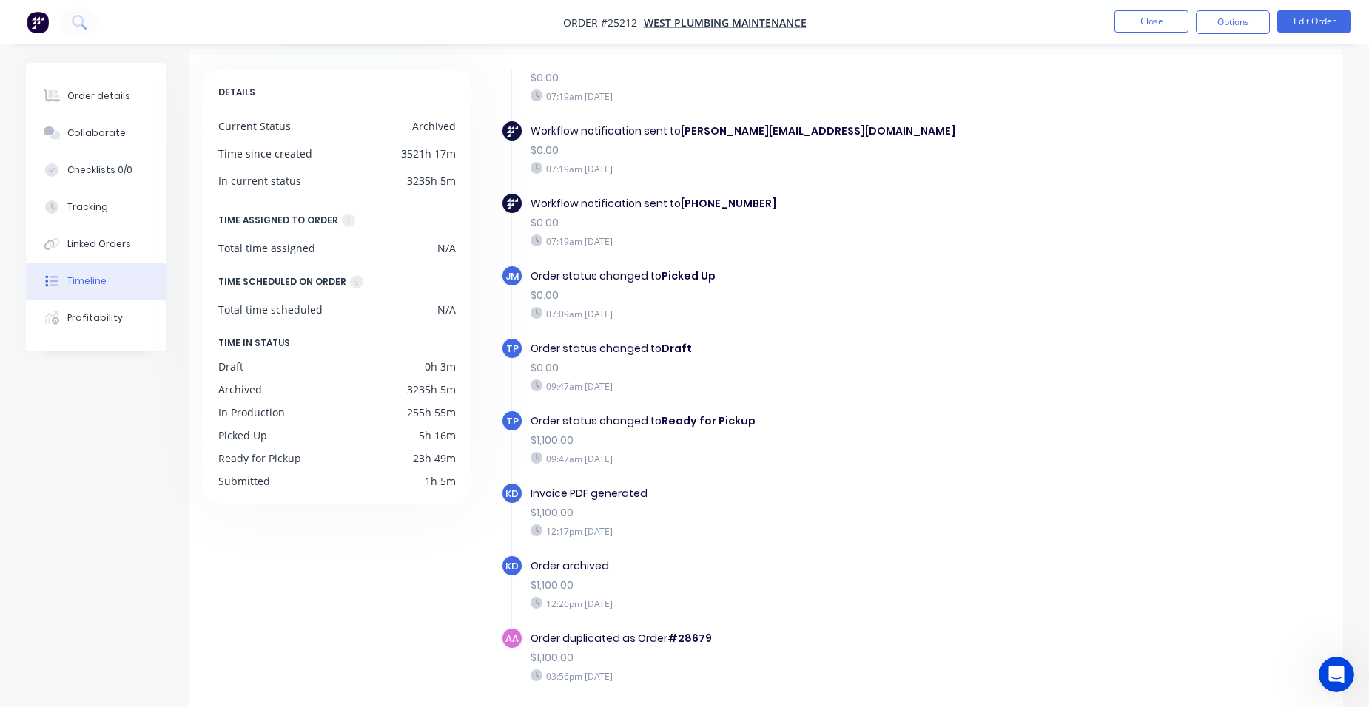
scroll to position [112, 0]
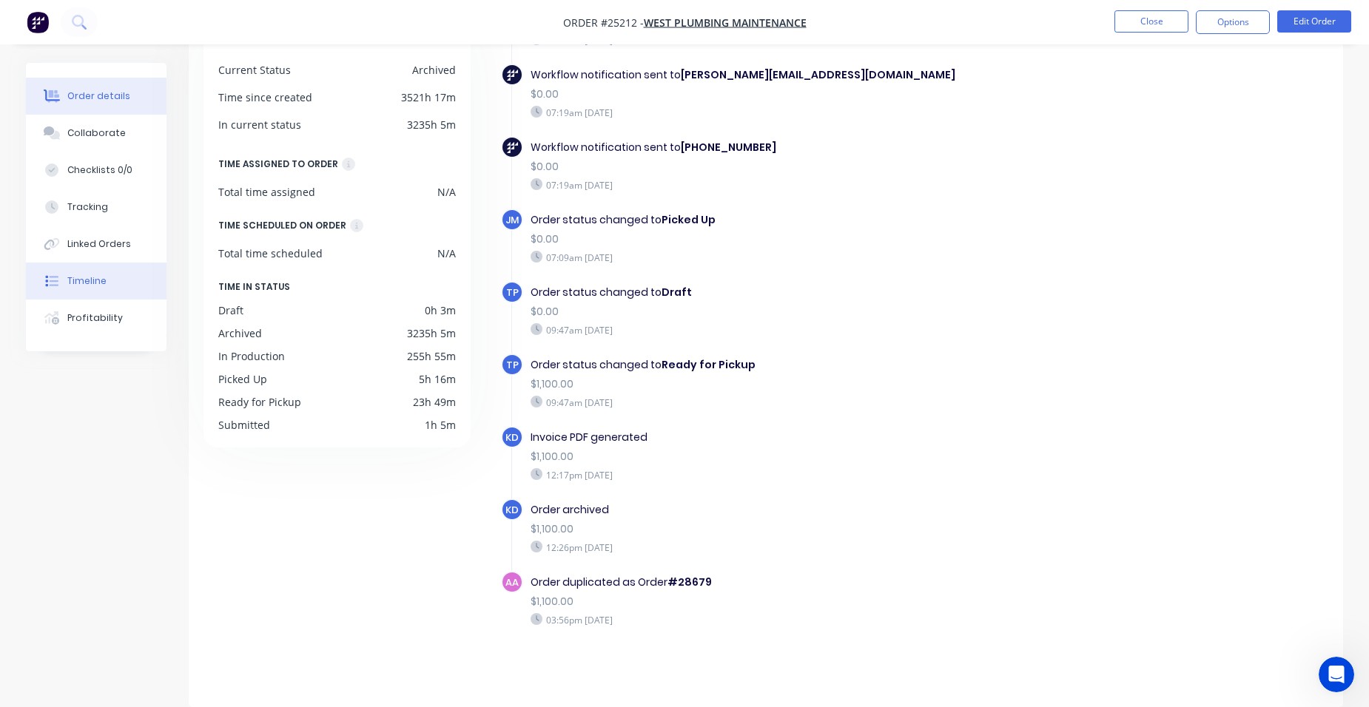
click at [121, 105] on button "Order details" at bounding box center [96, 96] width 141 height 37
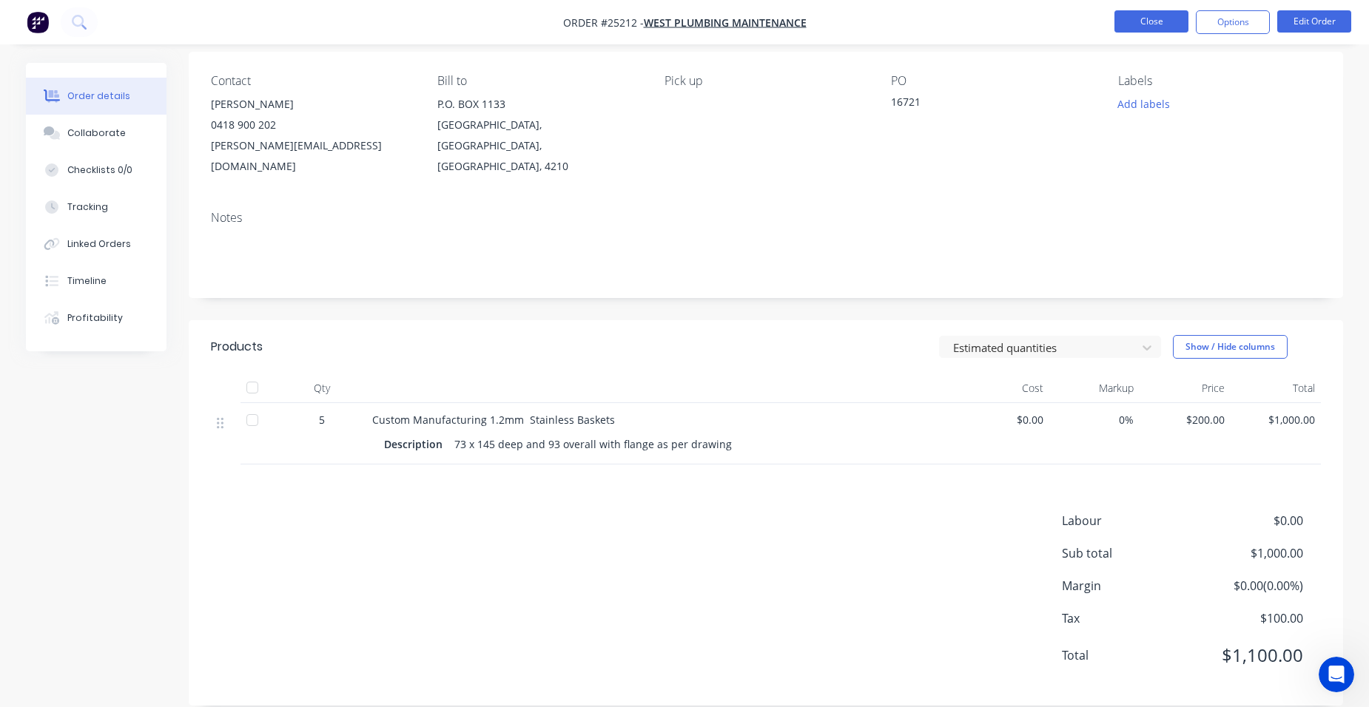
click at [1131, 24] on button "Close" at bounding box center [1151, 21] width 74 height 22
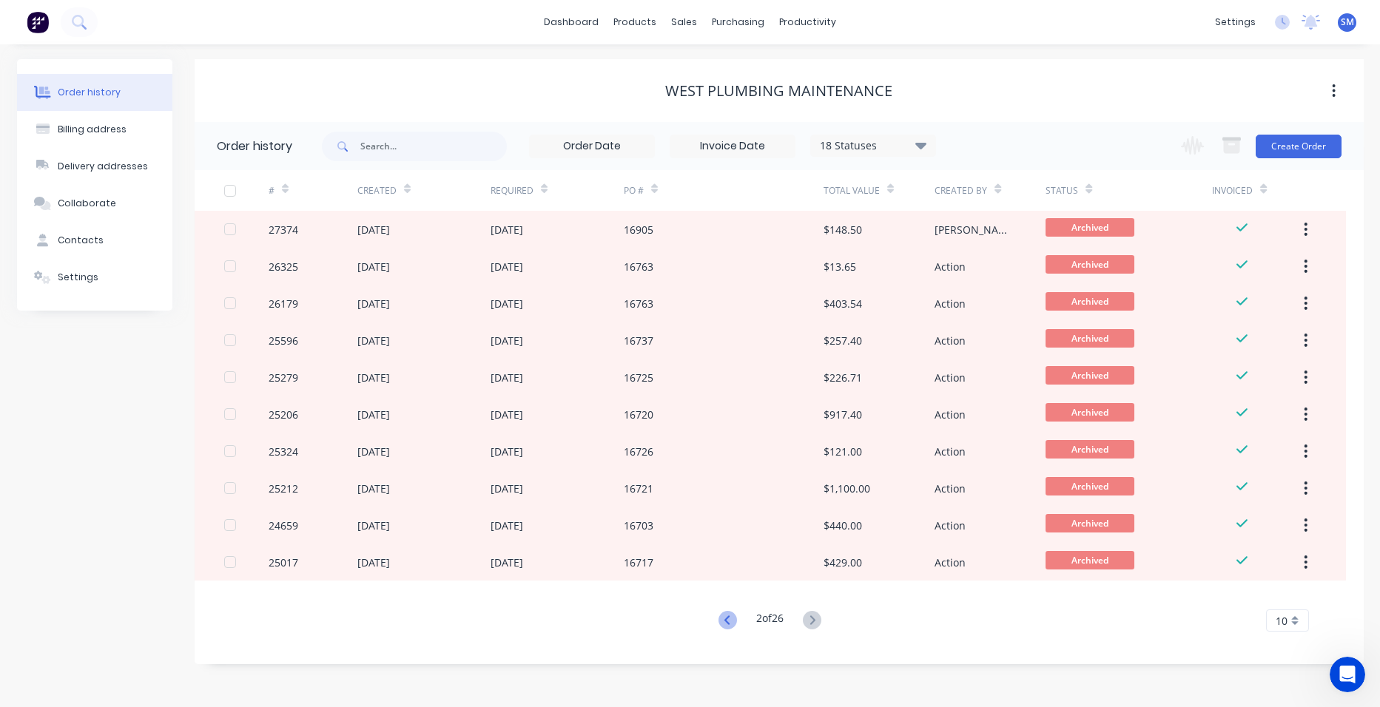
click at [718, 616] on icon at bounding box center [727, 620] width 18 height 18
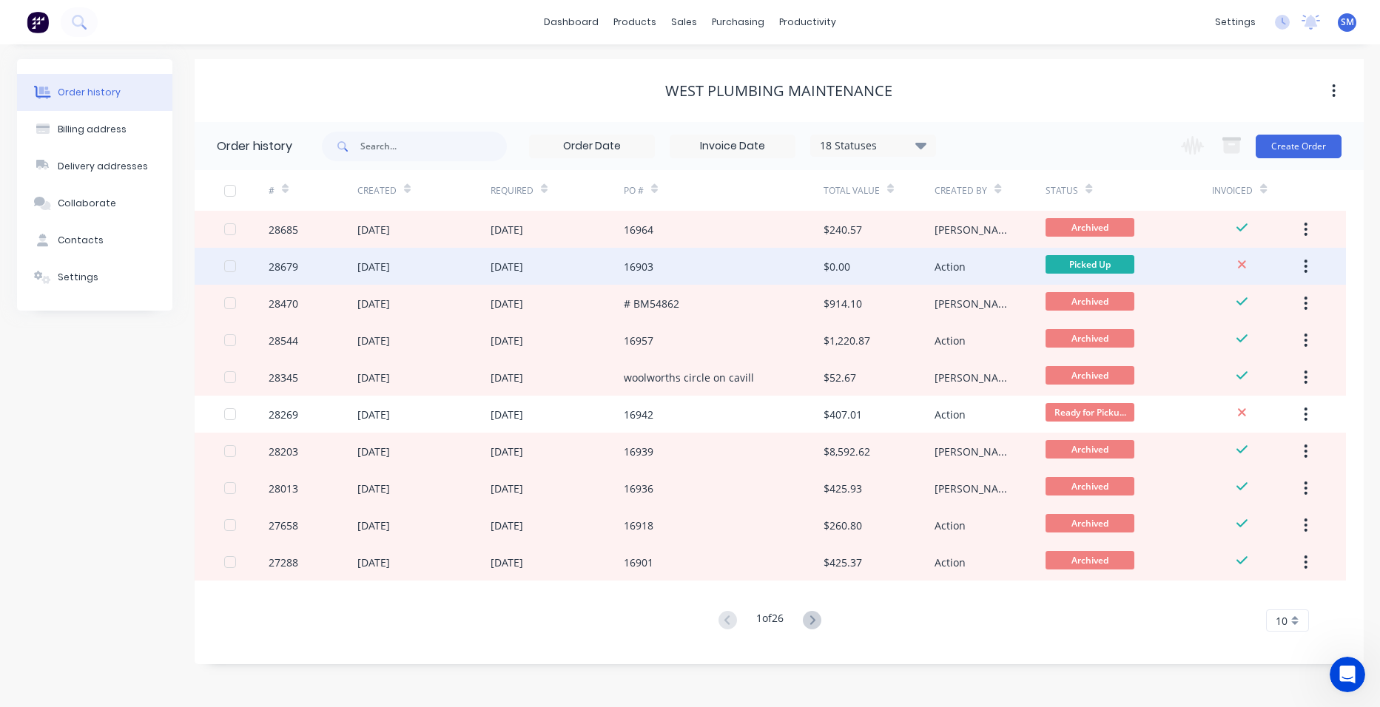
click at [750, 260] on div "16903" at bounding box center [724, 266] width 200 height 37
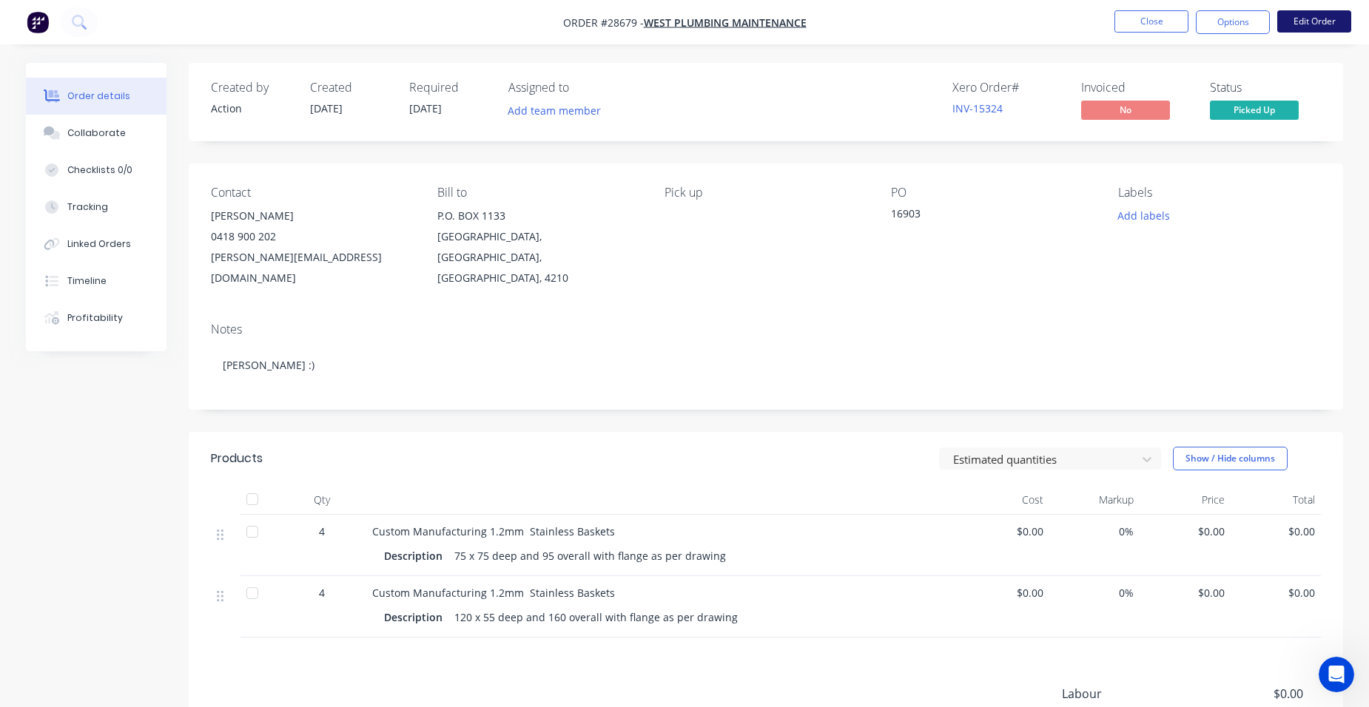
click at [1299, 17] on button "Edit Order" at bounding box center [1314, 21] width 74 height 22
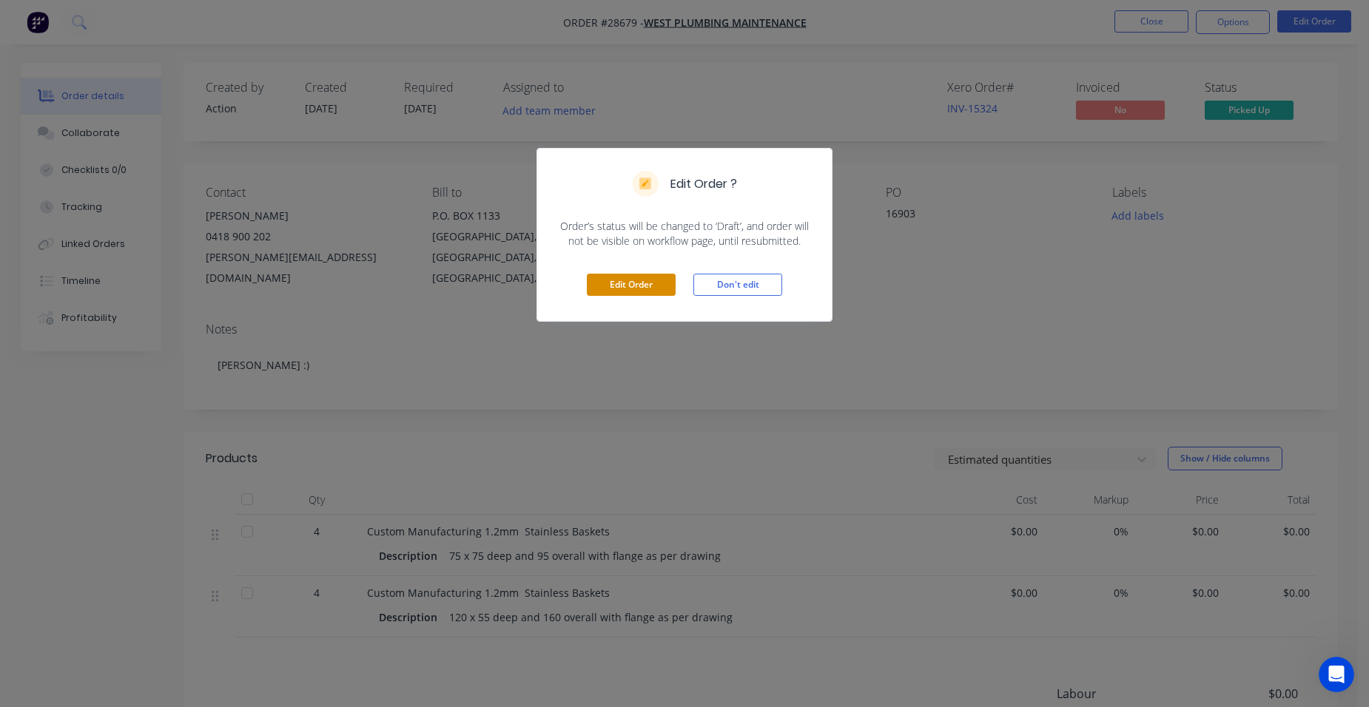
click at [666, 284] on button "Edit Order" at bounding box center [631, 285] width 89 height 22
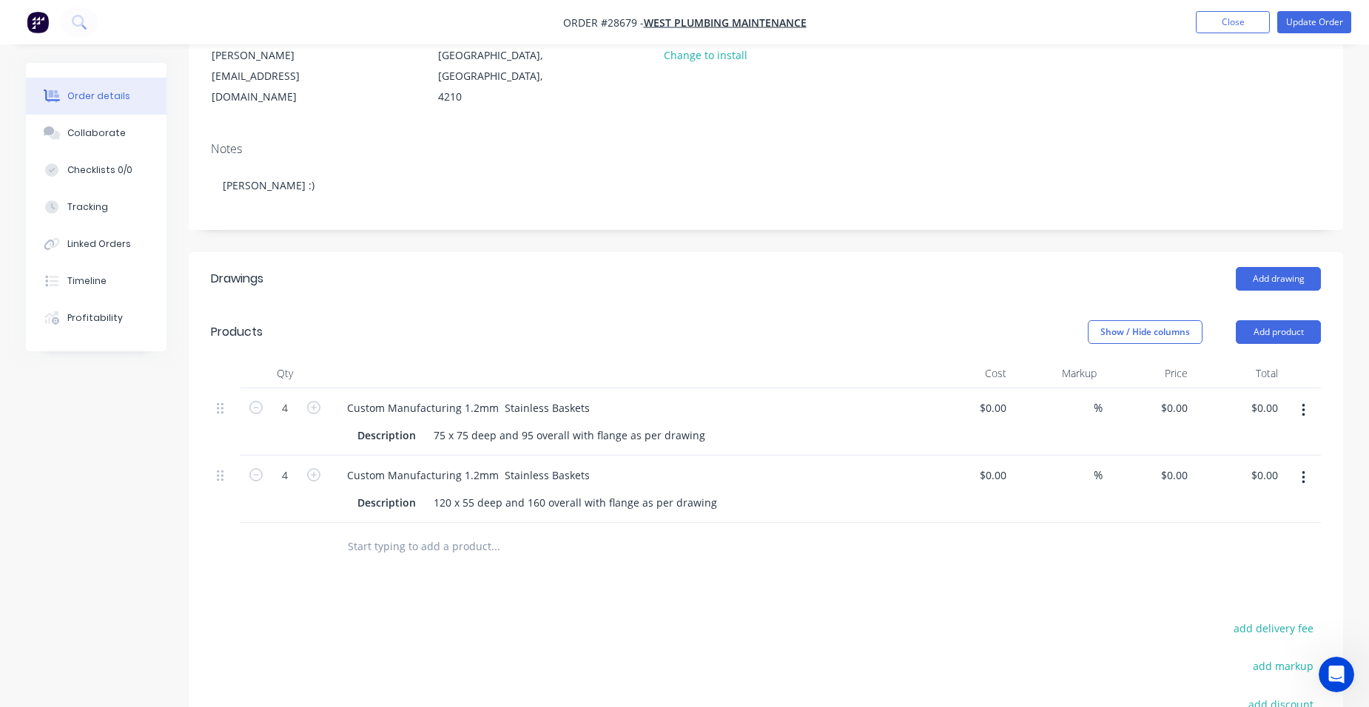
scroll to position [296, 0]
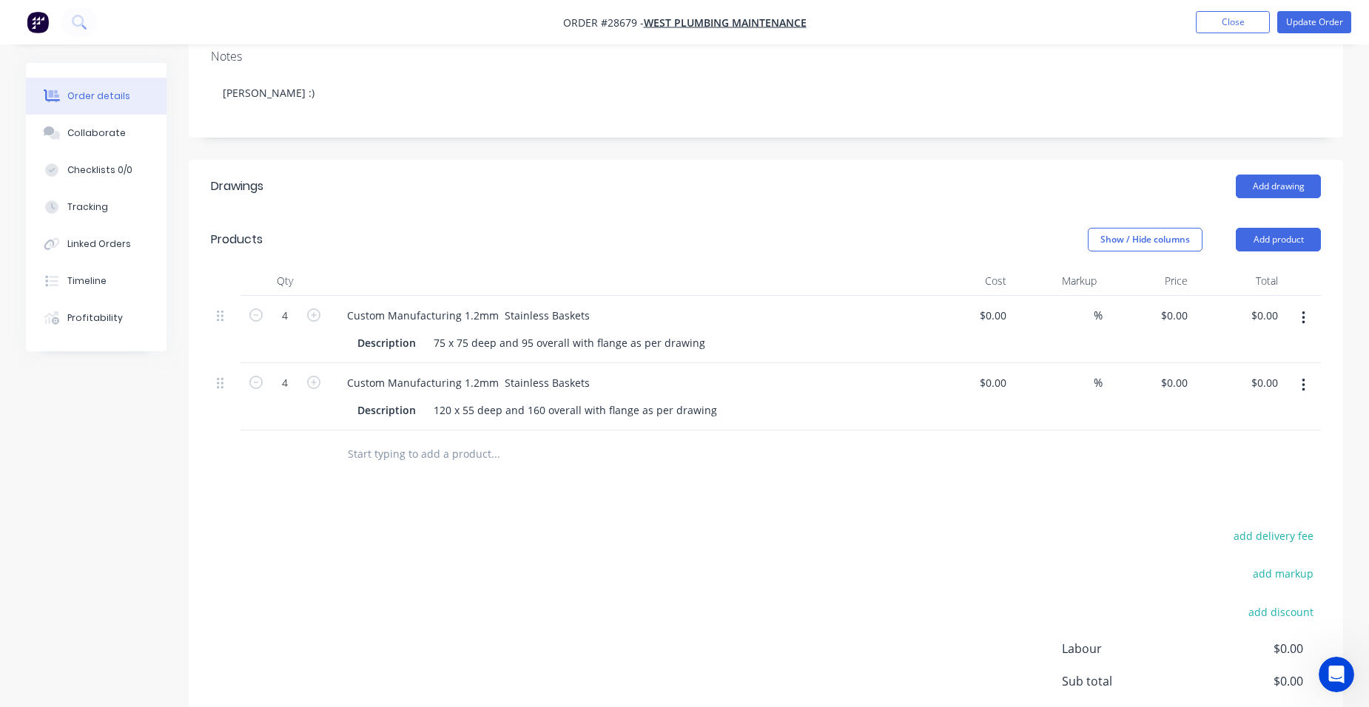
click at [1193, 296] on div "$0.00 $0.00" at bounding box center [1238, 329] width 91 height 67
click at [1192, 305] on input "0" at bounding box center [1176, 315] width 34 height 21
type input "$150.00"
type input "$600.00"
click at [1184, 372] on input "0" at bounding box center [1184, 382] width 17 height 21
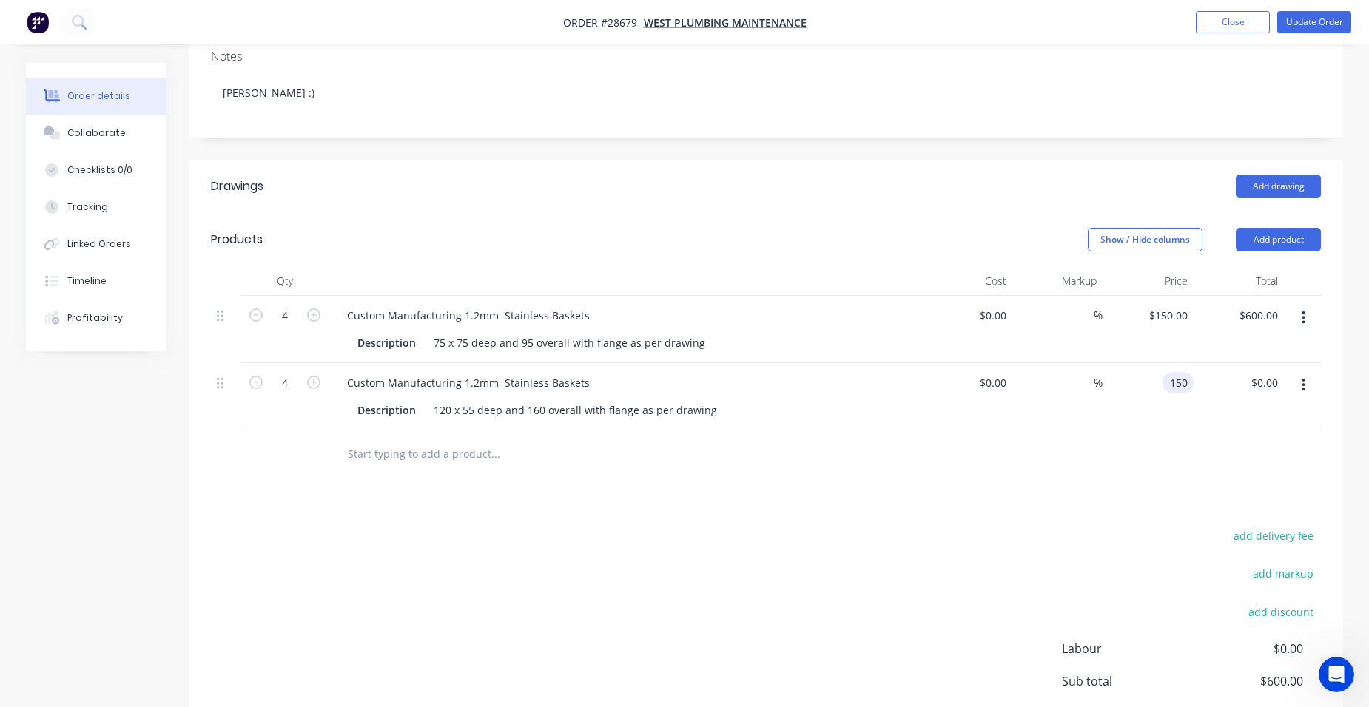
type input "$150.00"
type input "$600.00"
click at [1201, 363] on div "$600.00 $600.00" at bounding box center [1238, 396] width 91 height 67
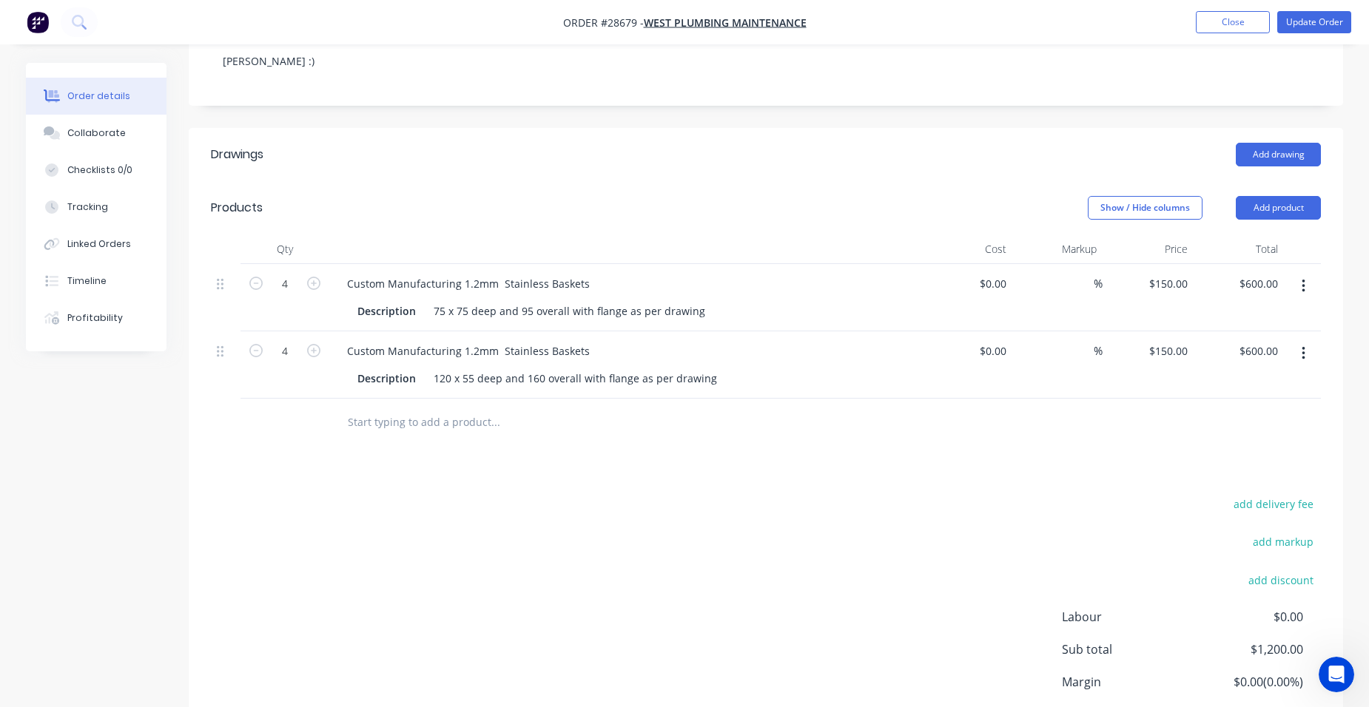
scroll to position [181, 0]
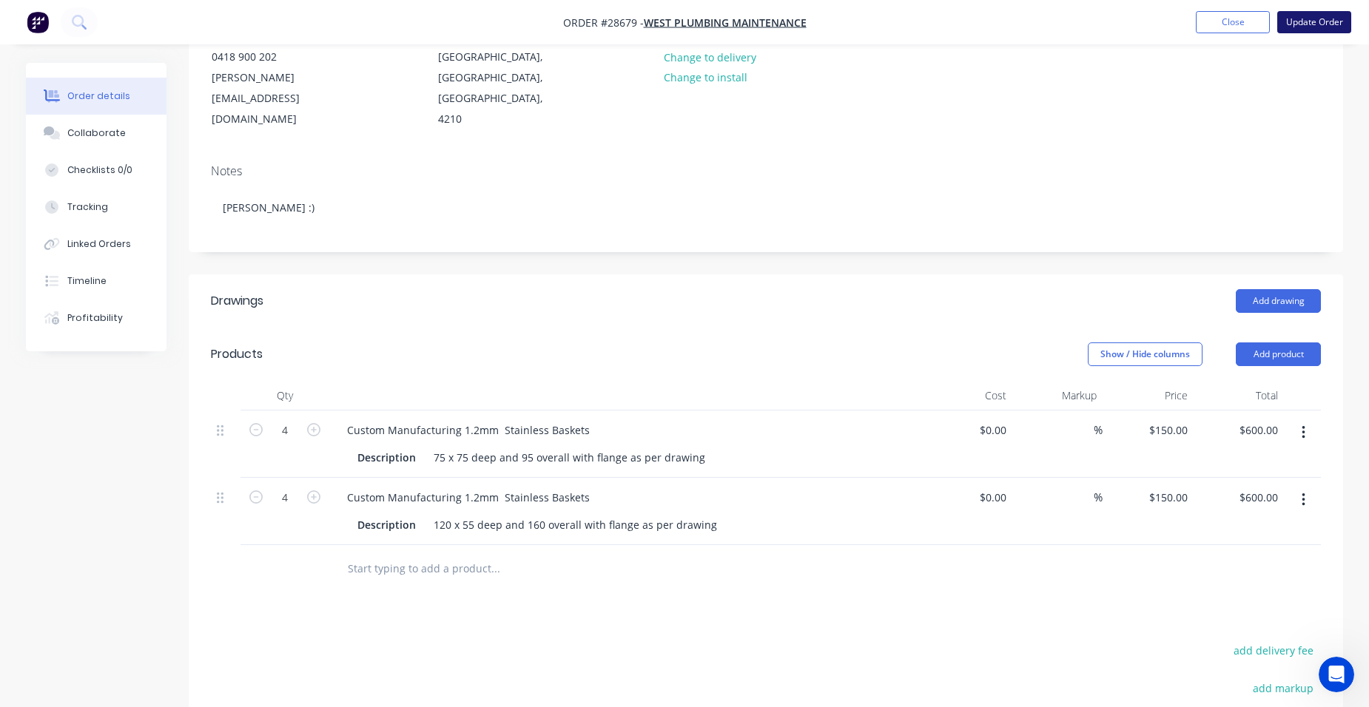
click at [1331, 17] on button "Update Order" at bounding box center [1314, 22] width 74 height 22
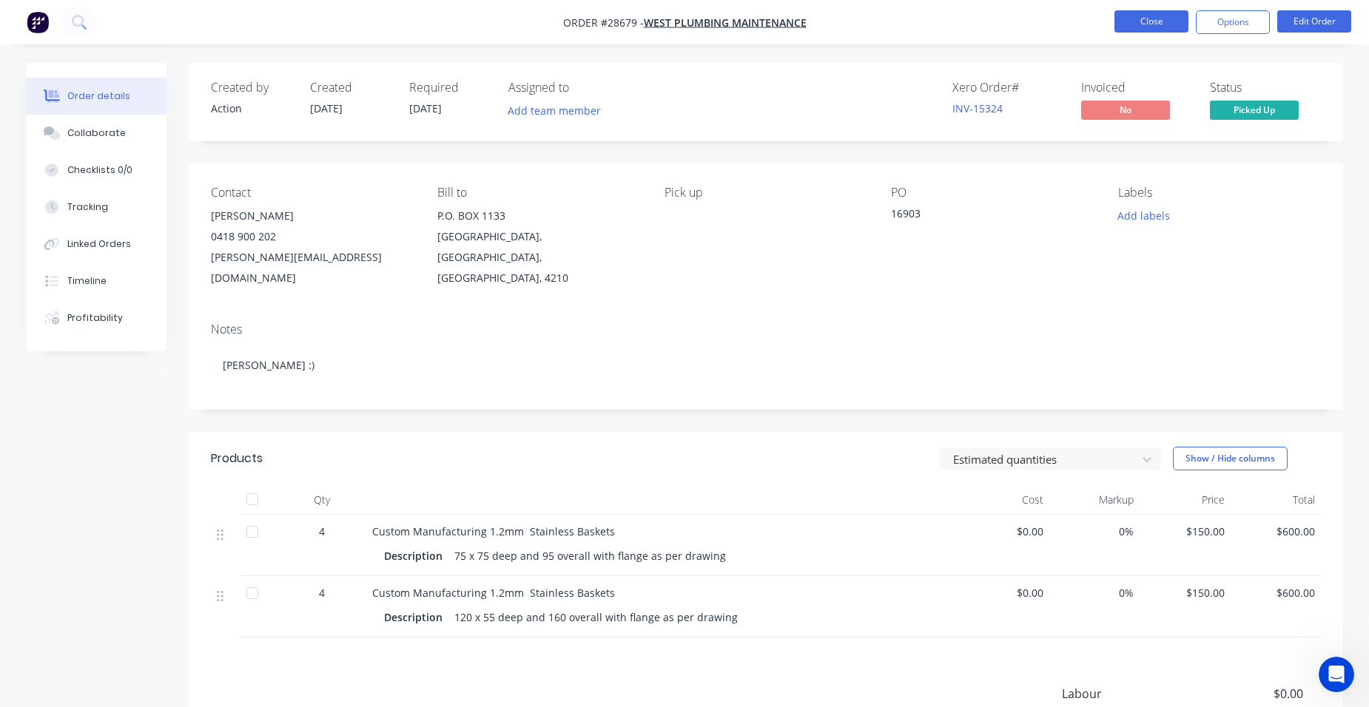
click at [1159, 29] on button "Close" at bounding box center [1151, 21] width 74 height 22
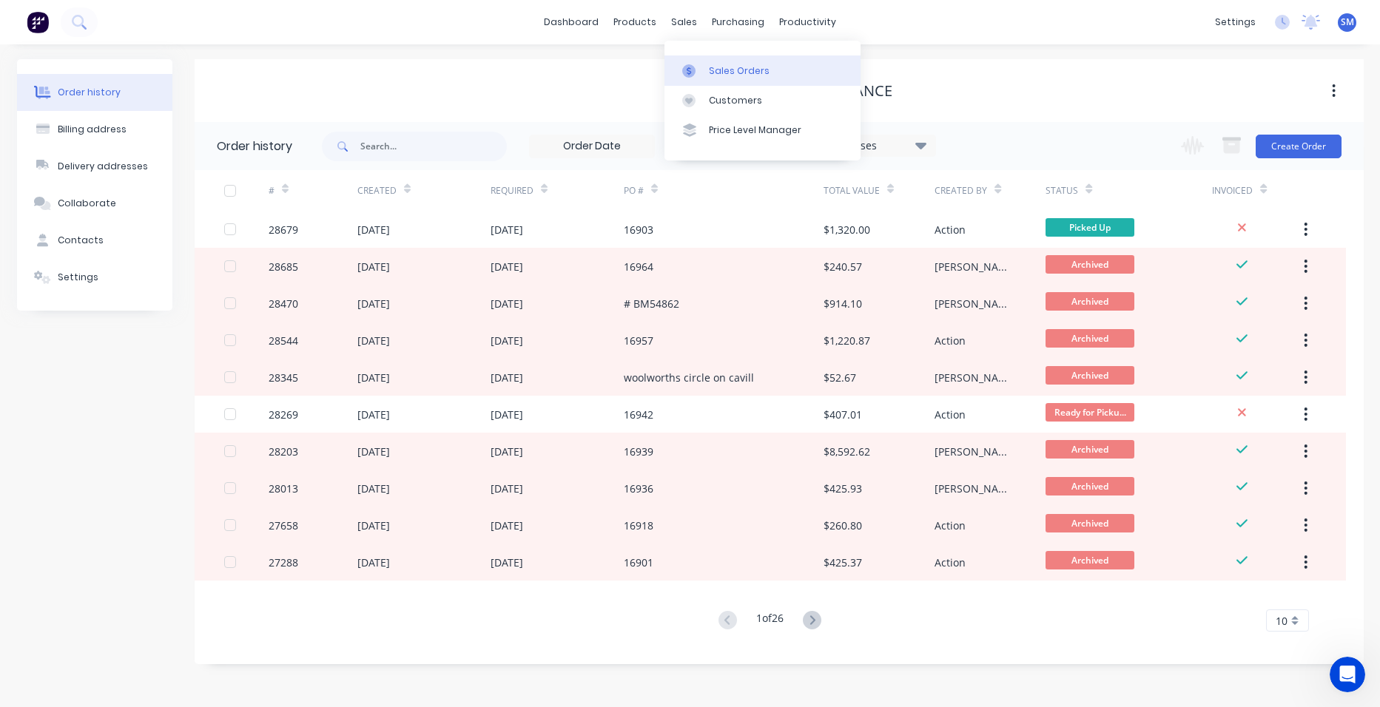
click at [712, 75] on div "Sales Orders" at bounding box center [739, 70] width 61 height 13
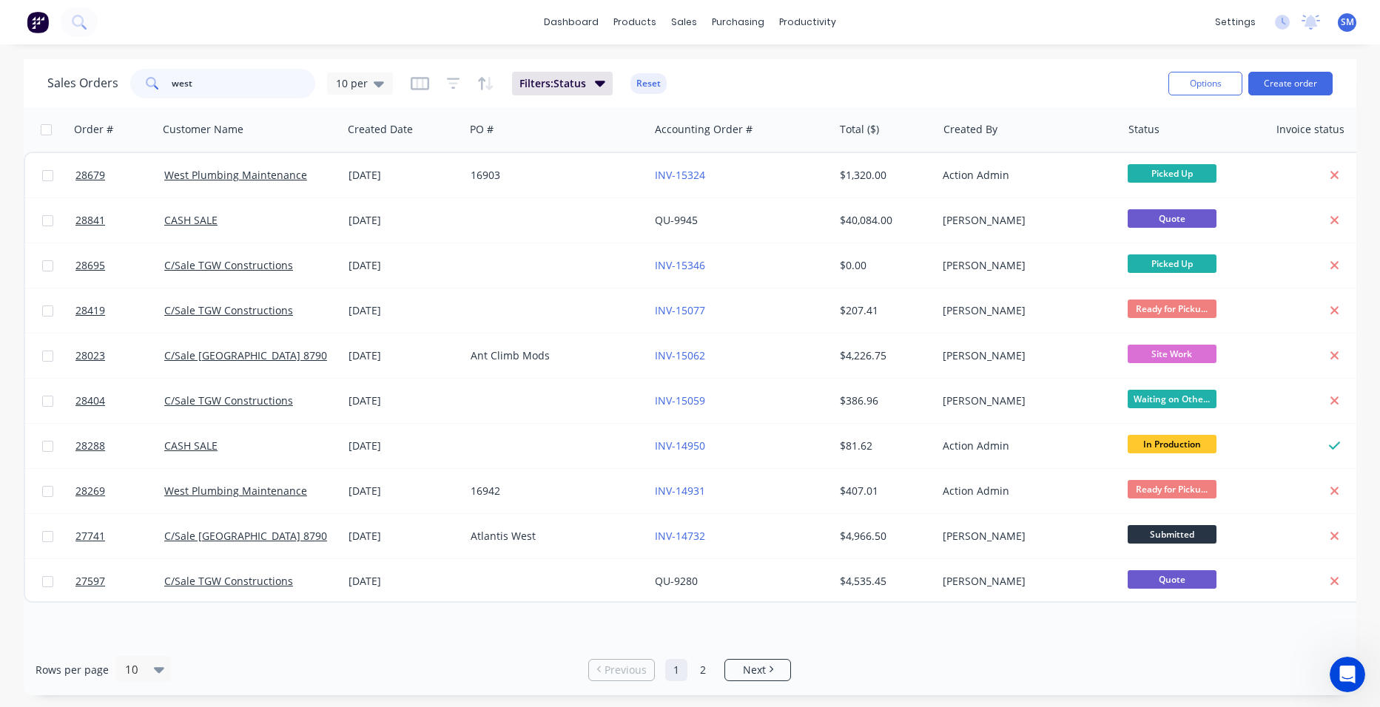
click at [141, 82] on div "west" at bounding box center [222, 84] width 185 height 30
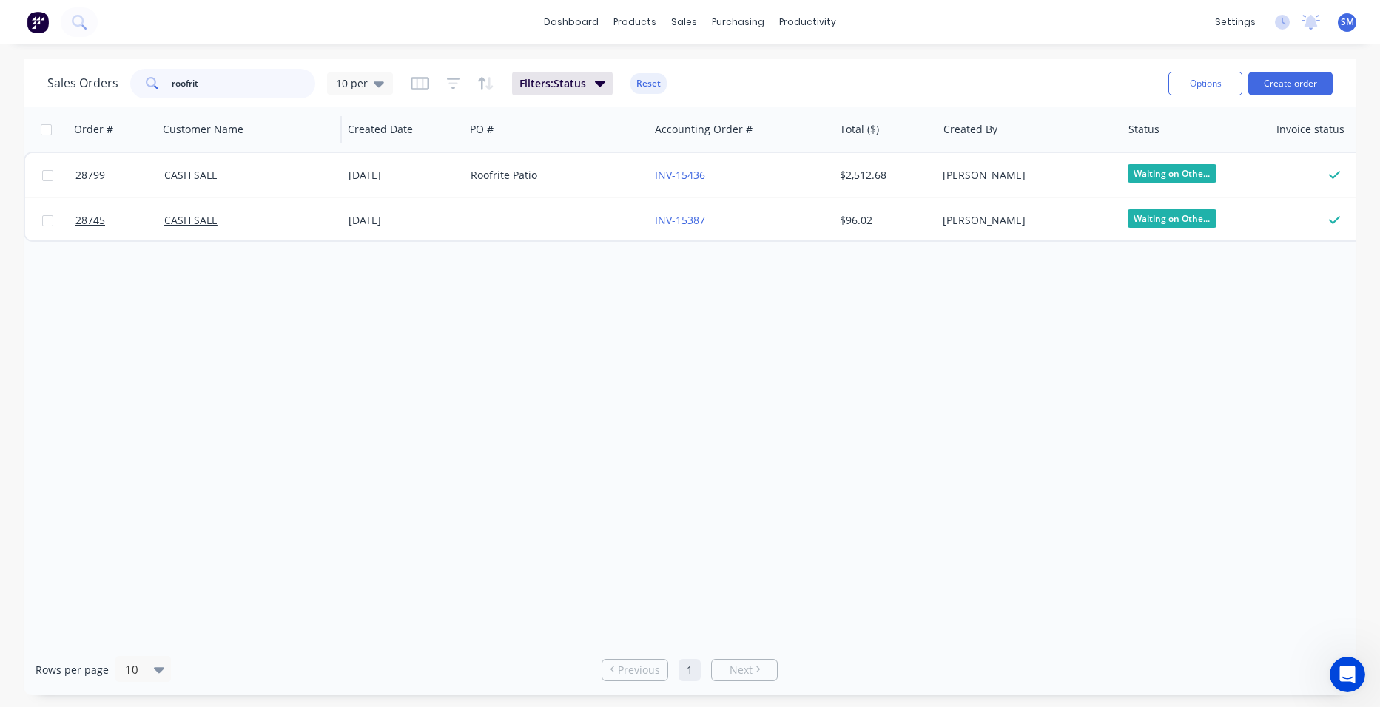
type input "roofrit"
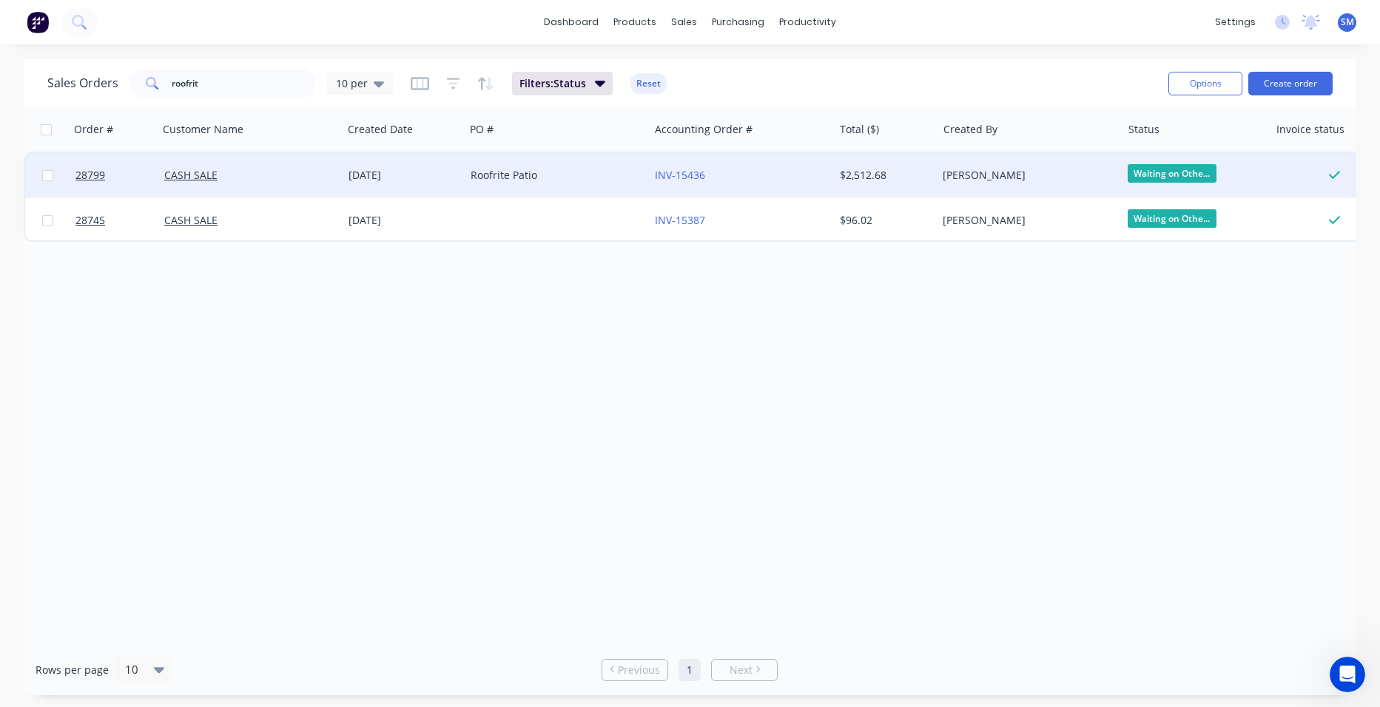
click at [536, 169] on div "Roofrite Patio" at bounding box center [553, 175] width 164 height 15
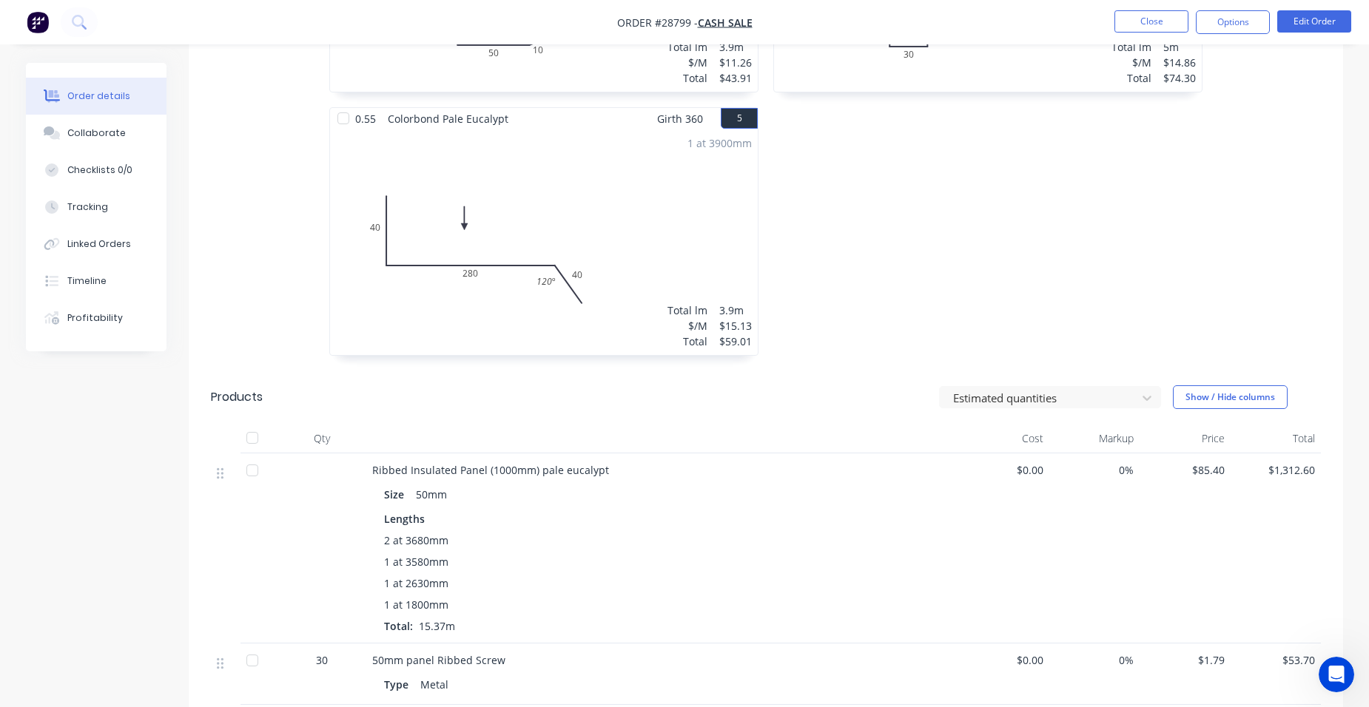
scroll to position [814, 0]
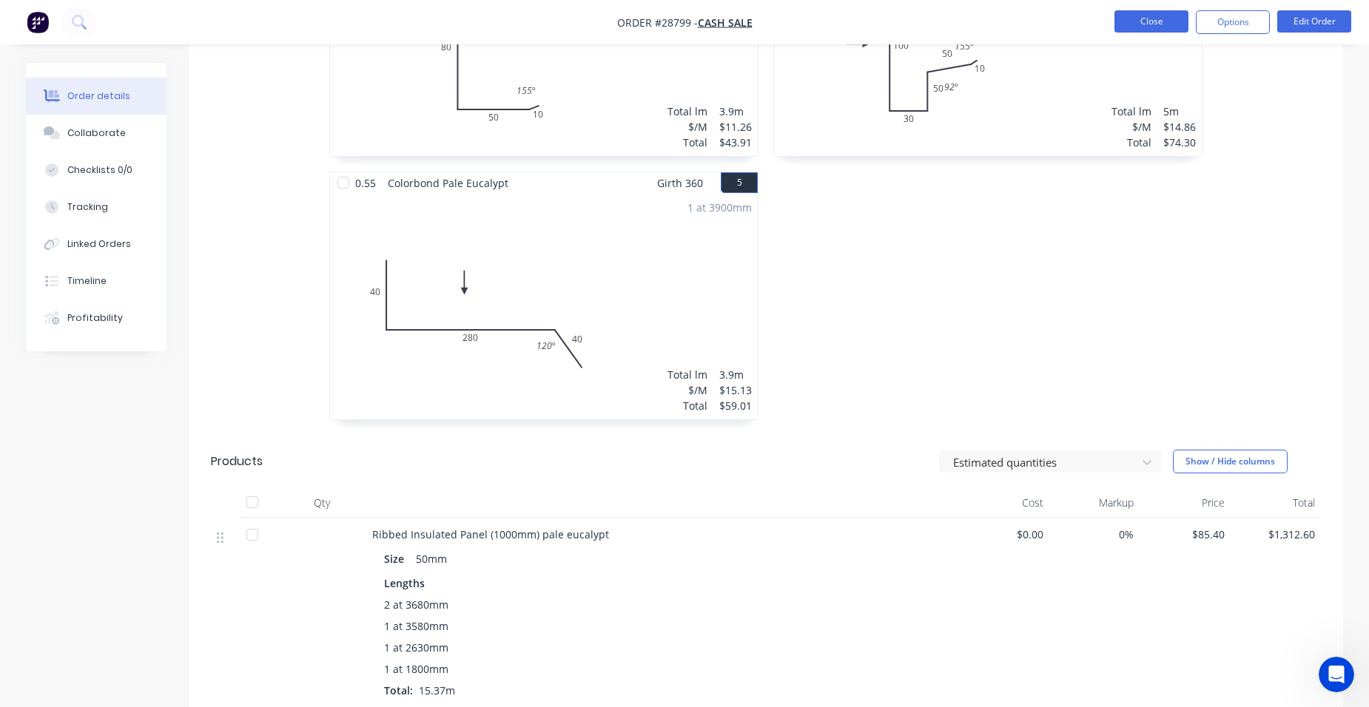
click at [1173, 24] on button "Close" at bounding box center [1151, 21] width 74 height 22
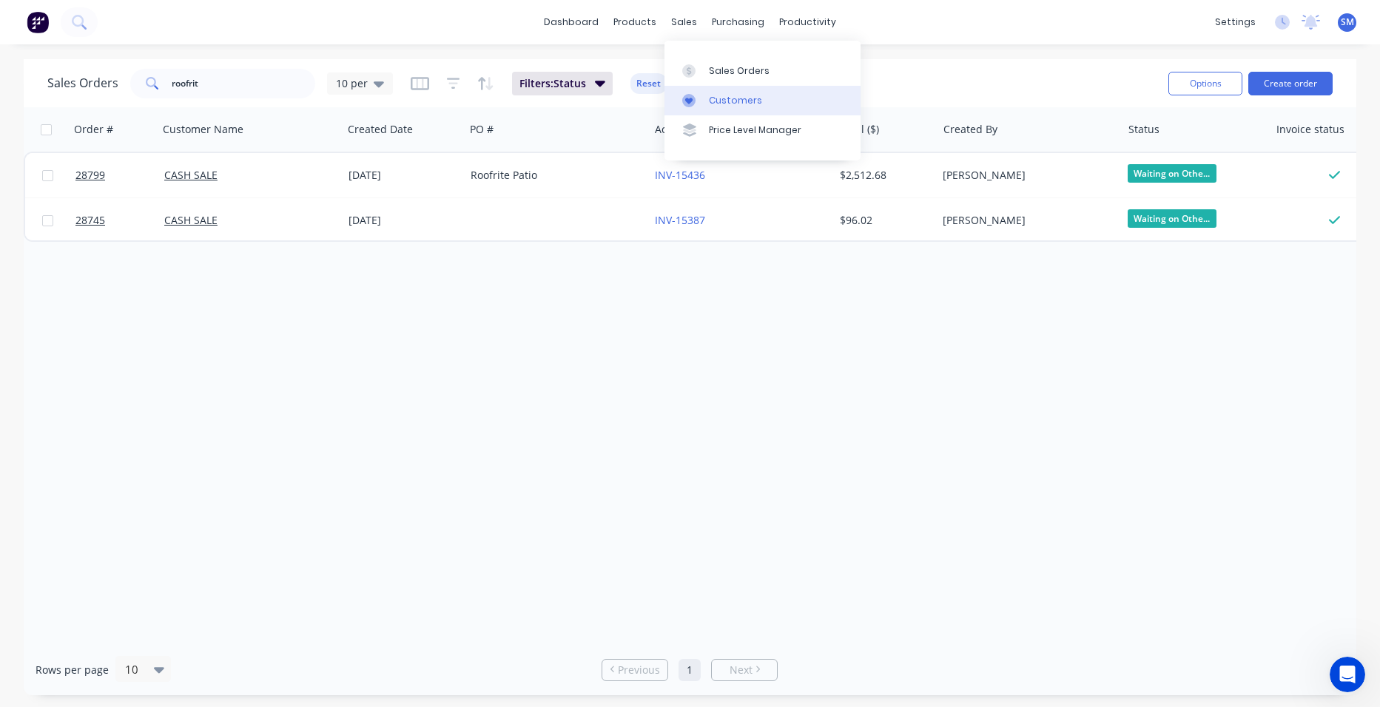
click at [750, 92] on link "Customers" at bounding box center [762, 101] width 196 height 30
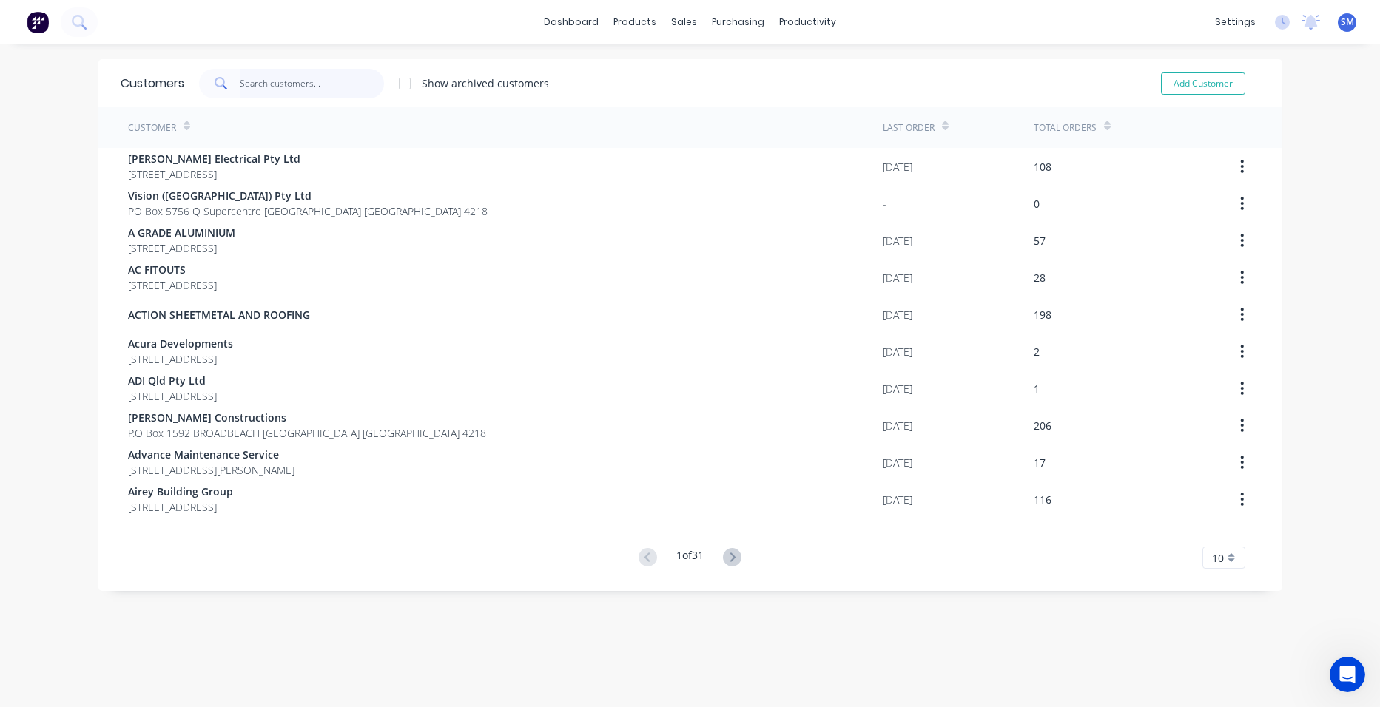
click at [310, 78] on input "text" at bounding box center [312, 84] width 144 height 30
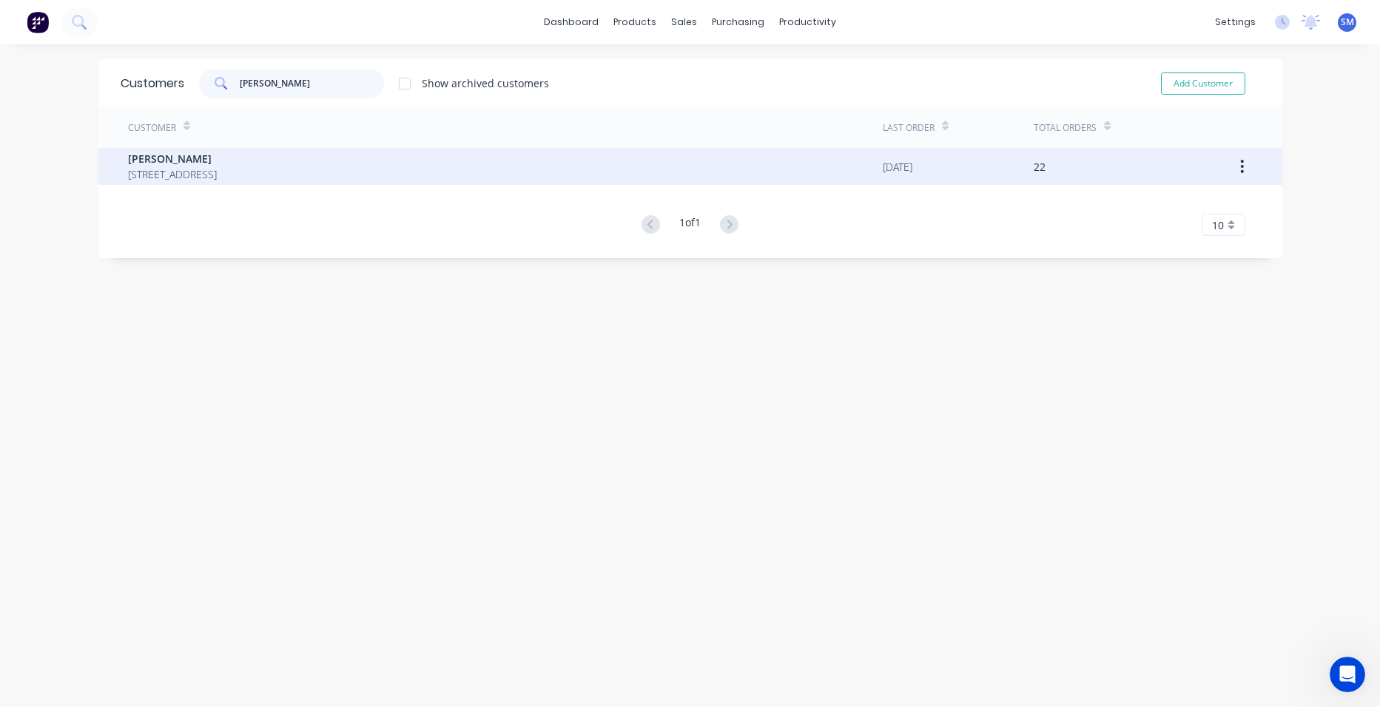
type input "[PERSON_NAME]"
click at [216, 155] on span "[PERSON_NAME]" at bounding box center [172, 159] width 89 height 16
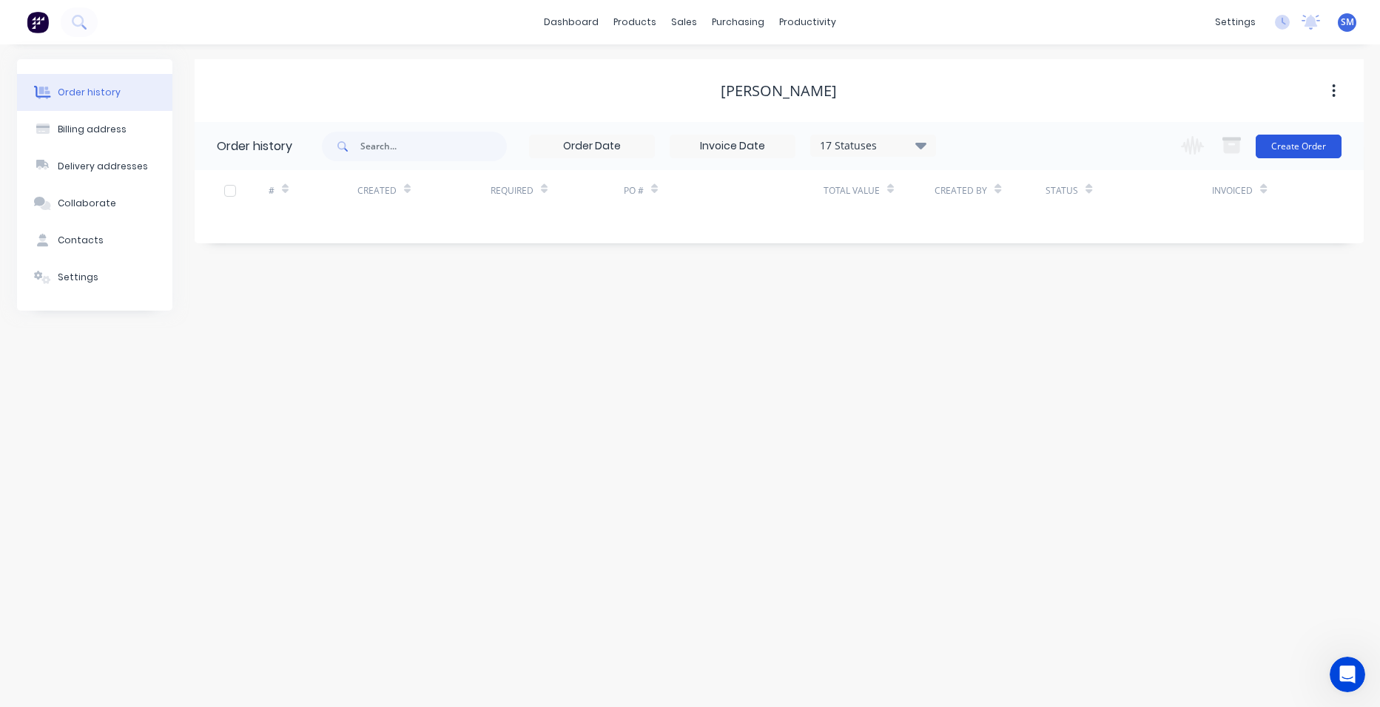
click at [1326, 150] on button "Create Order" at bounding box center [1298, 147] width 86 height 24
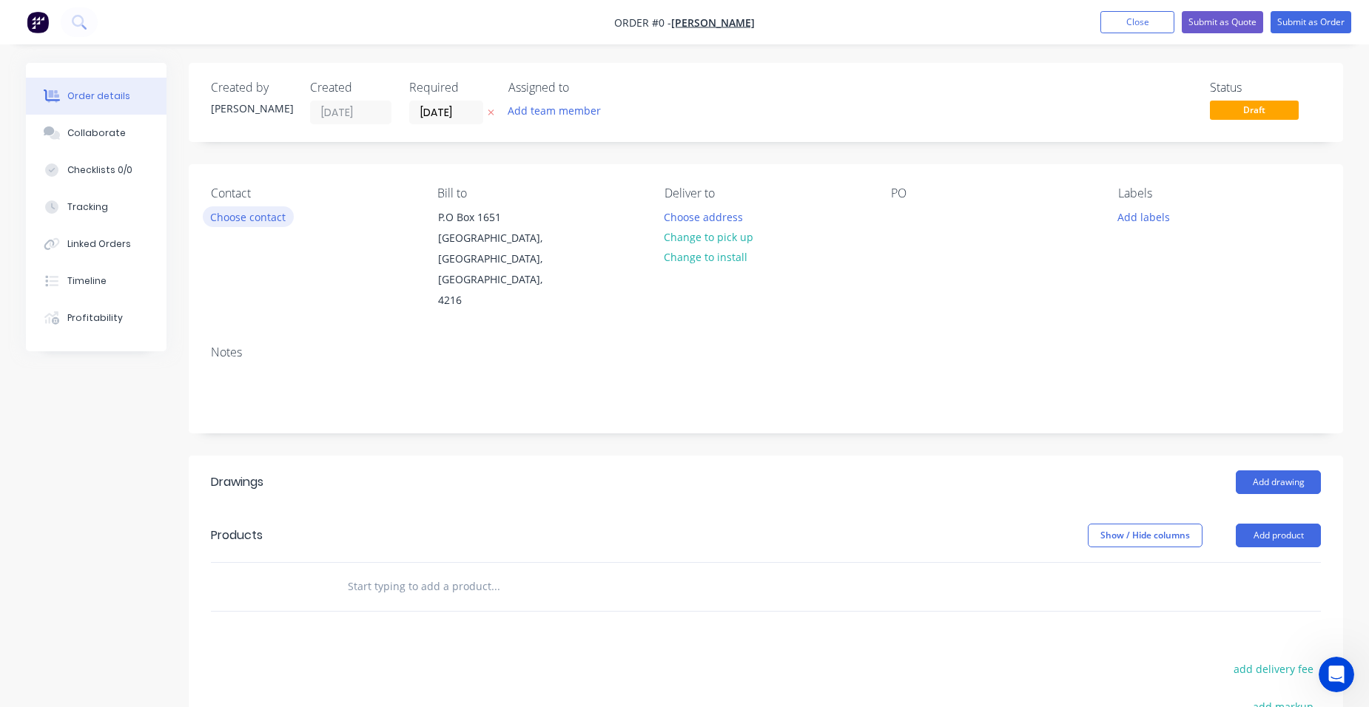
click at [225, 223] on button "Choose contact" at bounding box center [248, 216] width 91 height 20
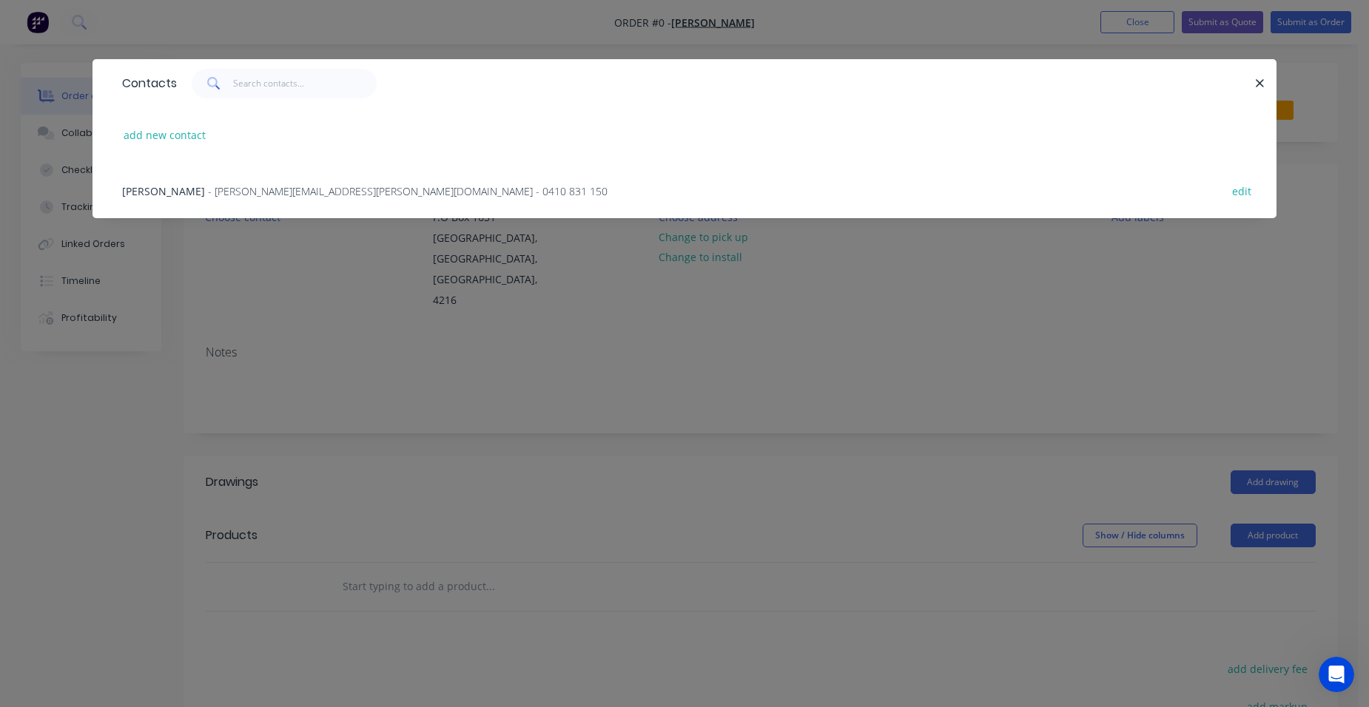
click at [229, 190] on span "- [PERSON_NAME][EMAIL_ADDRESS][PERSON_NAME][DOMAIN_NAME] - 0410 831 150" at bounding box center [407, 191] width 399 height 14
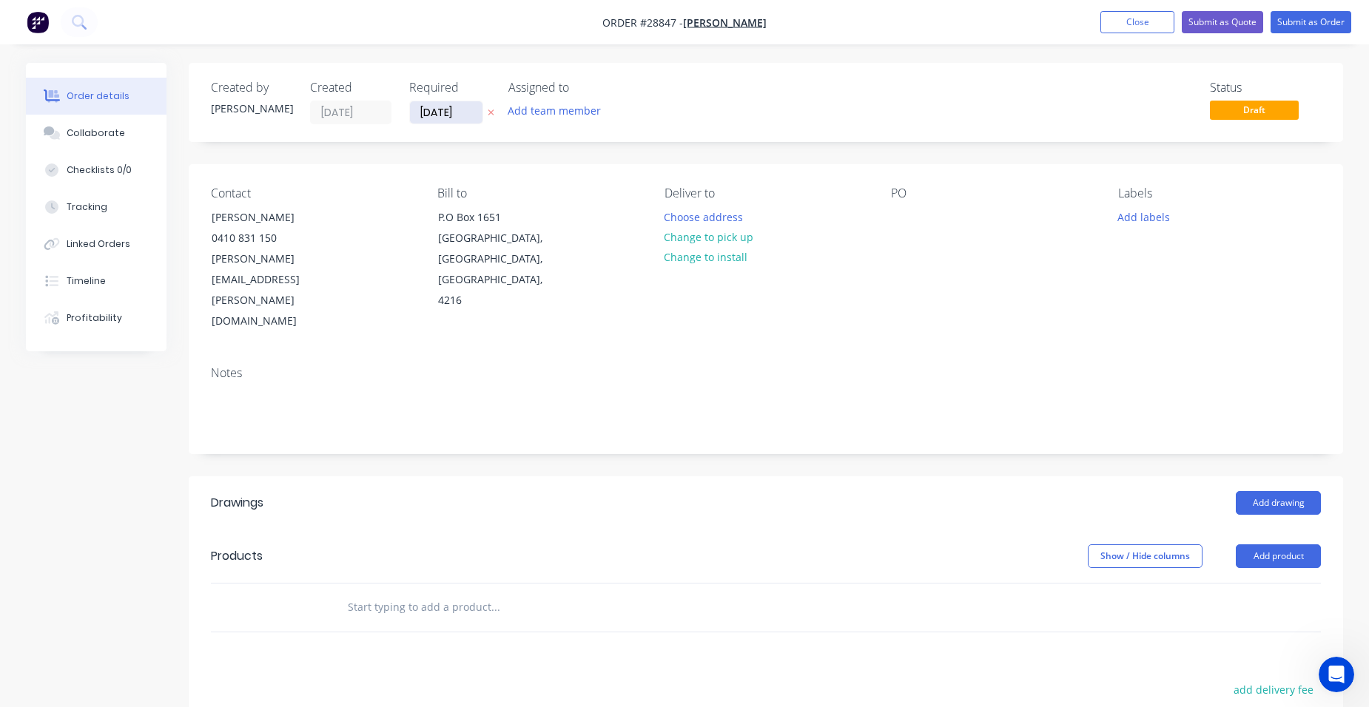
click at [449, 112] on input "[DATE]" at bounding box center [446, 112] width 73 height 22
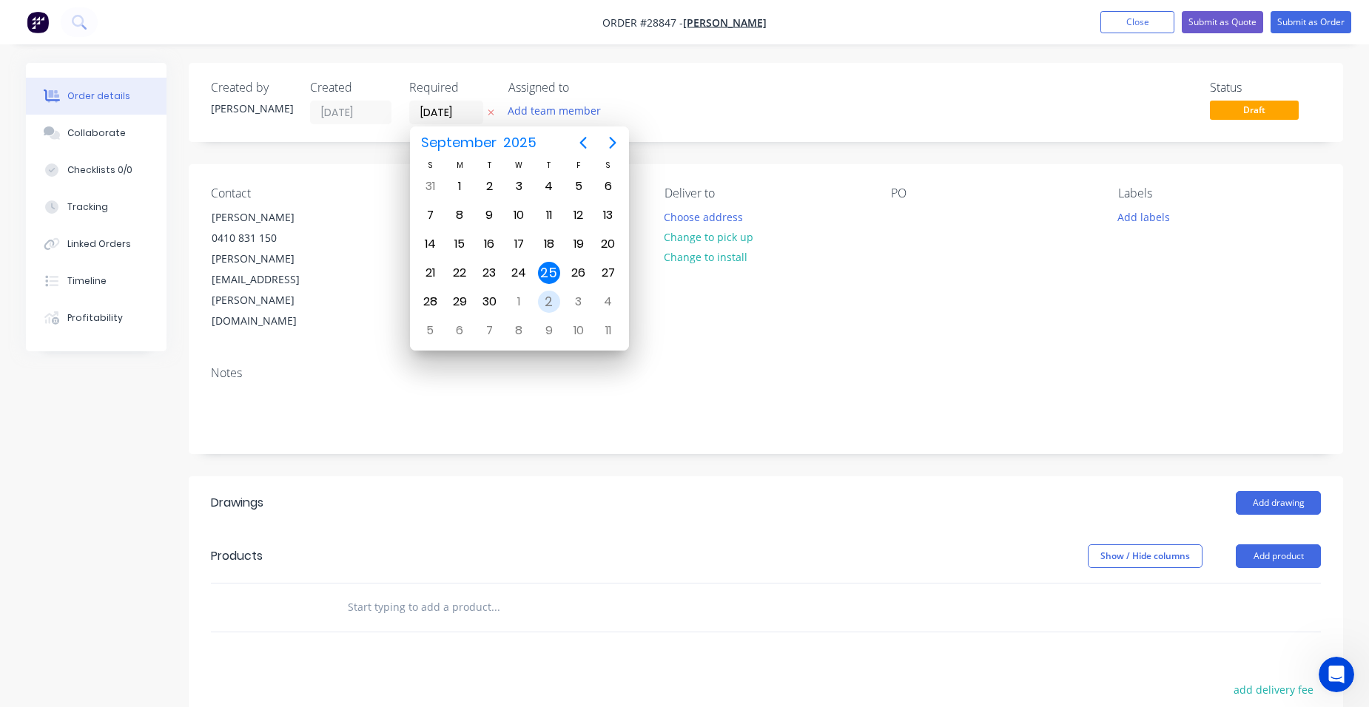
click at [536, 294] on div "2" at bounding box center [549, 302] width 30 height 28
type input "[DATE]"
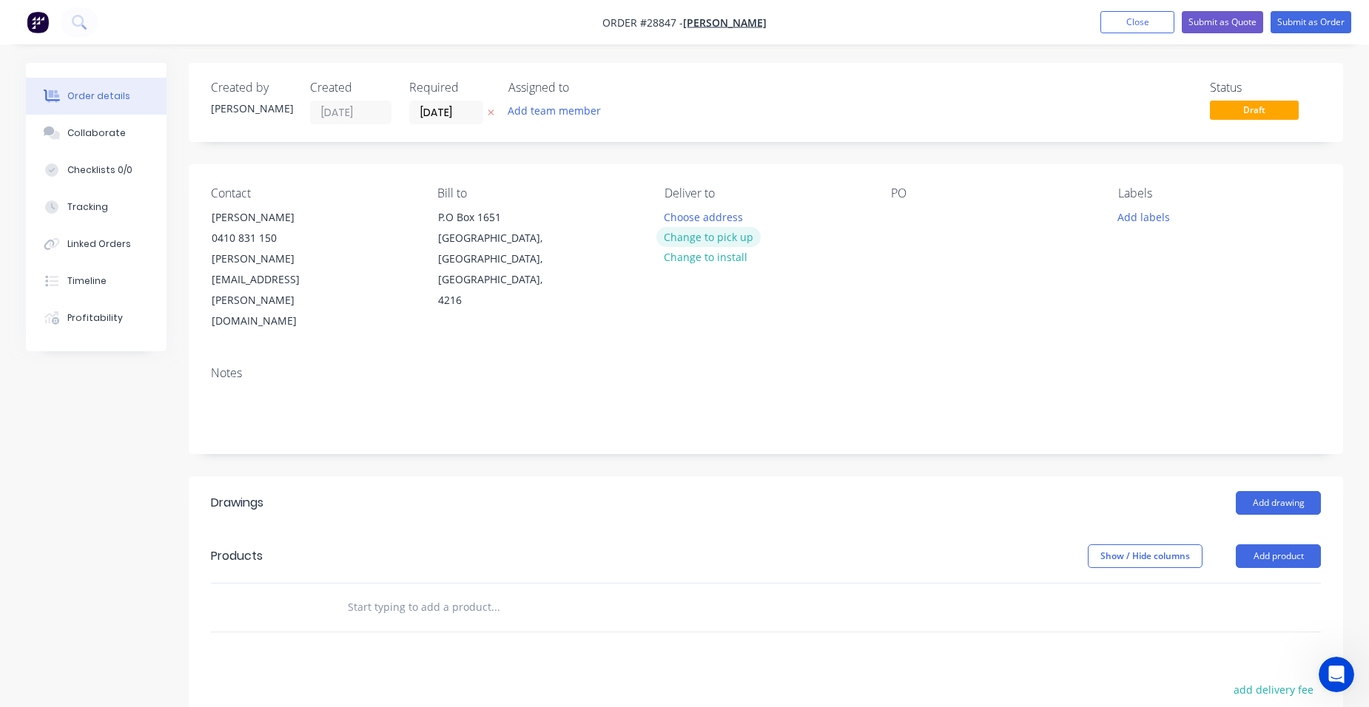
click at [682, 237] on button "Change to pick up" at bounding box center [708, 237] width 105 height 20
click at [1304, 544] on button "Add product" at bounding box center [1277, 556] width 85 height 24
click at [1268, 583] on div "Product catalogue" at bounding box center [1250, 593] width 114 height 21
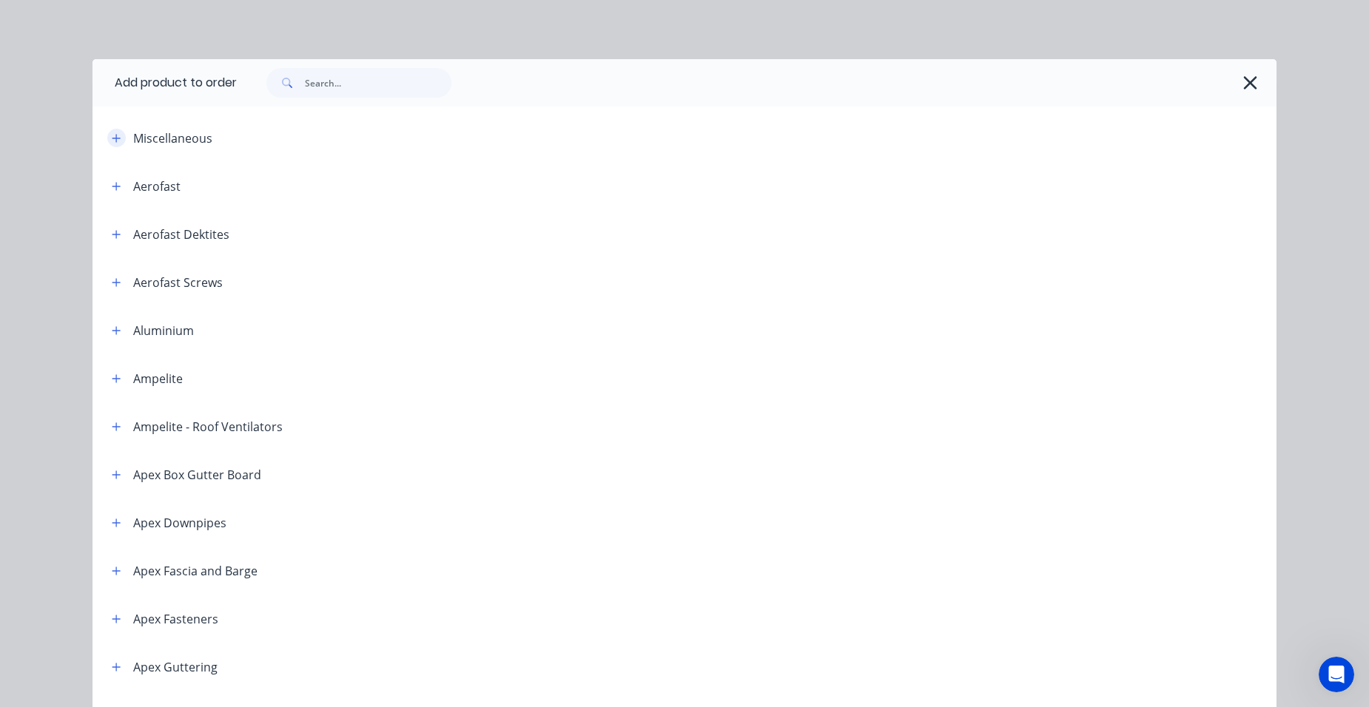
click at [112, 141] on icon "button" at bounding box center [116, 138] width 9 height 10
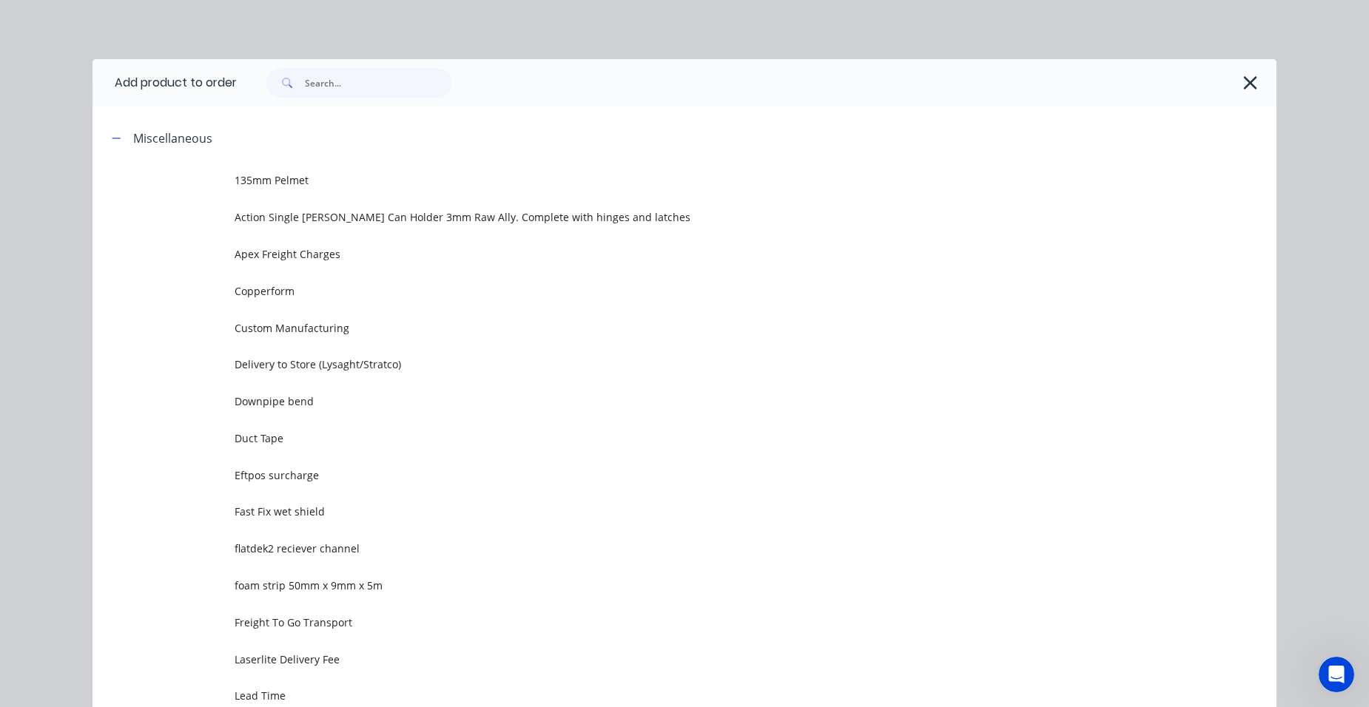
drag, startPoint x: 290, startPoint y: 333, endPoint x: 283, endPoint y: 335, distance: 7.7
click at [289, 332] on span "Custom Manufacturing" at bounding box center [651, 328] width 833 height 16
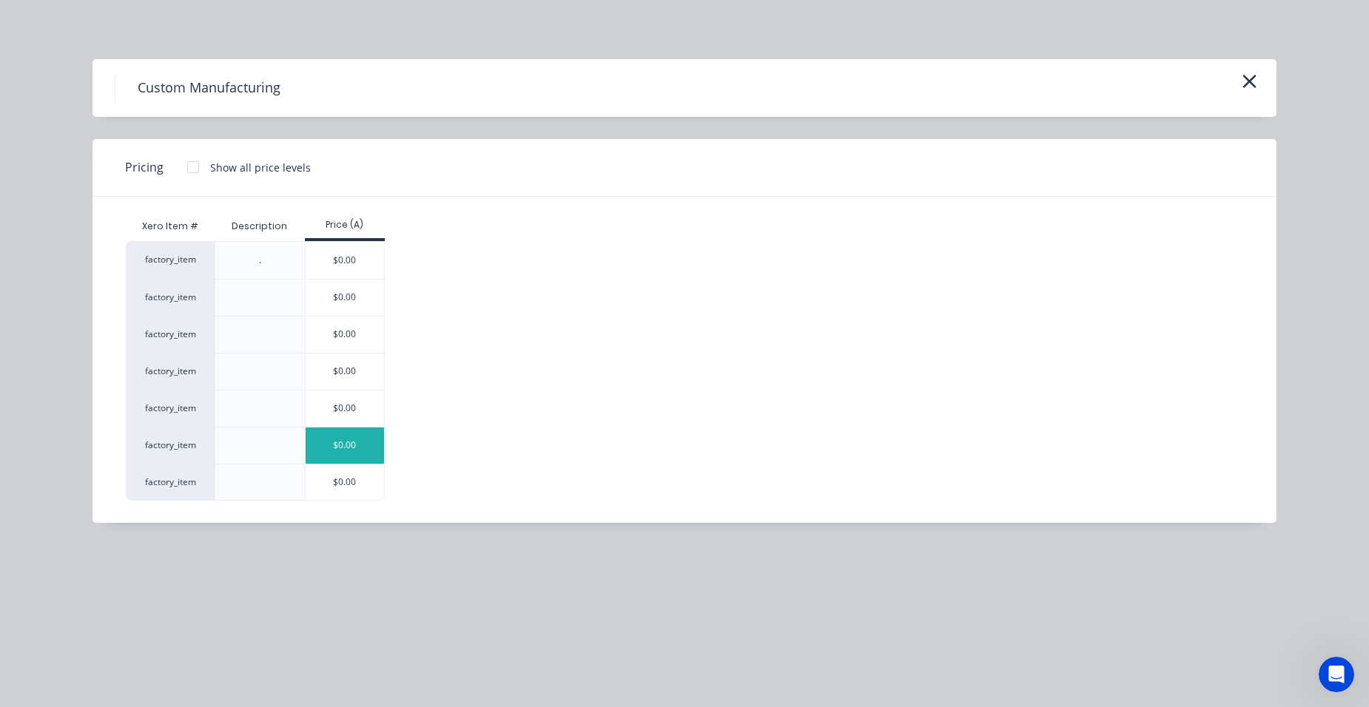
click at [335, 450] on div "$0.00" at bounding box center [345, 446] width 79 height 36
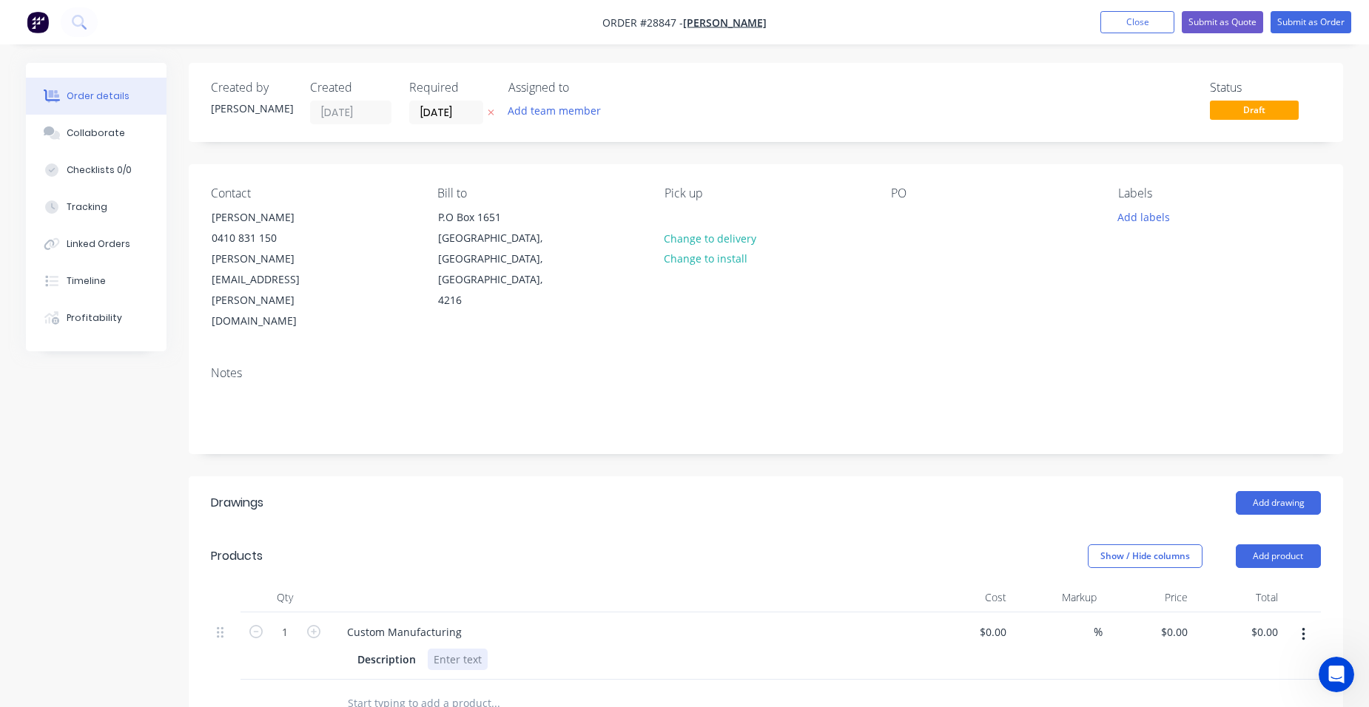
click at [448, 649] on div at bounding box center [458, 659] width 60 height 21
click at [310, 625] on icon "button" at bounding box center [313, 631] width 13 height 13
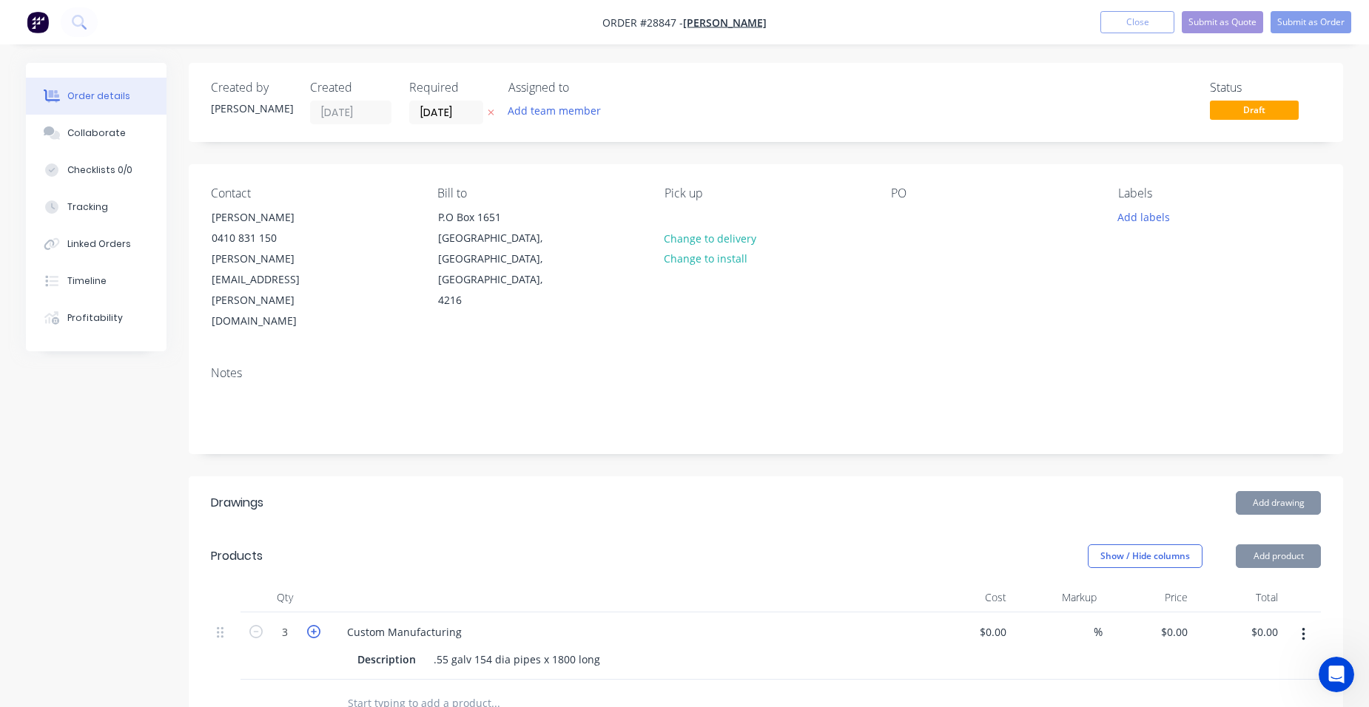
click at [310, 625] on icon "button" at bounding box center [313, 631] width 13 height 13
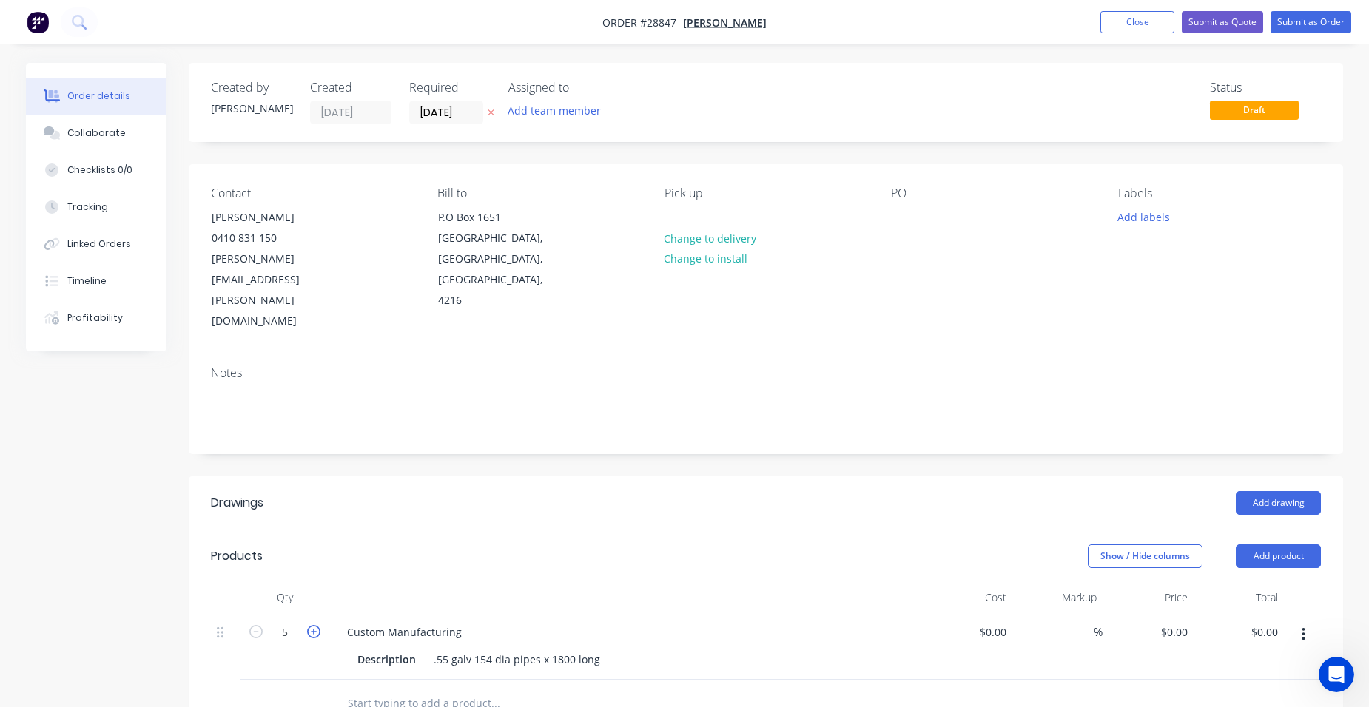
click at [310, 625] on icon "button" at bounding box center [313, 631] width 13 height 13
type input "6"
click at [304, 623] on button "button" at bounding box center [313, 631] width 19 height 16
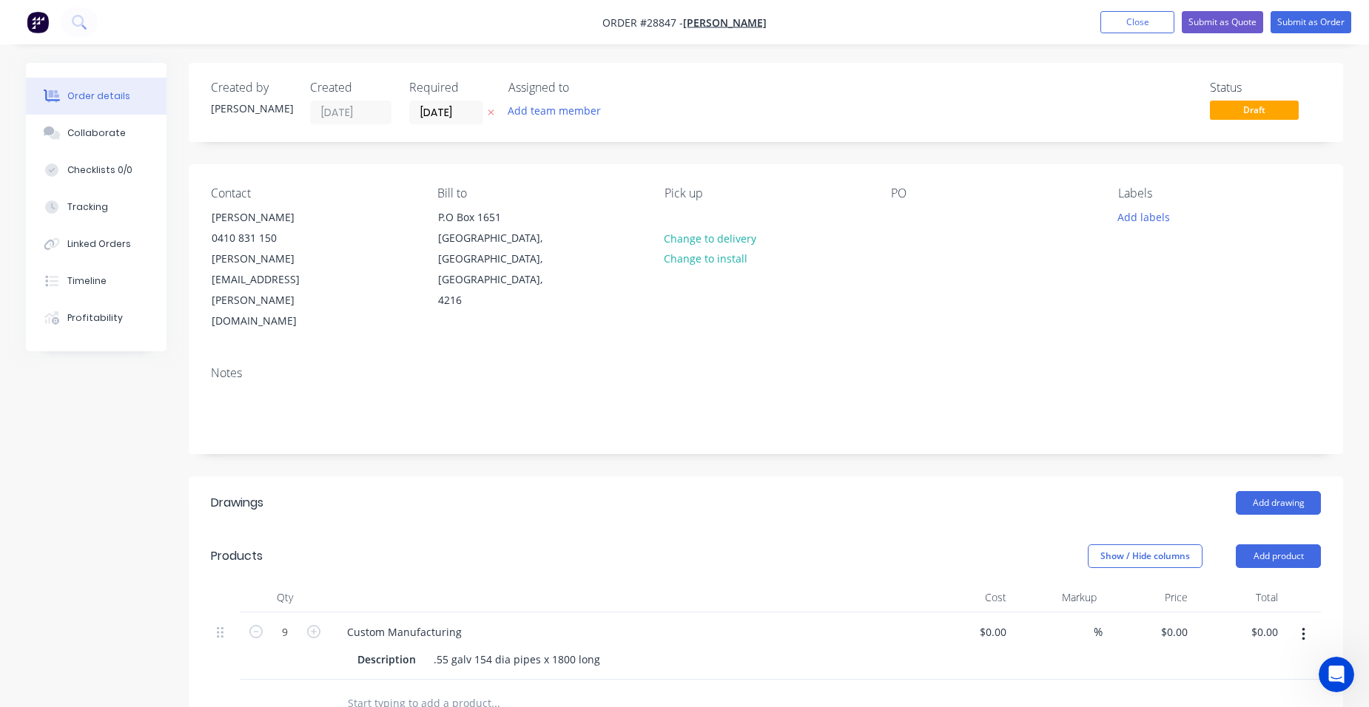
click at [304, 623] on button "button" at bounding box center [313, 631] width 19 height 16
click at [249, 623] on button "button" at bounding box center [255, 631] width 19 height 16
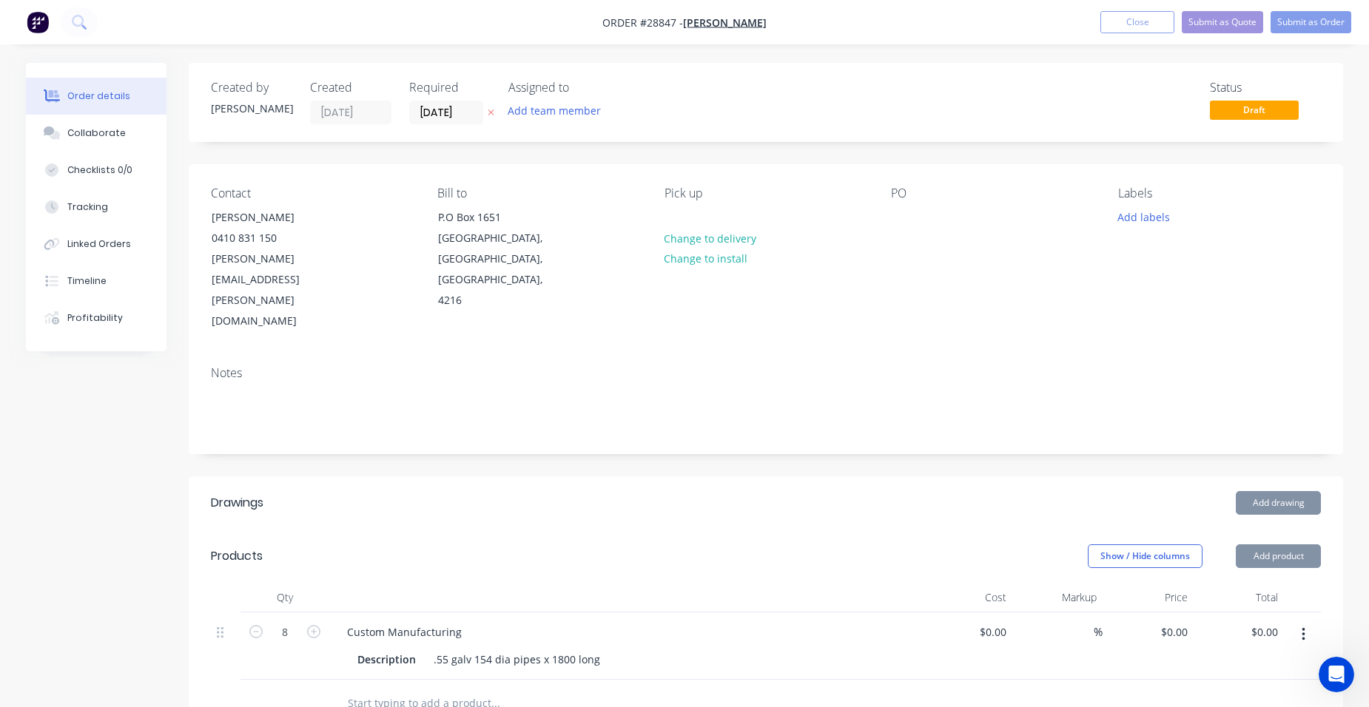
click at [249, 623] on button "button" at bounding box center [255, 631] width 19 height 16
type input "6"
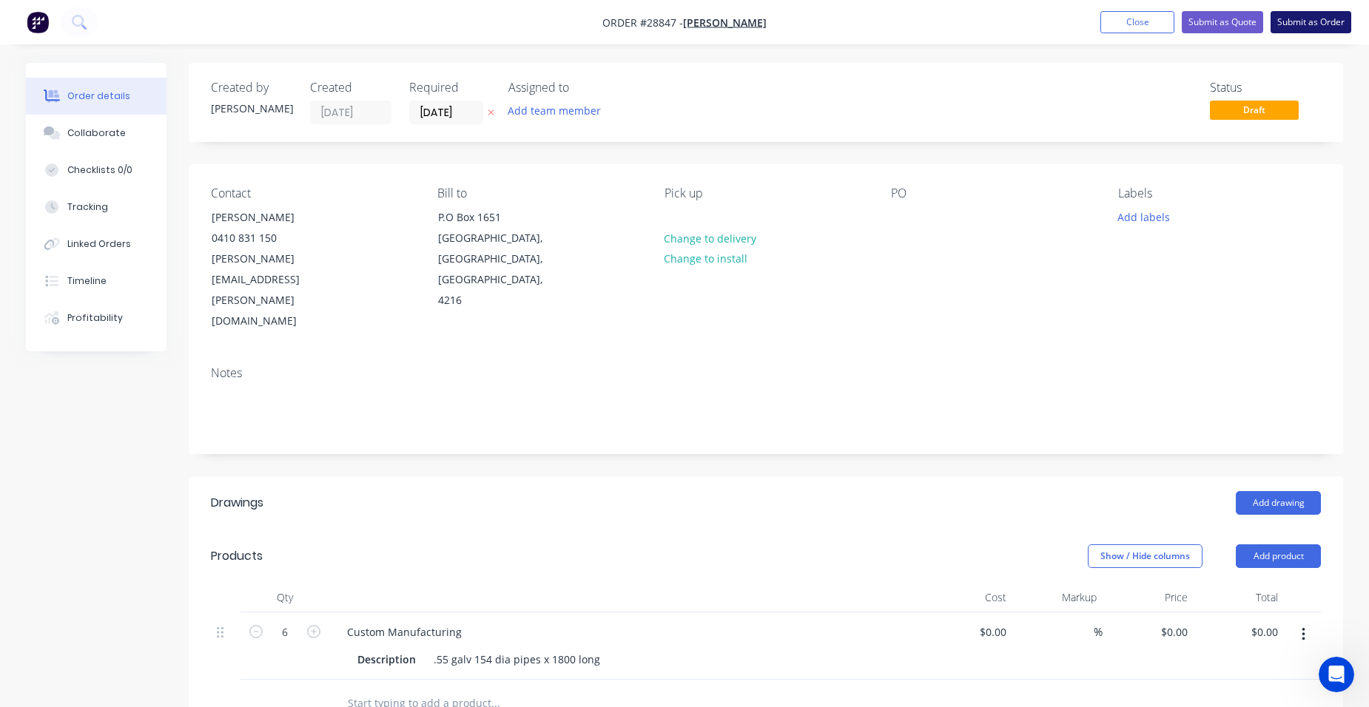
click at [1317, 18] on button "Submit as Order" at bounding box center [1310, 22] width 81 height 22
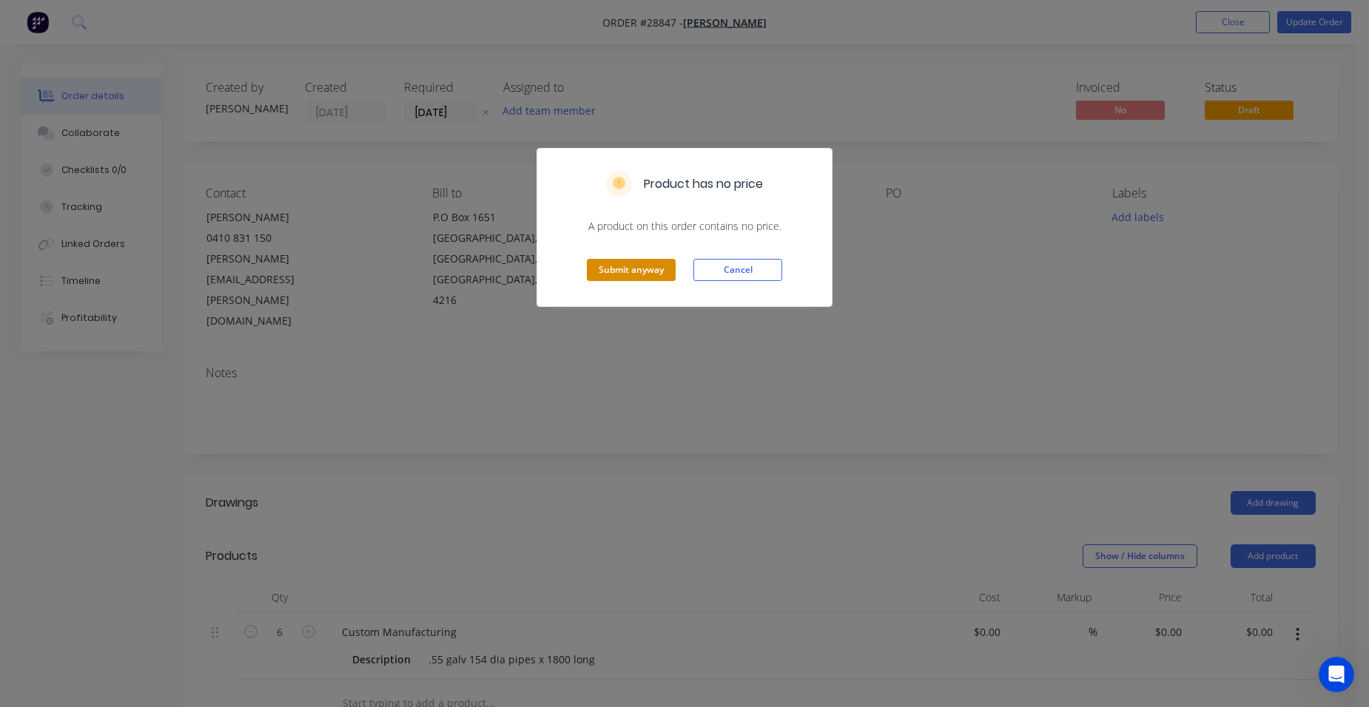
click at [667, 262] on button "Submit anyway" at bounding box center [631, 270] width 89 height 22
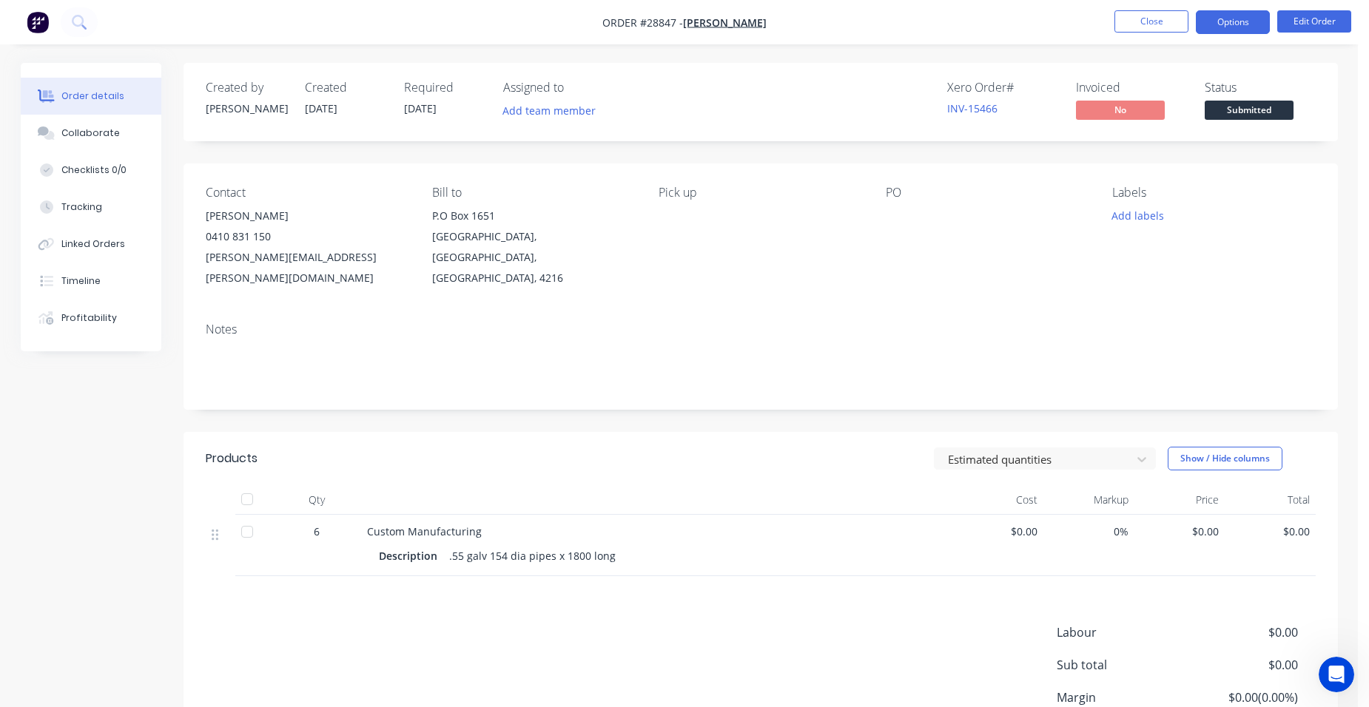
click at [1235, 13] on button "Options" at bounding box center [1233, 22] width 74 height 24
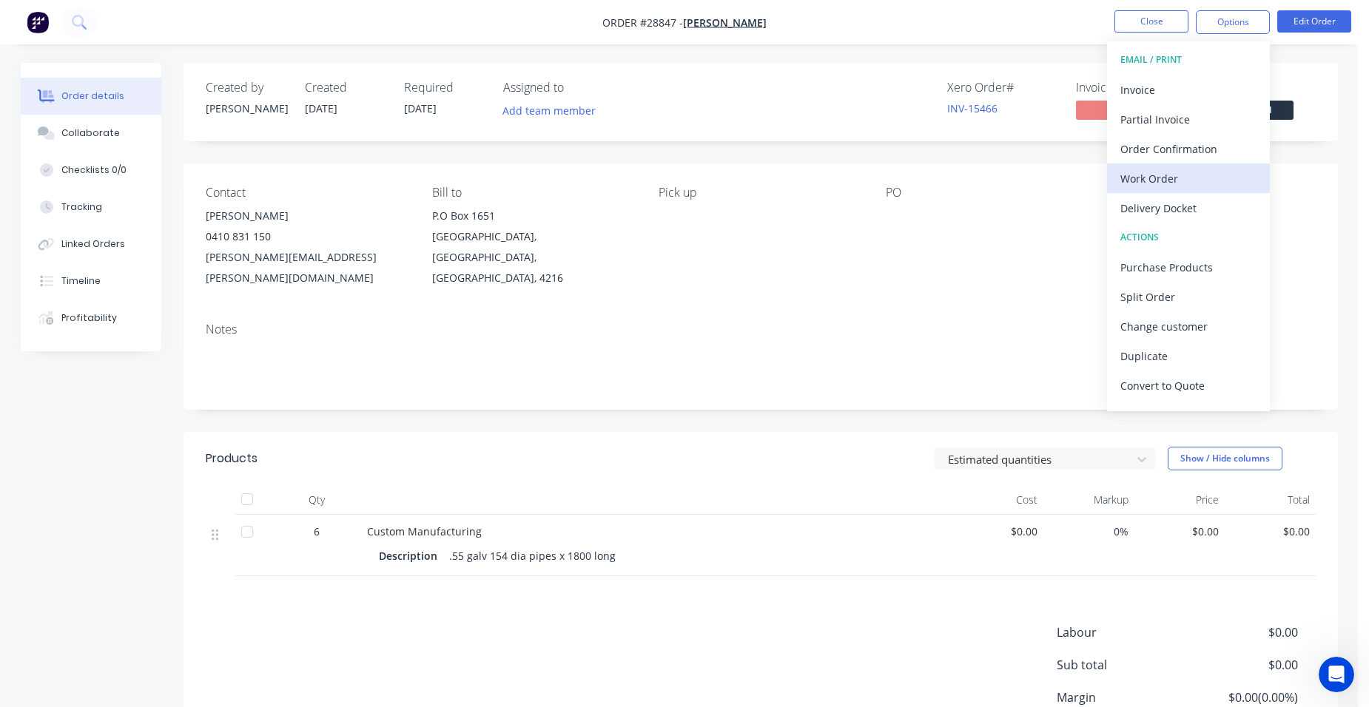
click at [1204, 179] on div "Work Order" at bounding box center [1188, 178] width 136 height 21
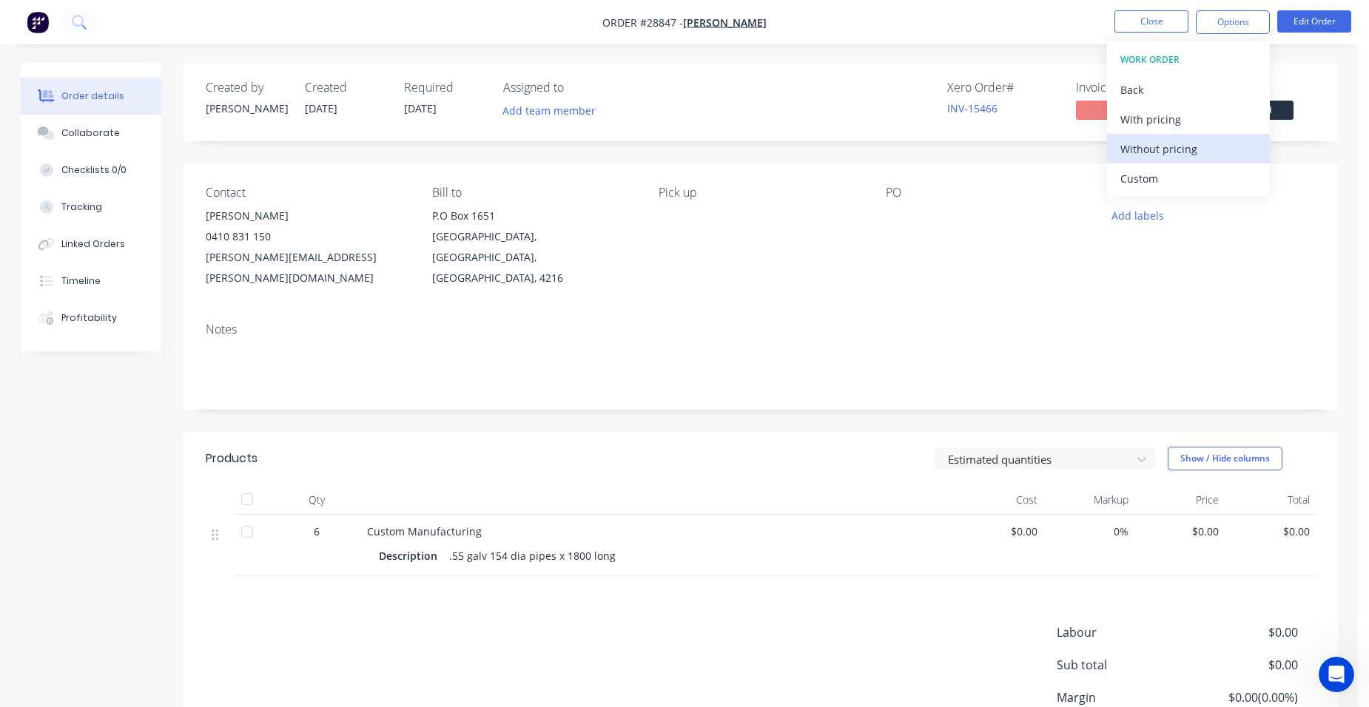
click at [1194, 139] on div "Without pricing" at bounding box center [1188, 148] width 136 height 21
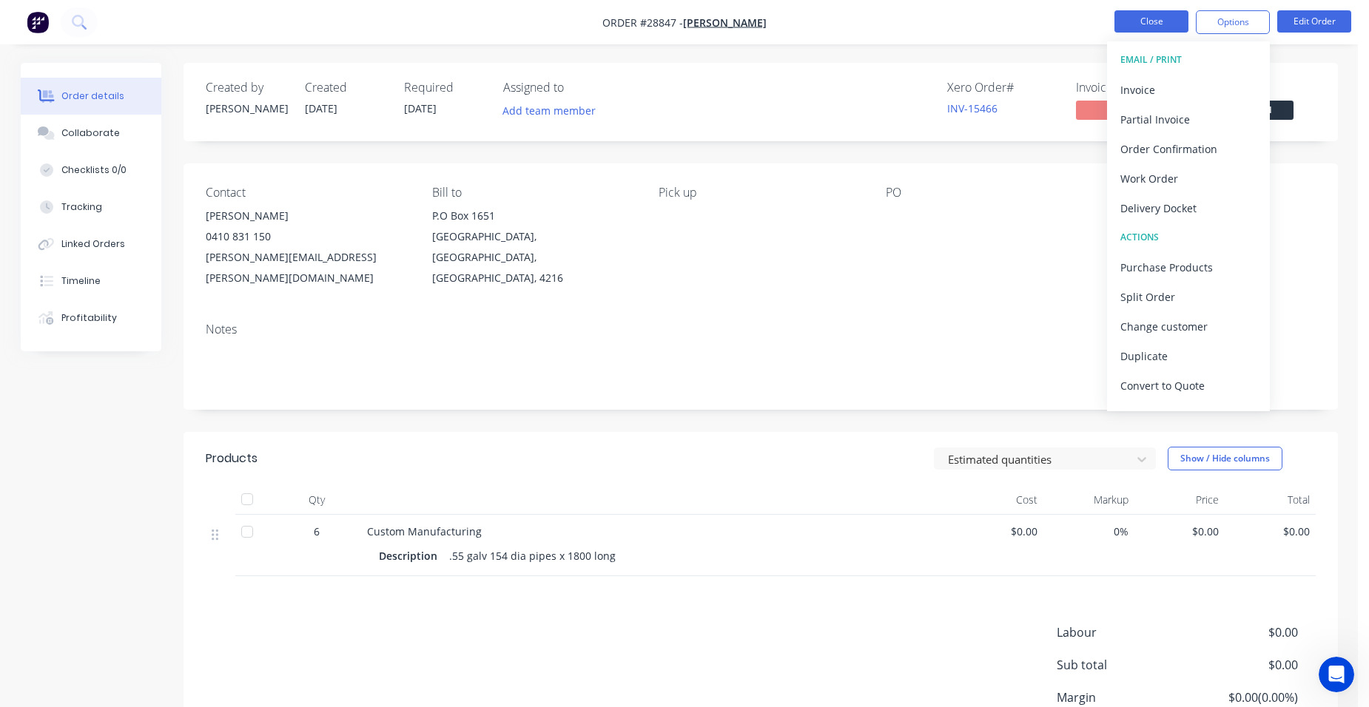
click at [1123, 18] on button "Close" at bounding box center [1151, 21] width 74 height 22
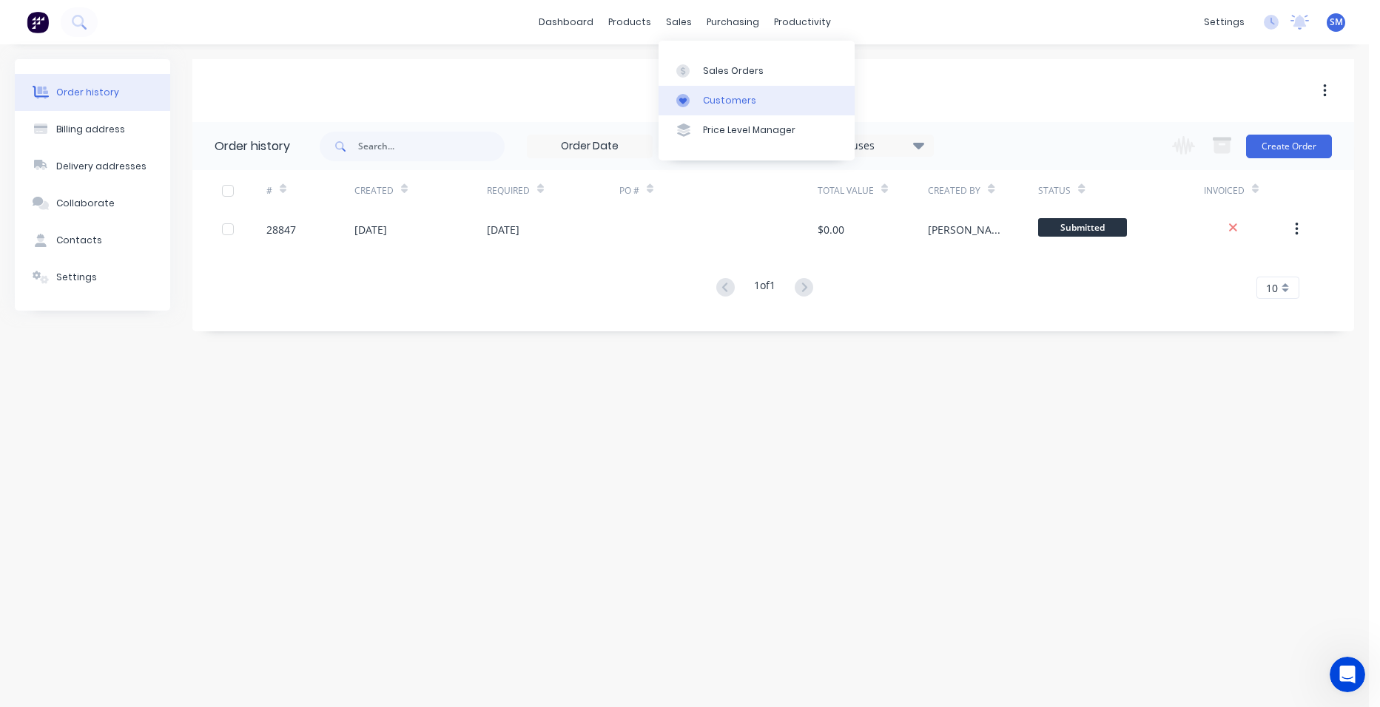
click at [717, 95] on div "Customers" at bounding box center [729, 100] width 53 height 13
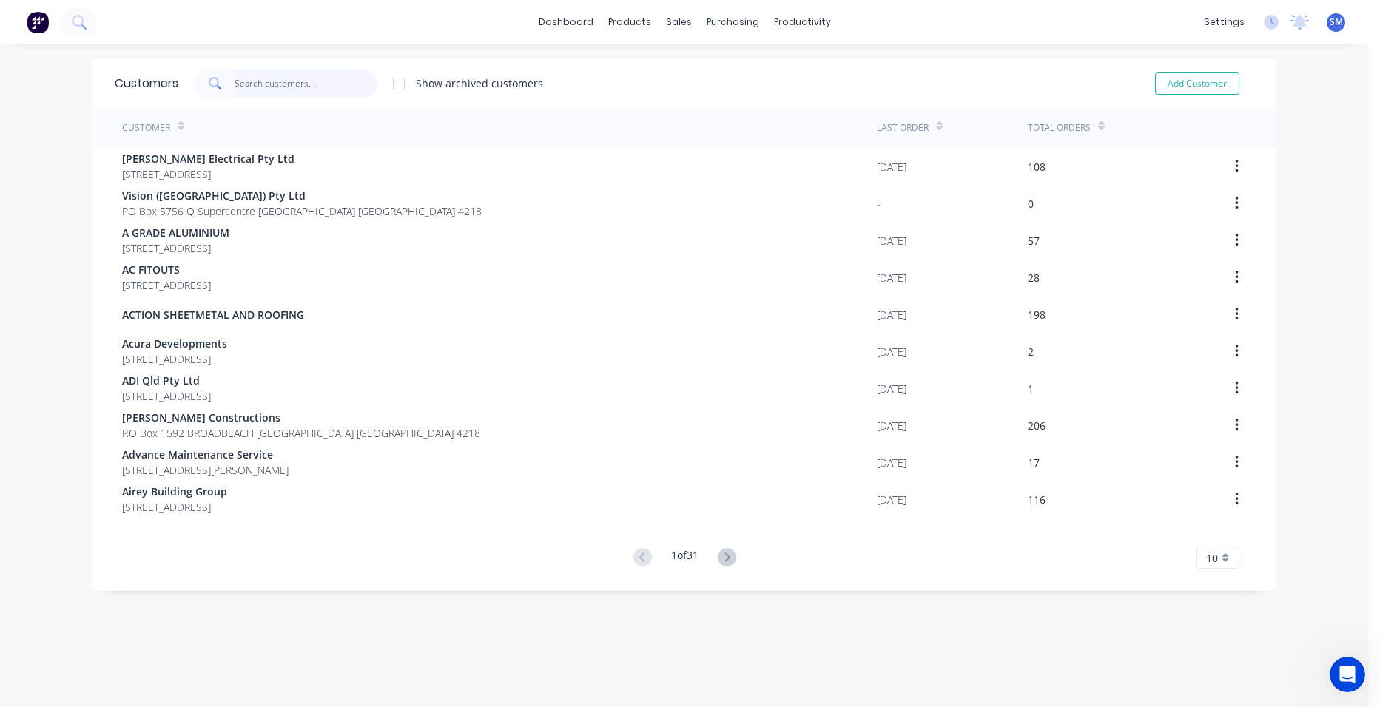
drag, startPoint x: 274, startPoint y: 81, endPoint x: 300, endPoint y: 85, distance: 25.5
click at [274, 80] on input "text" at bounding box center [307, 84] width 144 height 30
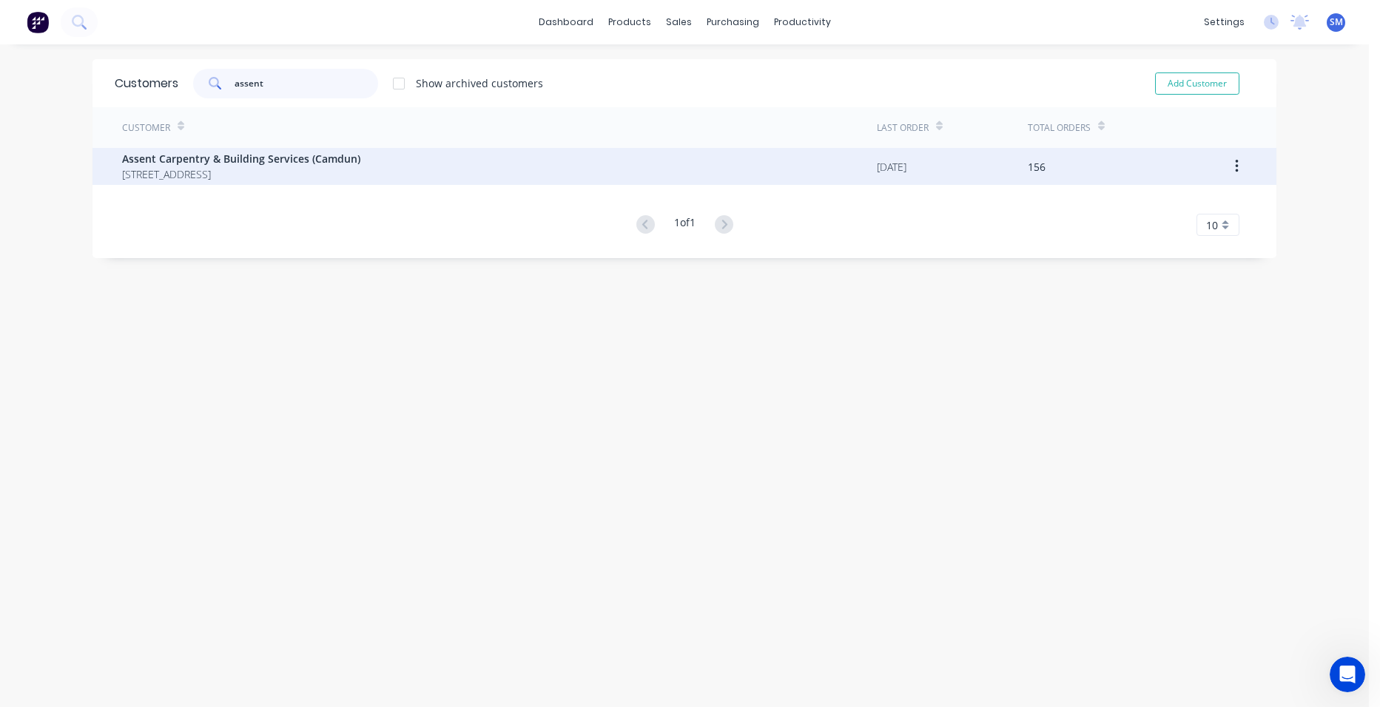
type input "assent"
click at [200, 171] on span "[STREET_ADDRESS]" at bounding box center [241, 174] width 238 height 16
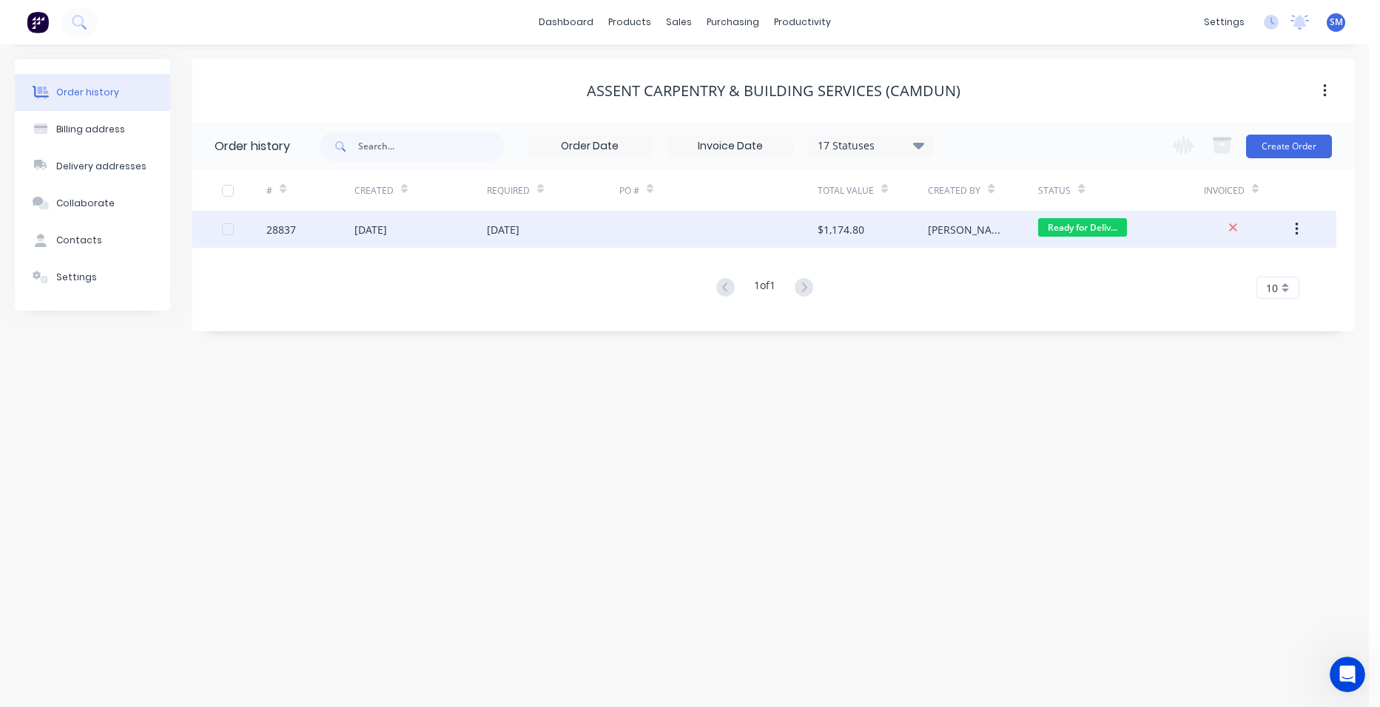
click at [721, 226] on div at bounding box center [718, 229] width 198 height 37
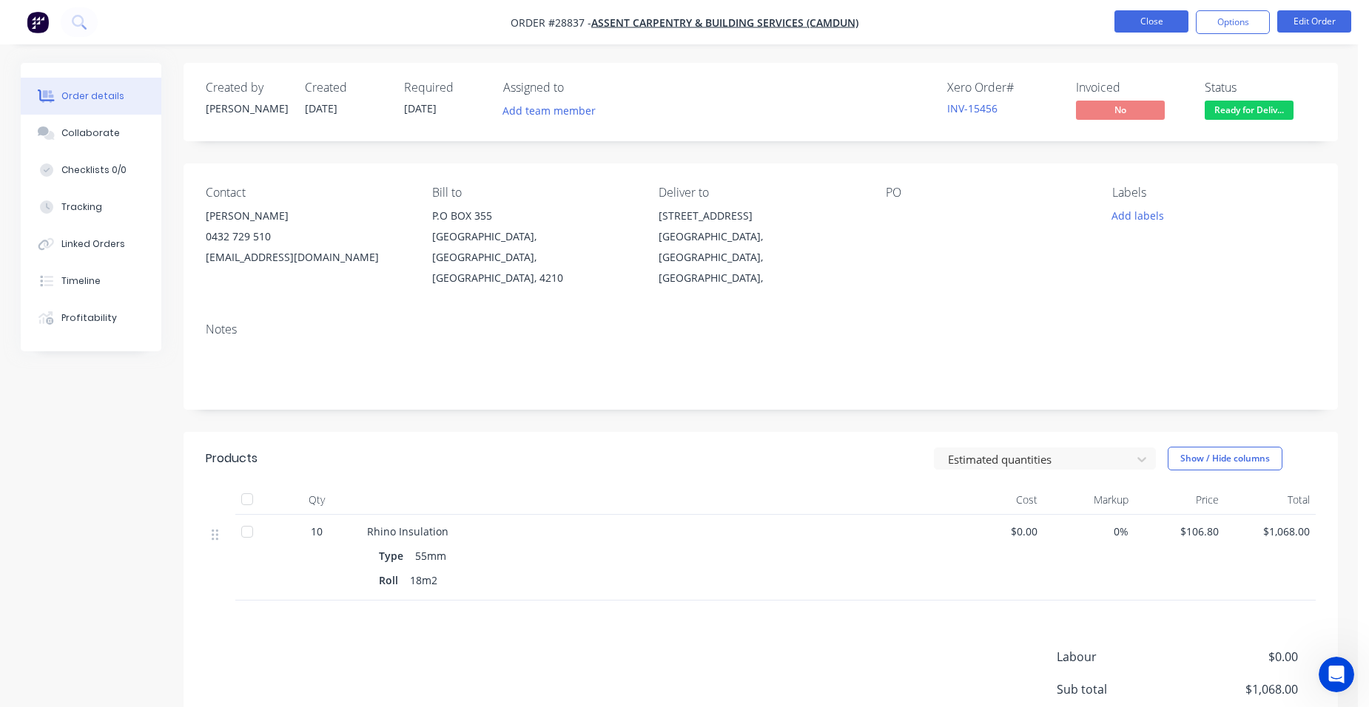
click at [1127, 23] on button "Close" at bounding box center [1151, 21] width 74 height 22
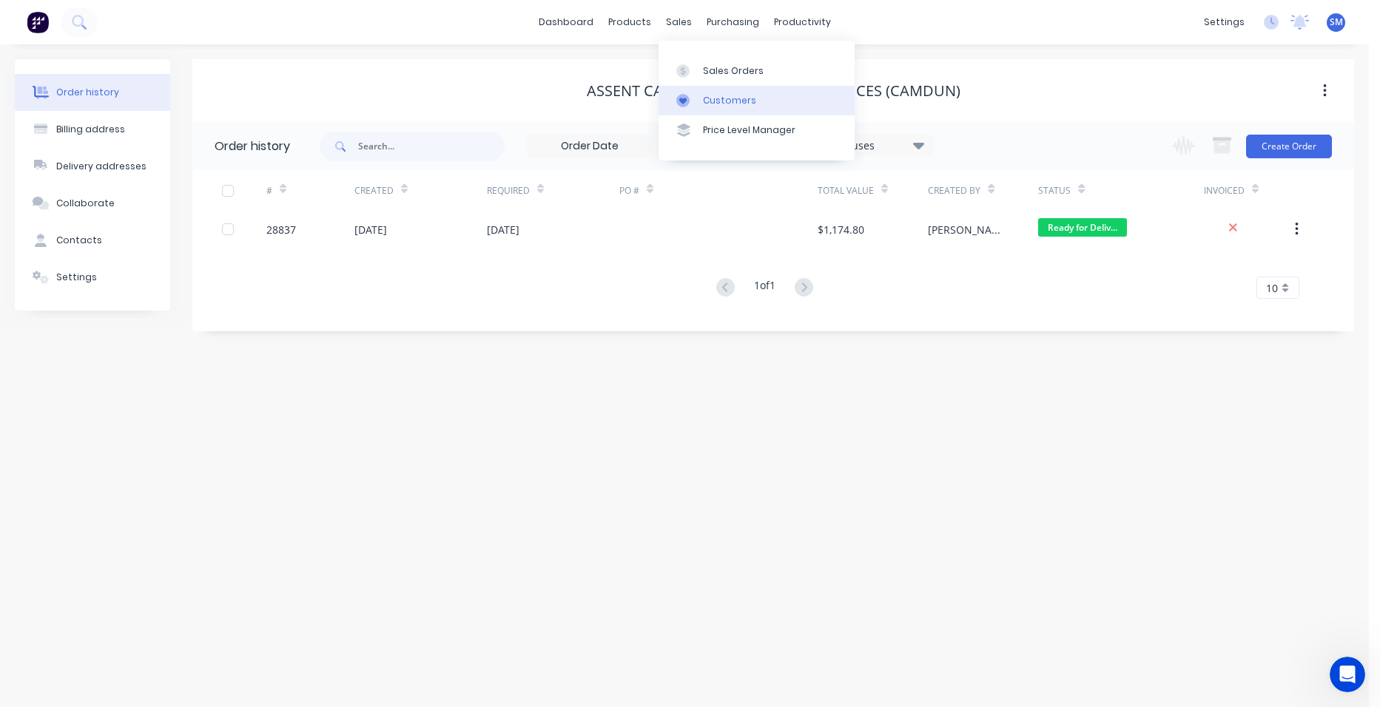
click at [752, 98] on link "Customers" at bounding box center [756, 101] width 196 height 30
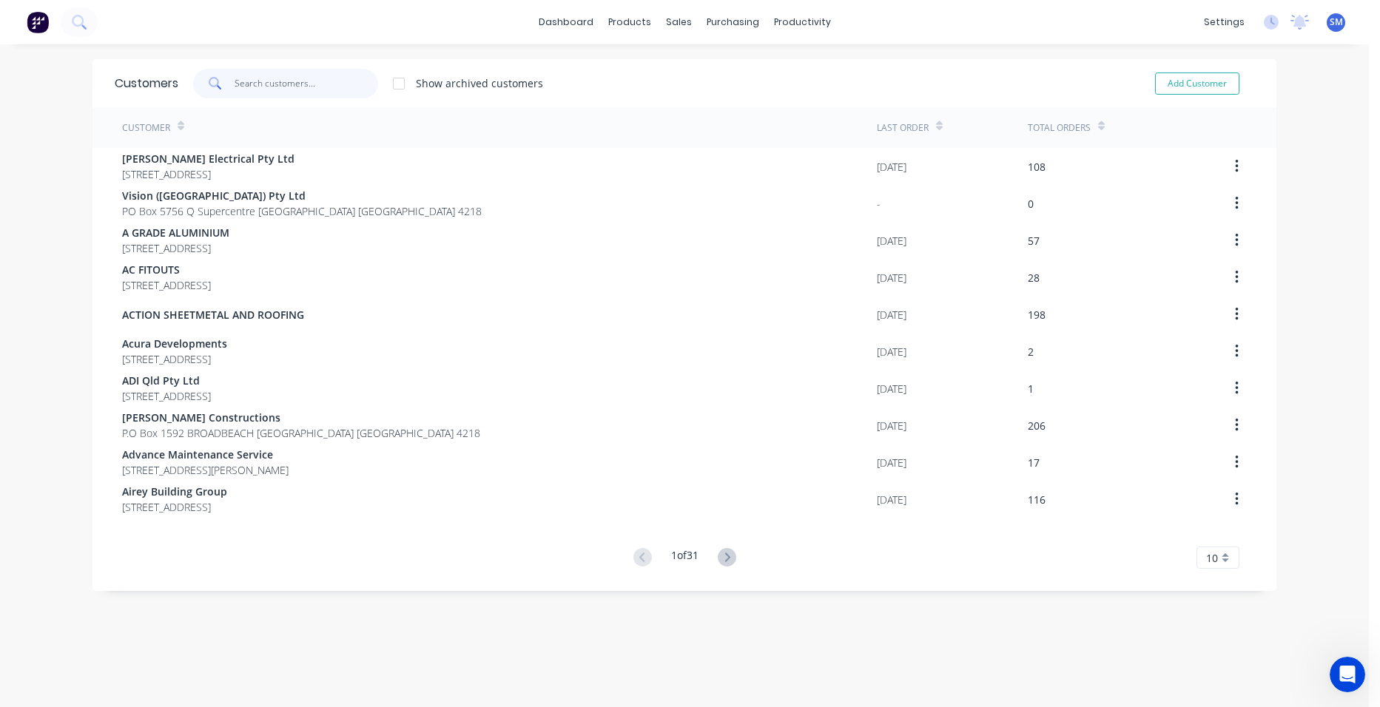
drag, startPoint x: 273, startPoint y: 91, endPoint x: 479, endPoint y: 53, distance: 209.1
click at [277, 89] on input "text" at bounding box center [307, 84] width 144 height 30
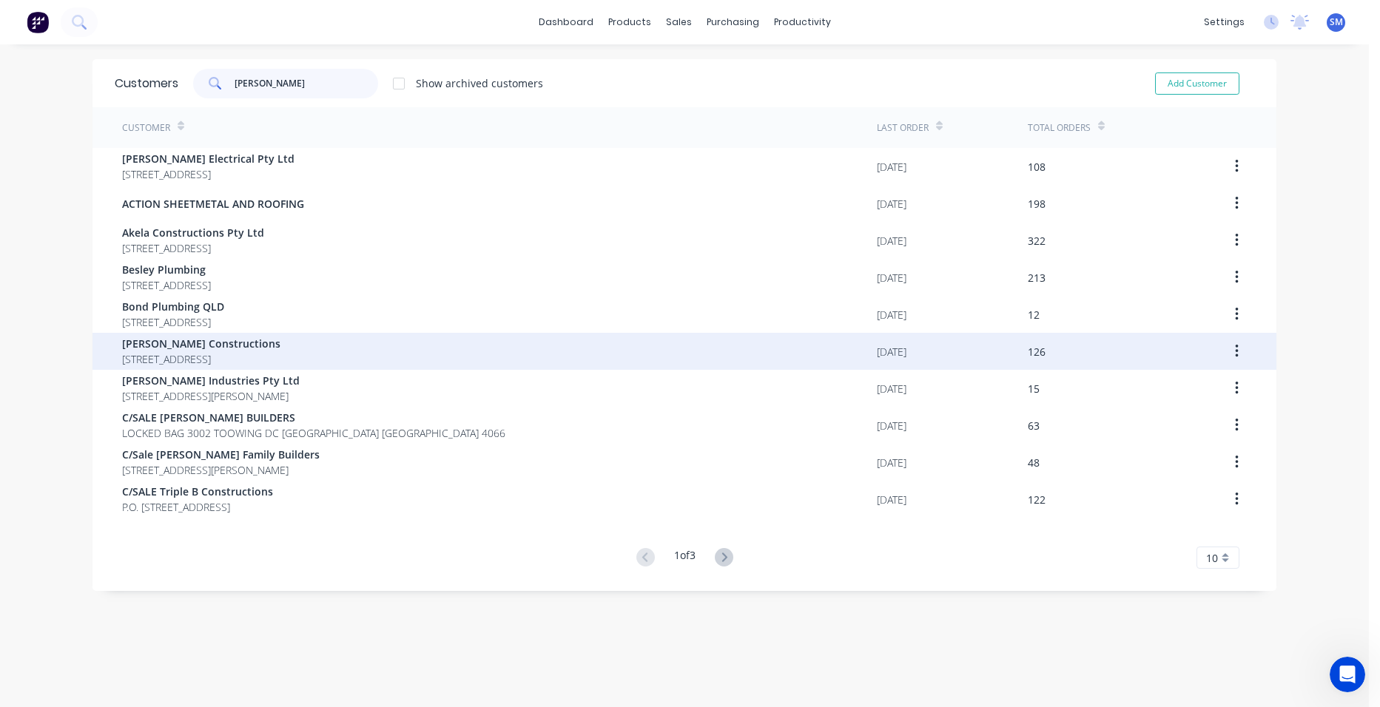
type input "[PERSON_NAME]"
click at [247, 354] on span "[STREET_ADDRESS]" at bounding box center [201, 359] width 158 height 16
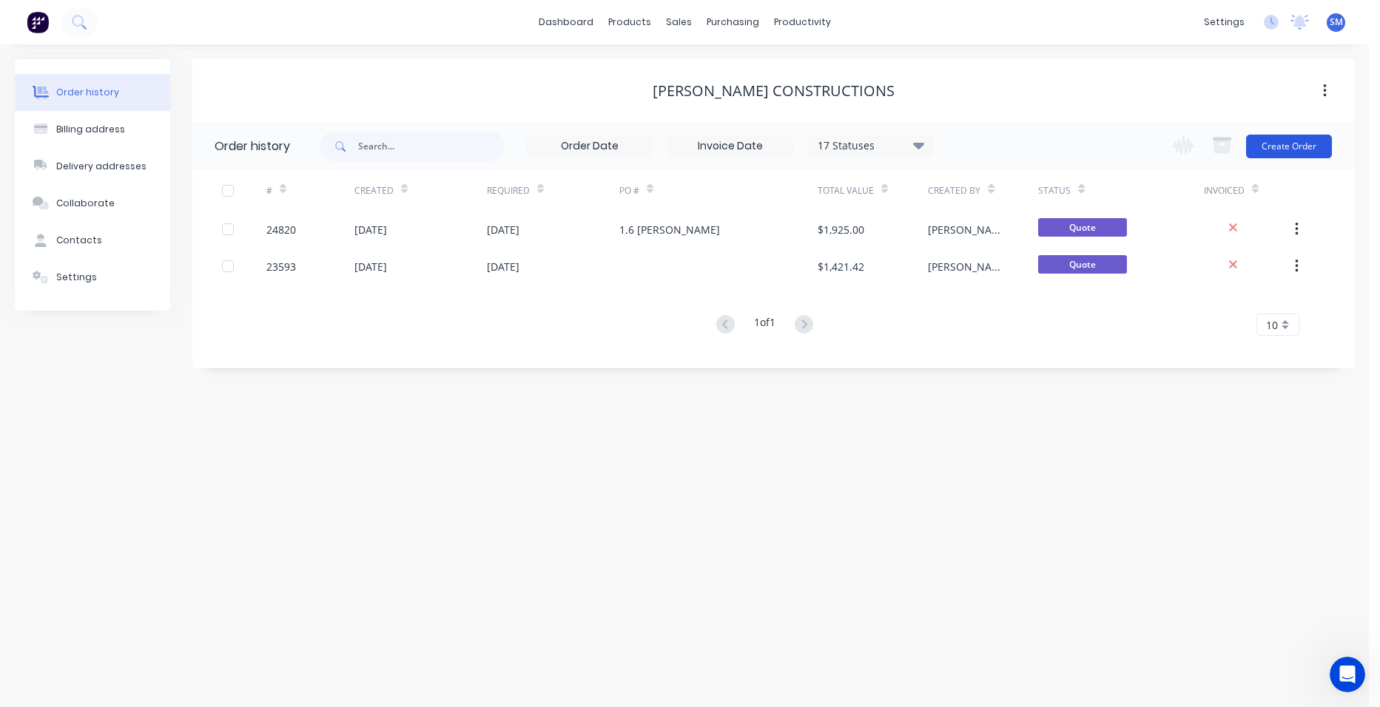
click at [1289, 156] on button "Create Order" at bounding box center [1289, 147] width 86 height 24
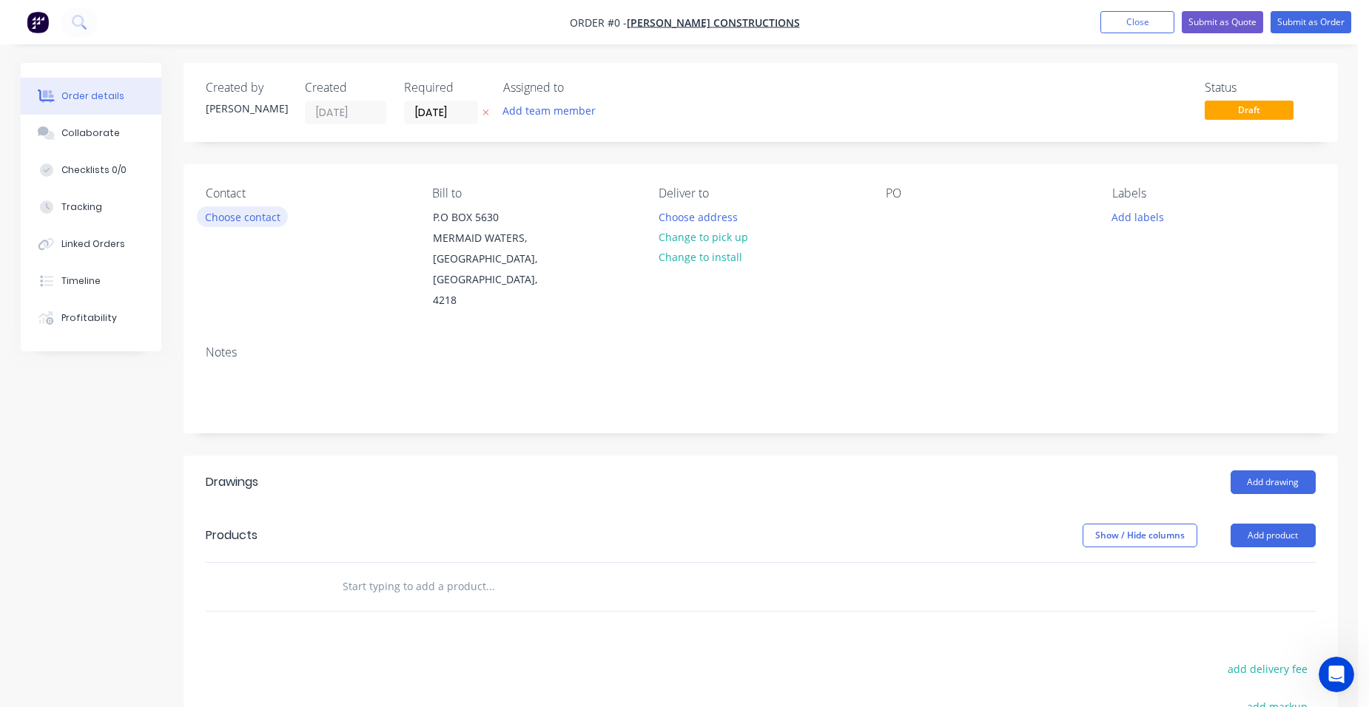
click at [235, 215] on button "Choose contact" at bounding box center [242, 216] width 91 height 20
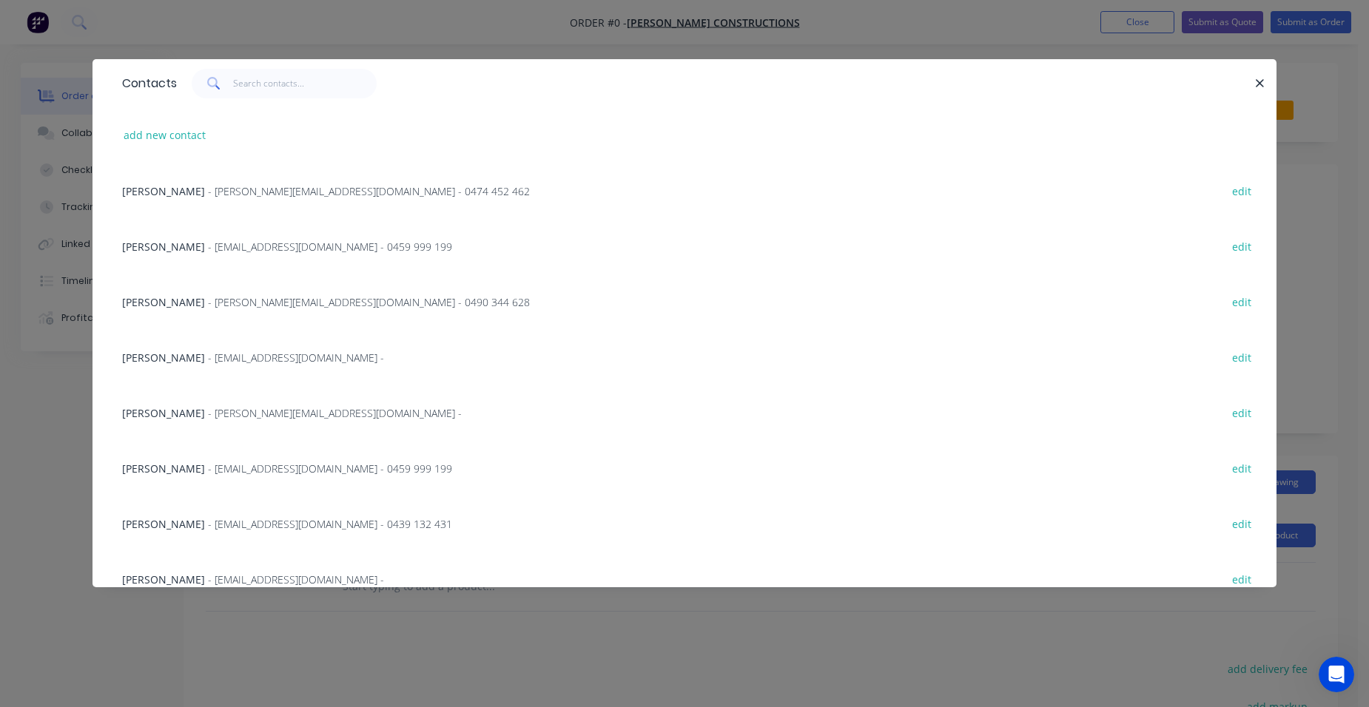
click at [257, 190] on span "- [PERSON_NAME][EMAIL_ADDRESS][DOMAIN_NAME] - 0474 452 462" at bounding box center [369, 191] width 322 height 14
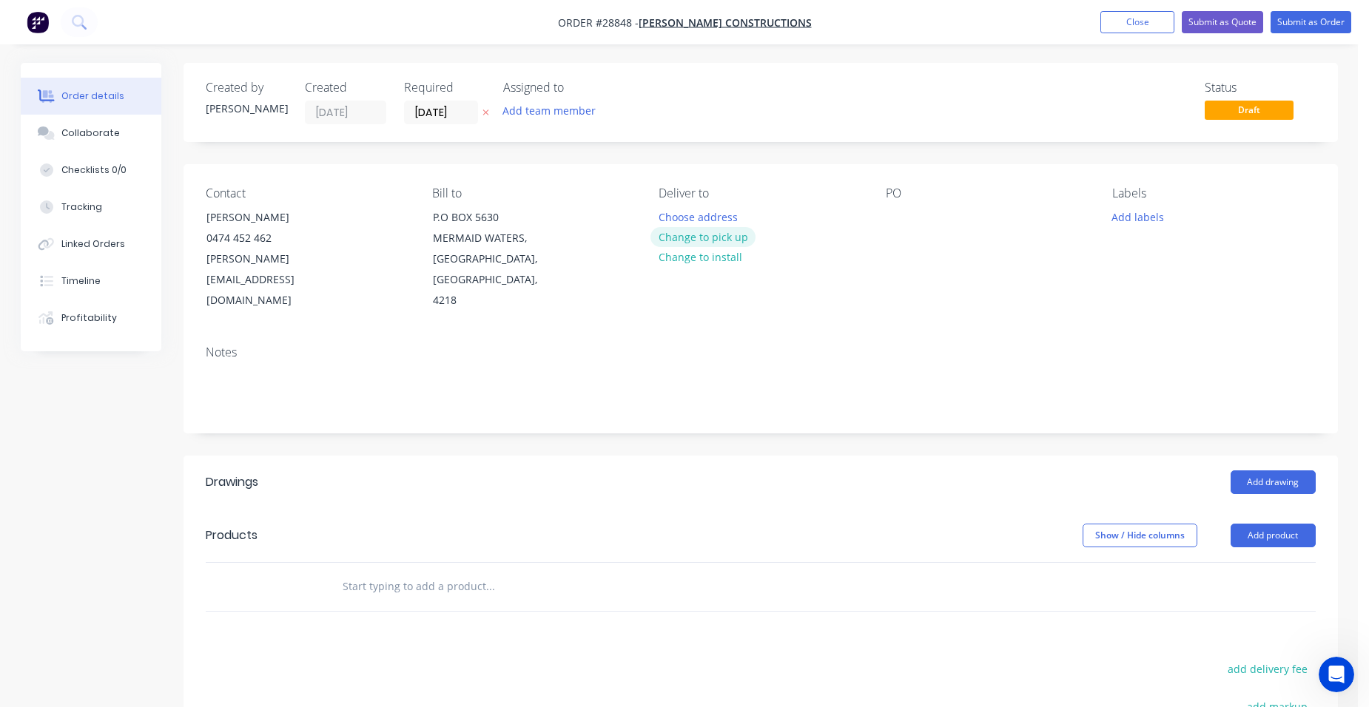
click at [715, 232] on button "Change to pick up" at bounding box center [702, 237] width 105 height 20
click at [1281, 471] on button "Add drawing" at bounding box center [1272, 483] width 85 height 24
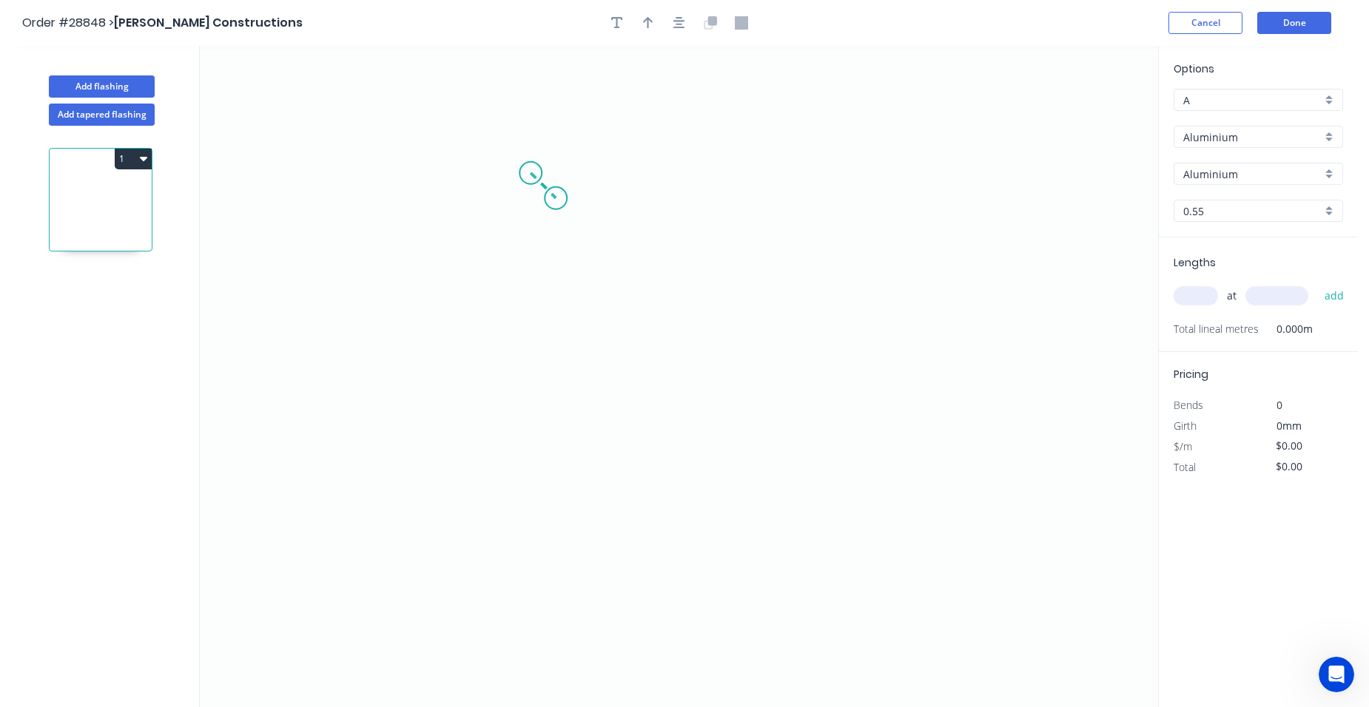
drag, startPoint x: 530, startPoint y: 173, endPoint x: 556, endPoint y: 198, distance: 35.1
click at [556, 198] on icon "0" at bounding box center [679, 376] width 958 height 661
click at [566, 423] on icon "0 ?" at bounding box center [679, 376] width 958 height 661
click at [620, 422] on icon at bounding box center [588, 422] width 64 height 0
click at [651, 439] on icon "0 ? ? ?" at bounding box center [679, 376] width 958 height 661
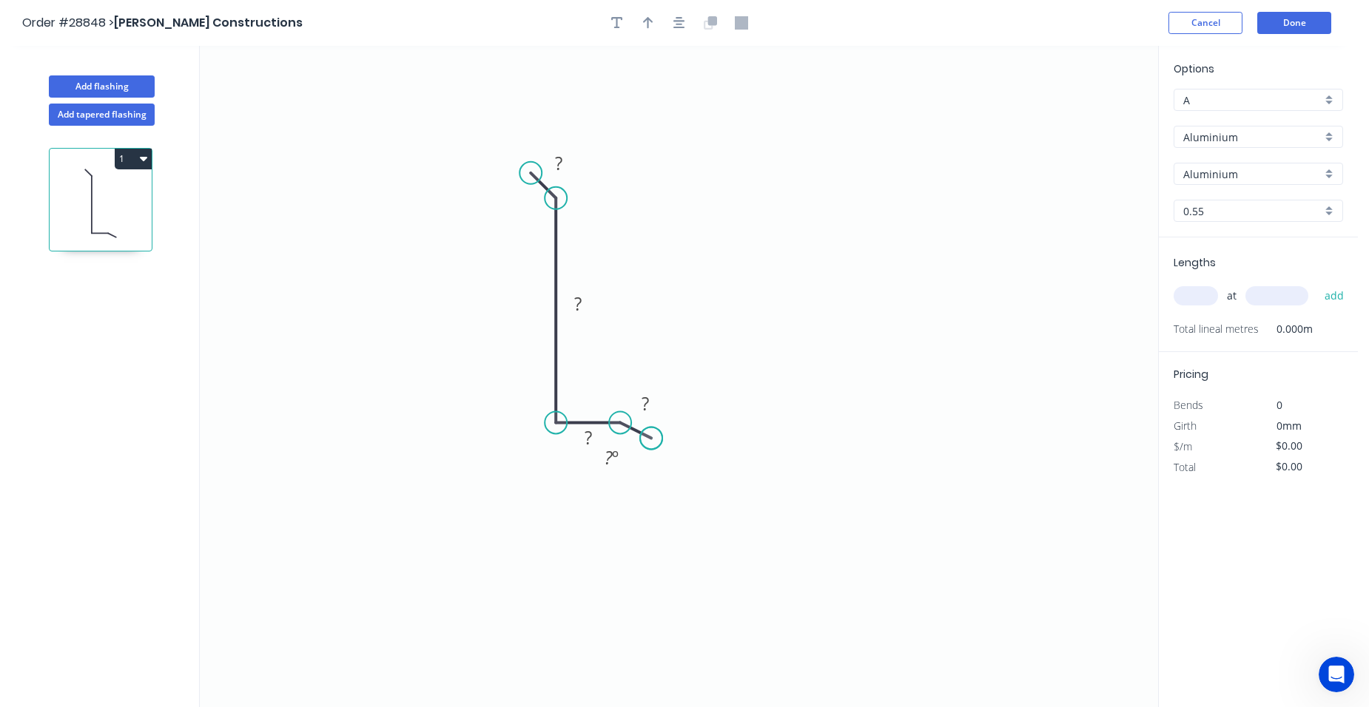
click at [651, 439] on circle at bounding box center [651, 438] width 22 height 22
click at [560, 161] on tspan "?" at bounding box center [558, 163] width 7 height 24
click at [537, 167] on circle at bounding box center [537, 167] width 22 height 22
click at [523, 202] on tspan "º" at bounding box center [524, 207] width 7 height 24
click at [584, 297] on rect at bounding box center [578, 304] width 30 height 21
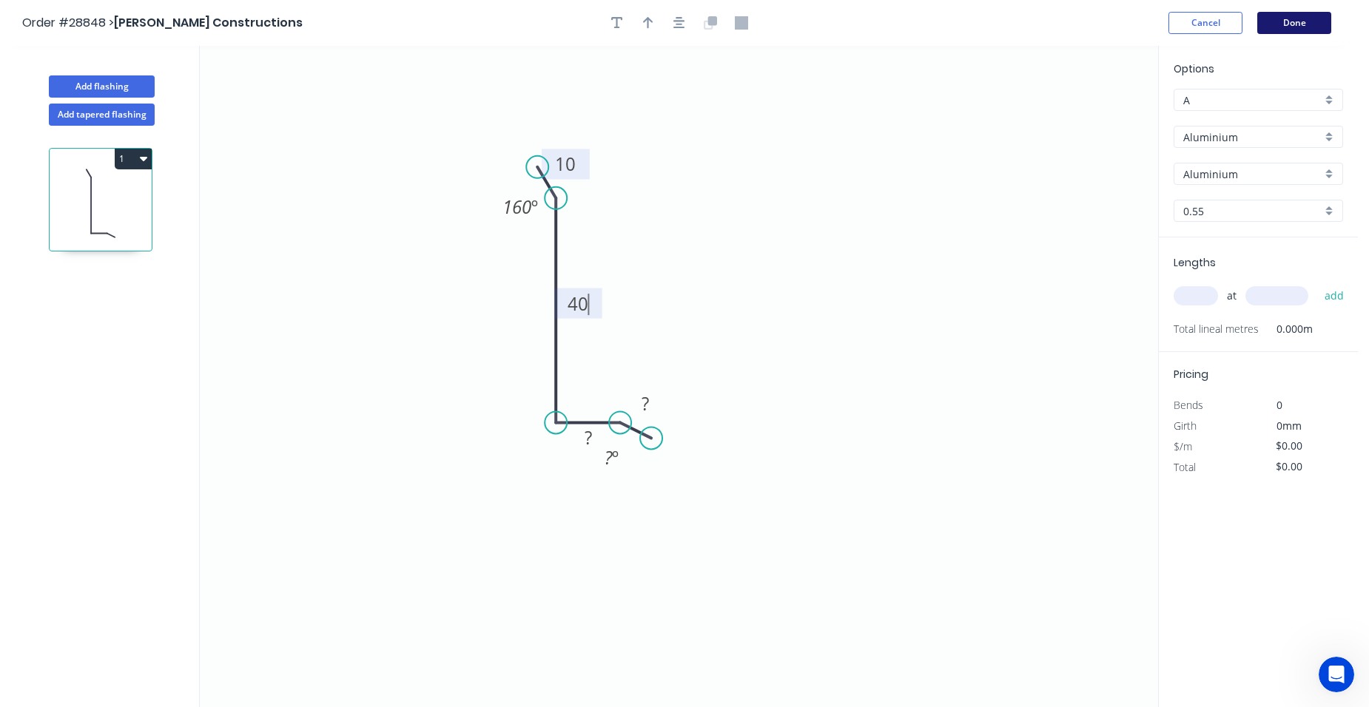
click at [1314, 18] on button "Done" at bounding box center [1294, 23] width 74 height 22
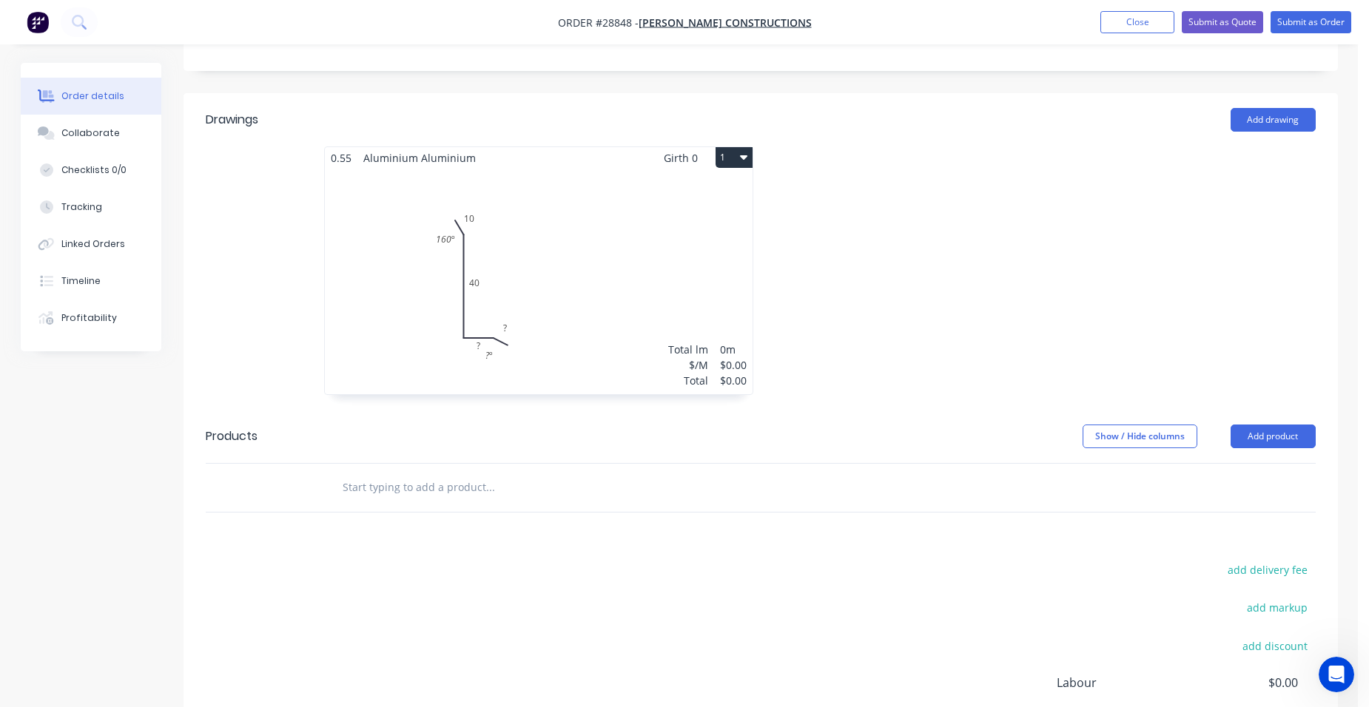
scroll to position [370, 0]
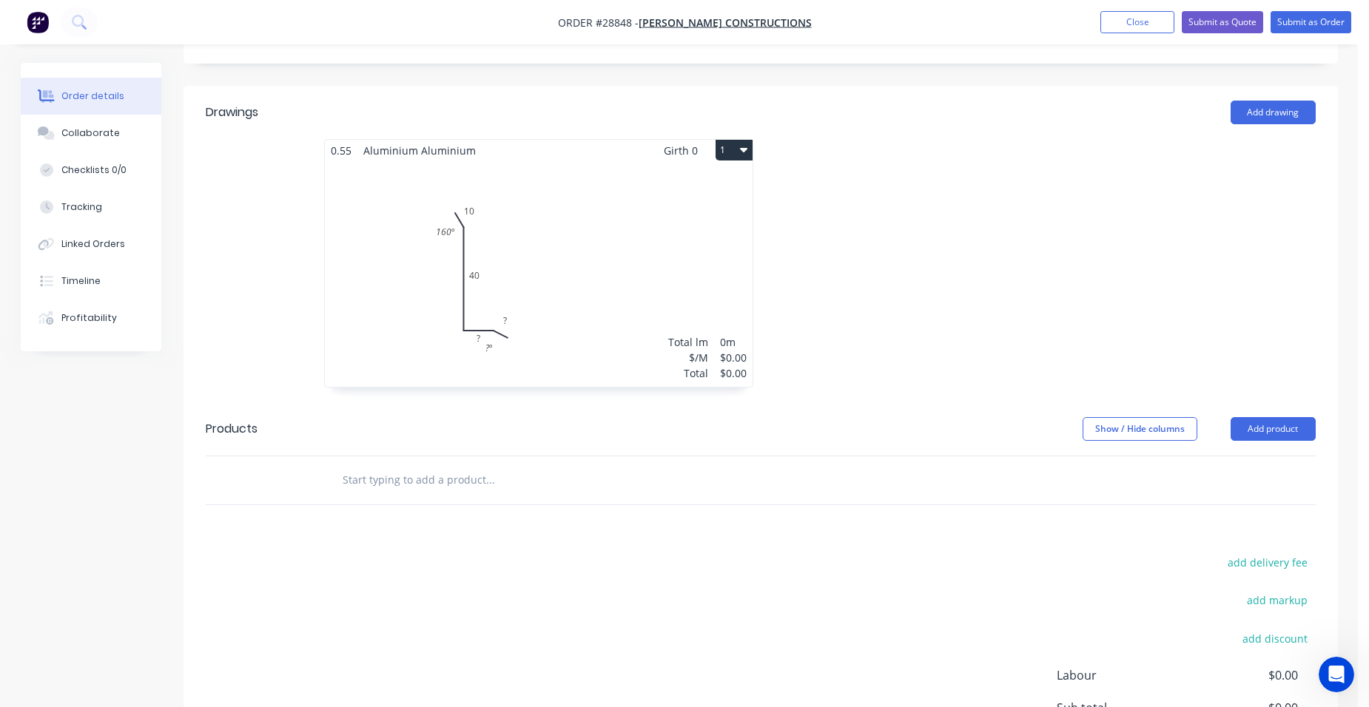
click at [566, 269] on div "Total lm $/M Total 0m $0.00 $0.00" at bounding box center [539, 274] width 428 height 226
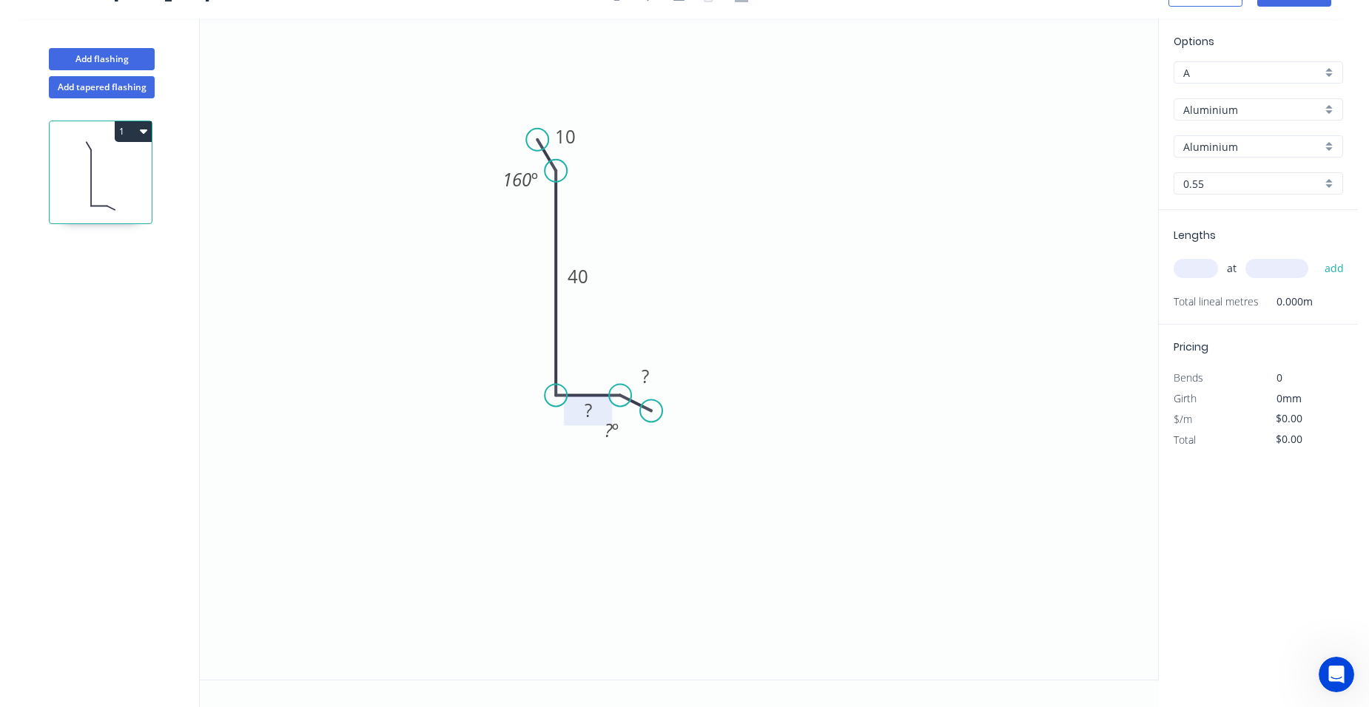
click at [593, 411] on rect at bounding box center [588, 411] width 30 height 21
click at [653, 370] on rect at bounding box center [645, 377] width 30 height 21
type input "$1.00"
click at [624, 433] on rect at bounding box center [612, 431] width 30 height 21
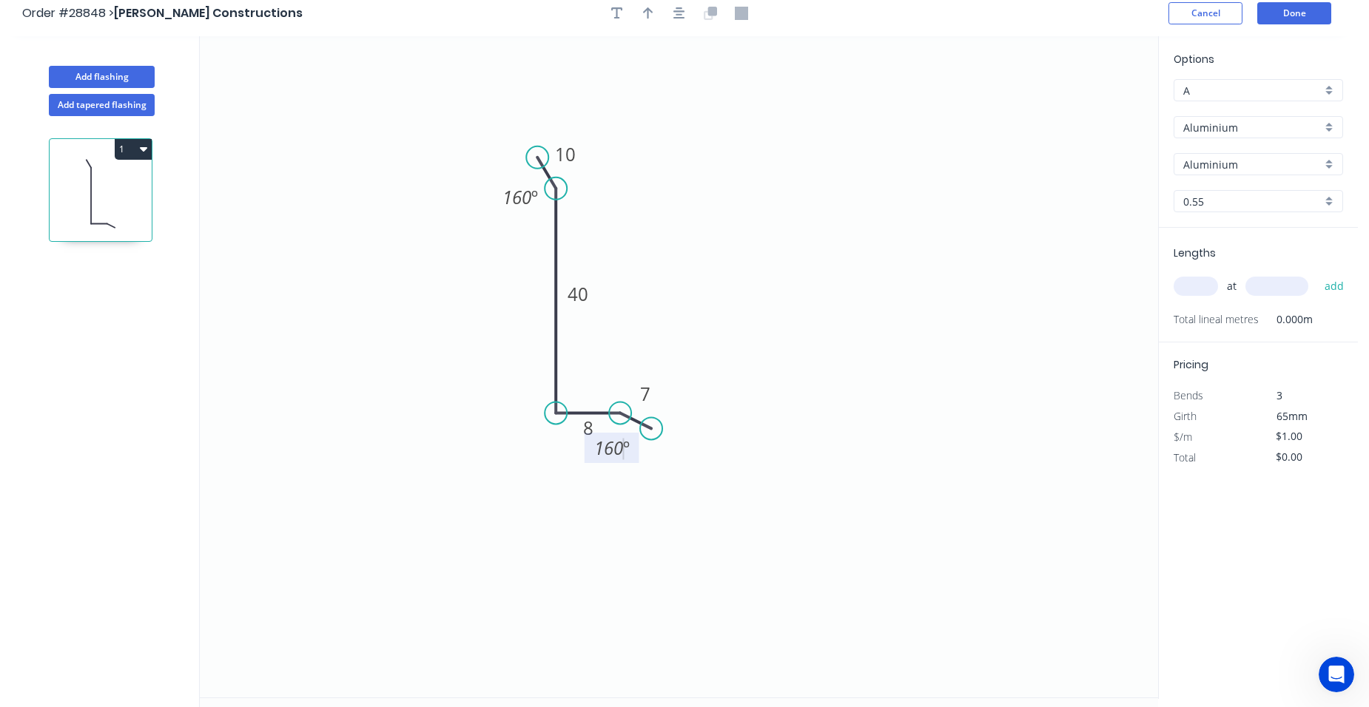
scroll to position [0, 0]
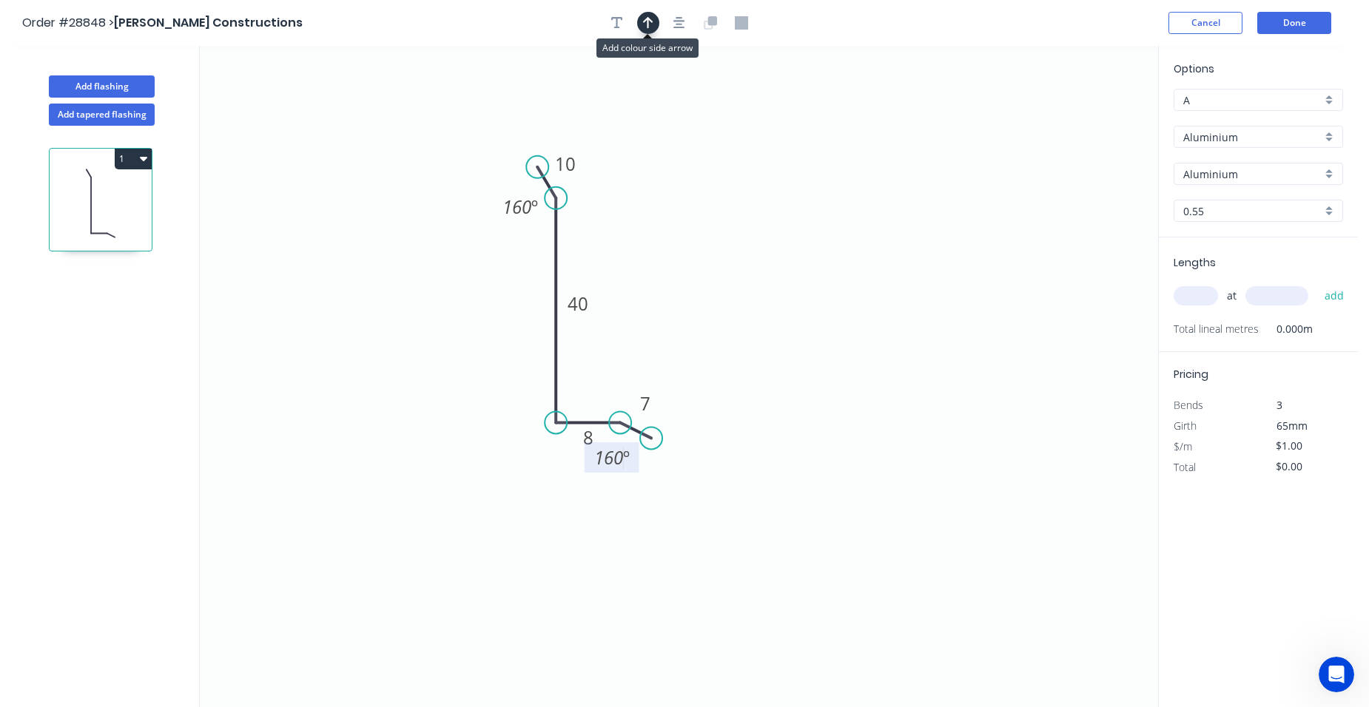
click at [647, 32] on button "button" at bounding box center [648, 23] width 22 height 22
drag, startPoint x: 1085, startPoint y: 114, endPoint x: 630, endPoint y: 328, distance: 502.7
click at [641, 326] on icon at bounding box center [647, 301] width 13 height 47
click at [630, 328] on icon at bounding box center [629, 310] width 13 height 47
click at [630, 328] on icon at bounding box center [641, 315] width 43 height 43
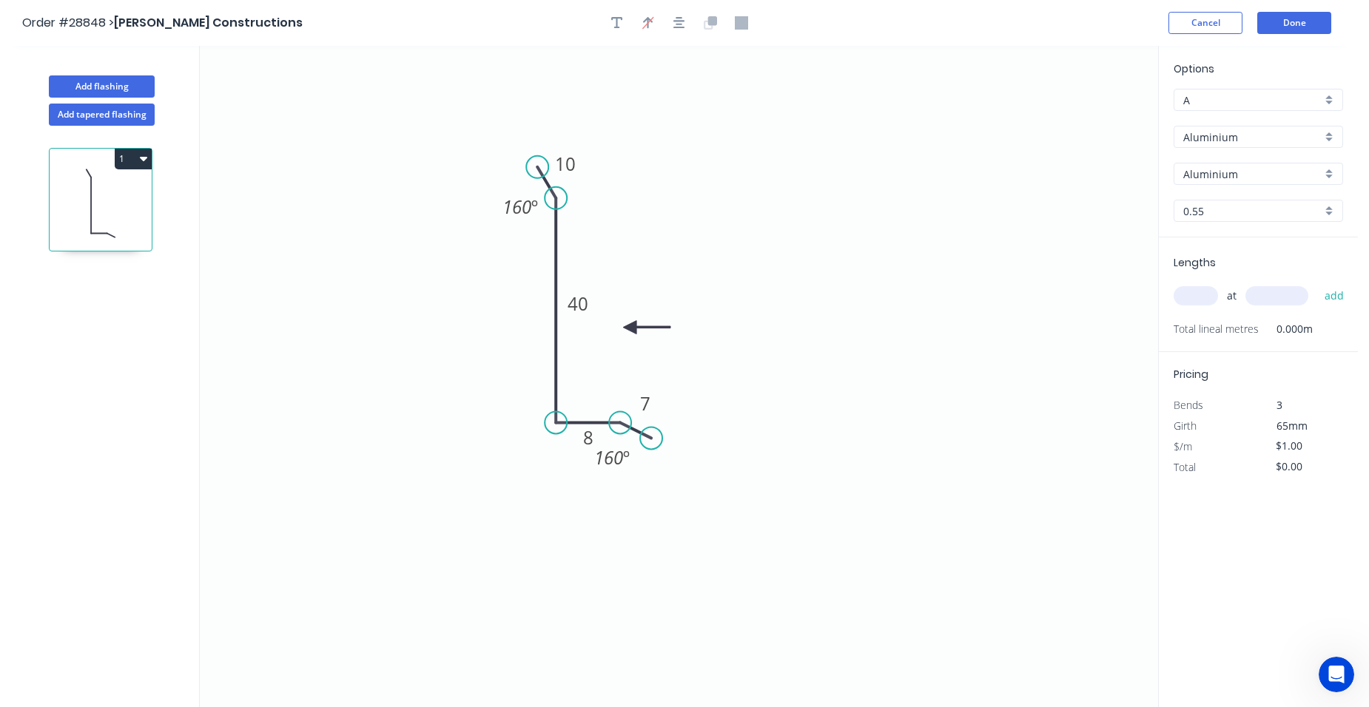
click at [1336, 136] on div "Aluminium" at bounding box center [1257, 137] width 169 height 22
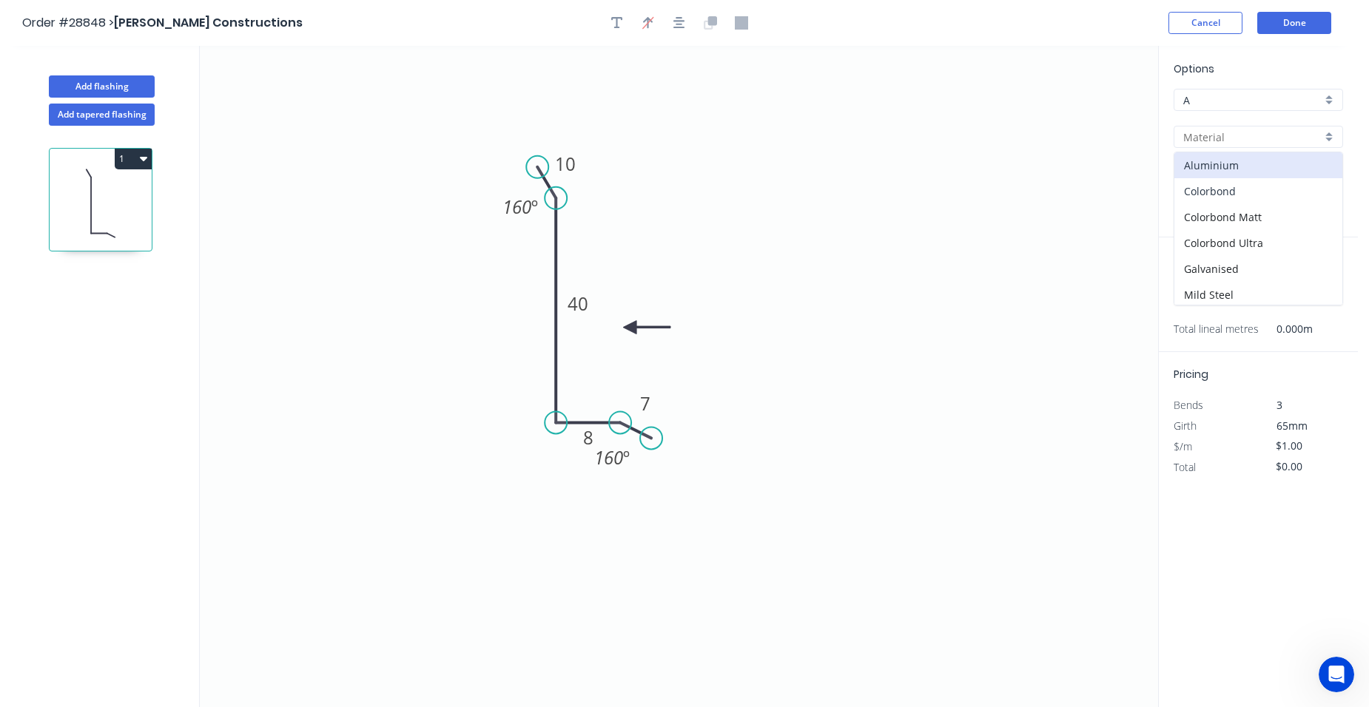
click at [1239, 195] on div "Colorbond" at bounding box center [1258, 191] width 168 height 26
type input "Colorbond"
type input "Basalt"
type input "$6.31"
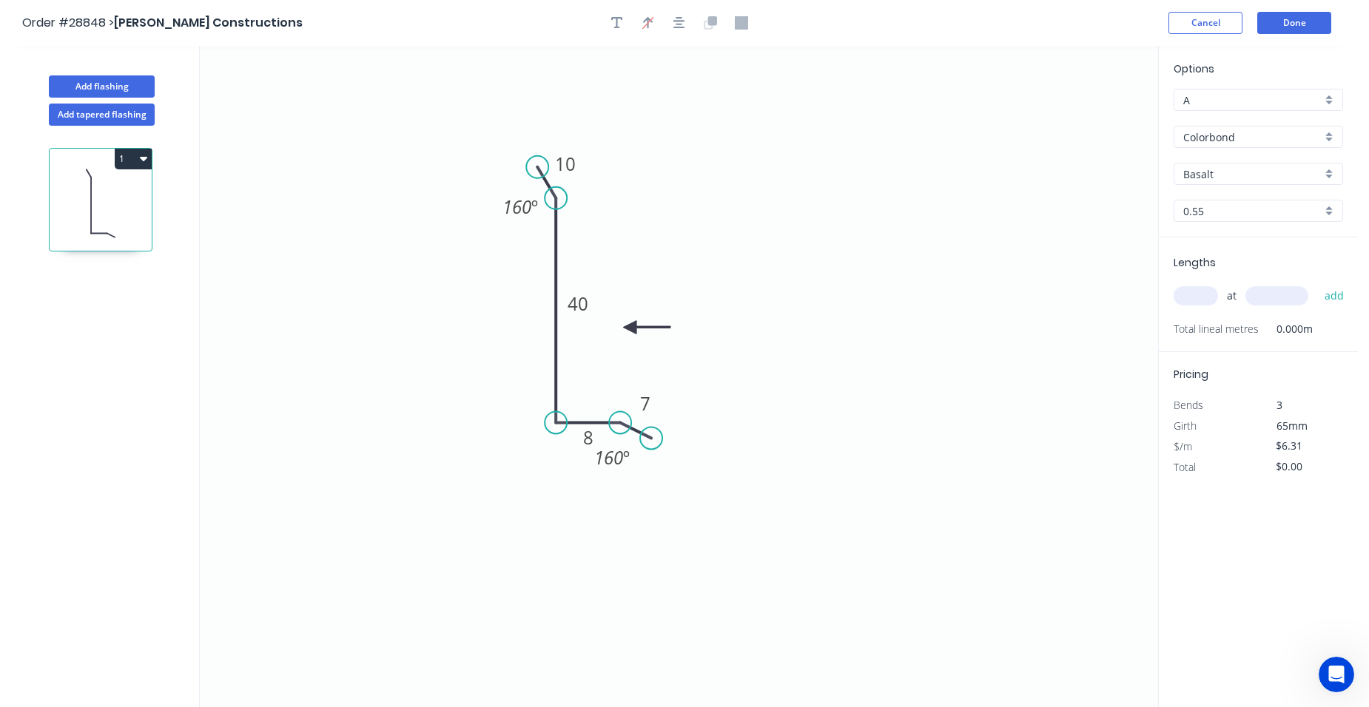
click at [1338, 175] on div "Basalt" at bounding box center [1257, 174] width 169 height 22
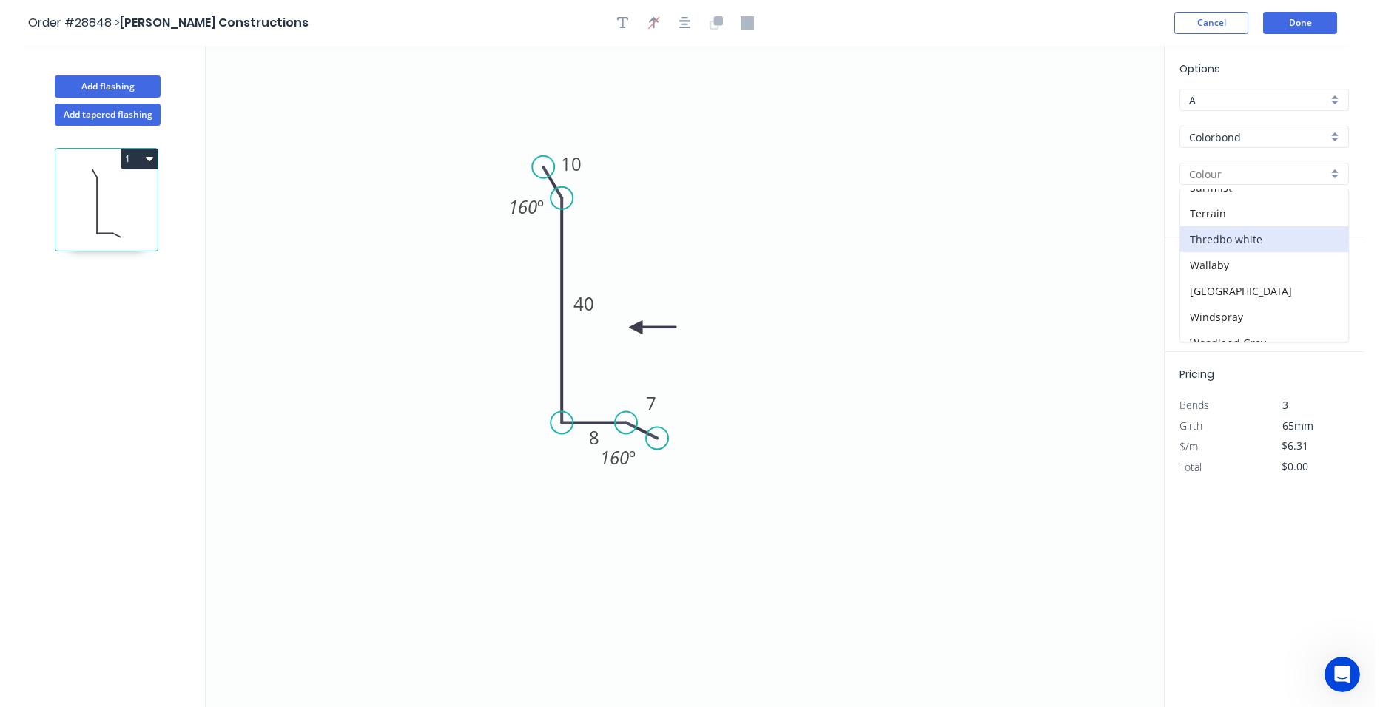
scroll to position [547, 0]
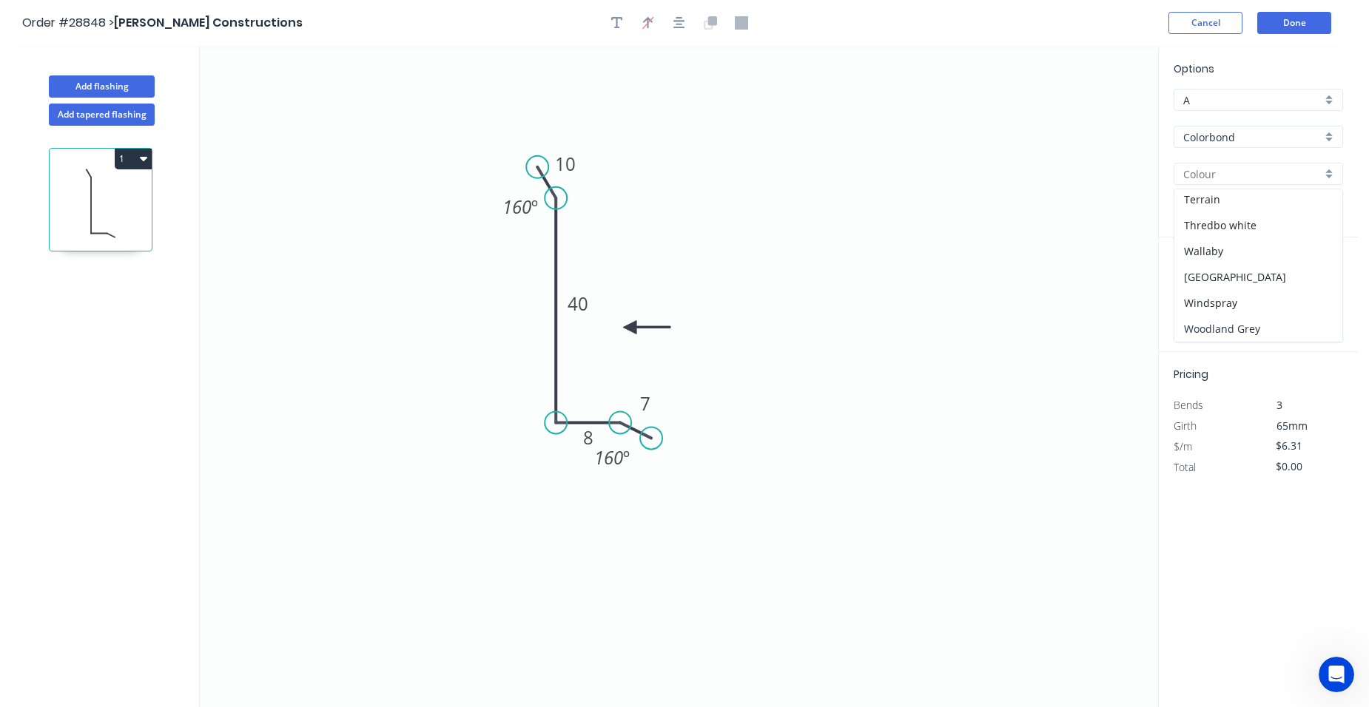
click at [1278, 322] on div "Woodland Grey" at bounding box center [1258, 329] width 168 height 26
type input "Woodland Grey"
click at [1210, 300] on input "text" at bounding box center [1195, 295] width 44 height 19
type input "14"
type input "1250"
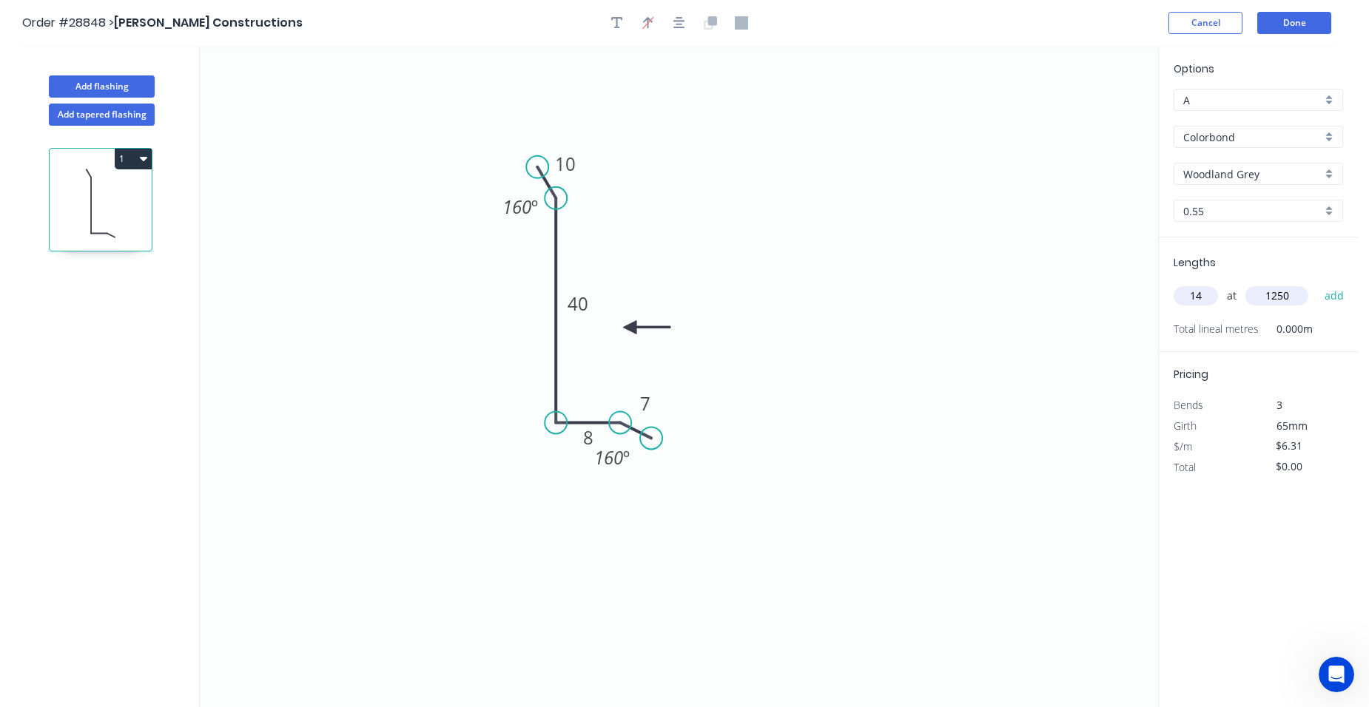
click at [1332, 311] on div "14 at 1250 add" at bounding box center [1259, 296] width 172 height 40
click at [1335, 294] on button "add" at bounding box center [1334, 295] width 35 height 25
type input "$110.43"
type input "2"
type input "650"
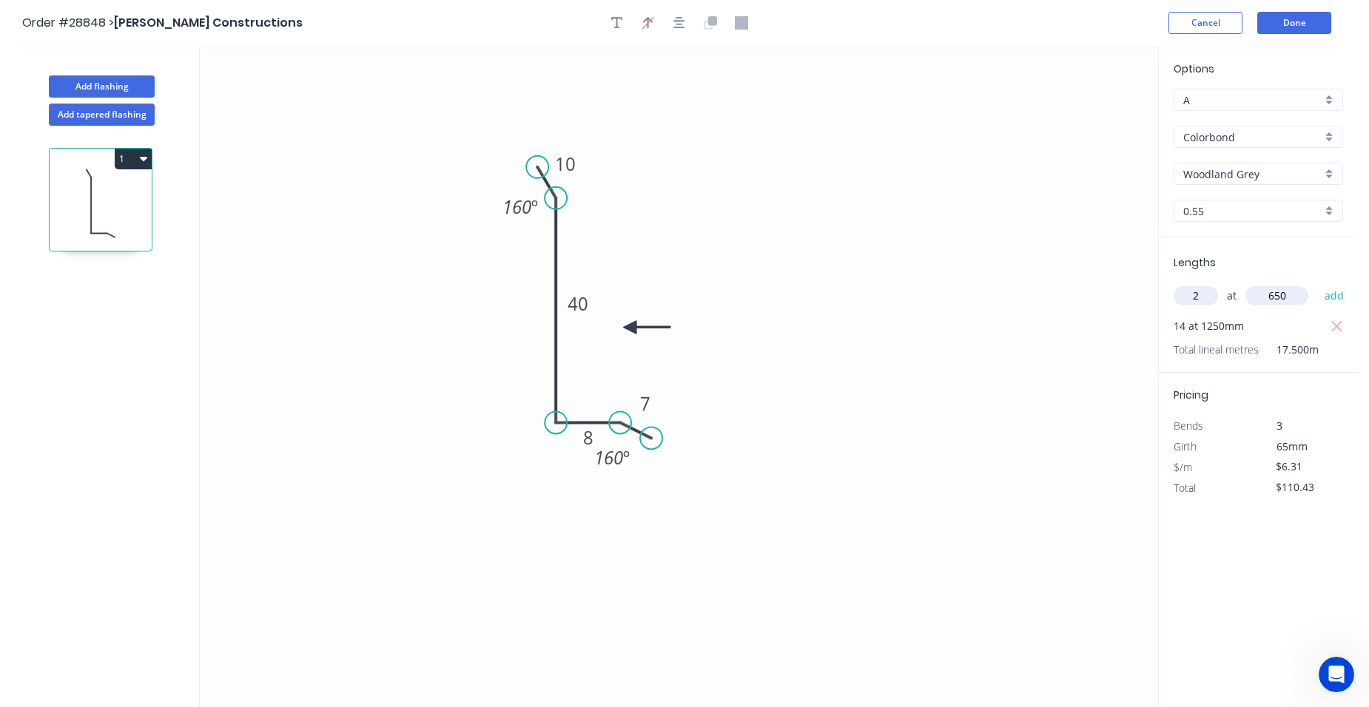
click at [1317, 283] on button "add" at bounding box center [1334, 295] width 35 height 25
type input "$123.05"
type input "2"
type input "1550"
click at [1317, 283] on button "add" at bounding box center [1334, 295] width 35 height 25
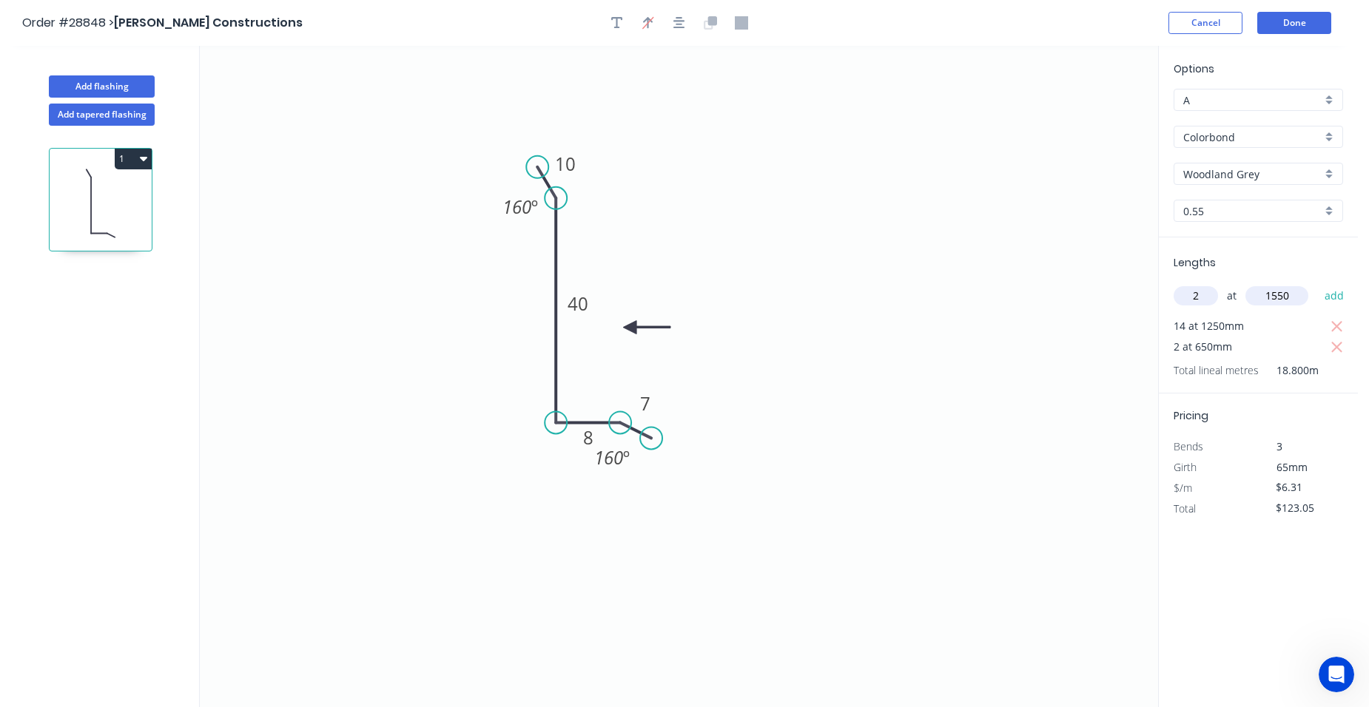
type input "$142.61"
type input "2"
type input "2200"
click at [1328, 301] on button "add" at bounding box center [1334, 295] width 35 height 25
type input "$170.37"
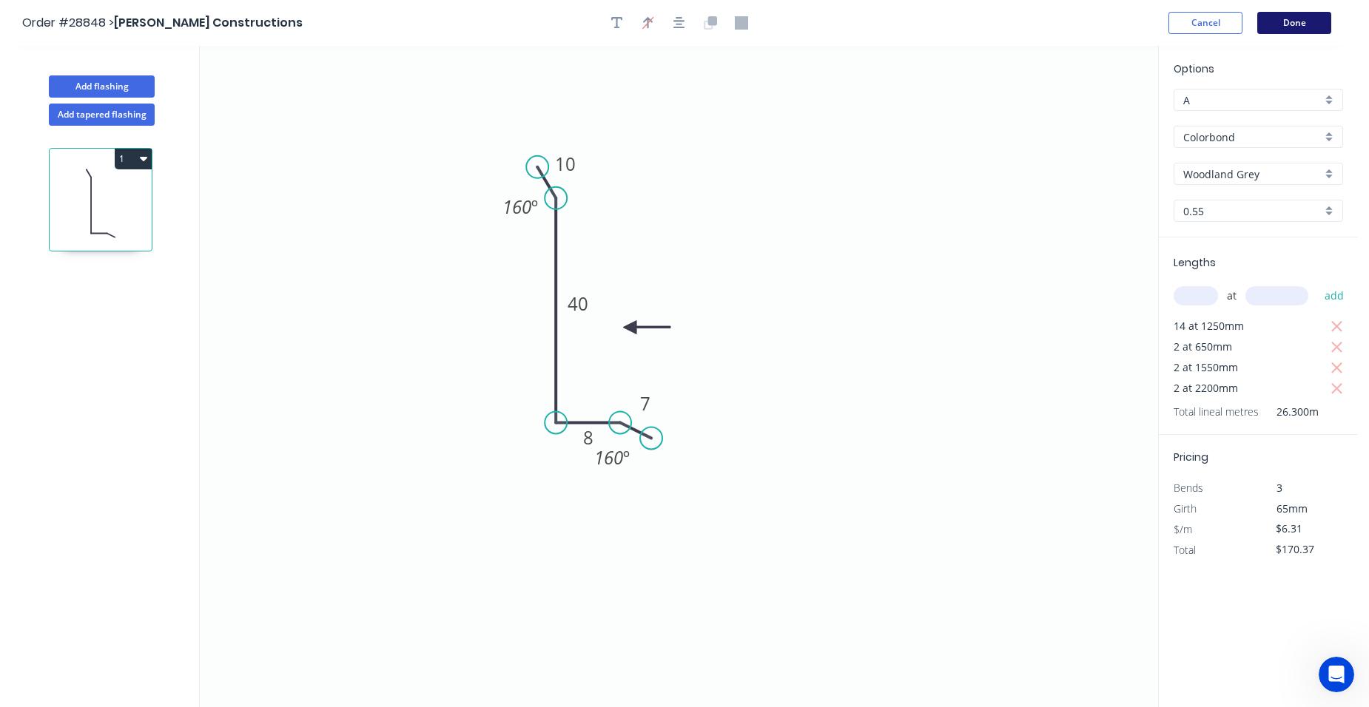
click at [1272, 20] on button "Done" at bounding box center [1294, 23] width 74 height 22
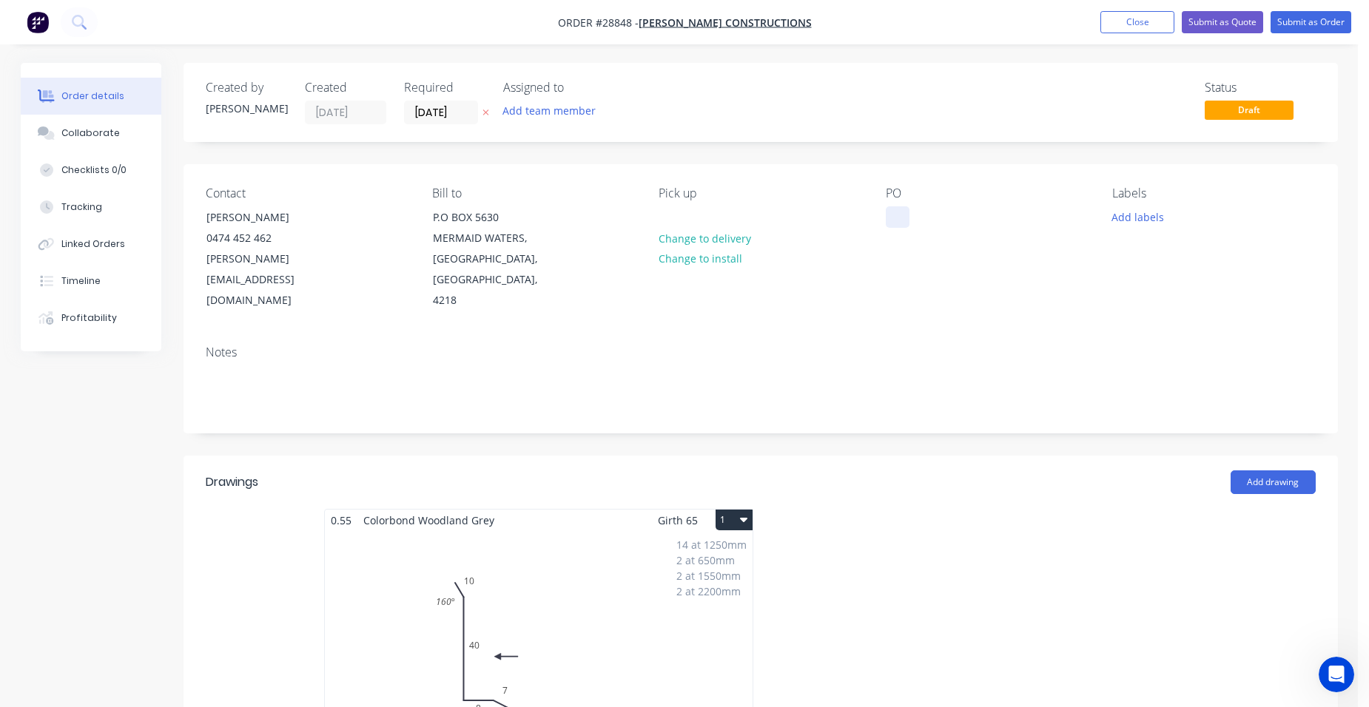
click at [890, 216] on div at bounding box center [898, 216] width 24 height 21
click at [430, 120] on input "[DATE]" at bounding box center [441, 112] width 73 height 22
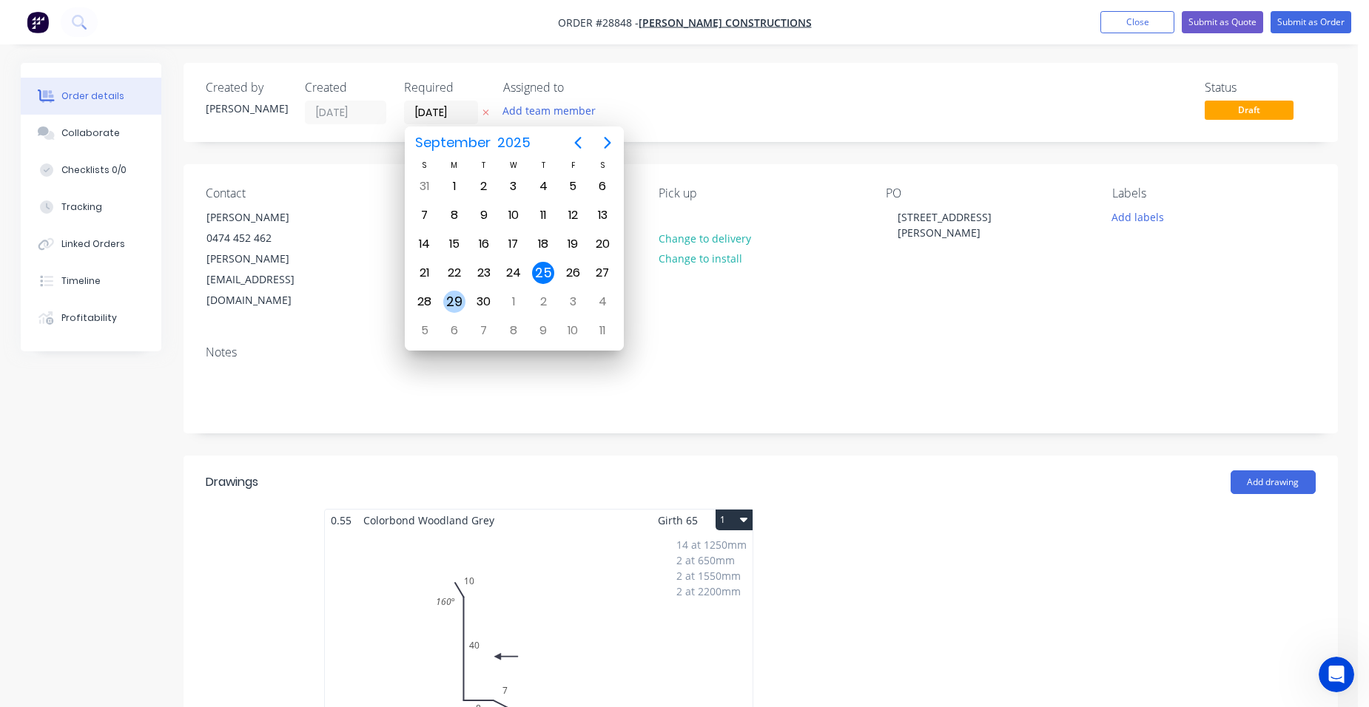
click at [451, 299] on div "29" at bounding box center [454, 302] width 22 height 22
type input "[DATE]"
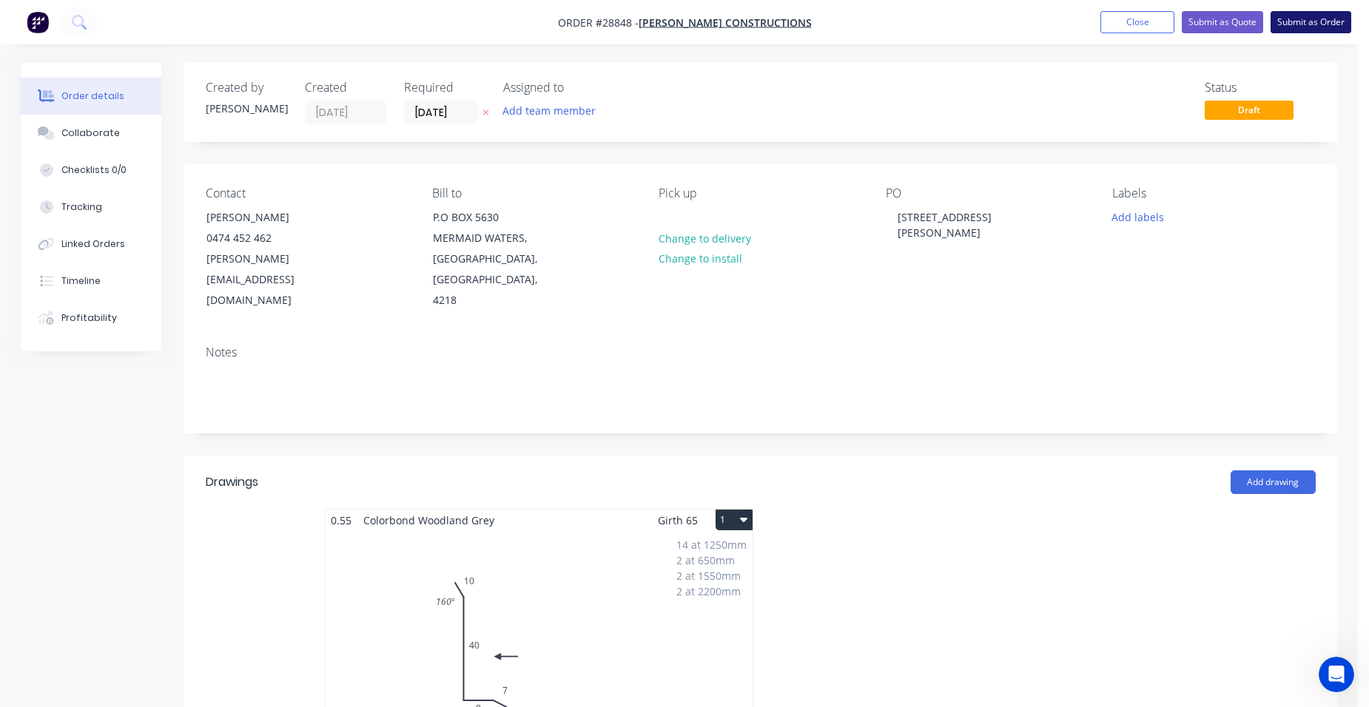
click at [1310, 13] on button "Submit as Order" at bounding box center [1310, 22] width 81 height 22
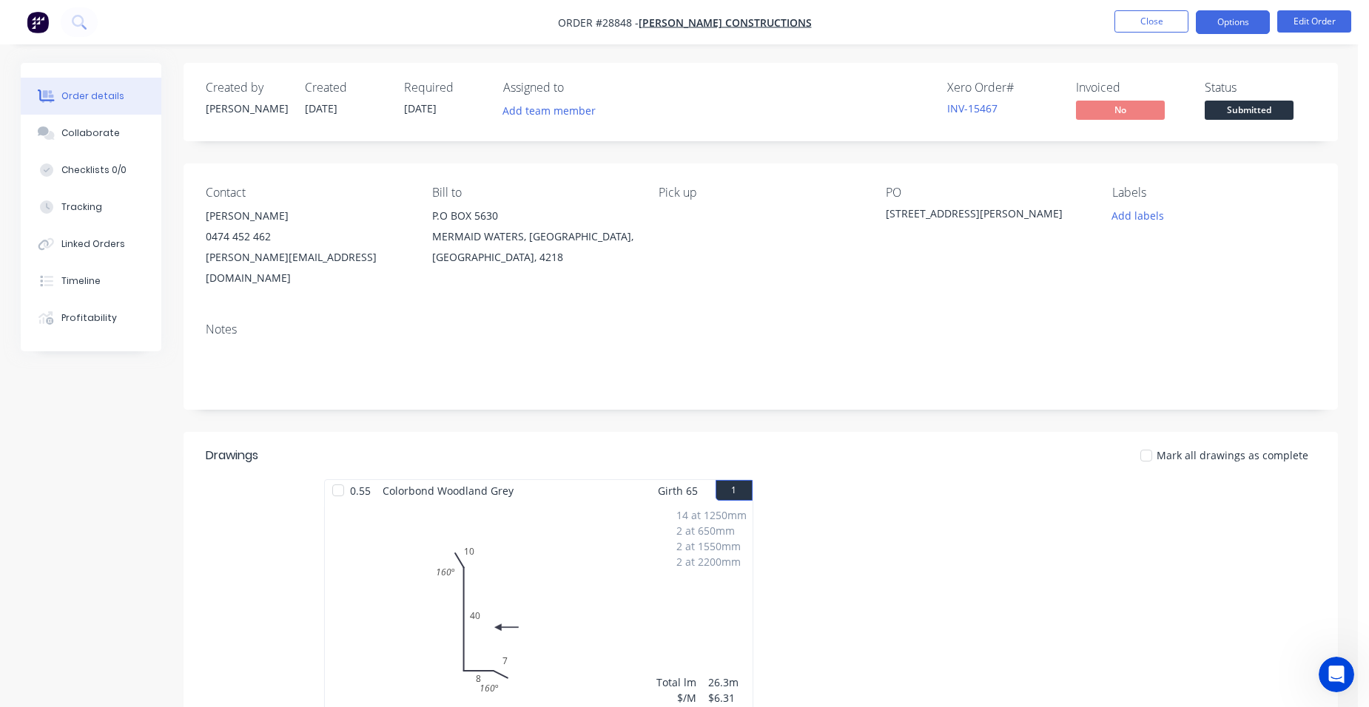
click at [1251, 23] on button "Options" at bounding box center [1233, 22] width 74 height 24
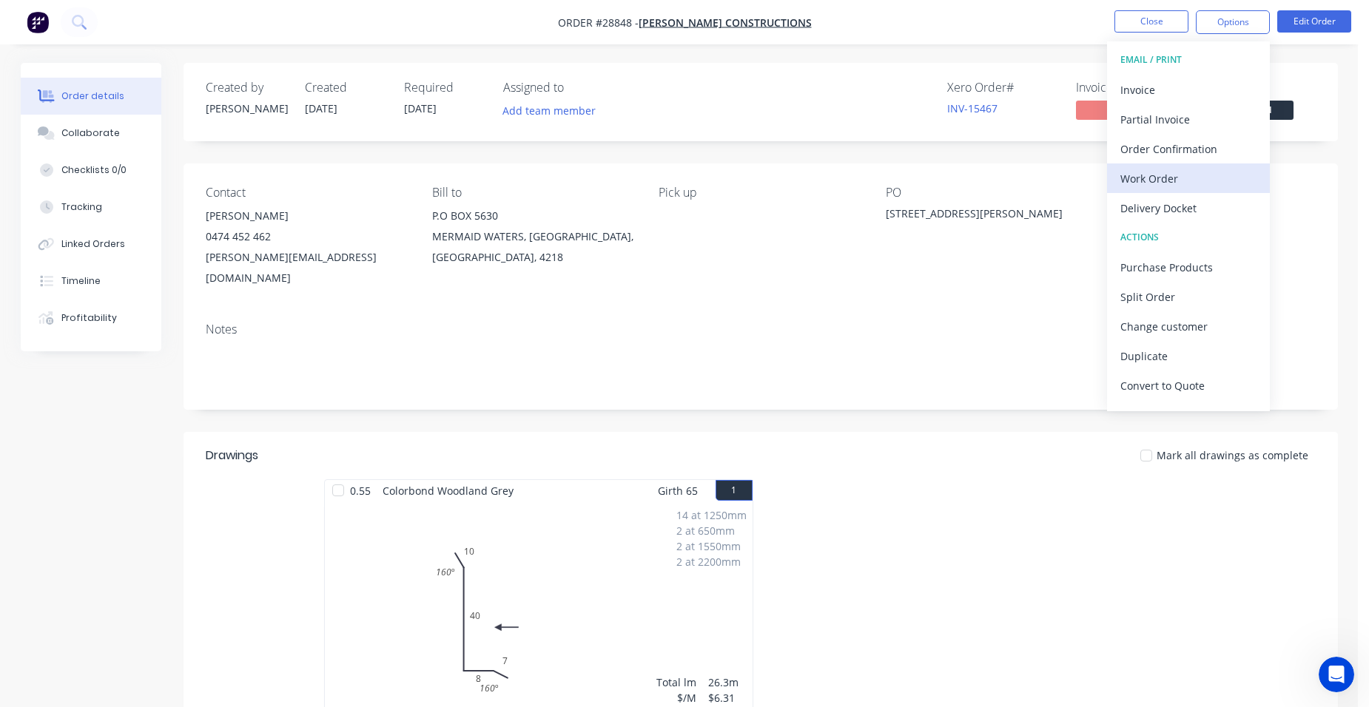
click at [1244, 168] on div "Work Order" at bounding box center [1188, 178] width 136 height 21
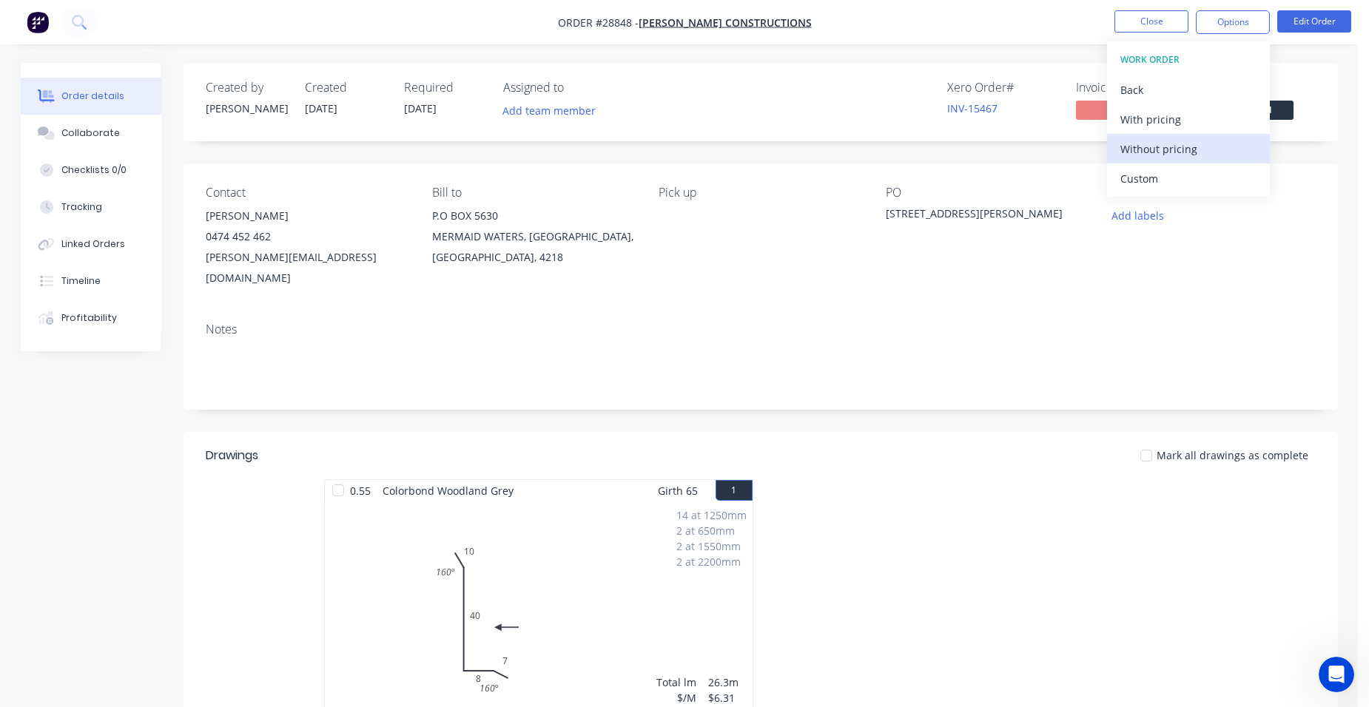
click at [1238, 147] on div "Without pricing" at bounding box center [1188, 148] width 136 height 21
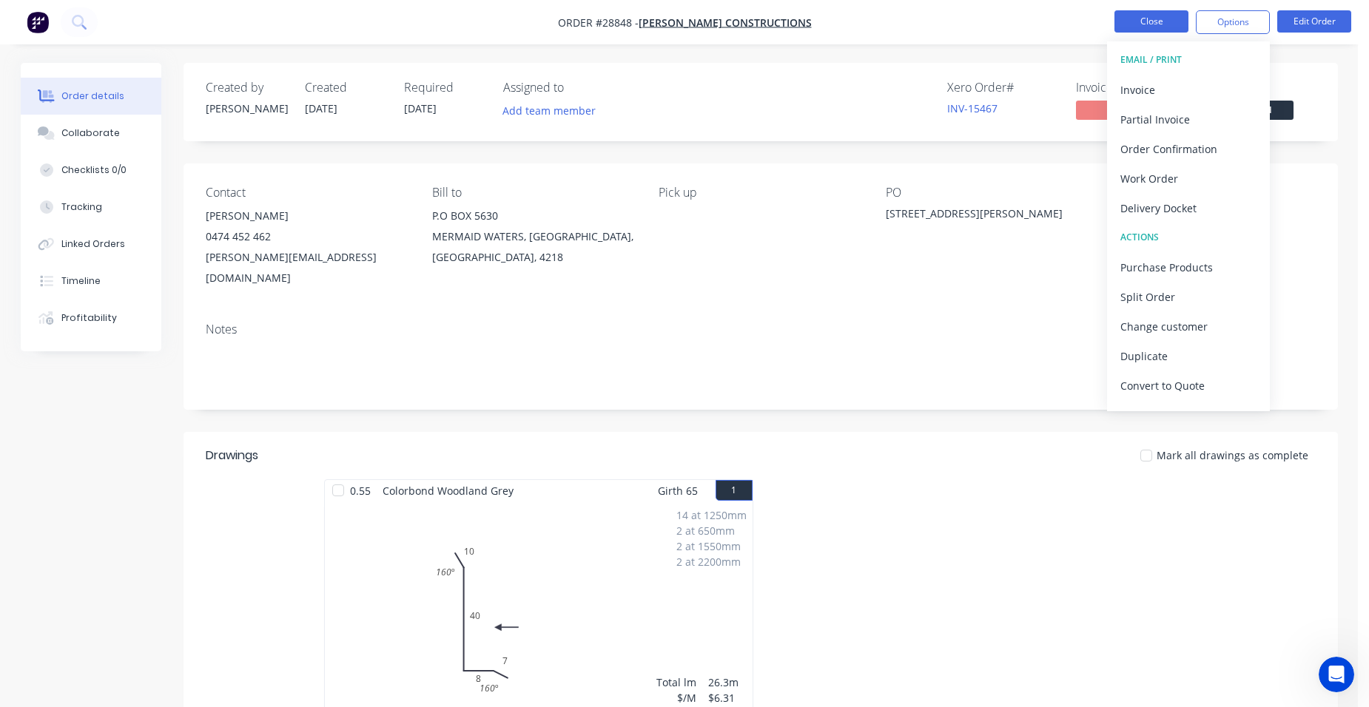
click at [1146, 17] on button "Close" at bounding box center [1151, 21] width 74 height 22
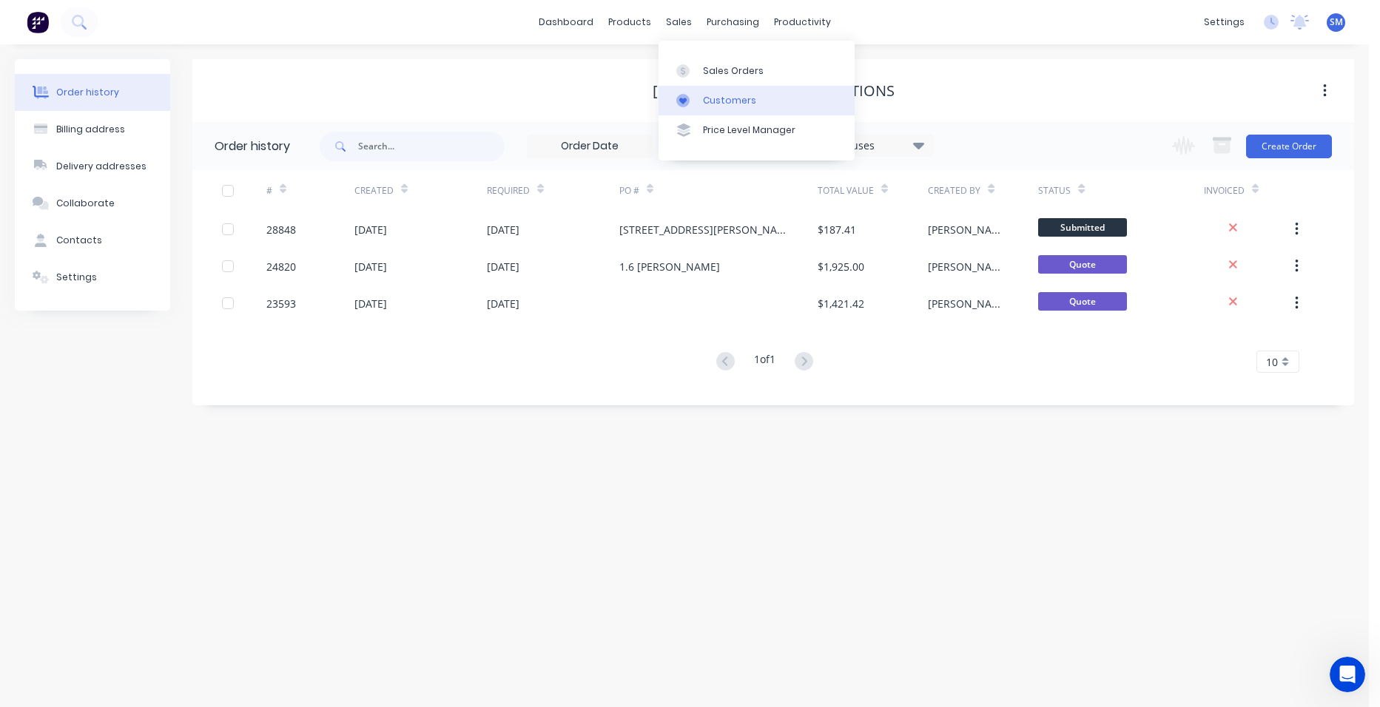
click at [721, 88] on link "Customers" at bounding box center [756, 101] width 196 height 30
